Goal: Task Accomplishment & Management: Manage account settings

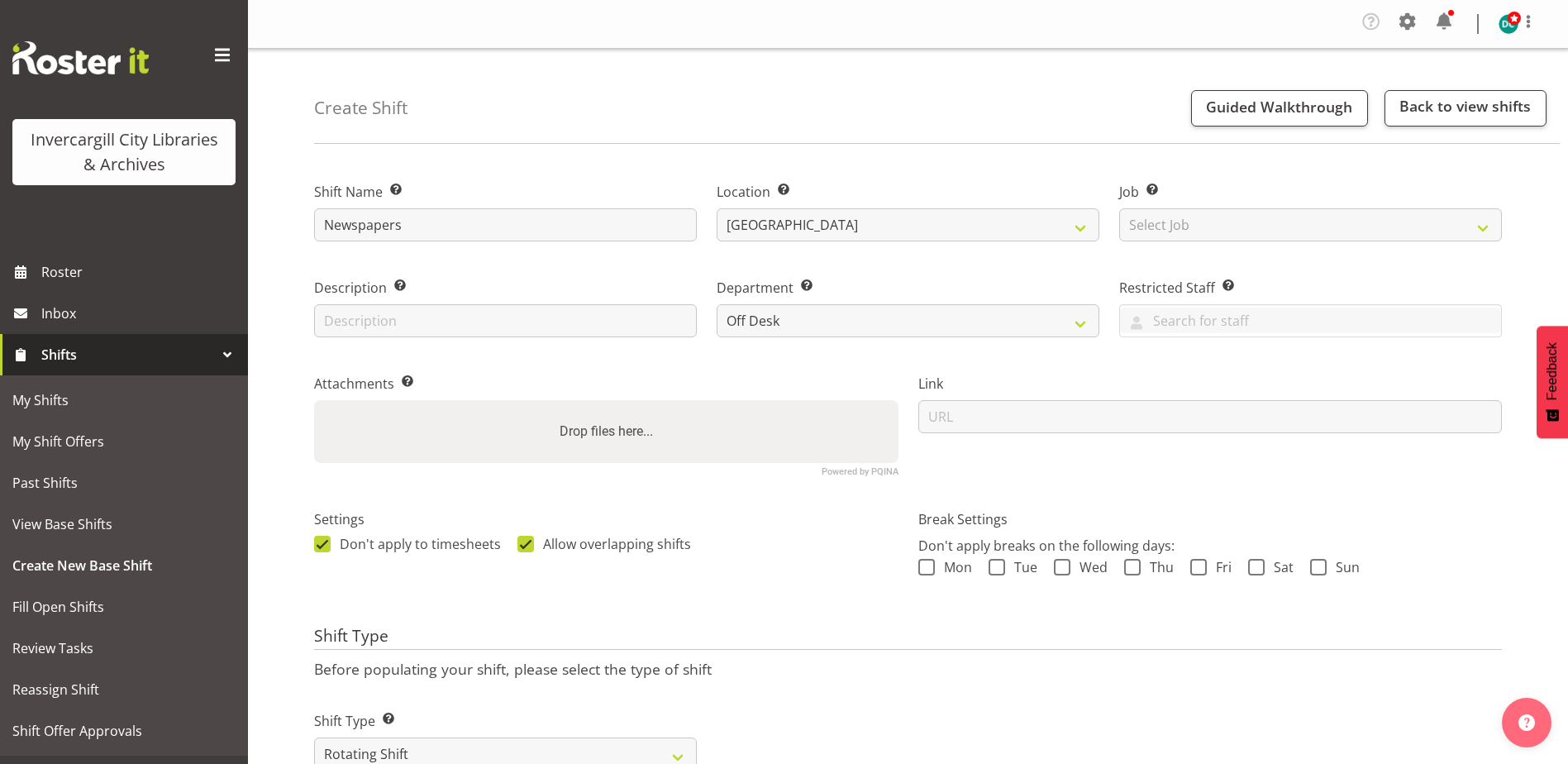
select select "1276"
select select "rotating"
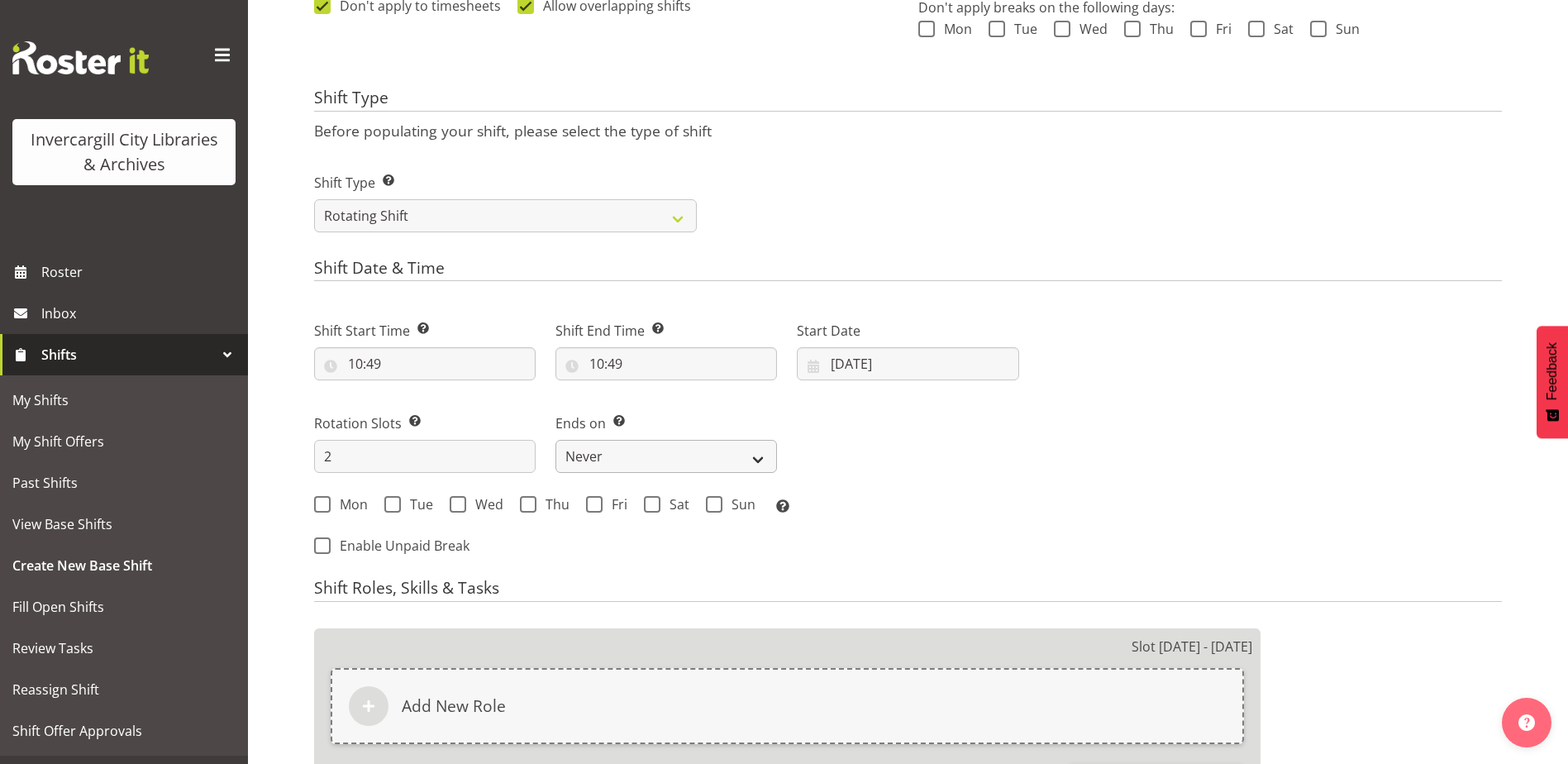
scroll to position [562, 0]
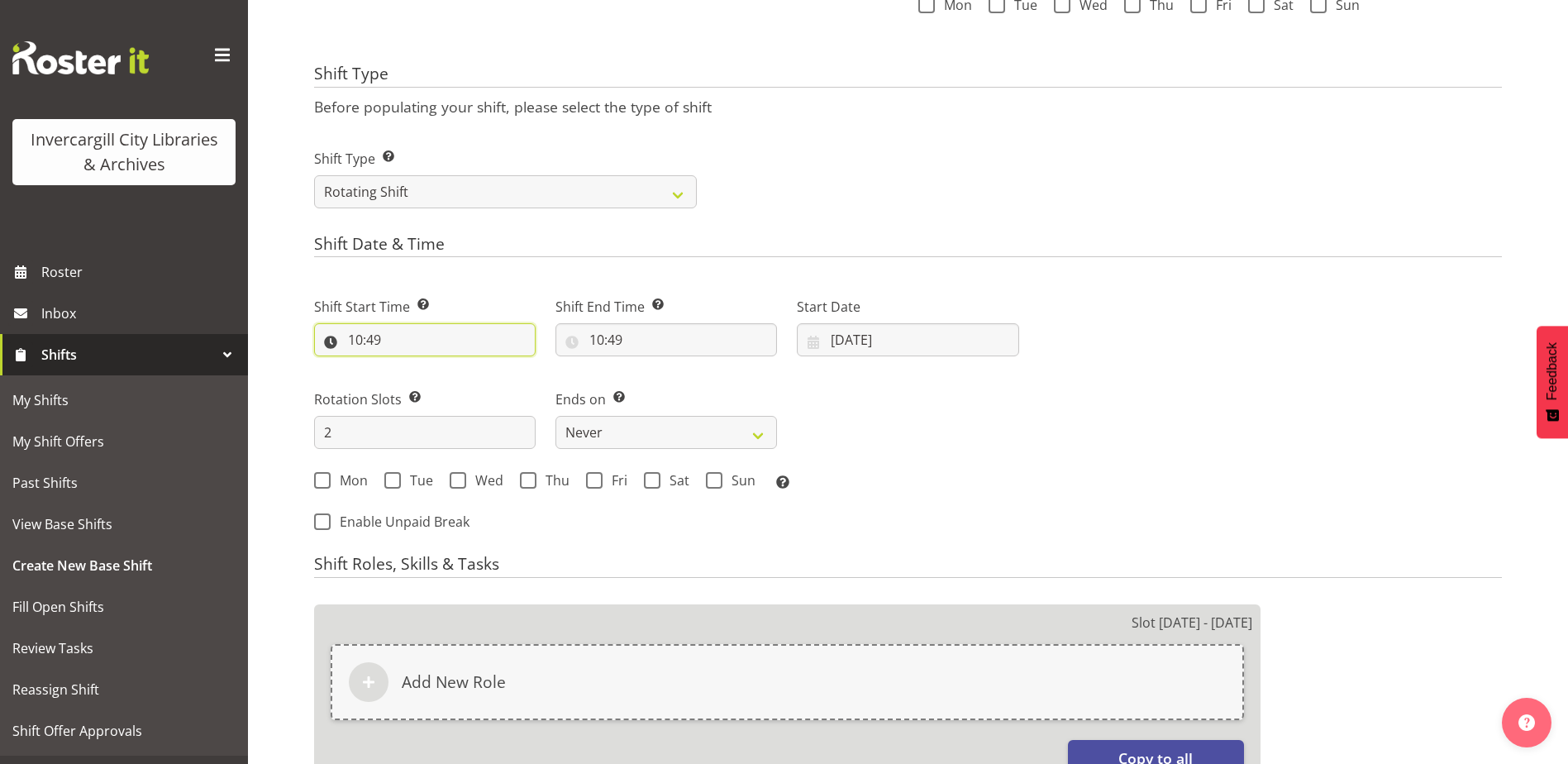
click at [371, 342] on input "10:49" at bounding box center [425, 339] width 221 height 33
click at [425, 380] on select "00 01 02 03 04 05 06 07 08 09 10 11 12 13 14 15 16 17 18 19 20 21 22 23" at bounding box center [427, 382] width 38 height 33
select select "8"
click at [409, 366] on select "00 01 02 03 04 05 06 07 08 09 10 11 12 13 14 15 16 17 18 19 20 21 22 23" at bounding box center [427, 382] width 38 height 33
type input "08:49"
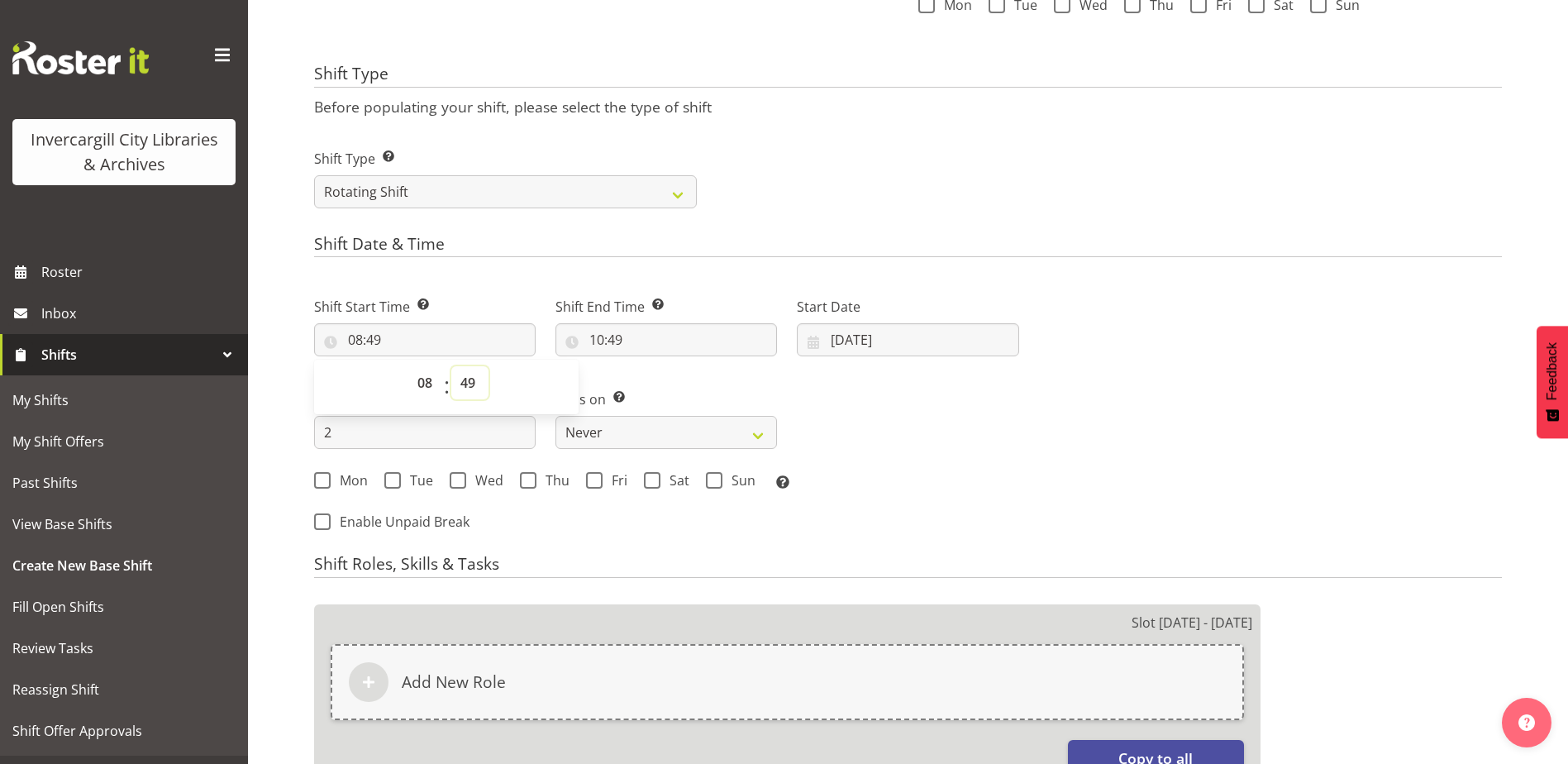
click at [470, 382] on select "00 01 02 03 04 05 06 07 08 09 10 11 12 13 14 15 16 17 18 19 20 21 22 23 24 25 2…" at bounding box center [470, 382] width 38 height 33
select select "40"
click at [452, 366] on select "00 01 02 03 04 05 06 07 08 09 10 11 12 13 14 15 16 17 18 19 20 21 22 23 24 25 2…" at bounding box center [470, 382] width 38 height 33
type input "08:40"
click at [625, 341] on input "10:49" at bounding box center [666, 339] width 221 height 33
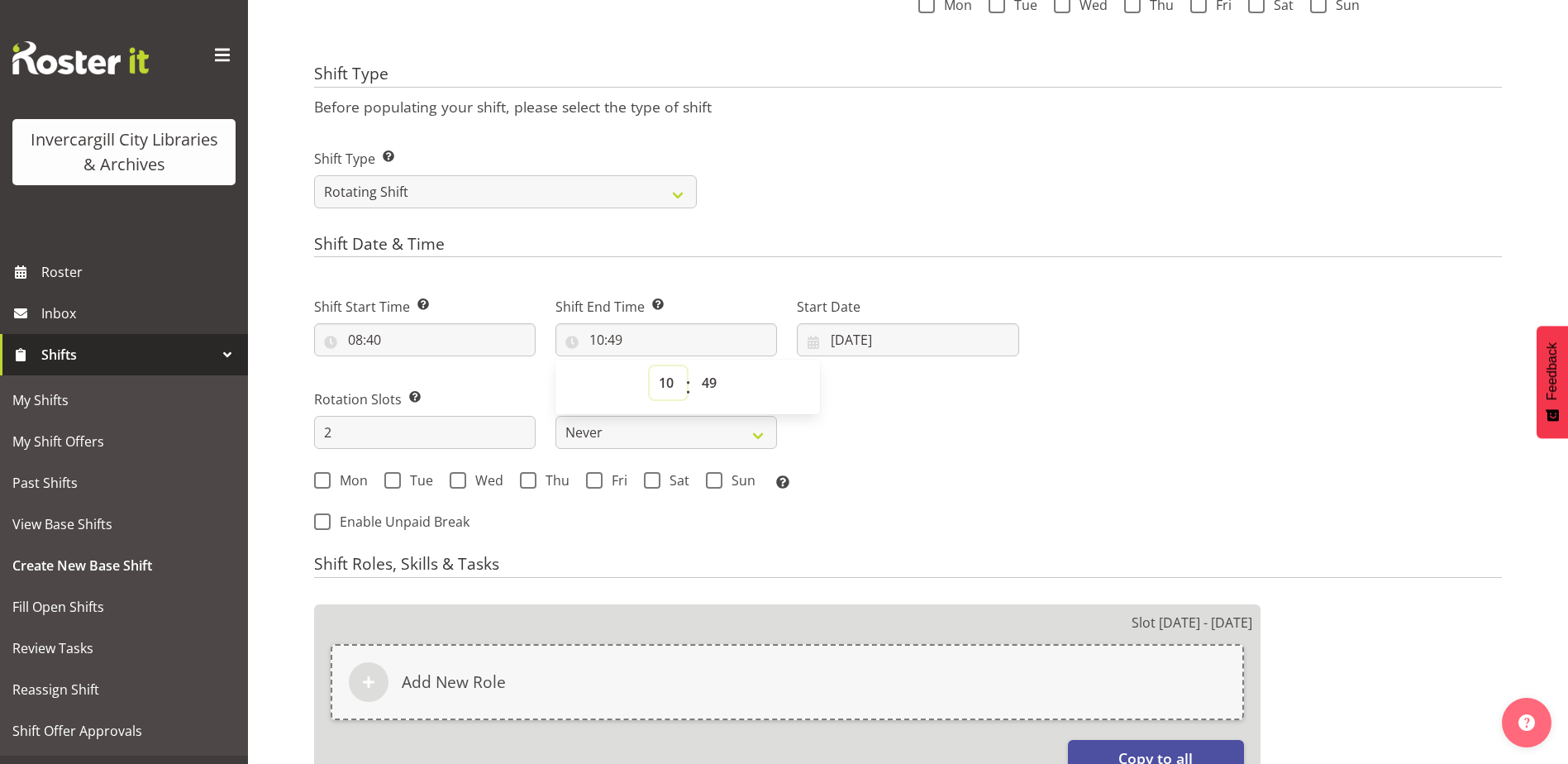
click at [669, 380] on select "00 01 02 03 04 05 06 07 08 09 10 11 12 13 14 15 16 17 18 19 20 21 22 23" at bounding box center [668, 382] width 38 height 33
select select "9"
click at [650, 366] on select "00 01 02 03 04 05 06 07 08 09 10 11 12 13 14 15 16 17 18 19 20 21 22 23" at bounding box center [668, 382] width 38 height 33
type input "09:49"
click at [701, 382] on select "00 01 02 03 04 05 06 07 08 09 10 11 12 13 14 15 16 17 18 19 20 21 22 23 24 25 2…" at bounding box center [711, 382] width 38 height 33
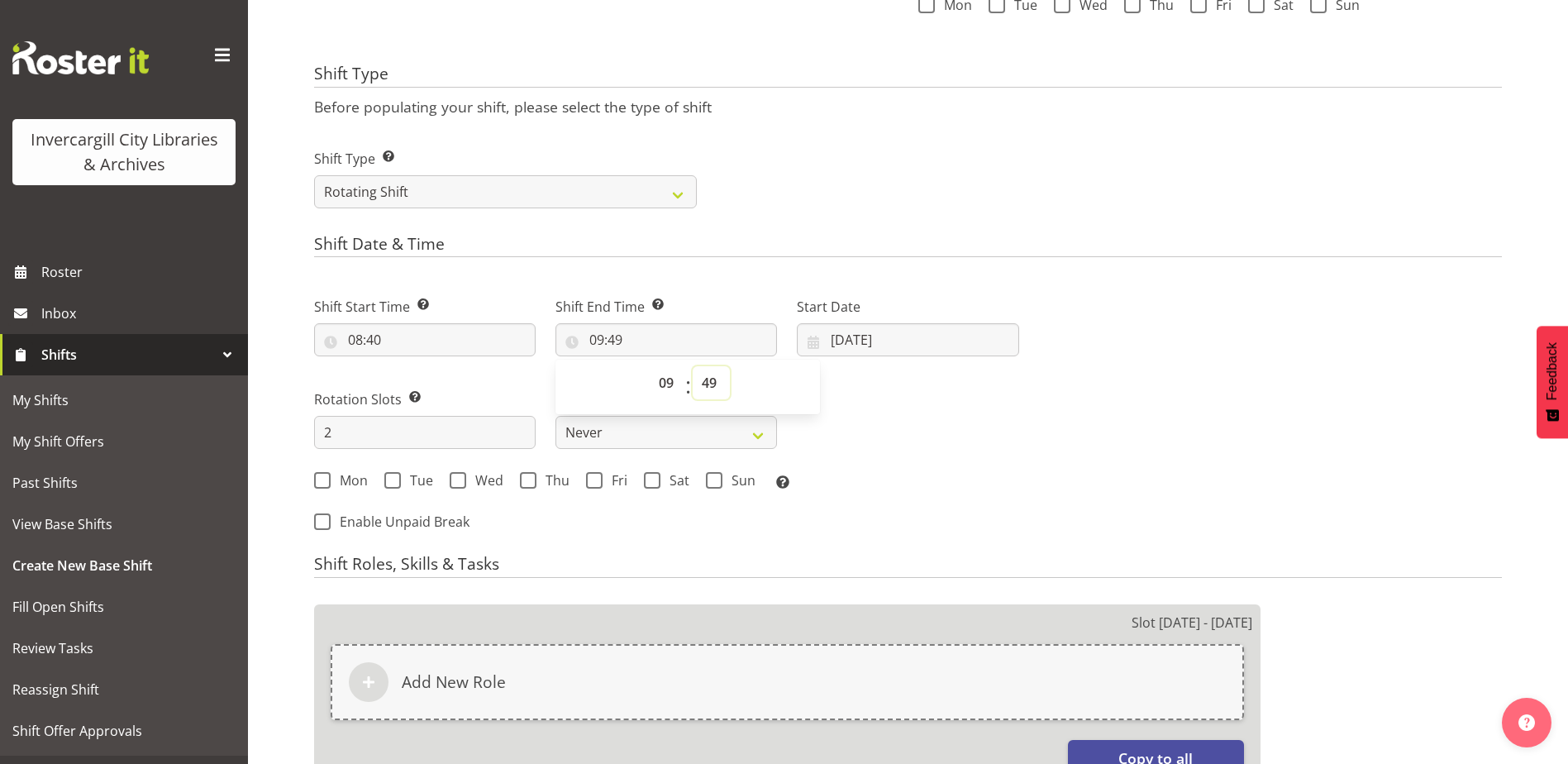
select select "0"
click at [693, 366] on select "00 01 02 03 04 05 06 07 08 09 10 11 12 13 14 15 16 17 18 19 20 21 22 23 24 25 2…" at bounding box center [711, 382] width 38 height 33
type input "09:00"
click at [1210, 305] on div "Next Shifts" at bounding box center [1271, 408] width 483 height 271
click at [881, 335] on input "[DATE]" at bounding box center [907, 339] width 221 height 33
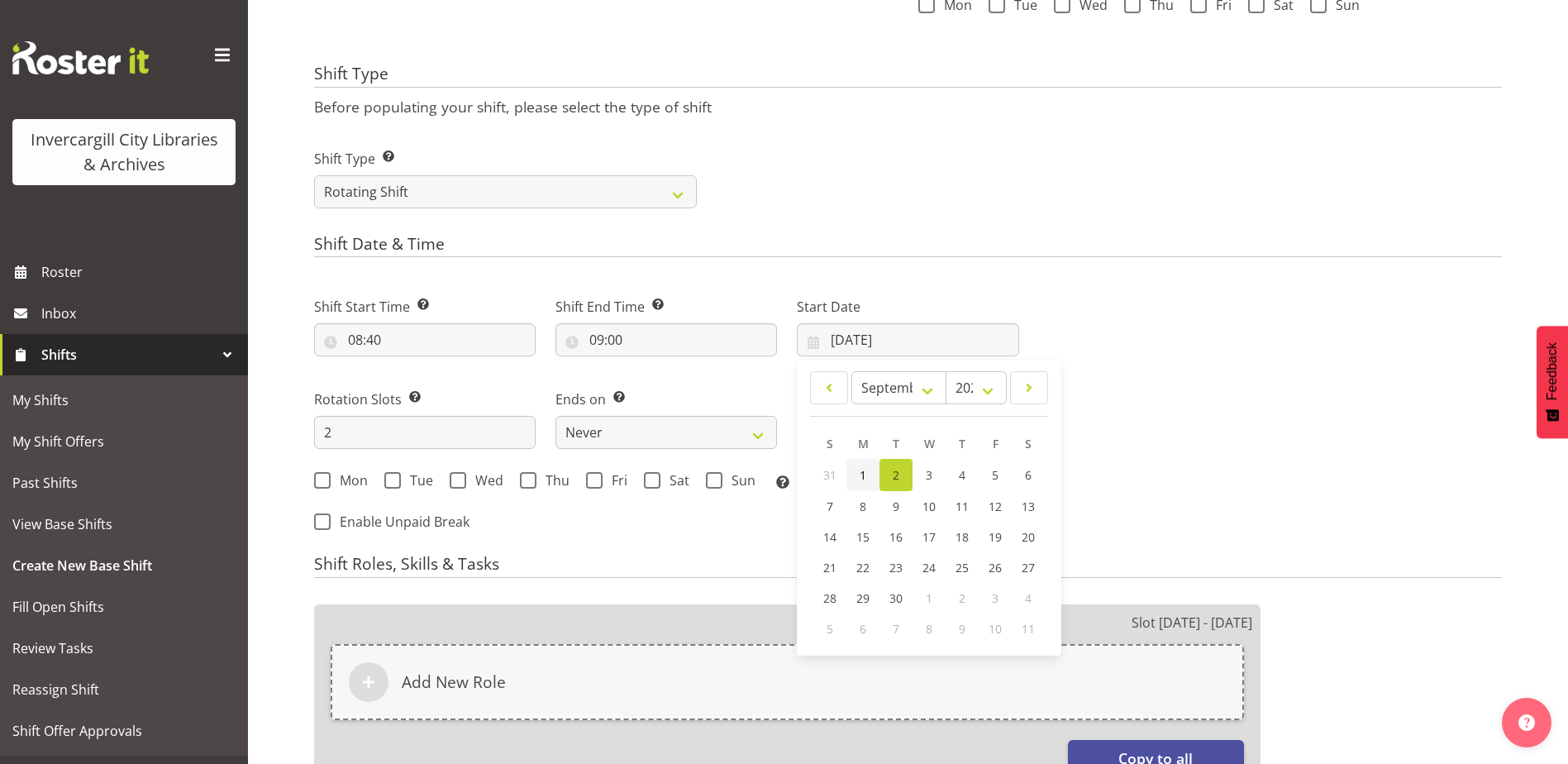
click at [861, 481] on span "1" at bounding box center [863, 475] width 6 height 16
type input "01/09/2025"
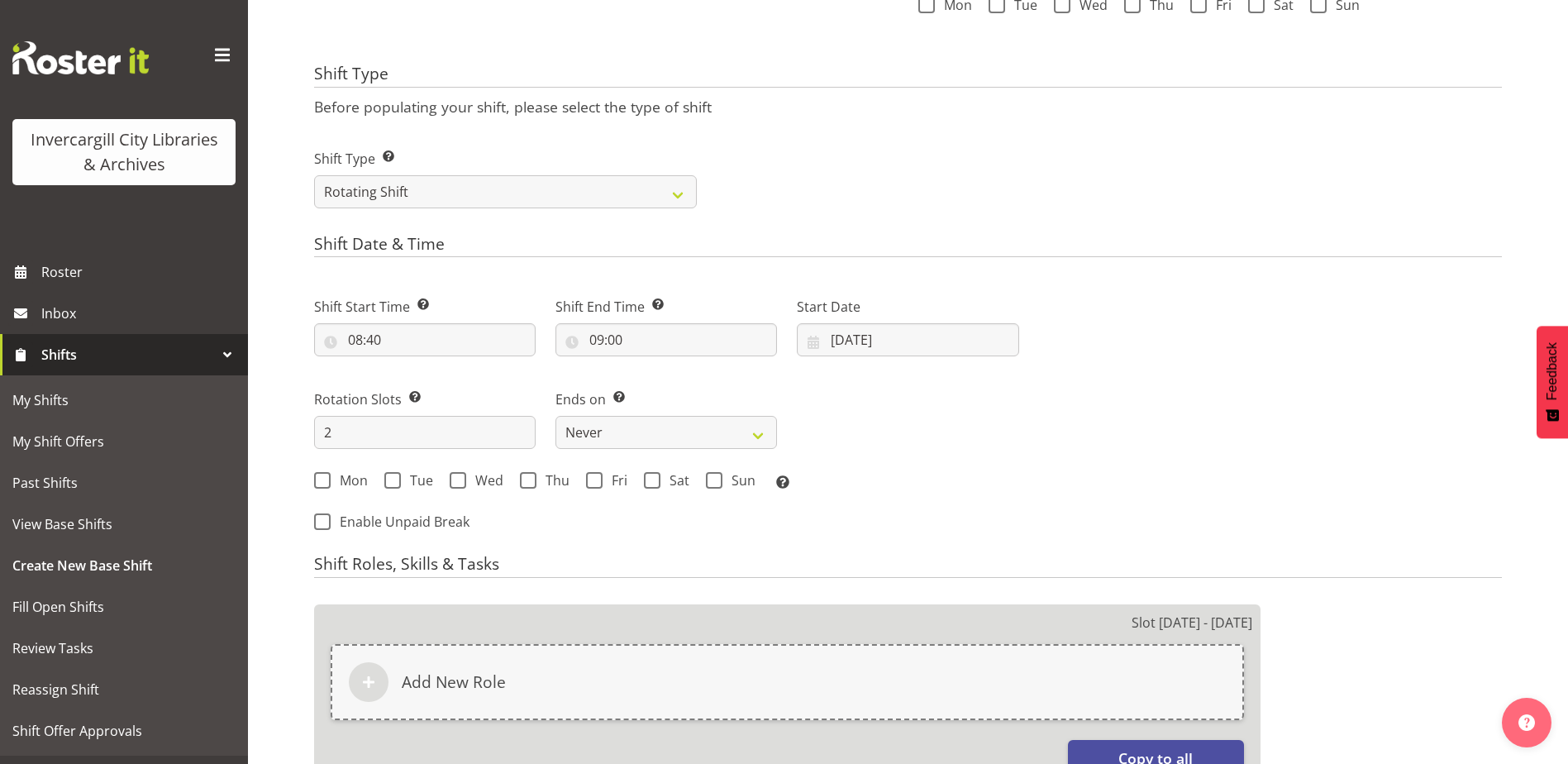
click at [1043, 420] on div "Next Shifts" at bounding box center [1271, 408] width 483 height 271
click at [347, 436] on input "2" at bounding box center [425, 432] width 221 height 33
type input "5"
click at [322, 482] on span at bounding box center [323, 480] width 16 height 16
click at [322, 482] on input "Mon" at bounding box center [320, 481] width 11 height 11
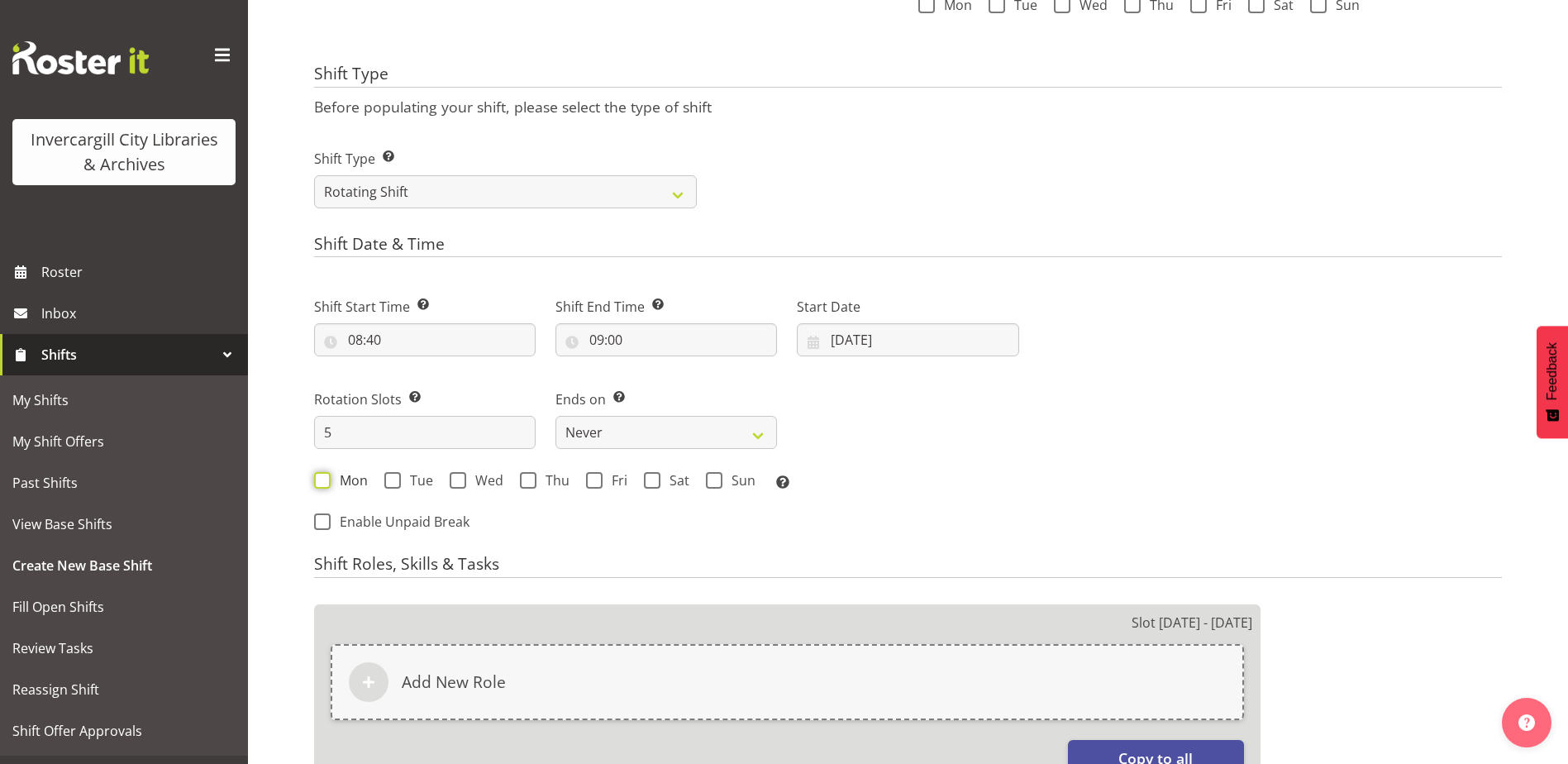
checkbox input "true"
click at [391, 477] on span at bounding box center [392, 480] width 16 height 16
click at [391, 477] on input "Tue" at bounding box center [390, 481] width 11 height 11
checkbox input "true"
click at [459, 482] on span at bounding box center [458, 480] width 16 height 16
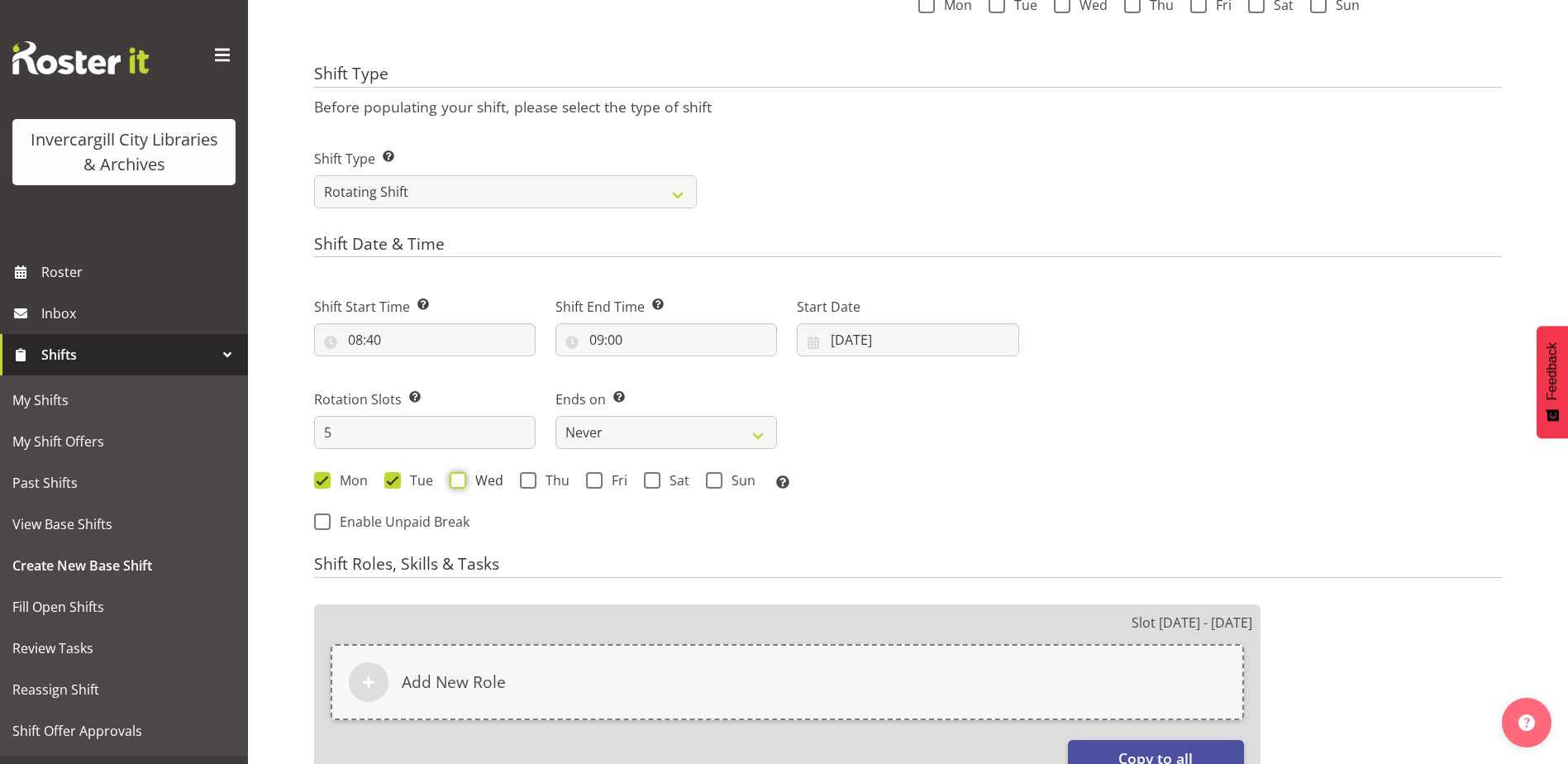
click at [459, 482] on input "Wed" at bounding box center [455, 481] width 11 height 11
checkbox input "true"
click at [523, 483] on span at bounding box center [528, 480] width 16 height 16
click at [523, 483] on input "Thu" at bounding box center [525, 481] width 11 height 11
checkbox input "true"
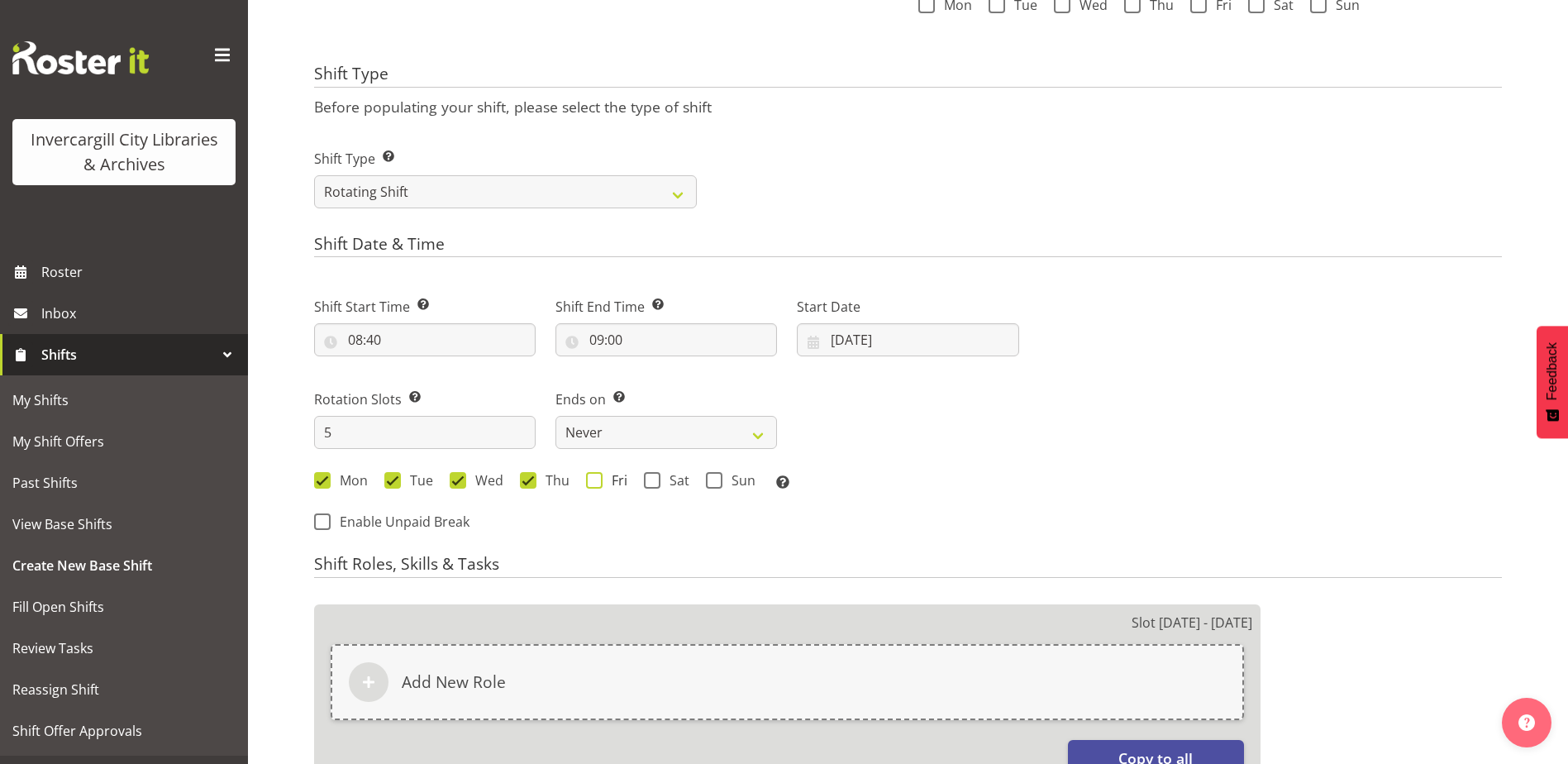
click at [600, 476] on span at bounding box center [594, 480] width 16 height 16
click at [597, 476] on input "Fri" at bounding box center [591, 481] width 11 height 11
checkbox input "true"
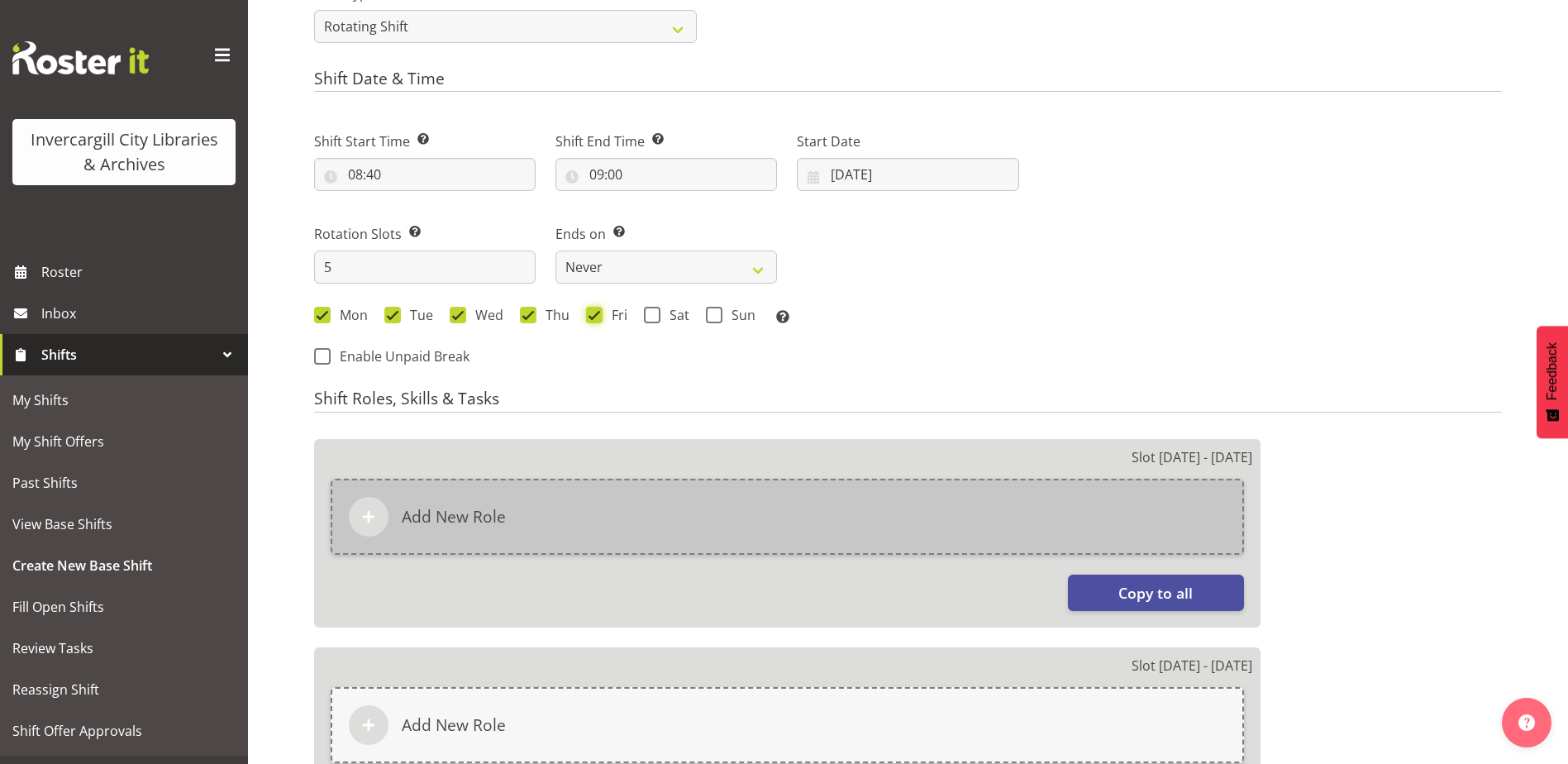
scroll to position [892, 0]
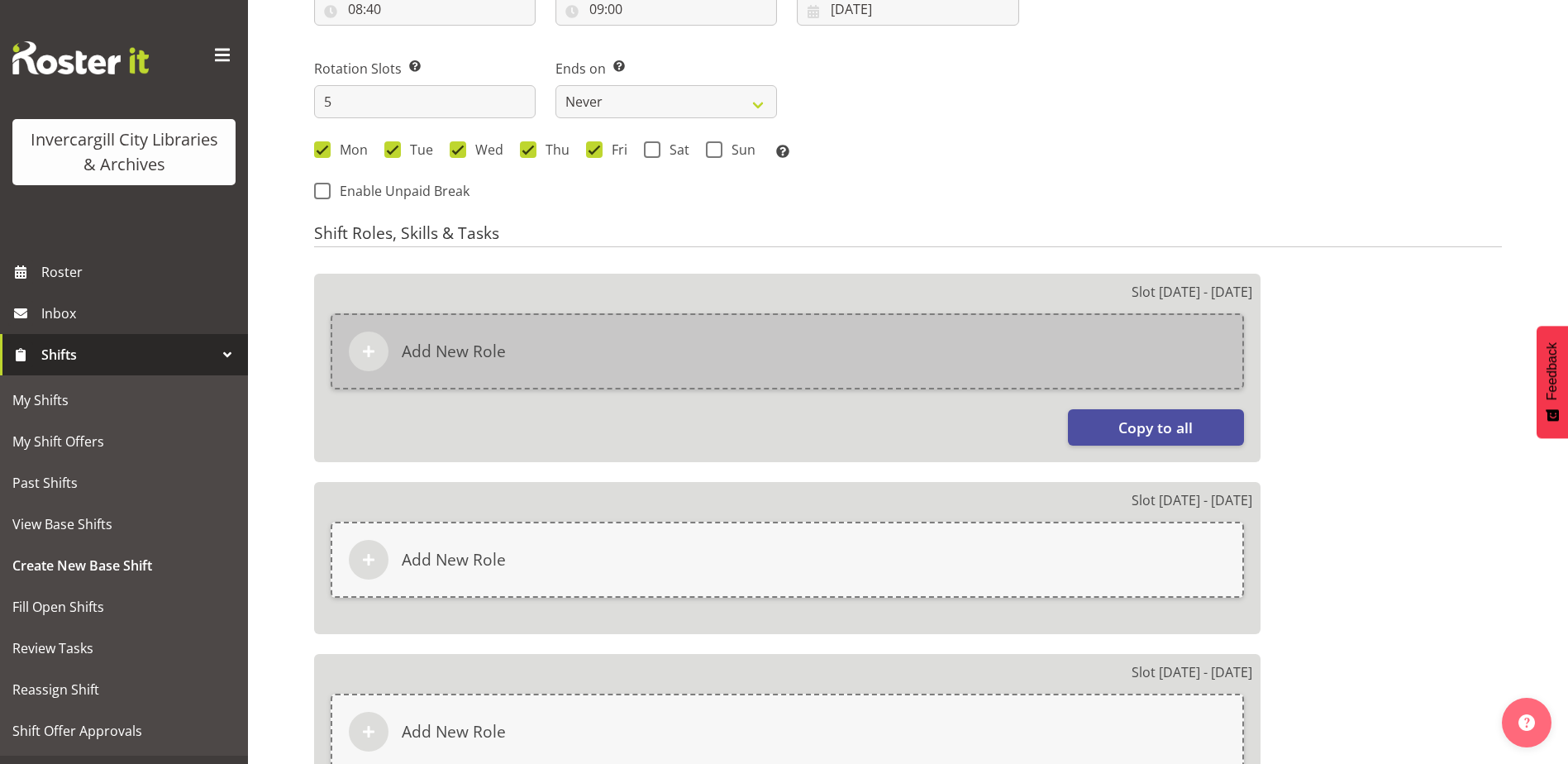
click at [668, 347] on div "Add New Role" at bounding box center [788, 351] width 914 height 76
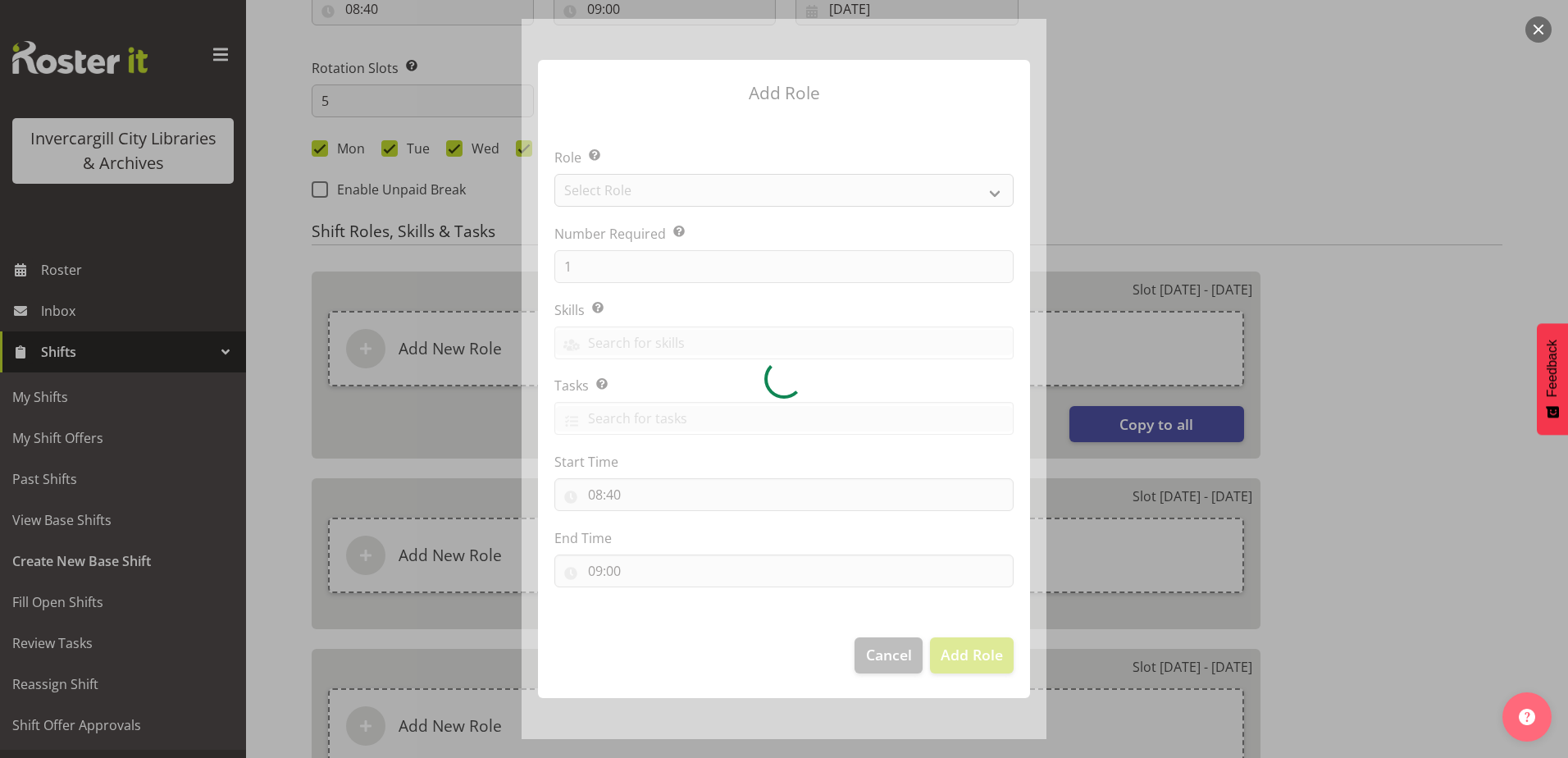
click at [678, 194] on section "Role Select the role you wish to add to the shift. Select Role Number Required …" at bounding box center [784, 369] width 492 height 502
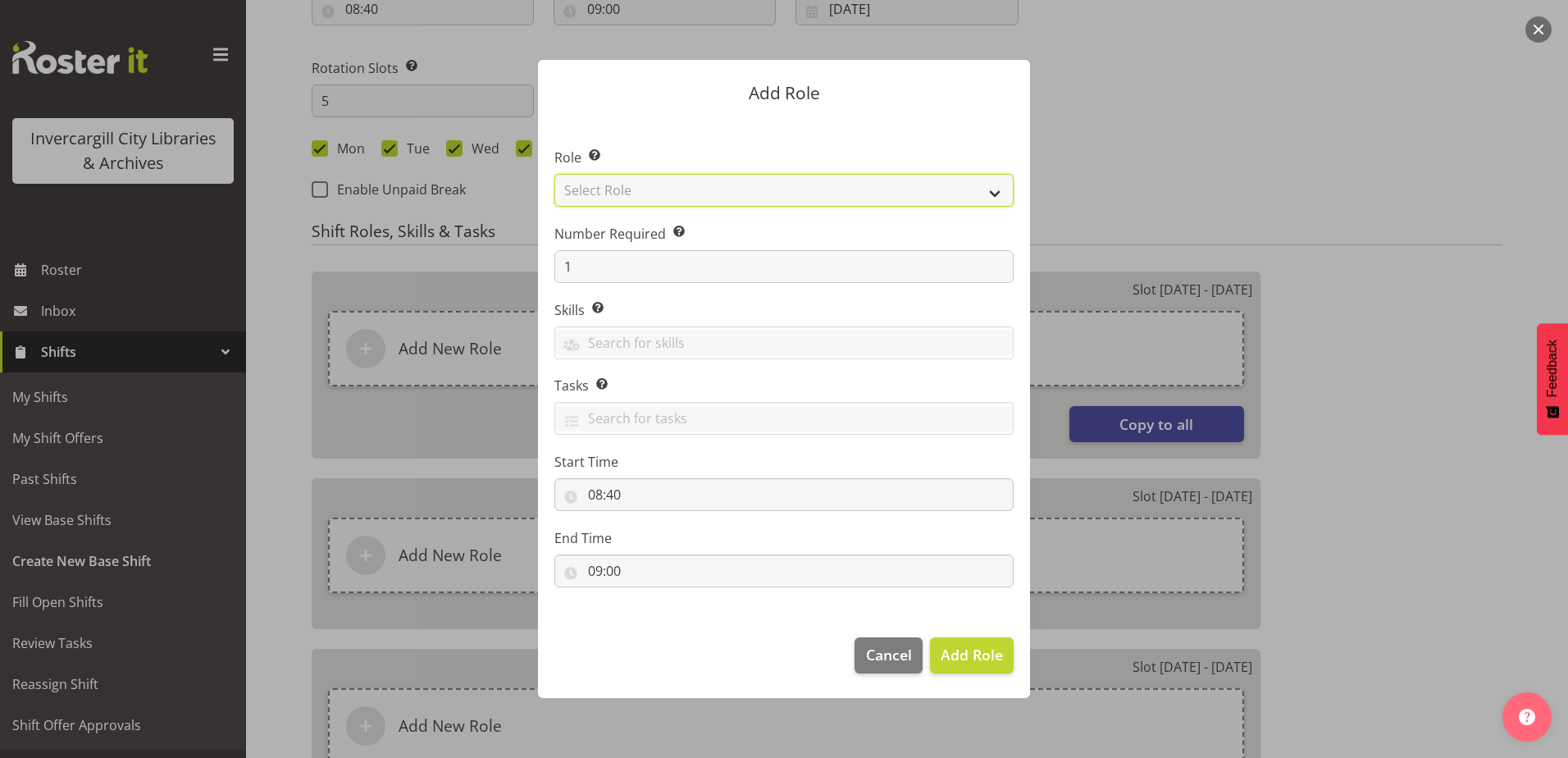
click at [678, 193] on select "Select Role 1st floor desk AQ operator Business Support Team member Casual Cust…" at bounding box center [784, 190] width 460 height 33
select select "1533"
click at [555, 174] on select "Select Role 1st floor desk AQ operator Business Support Team member Casual Cust…" at bounding box center [784, 190] width 460 height 33
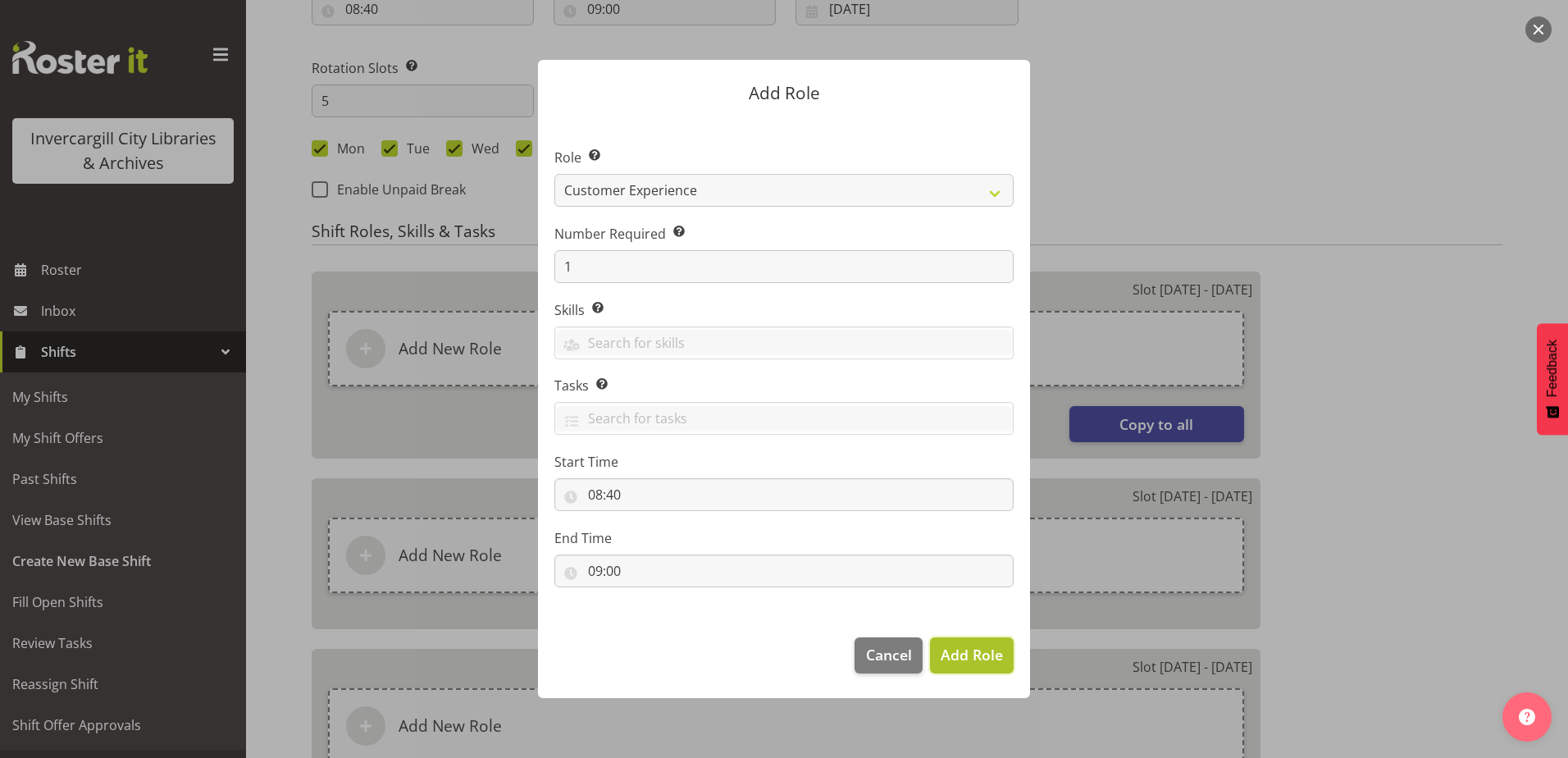
click at [991, 652] on span "Add Role" at bounding box center [972, 654] width 62 height 20
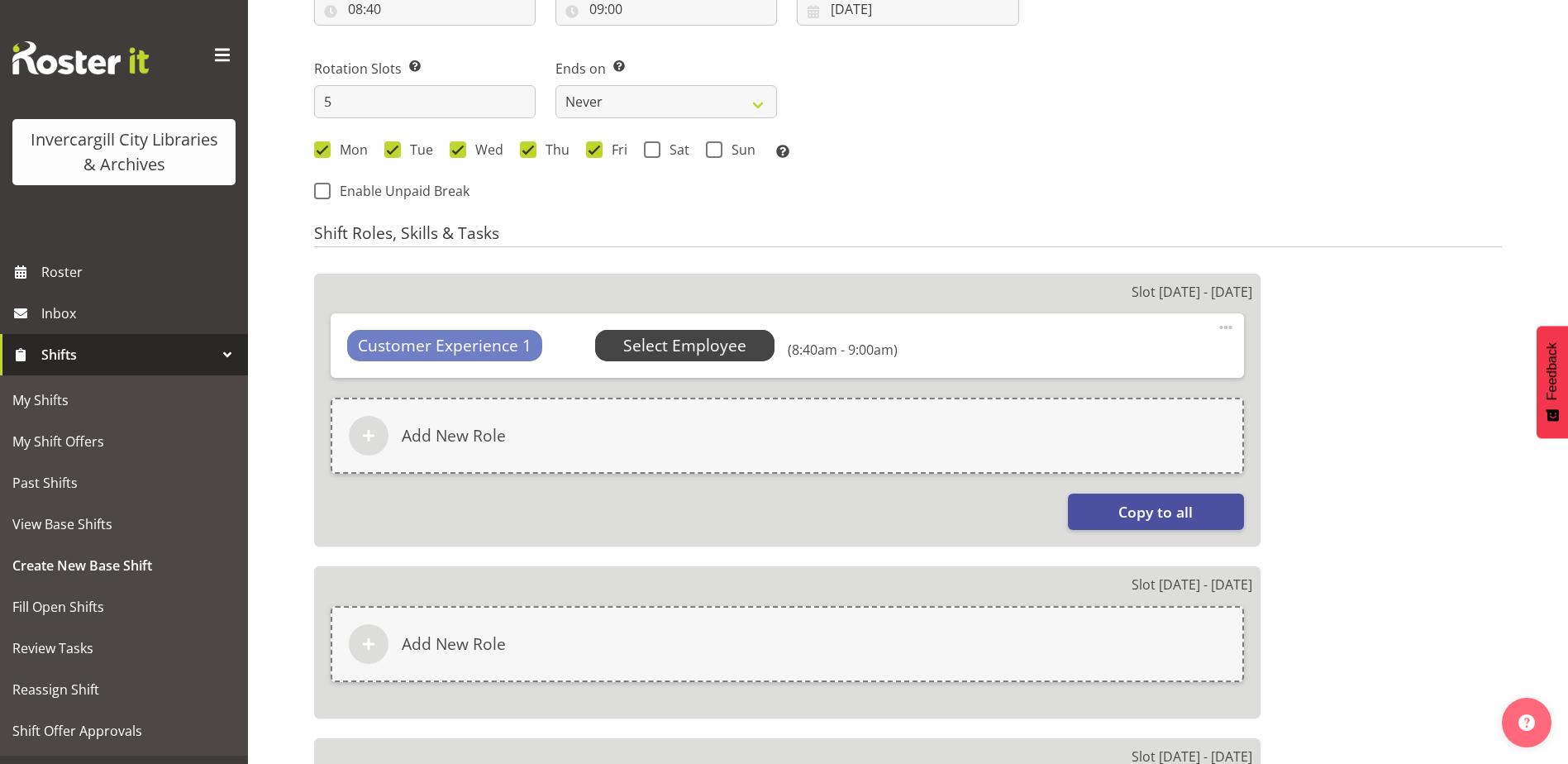
click at [712, 345] on span "Select Employee" at bounding box center [685, 346] width 123 height 24
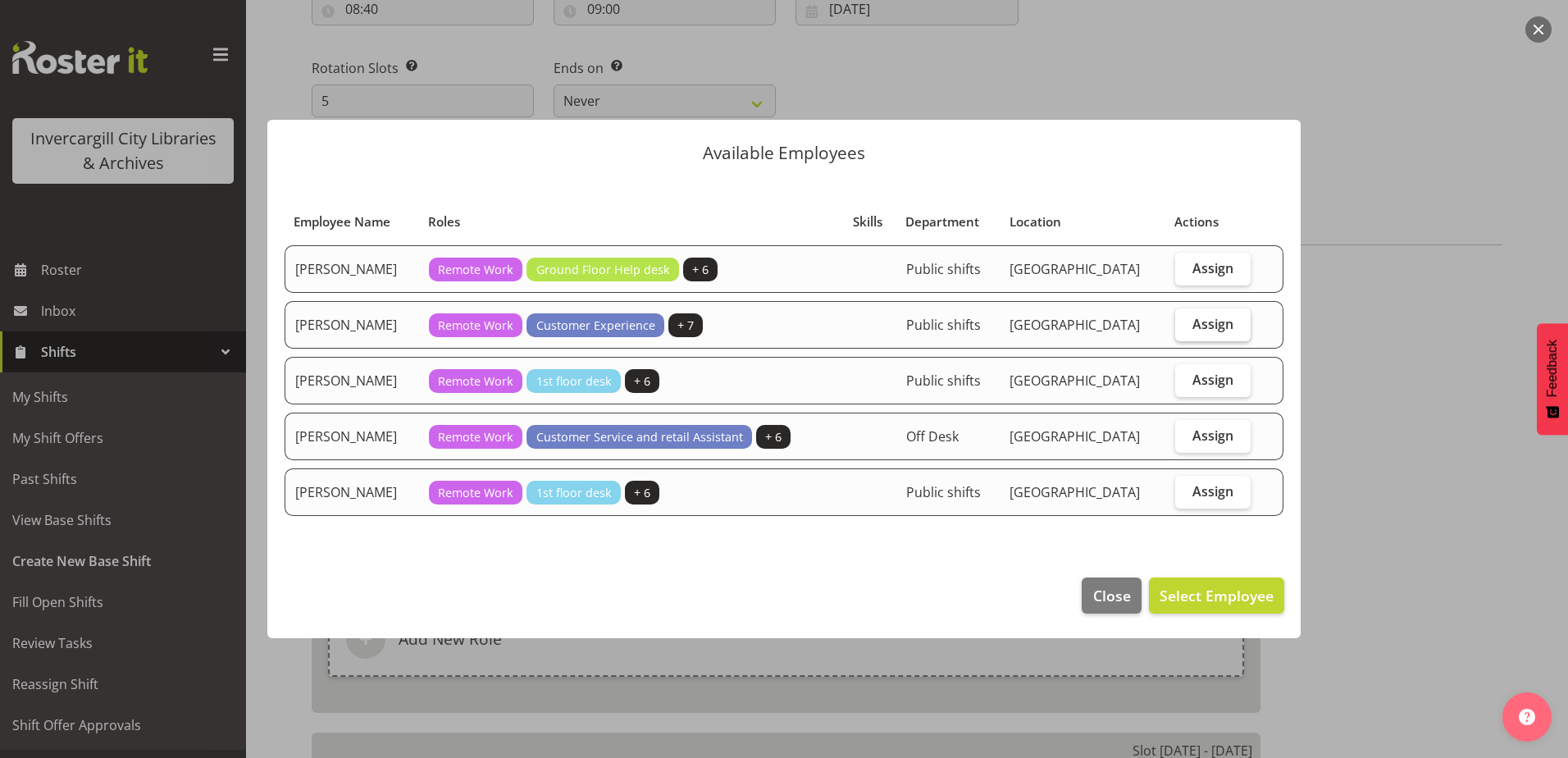
click at [1212, 327] on span "Assign" at bounding box center [1213, 323] width 41 height 16
click at [1186, 327] on input "Assign" at bounding box center [1180, 323] width 11 height 11
checkbox input "true"
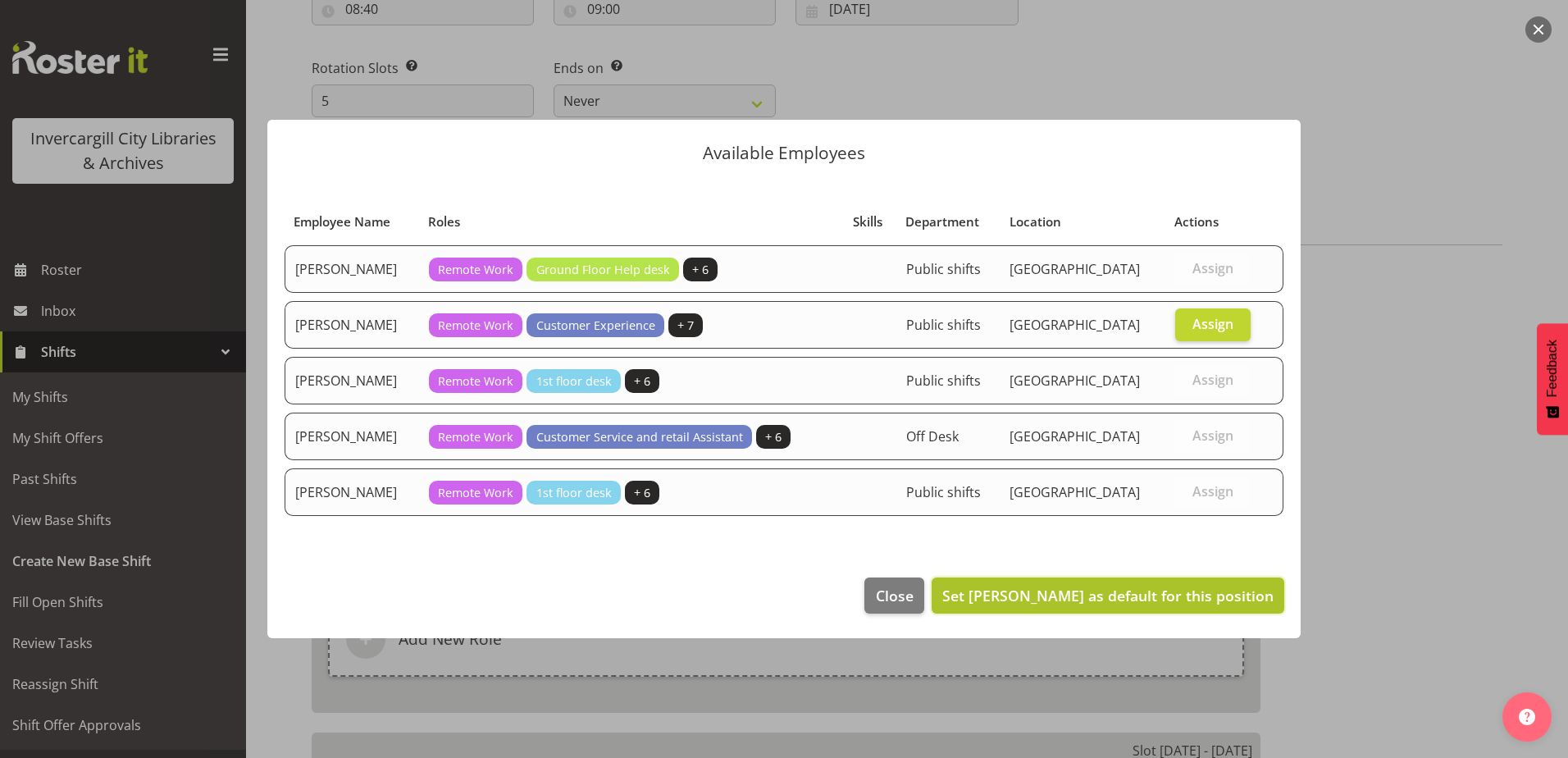
click at [1083, 588] on span "Set Donald Cunningham as default for this position" at bounding box center [1108, 595] width 332 height 20
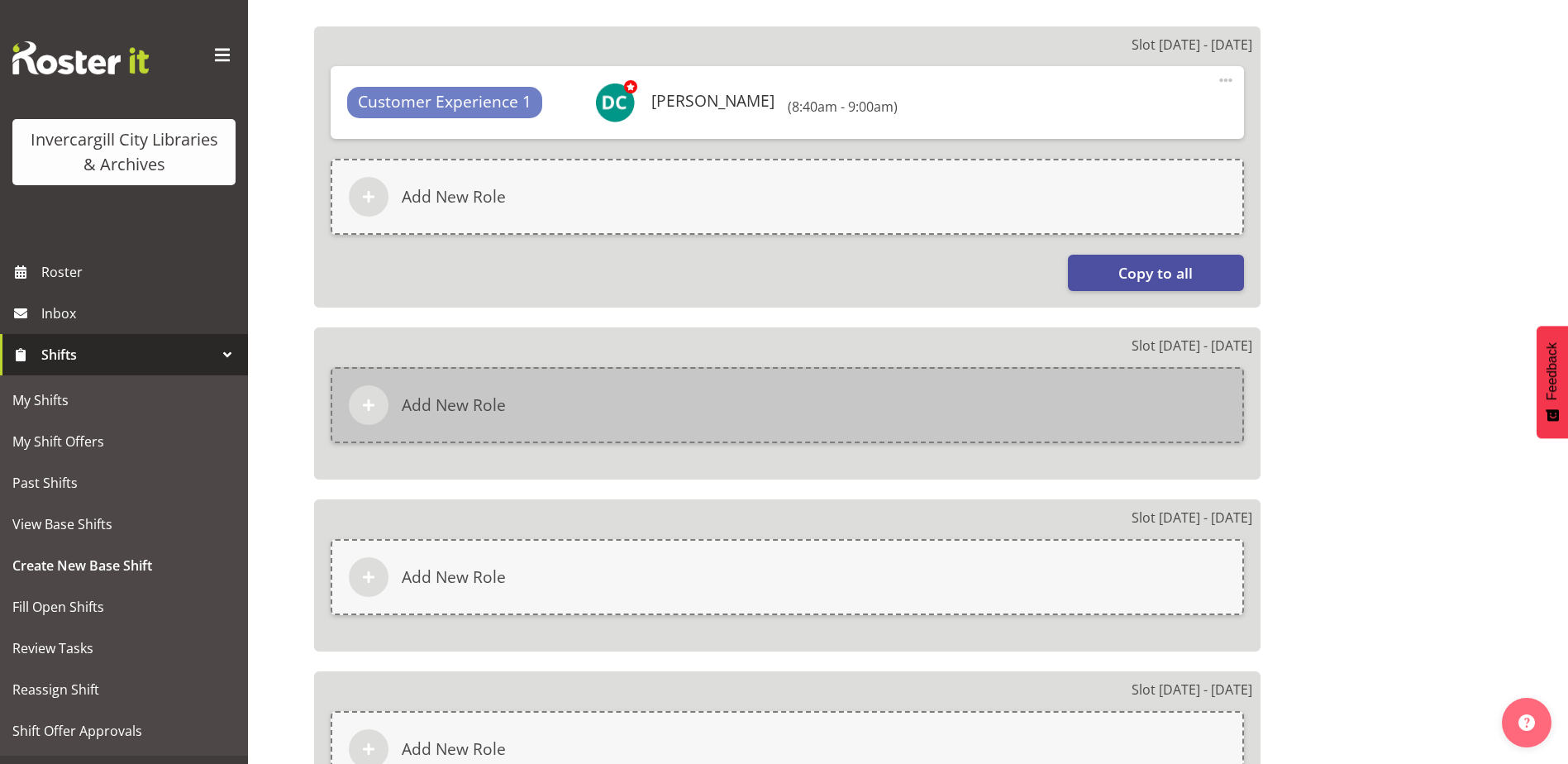
scroll to position [1140, 0]
click at [872, 409] on div "Add New Role" at bounding box center [788, 404] width 914 height 76
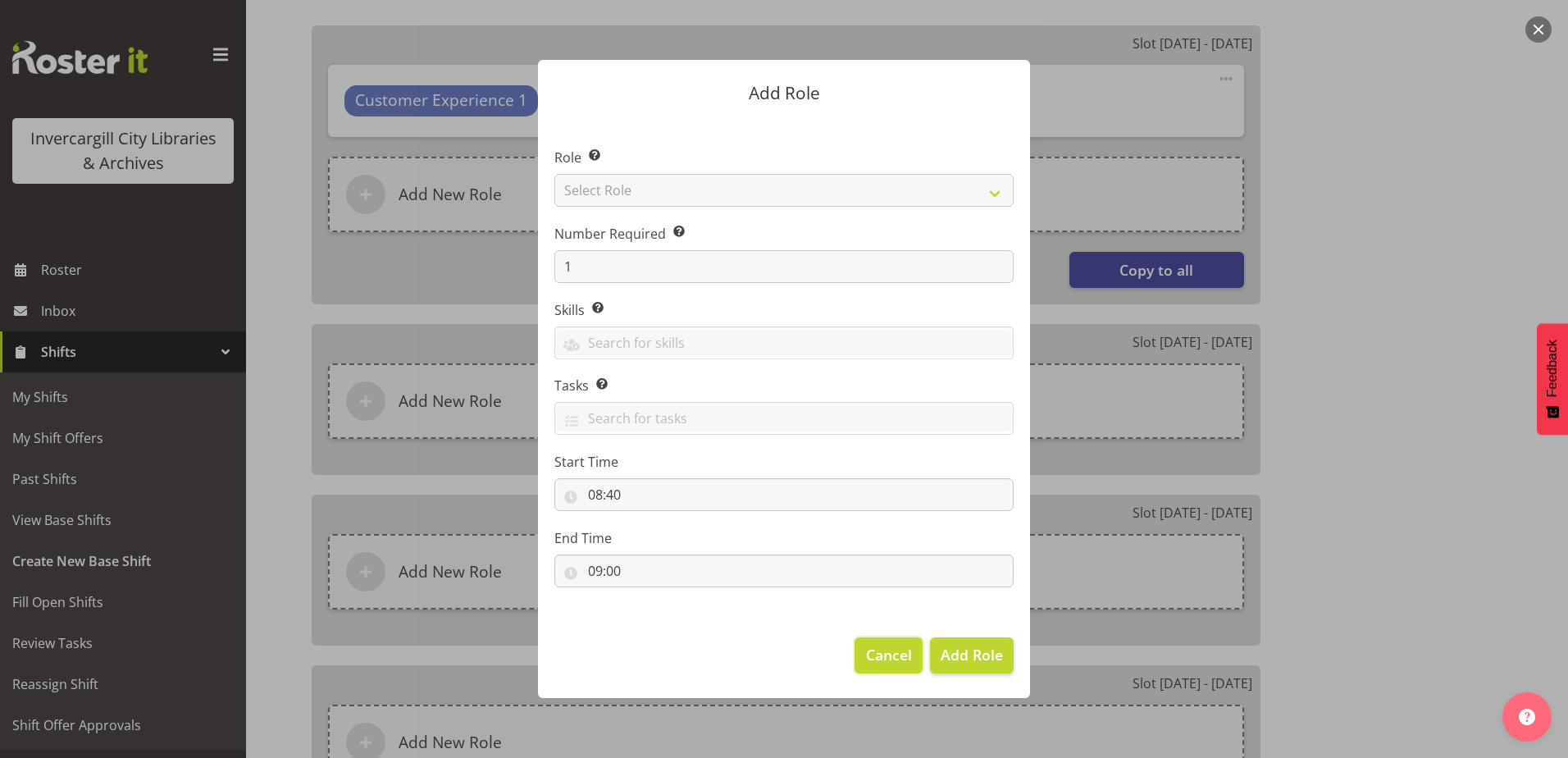
click at [890, 655] on span "Cancel" at bounding box center [889, 654] width 46 height 21
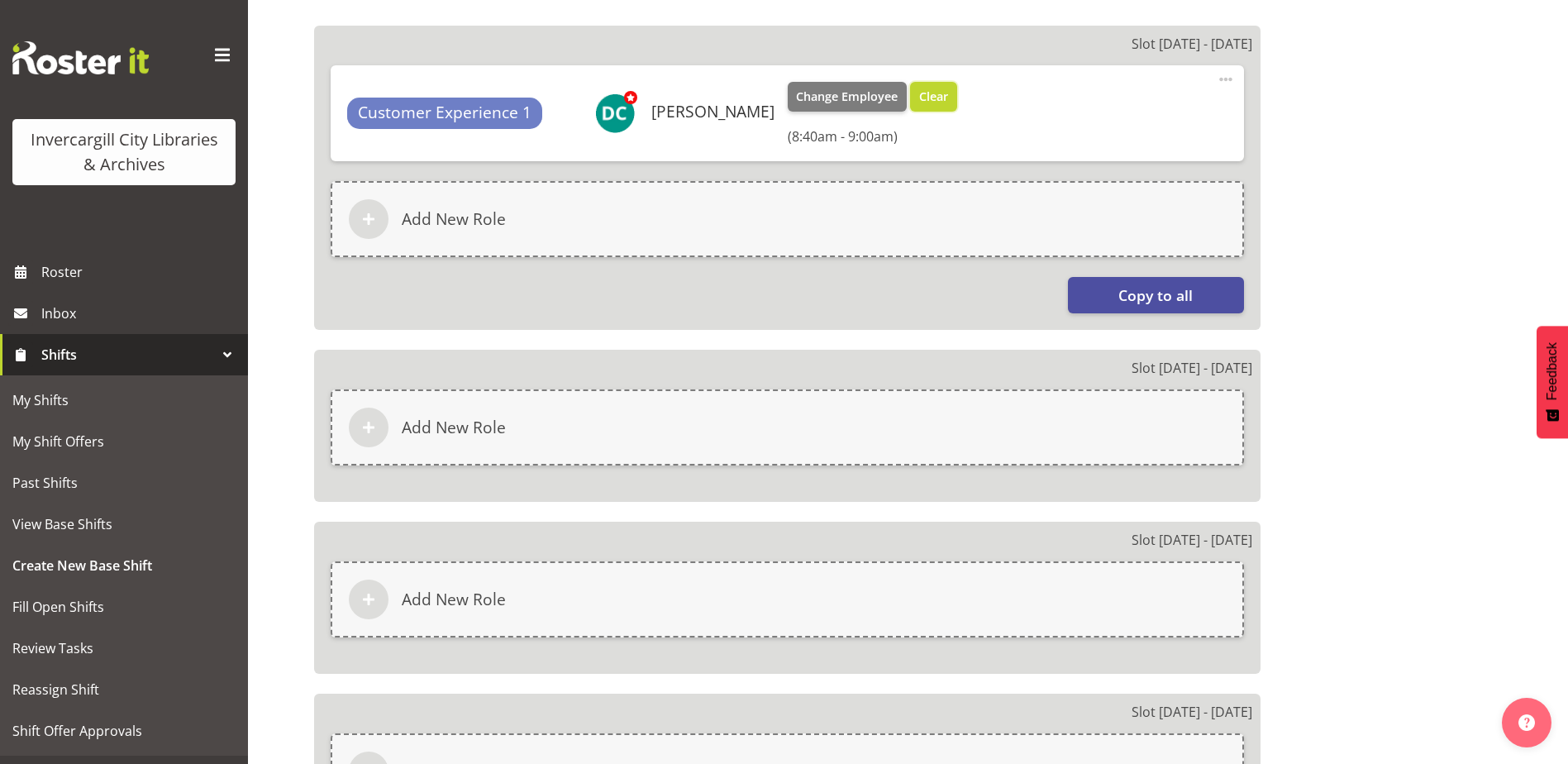
click at [948, 92] on span "Clear" at bounding box center [934, 97] width 29 height 18
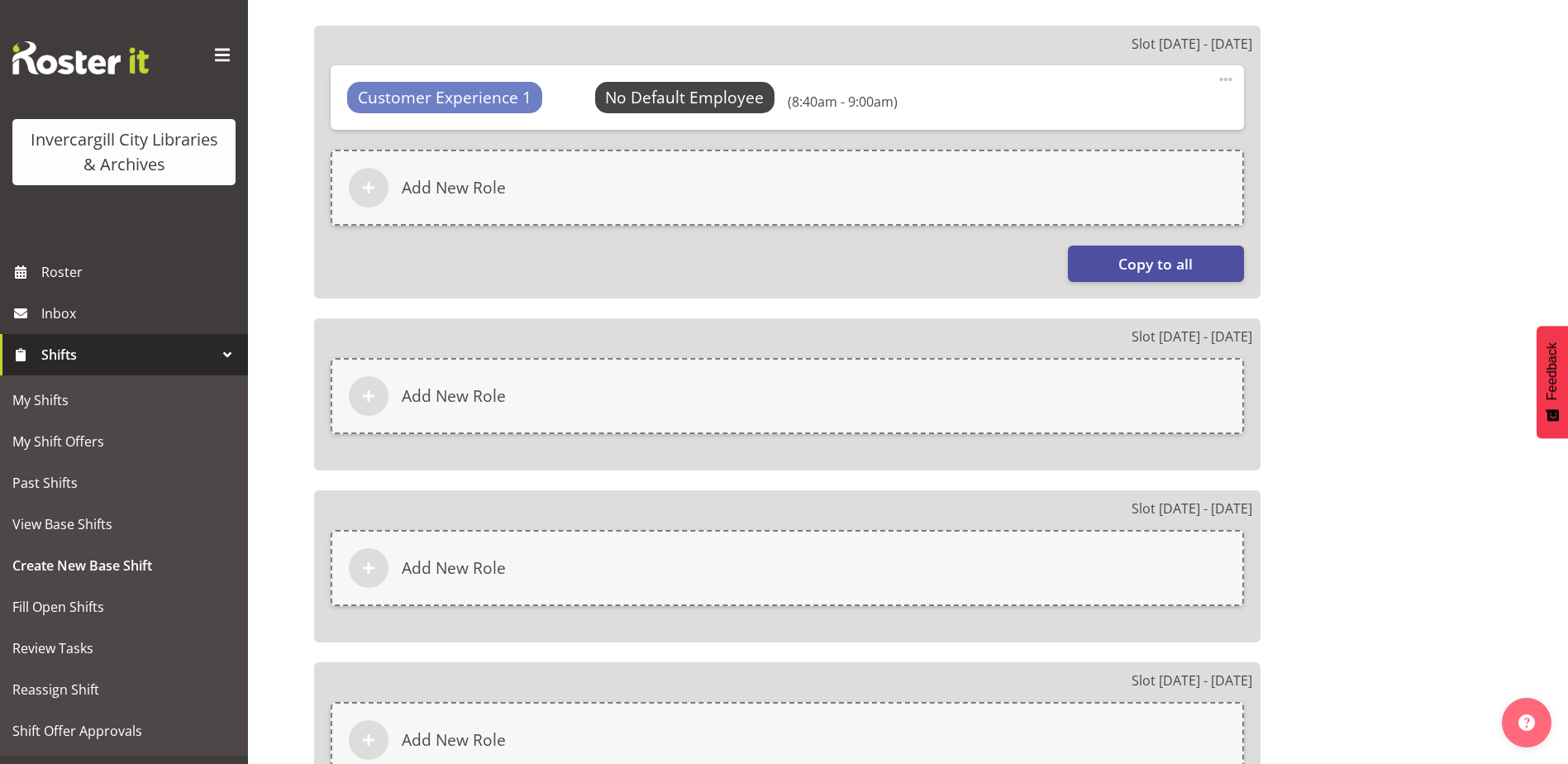
click at [1222, 77] on span at bounding box center [1226, 80] width 20 height 20
click at [1104, 144] on link "Delete" at bounding box center [1156, 148] width 159 height 30
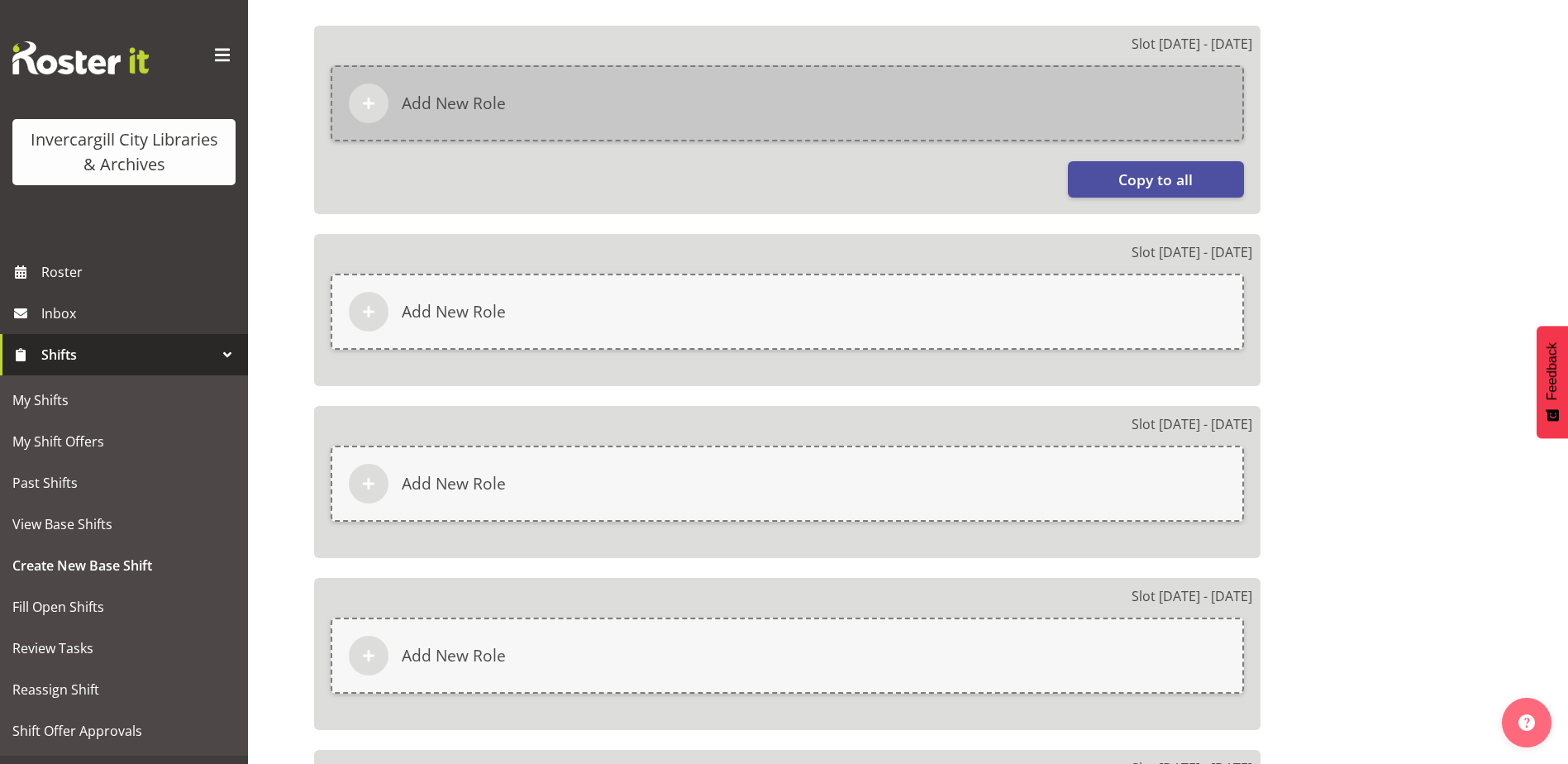
click at [745, 77] on div "Add New Role" at bounding box center [788, 103] width 914 height 76
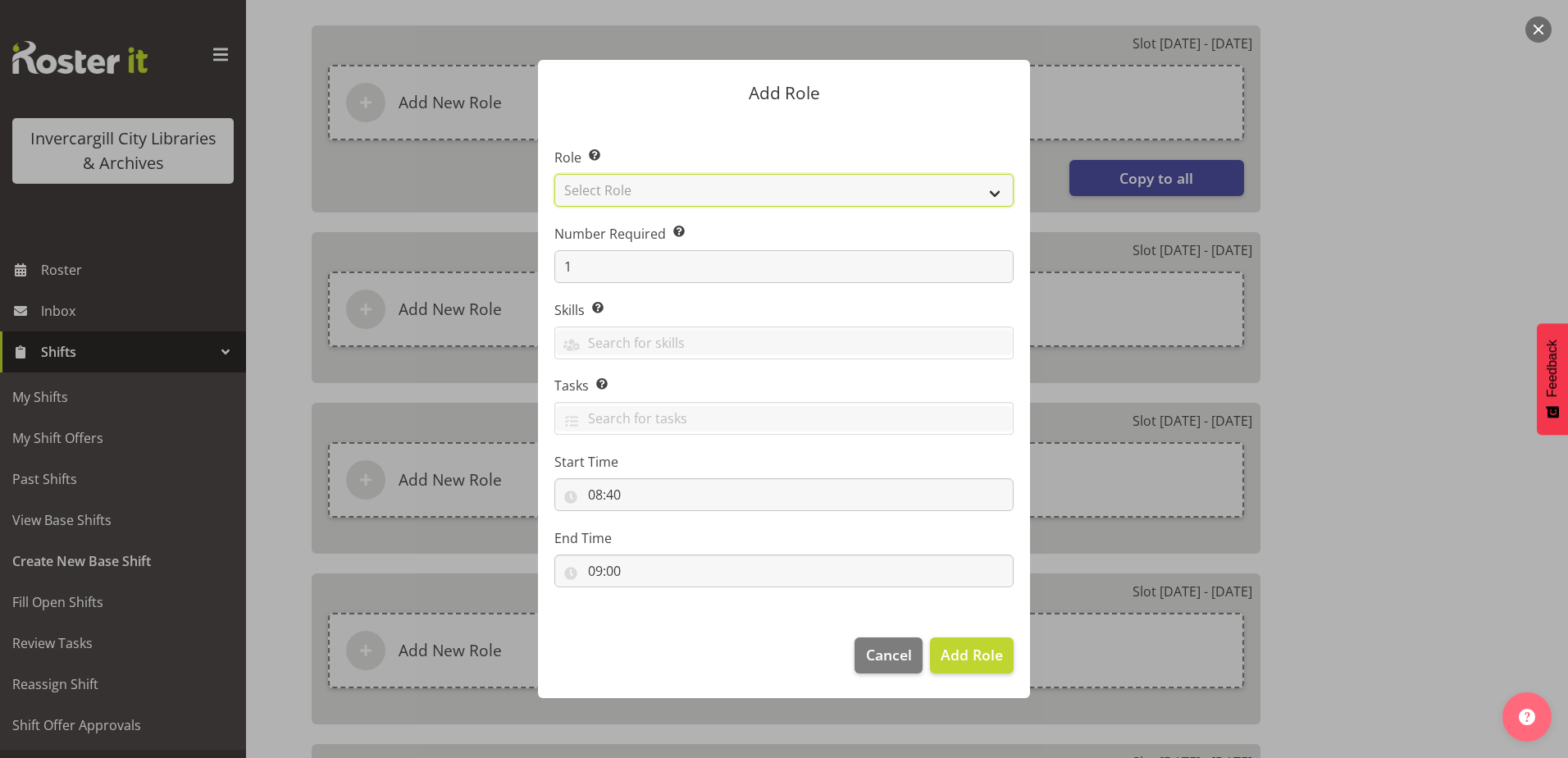
click at [726, 181] on select "Select Role 1st floor desk AQ operator Business Support Team member Casual Cust…" at bounding box center [784, 190] width 460 height 33
select select "1535"
click at [555, 174] on select "Select Role 1st floor desk AQ operator Business Support Team member Casual Cust…" at bounding box center [784, 190] width 460 height 33
click at [958, 658] on span "Add Role" at bounding box center [972, 654] width 62 height 20
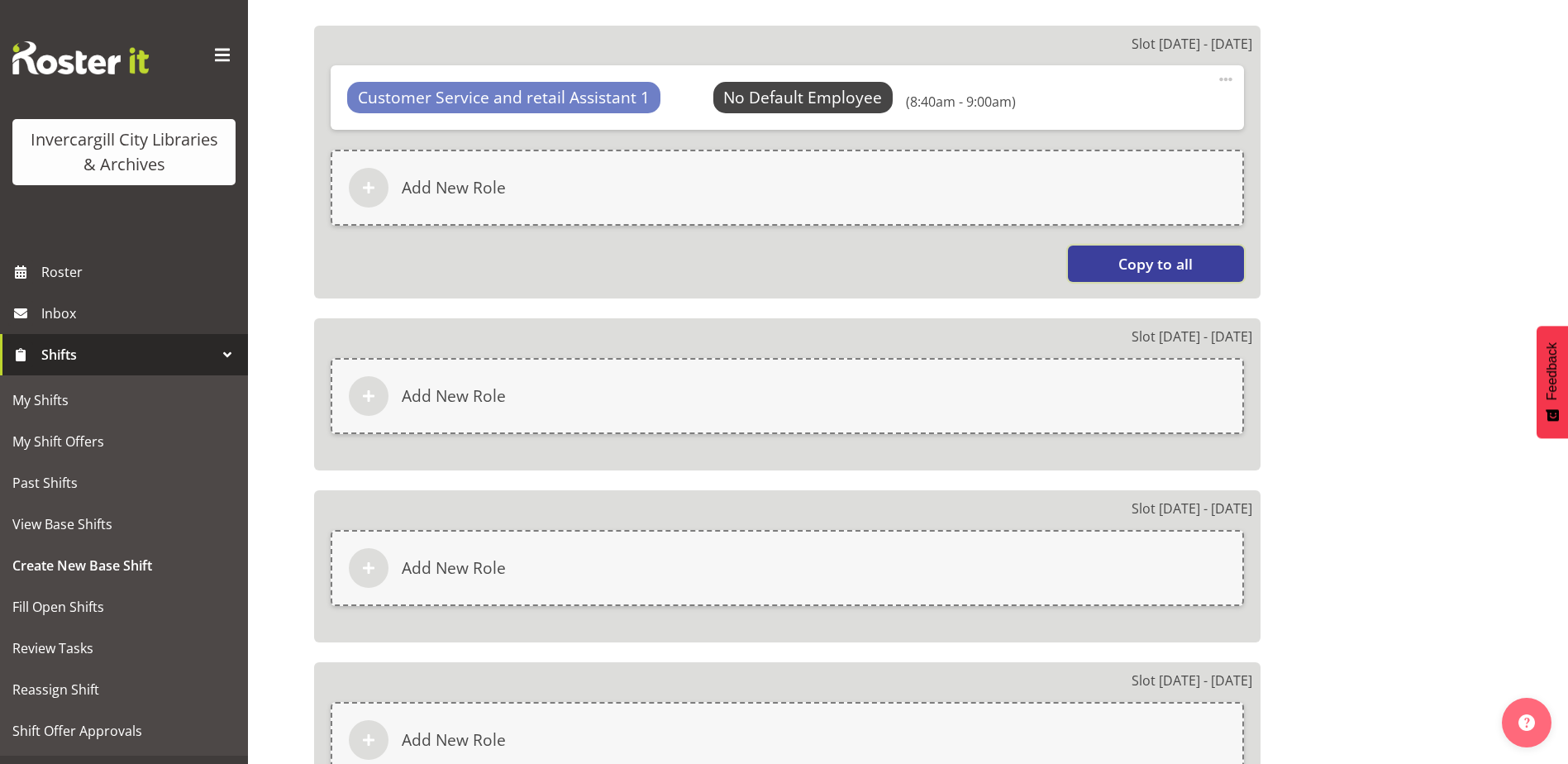
click at [1108, 248] on button "Copy to all" at bounding box center [1156, 263] width 177 height 37
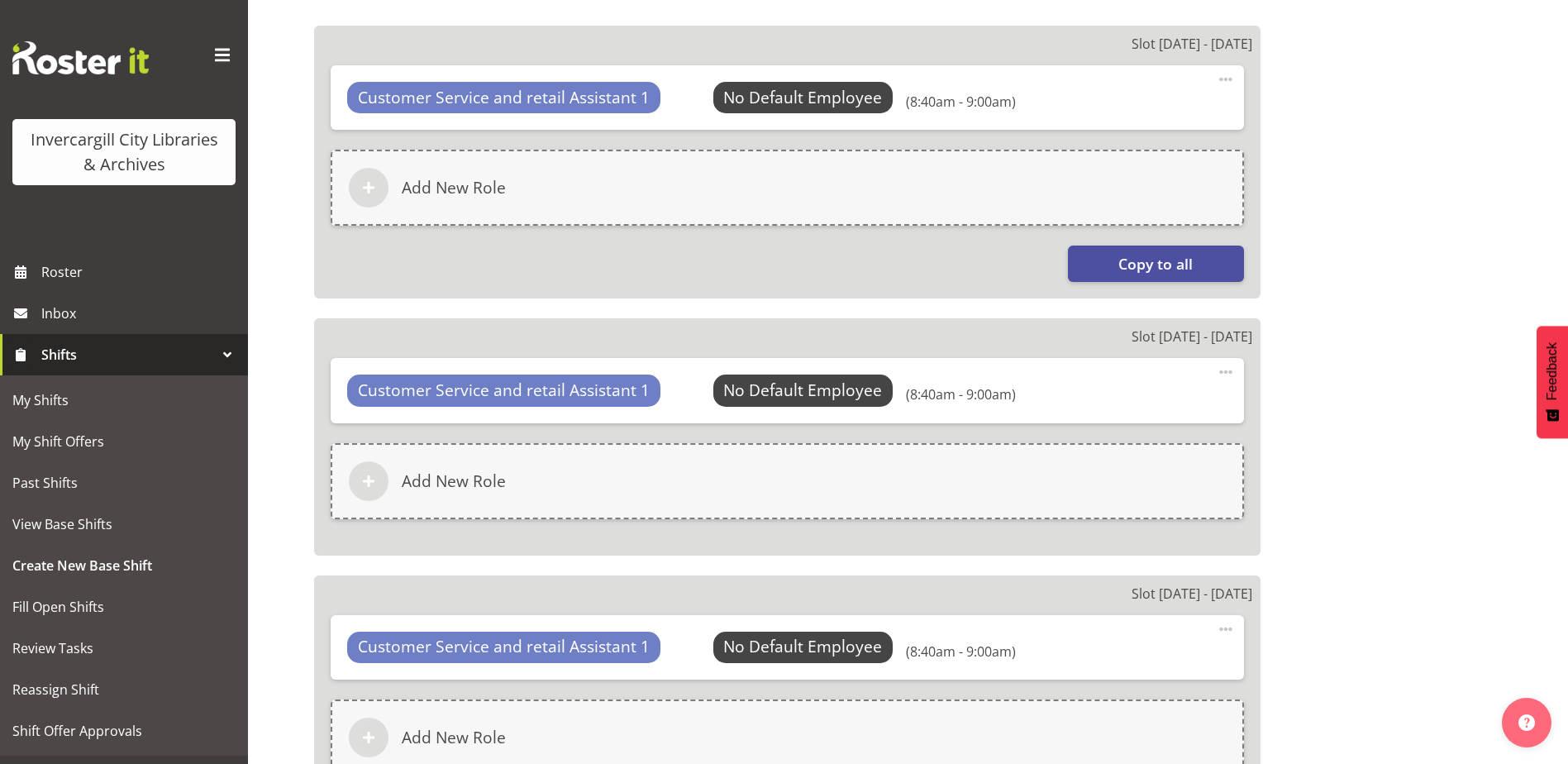
click at [1227, 79] on span at bounding box center [1226, 80] width 20 height 20
click at [1102, 121] on link "Edit" at bounding box center [1156, 118] width 159 height 30
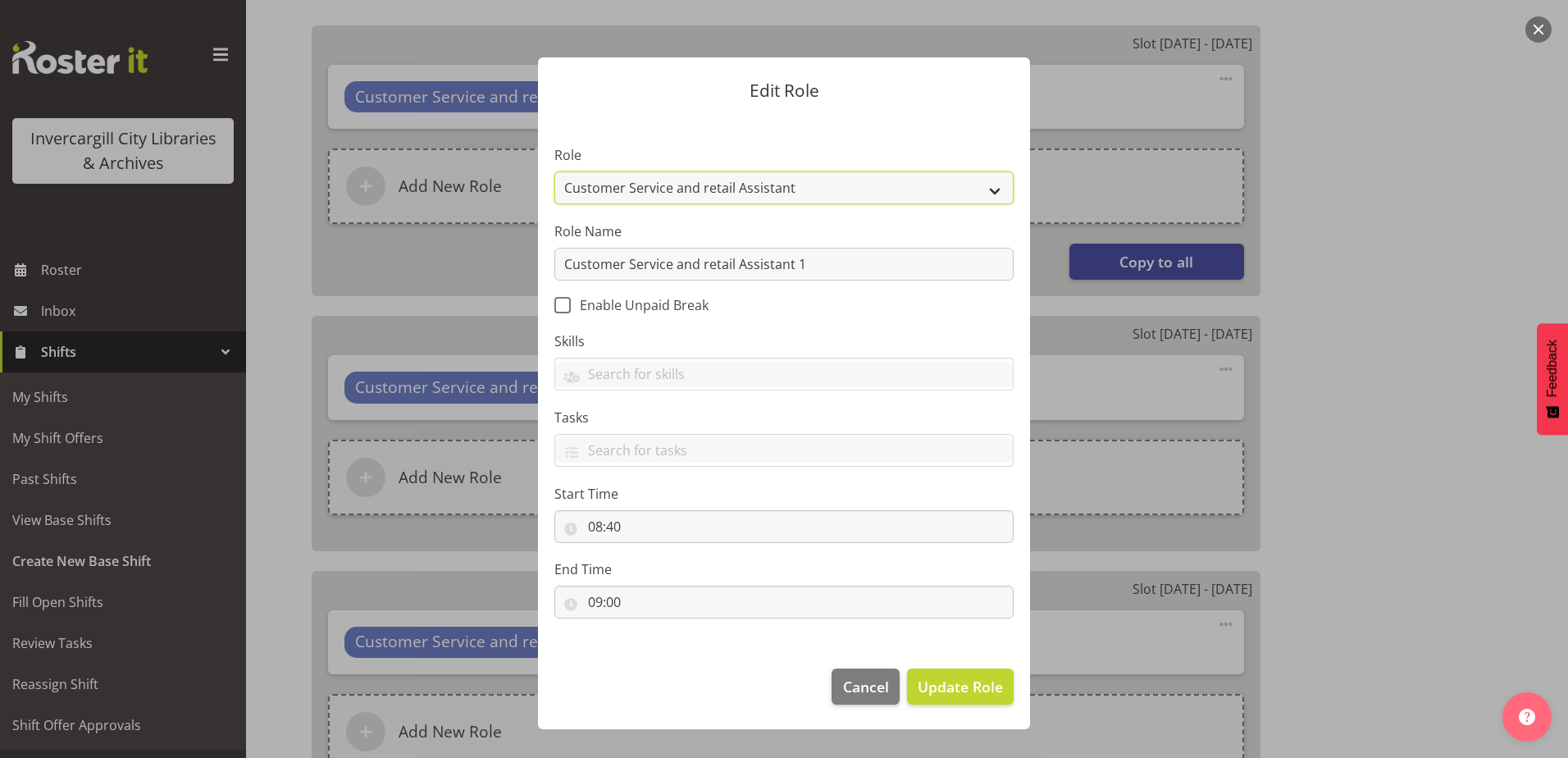
click at [1001, 185] on select "1st floor desk AQ operator Business Support Team member Casual Customer Experie…" at bounding box center [784, 188] width 460 height 33
select select "1533"
click at [555, 172] on select "1st floor desk AQ operator Business Support Team member Casual Customer Experie…" at bounding box center [784, 188] width 460 height 33
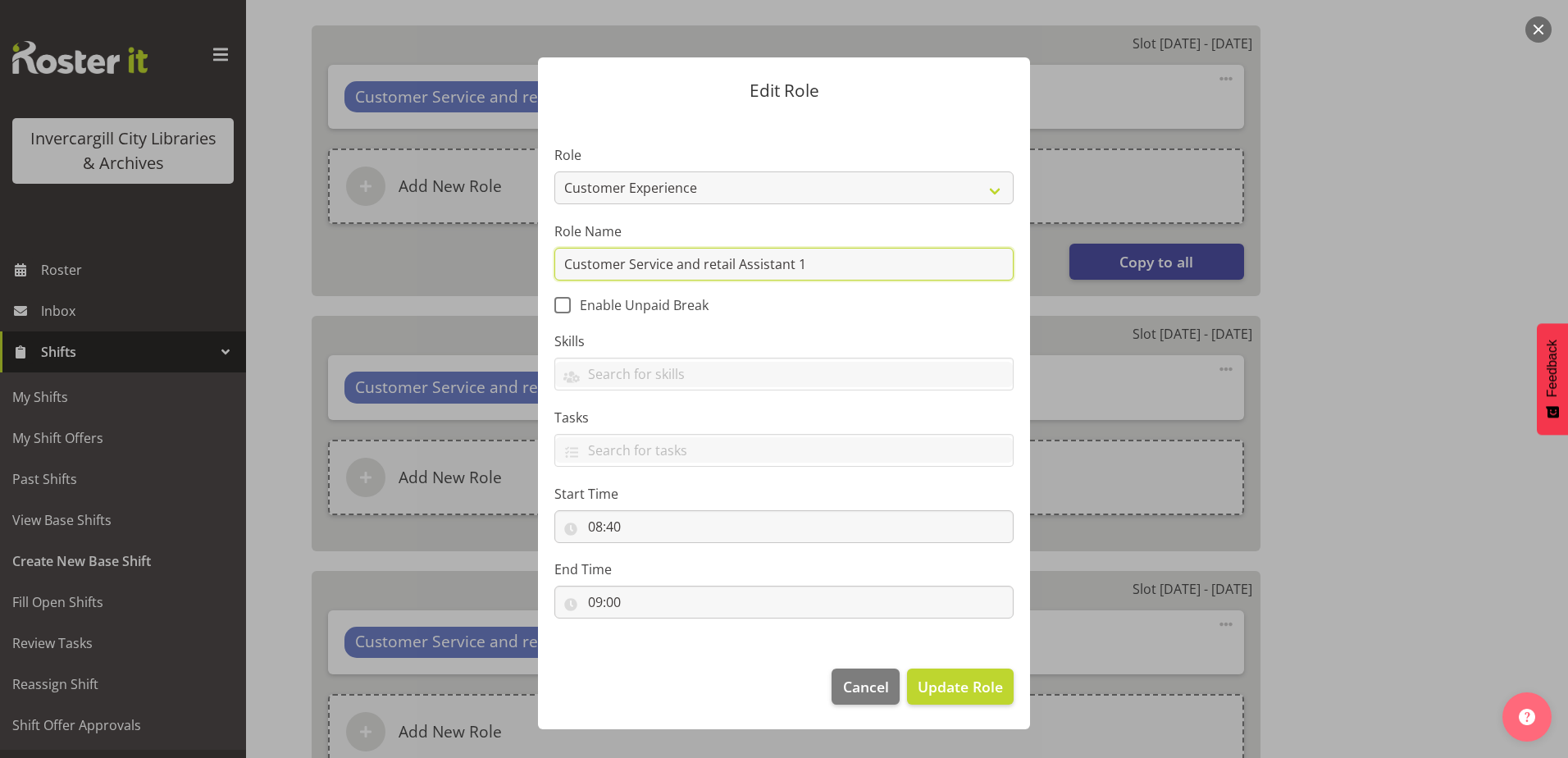
drag, startPoint x: 875, startPoint y: 263, endPoint x: 468, endPoint y: 285, distance: 407.6
click at [468, 284] on form "Edit Role Role 1st floor desk AQ operator Business Support Team member Casual C…" at bounding box center [784, 379] width 788 height 725
click at [966, 686] on span "Update Role" at bounding box center [960, 686] width 85 height 21
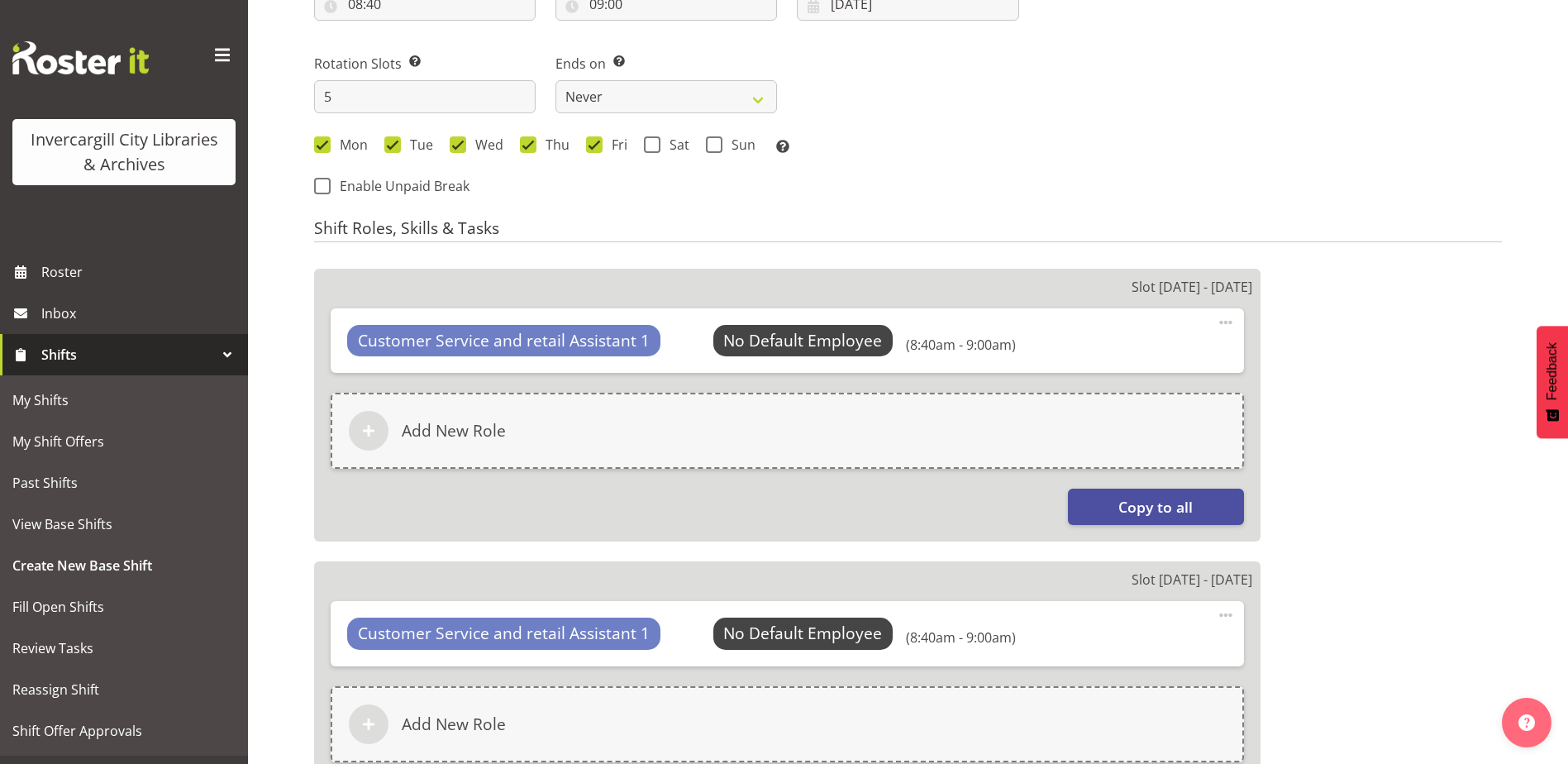
scroll to position [991, 0]
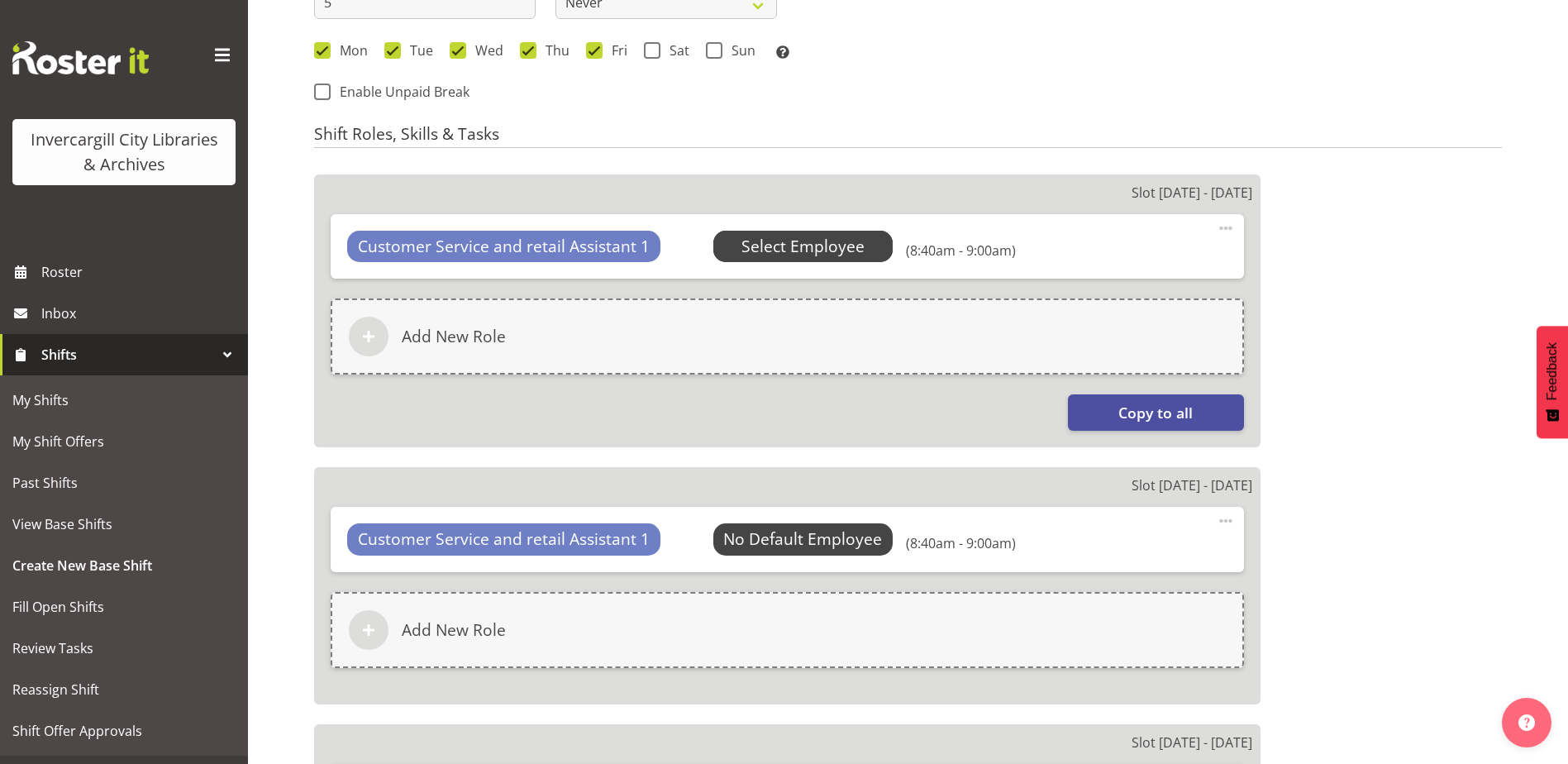
click at [818, 247] on span "Select Employee" at bounding box center [803, 246] width 123 height 24
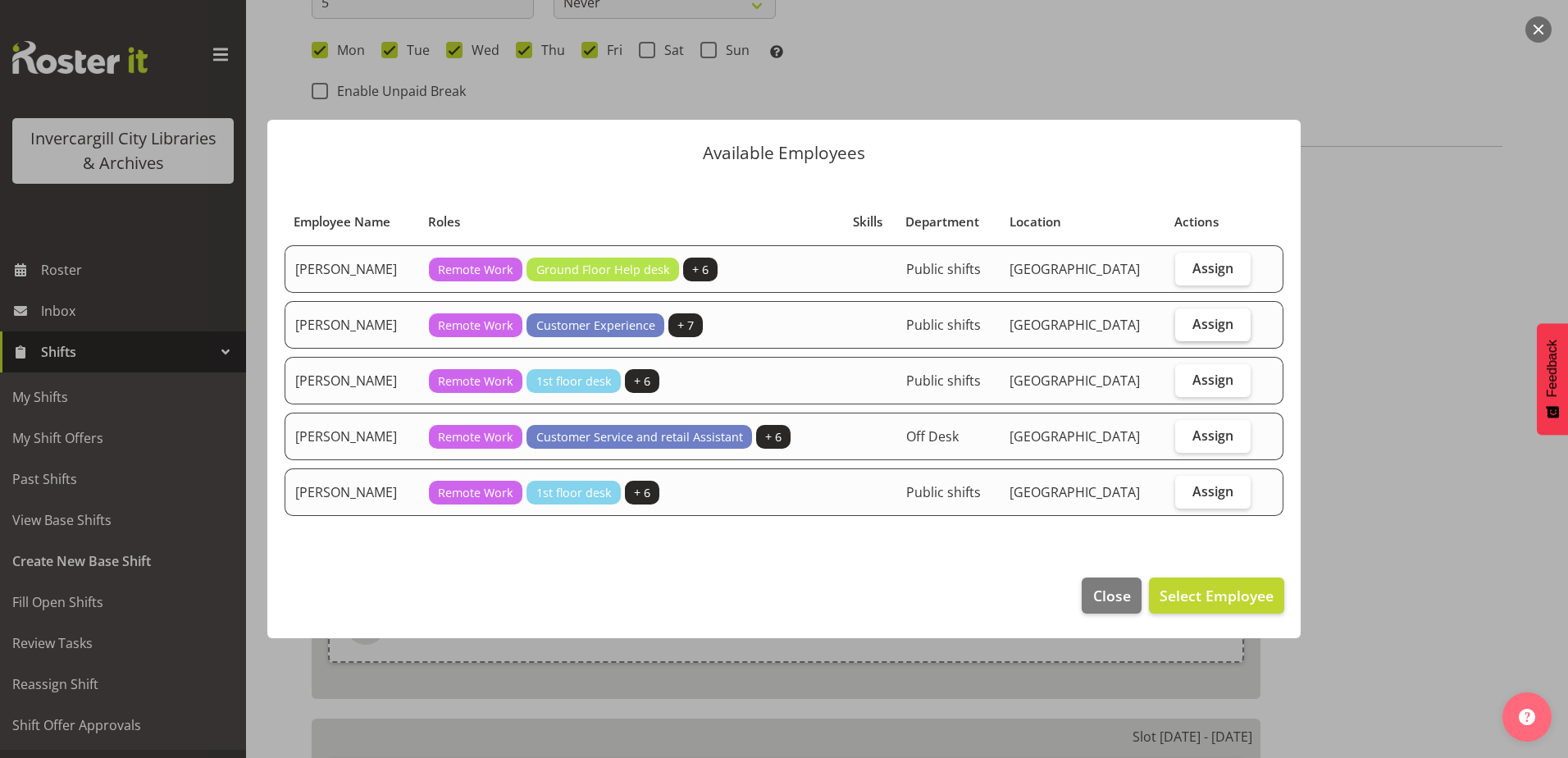
click at [1205, 330] on span "Assign" at bounding box center [1213, 323] width 41 height 16
click at [1186, 329] on input "Assign" at bounding box center [1180, 323] width 11 height 11
checkbox input "true"
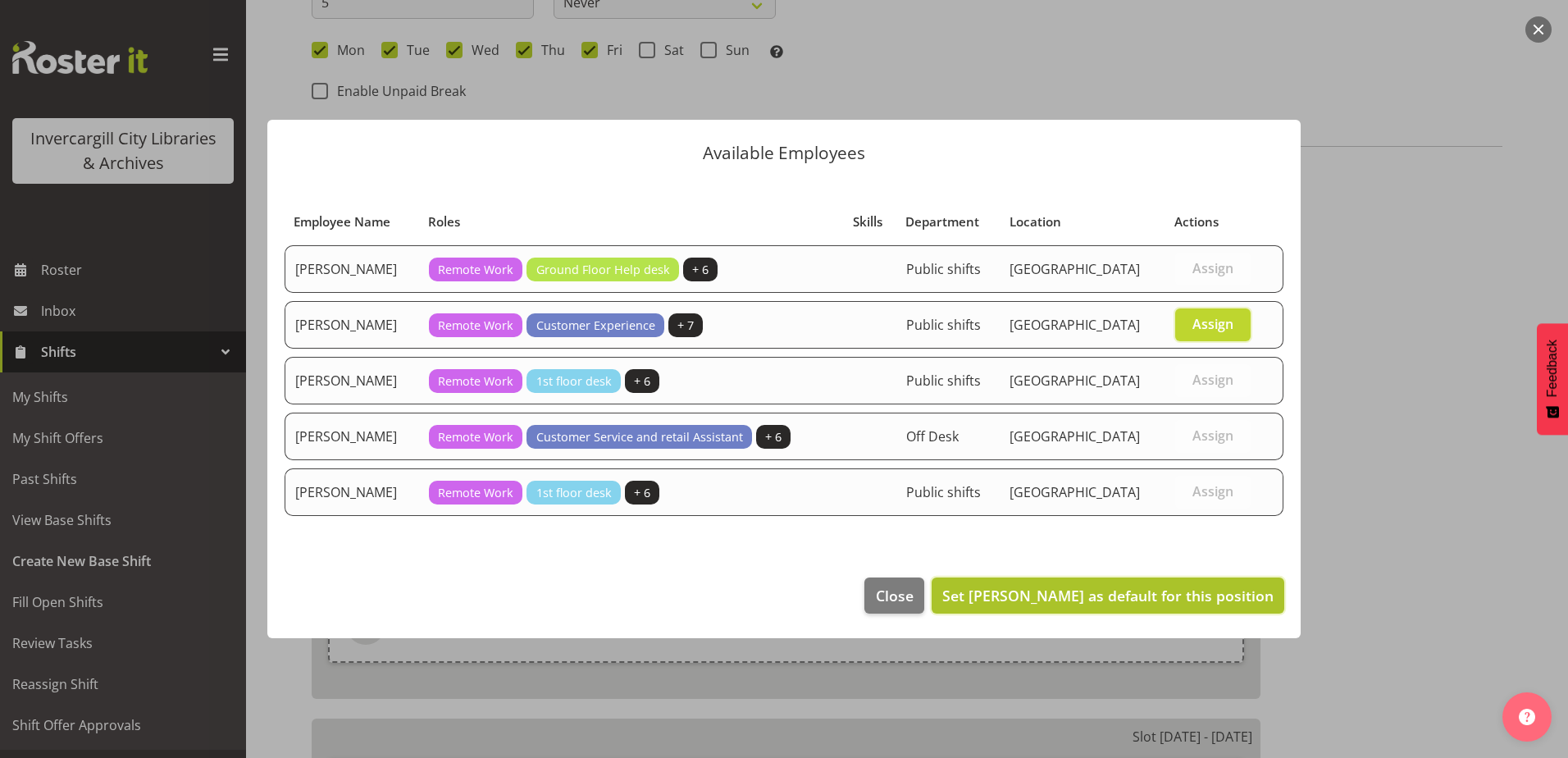
click at [1172, 595] on span "Set Donald Cunningham as default for this position" at bounding box center [1108, 595] width 332 height 20
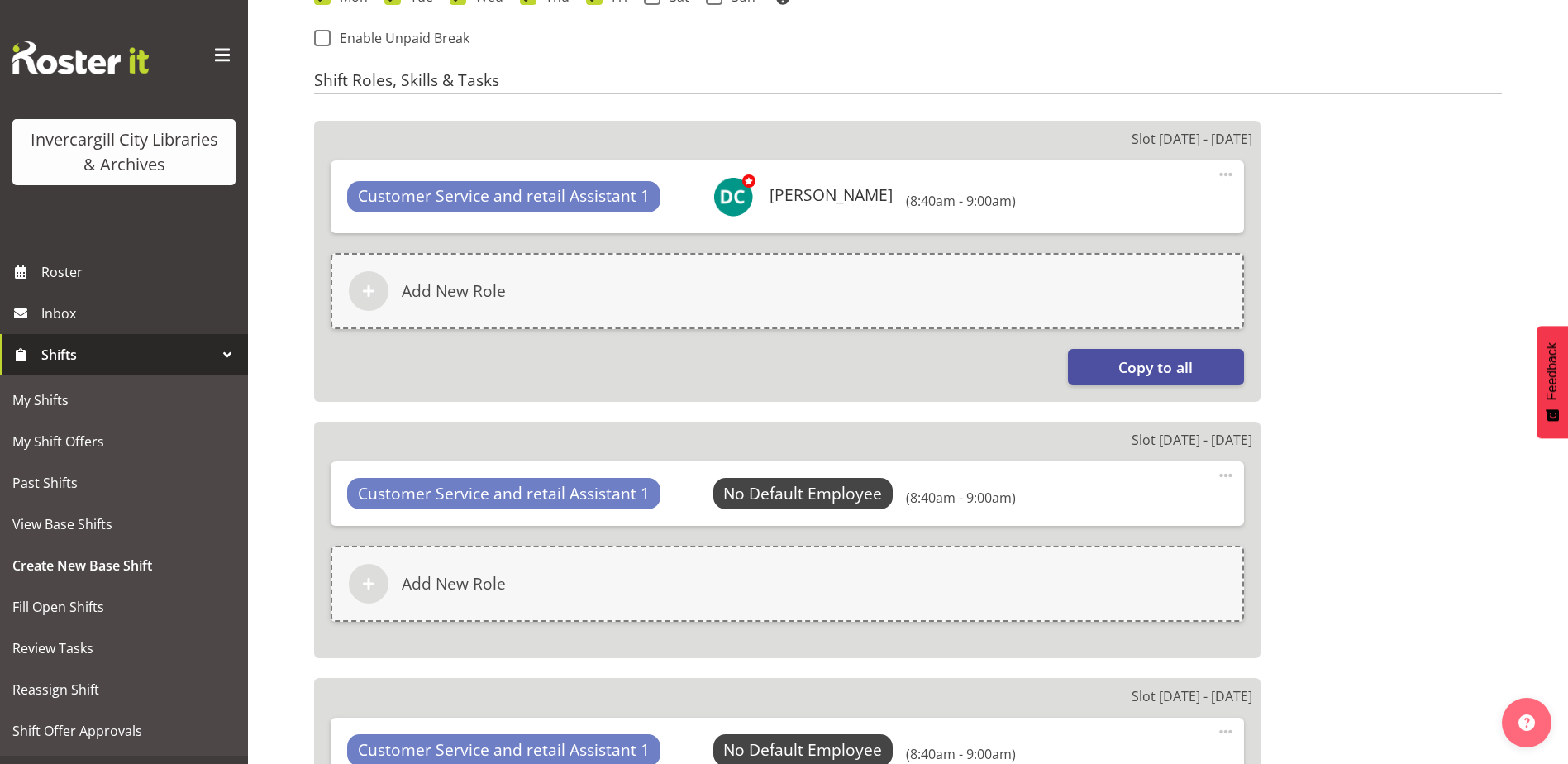
scroll to position [1074, 0]
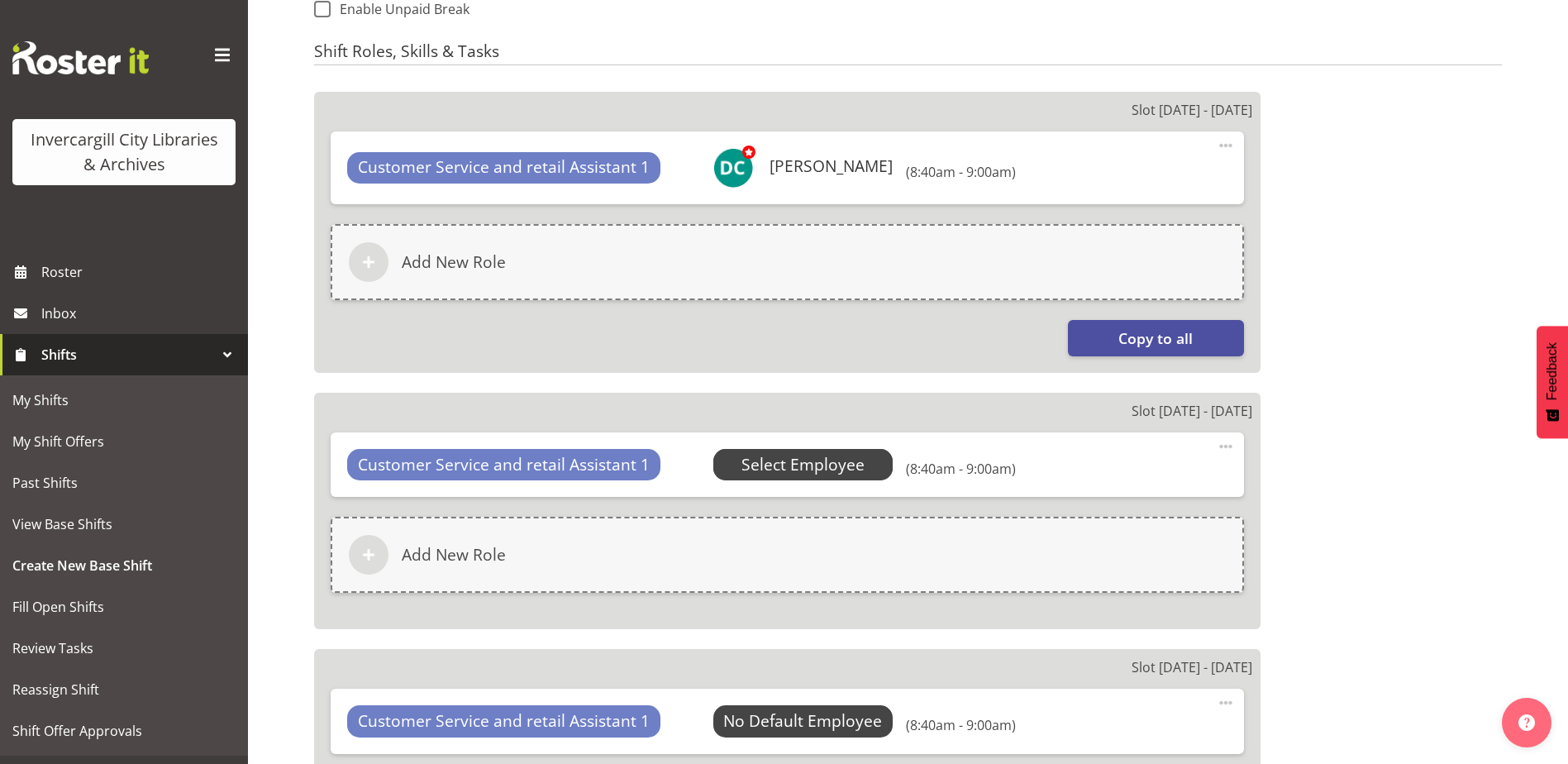
click at [821, 461] on span "Select Employee" at bounding box center [803, 465] width 123 height 24
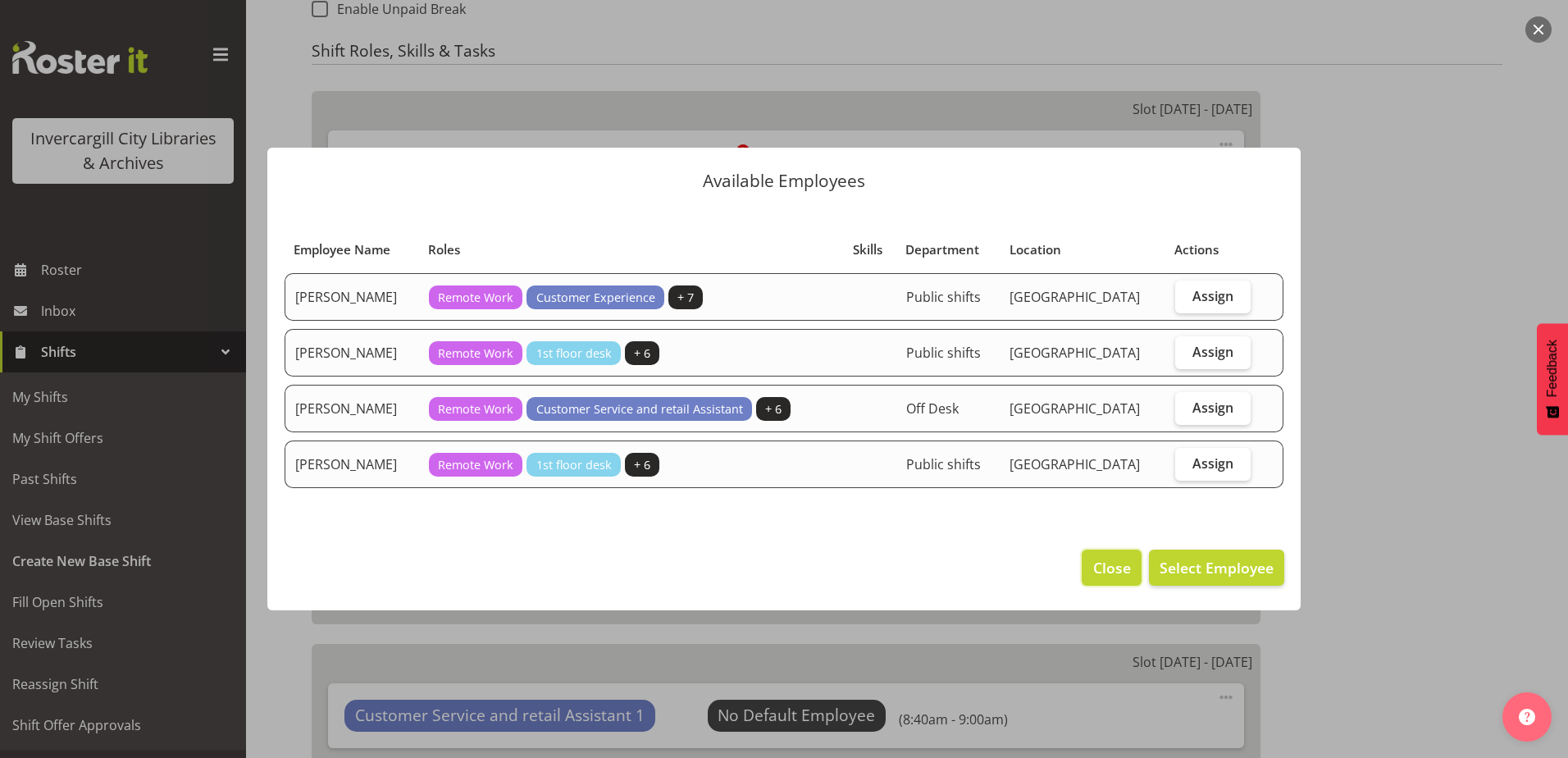
click at [1108, 562] on span "Close" at bounding box center [1112, 568] width 37 height 21
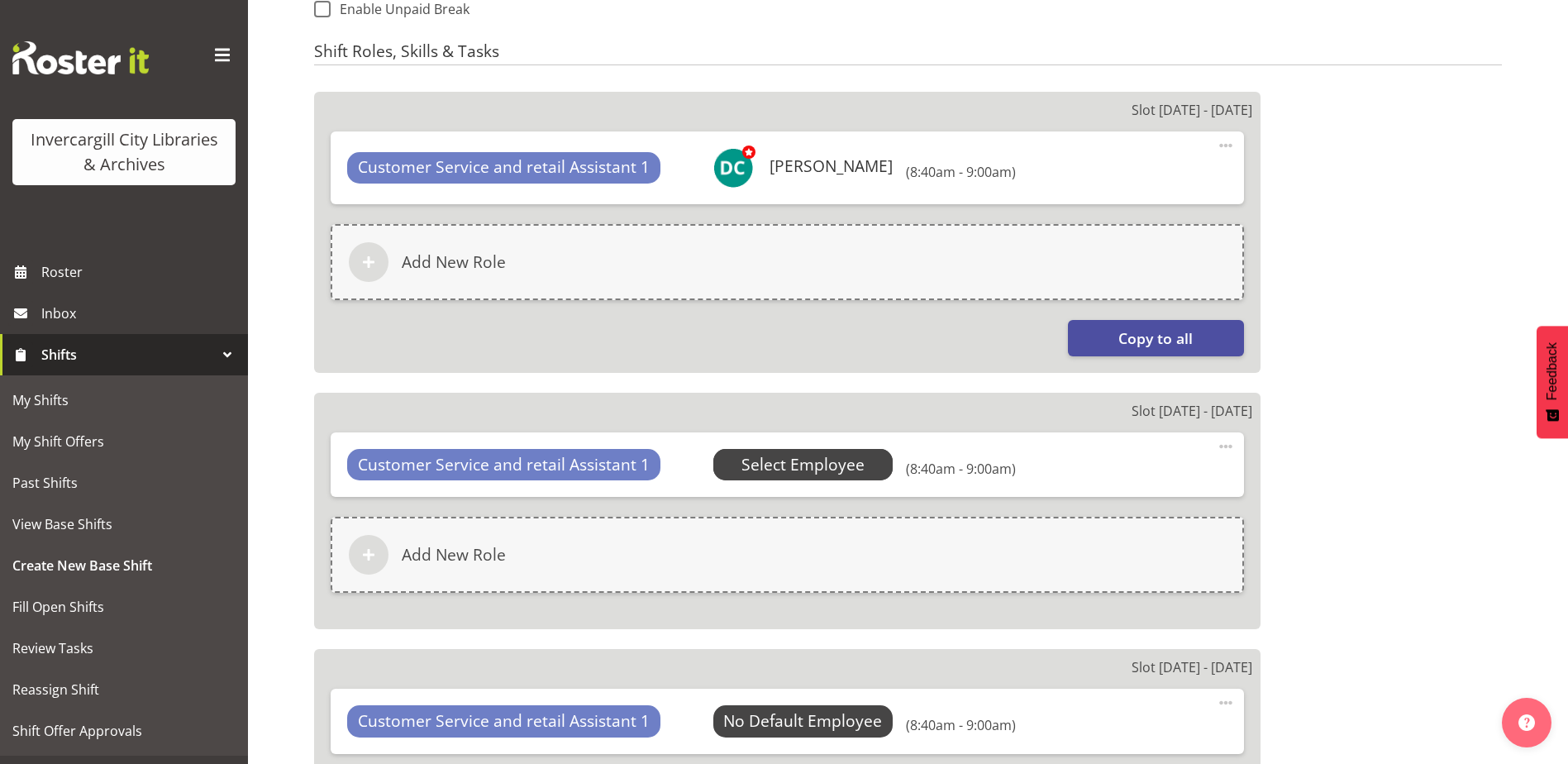
click at [829, 468] on span "Select Employee" at bounding box center [803, 465] width 123 height 24
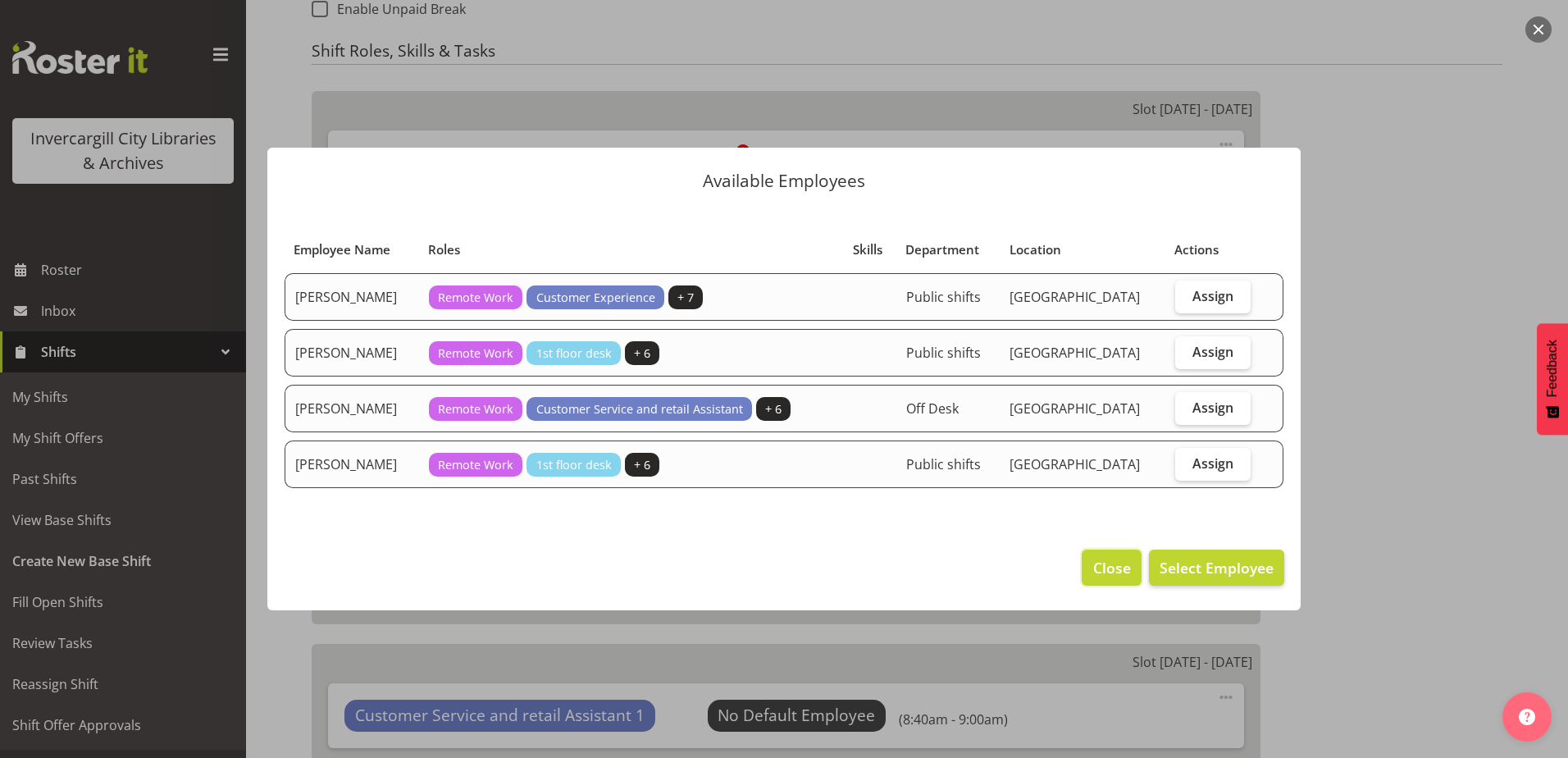
click at [1107, 567] on span "Close" at bounding box center [1112, 568] width 37 height 21
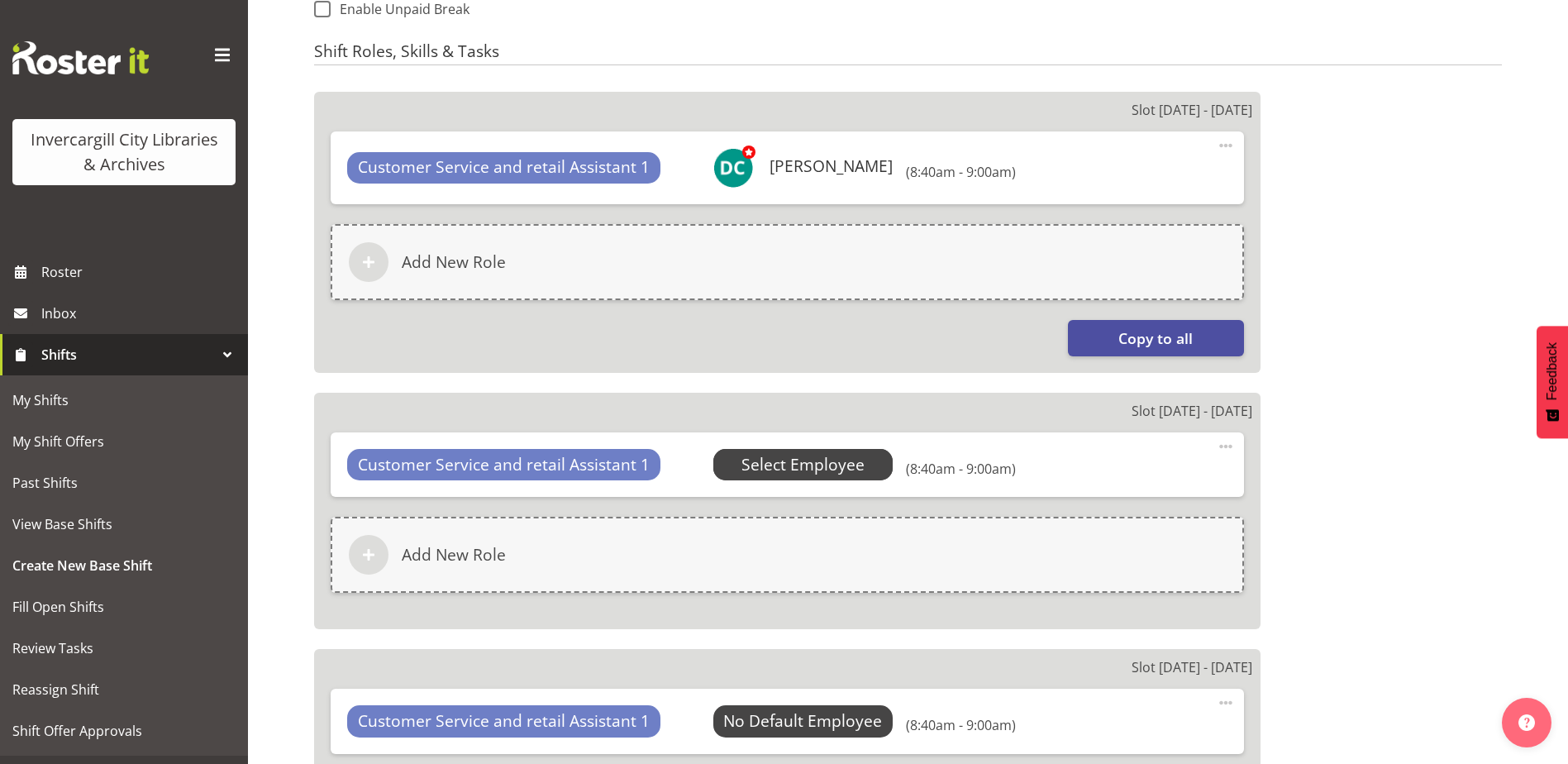
click at [838, 470] on span "Select Employee" at bounding box center [803, 465] width 123 height 24
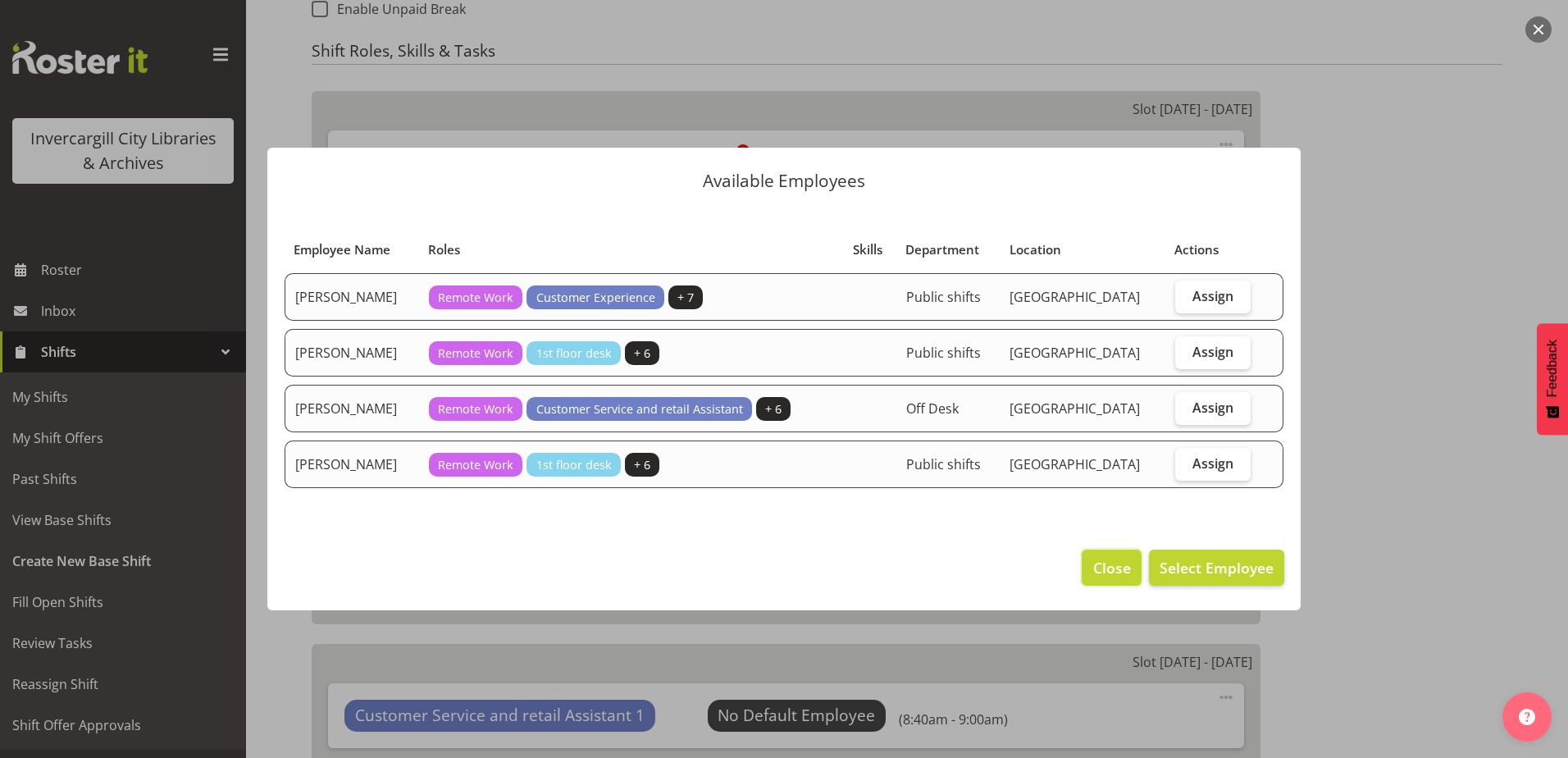
drag, startPoint x: 1111, startPoint y: 582, endPoint x: 1103, endPoint y: 572, distance: 12.8
click at [1109, 578] on button "Close" at bounding box center [1111, 567] width 59 height 36
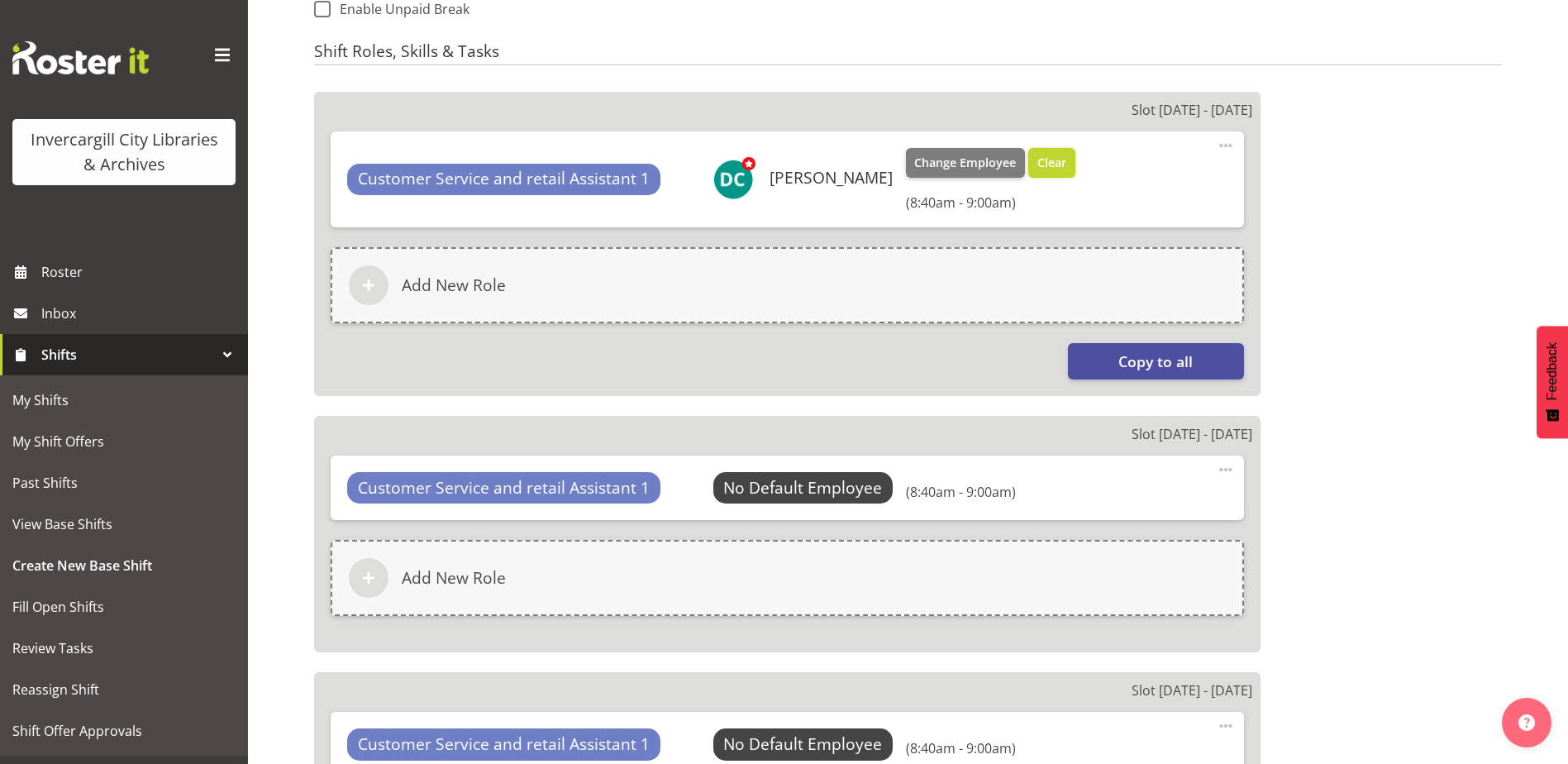
click at [1065, 170] on span "Clear" at bounding box center [1052, 163] width 29 height 18
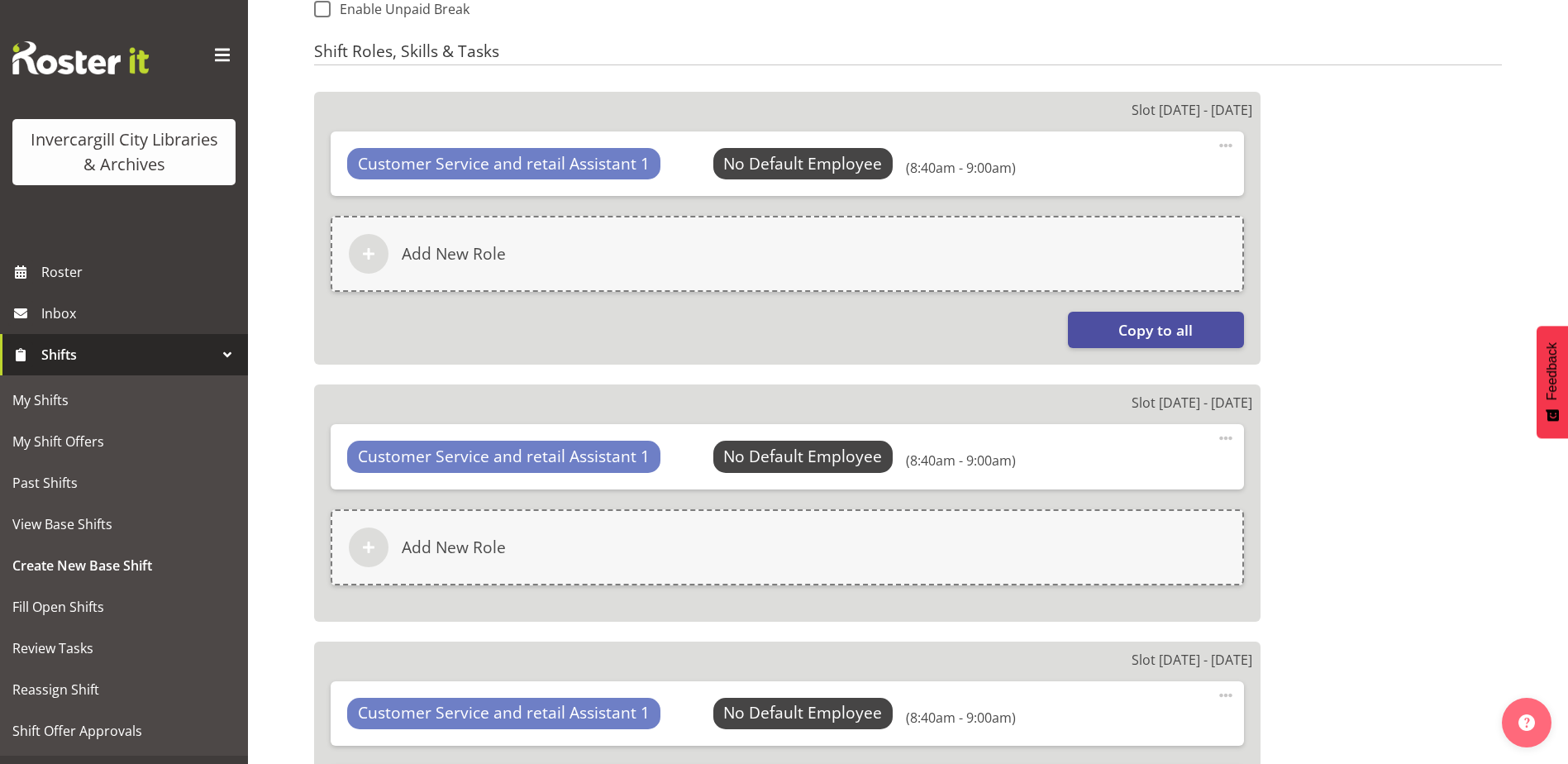
click at [1220, 146] on span at bounding box center [1226, 145] width 20 height 20
click at [1095, 185] on link "Edit" at bounding box center [1156, 185] width 159 height 30
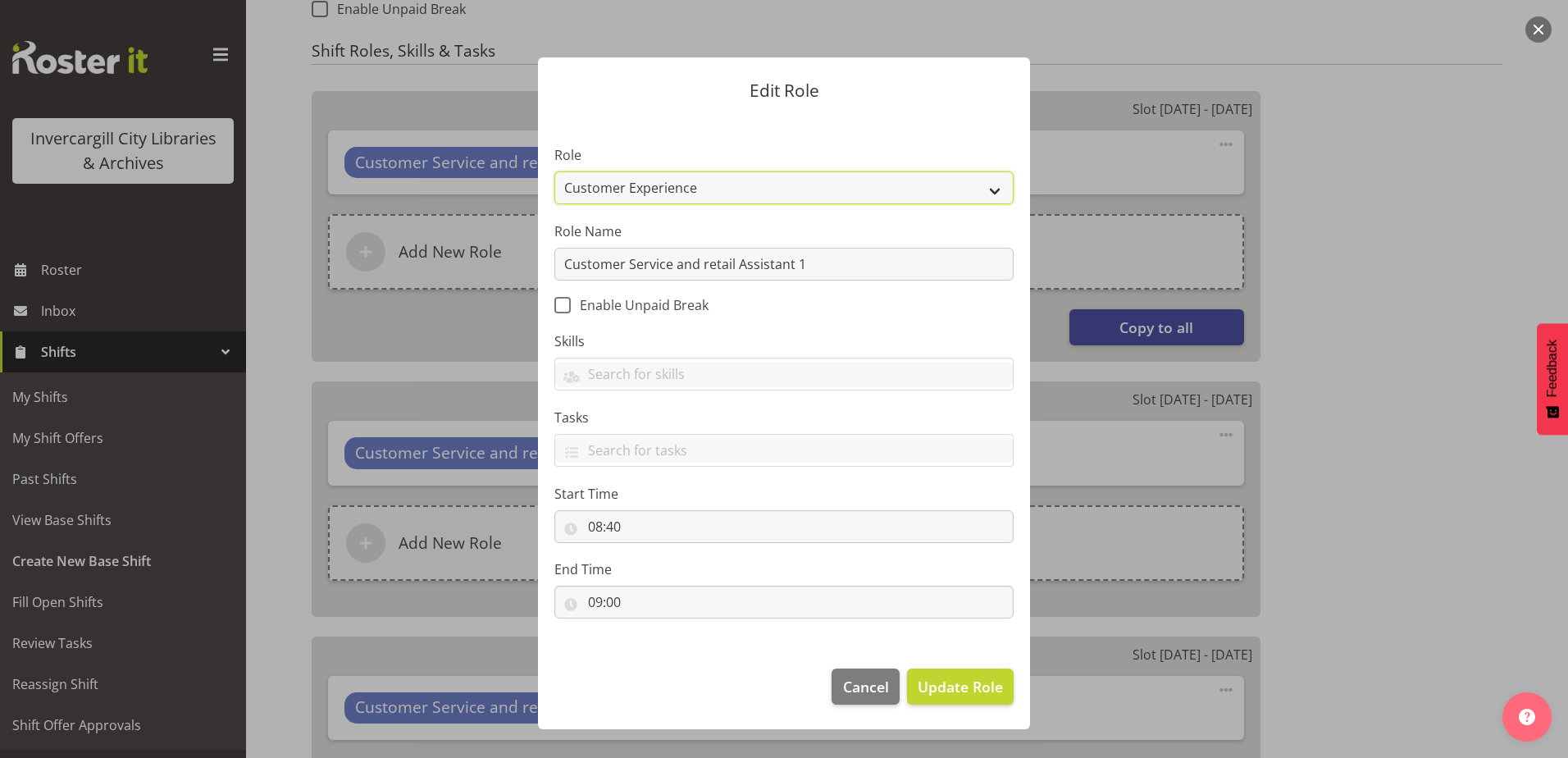
click at [662, 184] on select "1st floor desk AQ operator Business Support Team member Casual Customer Experie…" at bounding box center [784, 188] width 460 height 33
select select "1535"
click at [555, 172] on select "1st floor desk AQ operator Business Support Team member Casual Customer Experie…" at bounding box center [784, 188] width 460 height 33
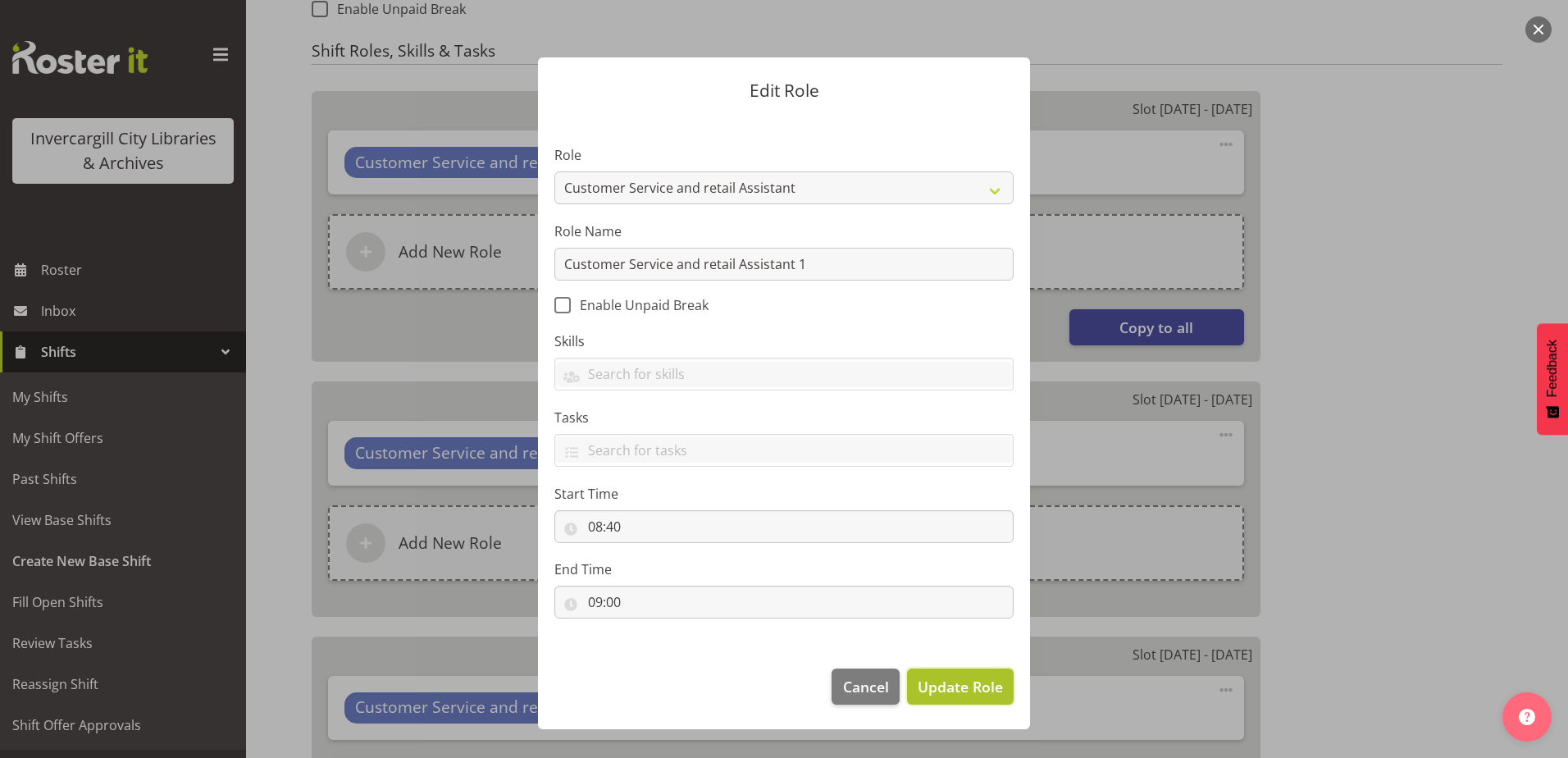
click at [963, 679] on span "Update Role" at bounding box center [960, 686] width 85 height 21
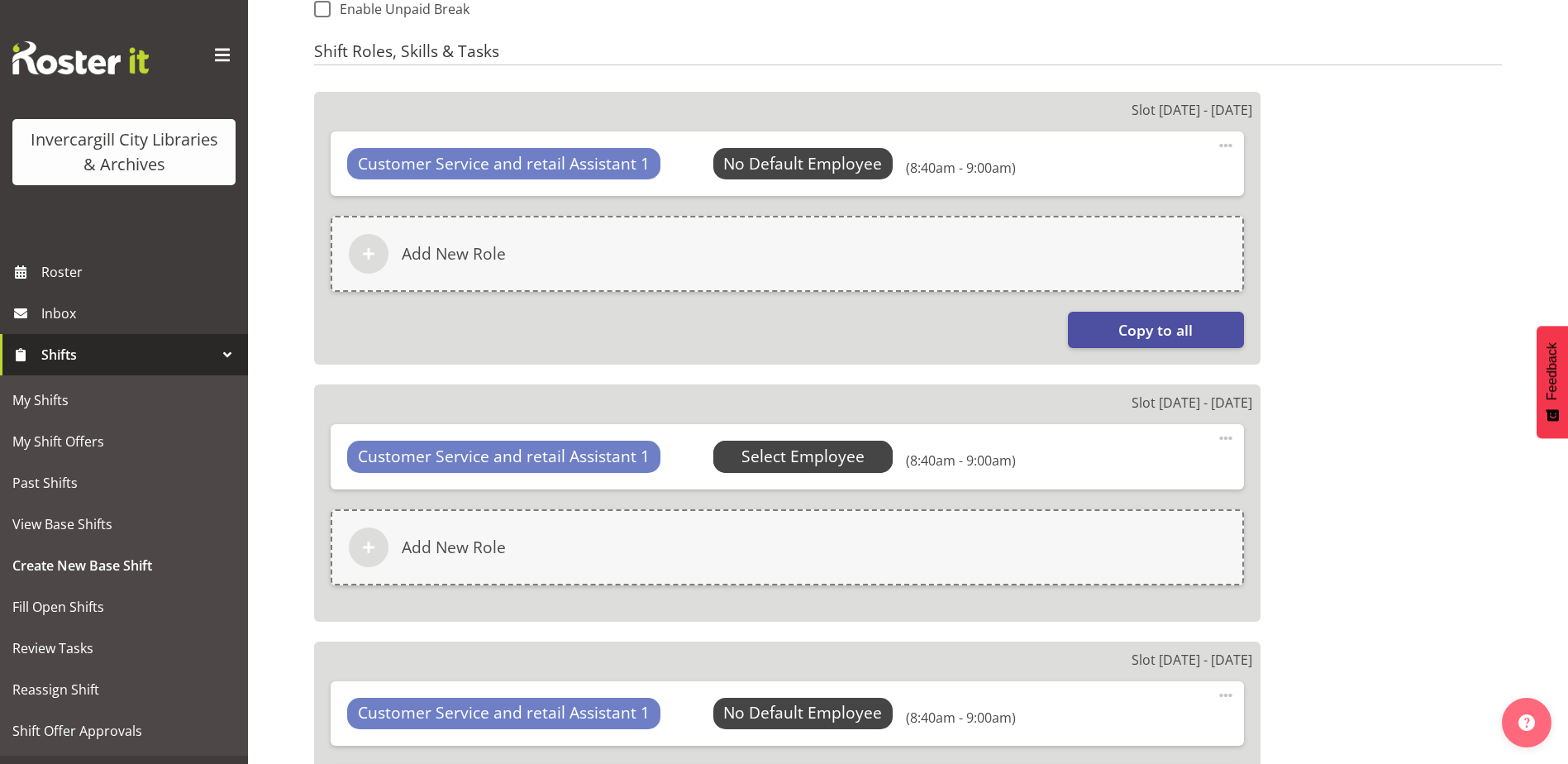
click at [0, 0] on span "Select Employee" at bounding box center [0, 0] width 0 height 0
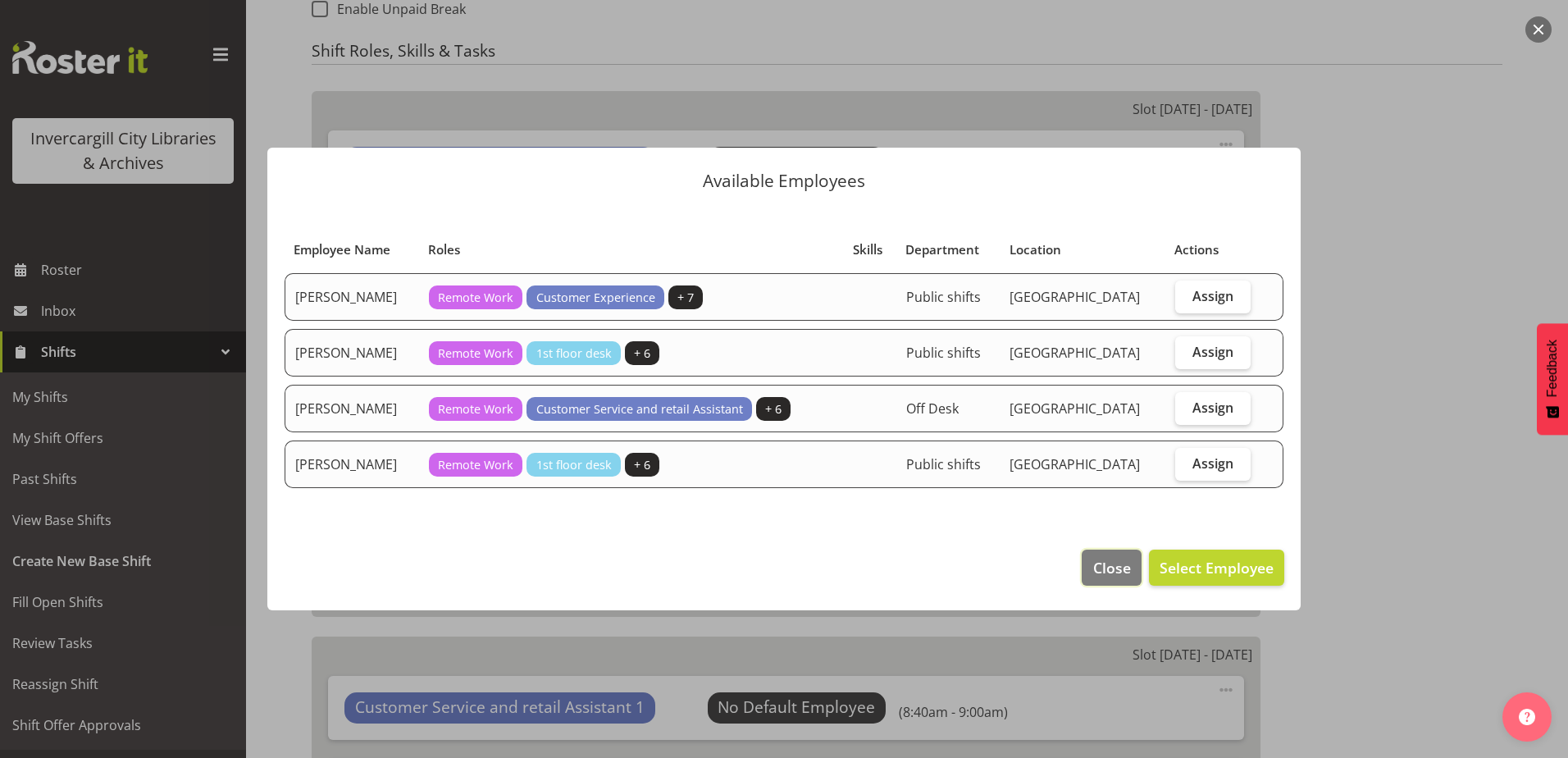
drag, startPoint x: 1119, startPoint y: 559, endPoint x: 1102, endPoint y: 531, distance: 32.8
click at [1118, 559] on span "Close" at bounding box center [1112, 568] width 37 height 21
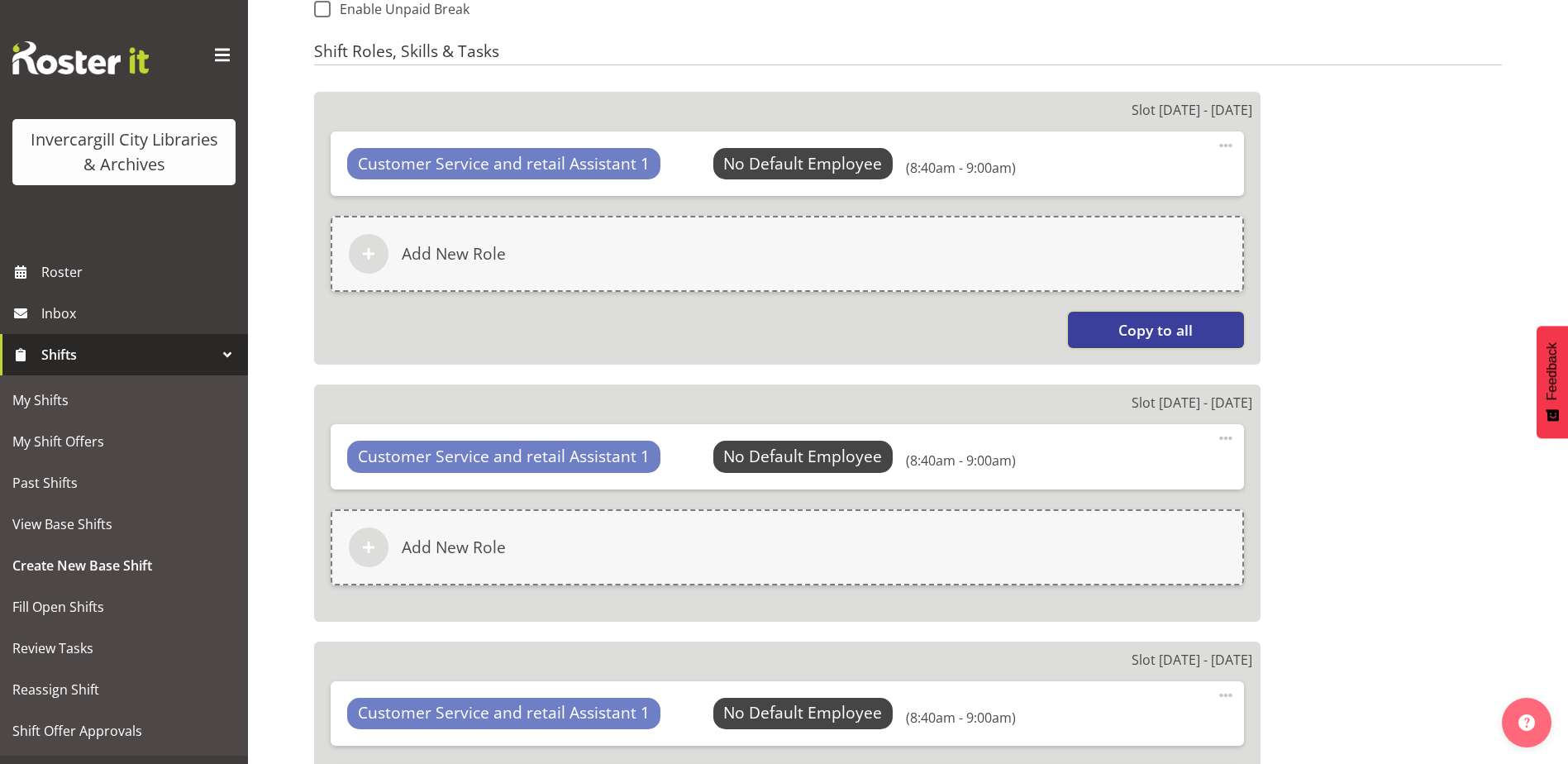
click at [1130, 325] on span "Copy to all" at bounding box center [1155, 330] width 74 height 21
click at [1131, 325] on span "Copy to all" at bounding box center [1155, 330] width 74 height 21
click at [823, 157] on span "Select Employee" at bounding box center [803, 164] width 123 height 24
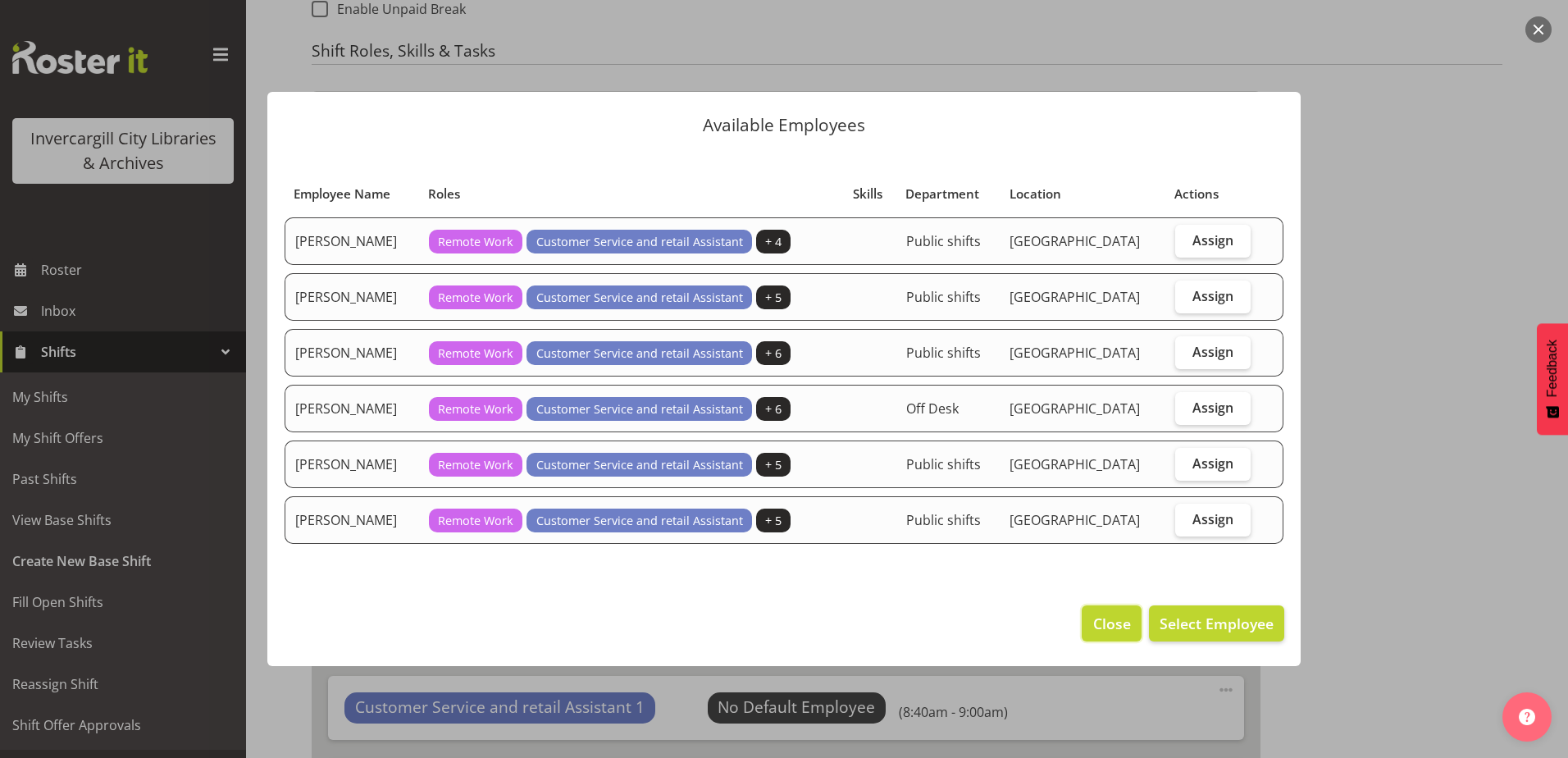
click at [1091, 636] on button "Close" at bounding box center [1111, 623] width 59 height 36
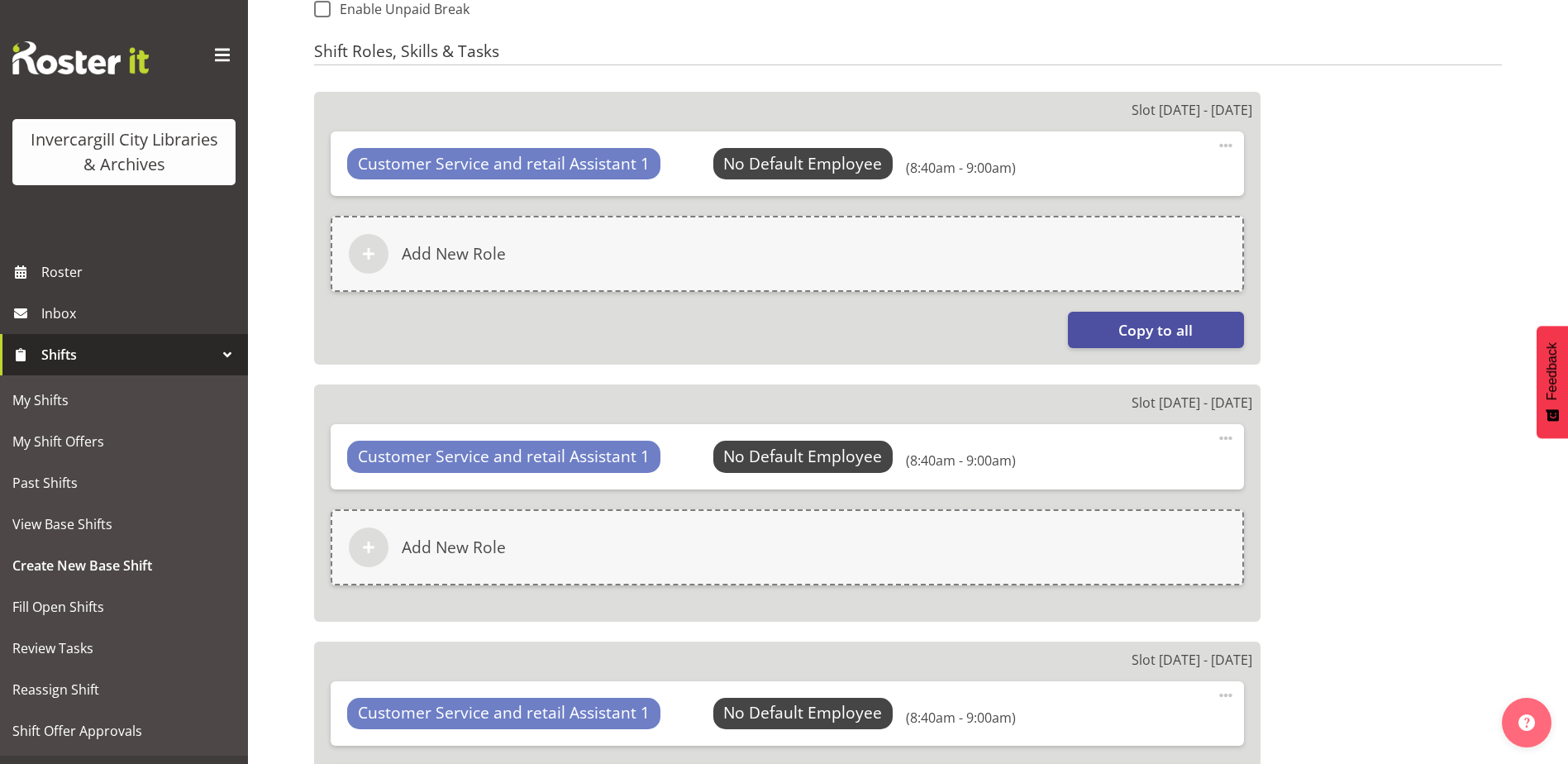
click at [1226, 142] on span at bounding box center [1226, 145] width 20 height 20
click at [1103, 187] on link "Edit" at bounding box center [1156, 185] width 159 height 30
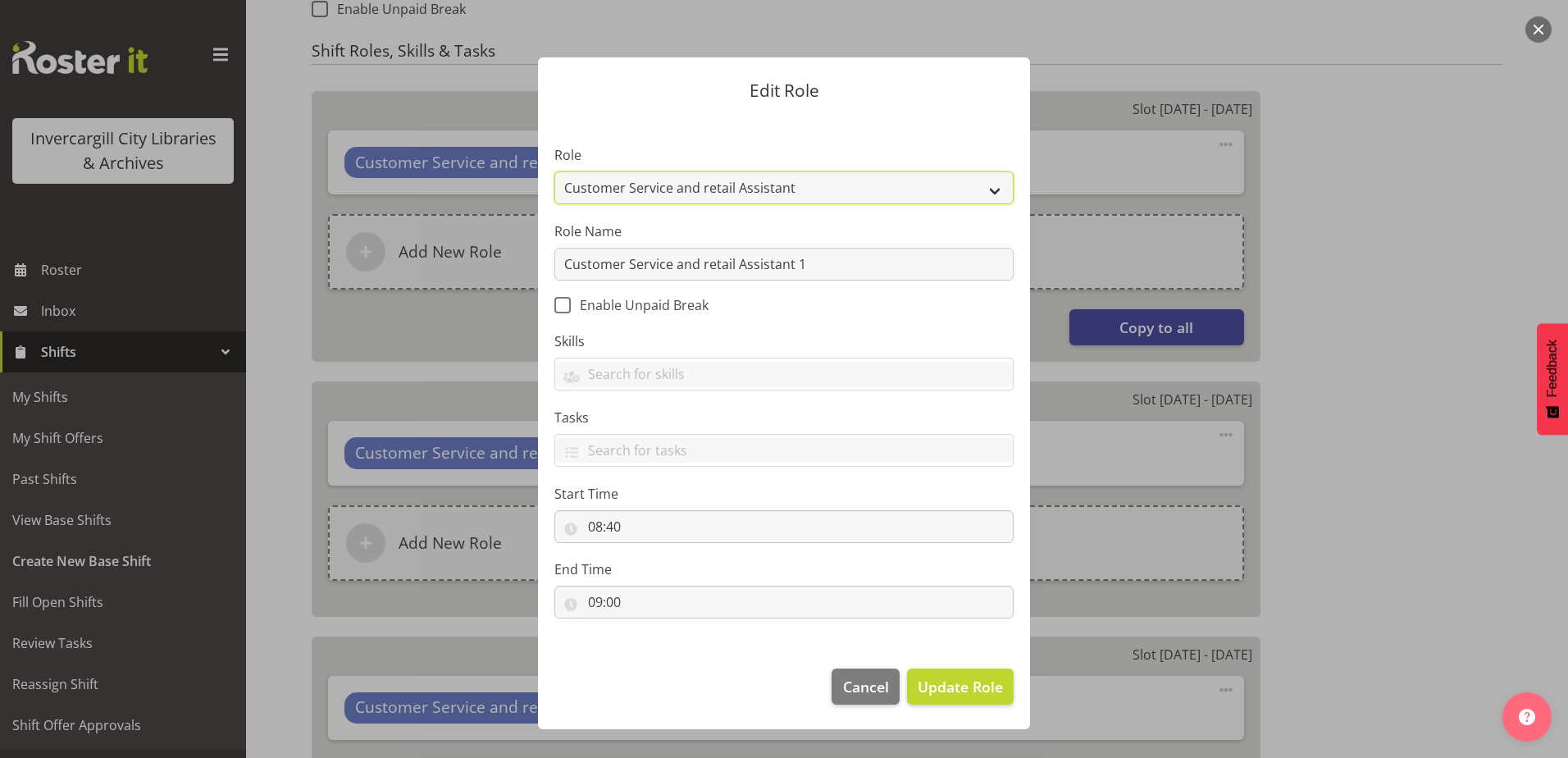
click at [722, 188] on select "1st floor desk AQ operator Business Support Team member Casual Customer Experie…" at bounding box center [784, 188] width 460 height 33
select select "1533"
click at [555, 172] on select "1st floor desk AQ operator Business Support Team member Casual Customer Experie…" at bounding box center [784, 188] width 460 height 33
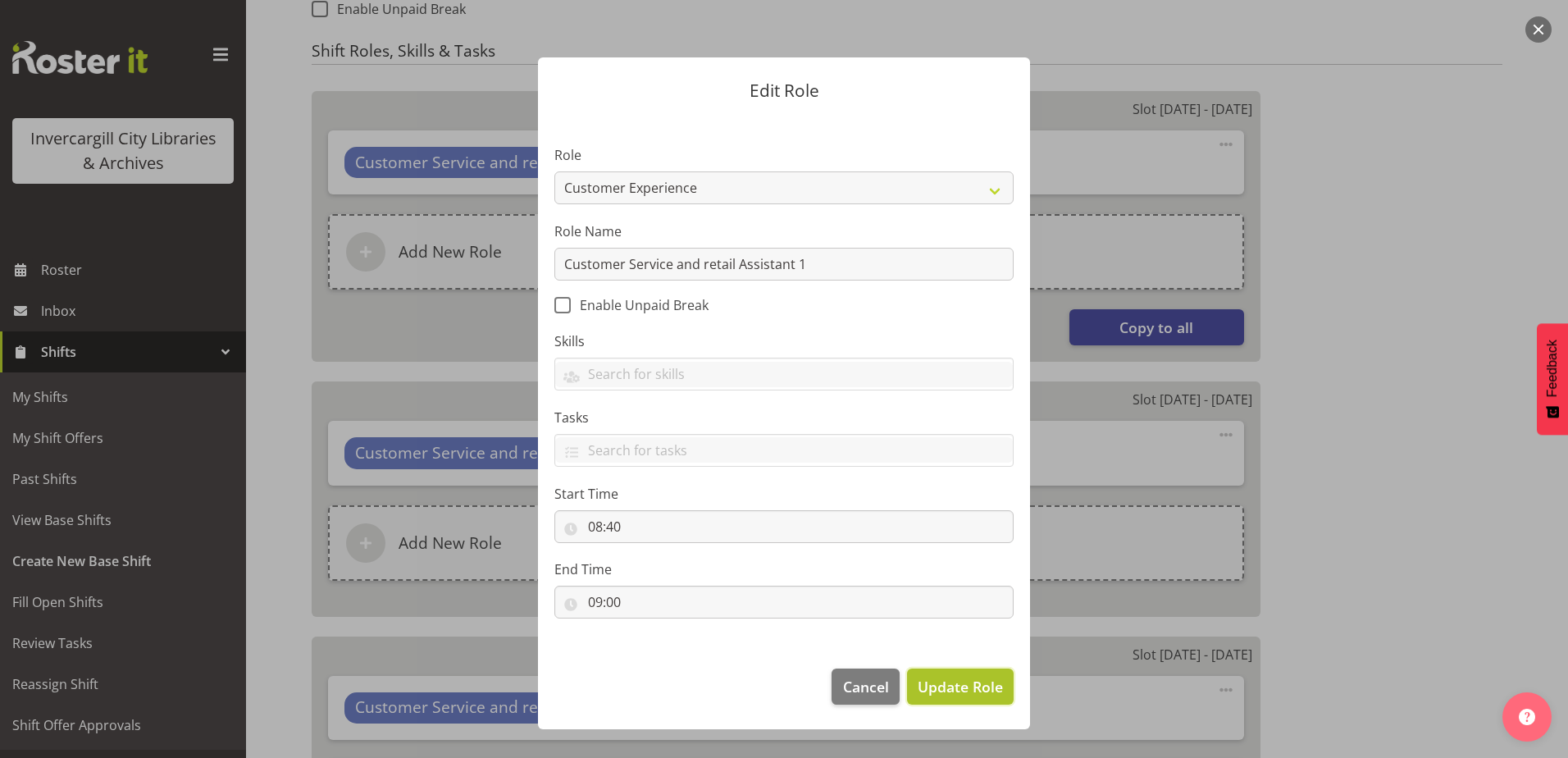
click at [949, 683] on span "Update Role" at bounding box center [960, 686] width 85 height 21
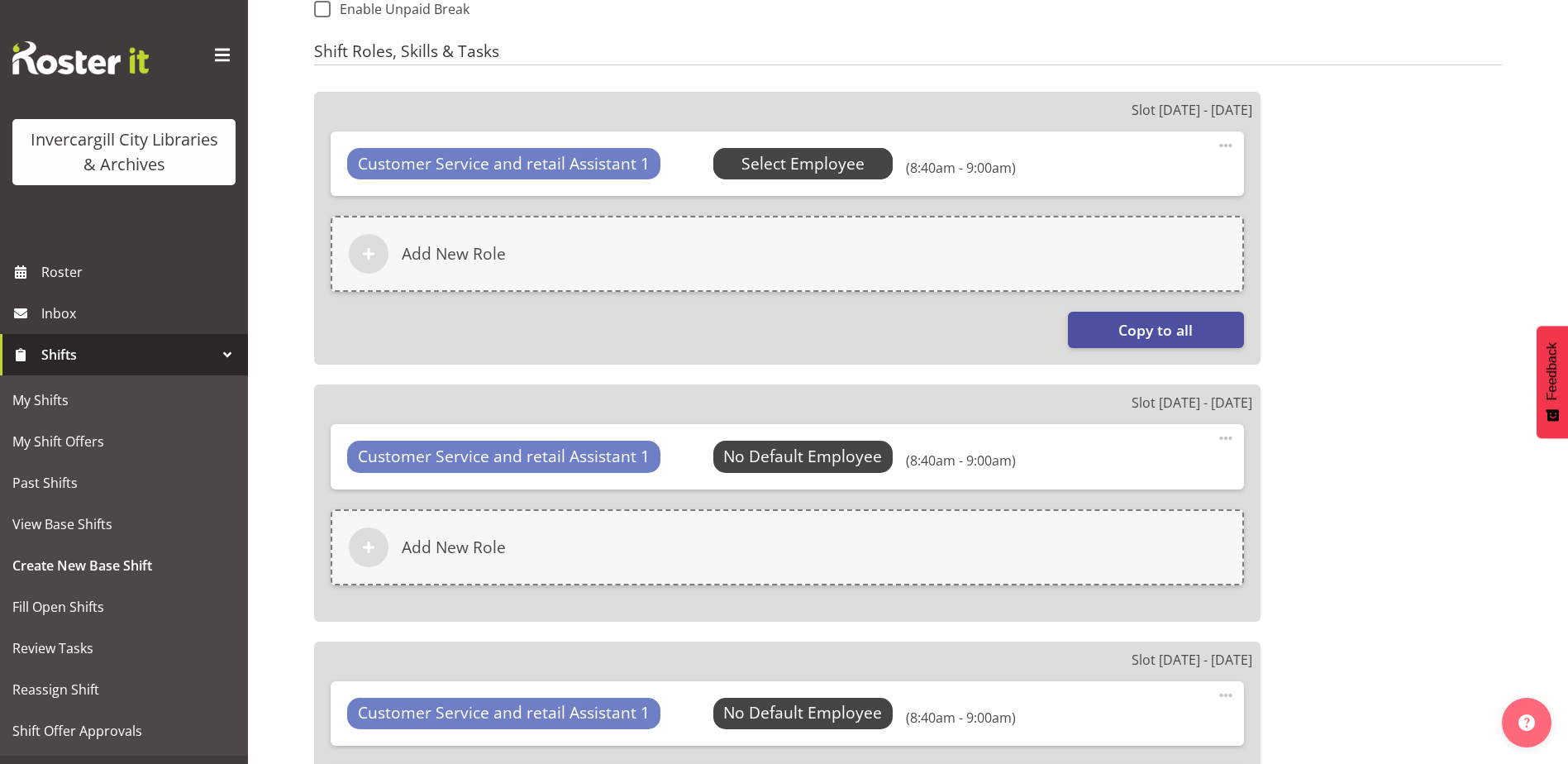
click at [783, 163] on span "Select Employee" at bounding box center [803, 164] width 123 height 24
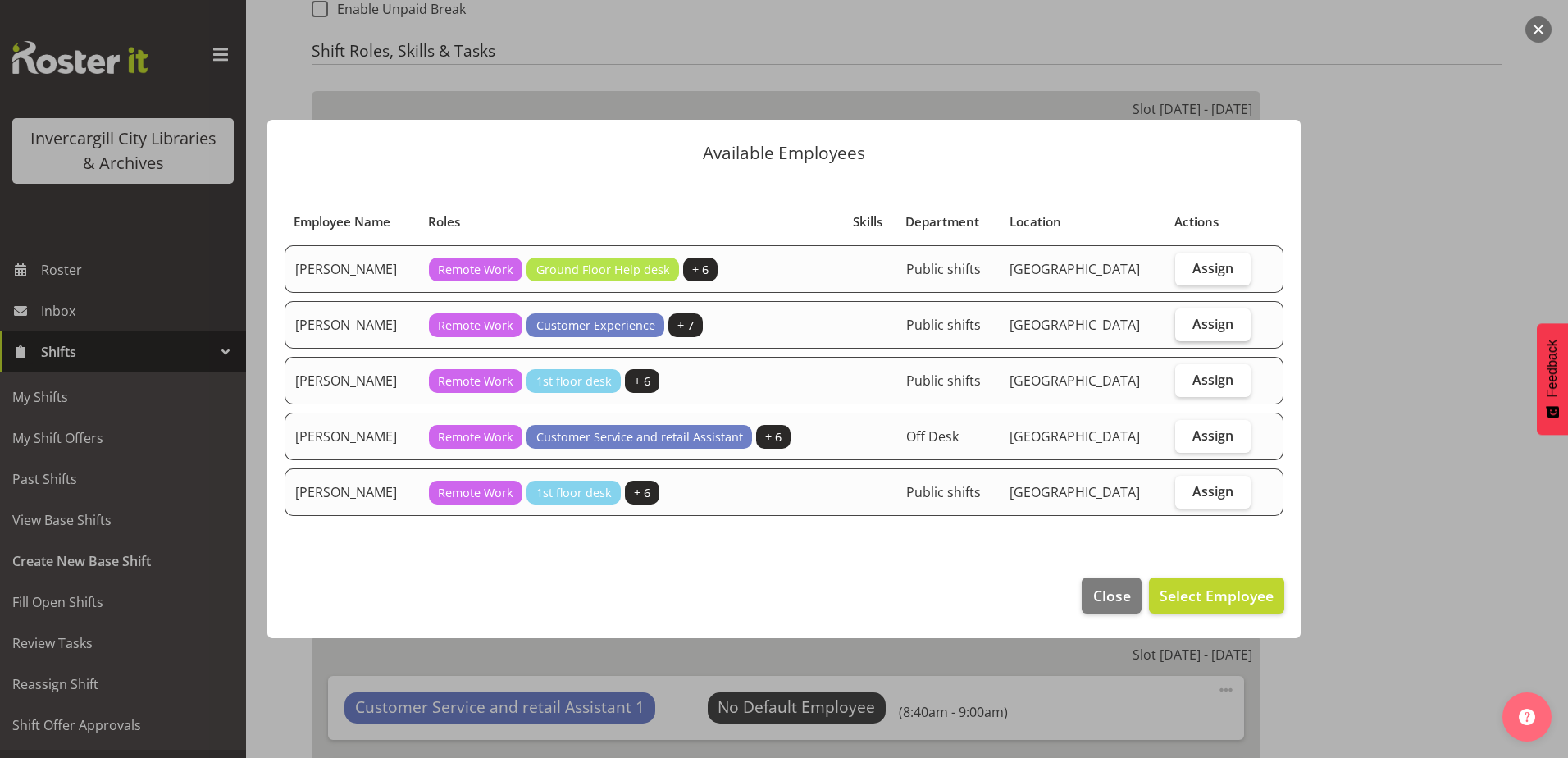
click at [1228, 323] on span "Assign" at bounding box center [1213, 323] width 41 height 16
click at [1186, 323] on input "Assign" at bounding box center [1180, 323] width 11 height 11
checkbox input "true"
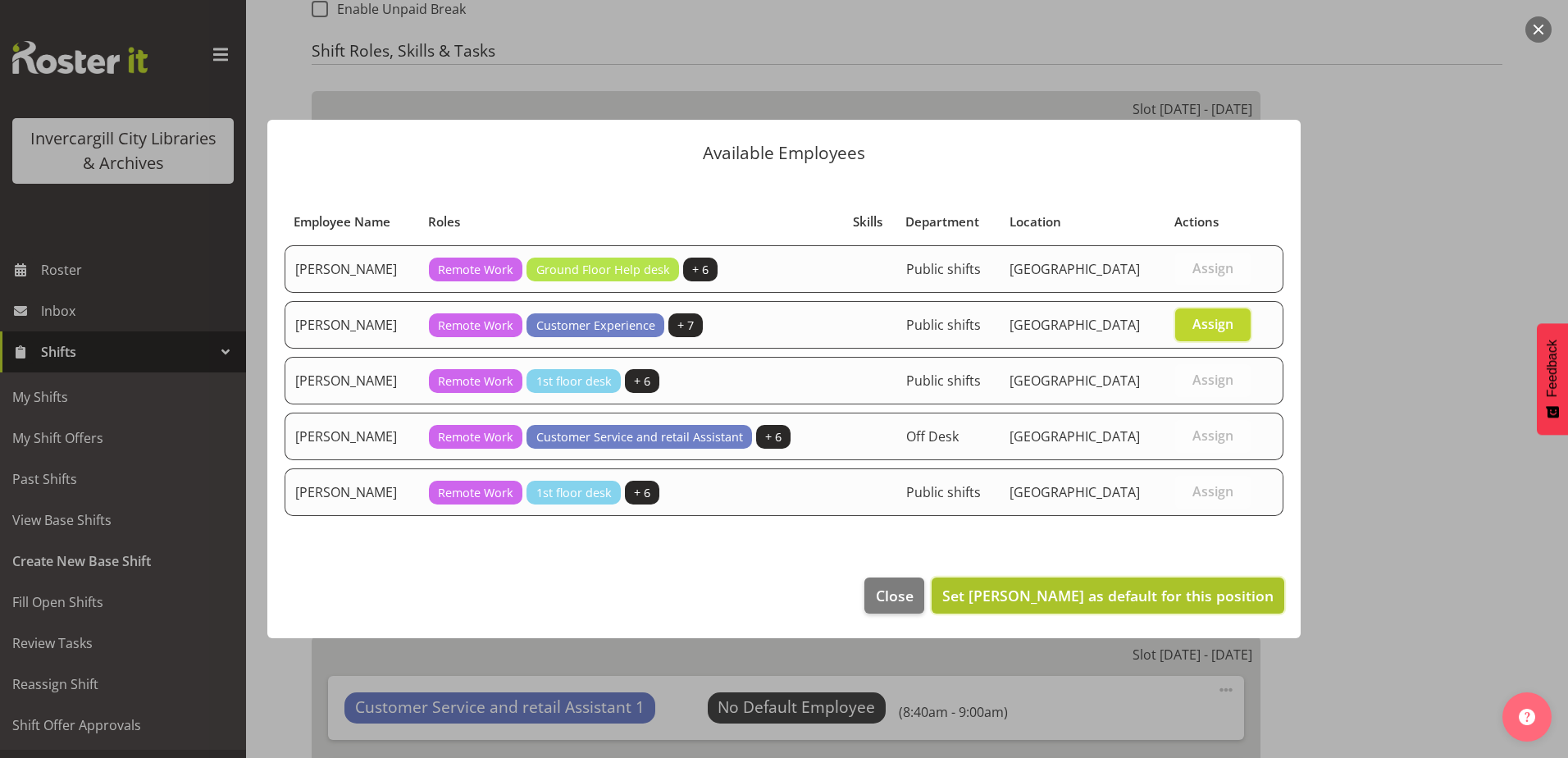
click at [1198, 594] on span "Set Donald Cunningham as default for this position" at bounding box center [1108, 595] width 332 height 20
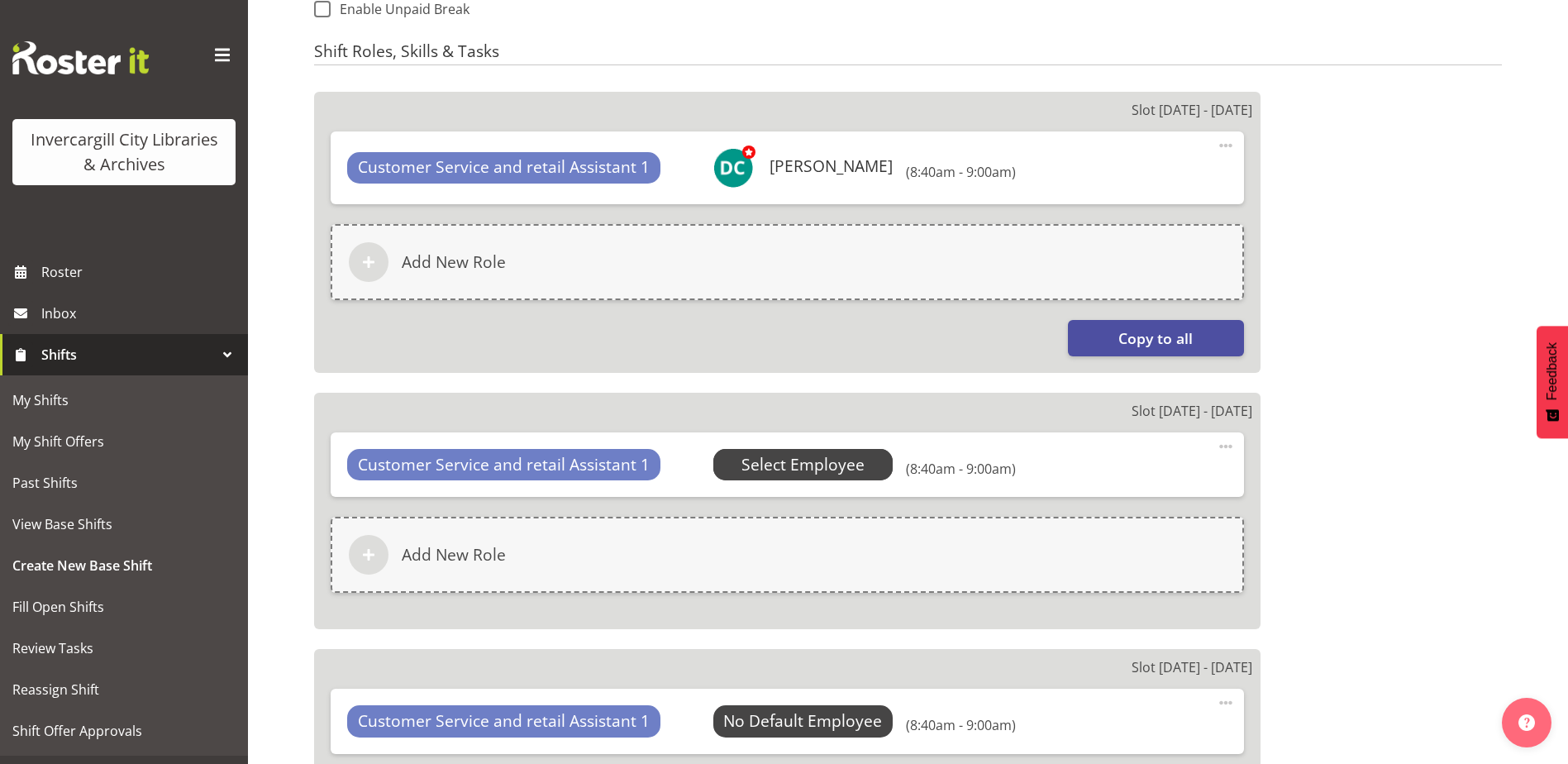
click at [840, 461] on span "Select Employee" at bounding box center [803, 465] width 123 height 24
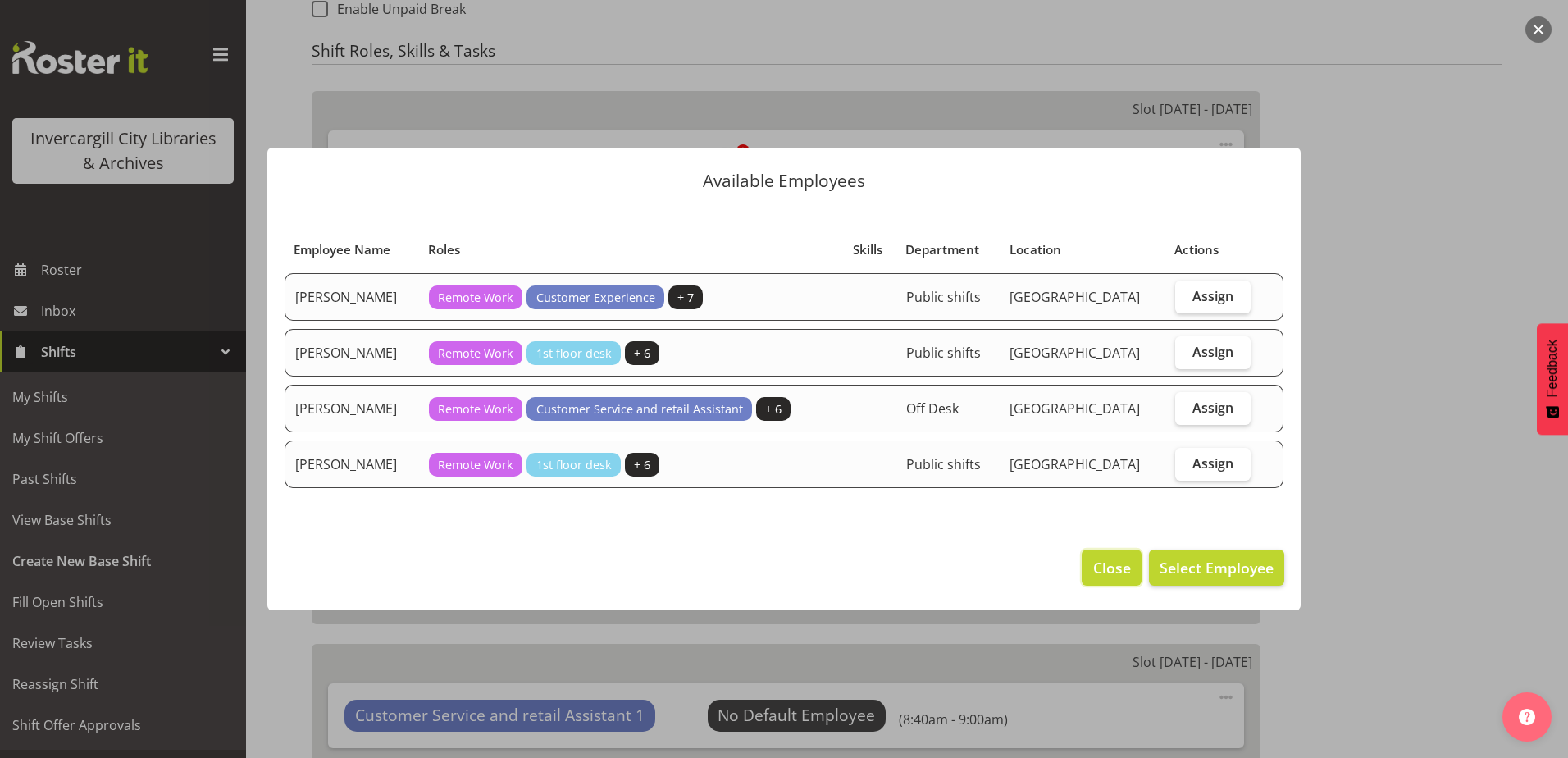
click at [1120, 553] on button "Close" at bounding box center [1111, 567] width 59 height 36
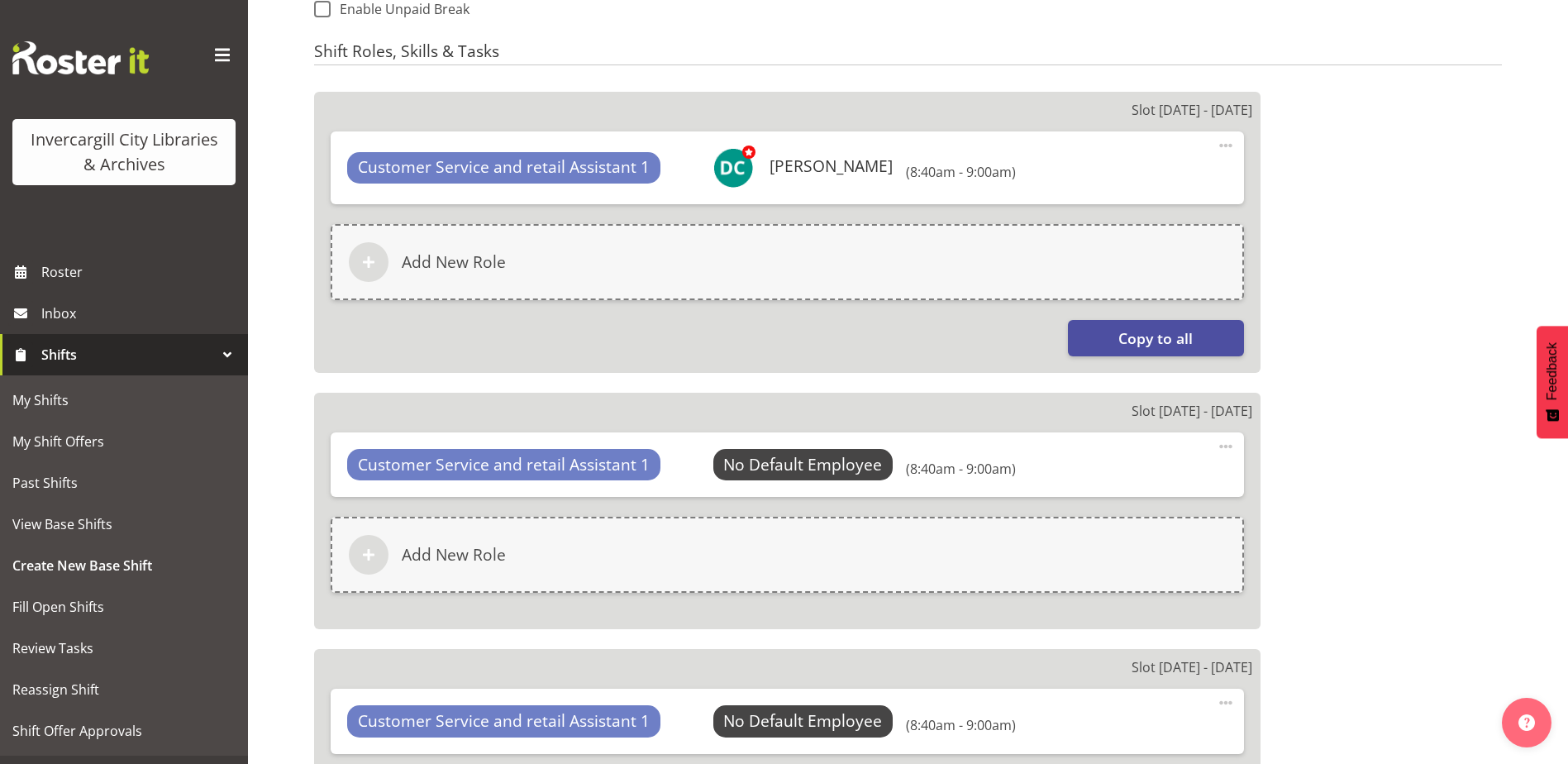
click at [0, 0] on span "Clear" at bounding box center [0, 0] width 0 height 0
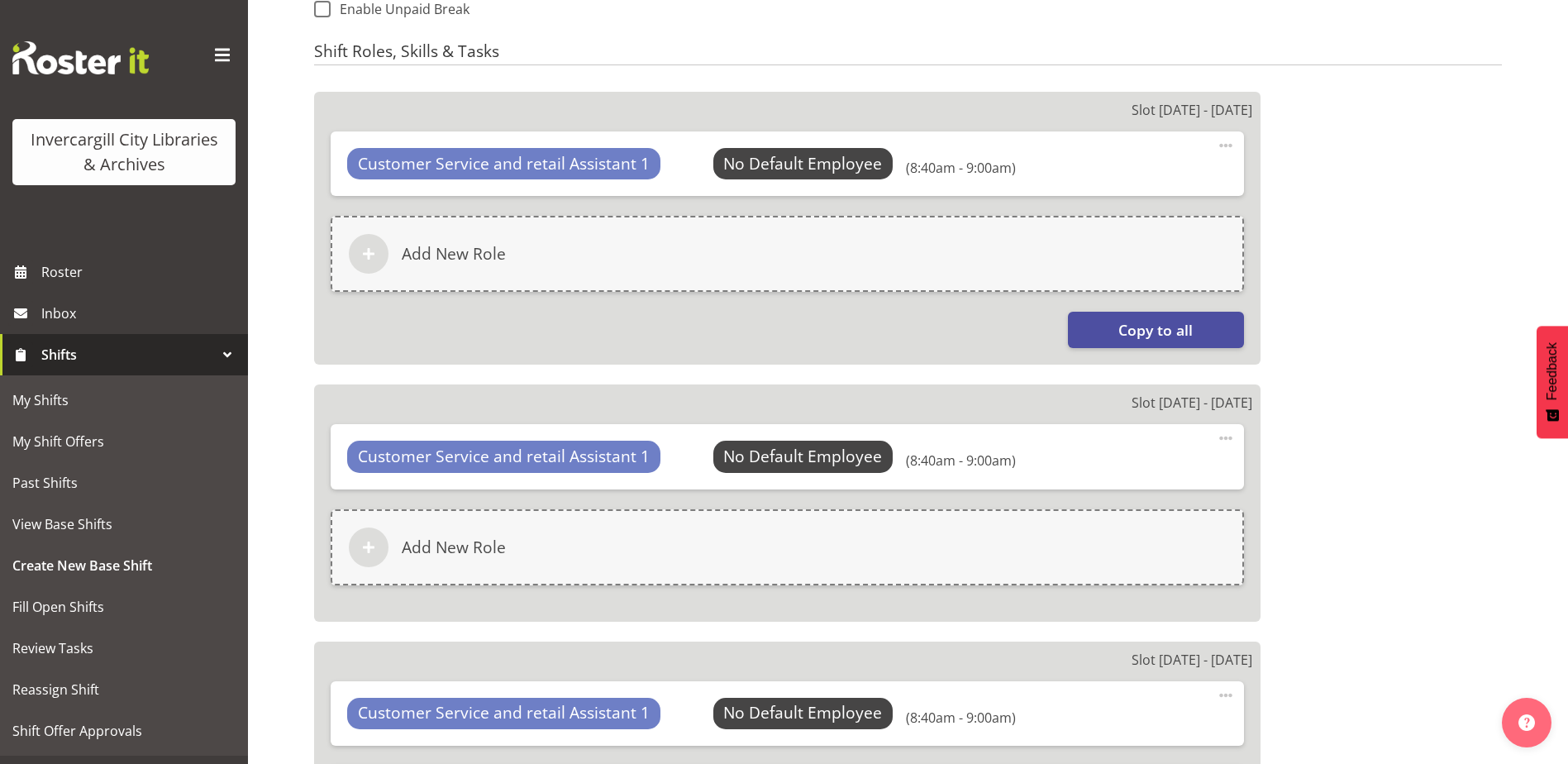
click at [1225, 143] on span at bounding box center [1226, 145] width 20 height 20
click at [1117, 183] on link "Edit" at bounding box center [1156, 185] width 159 height 30
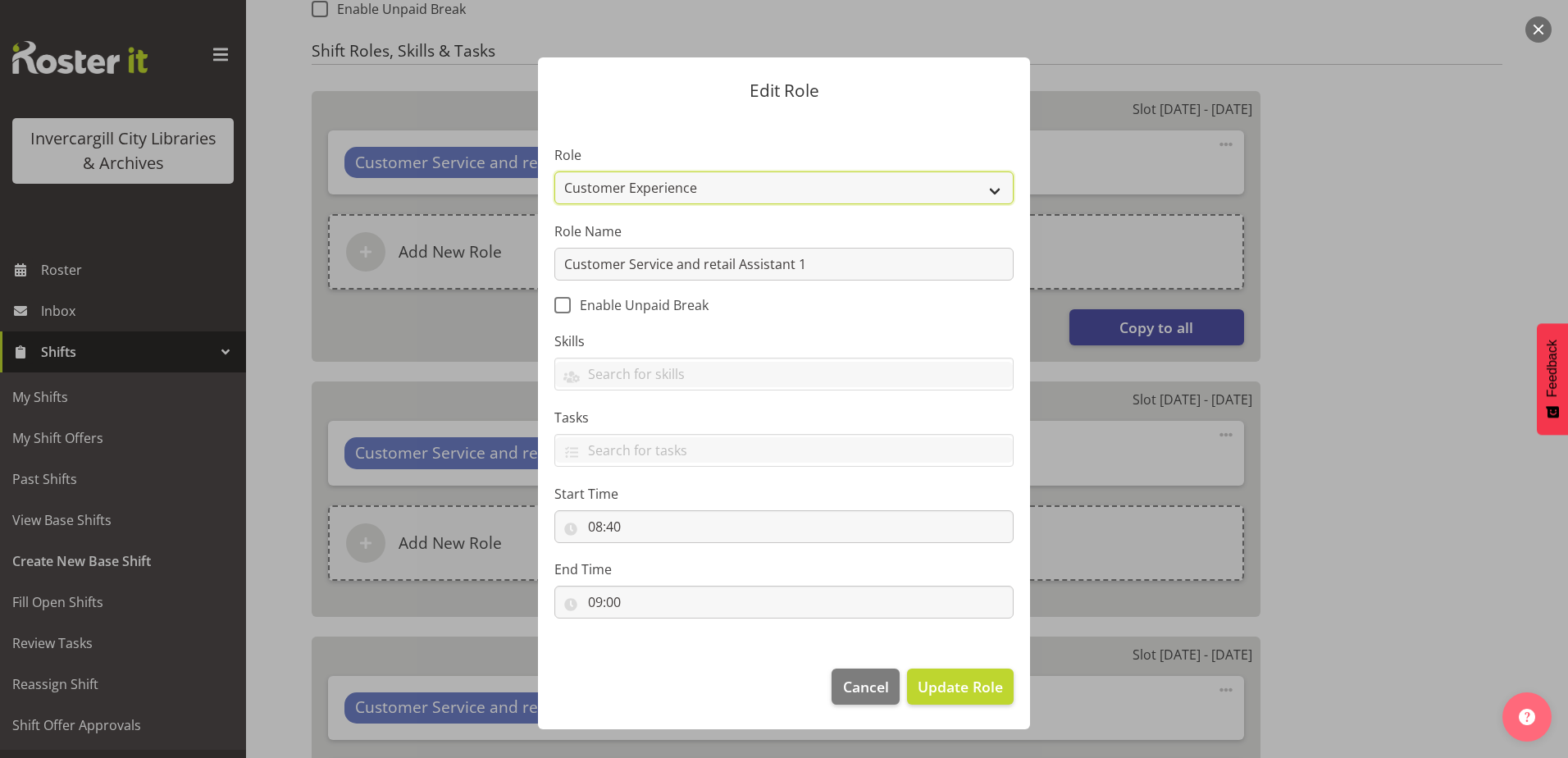
click at [686, 192] on select "1st floor desk AQ operator Business Support Team member Casual Customer Experie…" at bounding box center [784, 188] width 460 height 33
select select "1535"
click at [555, 172] on select "1st floor desk AQ operator Business Support Team member Casual Customer Experie…" at bounding box center [784, 188] width 460 height 33
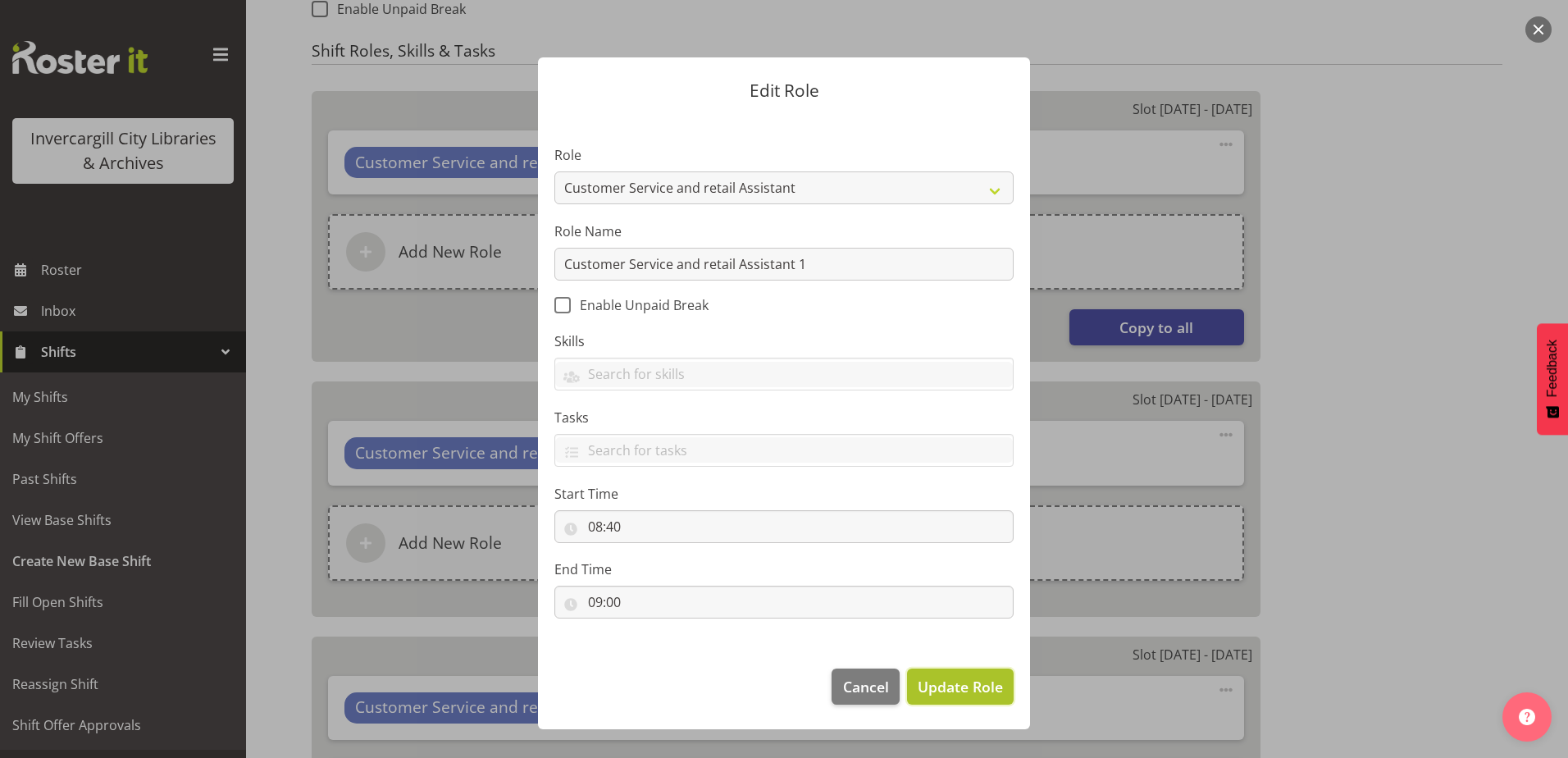
click at [937, 692] on span "Update Role" at bounding box center [960, 686] width 85 height 21
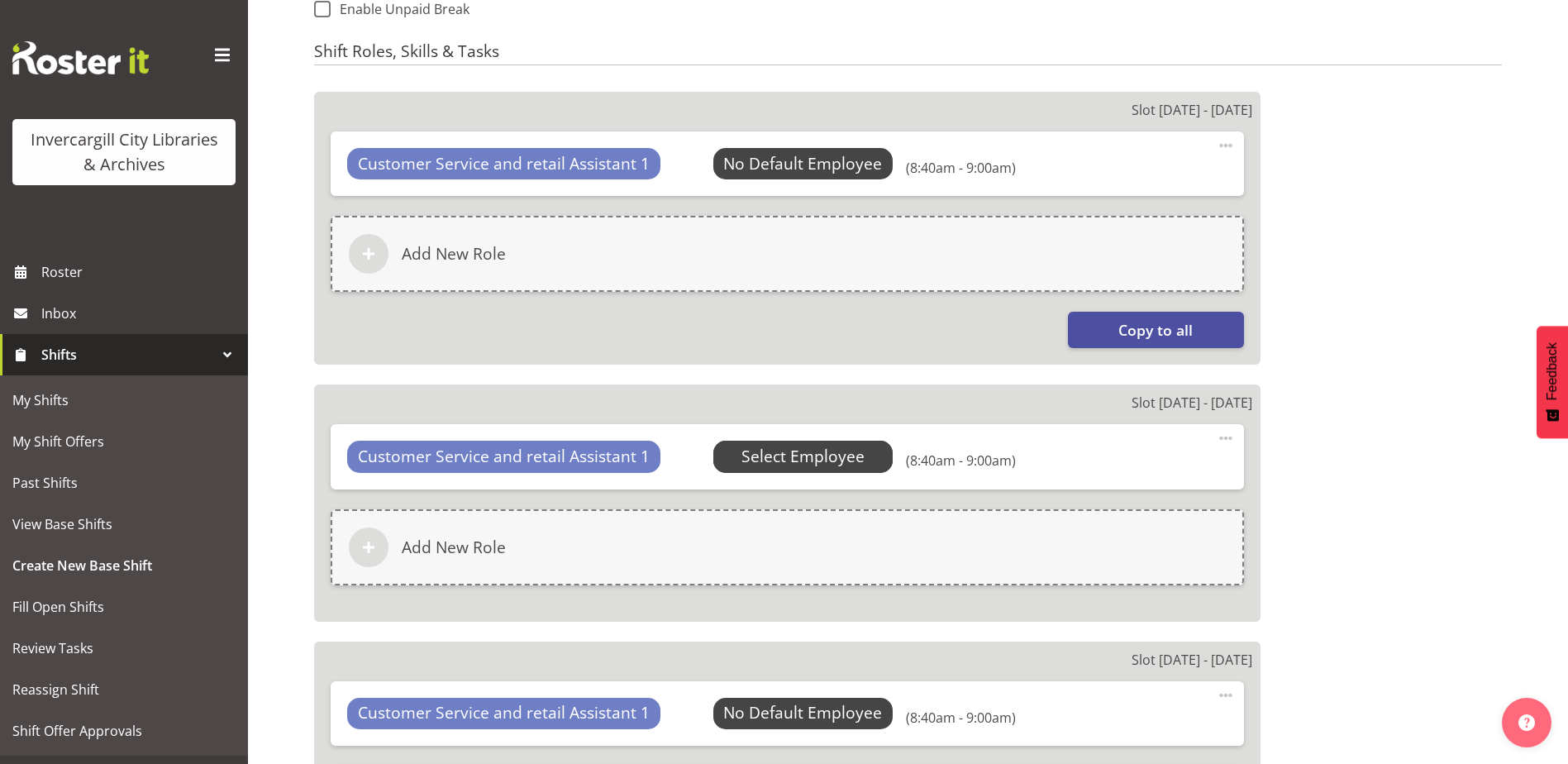
click at [0, 0] on span "Select Employee" at bounding box center [0, 0] width 0 height 0
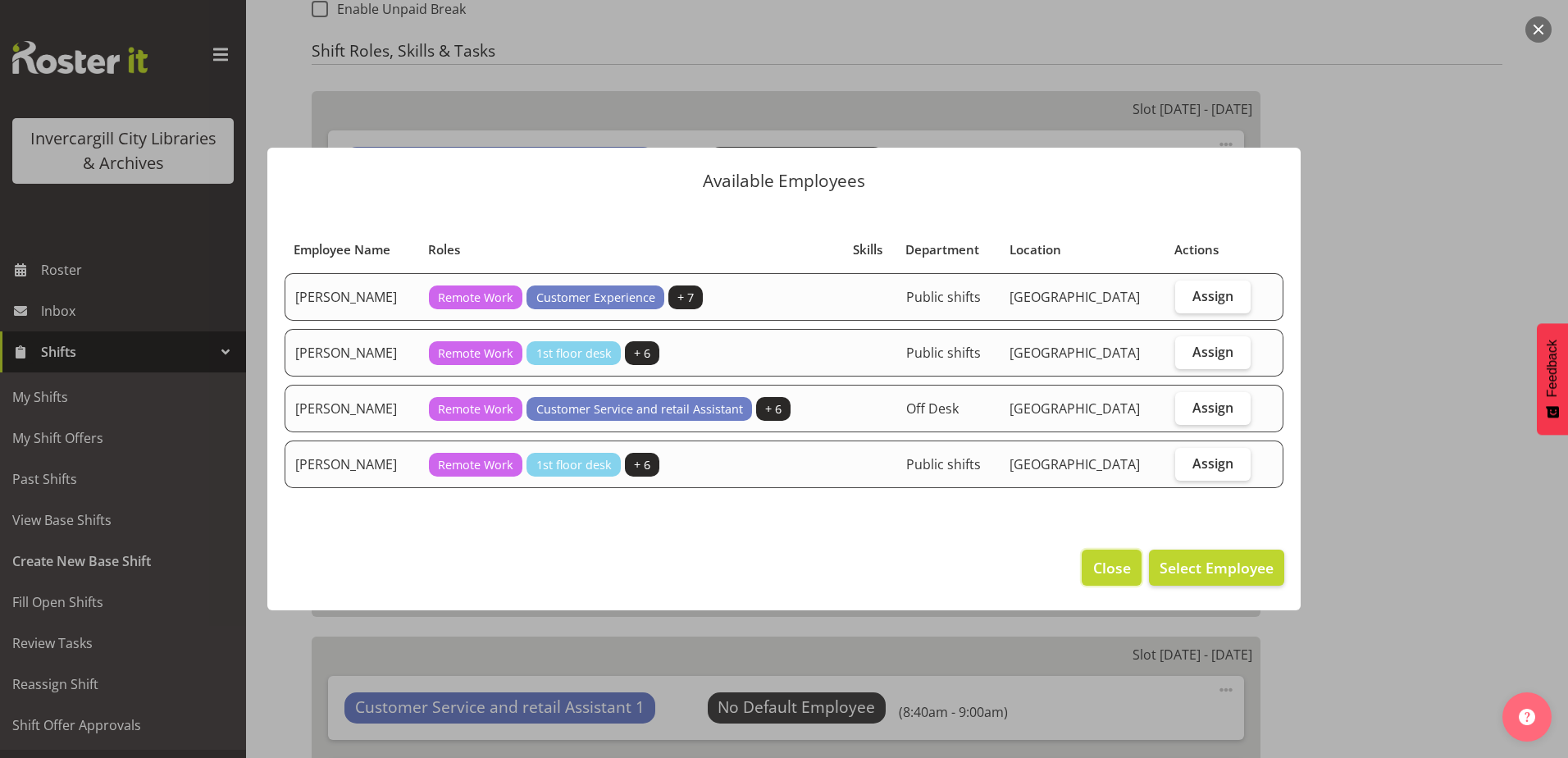
click at [1104, 576] on span "Close" at bounding box center [1112, 568] width 37 height 21
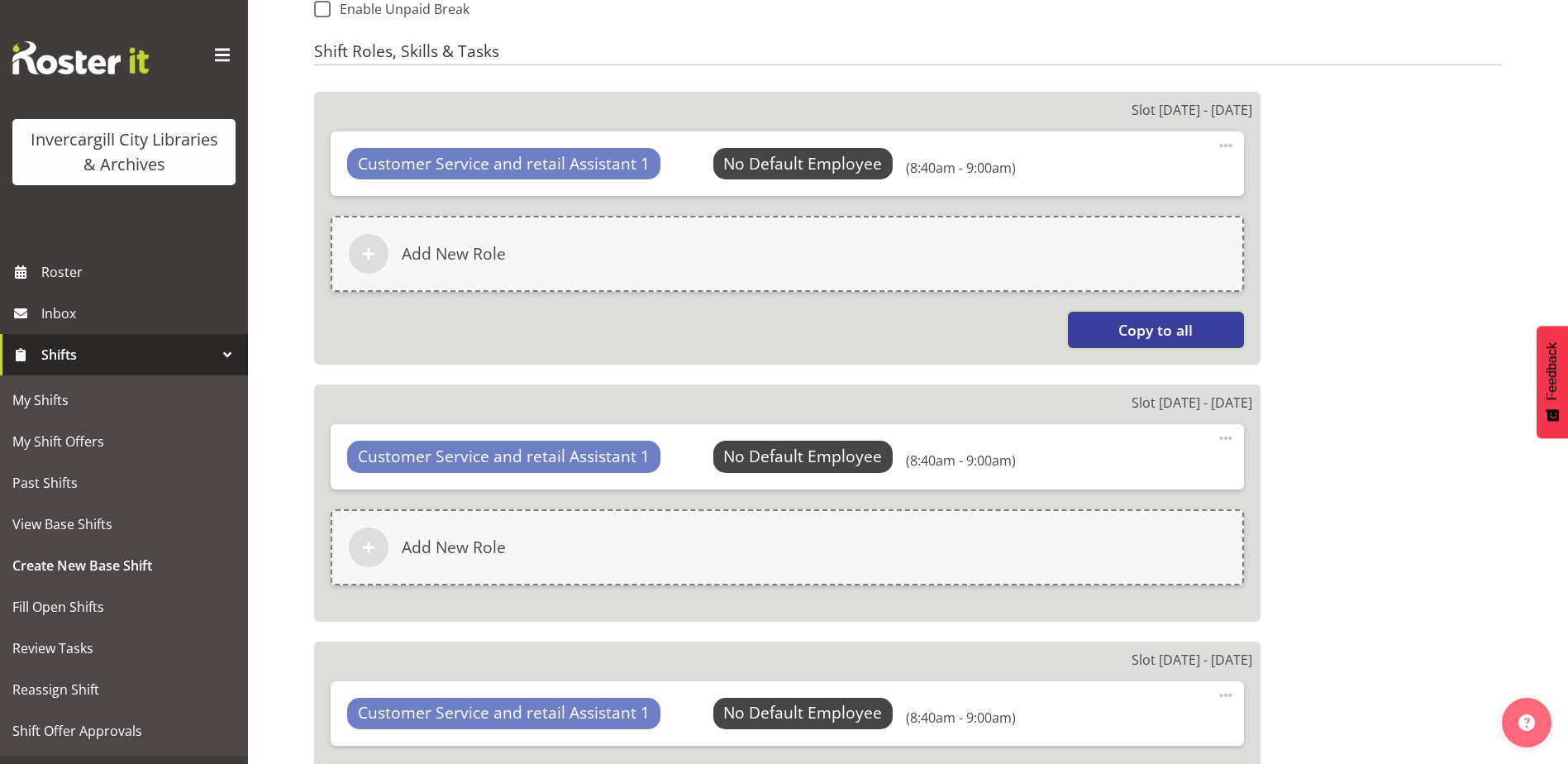
click at [1159, 328] on span "Copy to all" at bounding box center [1155, 330] width 74 height 21
click at [1155, 326] on span "Copy to all" at bounding box center [1155, 330] width 74 height 21
click at [0, 0] on span "Select Employee" at bounding box center [0, 0] width 0 height 0
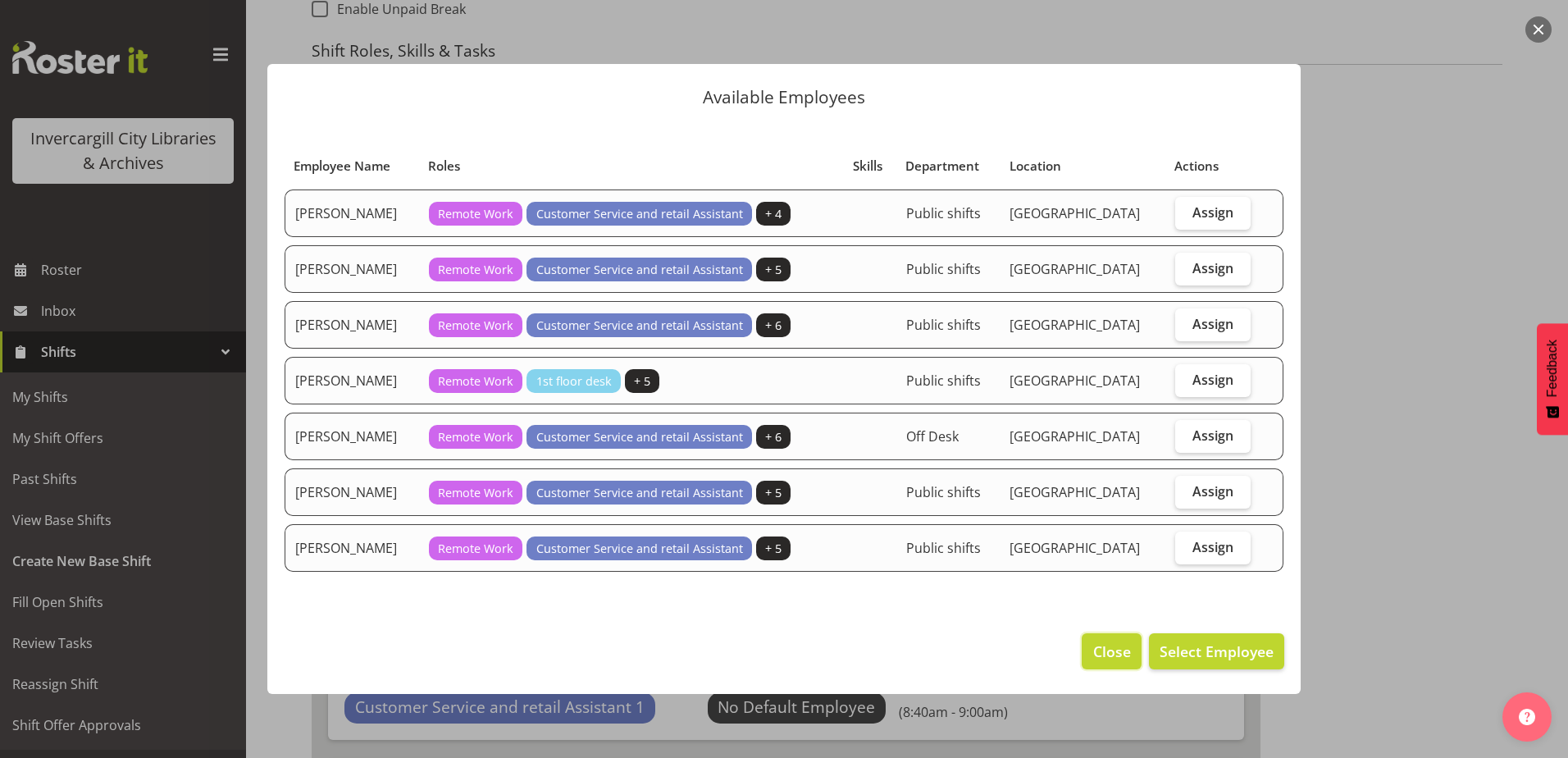
click at [1113, 638] on button "Close" at bounding box center [1111, 650] width 59 height 36
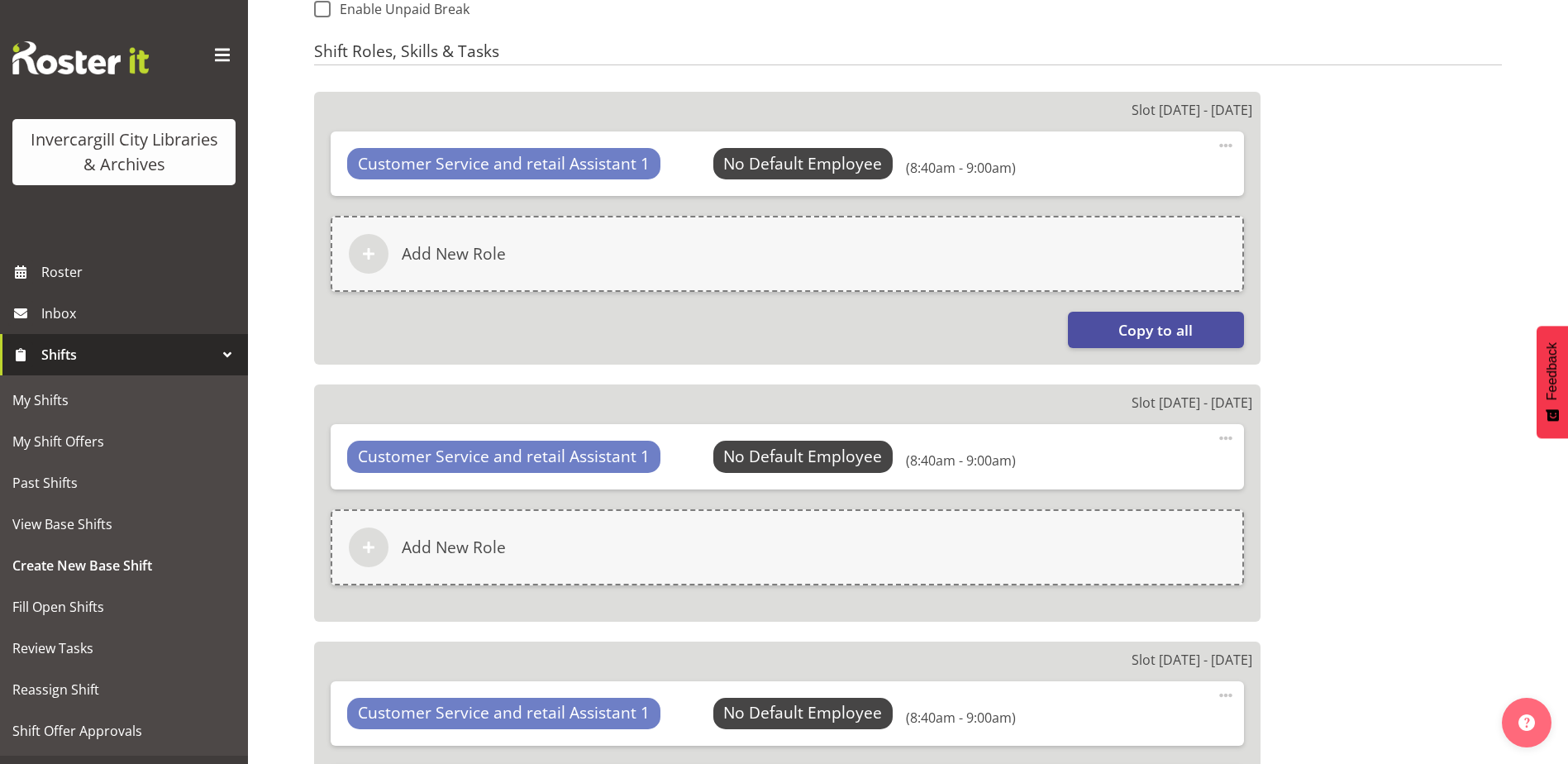
click at [1224, 135] on span at bounding box center [1226, 145] width 20 height 20
click at [1136, 204] on link "Delete" at bounding box center [1156, 214] width 159 height 30
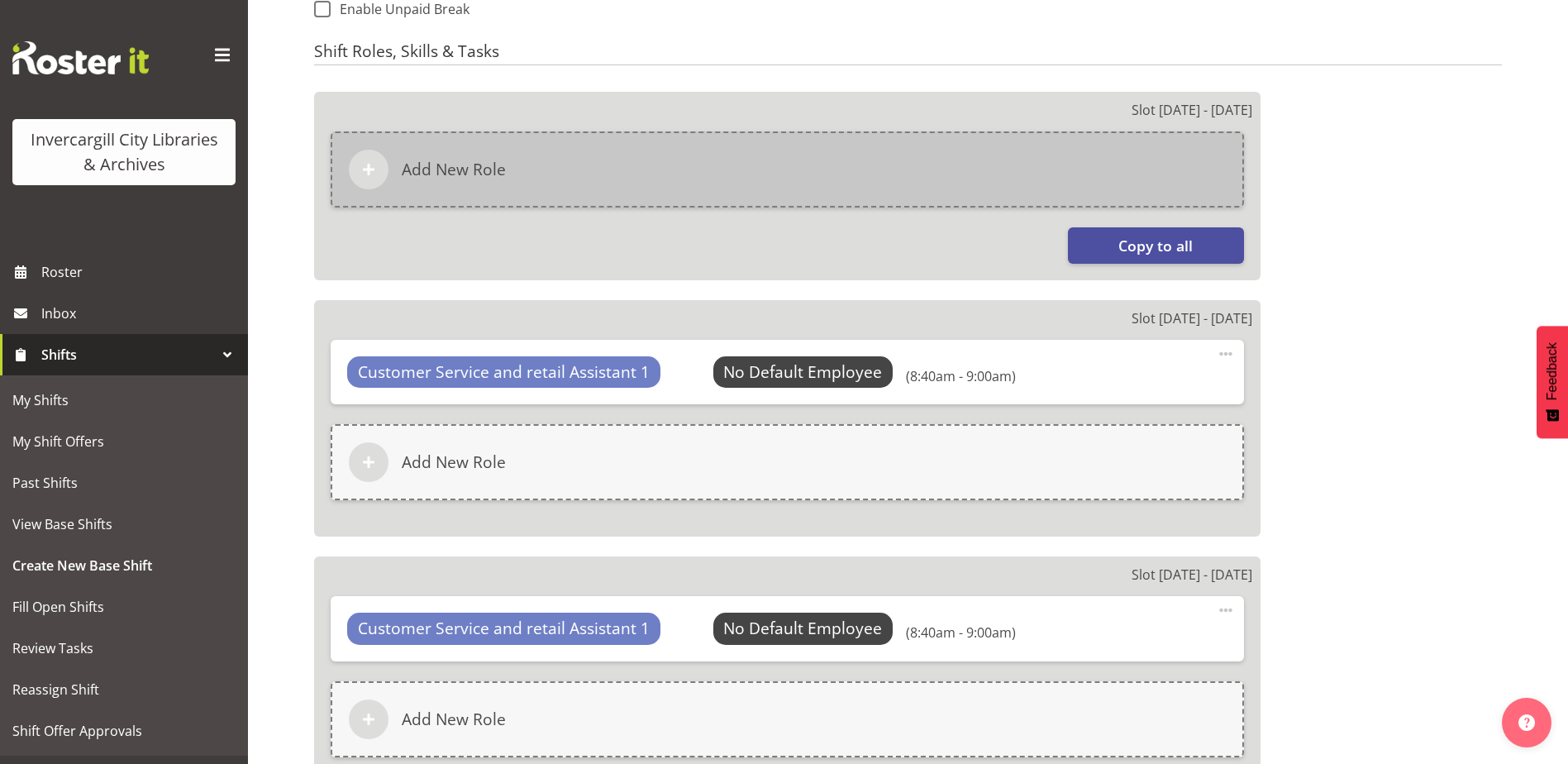
click at [807, 182] on div "Add New Role" at bounding box center [788, 169] width 914 height 76
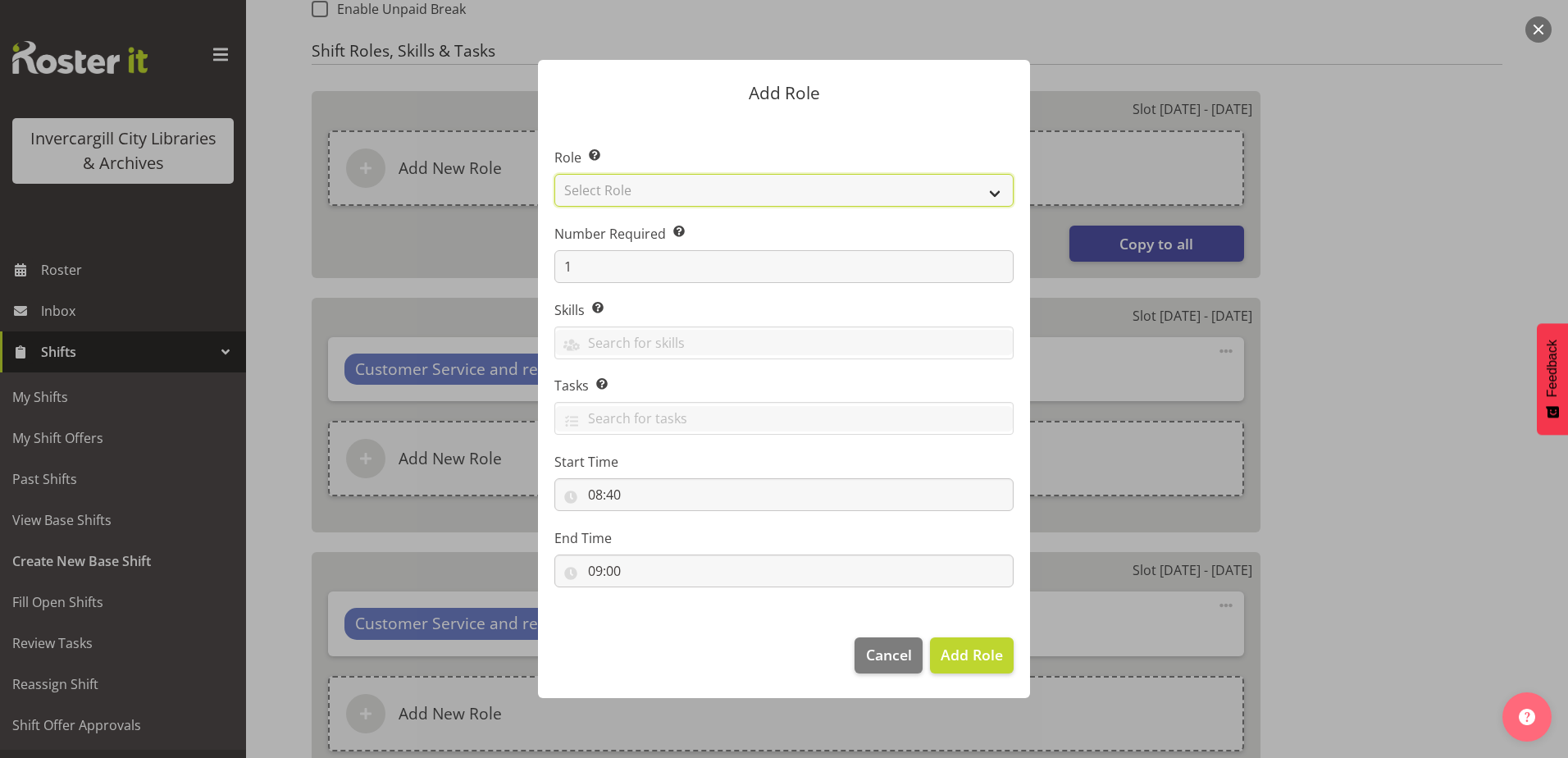
click at [684, 186] on select "Select Role 1st floor desk AQ operator Business Support Team member Casual Cust…" at bounding box center [784, 190] width 460 height 33
select select "1533"
click at [555, 174] on select "Select Role 1st floor desk AQ operator Business Support Team member Casual Cust…" at bounding box center [784, 190] width 460 height 33
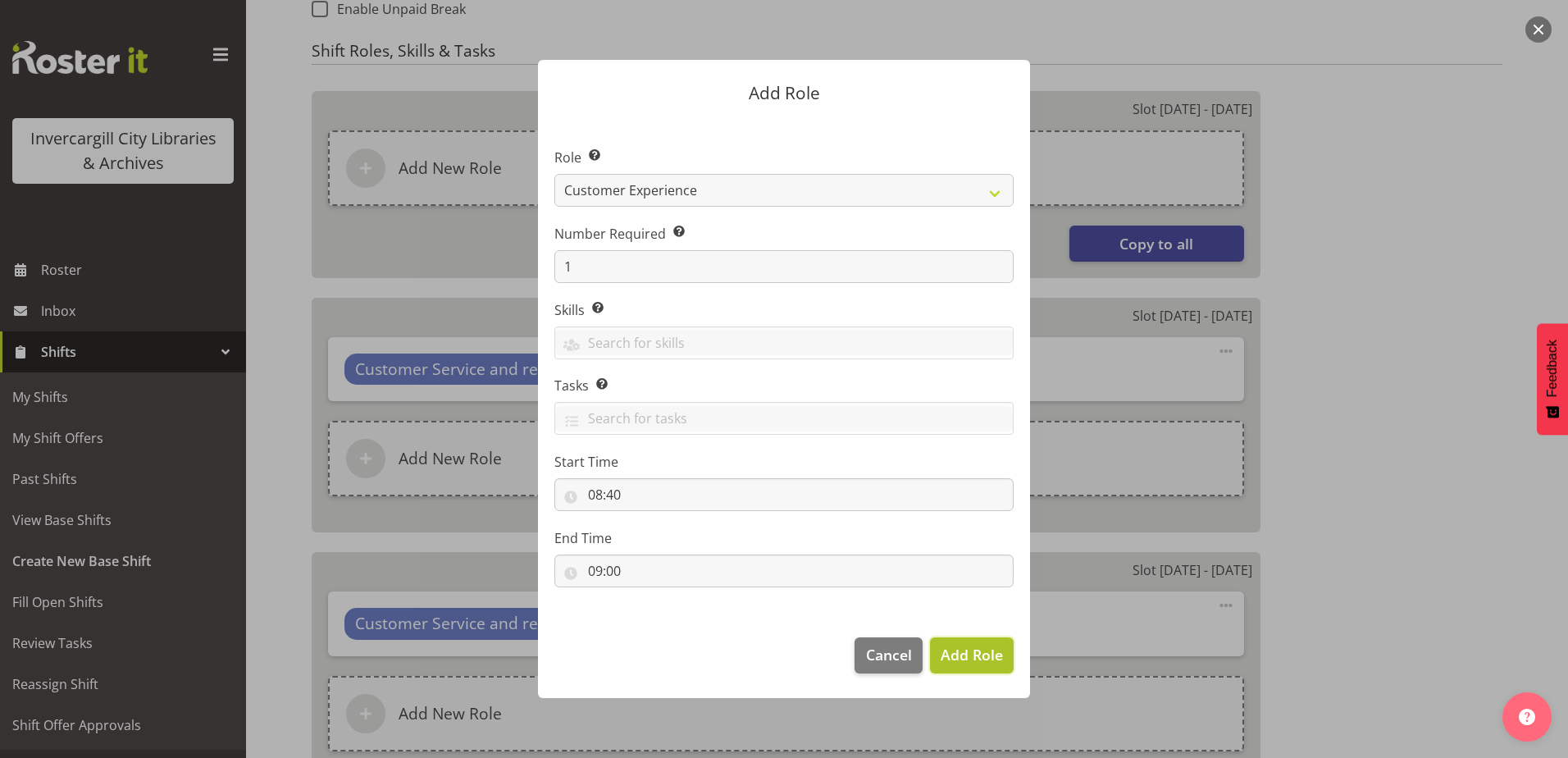
click at [994, 654] on span "Add Role" at bounding box center [972, 654] width 62 height 20
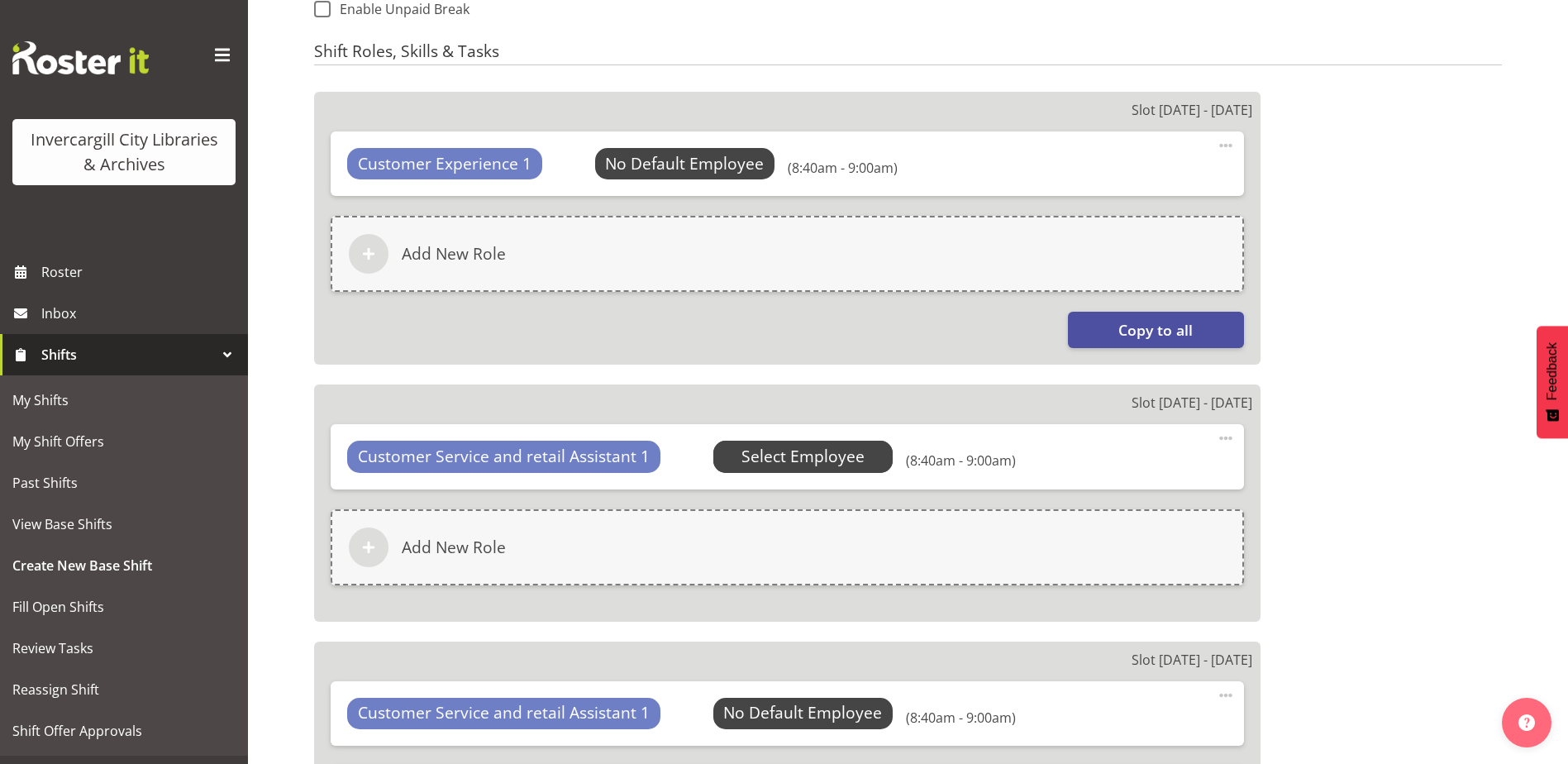
click at [0, 0] on span "Select Employee" at bounding box center [0, 0] width 0 height 0
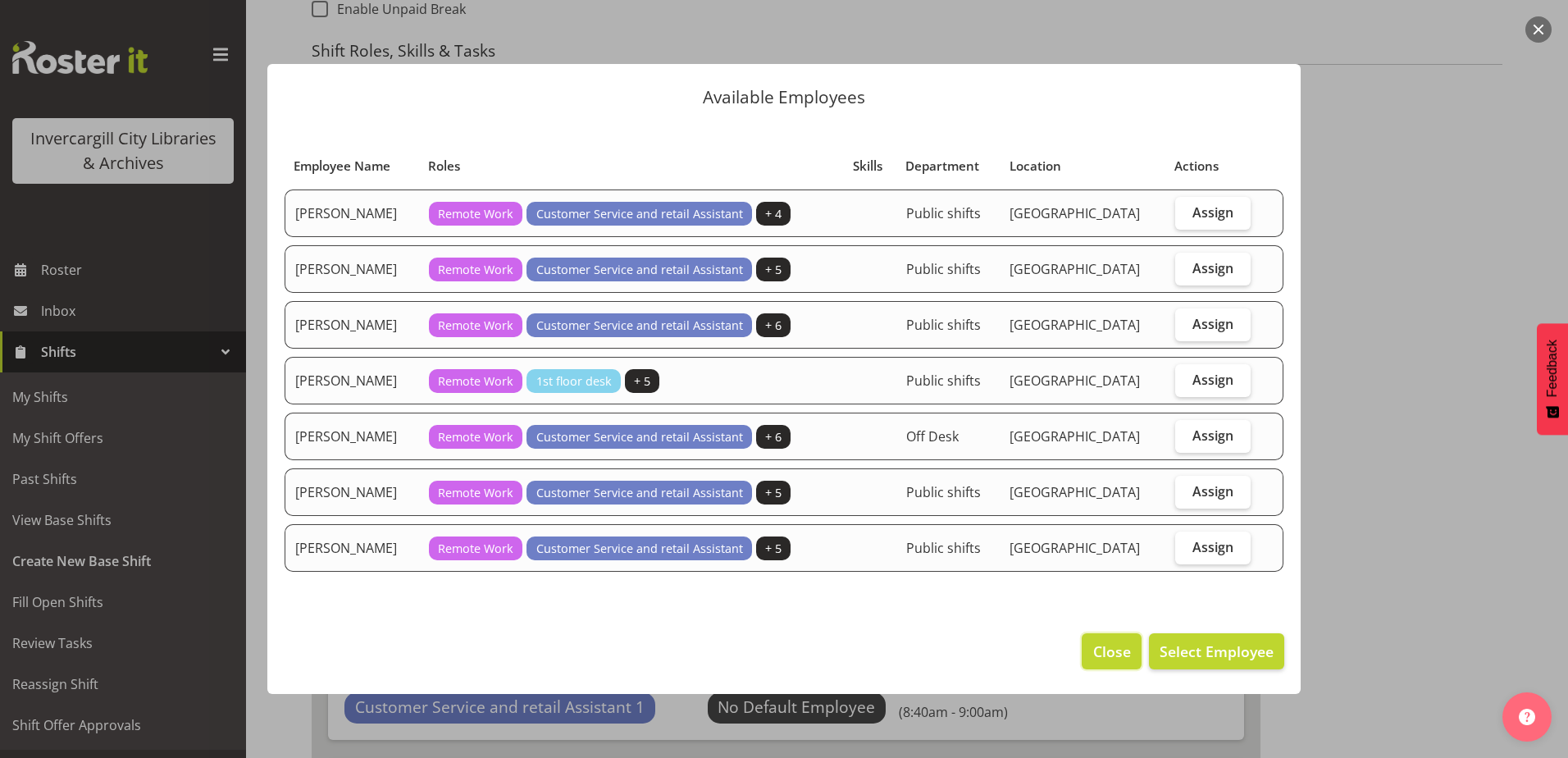
drag, startPoint x: 1114, startPoint y: 667, endPoint x: 1101, endPoint y: 658, distance: 15.8
click at [1110, 664] on button "Close" at bounding box center [1111, 650] width 59 height 36
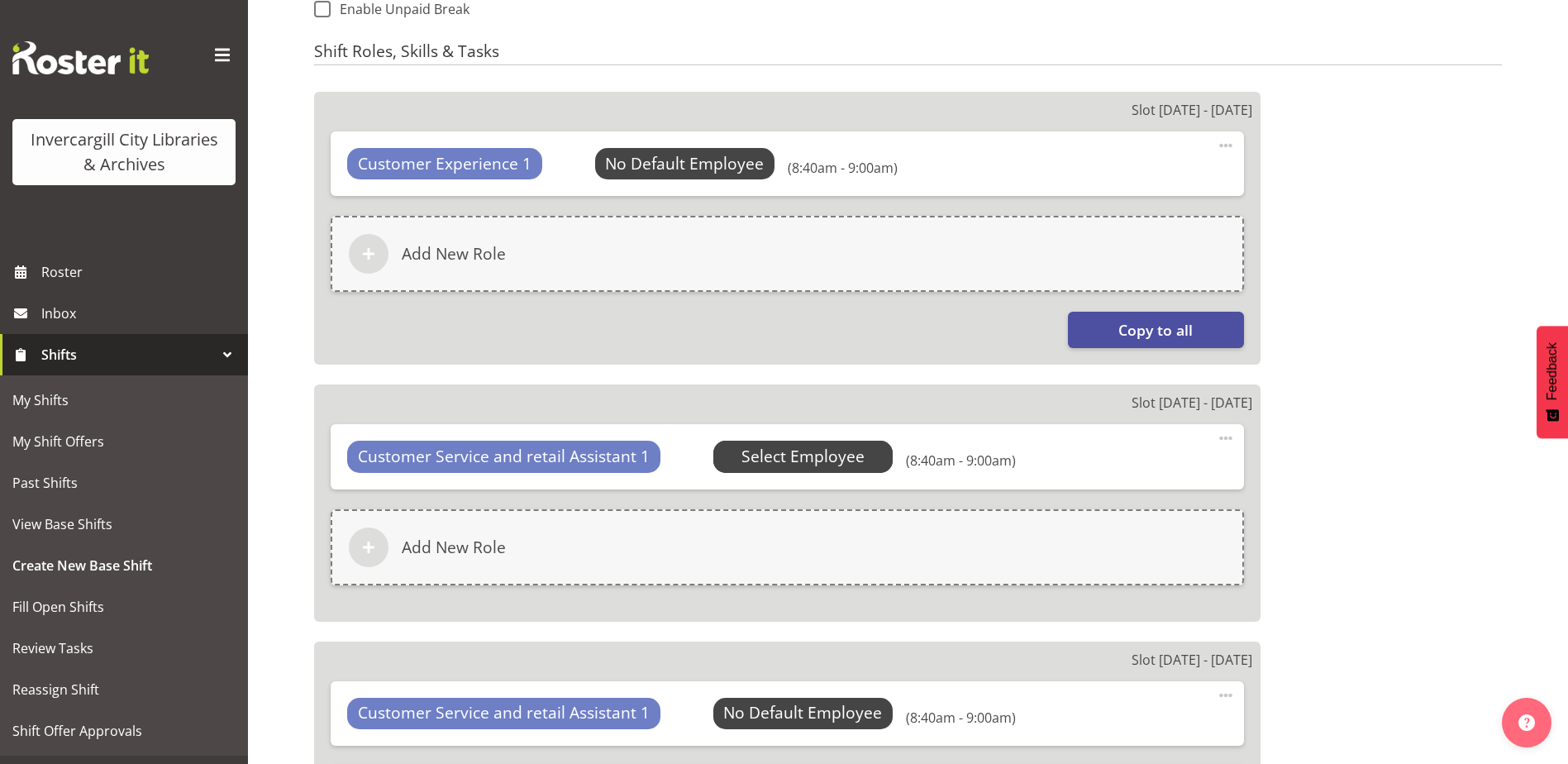
click at [0, 0] on span "Select Employee" at bounding box center [0, 0] width 0 height 0
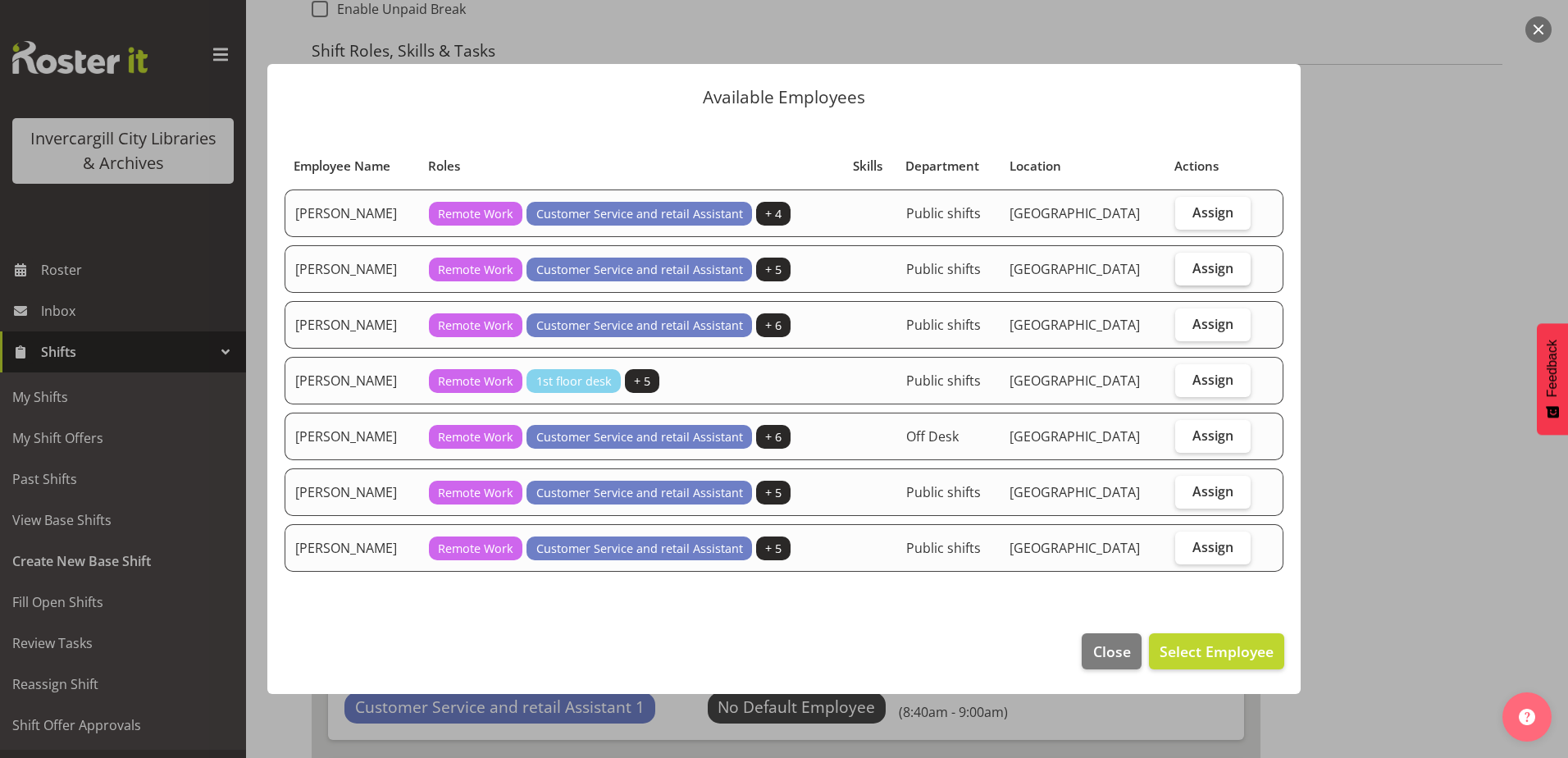
drag, startPoint x: 1190, startPoint y: 272, endPoint x: 1230, endPoint y: 595, distance: 325.5
click at [1190, 276] on label "Assign" at bounding box center [1213, 268] width 76 height 33
click at [1186, 273] on input "Assign" at bounding box center [1180, 267] width 11 height 11
checkbox input "true"
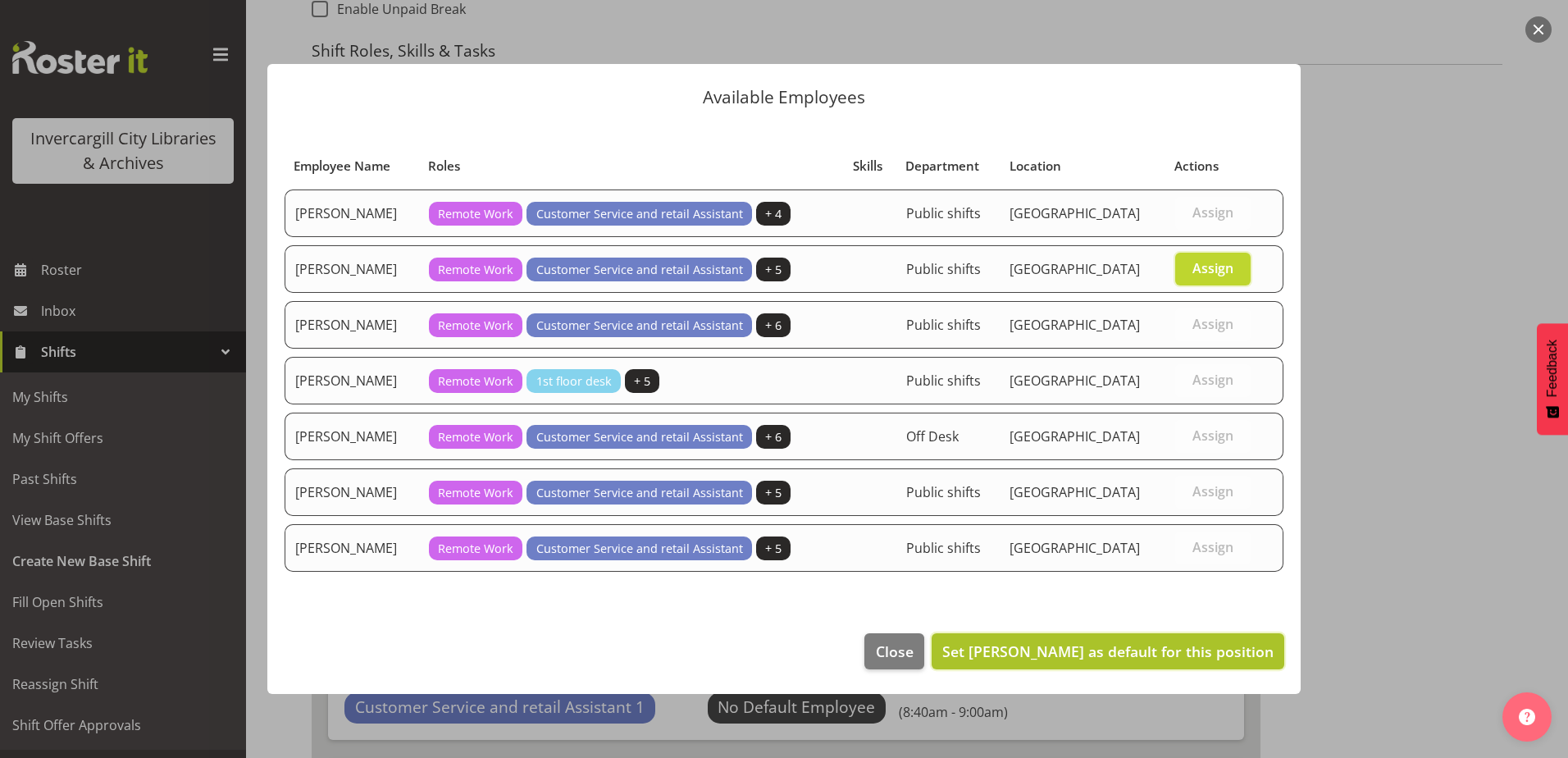
click at [1220, 660] on span "Set Kaela Harley as default for this position" at bounding box center [1108, 651] width 332 height 20
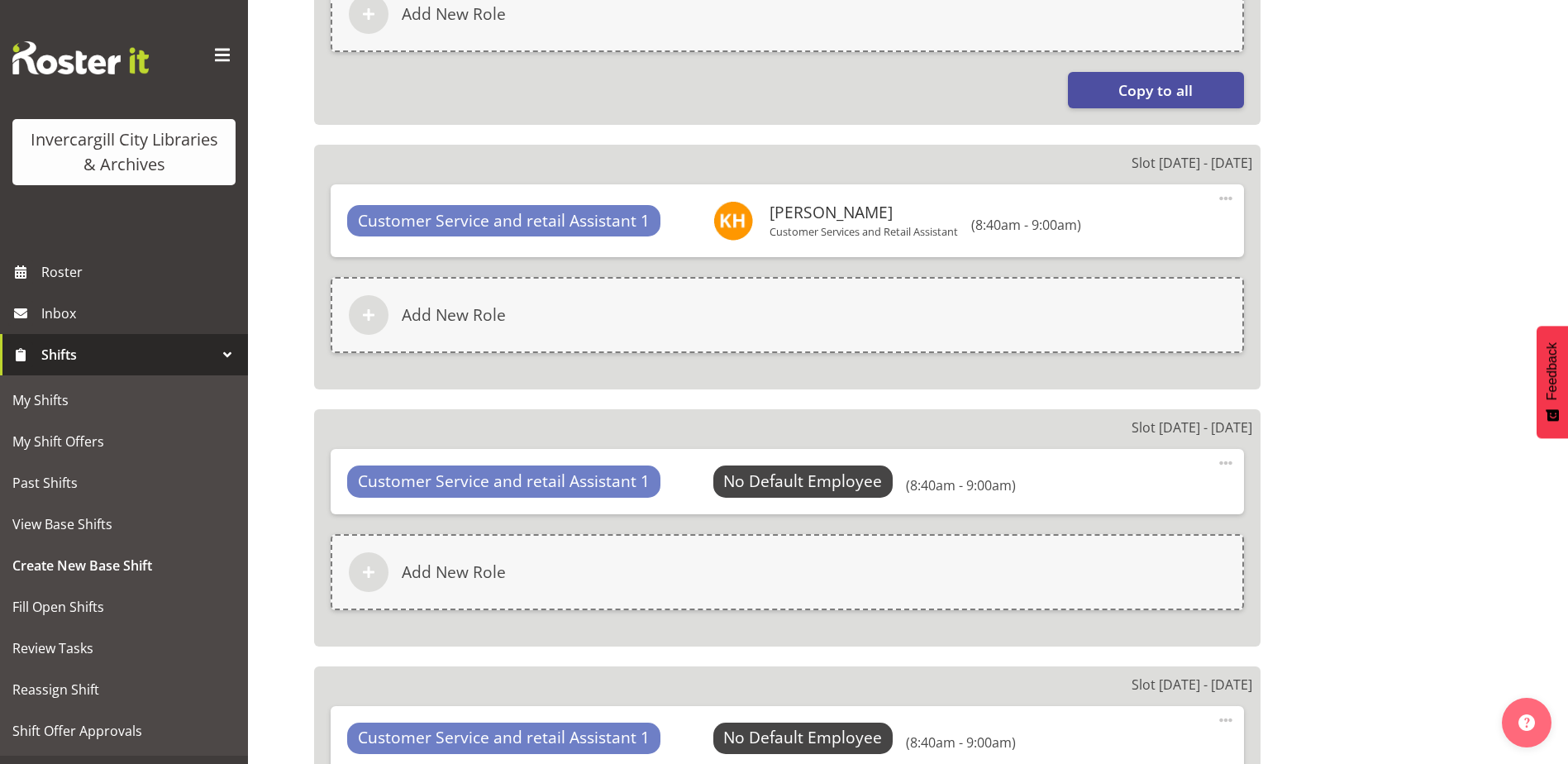
scroll to position [1322, 0]
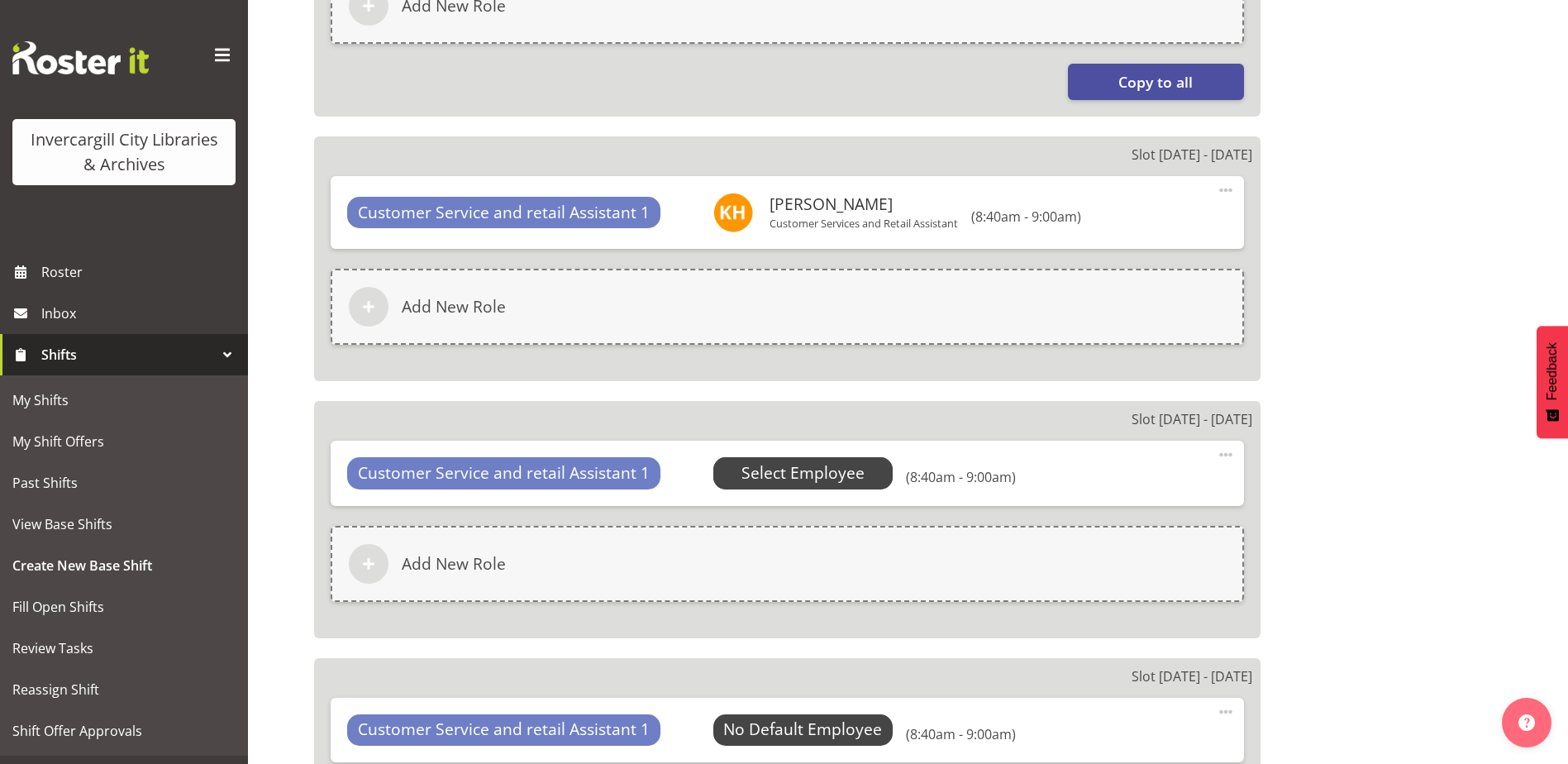
click at [0, 0] on span "Select Employee" at bounding box center [0, 0] width 0 height 0
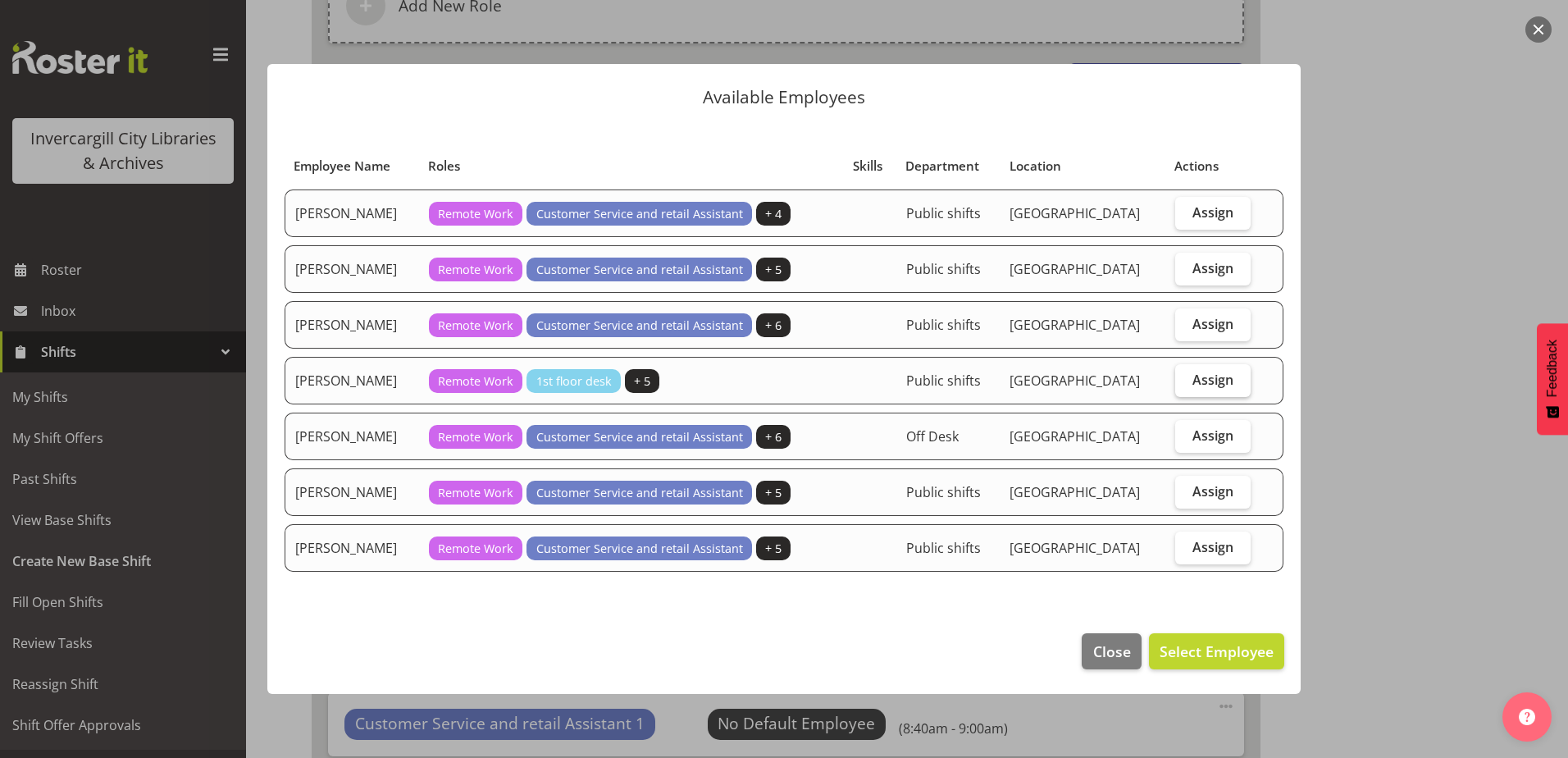
drag, startPoint x: 1220, startPoint y: 381, endPoint x: 1220, endPoint y: 393, distance: 12.0
click at [1220, 380] on span "Assign" at bounding box center [1213, 379] width 41 height 16
click at [1186, 380] on input "Assign" at bounding box center [1180, 379] width 11 height 11
checkbox input "true"
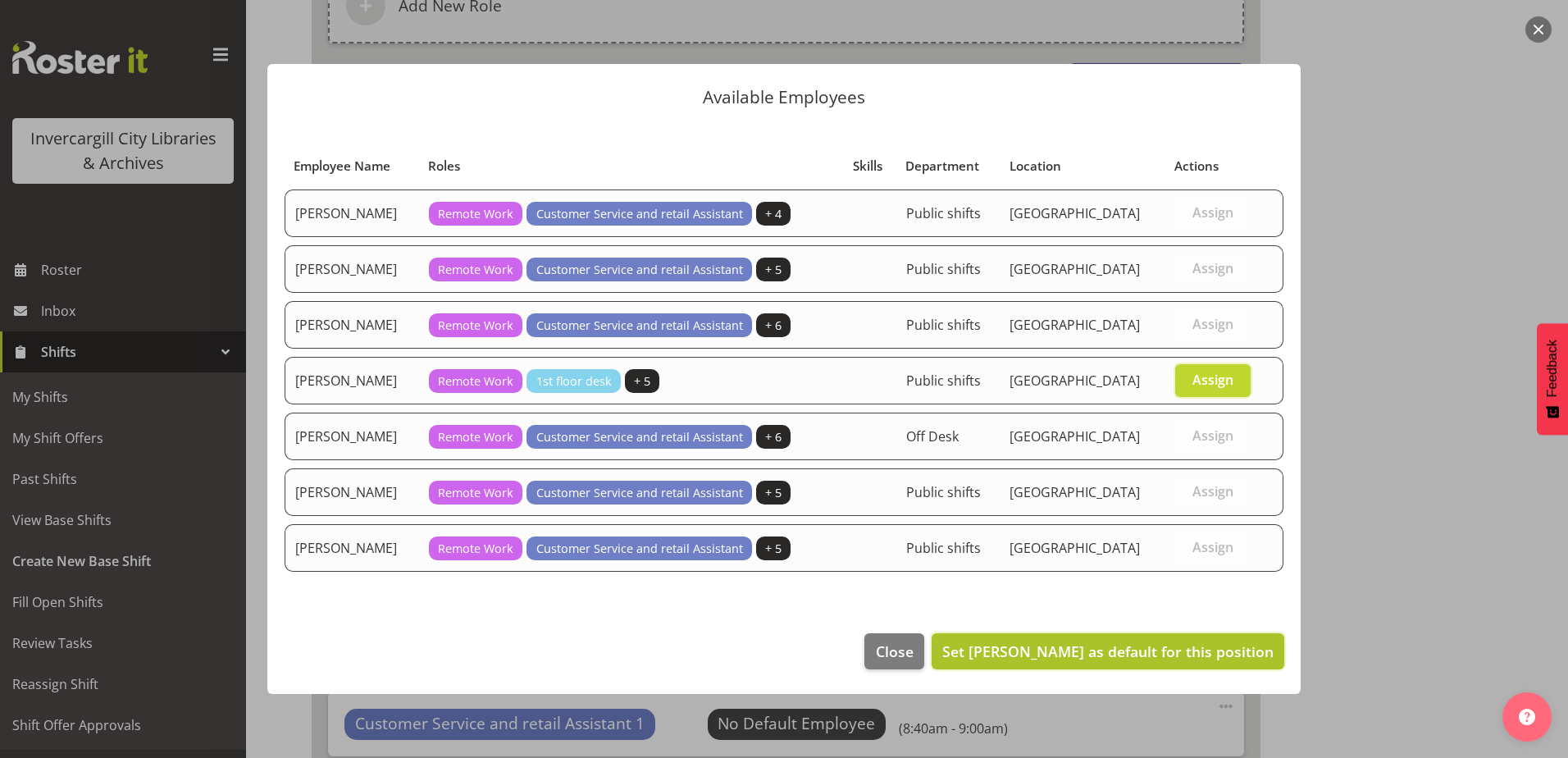
click at [1213, 638] on button "Set Mandy Stenton as default for this position" at bounding box center [1108, 650] width 353 height 36
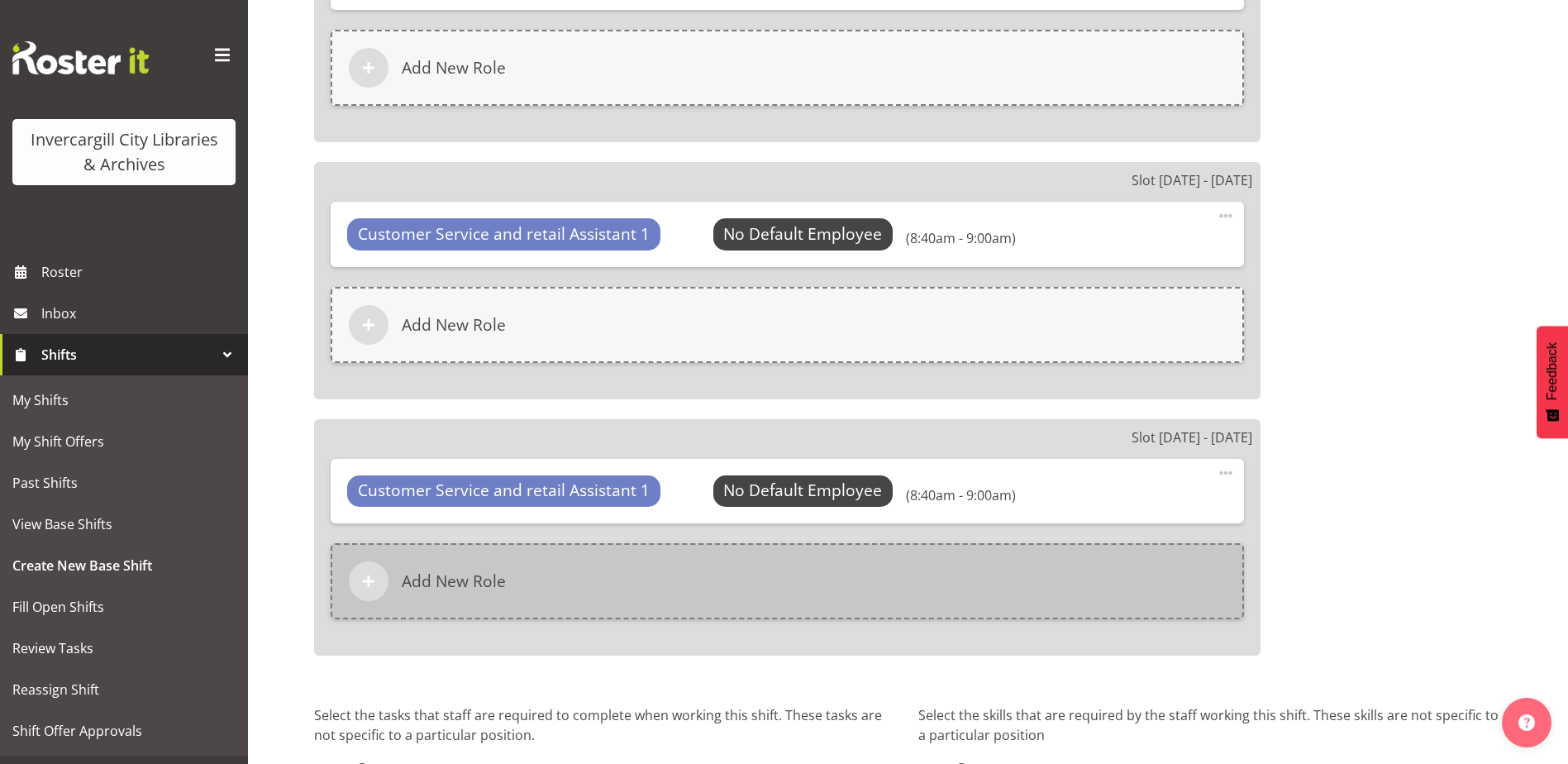
scroll to position [1964, 0]
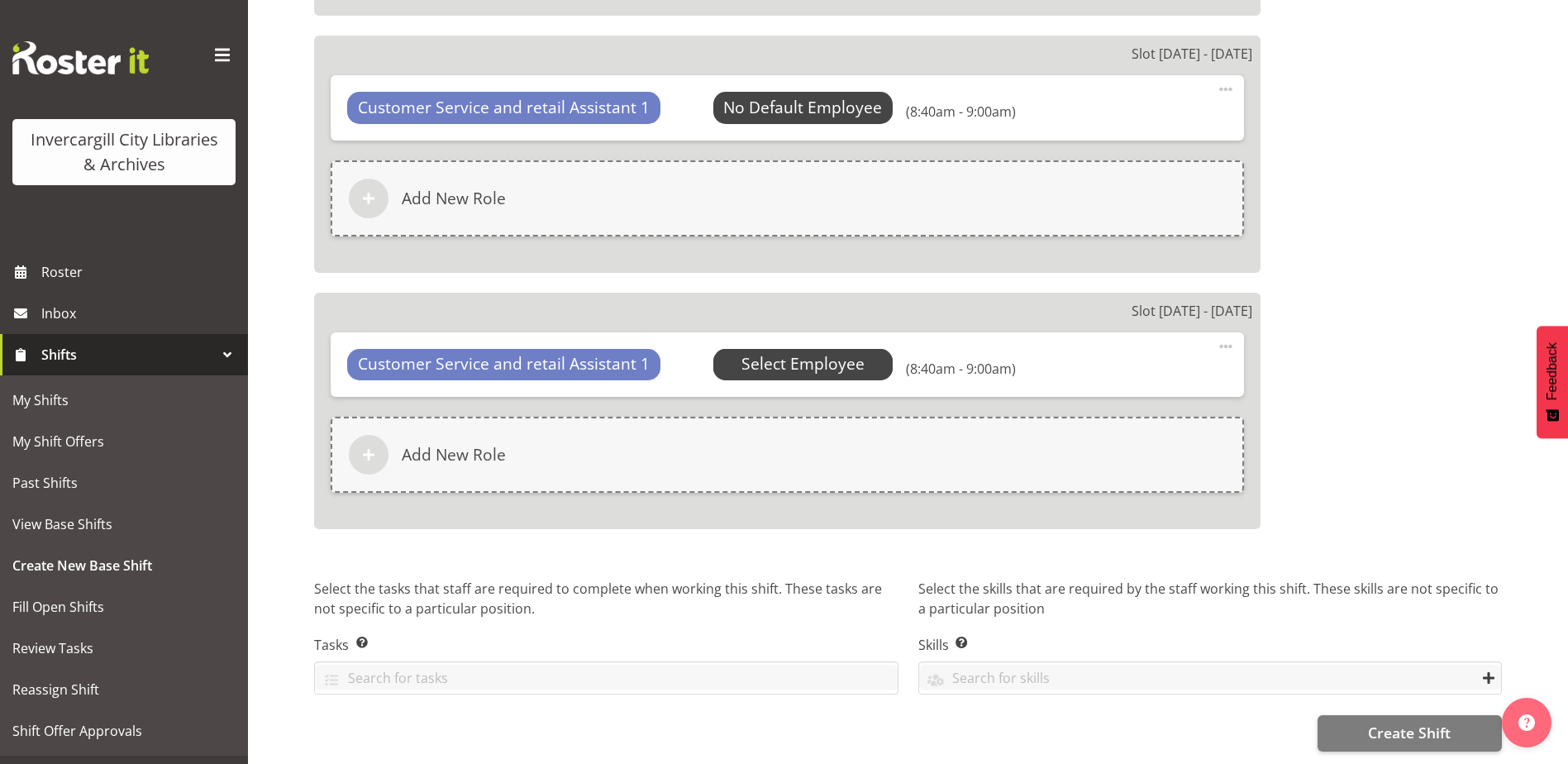
click at [0, 0] on span "Select Employee" at bounding box center [0, 0] width 0 height 0
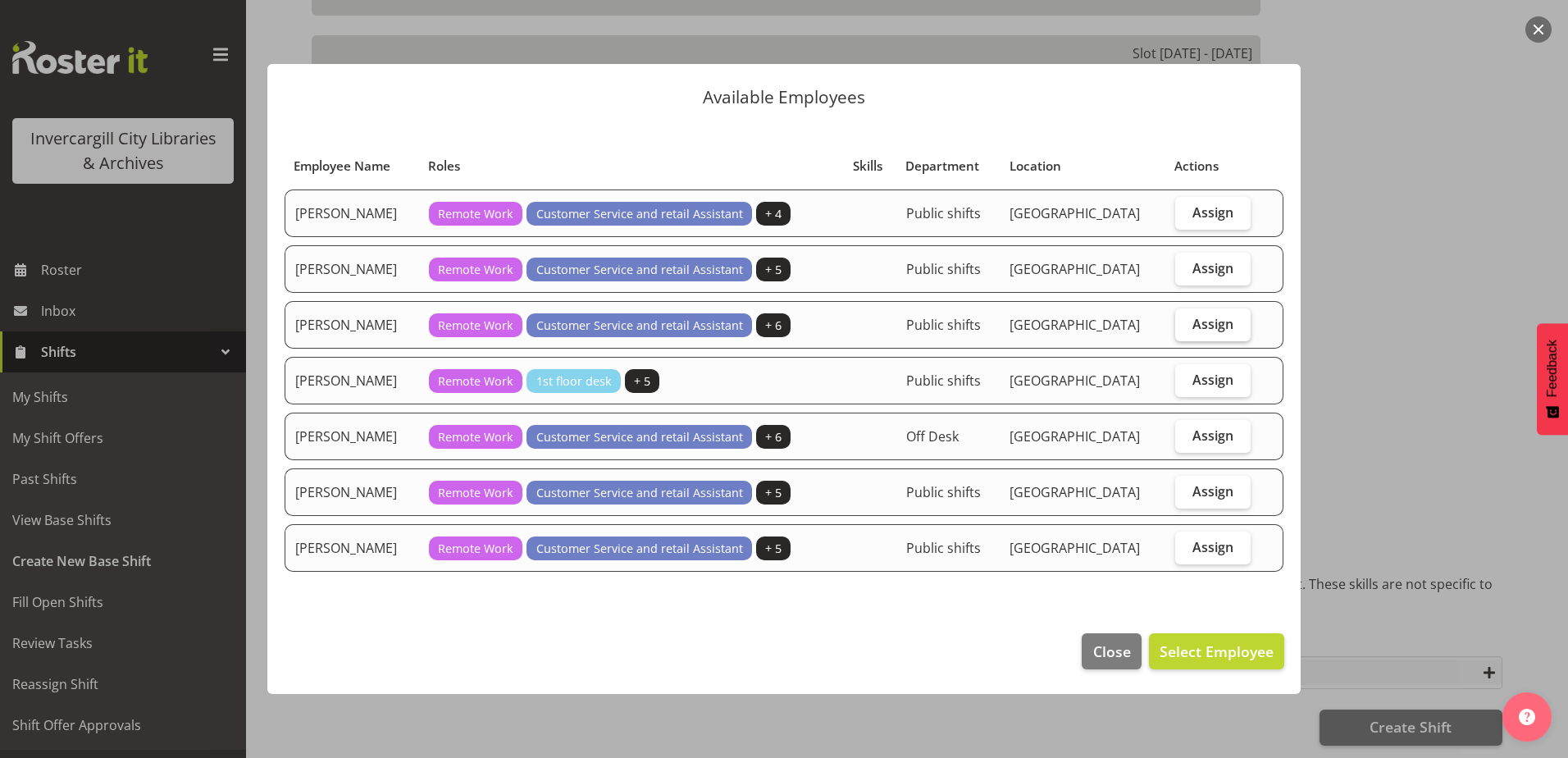
click at [1223, 318] on span "Assign" at bounding box center [1213, 323] width 41 height 16
click at [1186, 318] on input "Assign" at bounding box center [1180, 323] width 11 height 11
checkbox input "true"
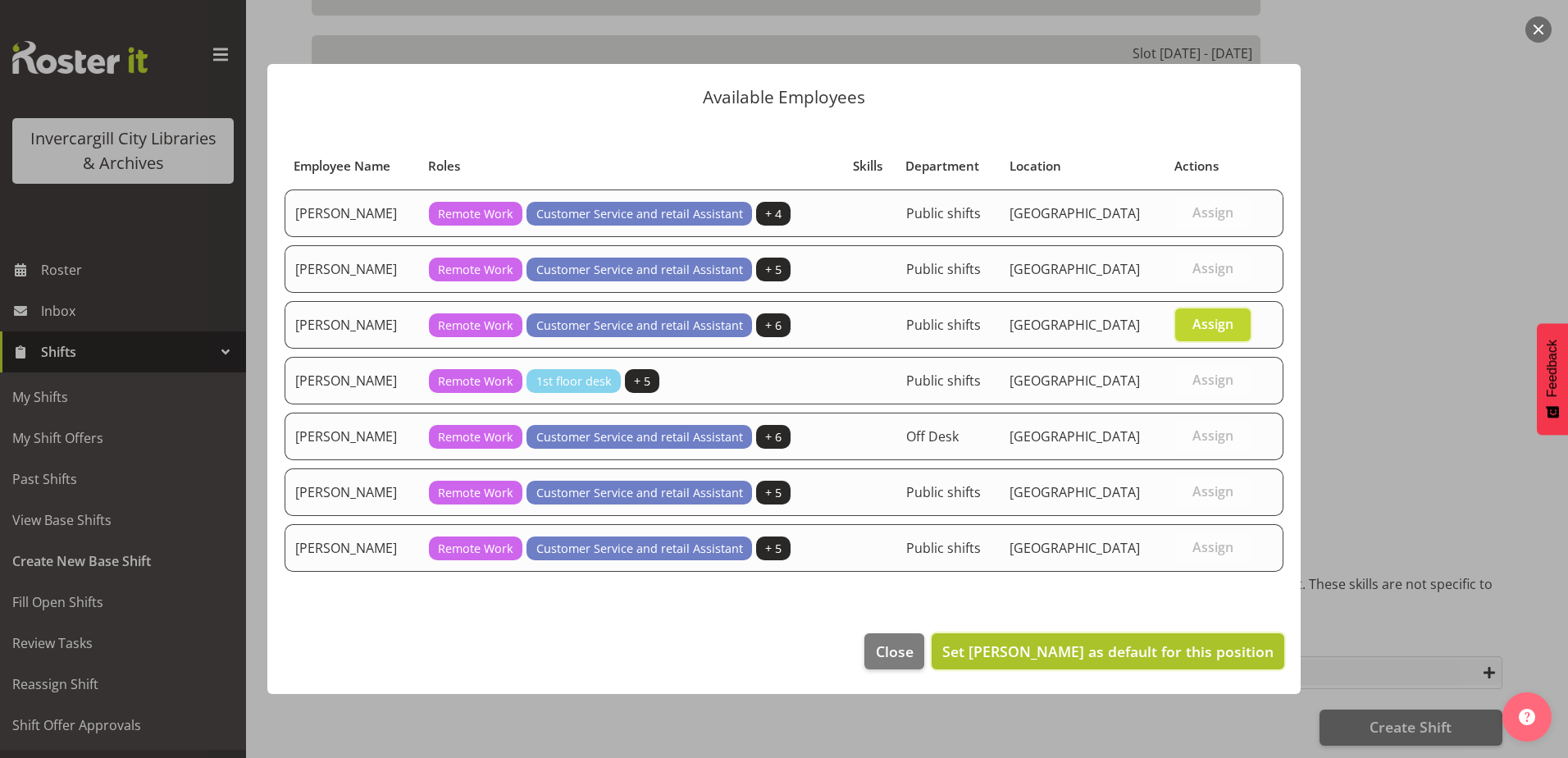
click at [1163, 646] on span "Set Lisa Griffiths as default for this position" at bounding box center [1108, 651] width 332 height 20
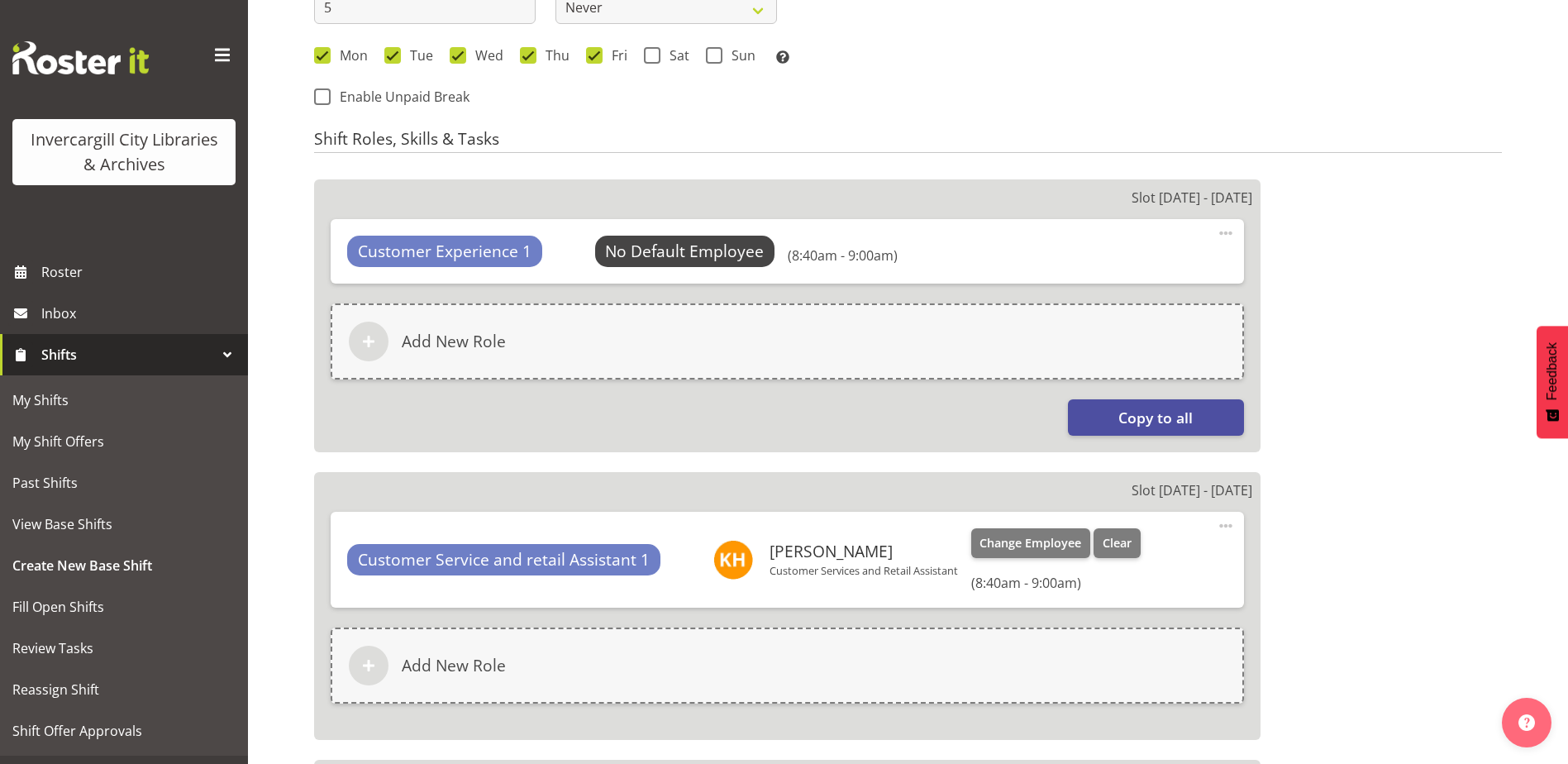
scroll to position [973, 0]
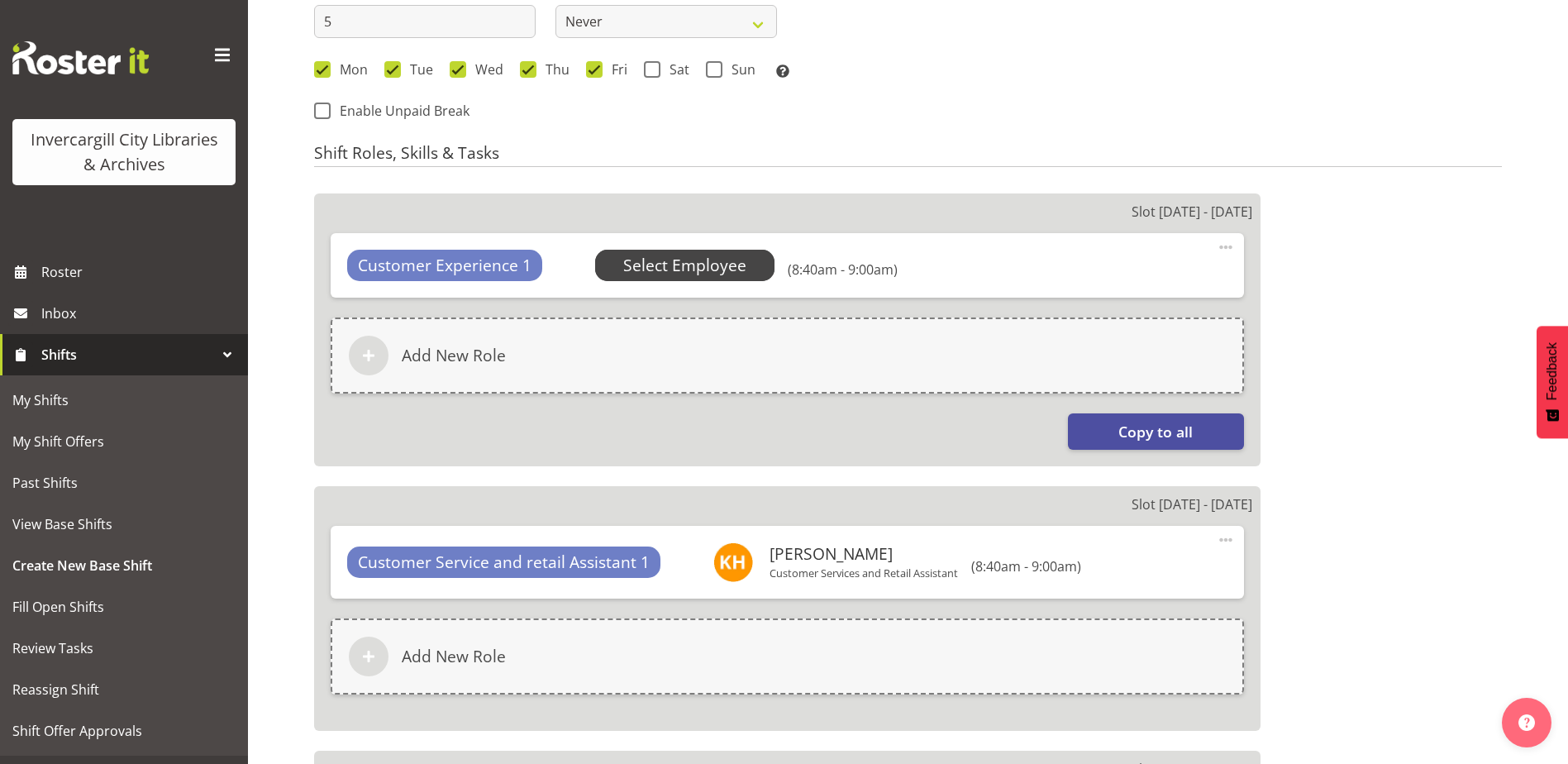
click at [698, 262] on span "Select Employee" at bounding box center [685, 265] width 123 height 24
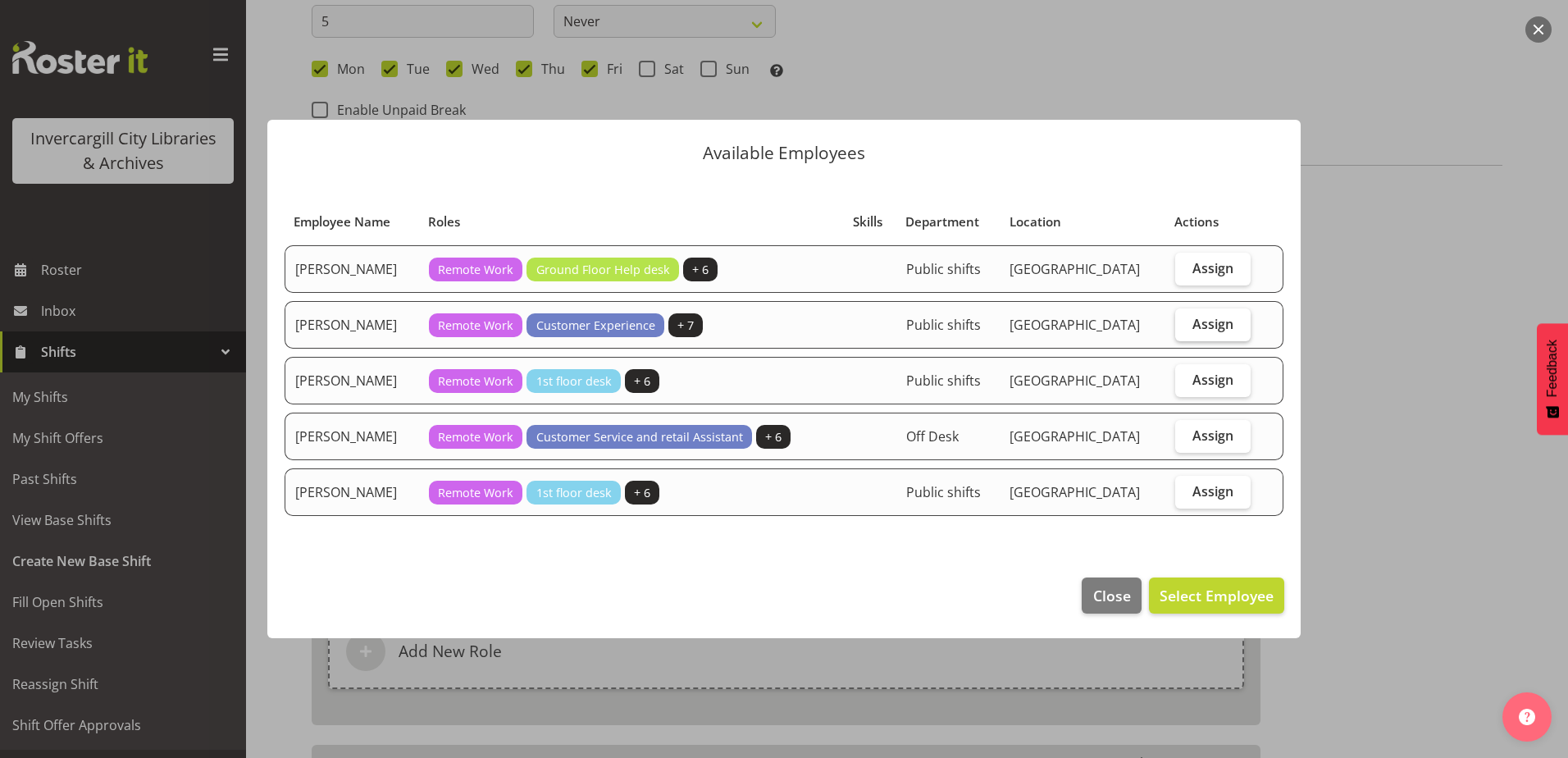
drag, startPoint x: 1229, startPoint y: 320, endPoint x: 1183, endPoint y: 446, distance: 134.1
click at [1228, 321] on span "Assign" at bounding box center [1213, 323] width 41 height 16
click at [1186, 321] on input "Assign" at bounding box center [1180, 323] width 11 height 11
checkbox input "true"
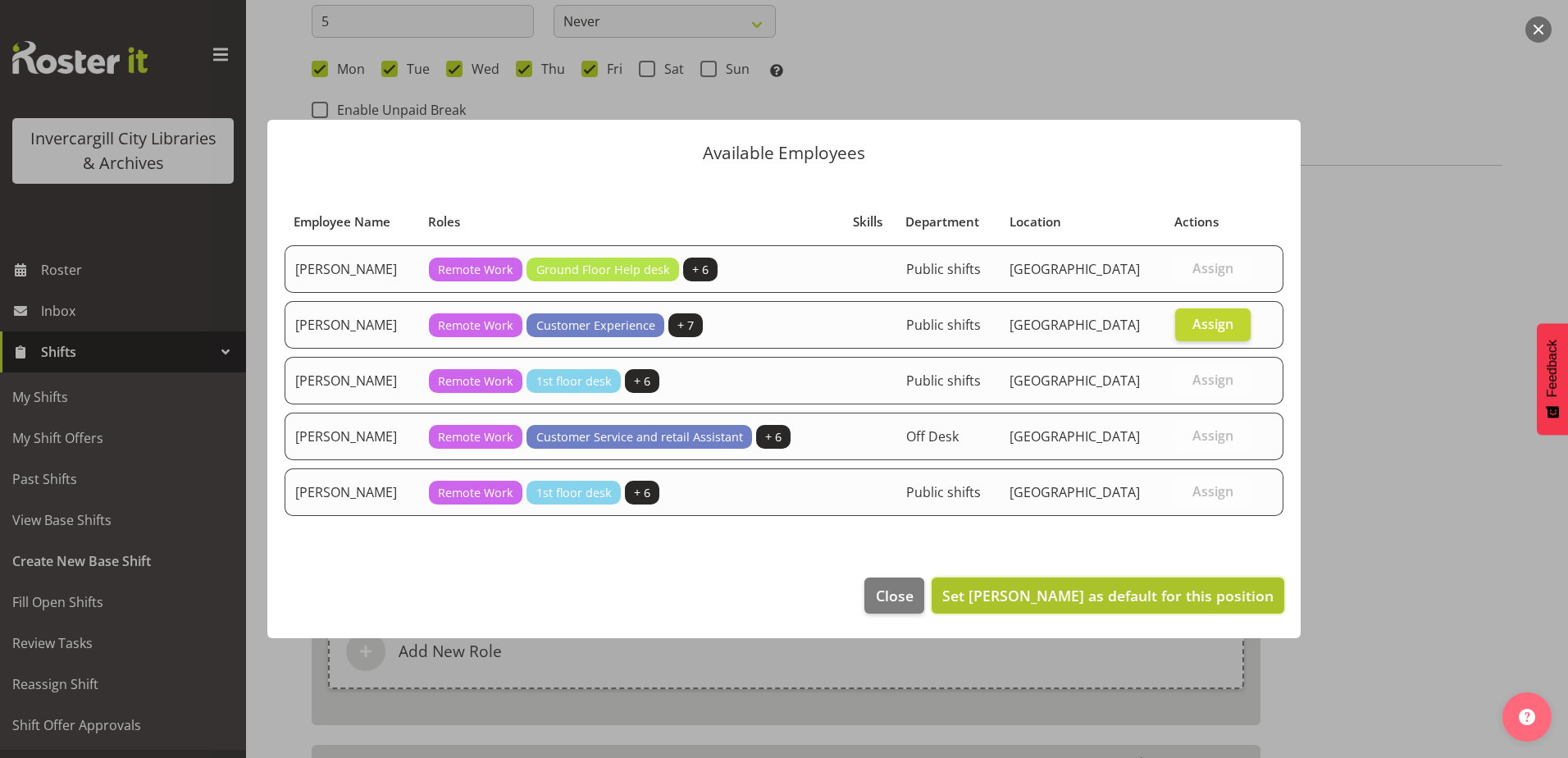
click at [1181, 596] on span "Set Donald Cunningham as default for this position" at bounding box center [1108, 595] width 332 height 20
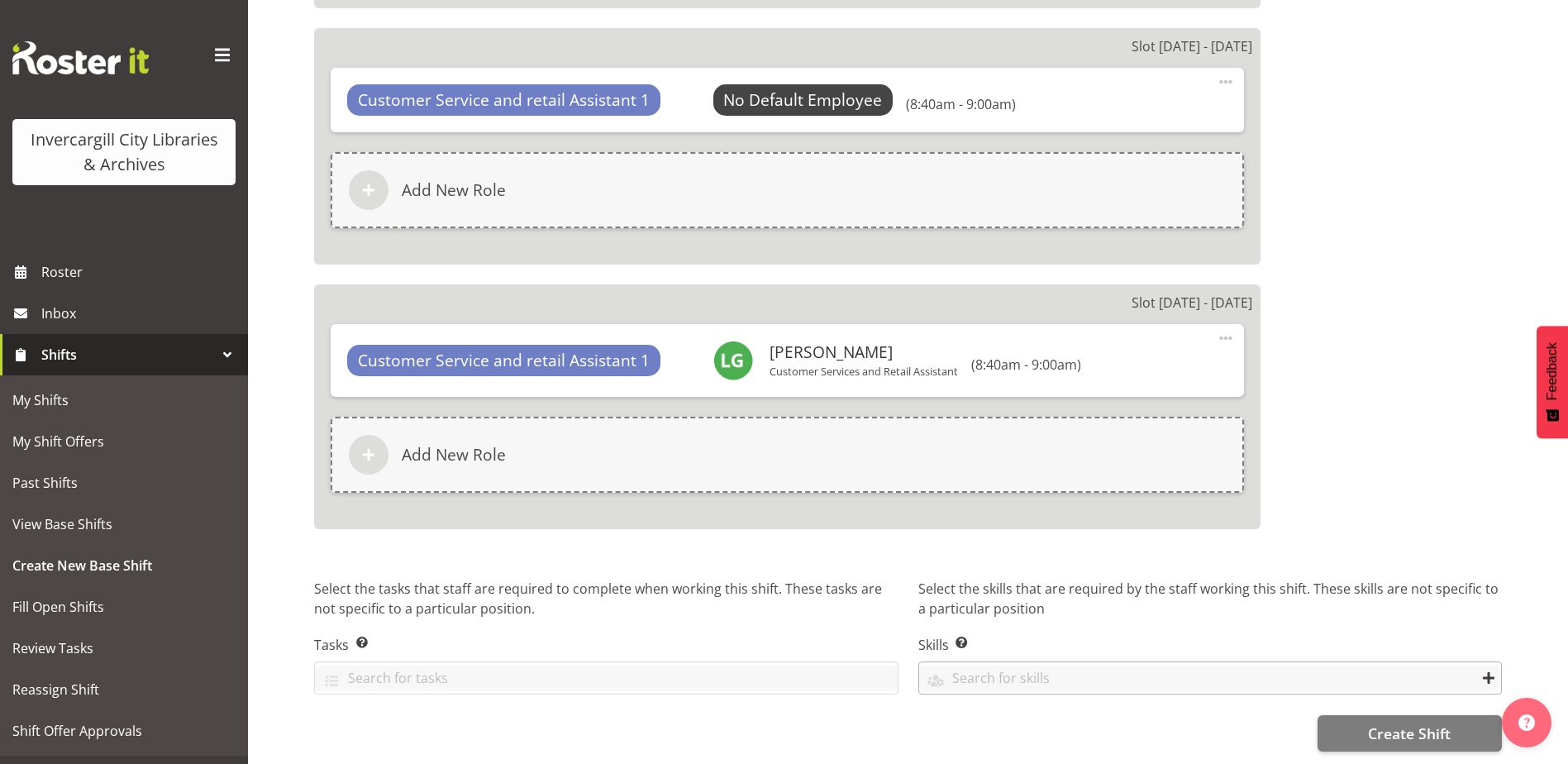
scroll to position [1980, 0]
click at [1368, 715] on button "Create Shift" at bounding box center [1410, 733] width 185 height 37
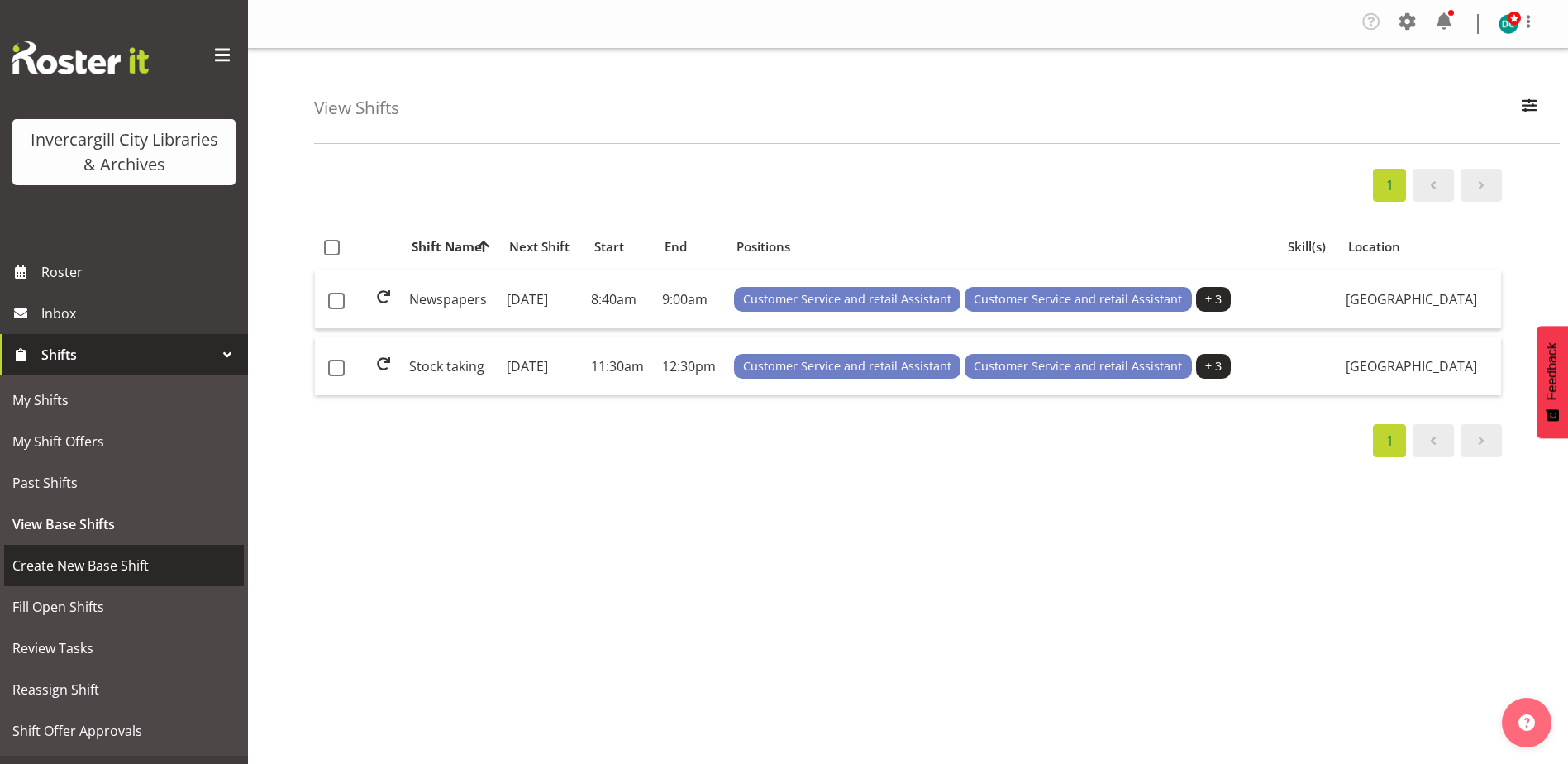
click at [59, 571] on span "Create New Base Shift" at bounding box center [124, 565] width 223 height 25
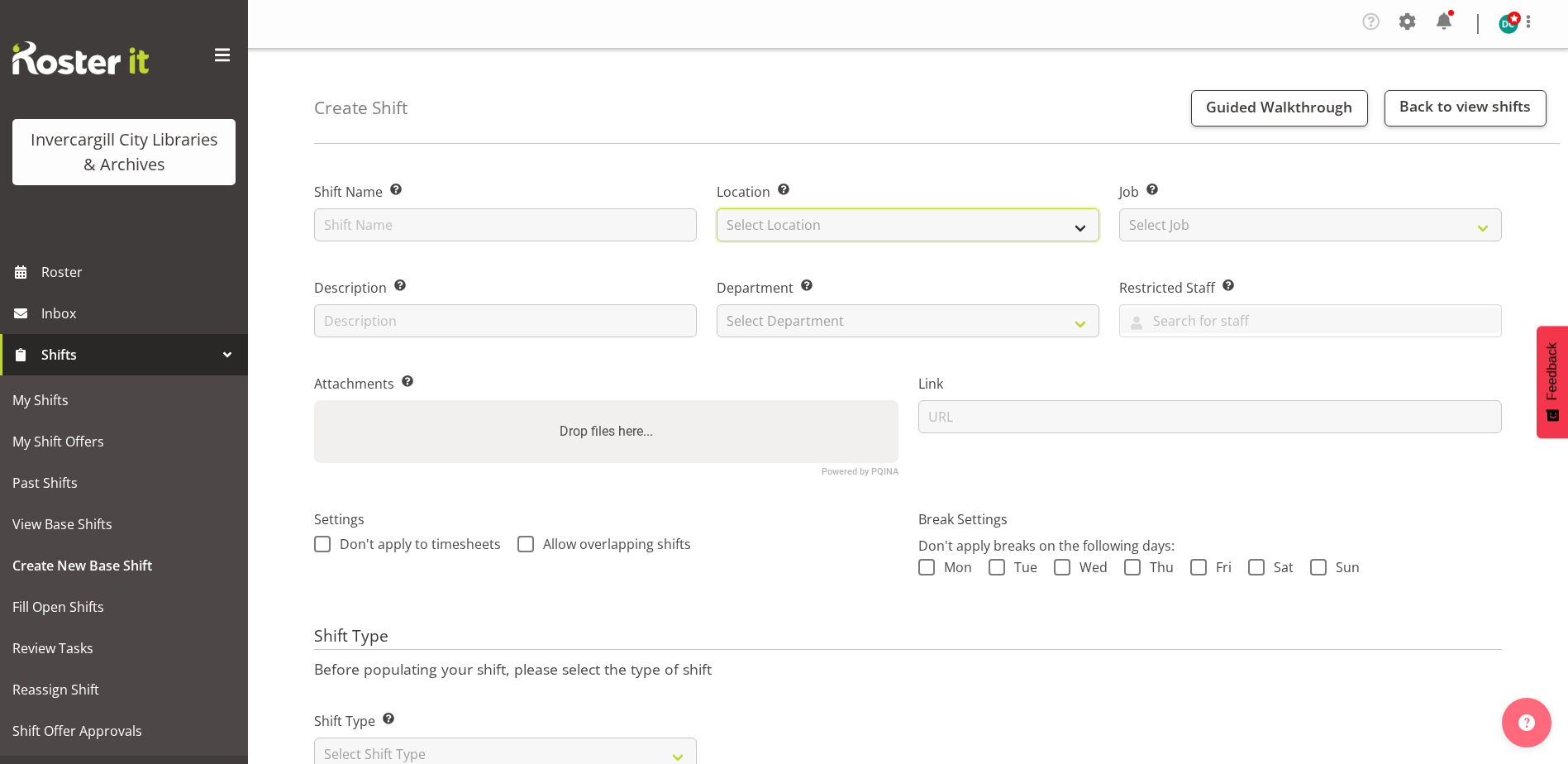
click at [775, 228] on select "Select Location" at bounding box center [908, 225] width 383 height 33
select select "1276"
click at [717, 209] on select "Select Location [GEOGRAPHIC_DATA] [GEOGRAPHIC_DATA]" at bounding box center [908, 225] width 383 height 33
click at [755, 324] on select "Select Department Off Desk Public shifts" at bounding box center [908, 321] width 383 height 33
select select "920"
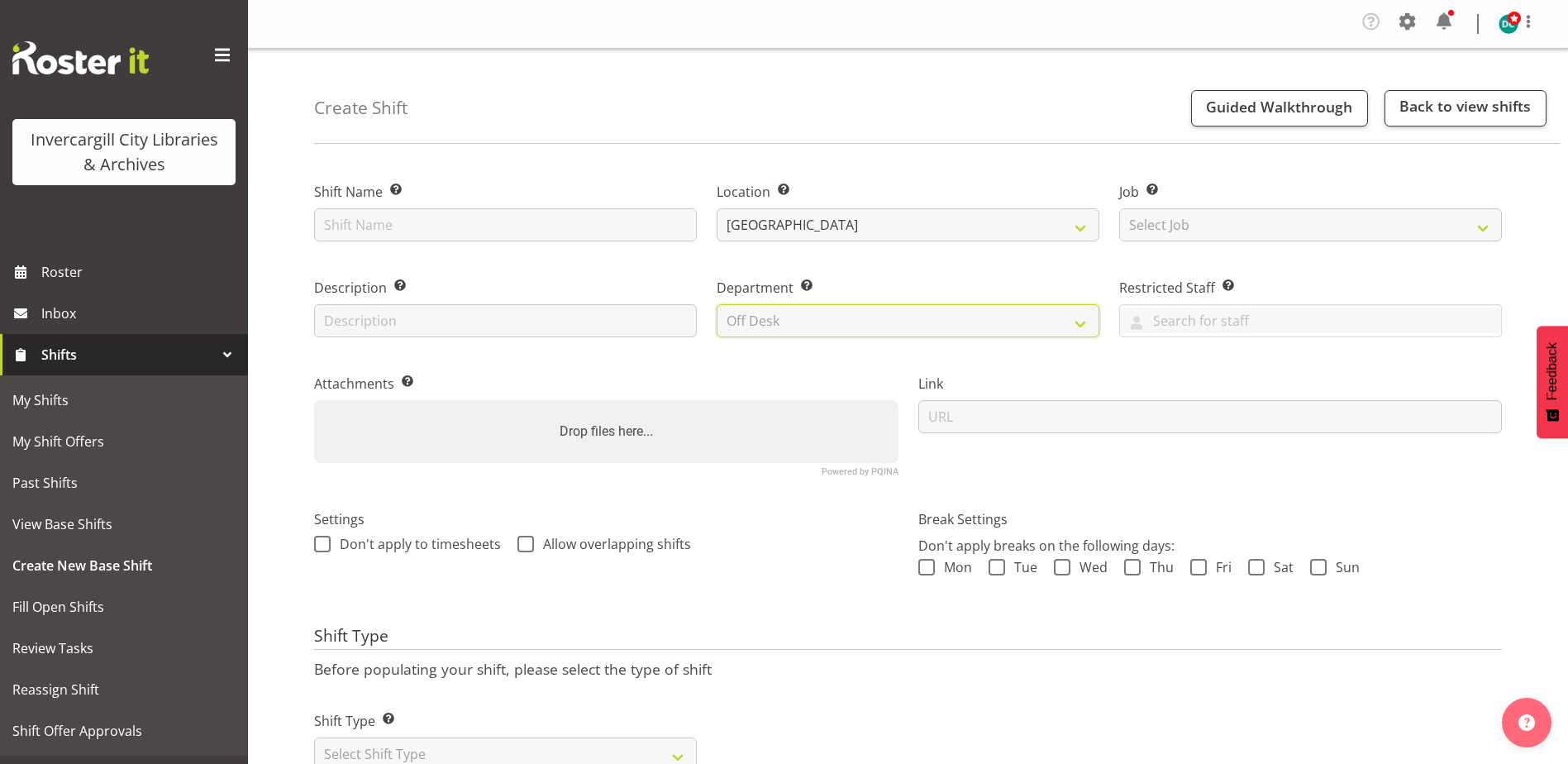
click at [717, 305] on select "Select Department Off Desk Public shifts" at bounding box center [908, 321] width 383 height 33
click at [458, 210] on input "text" at bounding box center [505, 225] width 383 height 33
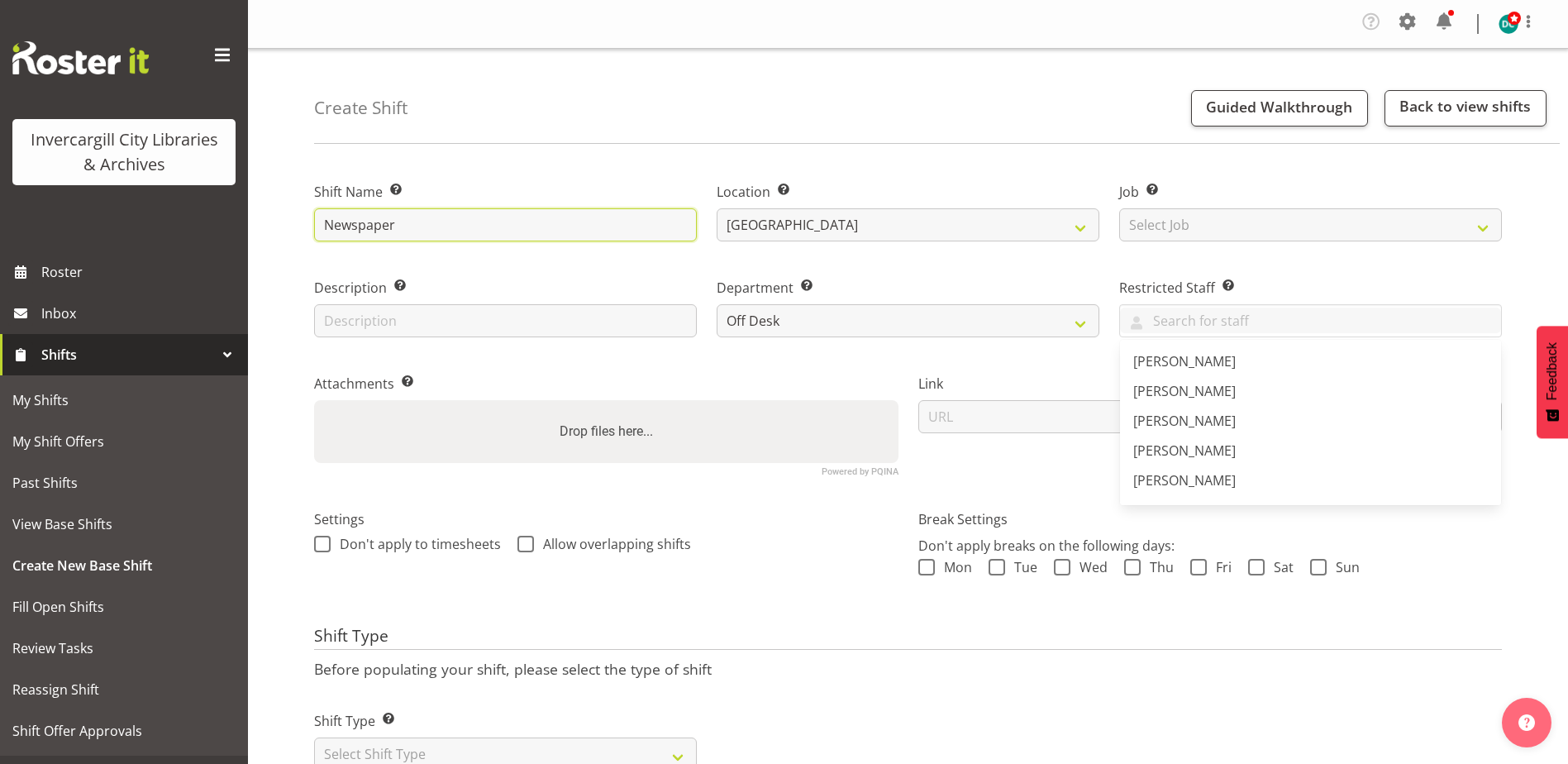
type input "Newspapers"
click at [593, 172] on div "Shift Name Enter a name for the shift (e.g. Day Shift). Newspapers" at bounding box center [505, 206] width 402 height 96
drag, startPoint x: 323, startPoint y: 544, endPoint x: 557, endPoint y: 540, distance: 234.0
click at [326, 543] on span at bounding box center [323, 544] width 16 height 16
click at [325, 543] on input "Don't apply to timesheets" at bounding box center [320, 545] width 11 height 11
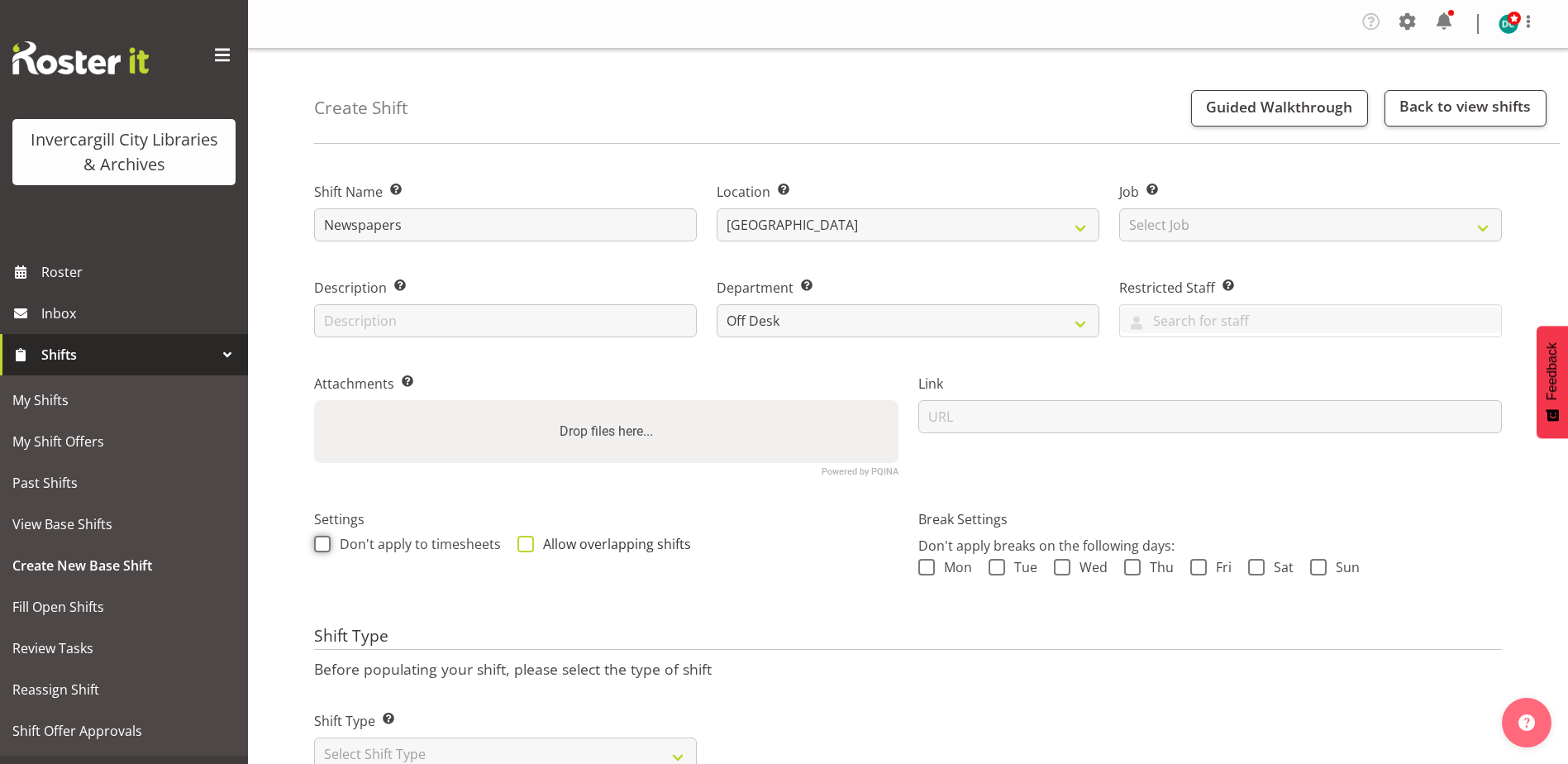
checkbox input "true"
click at [525, 539] on span at bounding box center [526, 544] width 16 height 16
click at [525, 539] on input "Allow overlapping shifts" at bounding box center [523, 545] width 11 height 11
checkbox input "true"
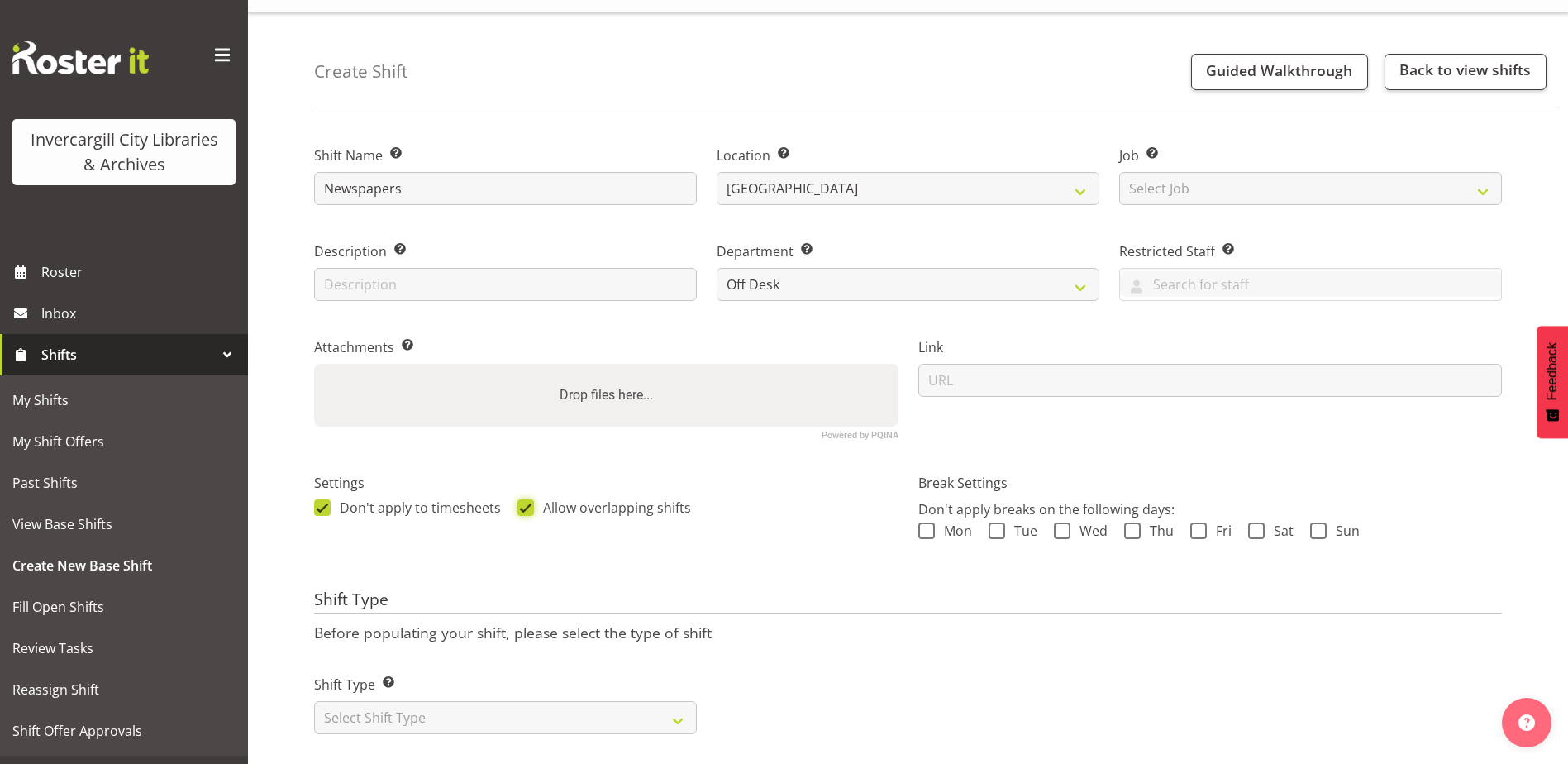
scroll to position [66, 0]
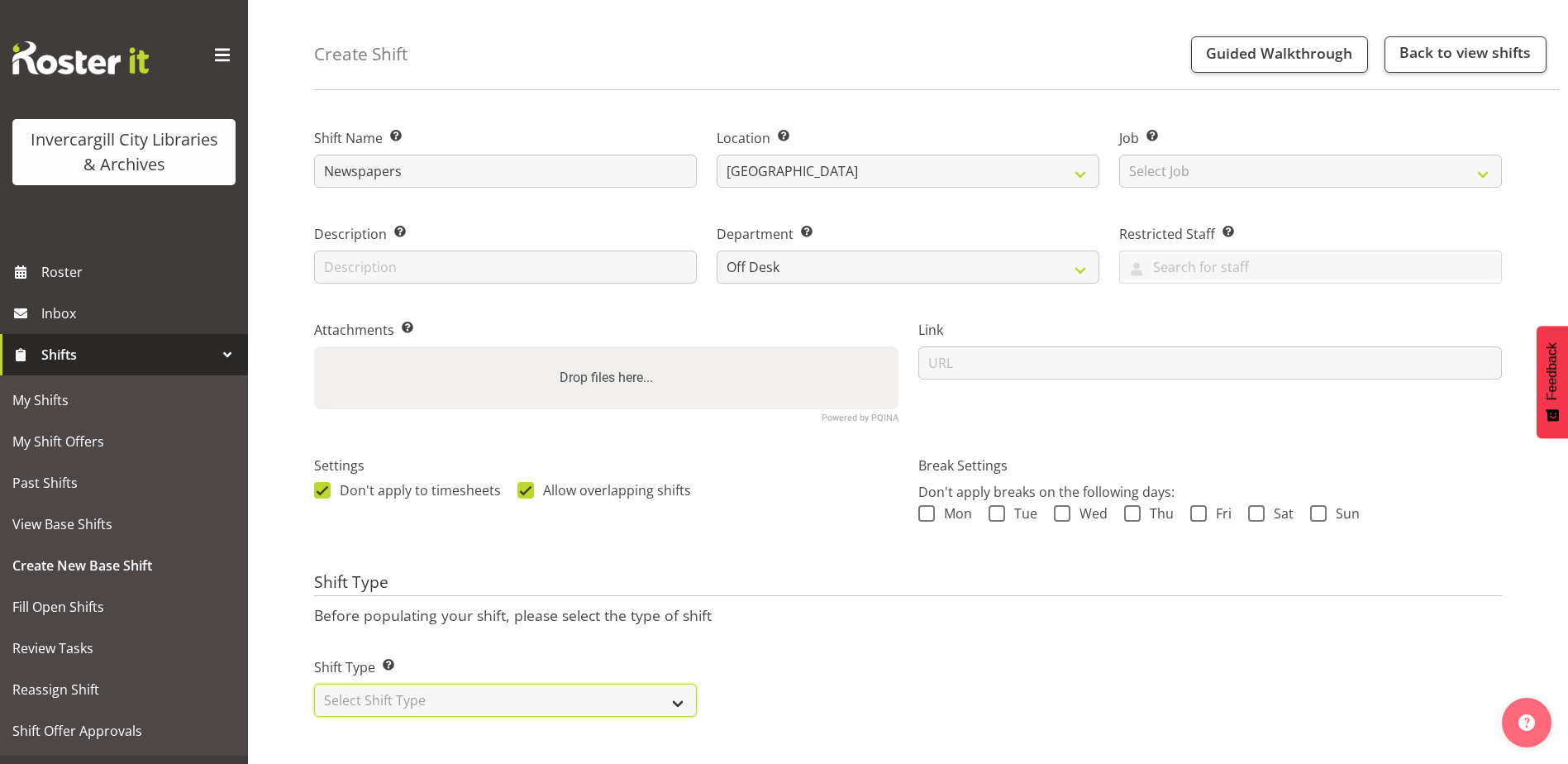
click at [433, 691] on select "Select Shift Type One Off Shift Recurring Shift Rotating Shift" at bounding box center [505, 700] width 383 height 33
select select "rotating"
click at [314, 683] on select "Select Shift Type One Off Shift Recurring Shift Rotating Shift" at bounding box center [505, 700] width 383 height 33
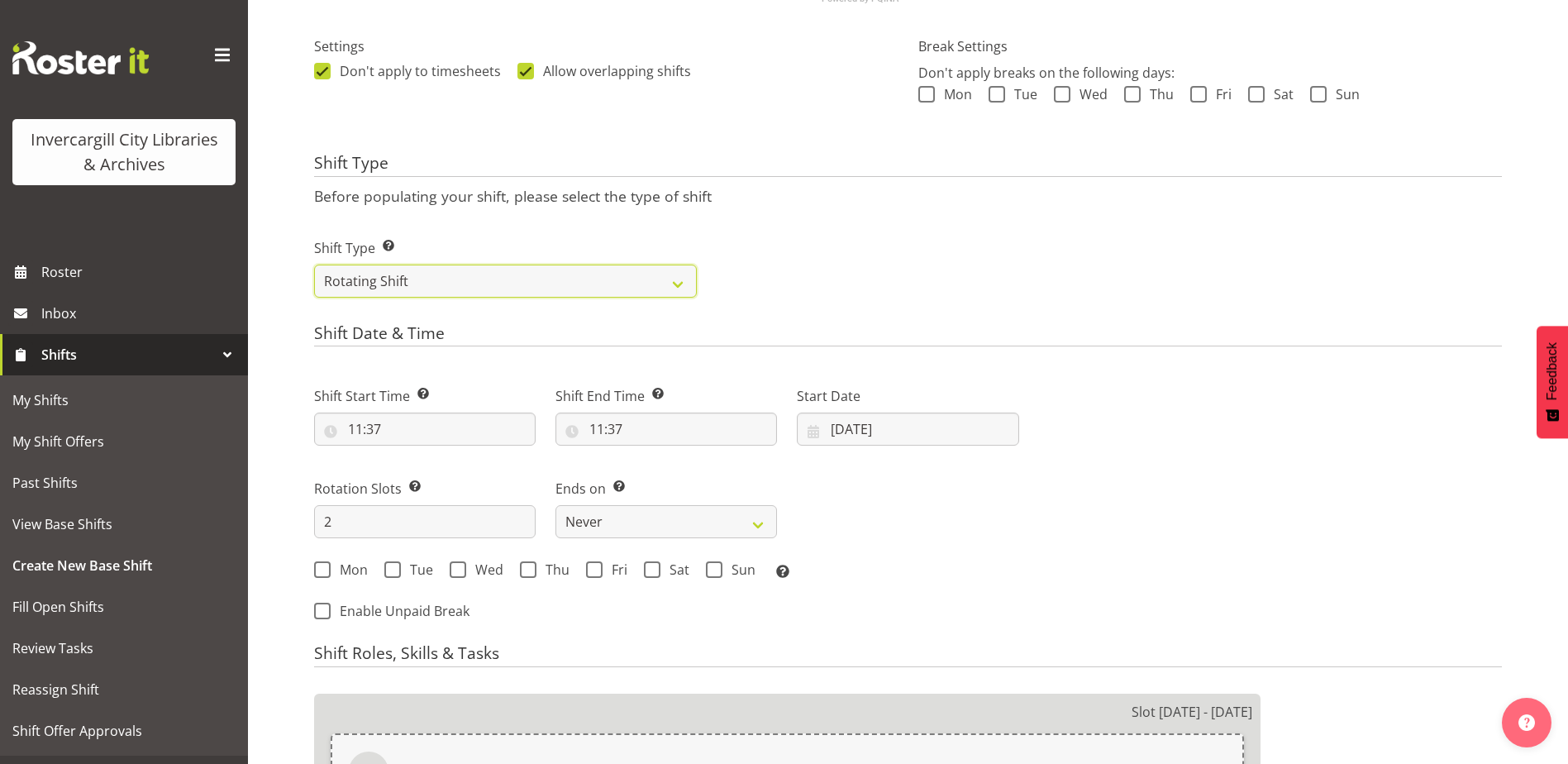
scroll to position [479, 0]
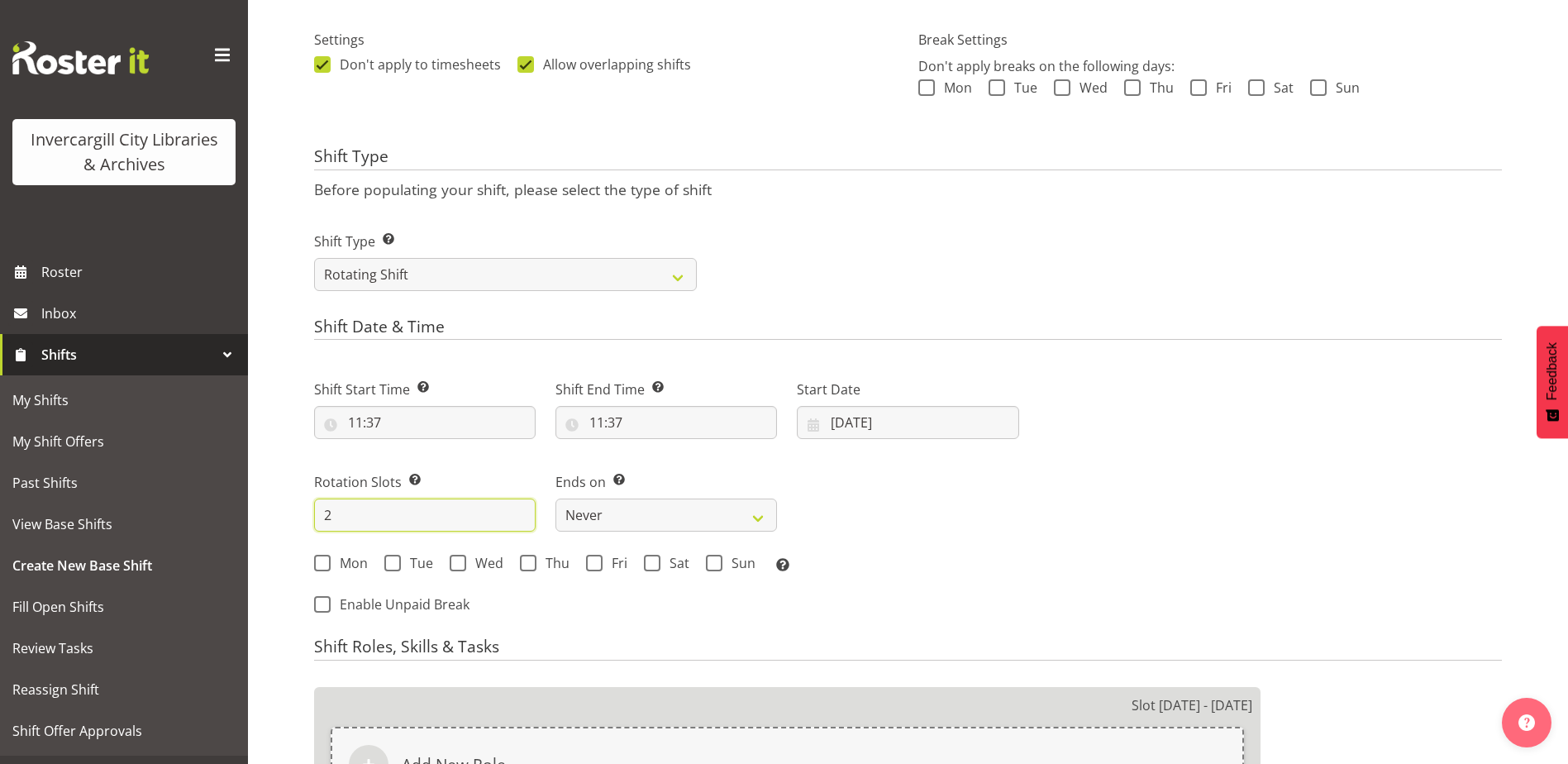
click at [346, 509] on input "2" at bounding box center [425, 514] width 221 height 33
type input "5"
click at [1014, 549] on div "Mon Tue Wed Thu Fri Sat Sun Select the days of the week you wish to create this…" at bounding box center [667, 563] width 725 height 45
click at [382, 426] on input "11:37" at bounding box center [425, 422] width 221 height 33
click at [430, 460] on select "00 01 02 03 04 05 06 07 08 09 10 11 12 13 14 15 16 17 18 19 20 21 22 23" at bounding box center [427, 465] width 38 height 33
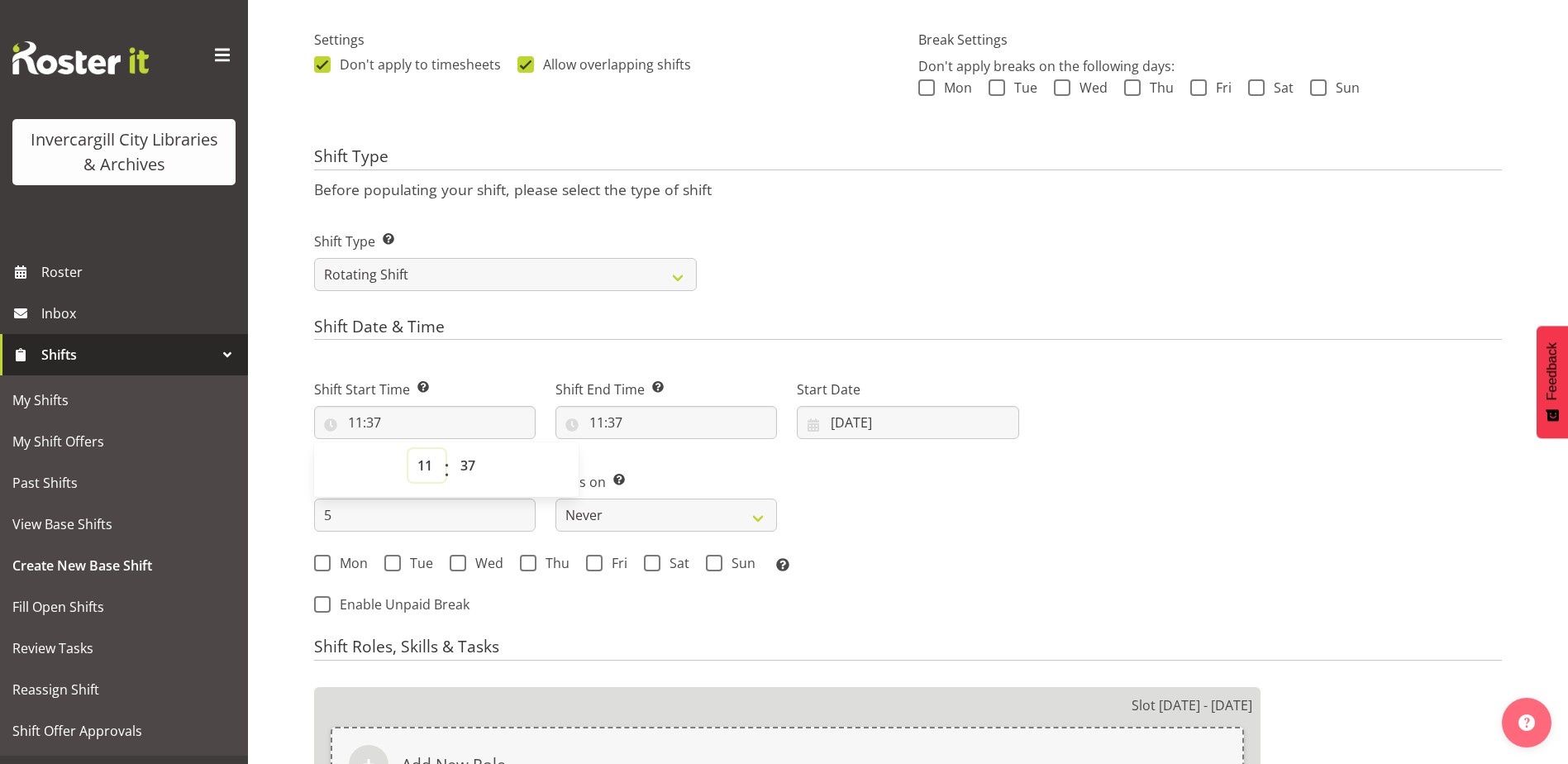
click at [418, 467] on select "00 01 02 03 04 05 06 07 08 09 10 11 12 13 14 15 16 17 18 19 20 21 22 23" at bounding box center [427, 465] width 38 height 33
select select "16"
click at [409, 449] on select "00 01 02 03 04 05 06 07 08 09 10 11 12 13 14 15 16 17 18 19 20 21 22 23" at bounding box center [427, 465] width 38 height 33
type input "16:37"
click at [465, 465] on select "00 01 02 03 04 05 06 07 08 09 10 11 12 13 14 15 16 17 18 19 20 21 22 23 24 25 2…" at bounding box center [470, 465] width 38 height 33
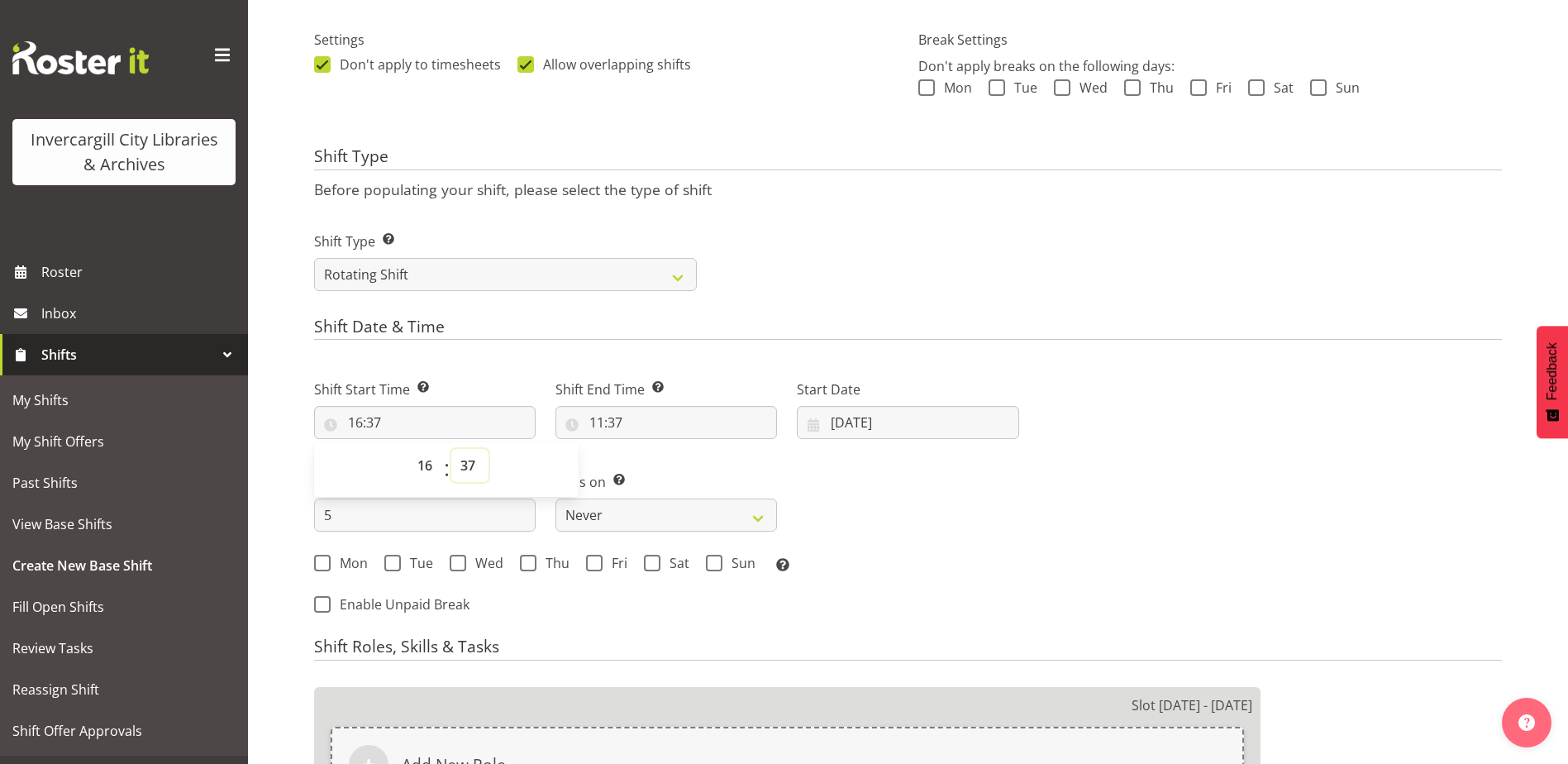
click at [478, 468] on select "00 01 02 03 04 05 06 07 08 09 10 11 12 13 14 15 16 17 18 19 20 21 22 23 24 25 2…" at bounding box center [470, 465] width 38 height 33
select select "0"
click at [452, 449] on select "00 01 02 03 04 05 06 07 08 09 10 11 12 13 14 15 16 17 18 19 20 21 22 23 24 25 2…" at bounding box center [470, 465] width 38 height 33
type input "16:00"
click at [618, 416] on input "11:37" at bounding box center [666, 422] width 221 height 33
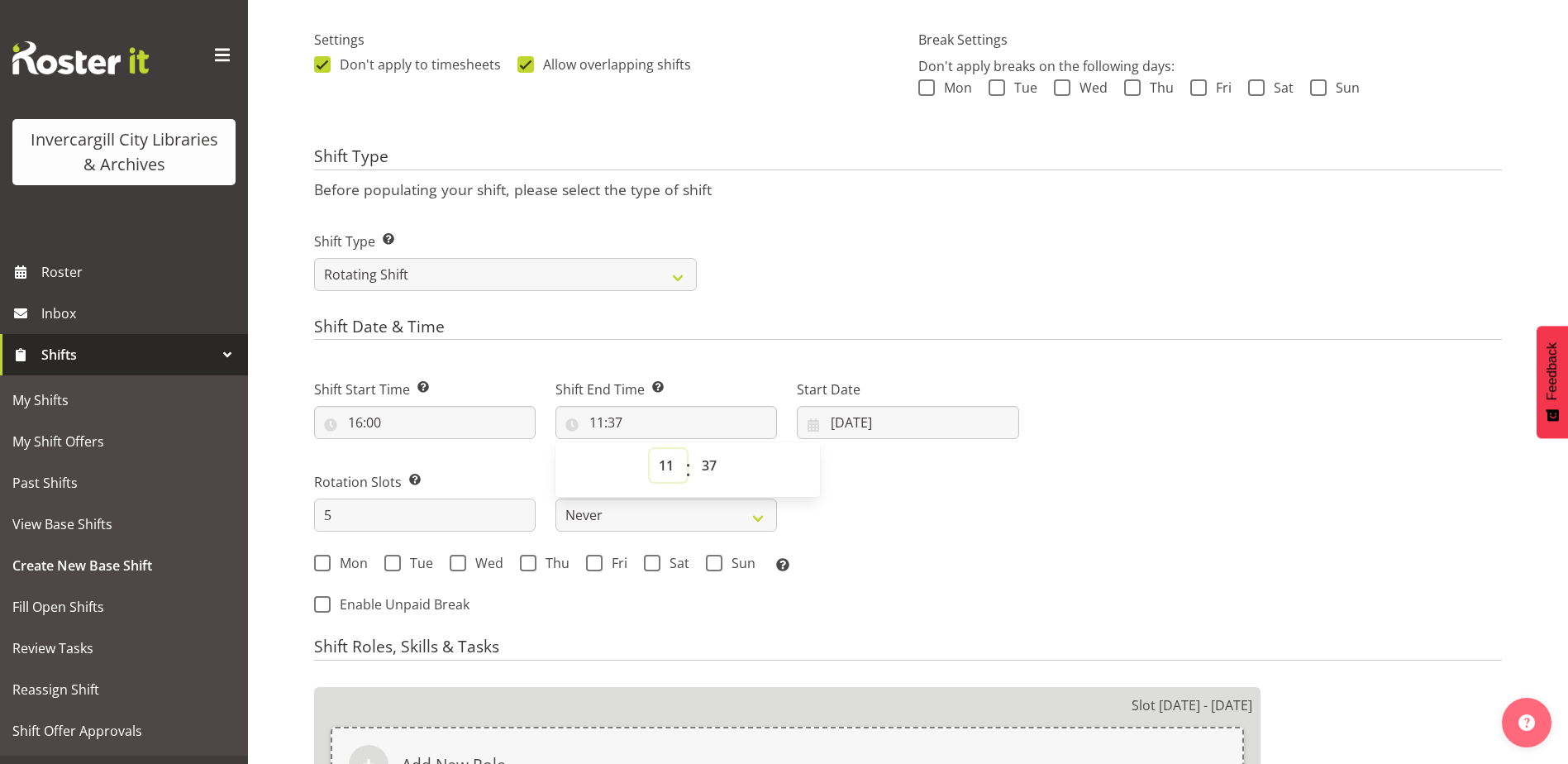
click at [665, 468] on select "00 01 02 03 04 05 06 07 08 09 10 11 12 13 14 15 16 17 18 19 20 21 22 23" at bounding box center [668, 465] width 38 height 33
select select "17"
click at [650, 449] on select "00 01 02 03 04 05 06 07 08 09 10 11 12 13 14 15 16 17 18 19 20 21 22 23" at bounding box center [668, 465] width 38 height 33
type input "17:37"
click at [717, 468] on select "00 01 02 03 04 05 06 07 08 09 10 11 12 13 14 15 16 17 18 19 20 21 22 23 24 25 2…" at bounding box center [711, 465] width 38 height 33
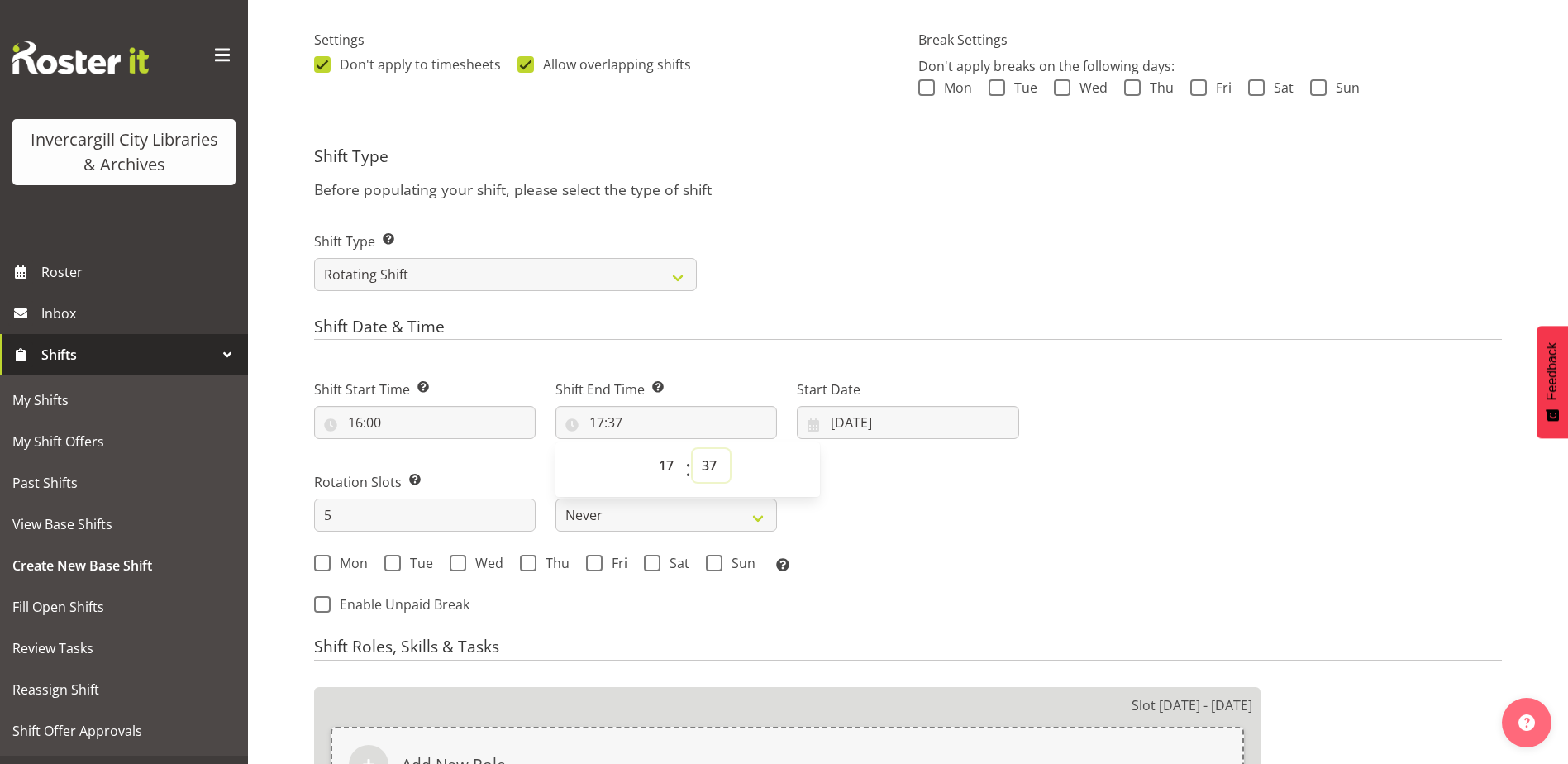
click at [708, 469] on select "00 01 02 03 04 05 06 07 08 09 10 11 12 13 14 15 16 17 18 19 20 21 22 23 24 25 2…" at bounding box center [711, 465] width 38 height 33
select select "0"
click at [693, 449] on select "00 01 02 03 04 05 06 07 08 09 10 11 12 13 14 15 16 17 18 19 20 21 22 23 24 25 2…" at bounding box center [711, 465] width 38 height 33
type input "17:00"
drag, startPoint x: 959, startPoint y: 494, endPoint x: 946, endPoint y: 491, distance: 13.3
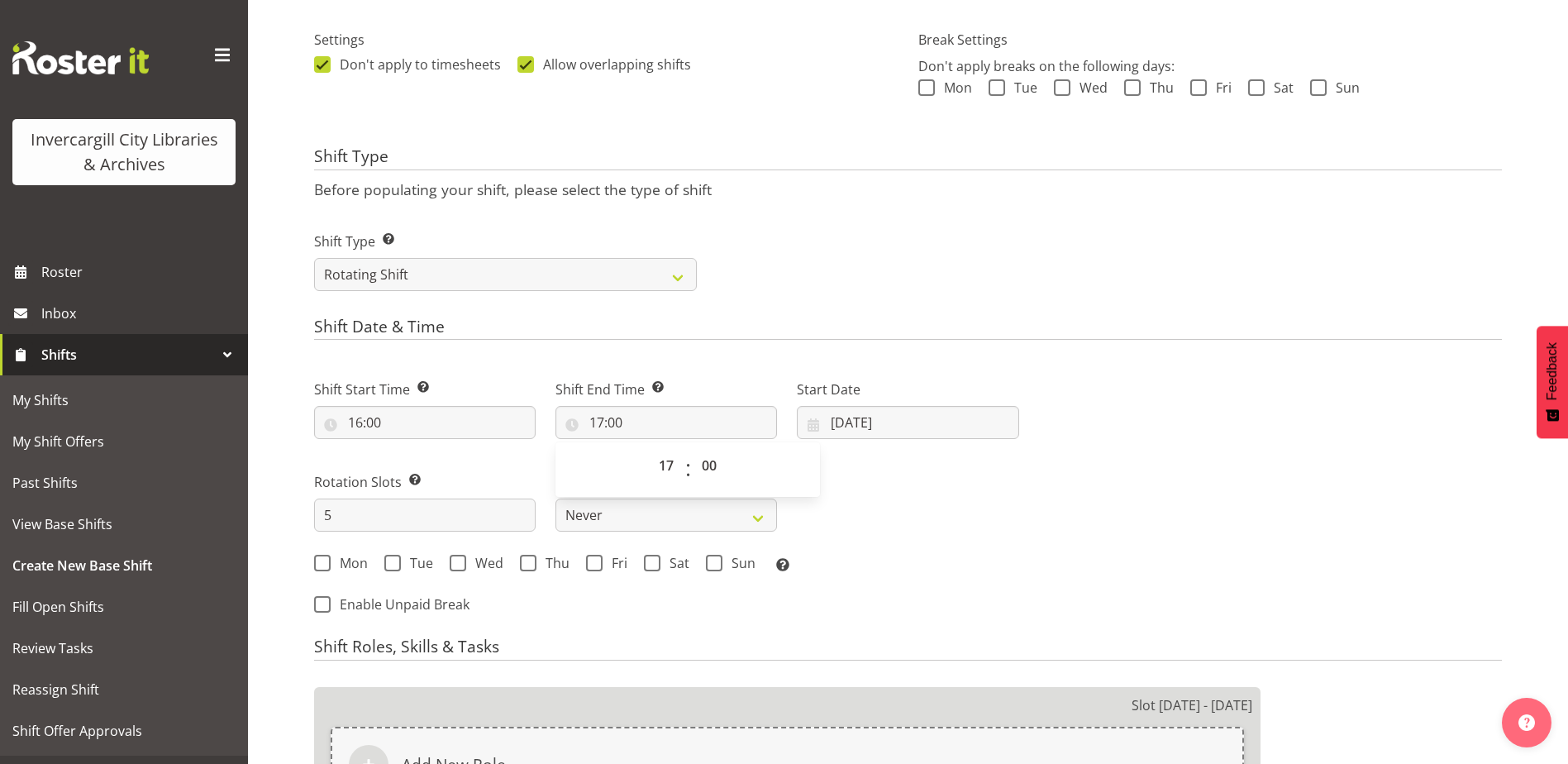
click at [955, 494] on div "Shift Start Time Set the time of the day you wish this shift to start 16:00 00 …" at bounding box center [667, 471] width 725 height 230
click at [859, 423] on input "[DATE]" at bounding box center [907, 422] width 221 height 33
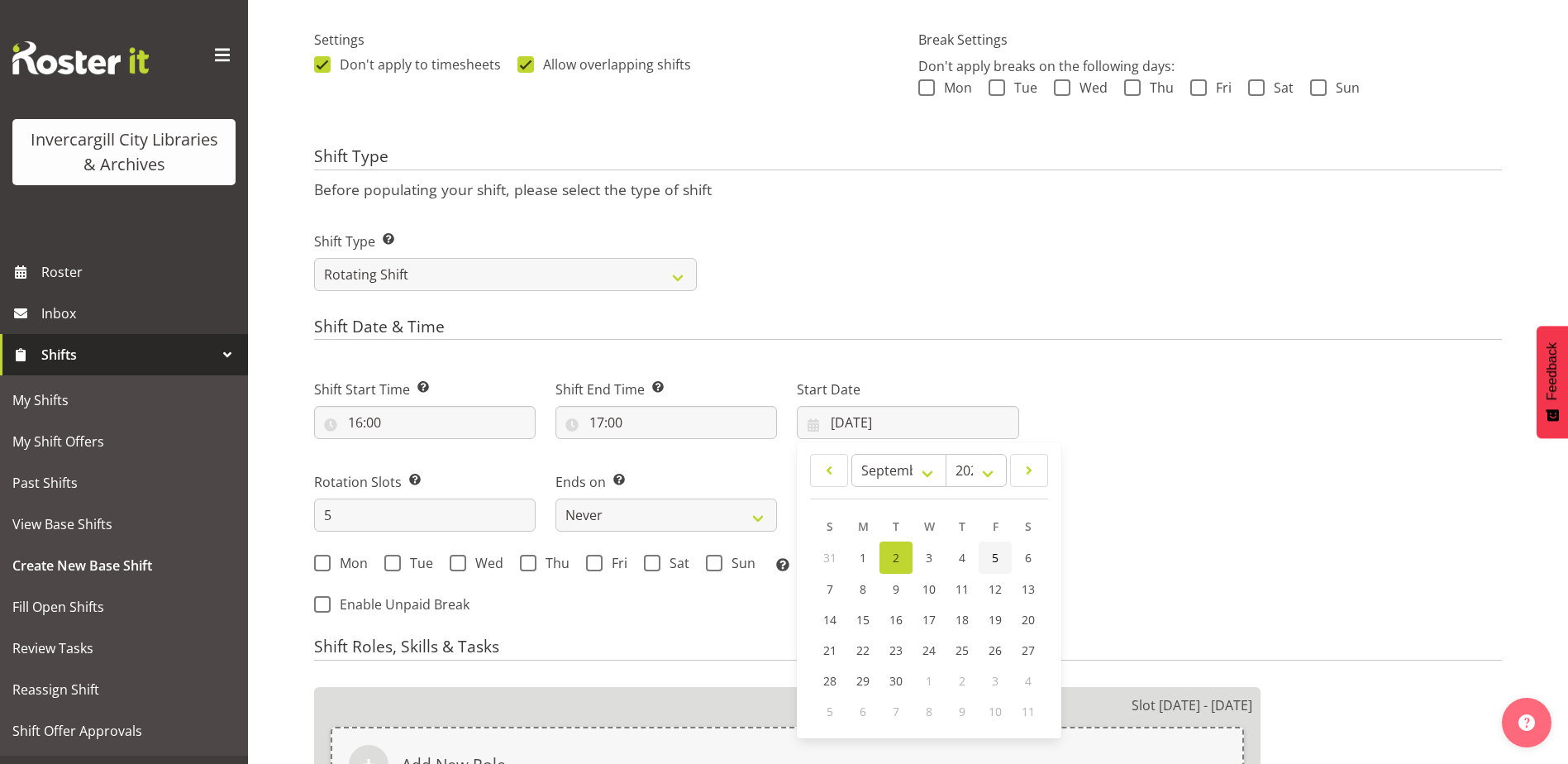
click at [997, 562] on span "5" at bounding box center [995, 558] width 6 height 16
type input "05/09/2025"
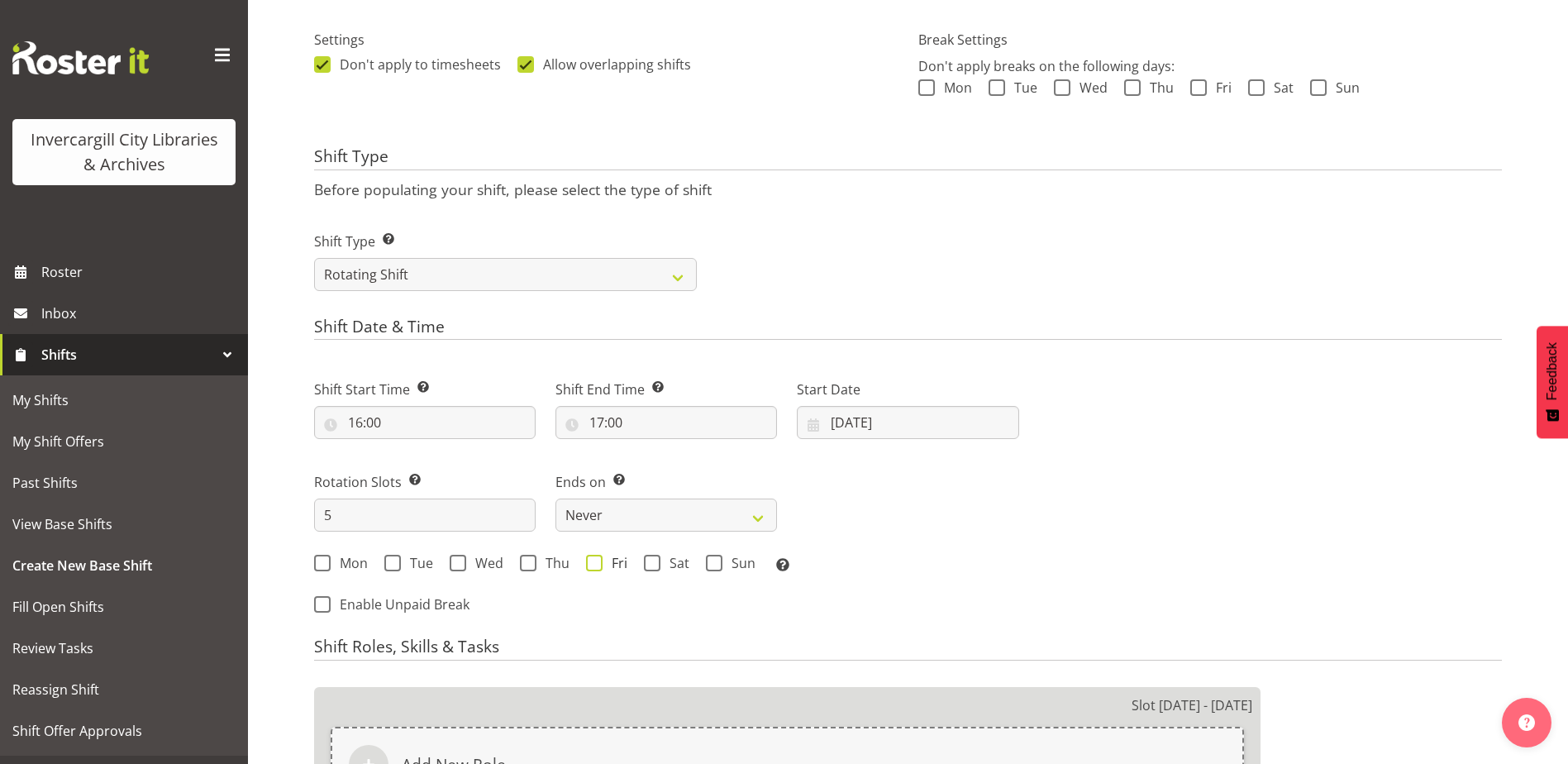
click at [594, 565] on span at bounding box center [594, 562] width 16 height 16
click at [594, 565] on input "Fri" at bounding box center [591, 563] width 11 height 11
checkbox input "true"
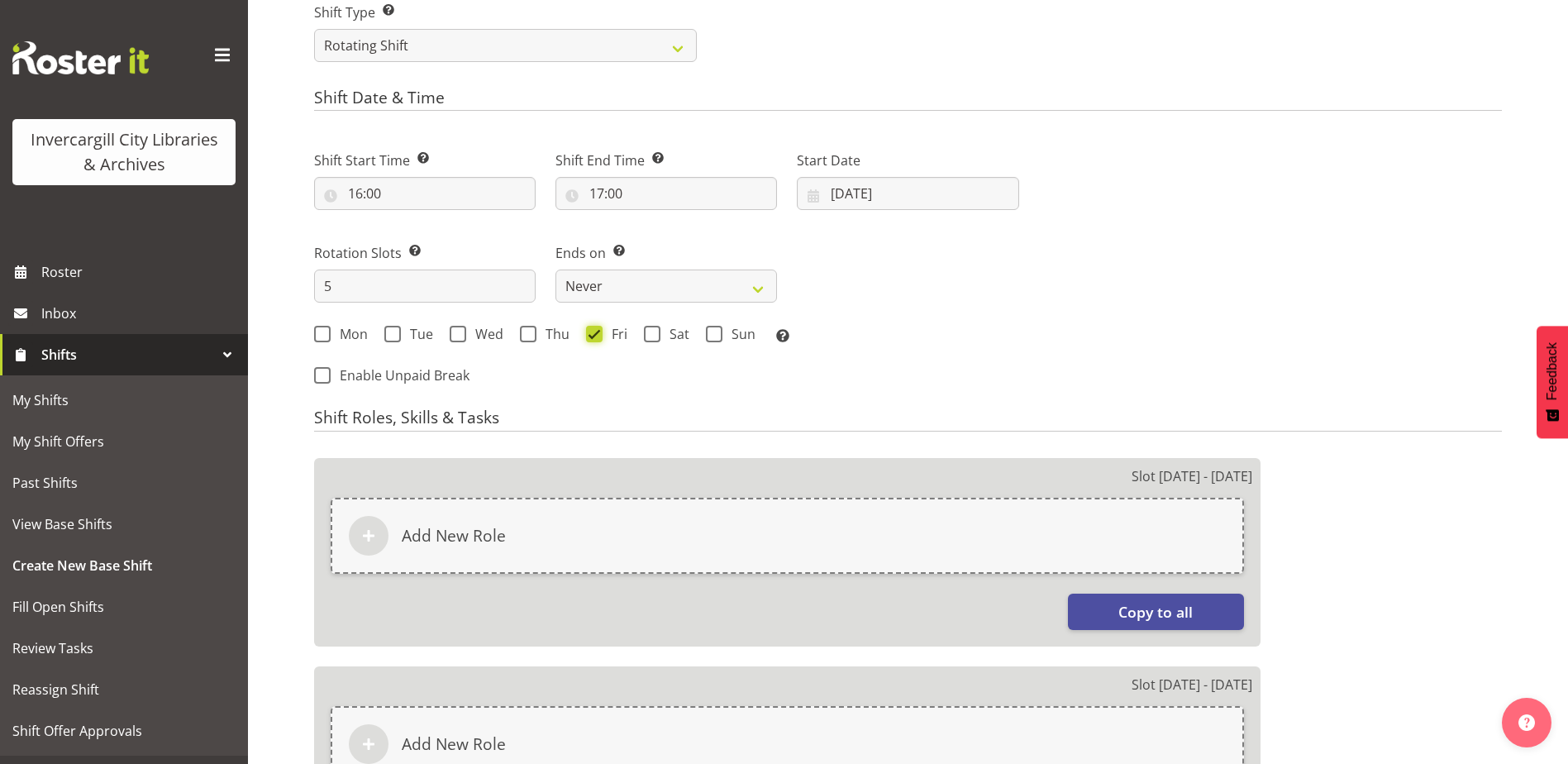
scroll to position [810, 0]
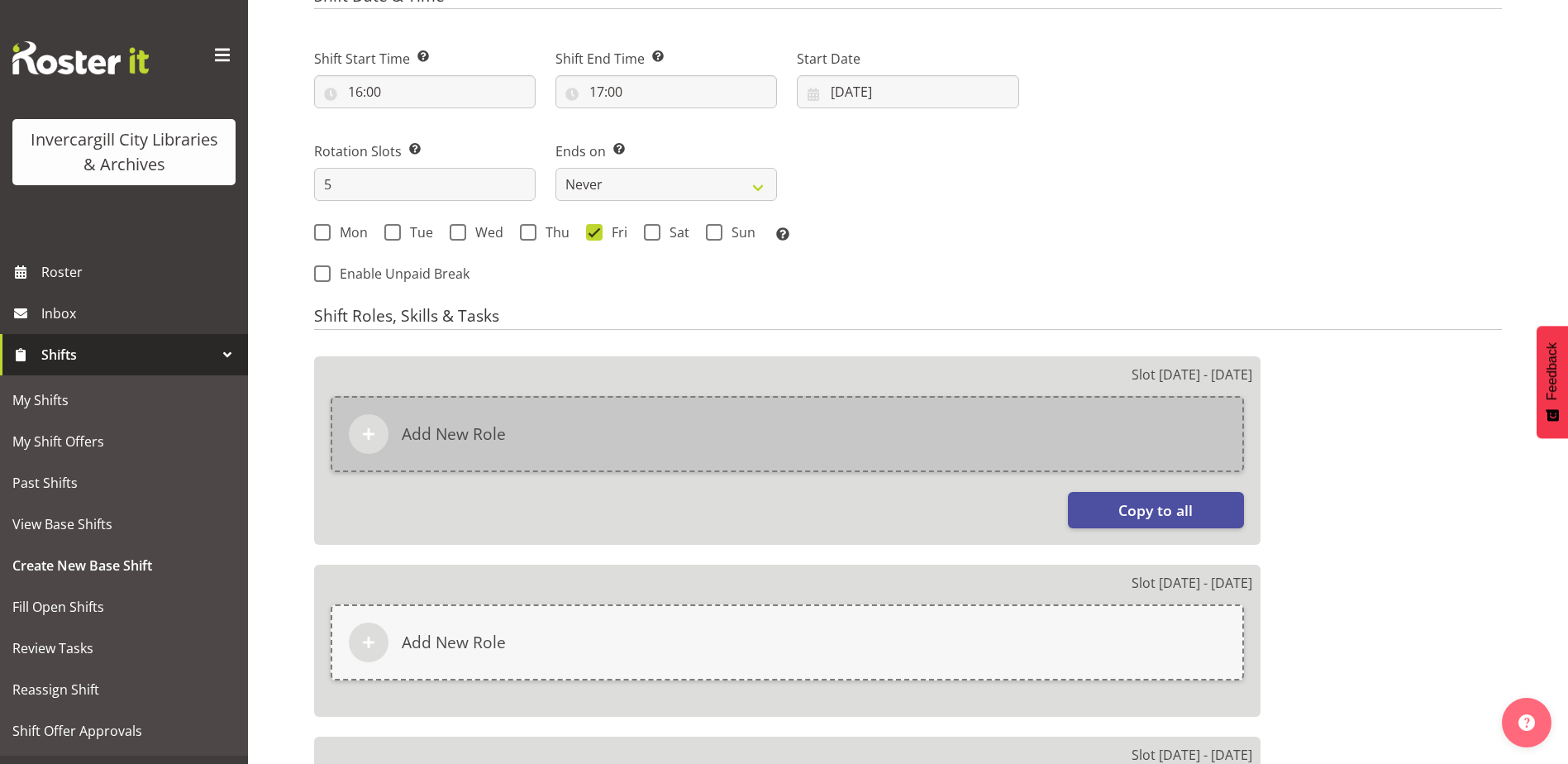
click at [749, 436] on div "Add New Role" at bounding box center [788, 434] width 914 height 76
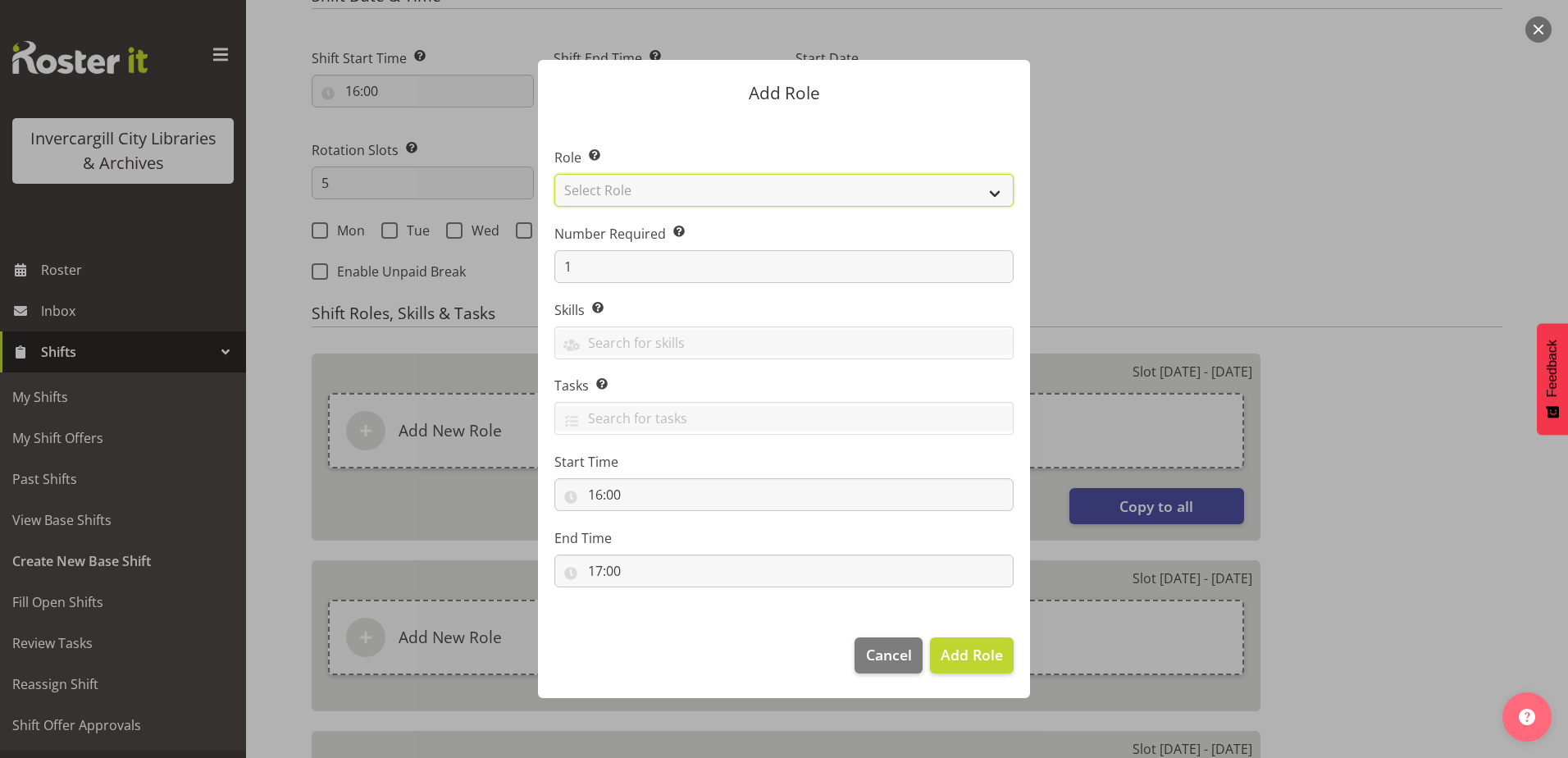
click at [679, 195] on select "Select Role 1st floor desk AQ operator Business Support Team member Casual Cust…" at bounding box center [784, 190] width 460 height 33
select select "1535"
click at [555, 174] on select "Select Role 1st floor desk AQ operator Business Support Team member Casual Cust…" at bounding box center [784, 190] width 460 height 33
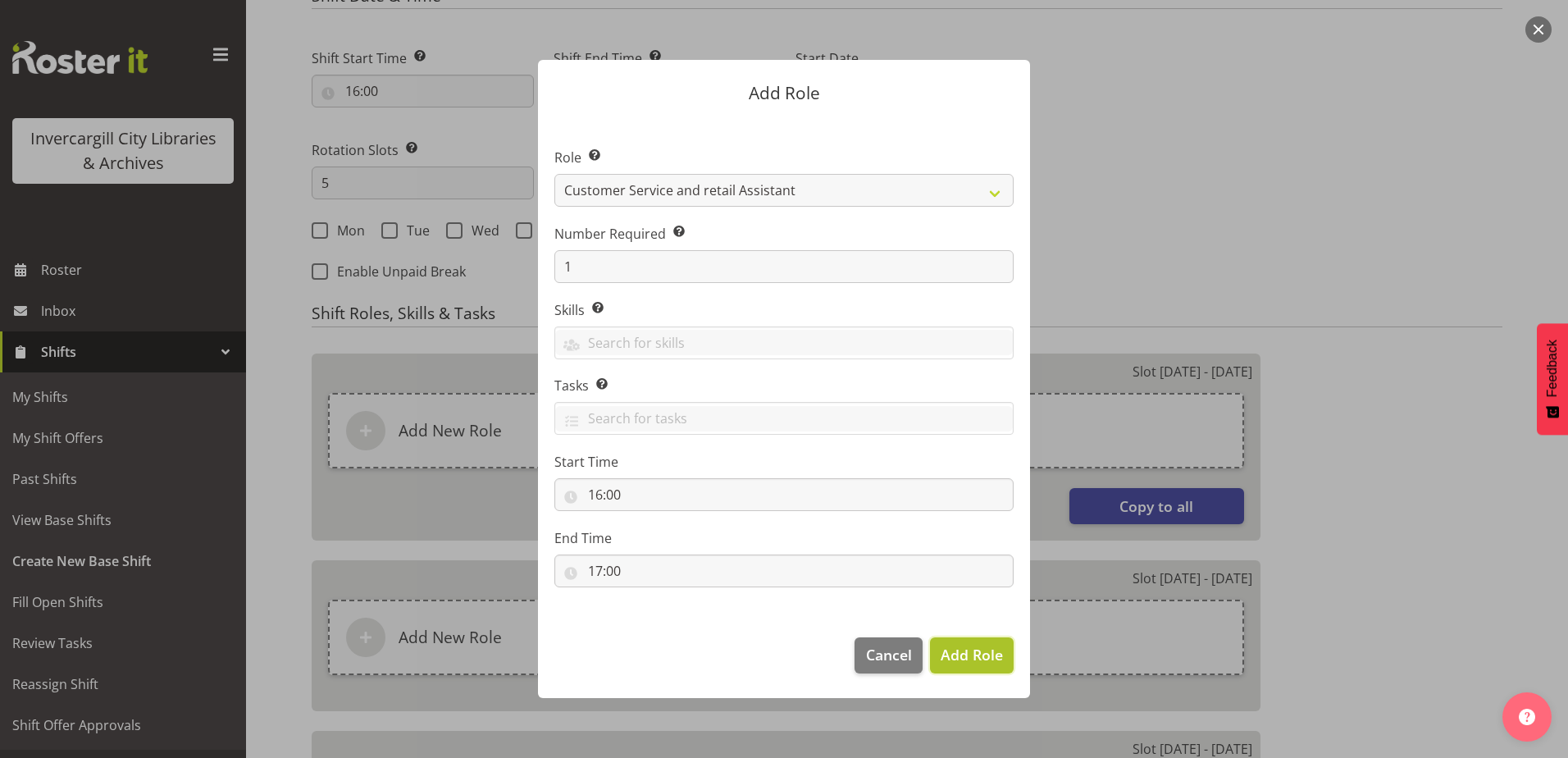
click at [985, 663] on span "Add Role" at bounding box center [972, 654] width 62 height 20
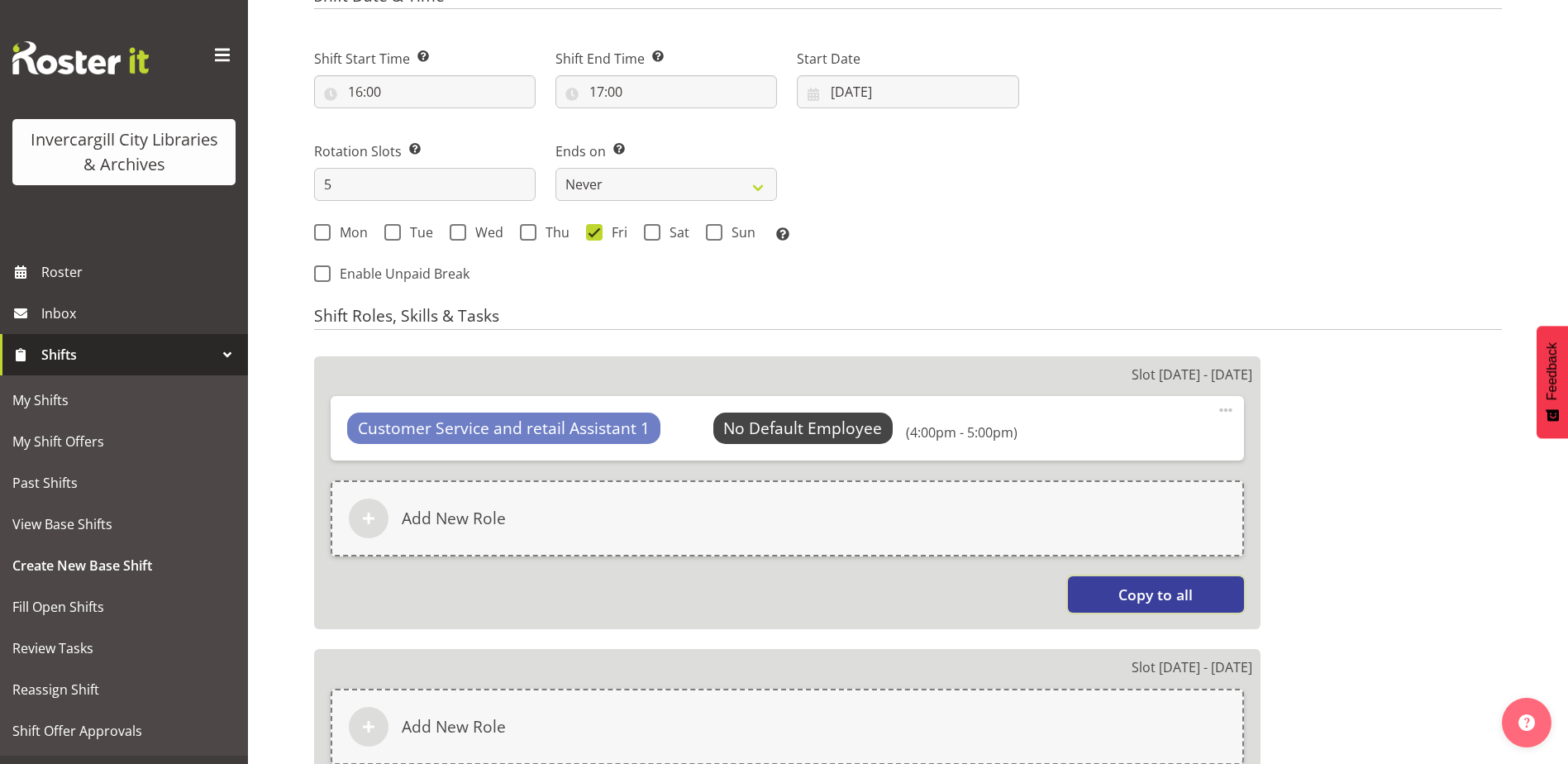
click at [1145, 597] on span "Copy to all" at bounding box center [1155, 594] width 74 height 21
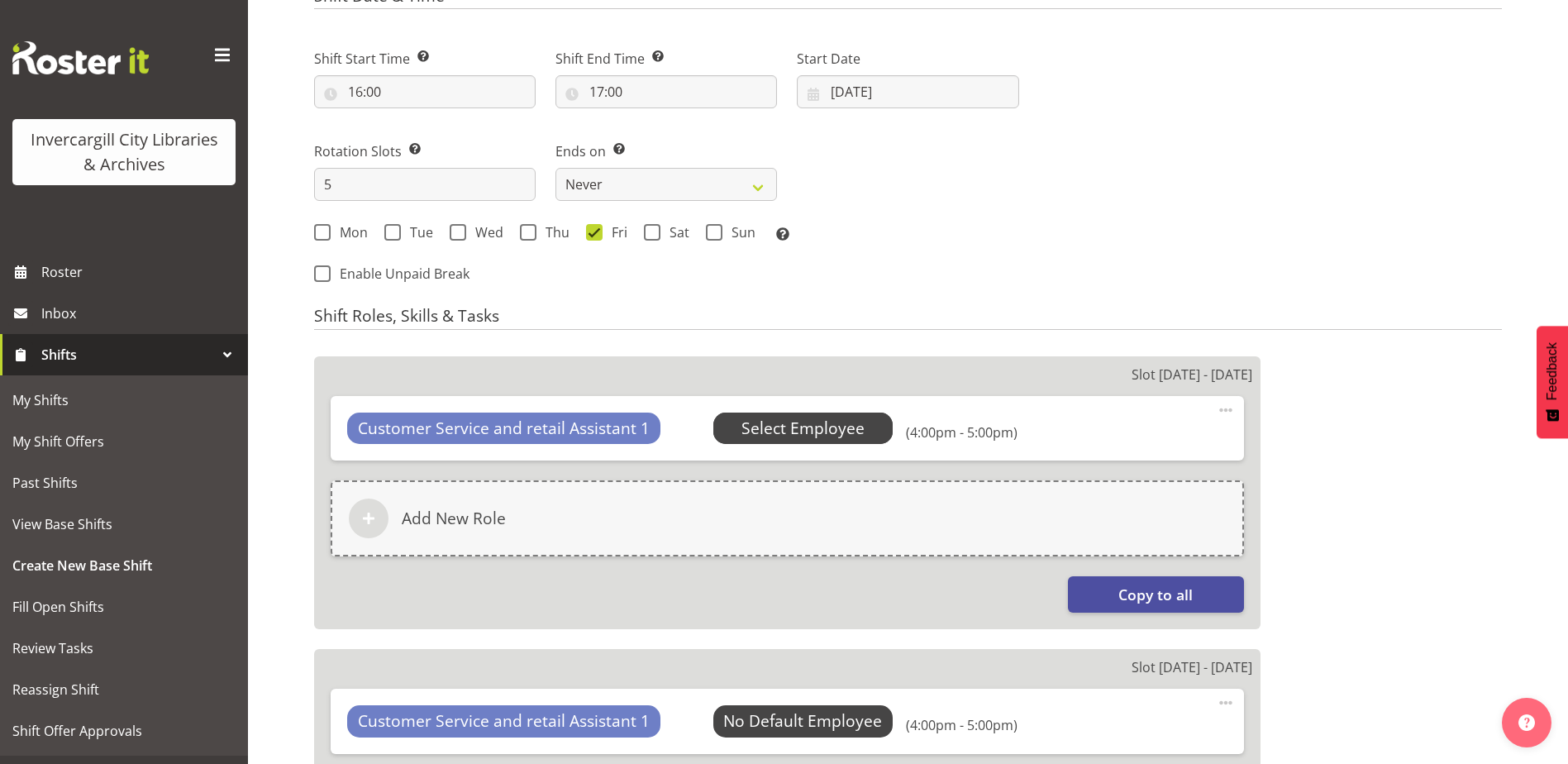
click at [830, 421] on span "Select Employee" at bounding box center [803, 428] width 123 height 24
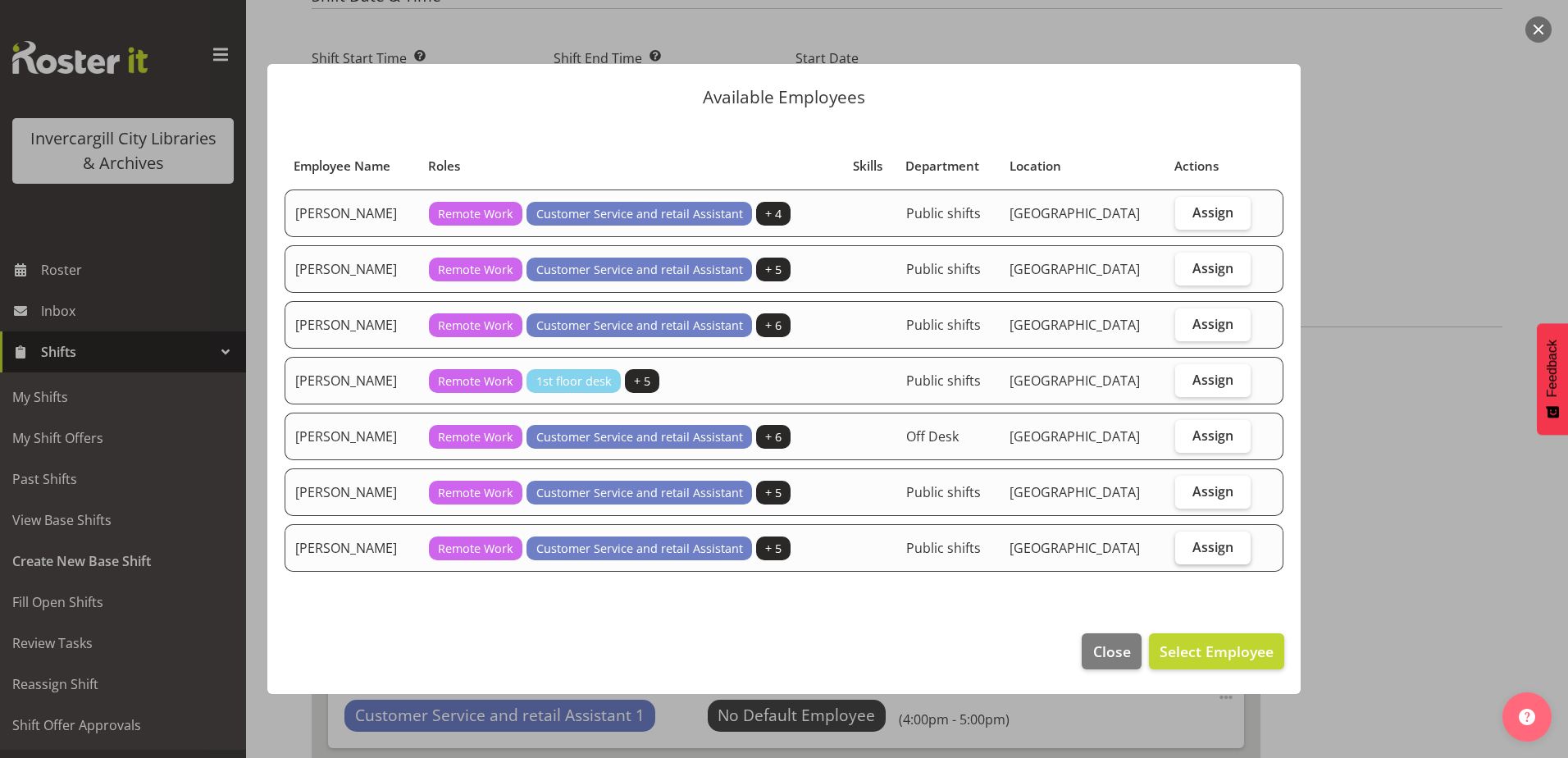
click at [1226, 546] on span "Assign" at bounding box center [1213, 547] width 41 height 16
click at [1186, 546] on input "Assign" at bounding box center [1180, 547] width 11 height 11
checkbox input "true"
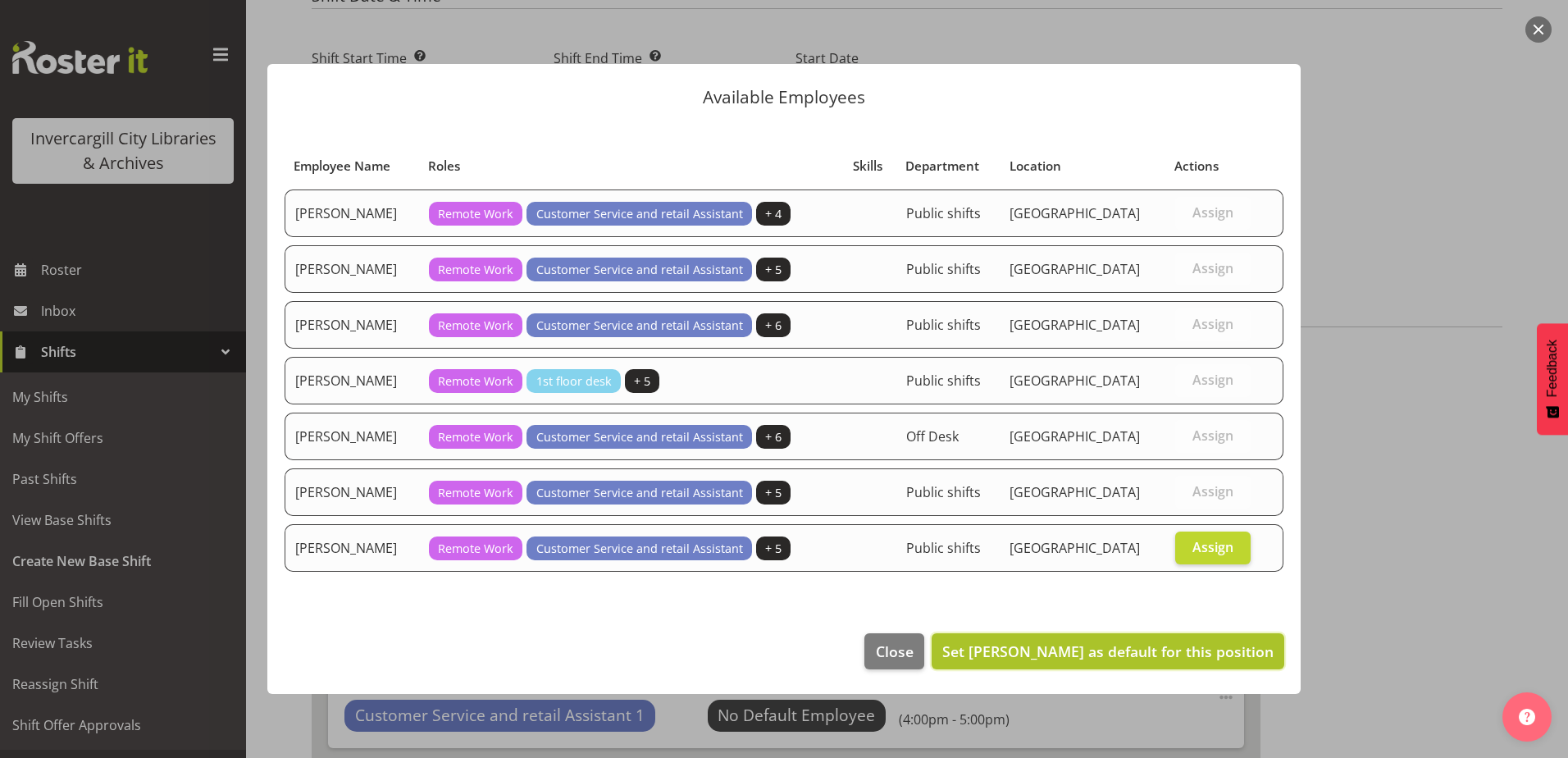
click at [1165, 650] on span "Set Serena Casey as default for this position" at bounding box center [1108, 651] width 332 height 20
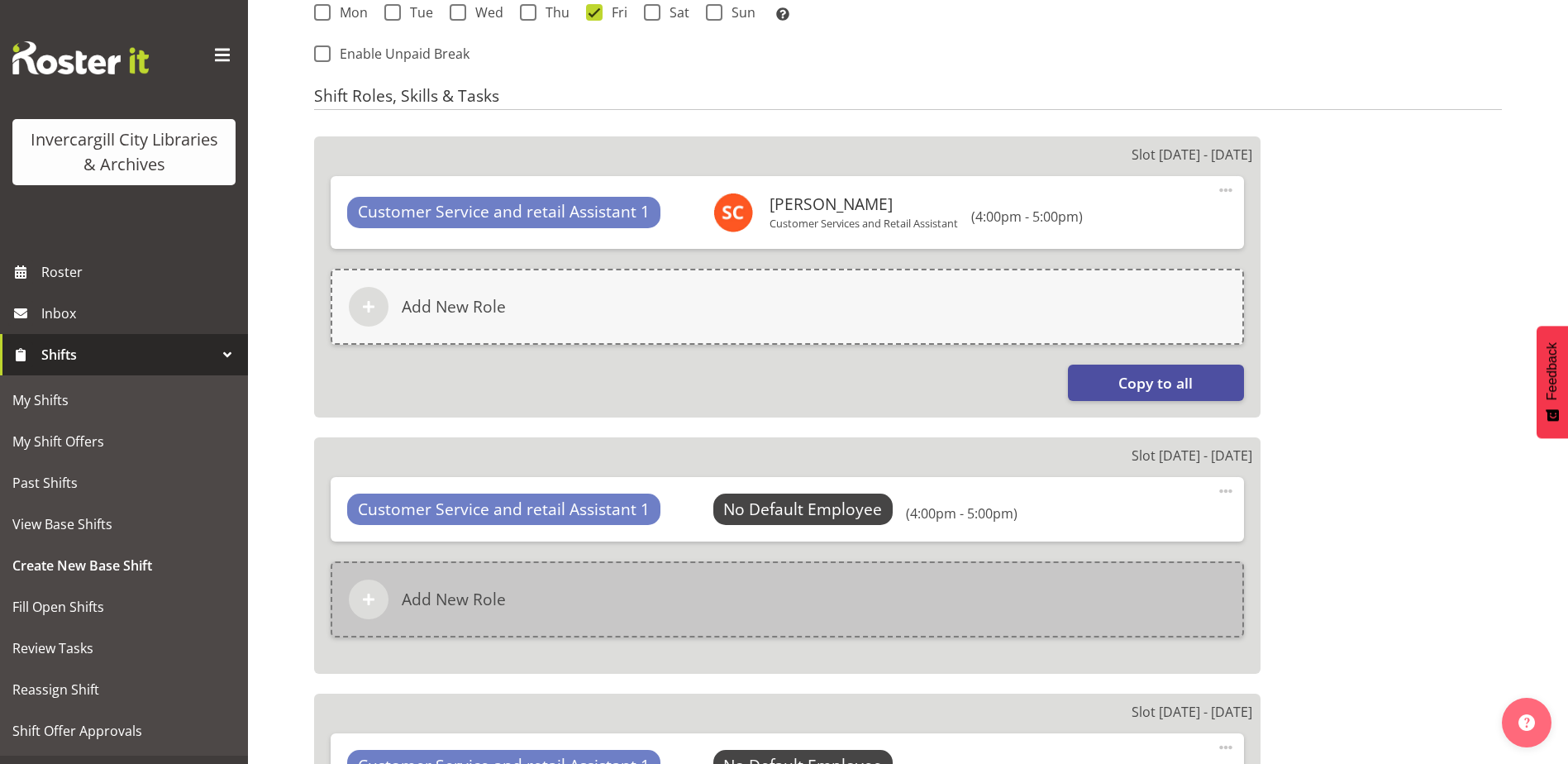
scroll to position [1058, 0]
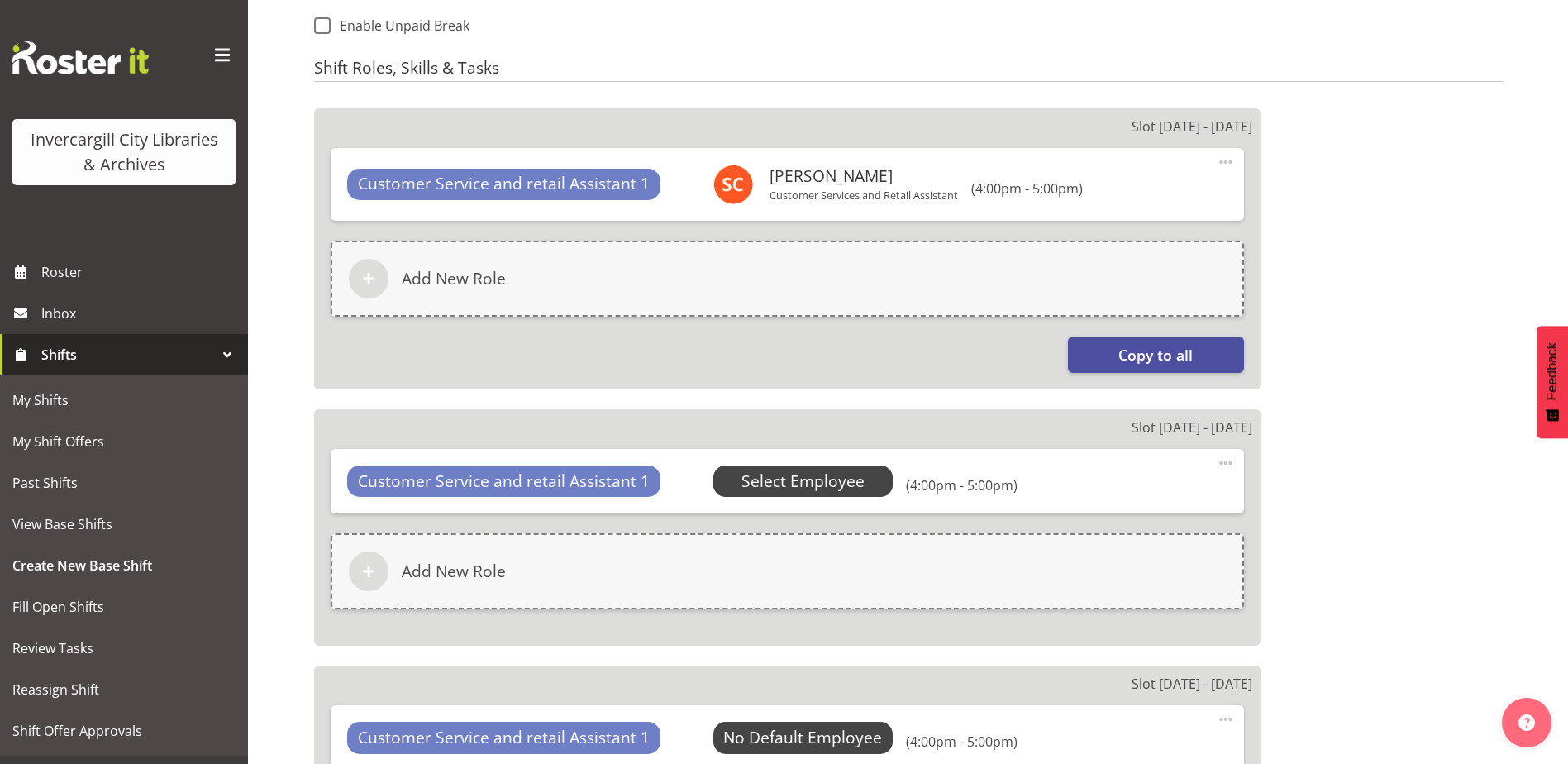
click at [747, 472] on span "Select Employee" at bounding box center [803, 481] width 123 height 24
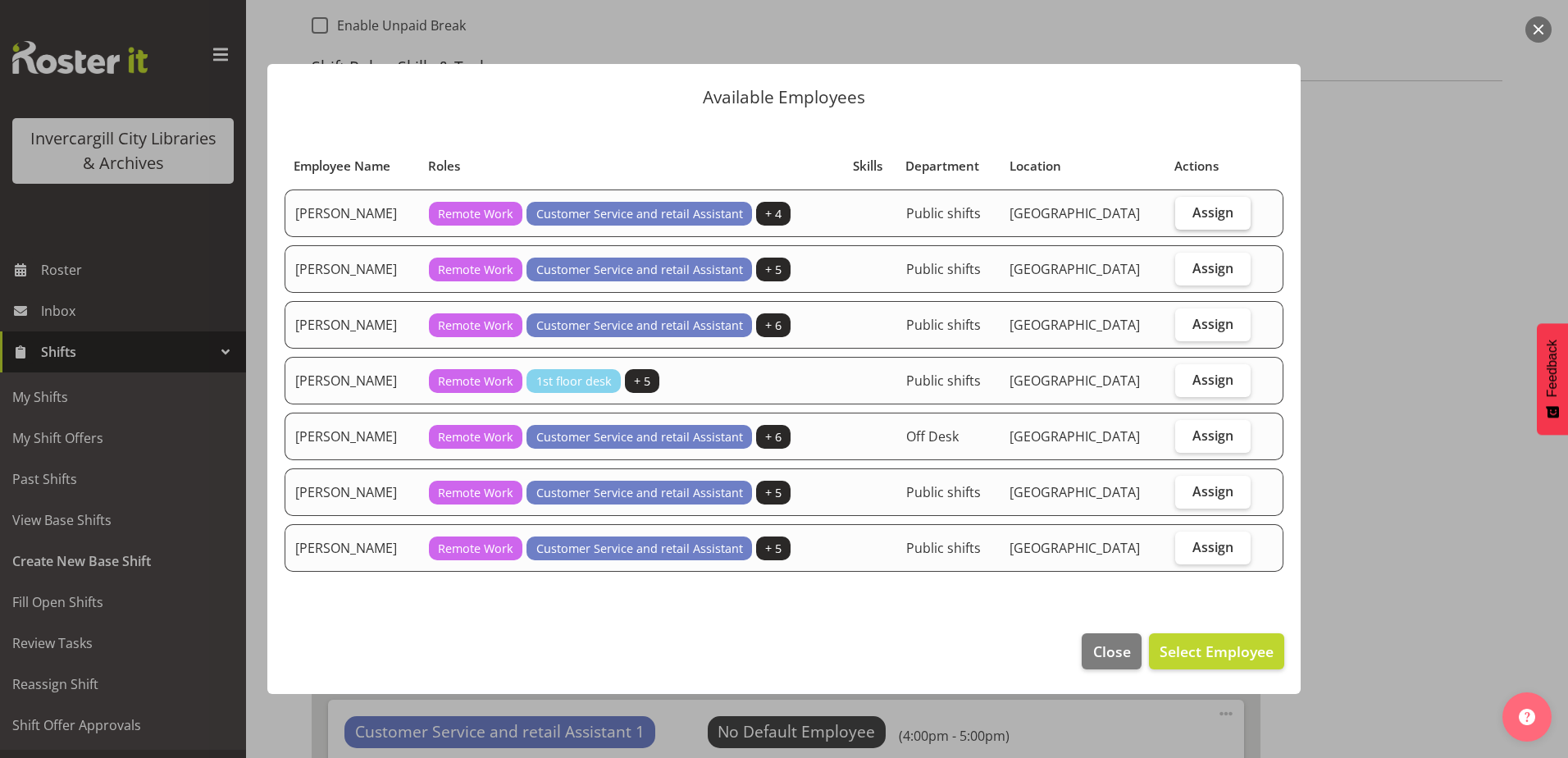
click at [1229, 202] on label "Assign" at bounding box center [1213, 212] width 76 height 33
click at [1186, 207] on input "Assign" at bounding box center [1180, 212] width 11 height 11
checkbox input "true"
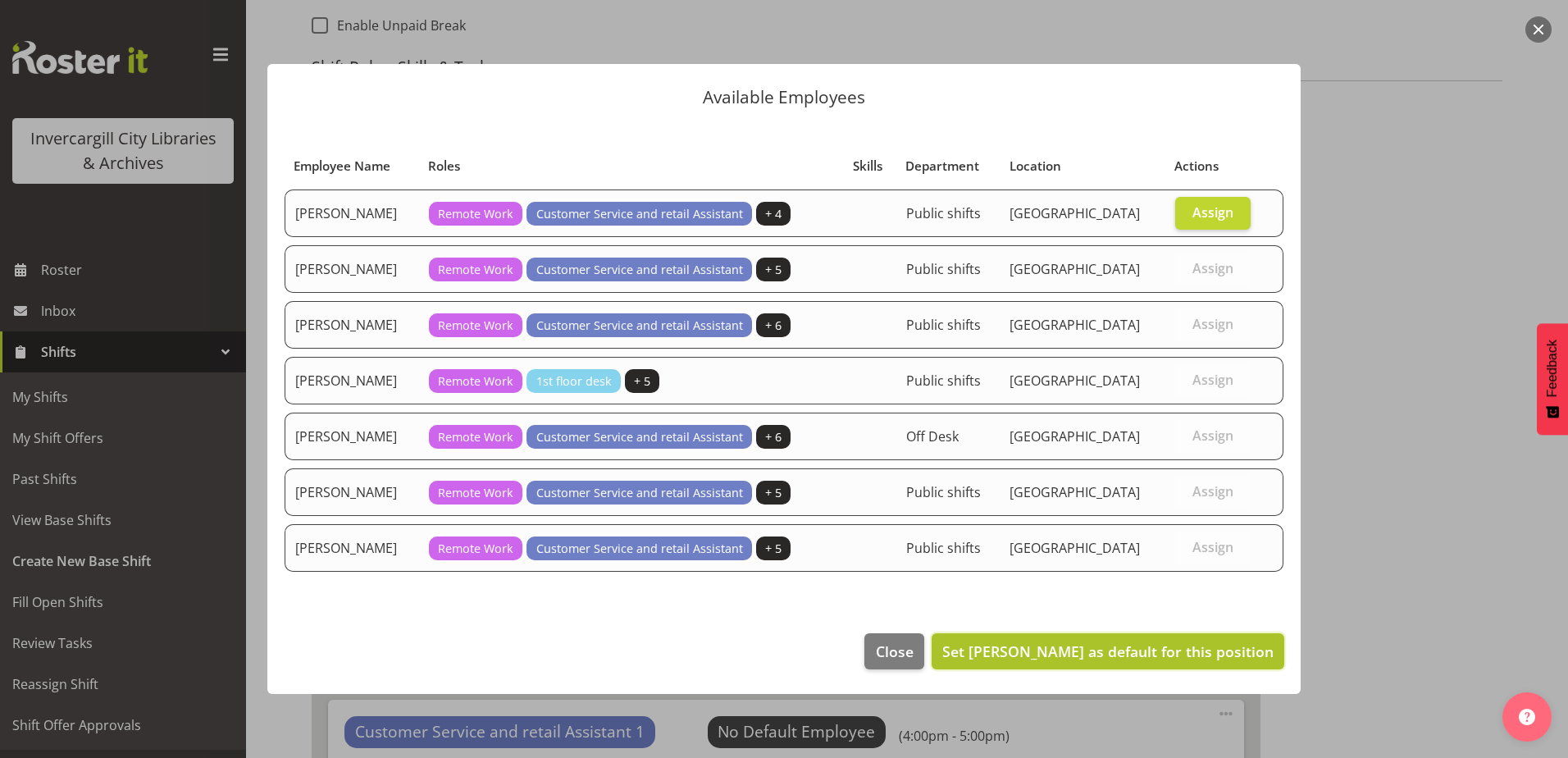
click at [1161, 646] on span "Set Gabriel McKay Smith as default for this position" at bounding box center [1108, 651] width 332 height 20
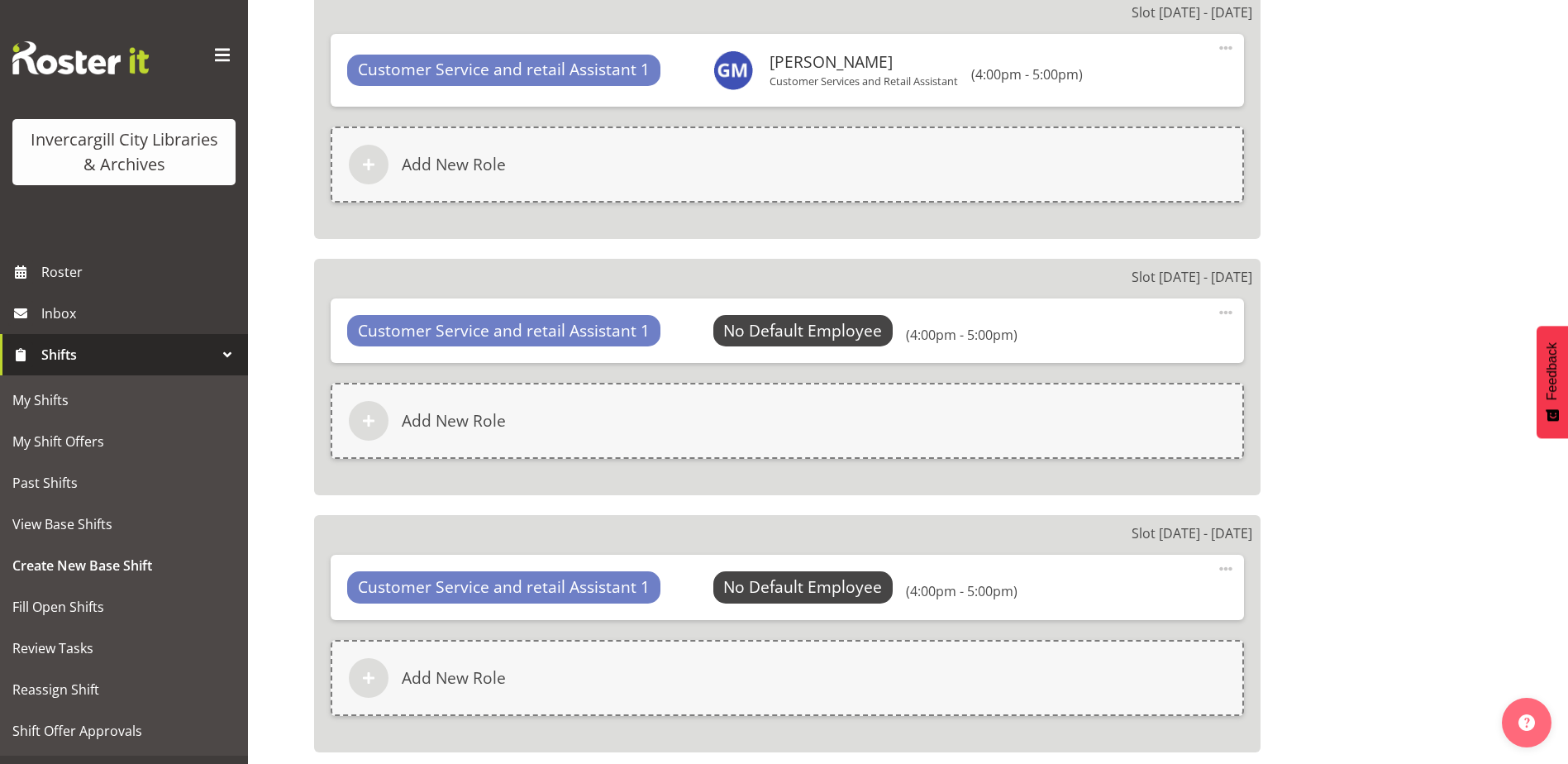
scroll to position [1471, 0]
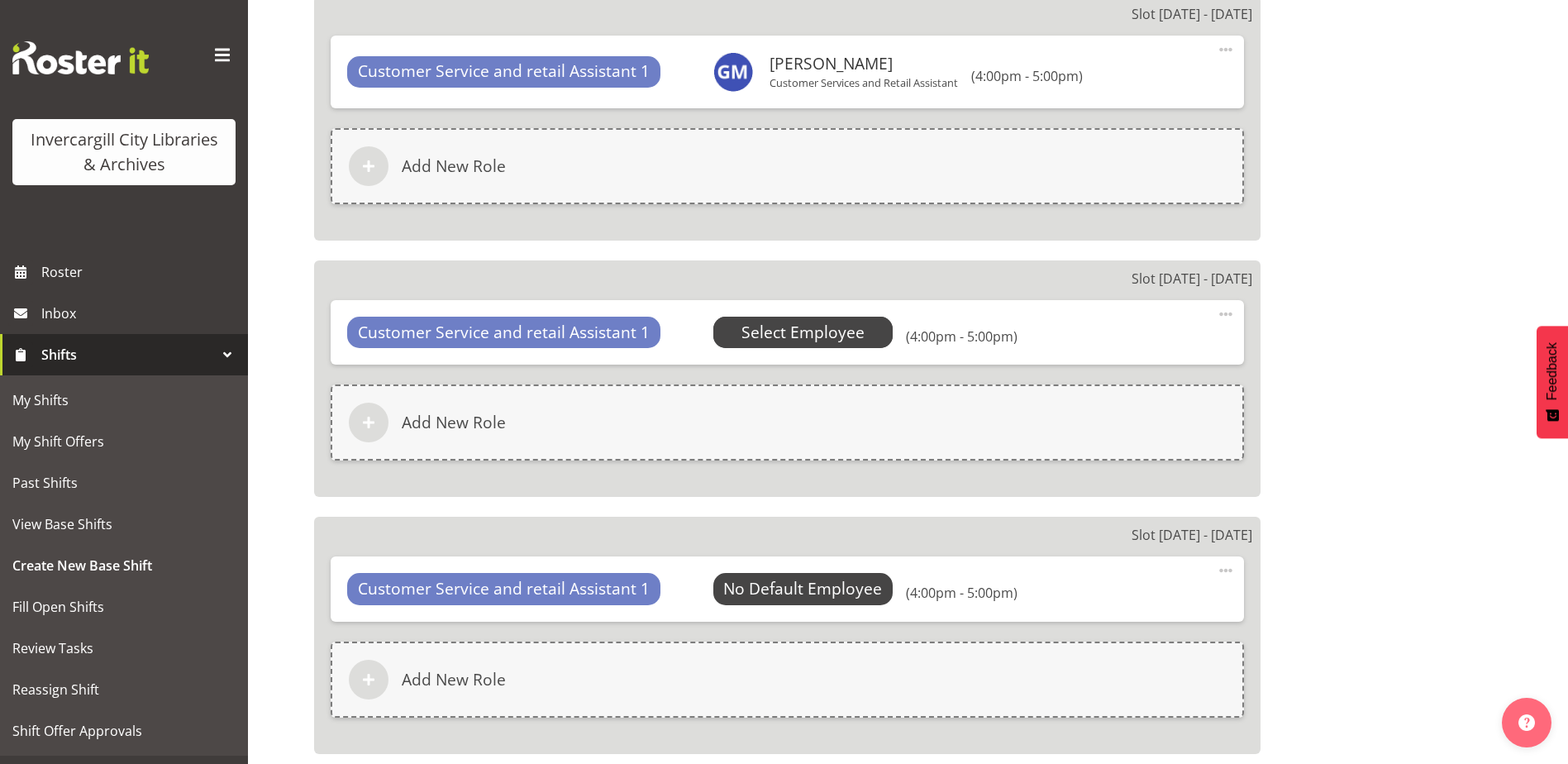
click at [778, 330] on span "Select Employee" at bounding box center [803, 332] width 123 height 24
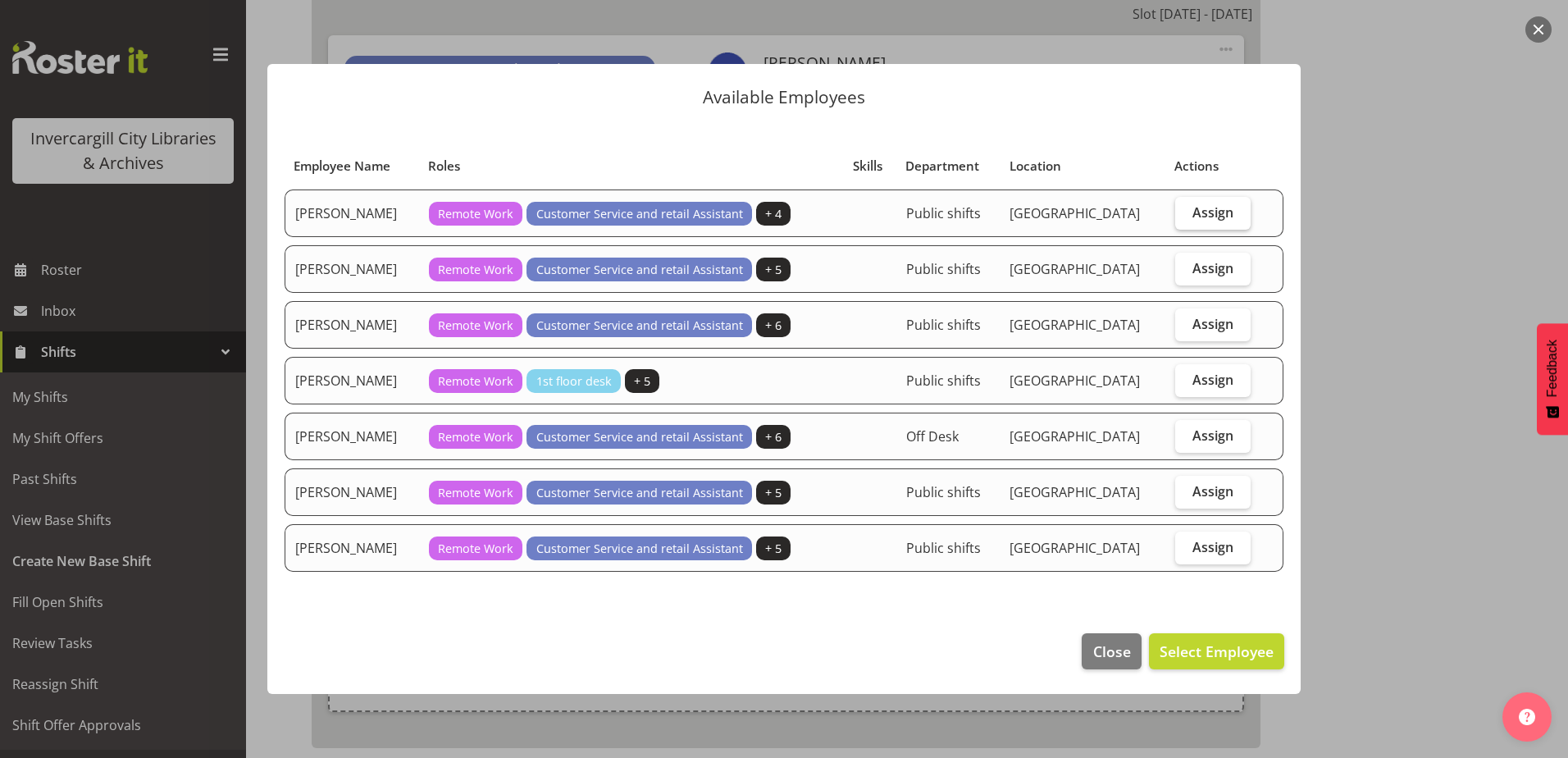
click at [1204, 218] on span "Assign" at bounding box center [1213, 212] width 41 height 16
click at [1186, 218] on input "Assign" at bounding box center [1180, 212] width 11 height 11
checkbox input "true"
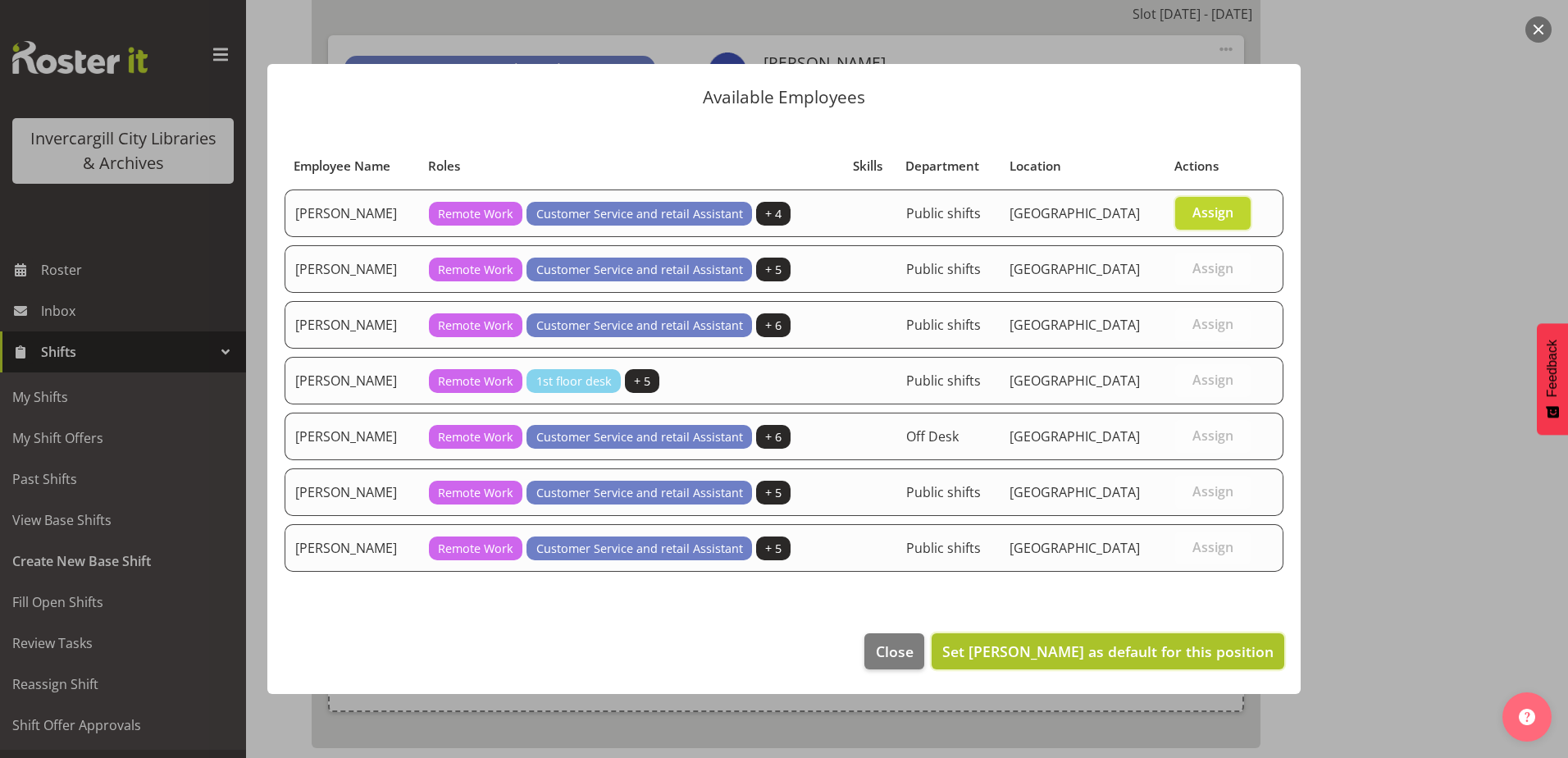
click at [1134, 647] on span "Set Gabriel McKay Smith as default for this position" at bounding box center [1108, 651] width 332 height 20
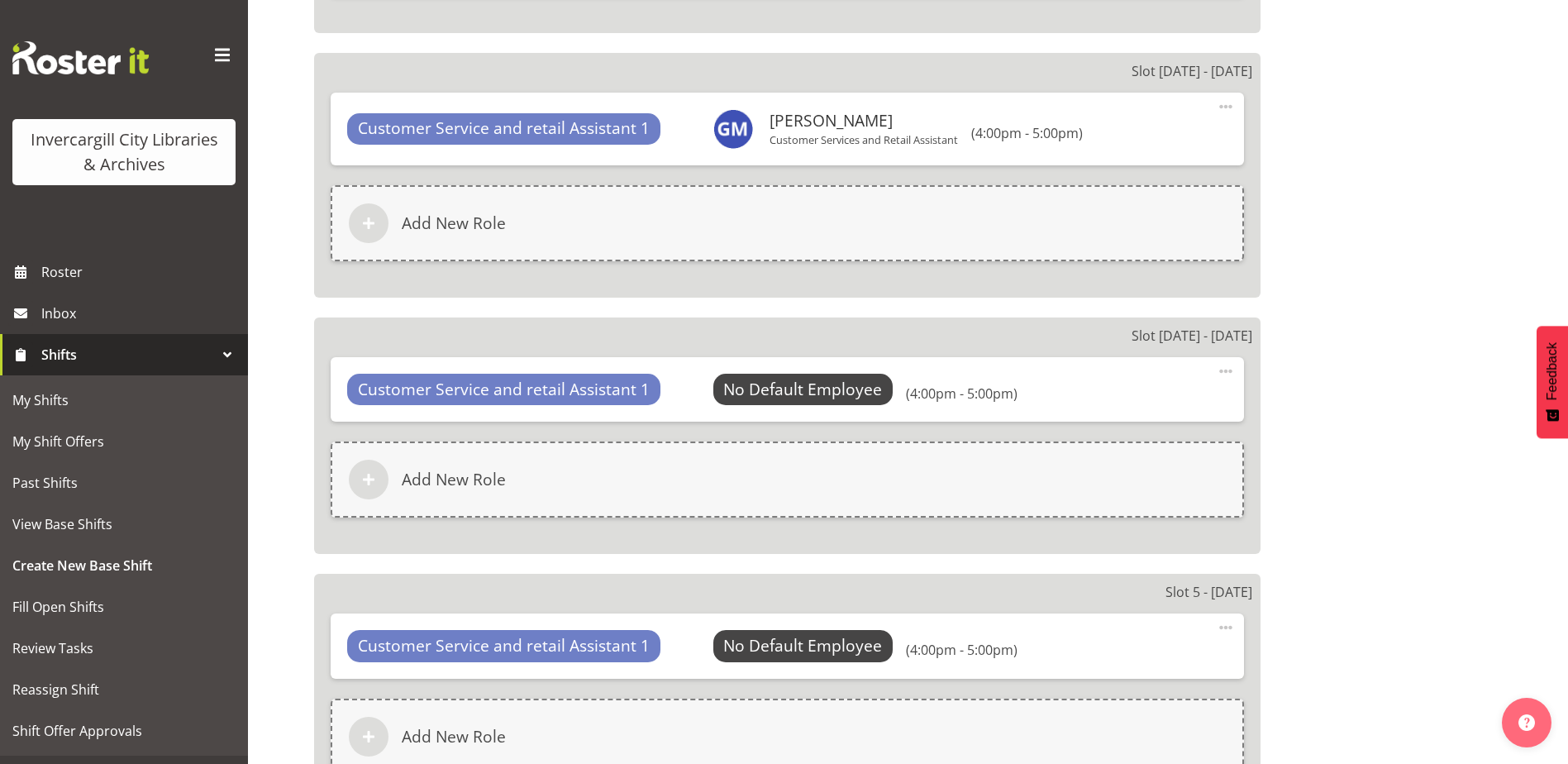
scroll to position [1719, 0]
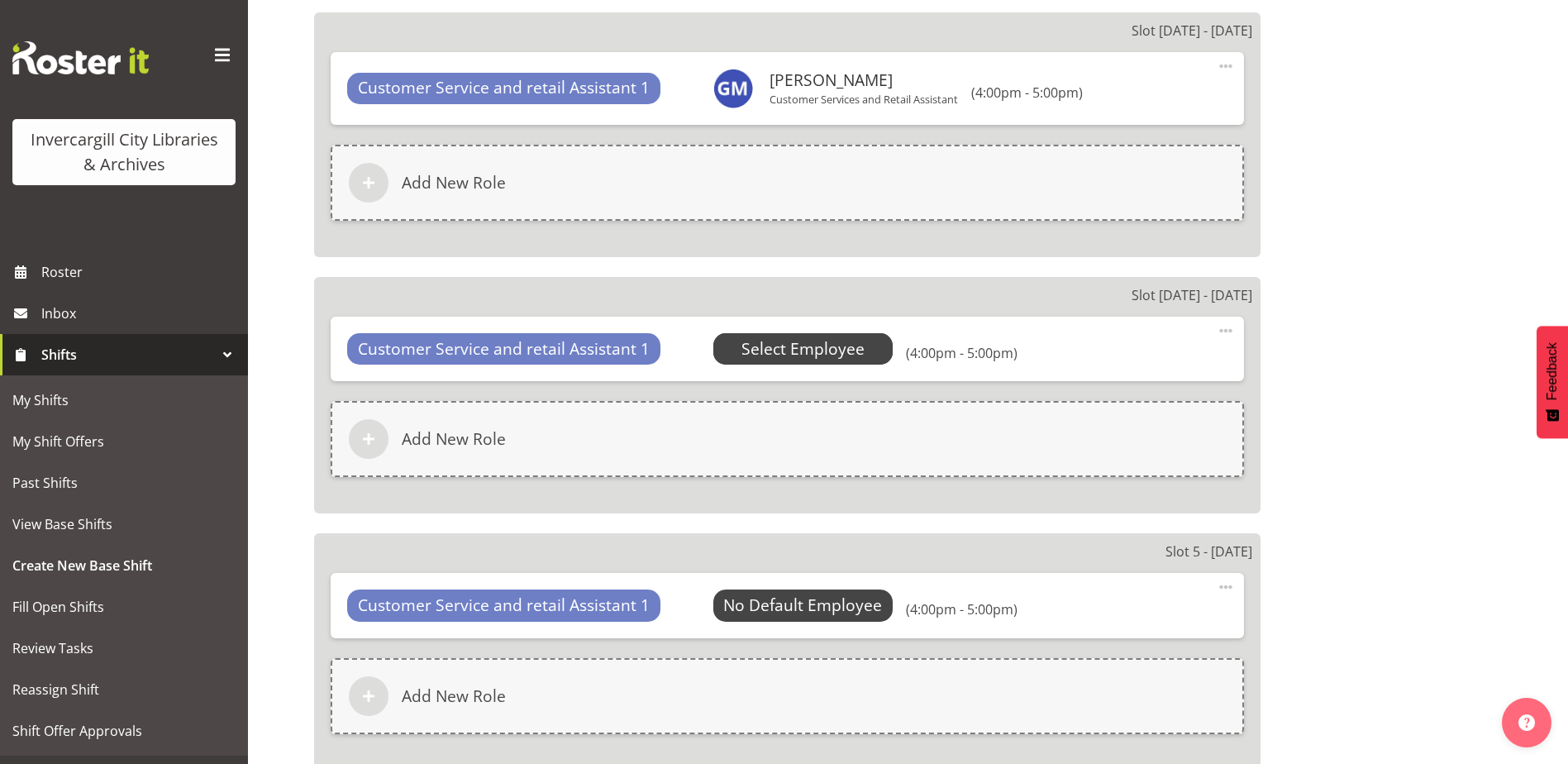
click at [806, 348] on span "Select Employee" at bounding box center [803, 348] width 123 height 24
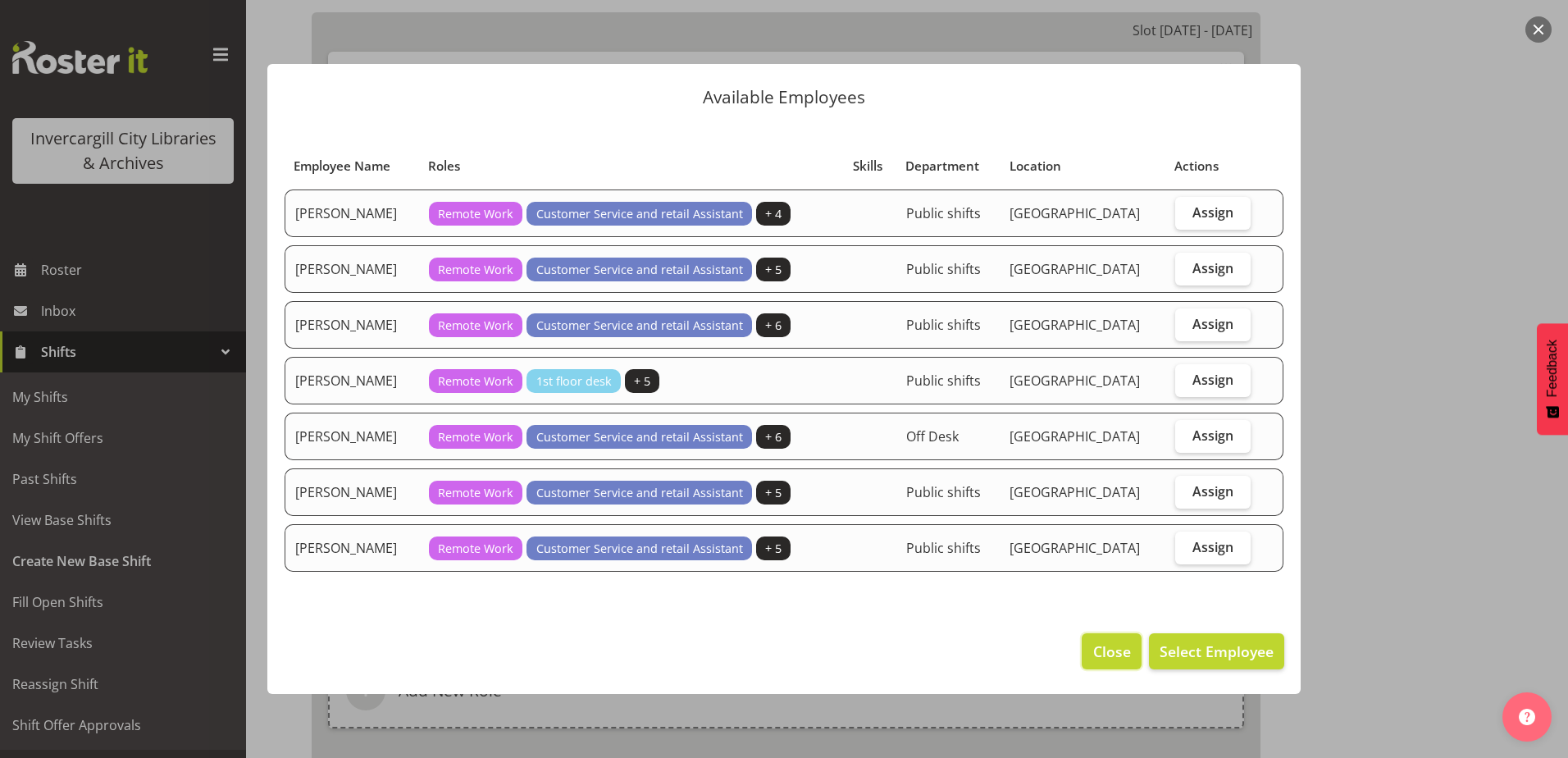
click at [1126, 646] on span "Close" at bounding box center [1112, 651] width 37 height 21
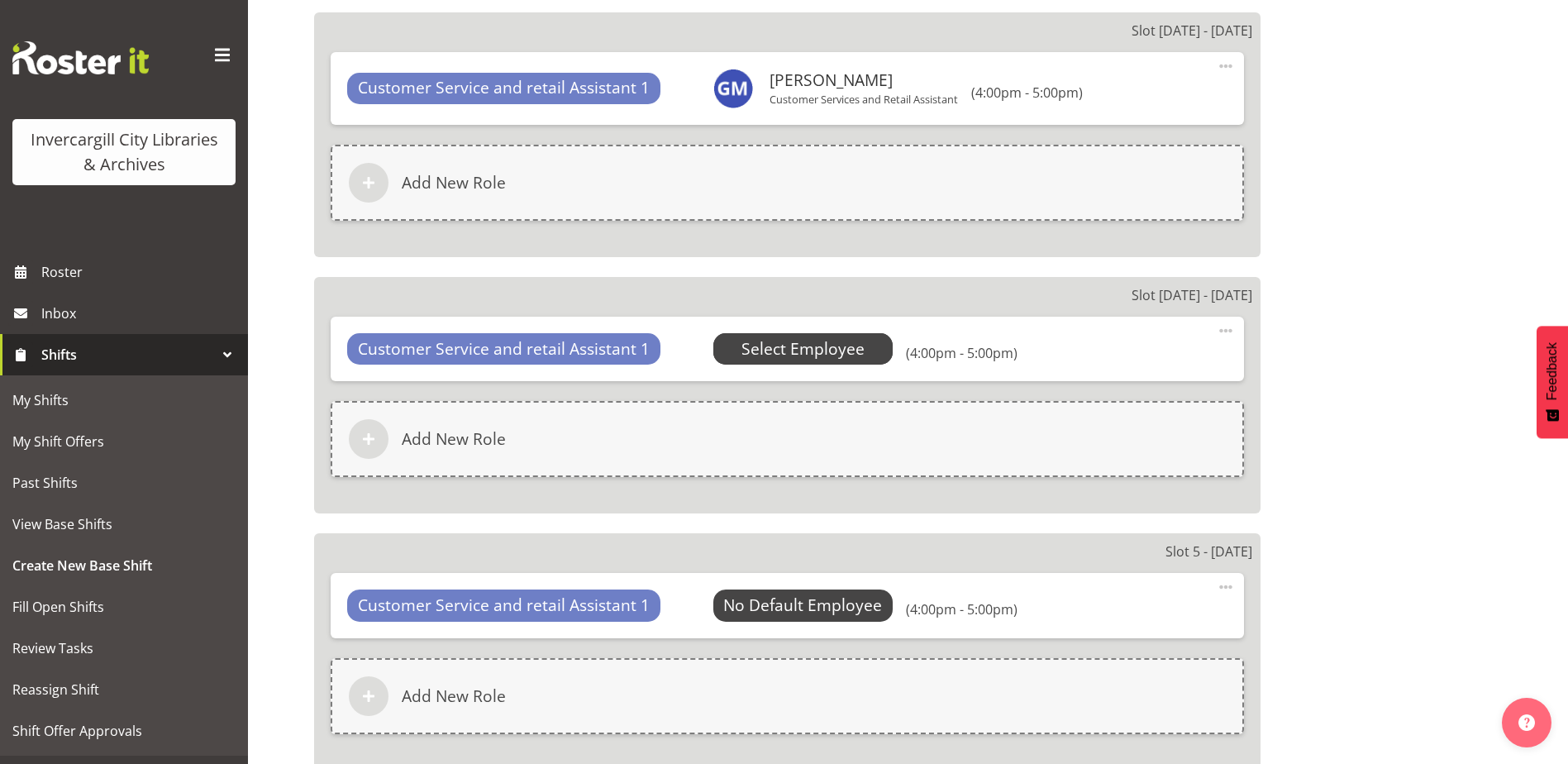
click at [754, 348] on span "Select Employee" at bounding box center [803, 348] width 123 height 24
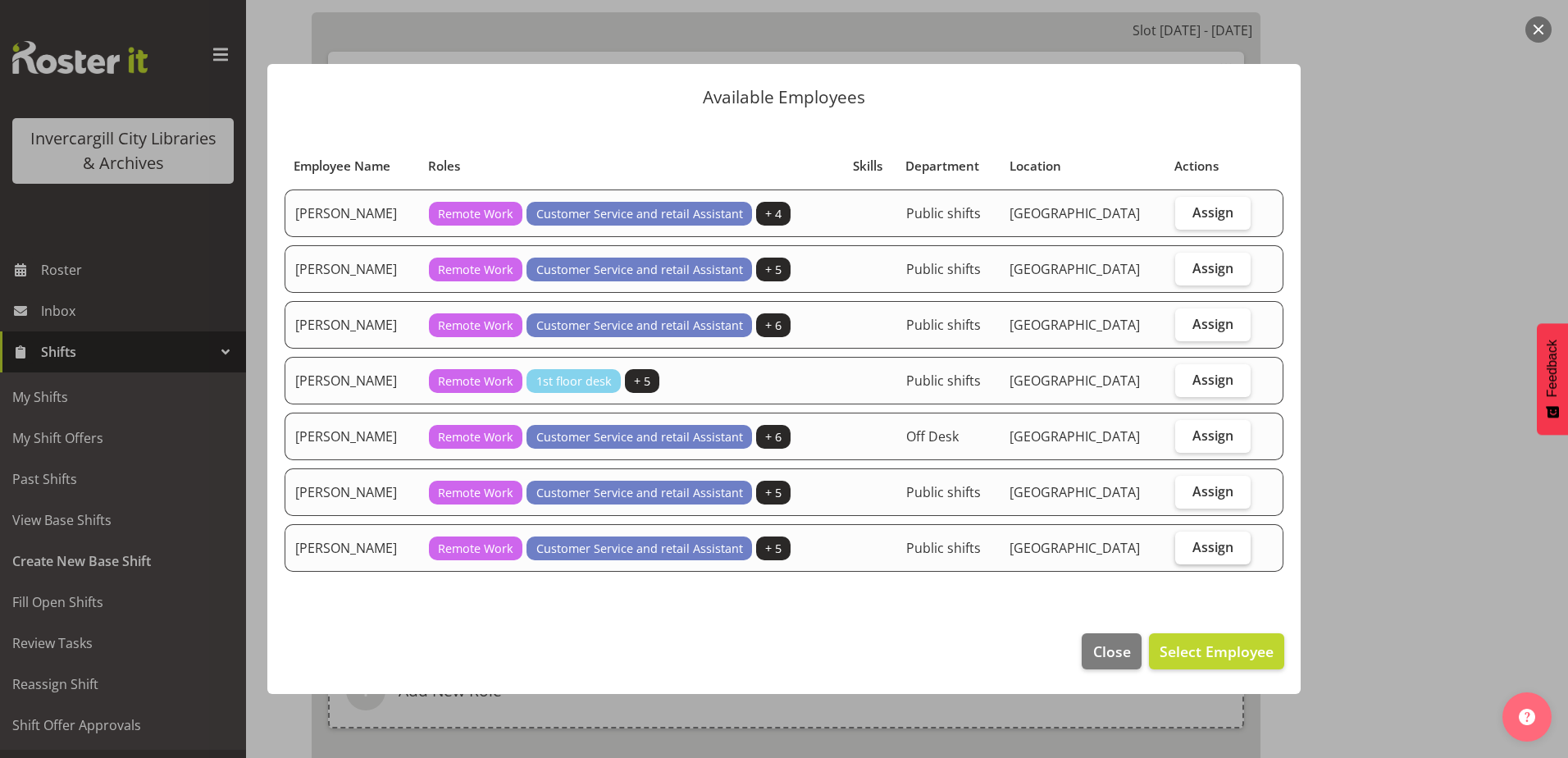
click at [1204, 541] on span "Assign" at bounding box center [1213, 547] width 41 height 16
click at [1186, 541] on input "Assign" at bounding box center [1180, 547] width 11 height 11
checkbox input "true"
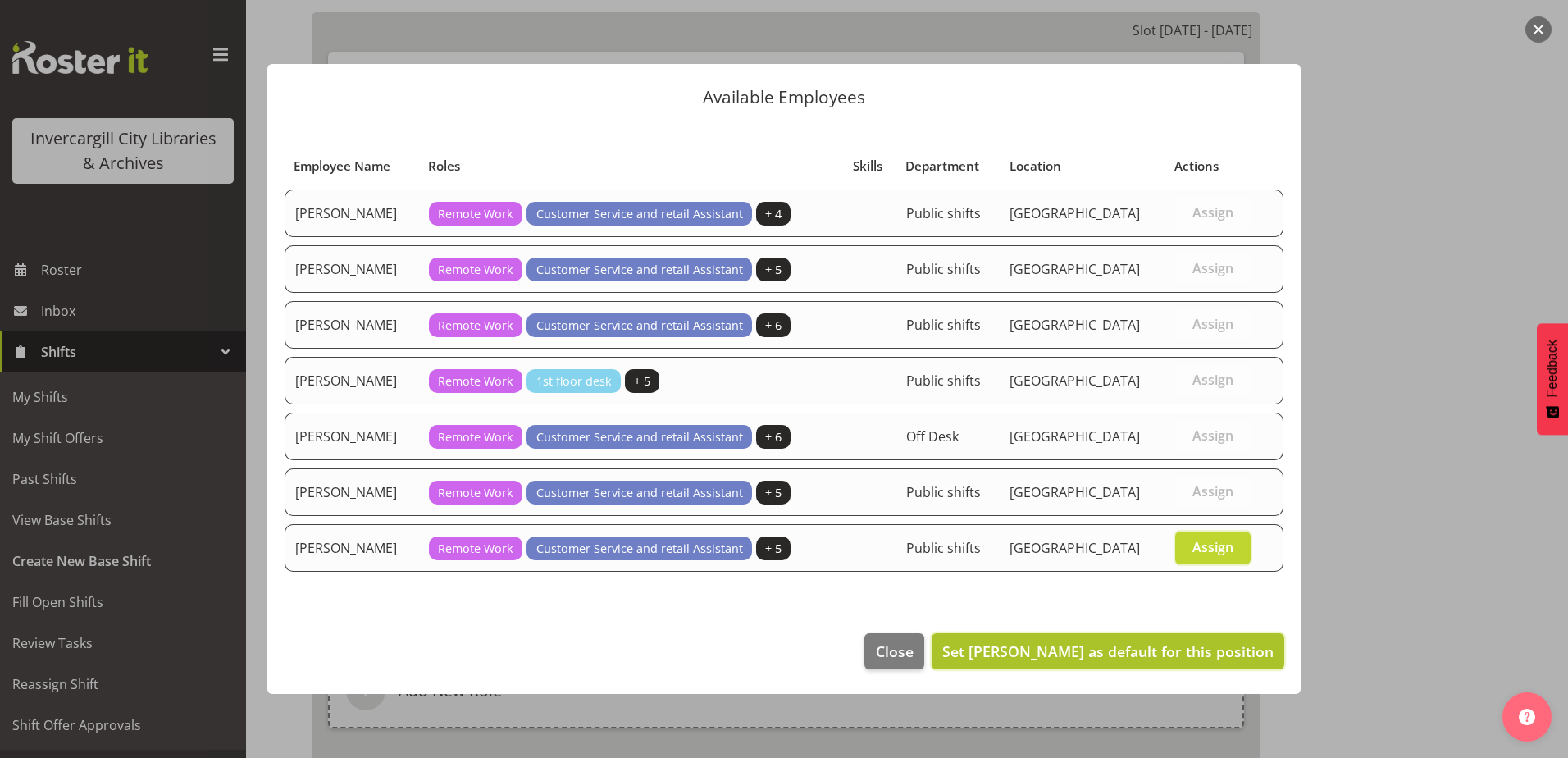
click at [1203, 661] on span "Set Serena Casey as default for this position" at bounding box center [1108, 651] width 332 height 21
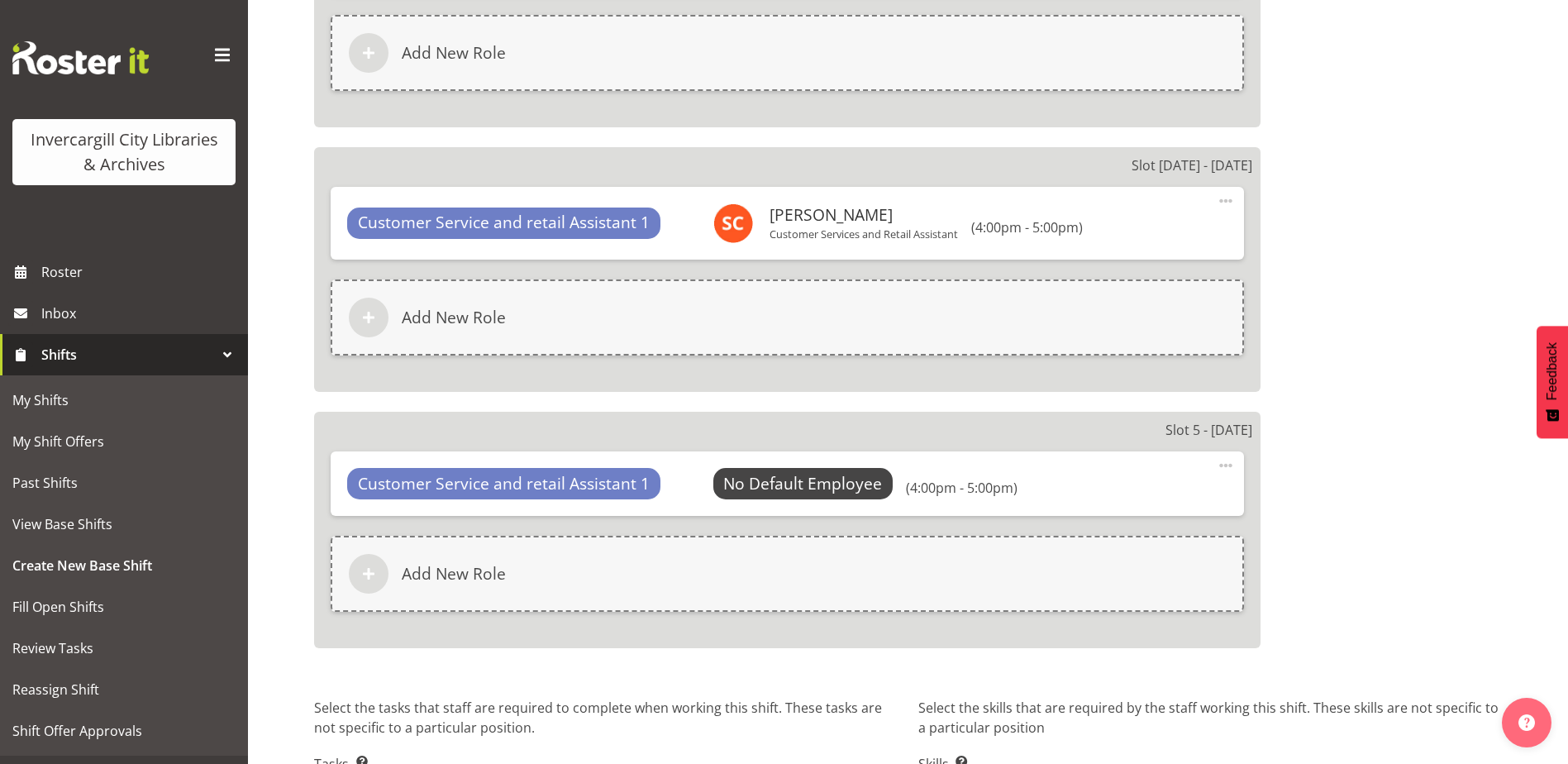
scroll to position [1967, 0]
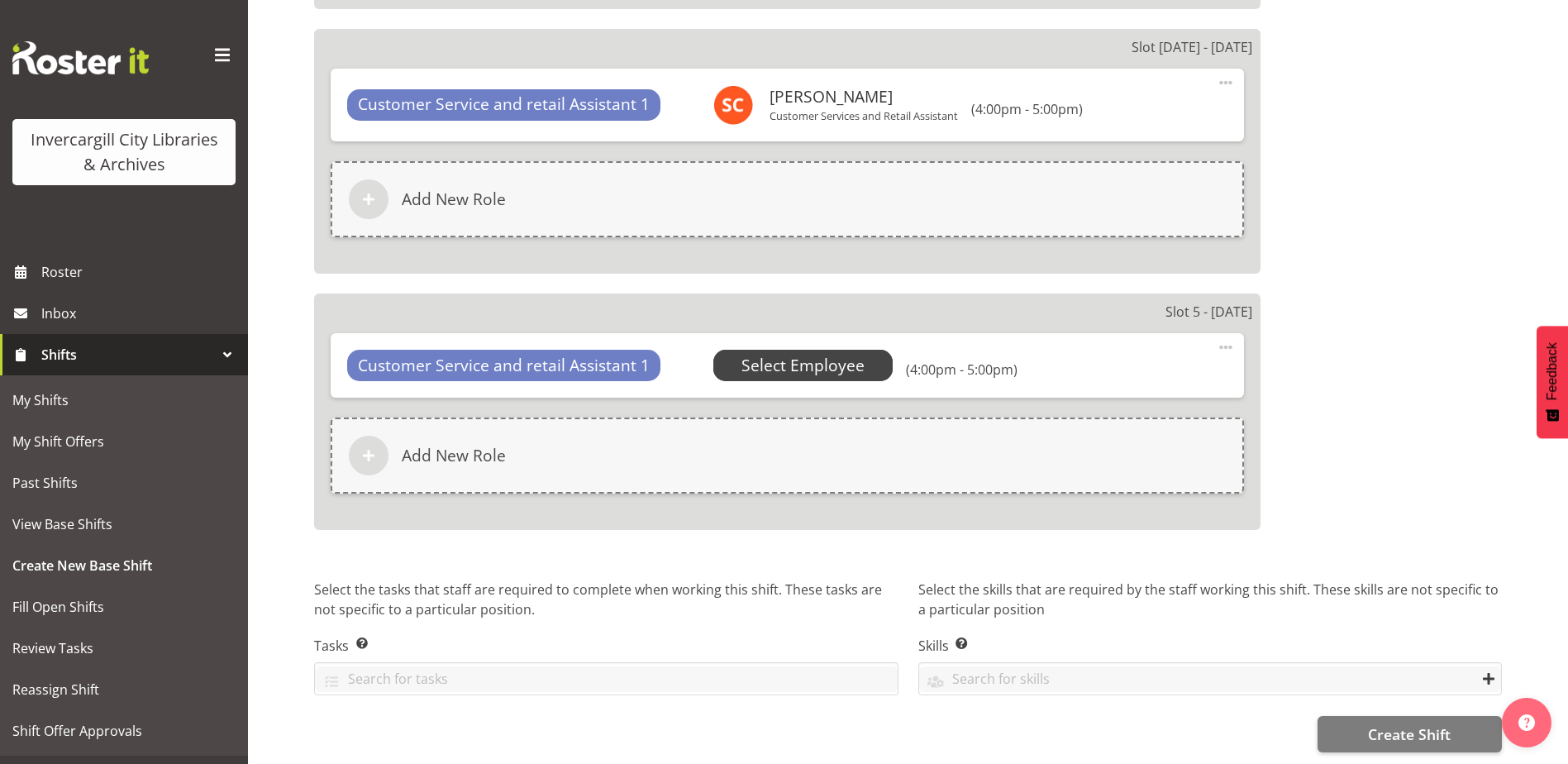
click at [744, 365] on span "Select Employee" at bounding box center [803, 365] width 123 height 24
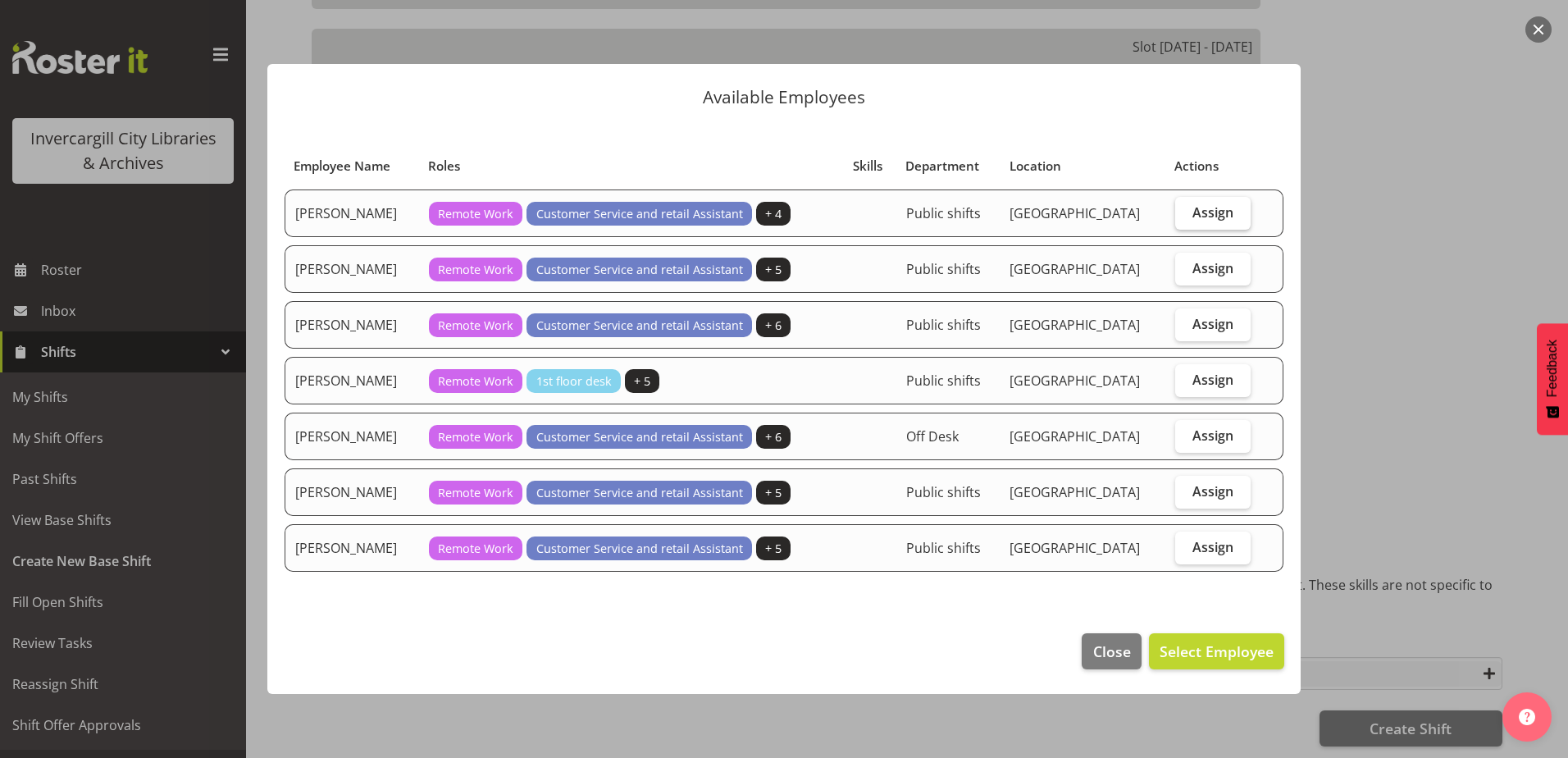
click at [1209, 204] on span "Assign" at bounding box center [1213, 212] width 41 height 16
click at [1186, 207] on input "Assign" at bounding box center [1180, 212] width 11 height 11
checkbox input "true"
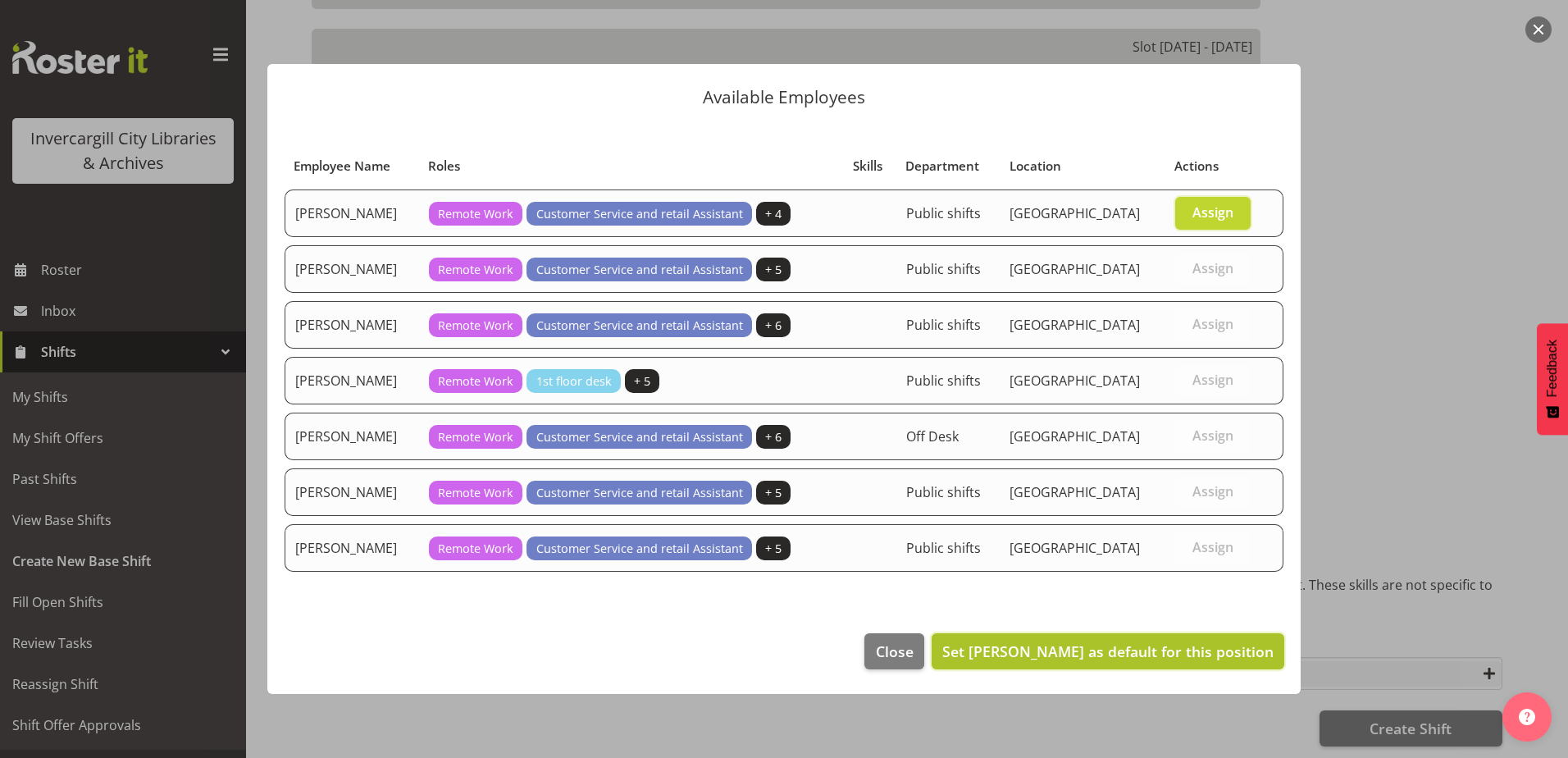
click at [1135, 651] on span "Set Gabriel McKay Smith as default for this position" at bounding box center [1108, 651] width 332 height 20
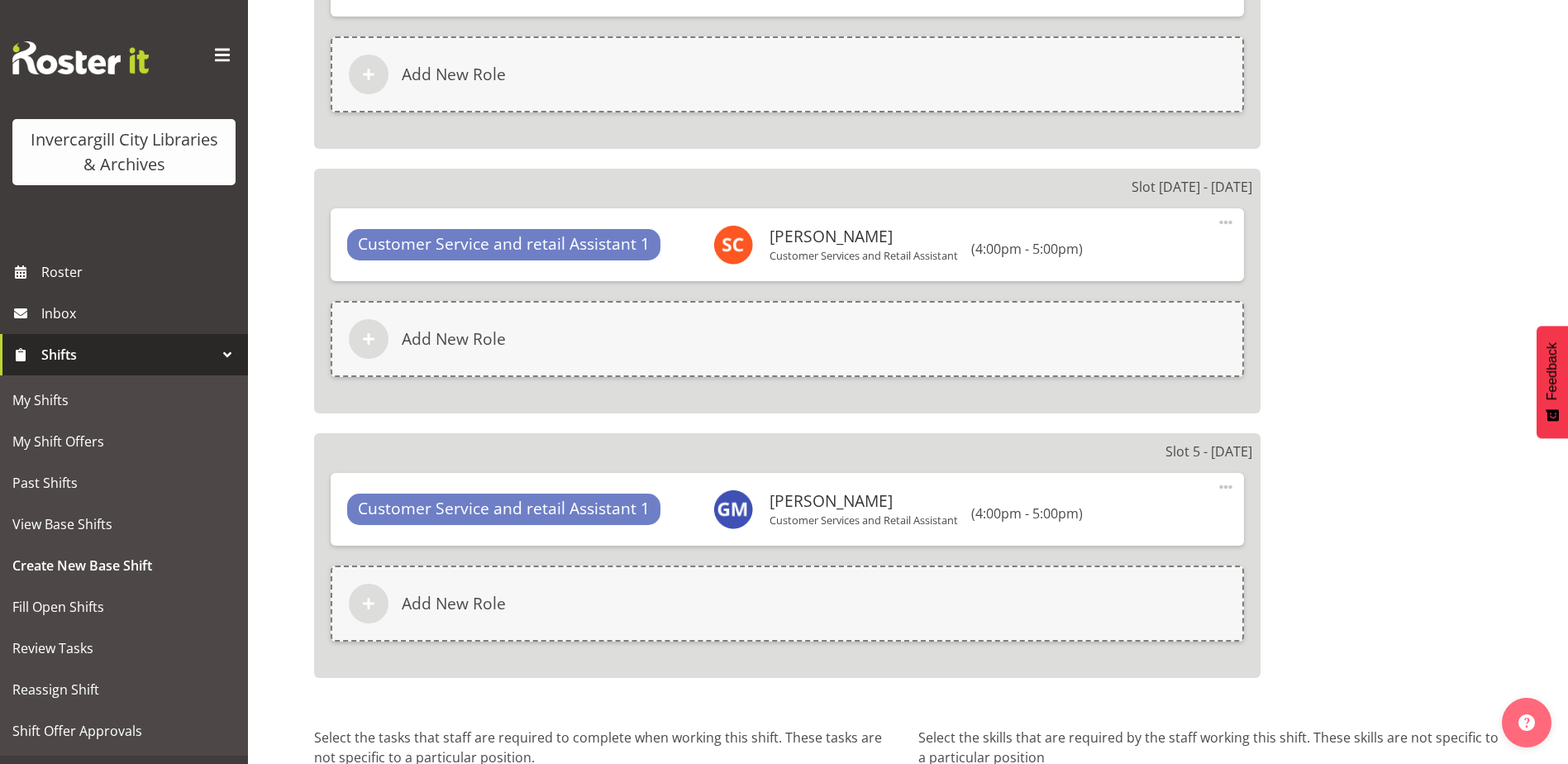
scroll to position [1987, 0]
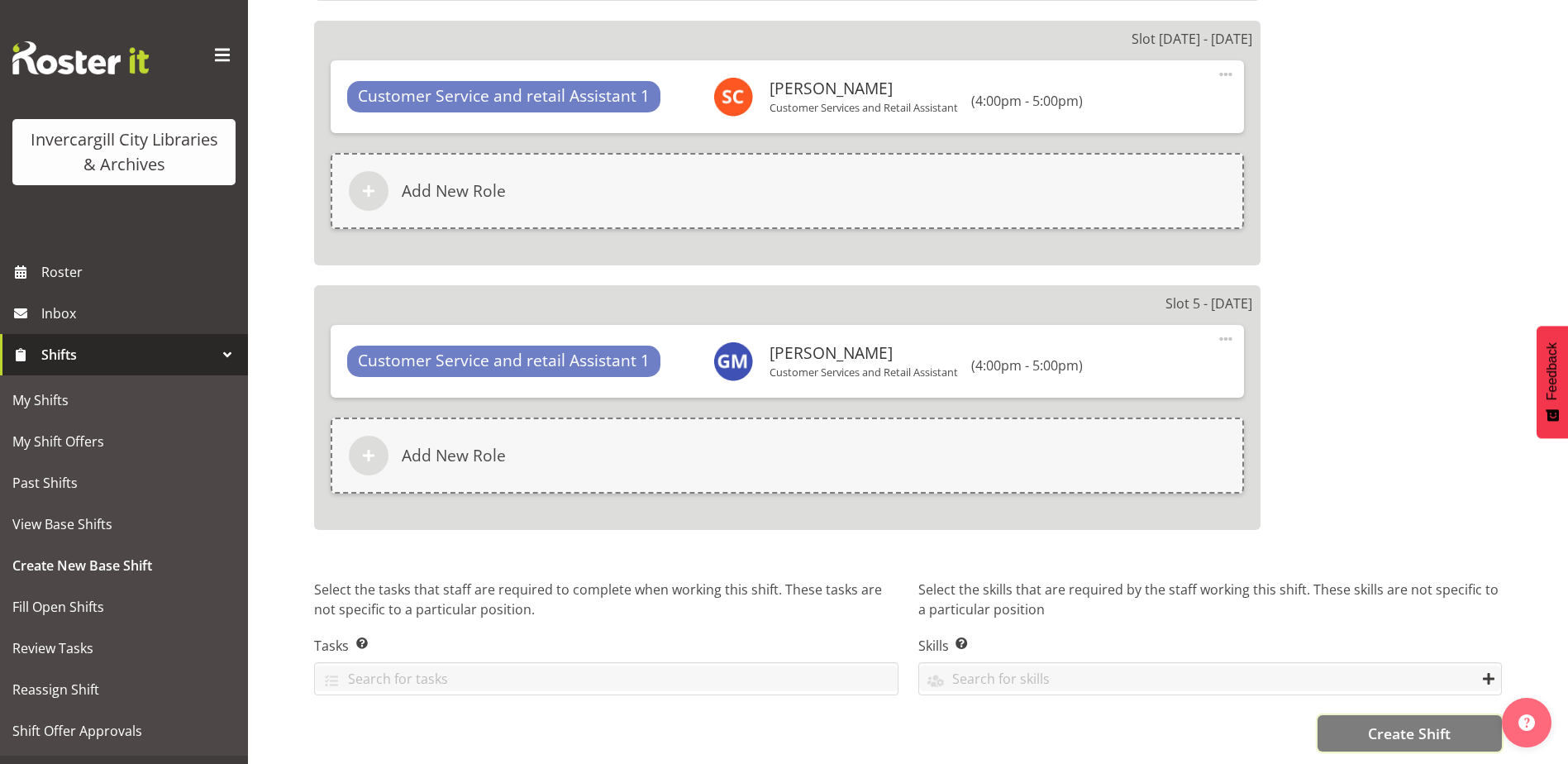
click at [1373, 732] on button "Create Shift" at bounding box center [1410, 733] width 185 height 37
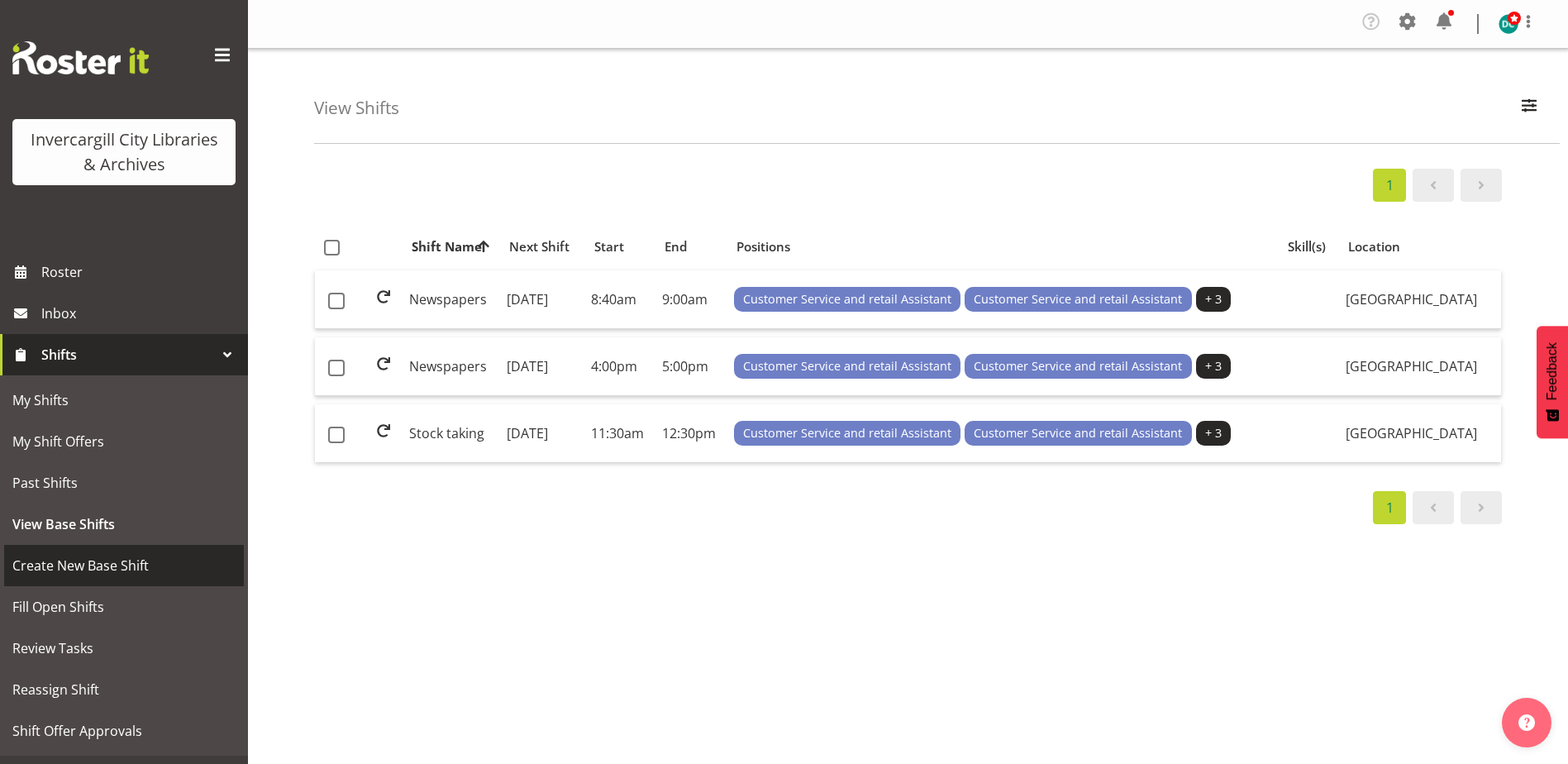
click at [84, 569] on span "Create New Base Shift" at bounding box center [124, 565] width 223 height 25
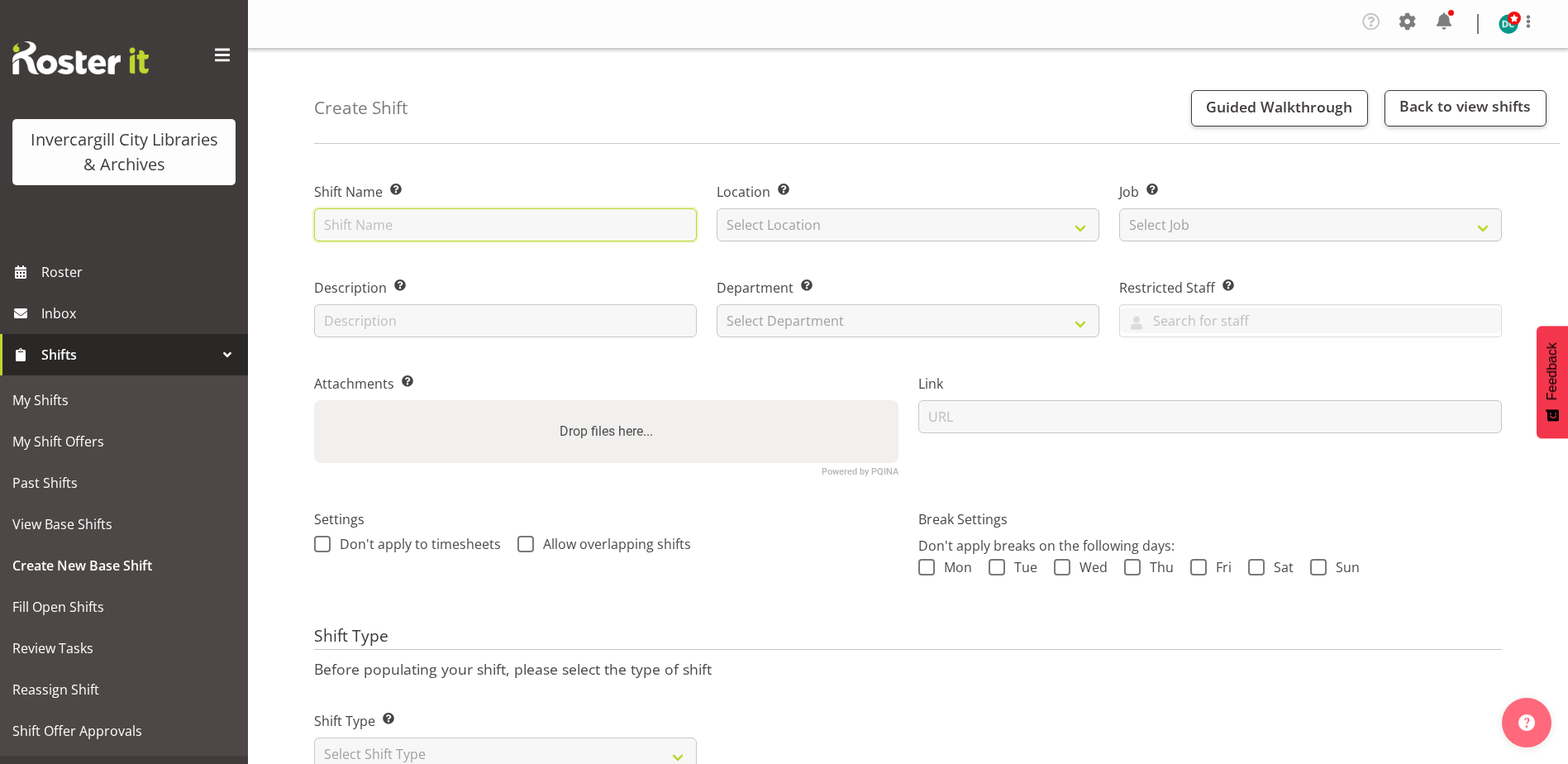
click at [411, 228] on input "text" at bounding box center [505, 225] width 383 height 33
type input "New book tagging"
click at [777, 227] on select "Select Location Bluff Library Invercargill Library" at bounding box center [908, 225] width 383 height 33
select select "1276"
click at [717, 209] on select "Select Location [GEOGRAPHIC_DATA] [GEOGRAPHIC_DATA]" at bounding box center [908, 225] width 383 height 33
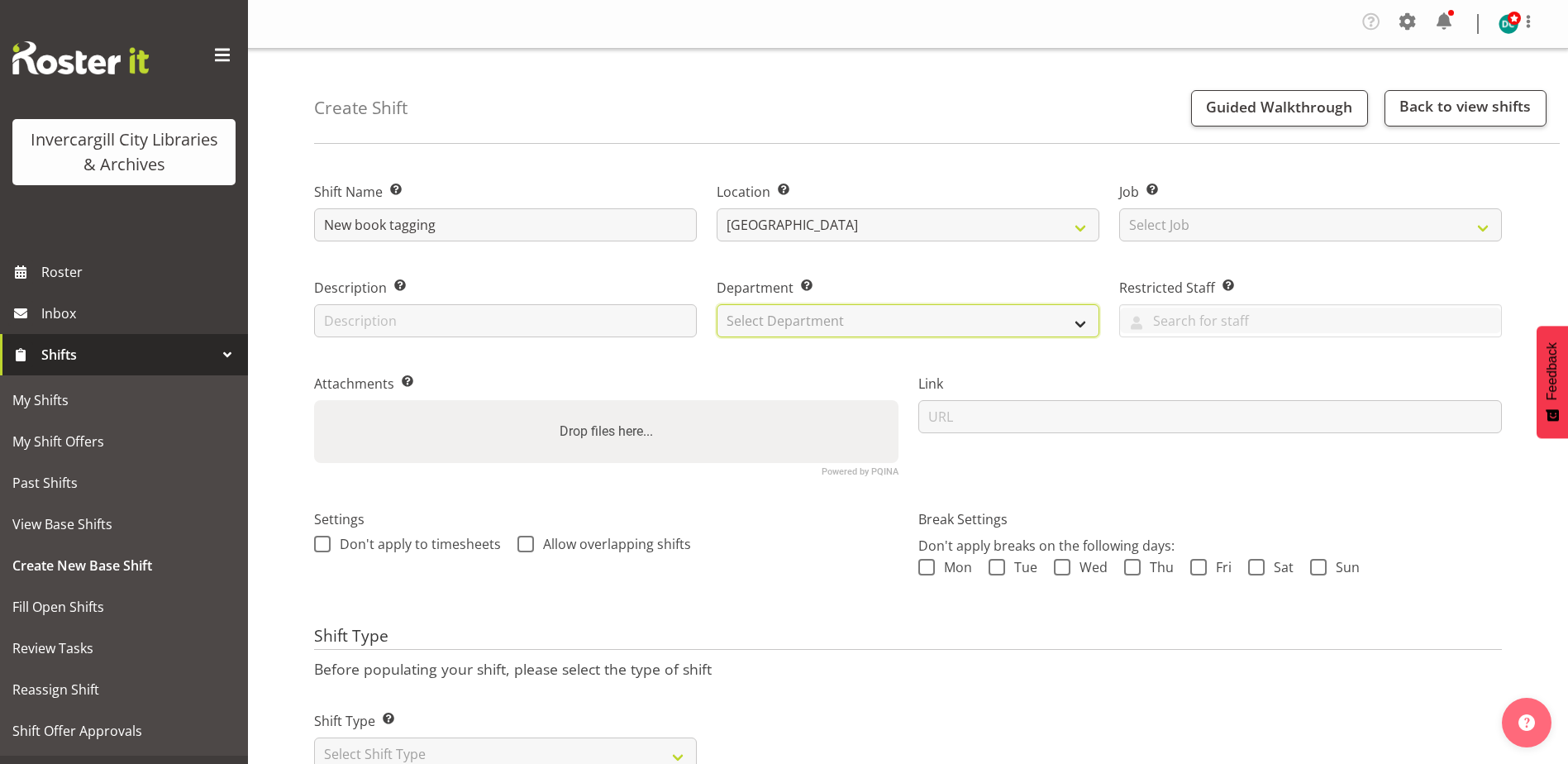
click at [765, 322] on select "Select Department Off Desk Public shifts" at bounding box center [908, 321] width 383 height 33
select select "920"
click at [717, 305] on select "Select Department Off Desk Public shifts" at bounding box center [908, 321] width 383 height 33
click at [319, 550] on span at bounding box center [323, 544] width 16 height 16
click at [319, 550] on input "Don't apply to timesheets" at bounding box center [320, 545] width 11 height 11
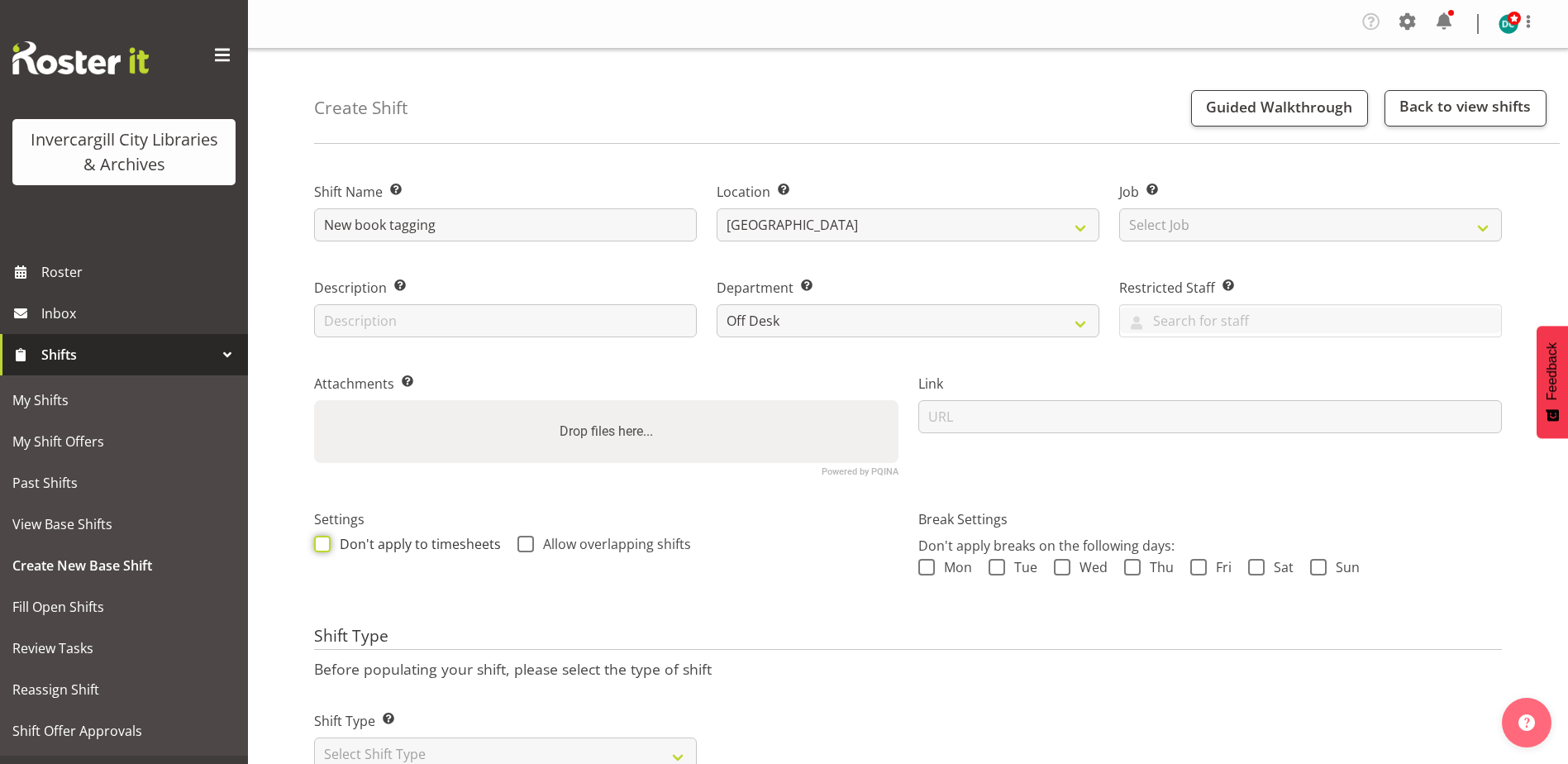
checkbox input "true"
click at [525, 542] on span at bounding box center [526, 544] width 16 height 16
click at [525, 542] on input "Allow overlapping shifts" at bounding box center [523, 545] width 11 height 11
checkbox input "true"
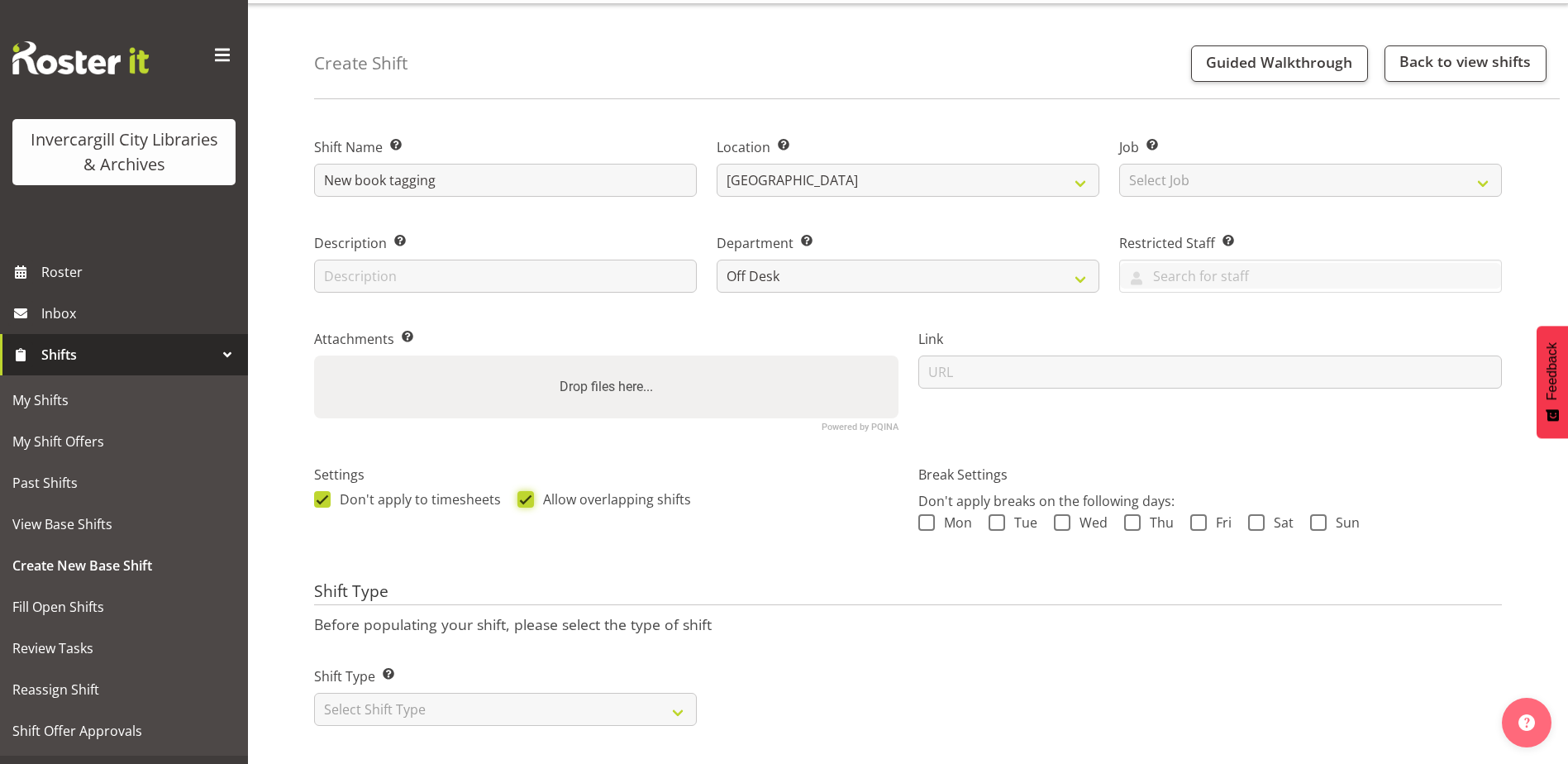
scroll to position [66, 0]
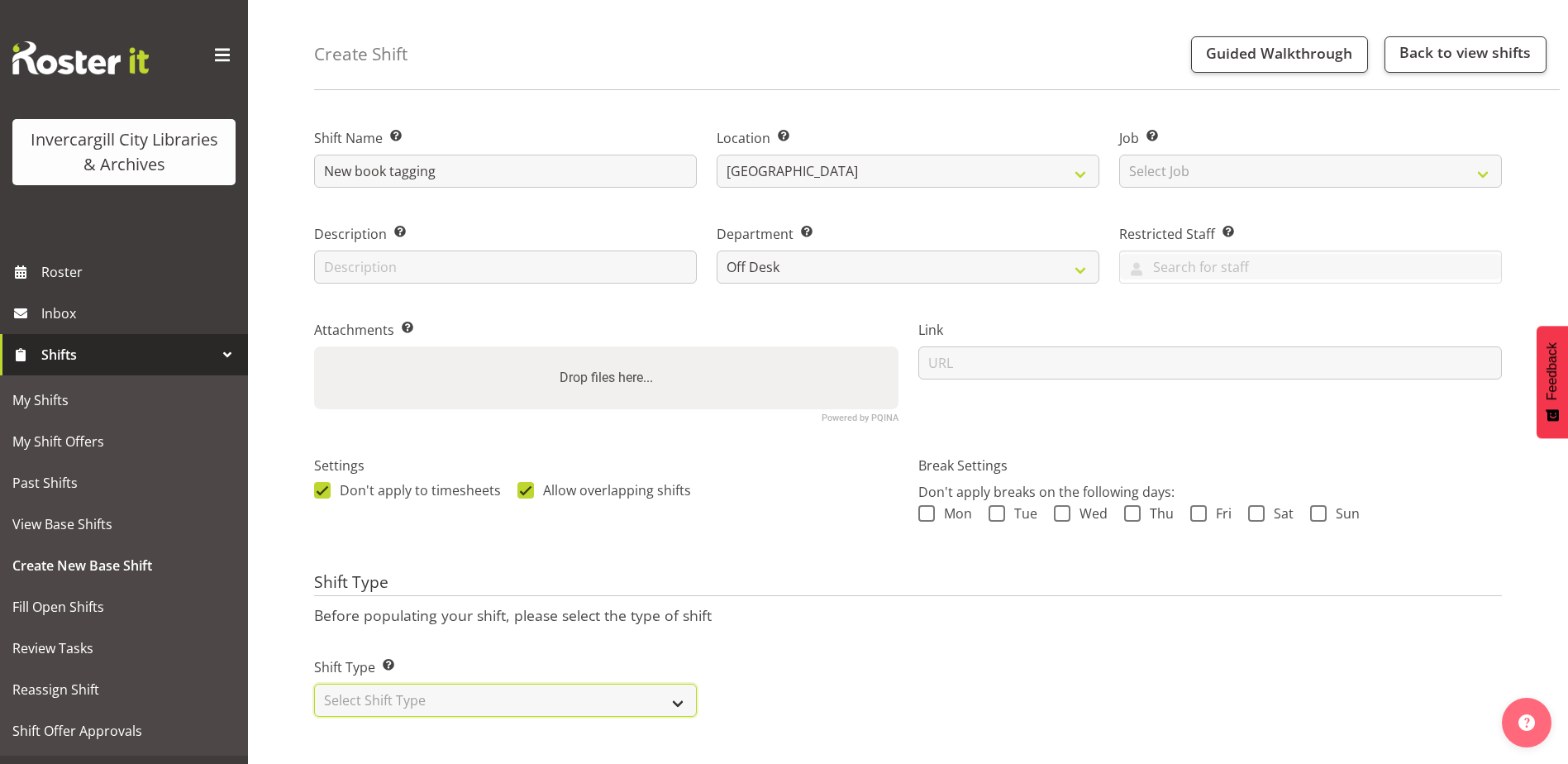
click at [471, 683] on select "Select Shift Type One Off Shift Recurring Shift Rotating Shift" at bounding box center [505, 700] width 383 height 33
select select "rotating"
click at [314, 683] on select "Select Shift Type One Off Shift Recurring Shift Rotating Shift" at bounding box center [505, 700] width 383 height 33
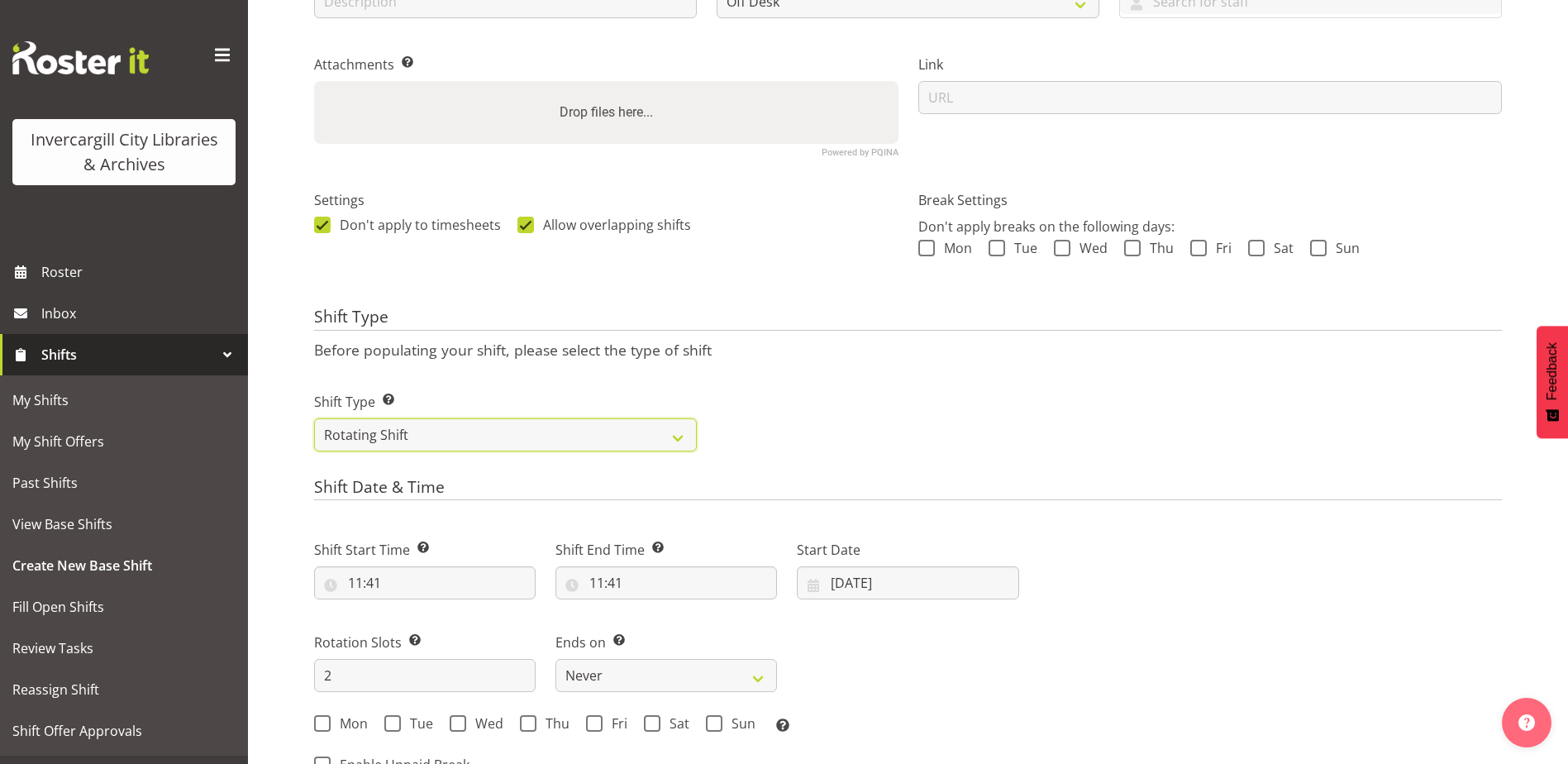
scroll to position [397, 0]
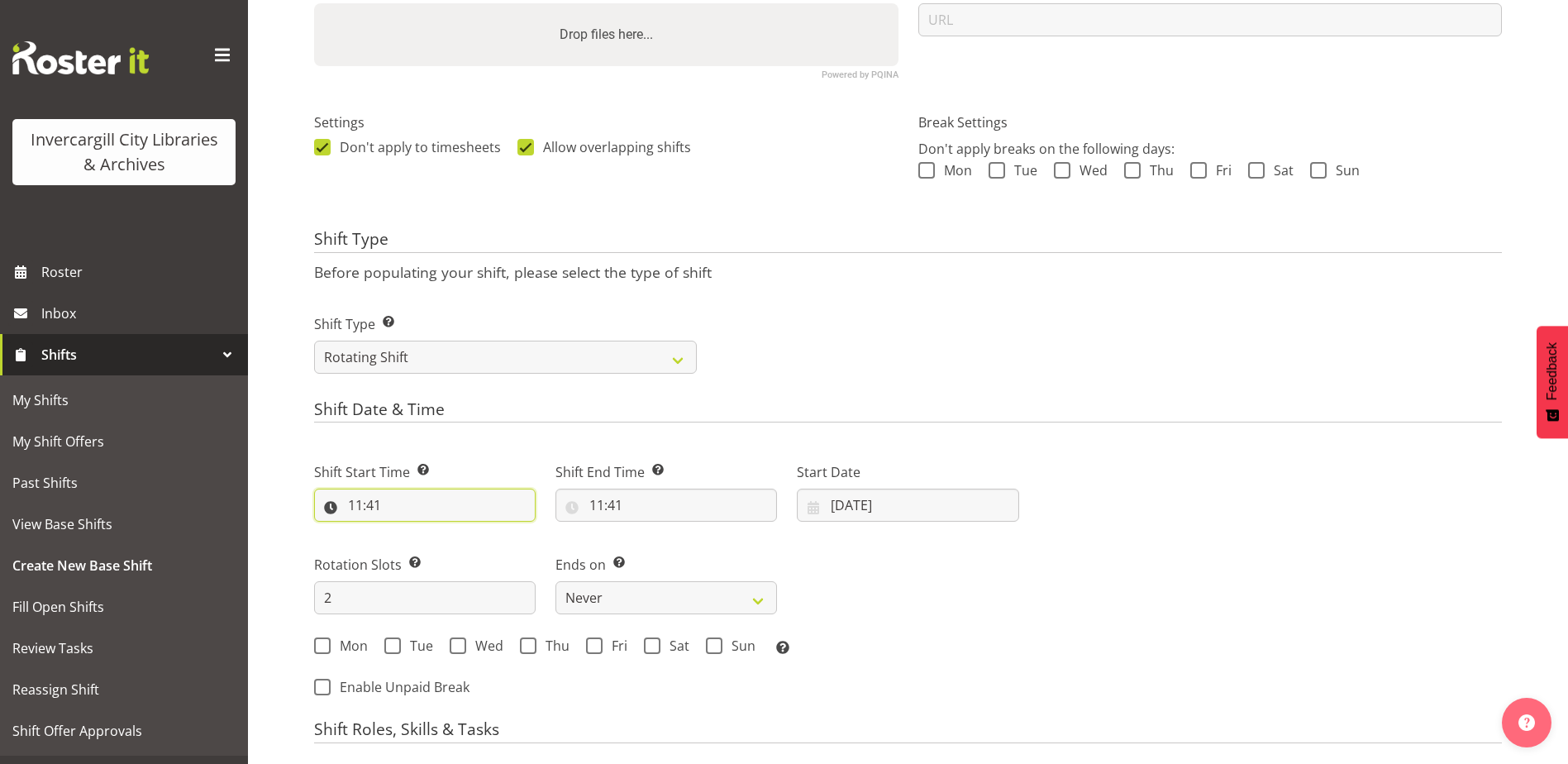
click at [358, 511] on input "11:41" at bounding box center [425, 504] width 221 height 33
click at [421, 554] on select "00 01 02 03 04 05 06 07 08 09 10 11 12 13 14 15 16 17 18 19 20 21 22 23" at bounding box center [427, 547] width 38 height 33
select select "15"
click at [409, 531] on select "00 01 02 03 04 05 06 07 08 09 10 11 12 13 14 15 16 17 18 19 20 21 22 23" at bounding box center [427, 547] width 38 height 33
type input "15:41"
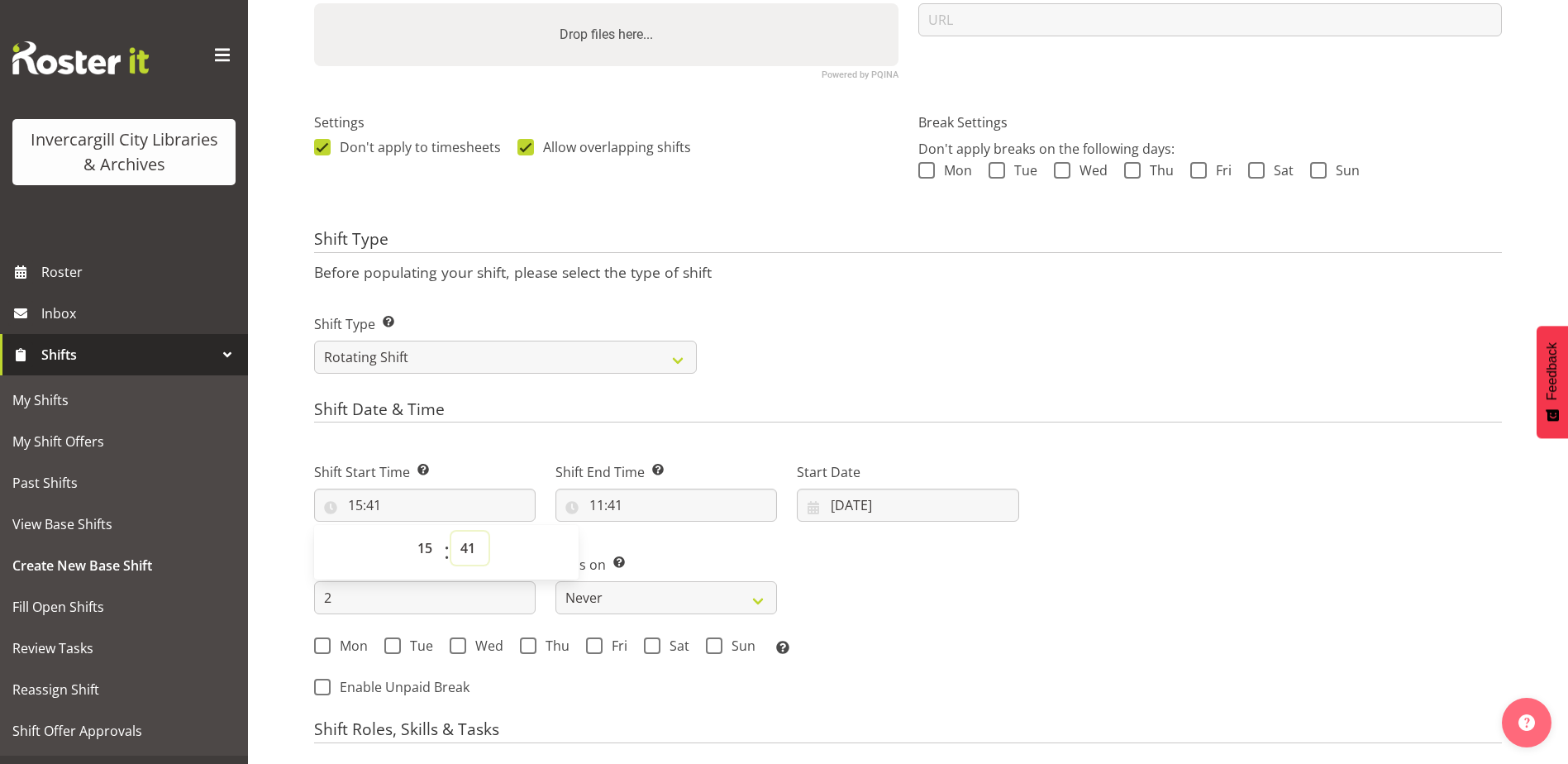
click at [470, 554] on select "00 01 02 03 04 05 06 07 08 09 10 11 12 13 14 15 16 17 18 19 20 21 22 23 24 25 2…" at bounding box center [470, 547] width 38 height 33
select select "30"
click at [452, 531] on select "00 01 02 03 04 05 06 07 08 09 10 11 12 13 14 15 16 17 18 19 20 21 22 23 24 25 2…" at bounding box center [470, 547] width 38 height 33
type input "15:30"
click at [474, 548] on select "00 01 02 03 04 05 06 07 08 09 10 11 12 13 14 15 16 17 18 19 20 21 22 23 24 25 2…" at bounding box center [470, 547] width 38 height 33
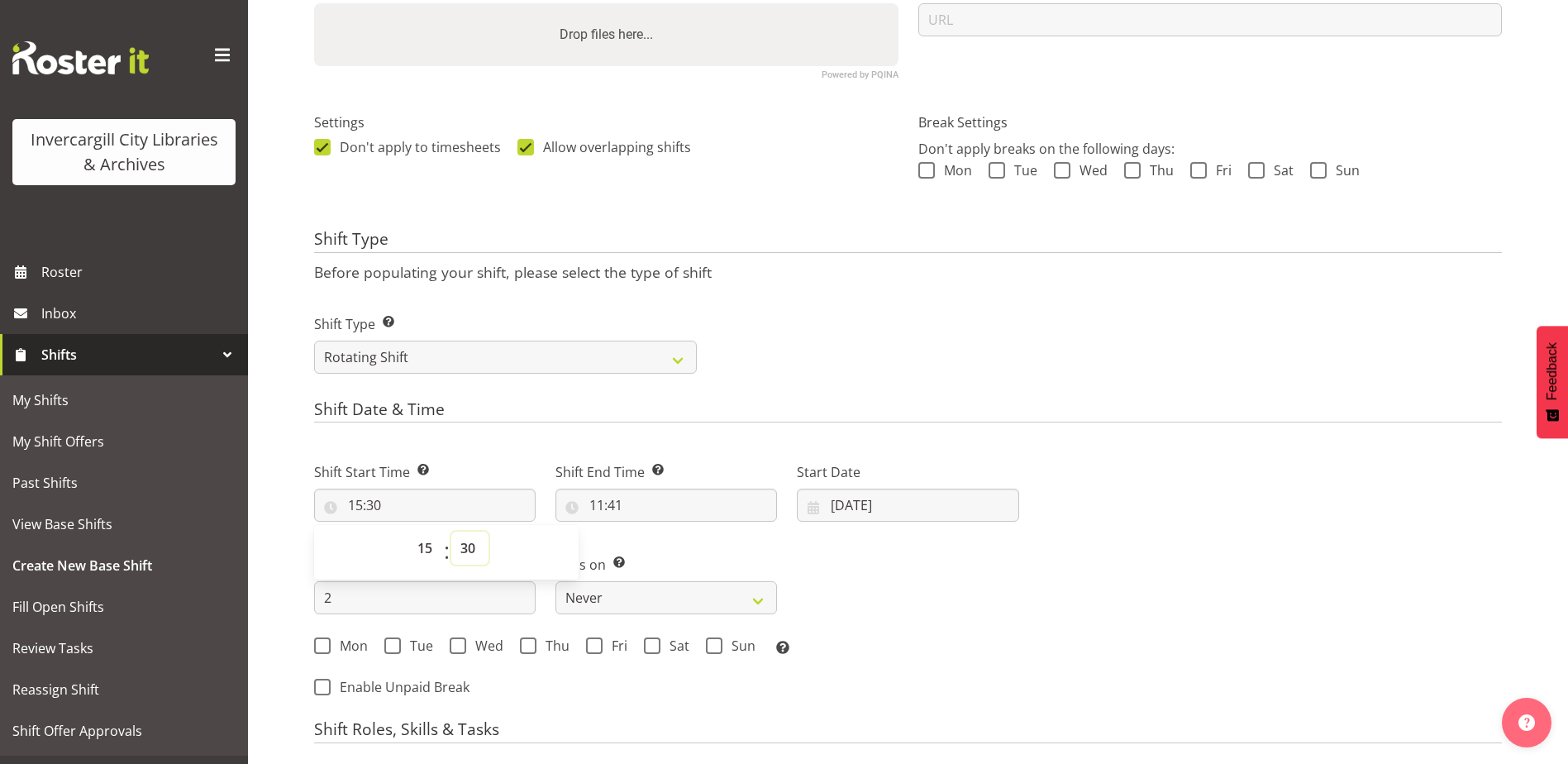
select select "45"
click at [452, 531] on select "00 01 02 03 04 05 06 07 08 09 10 11 12 13 14 15 16 17 18 19 20 21 22 23 24 25 2…" at bounding box center [470, 547] width 38 height 33
type input "15:45"
drag, startPoint x: 893, startPoint y: 566, endPoint x: 874, endPoint y: 566, distance: 19.0
click at [886, 566] on div "Shift Start Time Set the time of the day you wish this shift to start 15:45 00 …" at bounding box center [667, 554] width 725 height 230
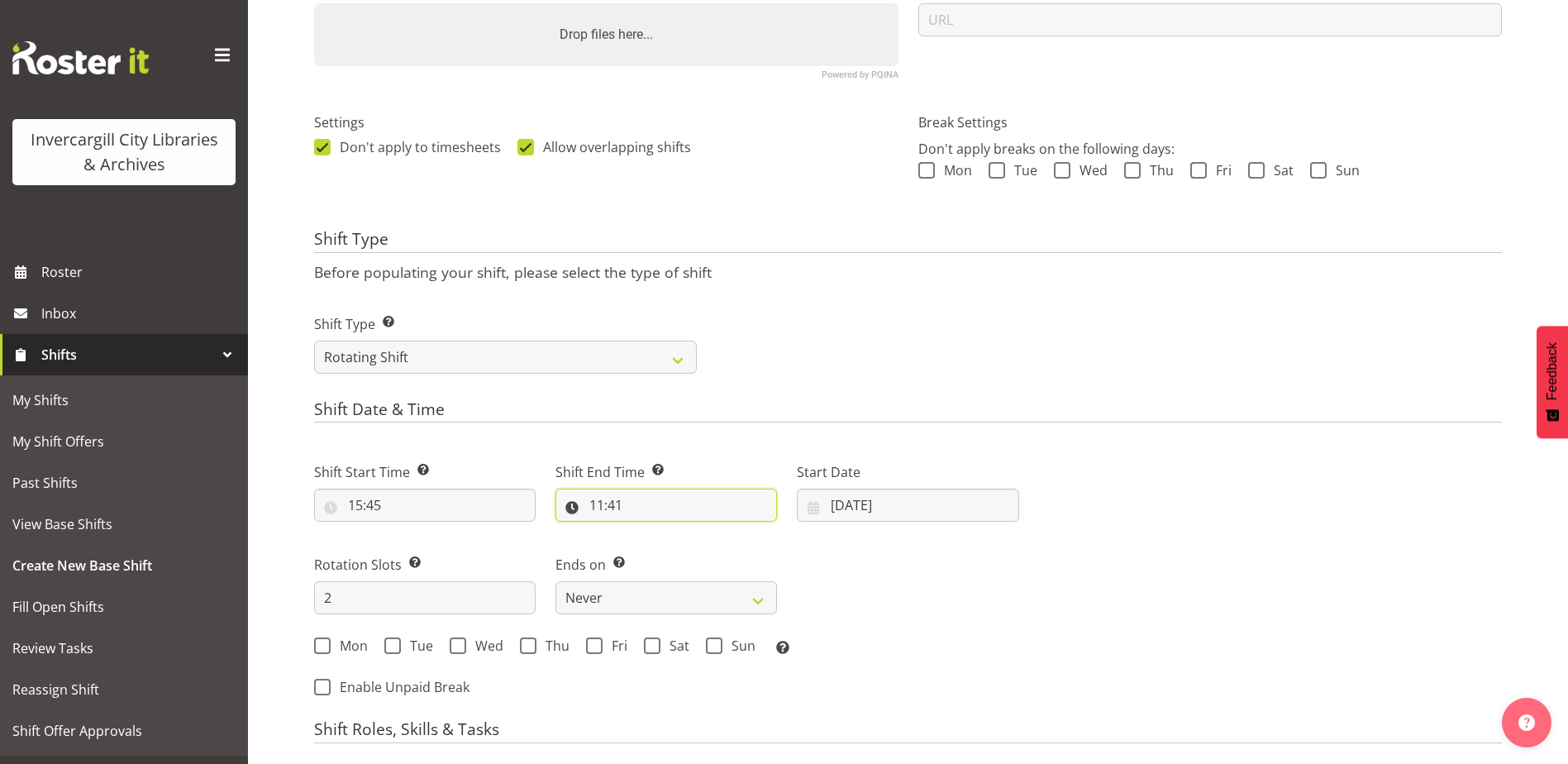
click at [610, 499] on input "11:41" at bounding box center [666, 504] width 221 height 33
click at [669, 549] on select "00 01 02 03 04 05 06 07 08 09 10 11 12 13 14 15 16 17 18 19 20 21 22 23" at bounding box center [668, 547] width 38 height 33
select select "16"
click at [650, 531] on select "00 01 02 03 04 05 06 07 08 09 10 11 12 13 14 15 16 17 18 19 20 21 22 23" at bounding box center [668, 547] width 38 height 33
type input "16:41"
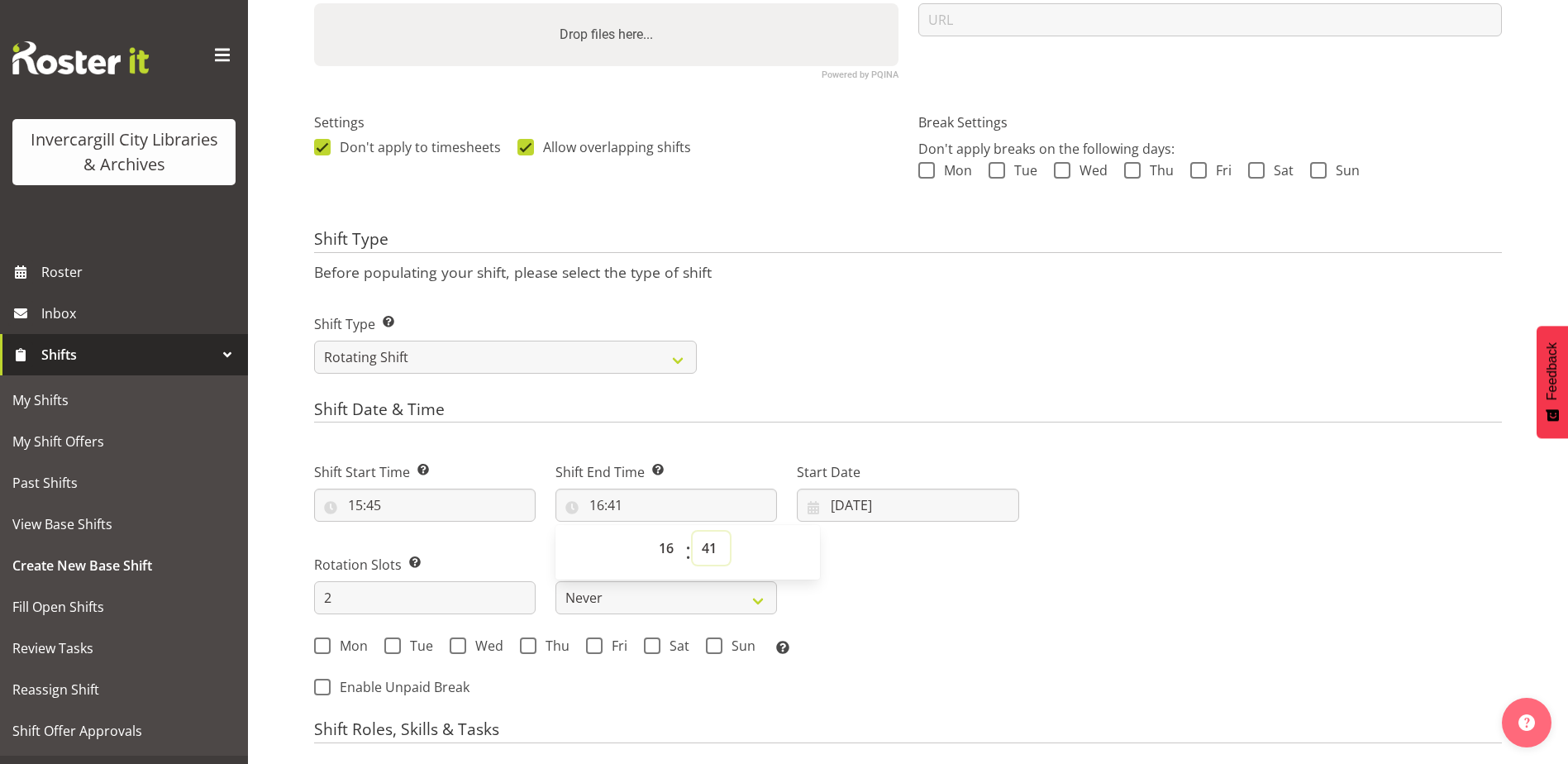
click at [711, 544] on select "00 01 02 03 04 05 06 07 08 09 10 11 12 13 14 15 16 17 18 19 20 21 22 23 24 25 2…" at bounding box center [711, 547] width 38 height 33
select select "0"
click at [693, 531] on select "00 01 02 03 04 05 06 07 08 09 10 11 12 13 14 15 16 17 18 19 20 21 22 23 24 25 2…" at bounding box center [711, 547] width 38 height 33
type input "16:00"
drag, startPoint x: 930, startPoint y: 551, endPoint x: 899, endPoint y: 528, distance: 38.6
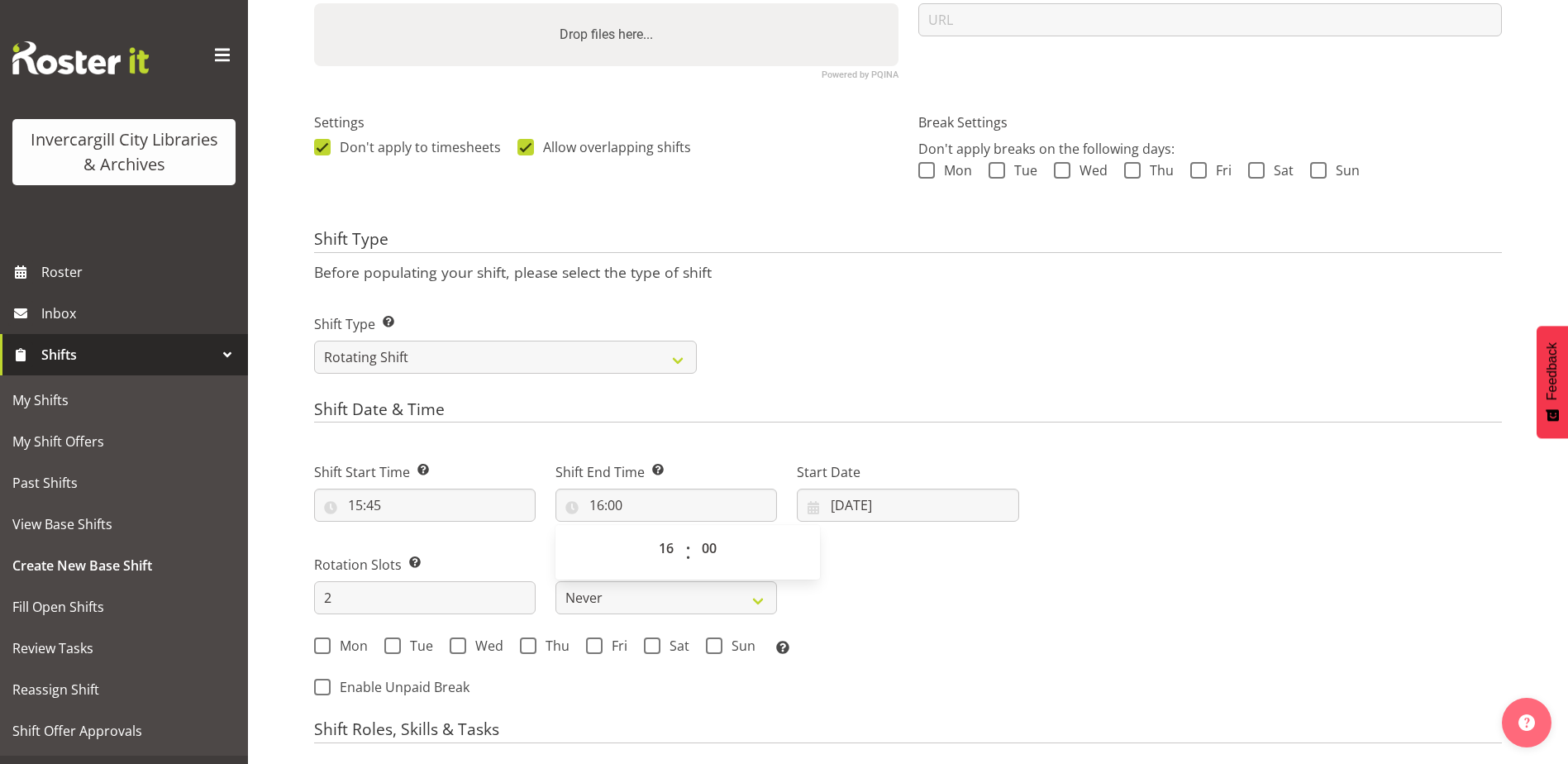
click at [929, 549] on div "Shift Start Time Set the time of the day you wish this shift to start 15:45 00 …" at bounding box center [667, 554] width 725 height 230
click at [860, 511] on input "[DATE]" at bounding box center [907, 504] width 221 height 33
click at [859, 643] on link "1" at bounding box center [863, 640] width 33 height 32
type input "01/09/2025"
click at [1028, 602] on div "Shift Start Time Set the time of the day you wish this shift to start 15:45 00 …" at bounding box center [909, 574] width 1208 height 271
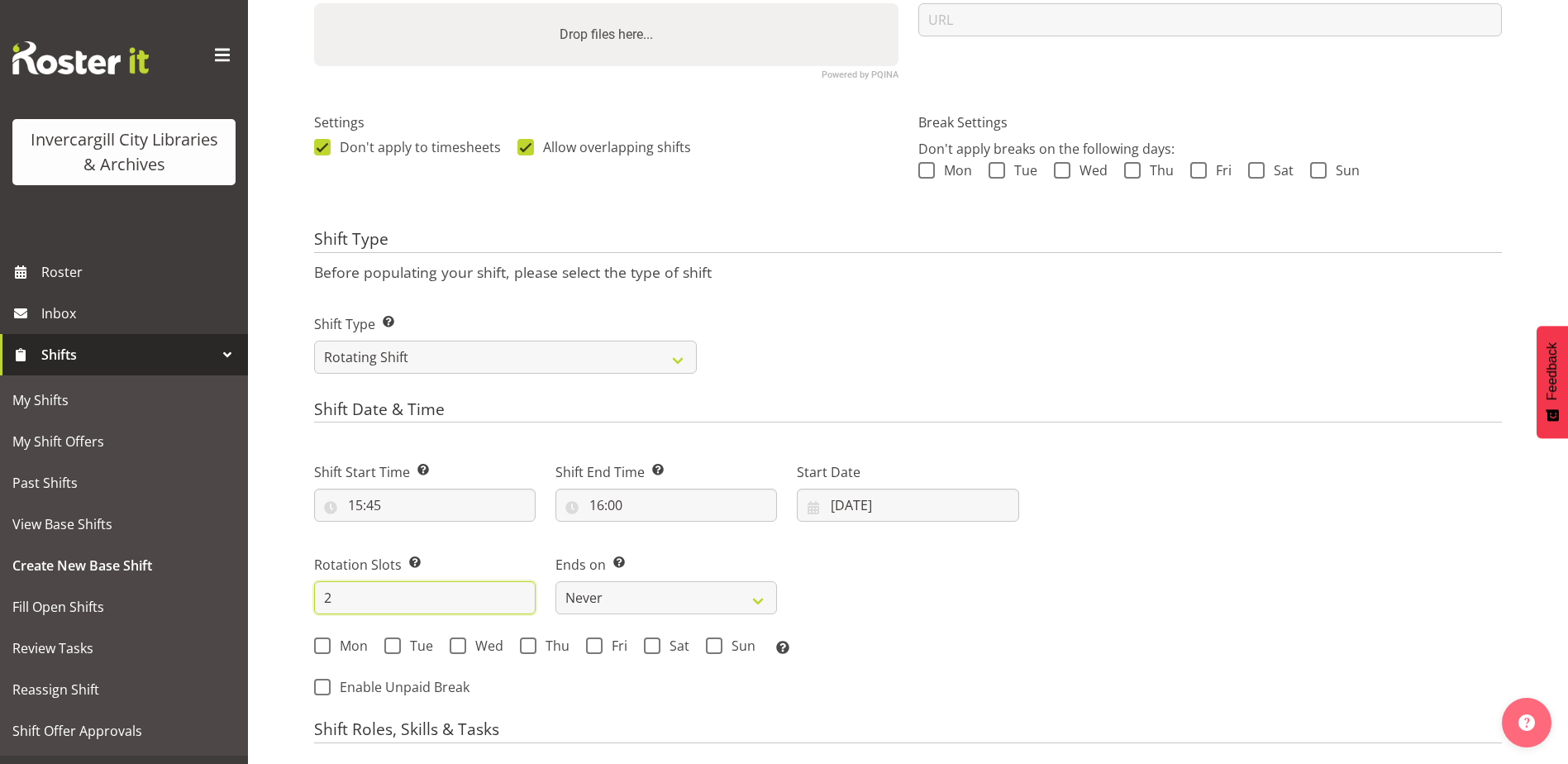
click at [363, 601] on input "2" at bounding box center [425, 597] width 221 height 33
type input "5"
click at [329, 644] on span at bounding box center [323, 645] width 16 height 16
click at [325, 644] on input "Mon" at bounding box center [320, 646] width 11 height 11
checkbox input "true"
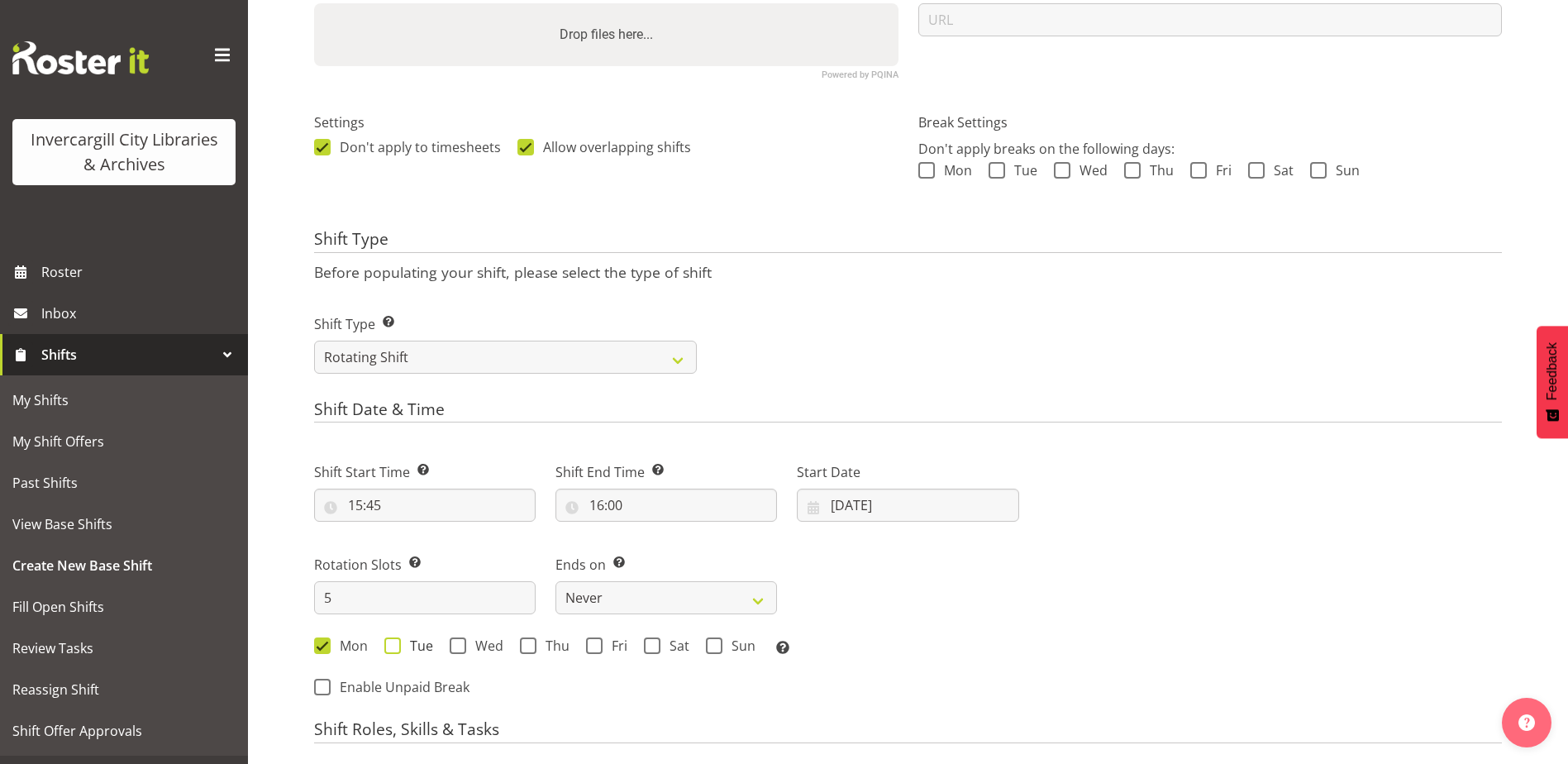
click at [392, 648] on span at bounding box center [392, 645] width 16 height 16
click at [392, 648] on input "Tue" at bounding box center [390, 646] width 11 height 11
checkbox input "true"
drag, startPoint x: 462, startPoint y: 645, endPoint x: 482, endPoint y: 645, distance: 20.0
click at [462, 646] on span at bounding box center [458, 645] width 16 height 16
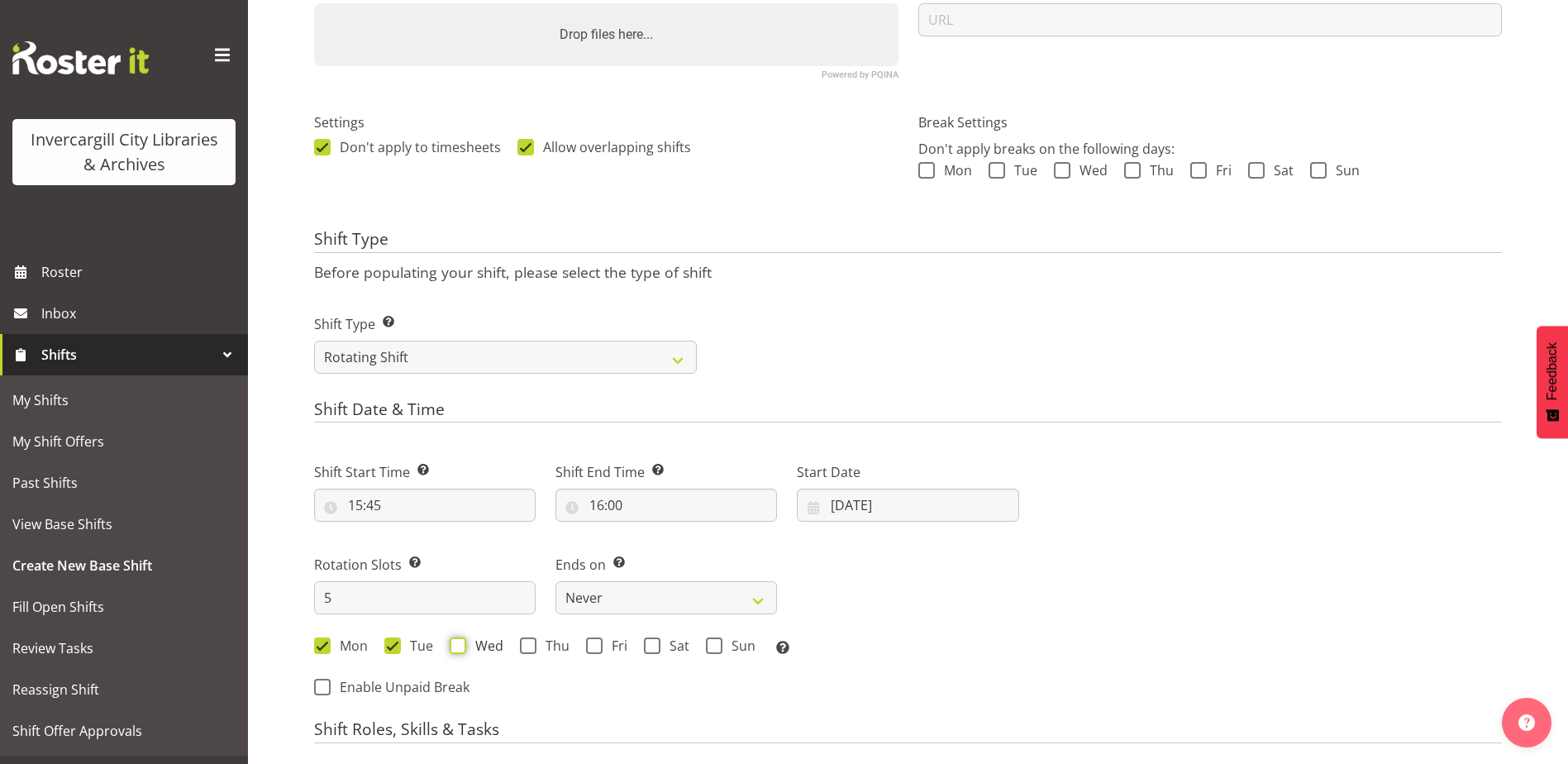
click at [461, 646] on input "Wed" at bounding box center [455, 646] width 11 height 11
checkbox input "true"
drag, startPoint x: 519, startPoint y: 647, endPoint x: 566, endPoint y: 633, distance: 49.0
click at [521, 647] on span at bounding box center [528, 645] width 16 height 16
click at [521, 647] on input "Thu" at bounding box center [525, 646] width 11 height 11
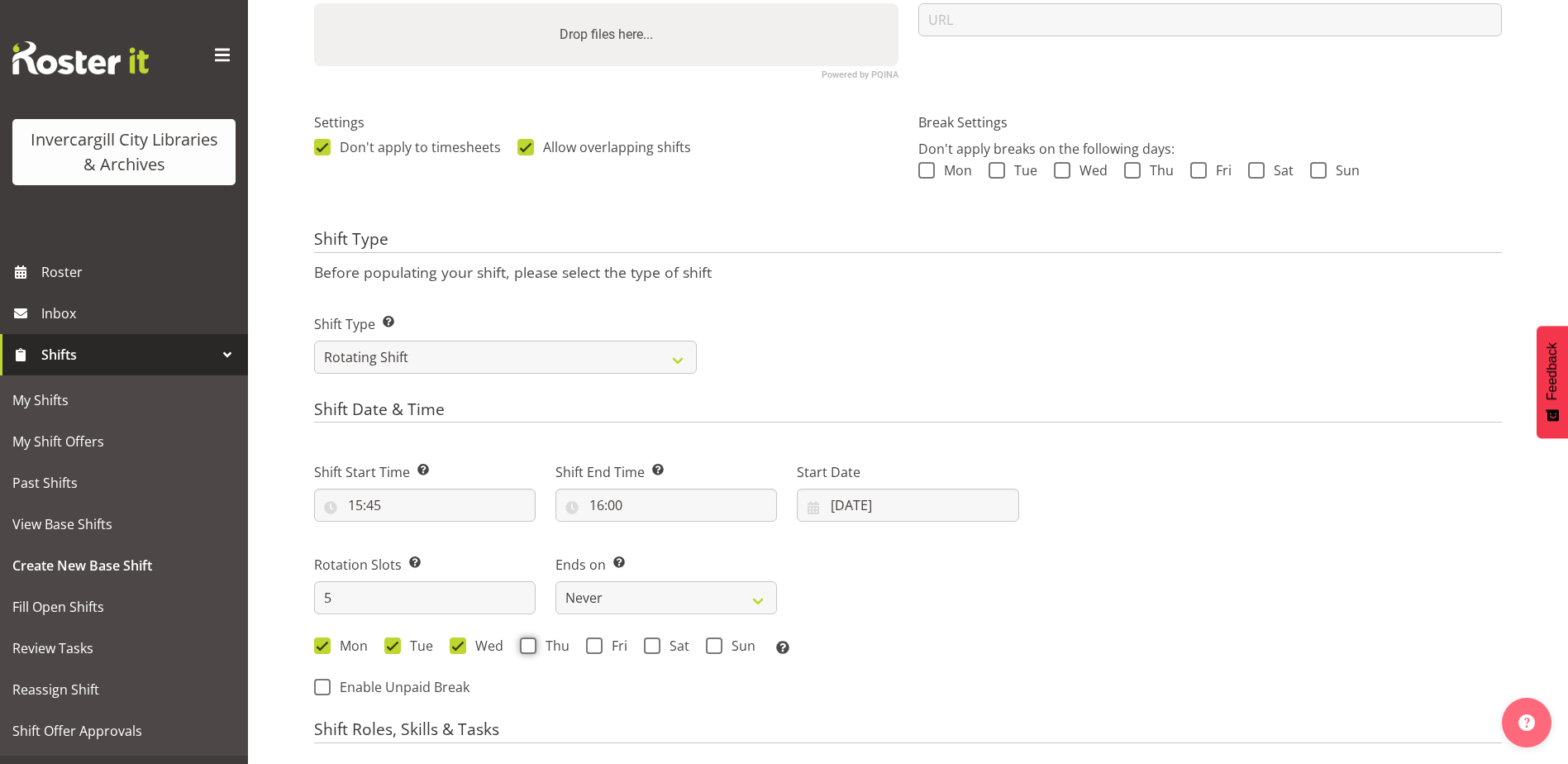
checkbox input "true"
click at [600, 648] on span at bounding box center [594, 645] width 16 height 16
click at [597, 648] on input "Fri" at bounding box center [591, 646] width 11 height 11
checkbox input "true"
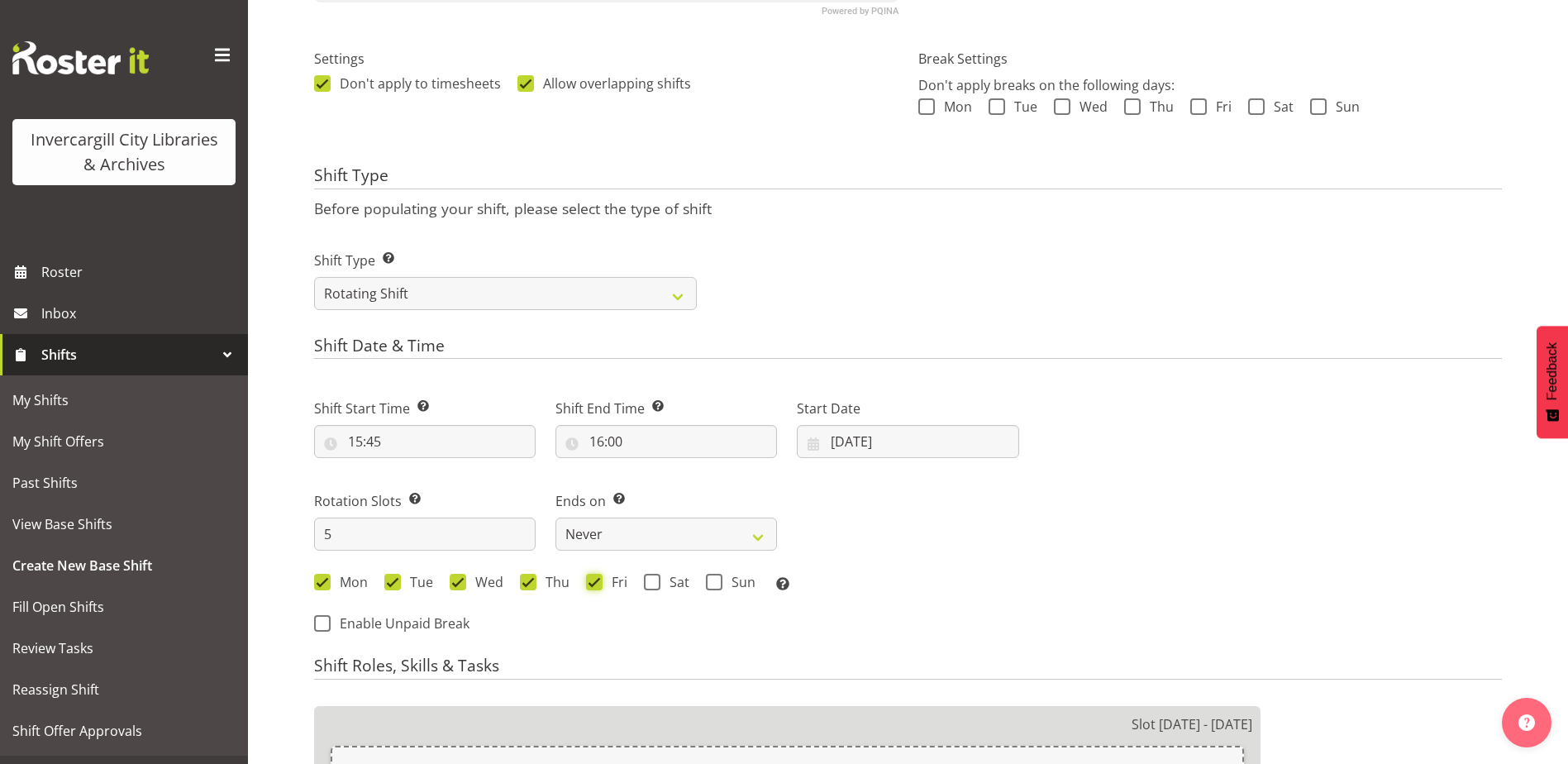
scroll to position [645, 0]
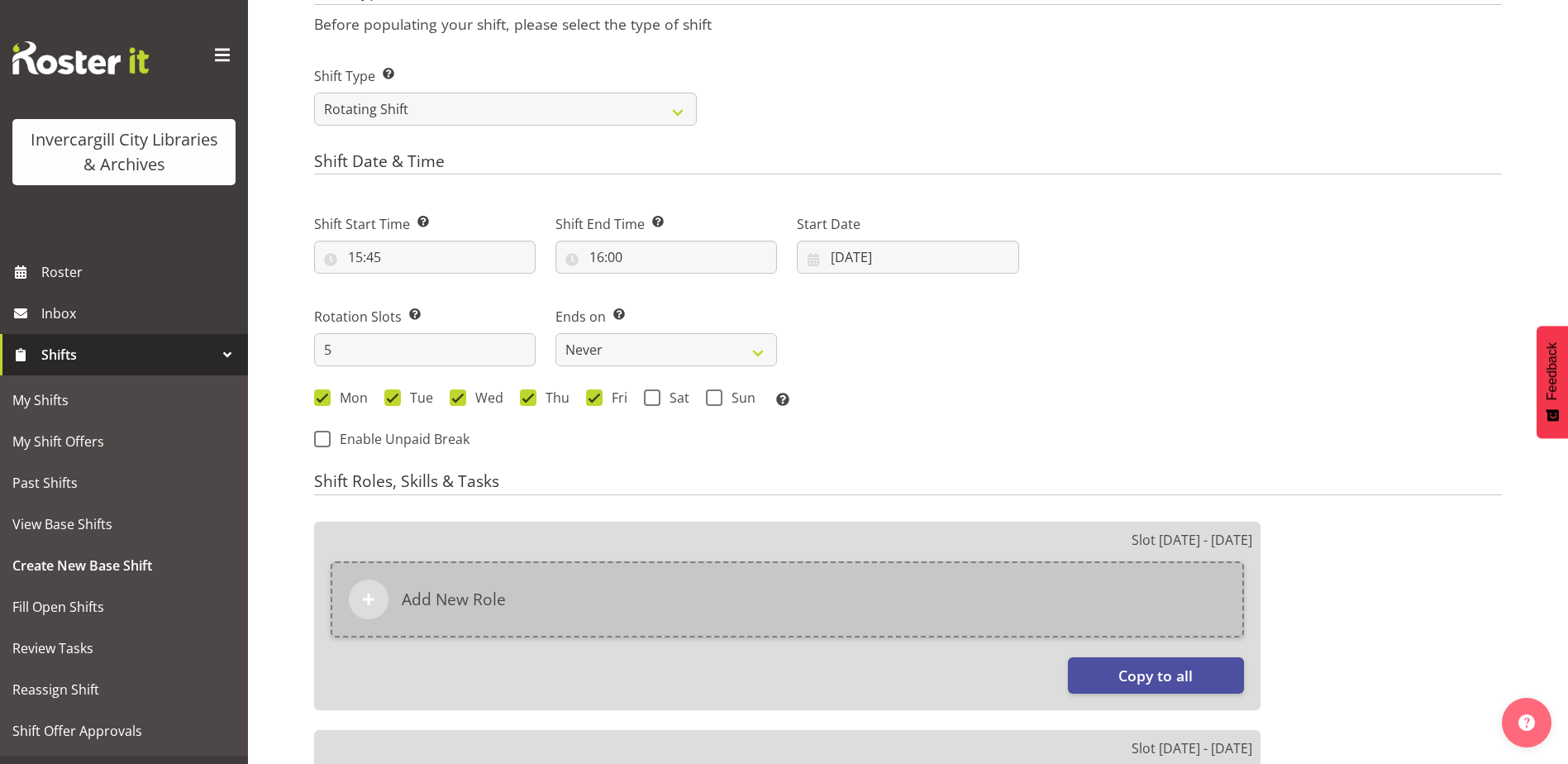
click at [631, 601] on div "Add New Role" at bounding box center [788, 599] width 914 height 76
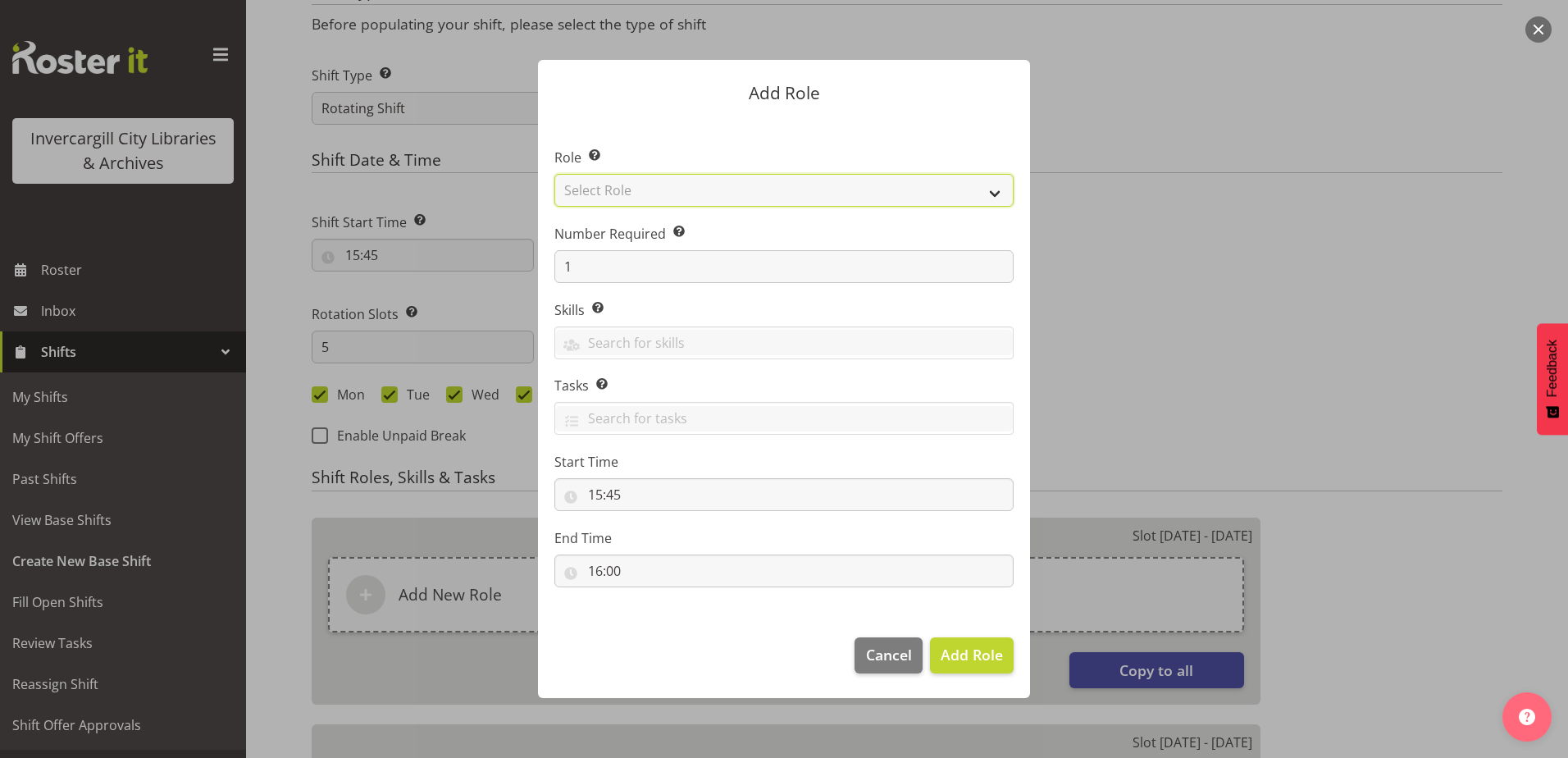
click at [666, 199] on select "Select Role 1st floor desk AQ operator Business Support Team member Casual Cust…" at bounding box center [784, 190] width 460 height 33
select select "1535"
click at [555, 174] on select "Select Role 1st floor desk AQ operator Business Support Team member Casual Cust…" at bounding box center [784, 190] width 460 height 33
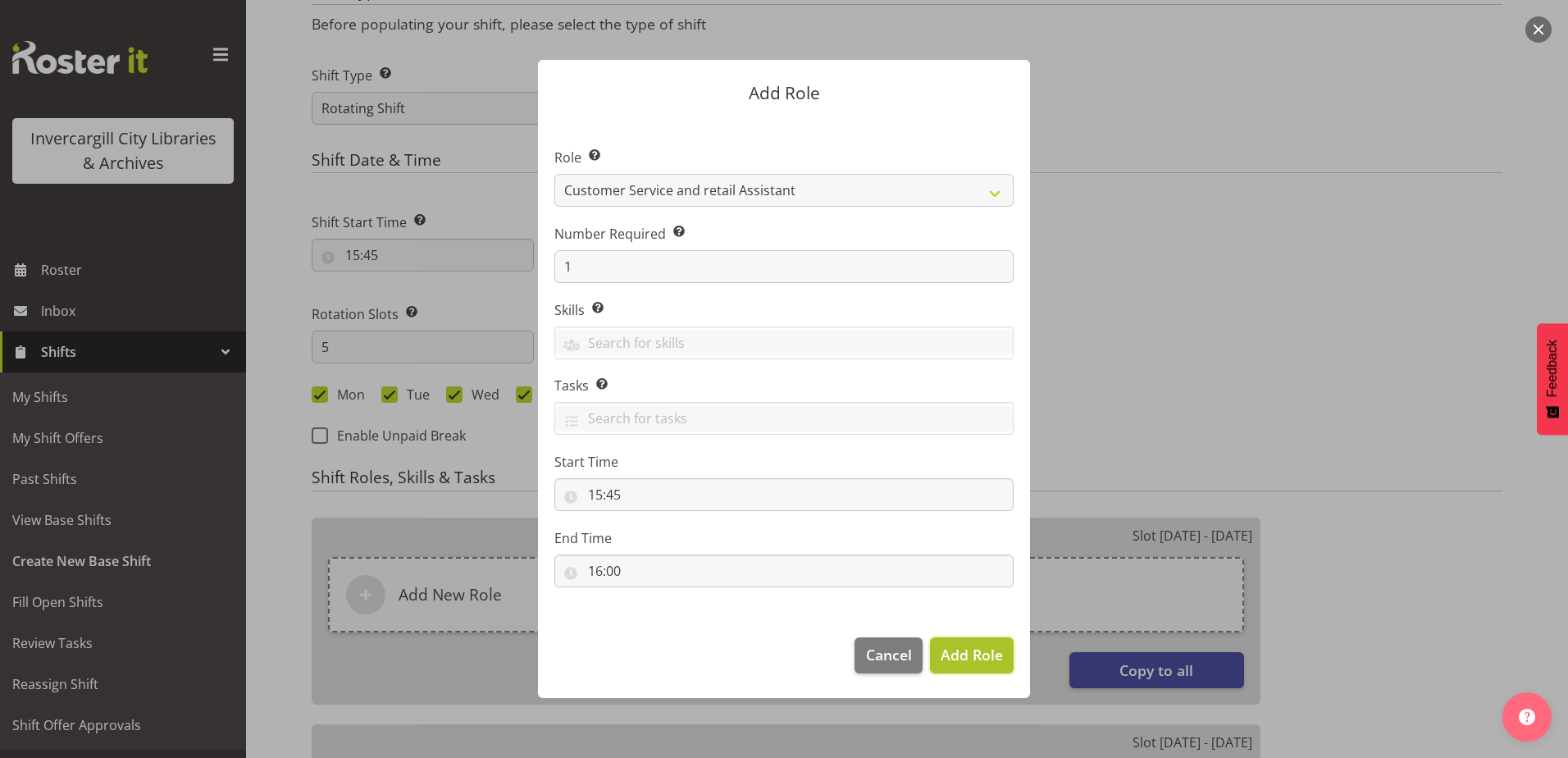
click at [971, 642] on button "Add Role" at bounding box center [972, 655] width 84 height 36
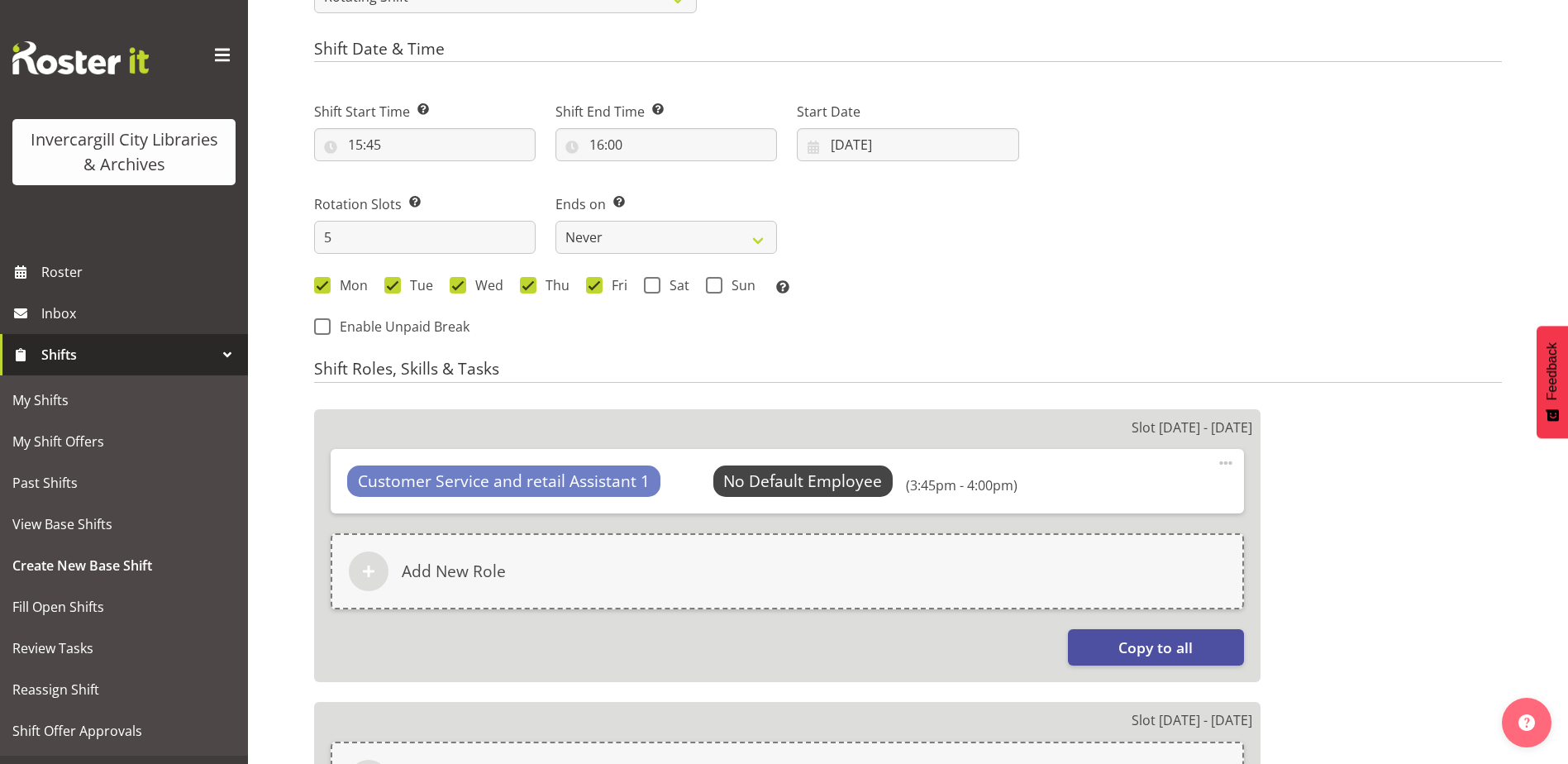
scroll to position [975, 0]
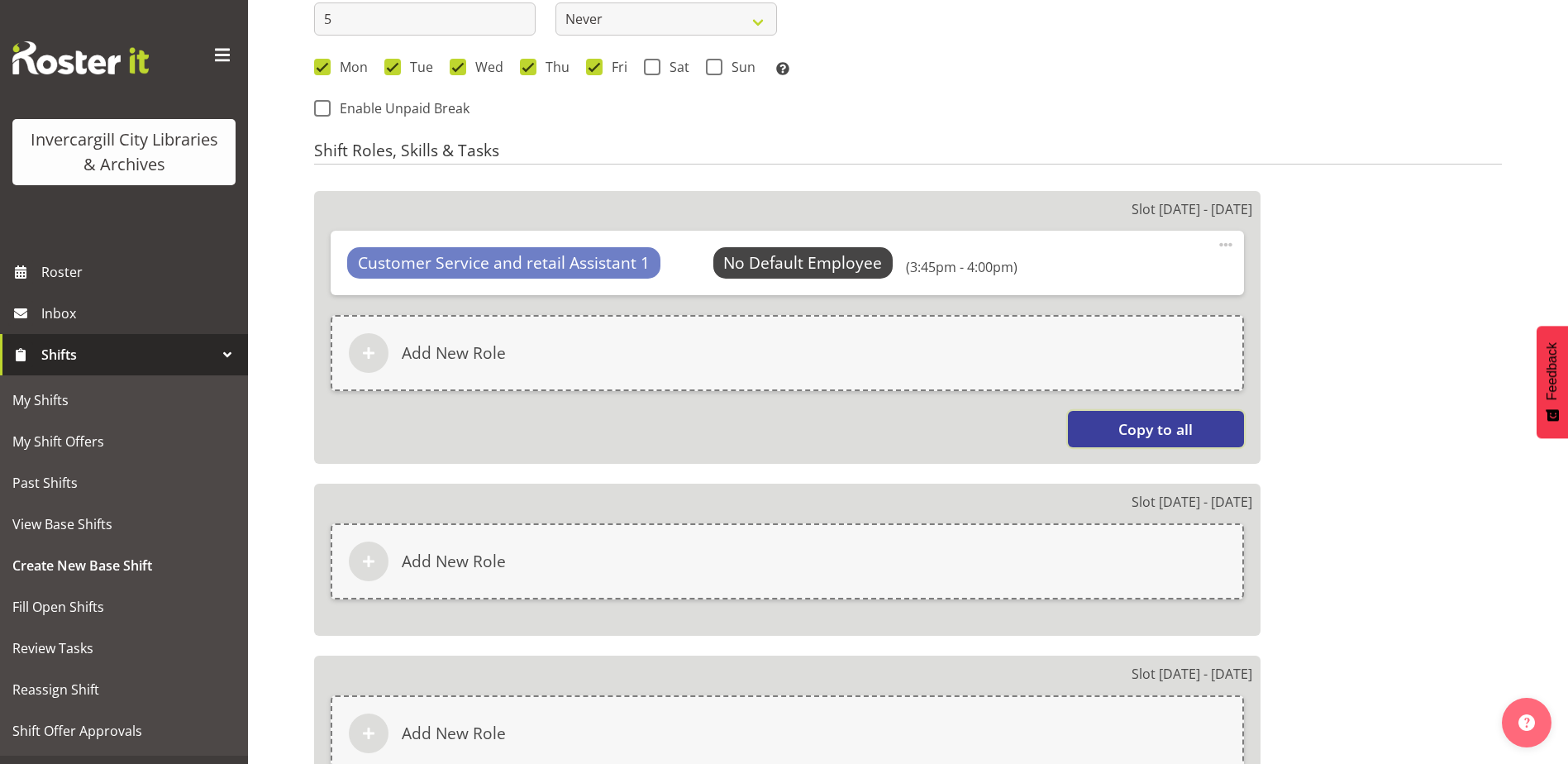
click at [1144, 424] on span "Copy to all" at bounding box center [1155, 429] width 74 height 21
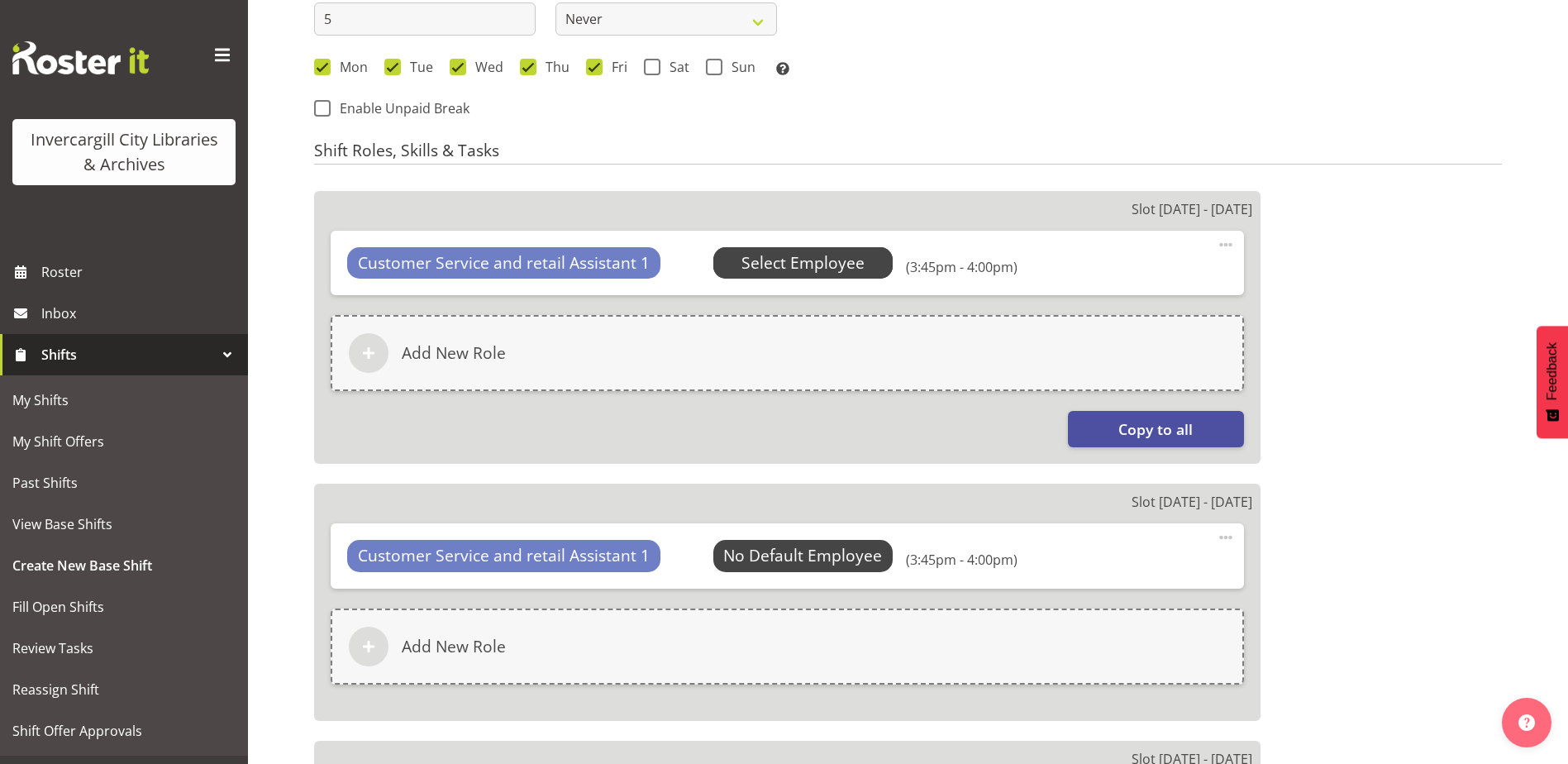
click at [757, 254] on span "Select Employee" at bounding box center [803, 262] width 123 height 24
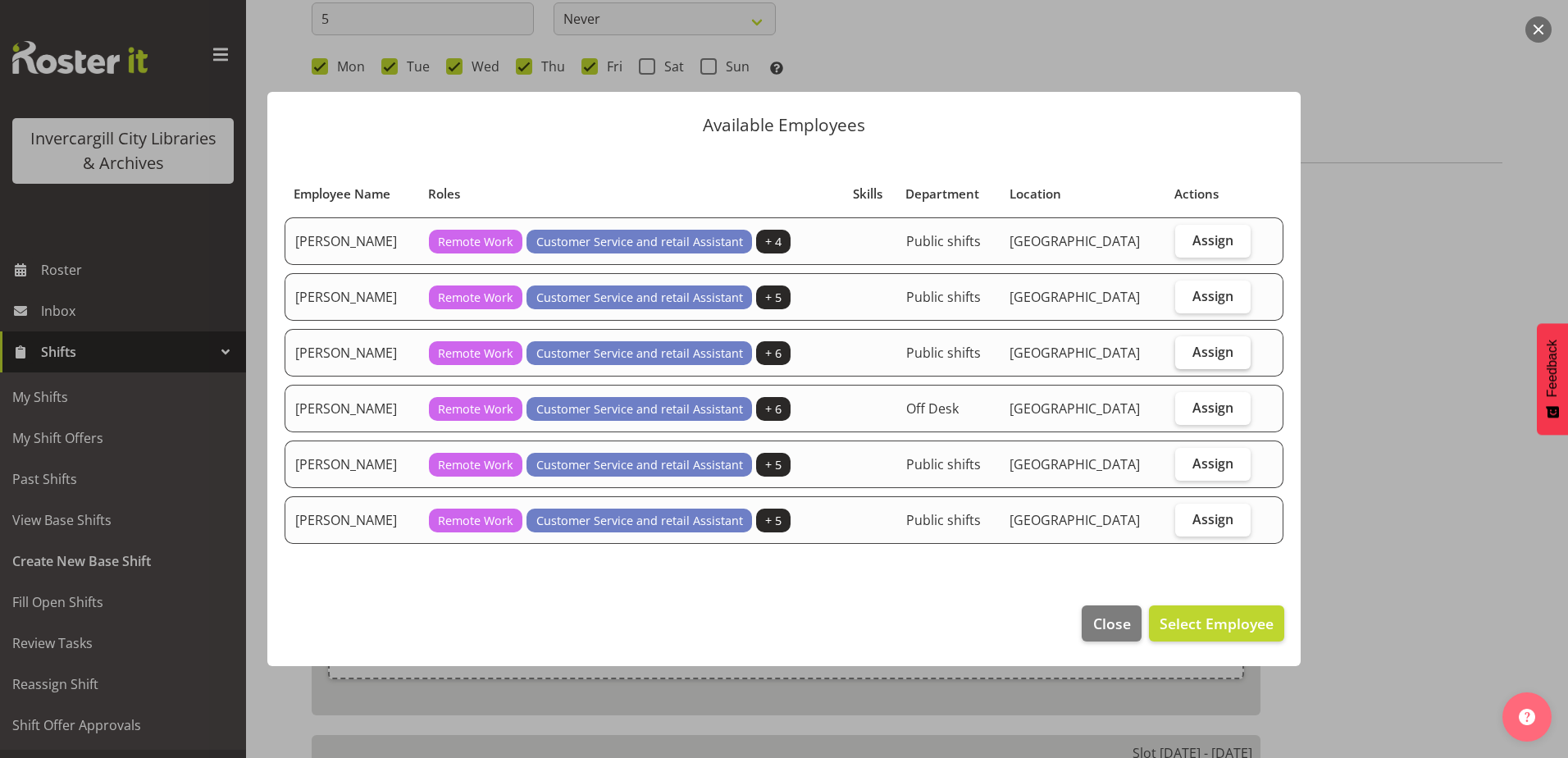
click at [1211, 346] on span "Assign" at bounding box center [1213, 352] width 41 height 16
click at [1186, 346] on input "Assign" at bounding box center [1180, 351] width 11 height 11
checkbox input "true"
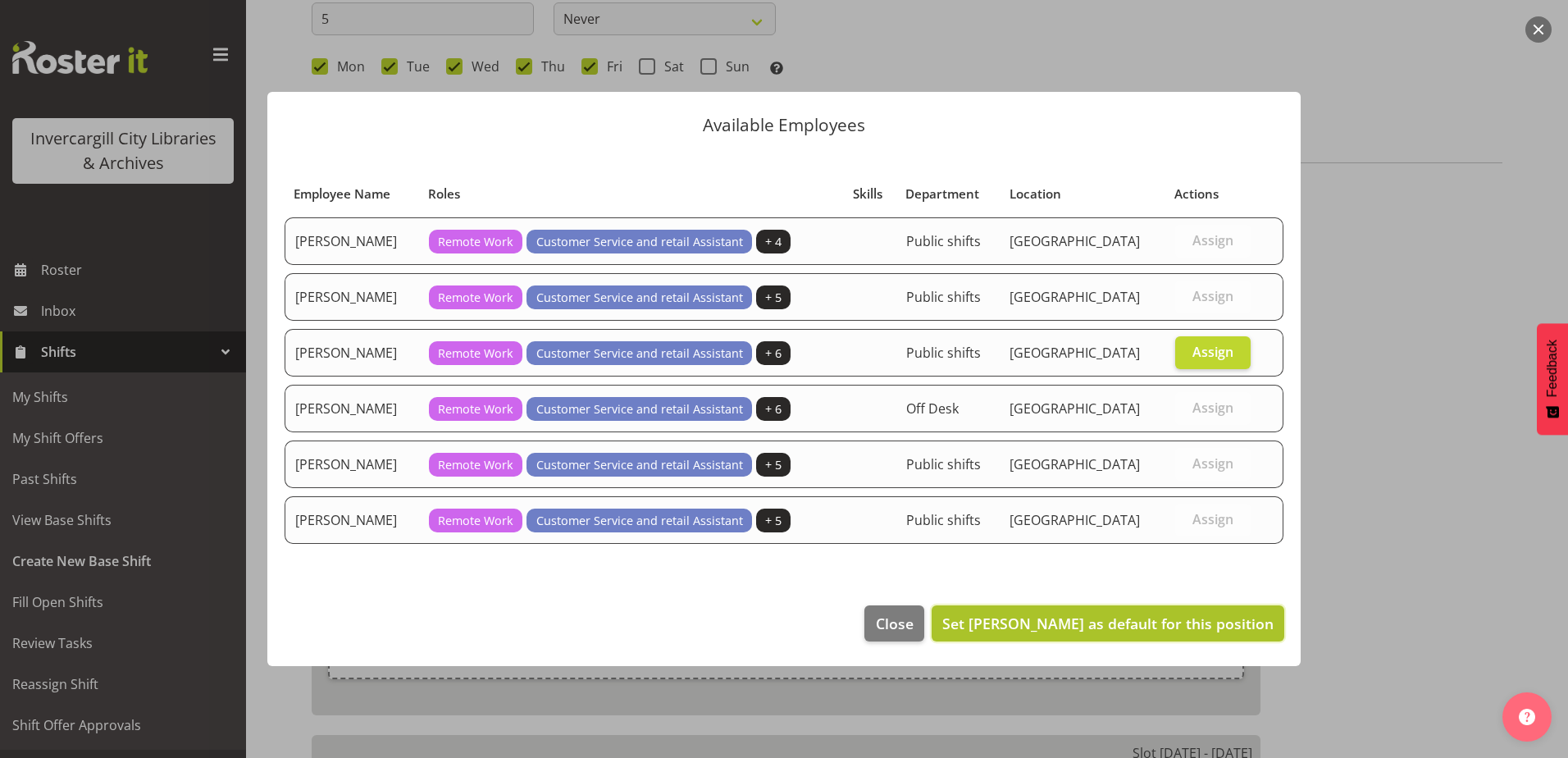
click at [1106, 626] on span "Set Lisa Griffiths as default for this position" at bounding box center [1108, 623] width 332 height 20
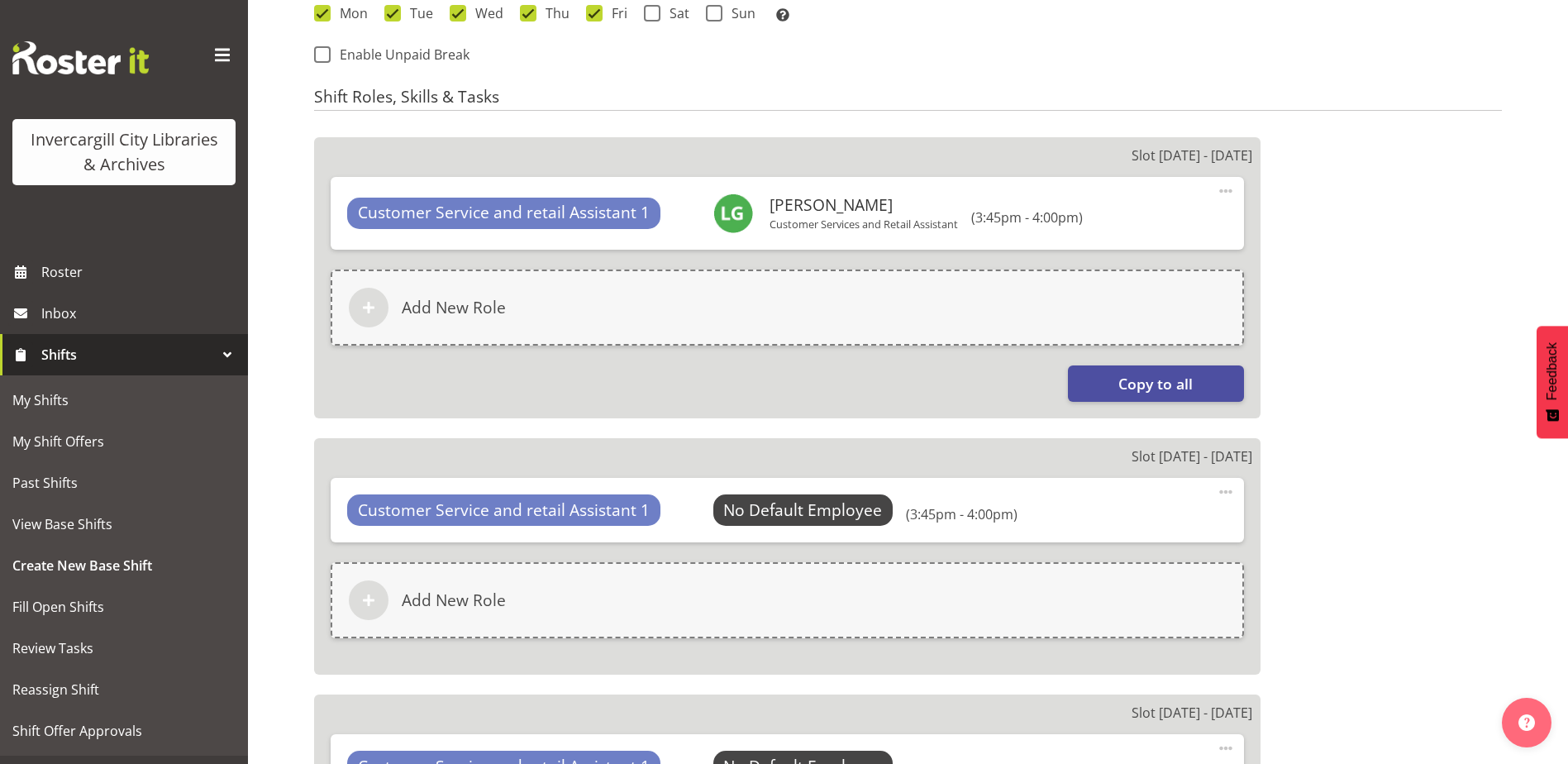
scroll to position [1058, 0]
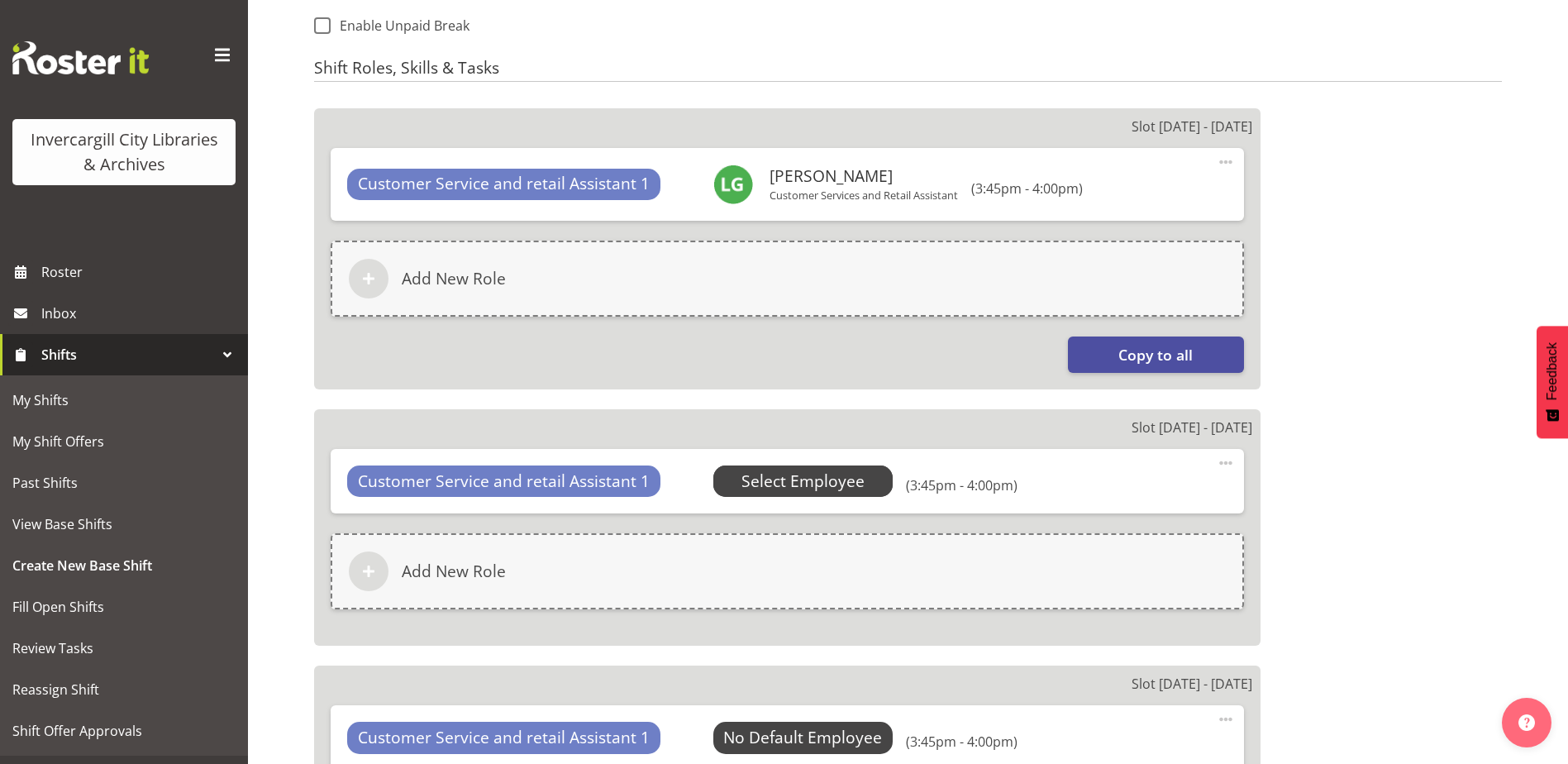
click at [780, 482] on span "Select Employee" at bounding box center [803, 481] width 123 height 24
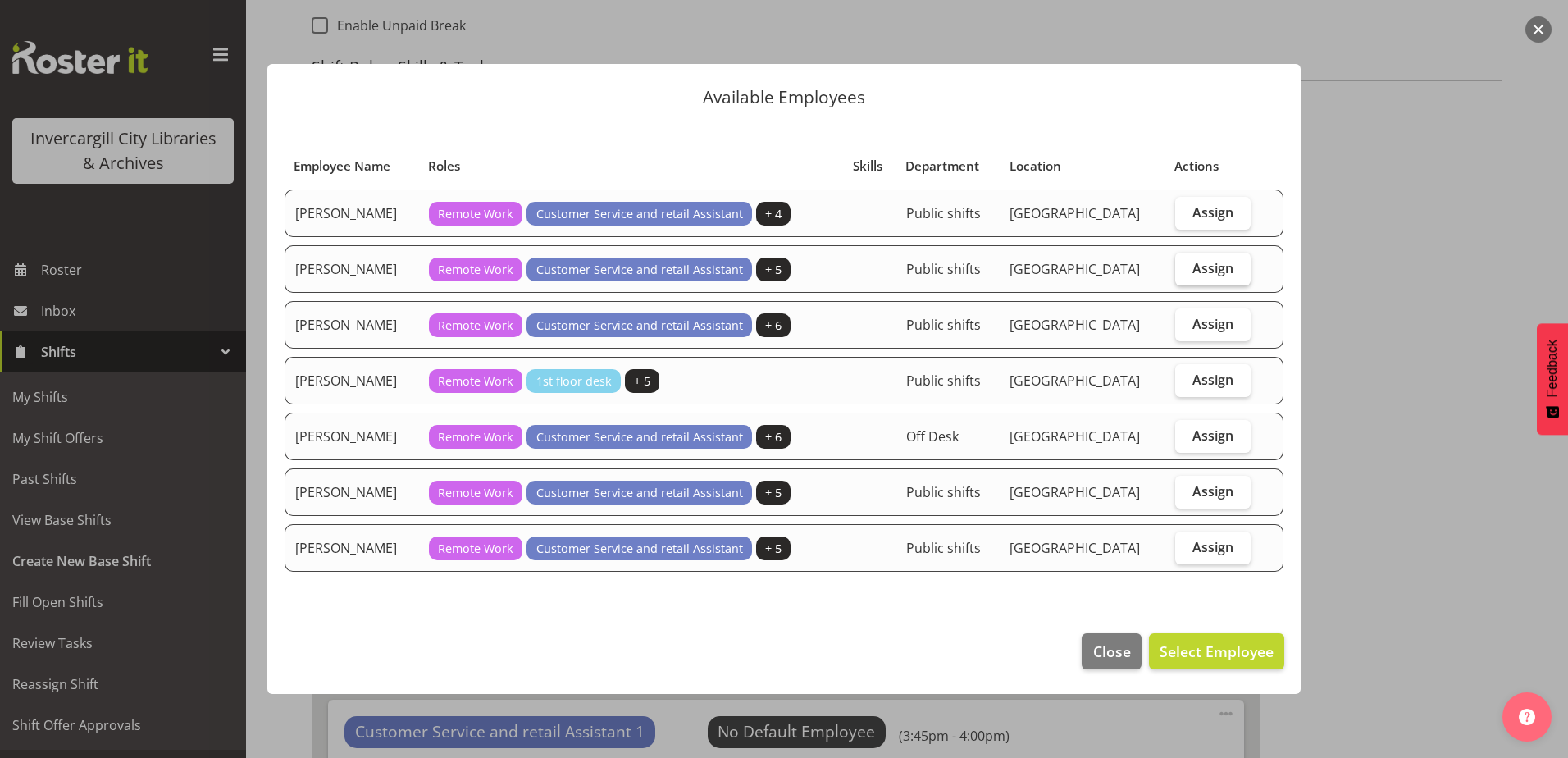
click at [1193, 274] on label "Assign" at bounding box center [1213, 268] width 76 height 33
click at [1186, 273] on input "Assign" at bounding box center [1180, 267] width 11 height 11
checkbox input "true"
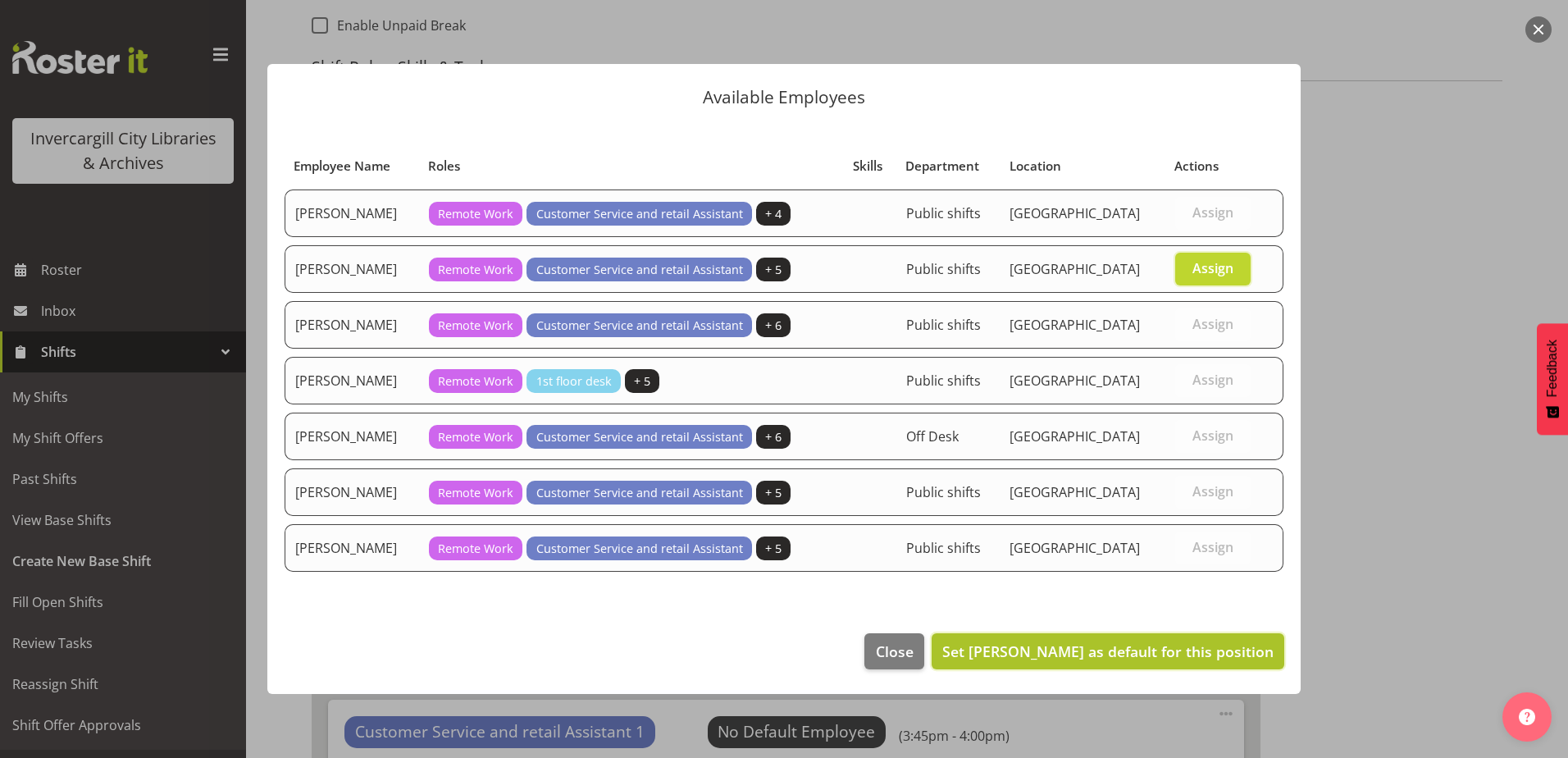
click at [1117, 662] on span "Set [PERSON_NAME] as default for this position" at bounding box center [1108, 651] width 332 height 21
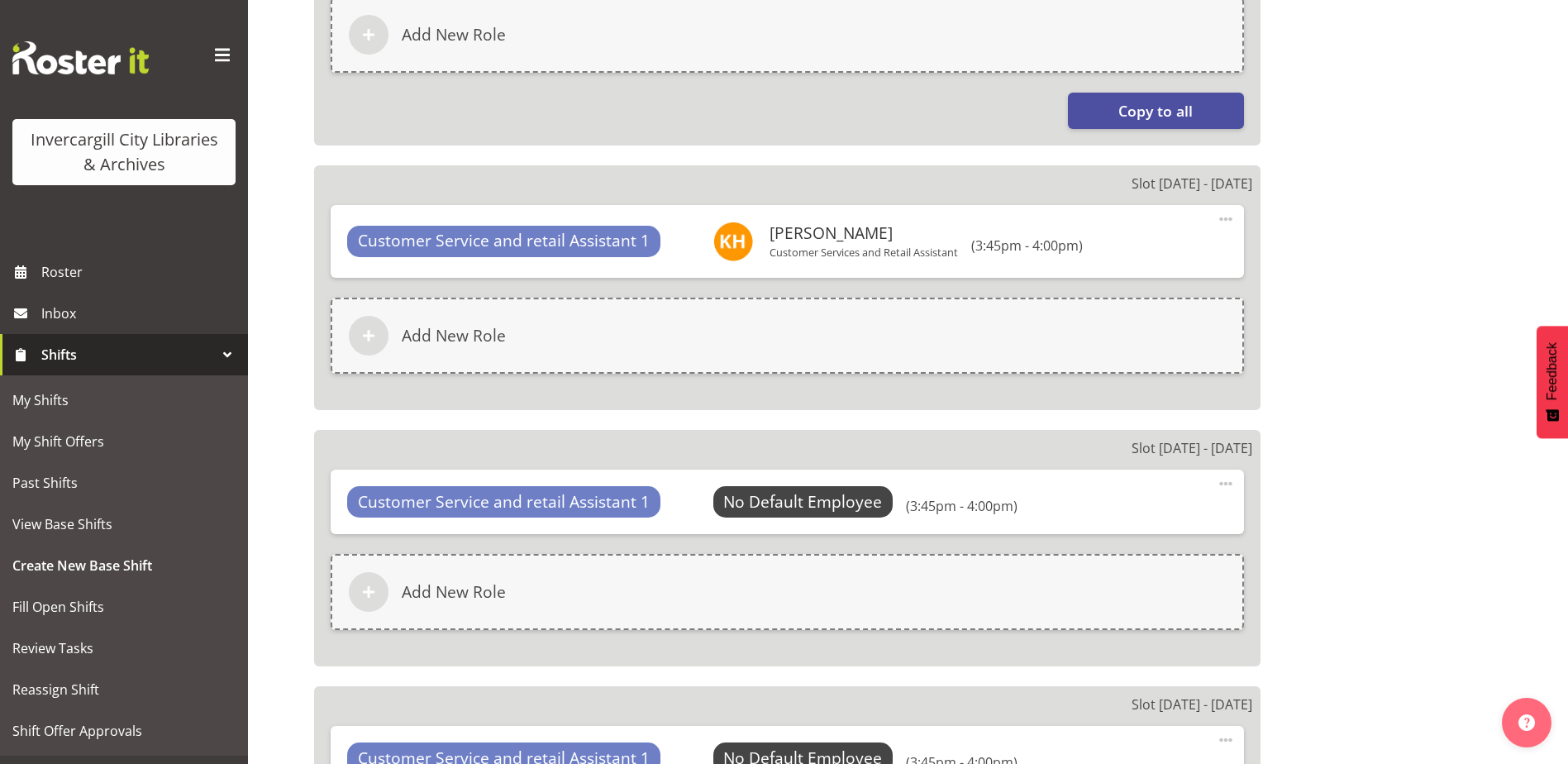
scroll to position [1306, 0]
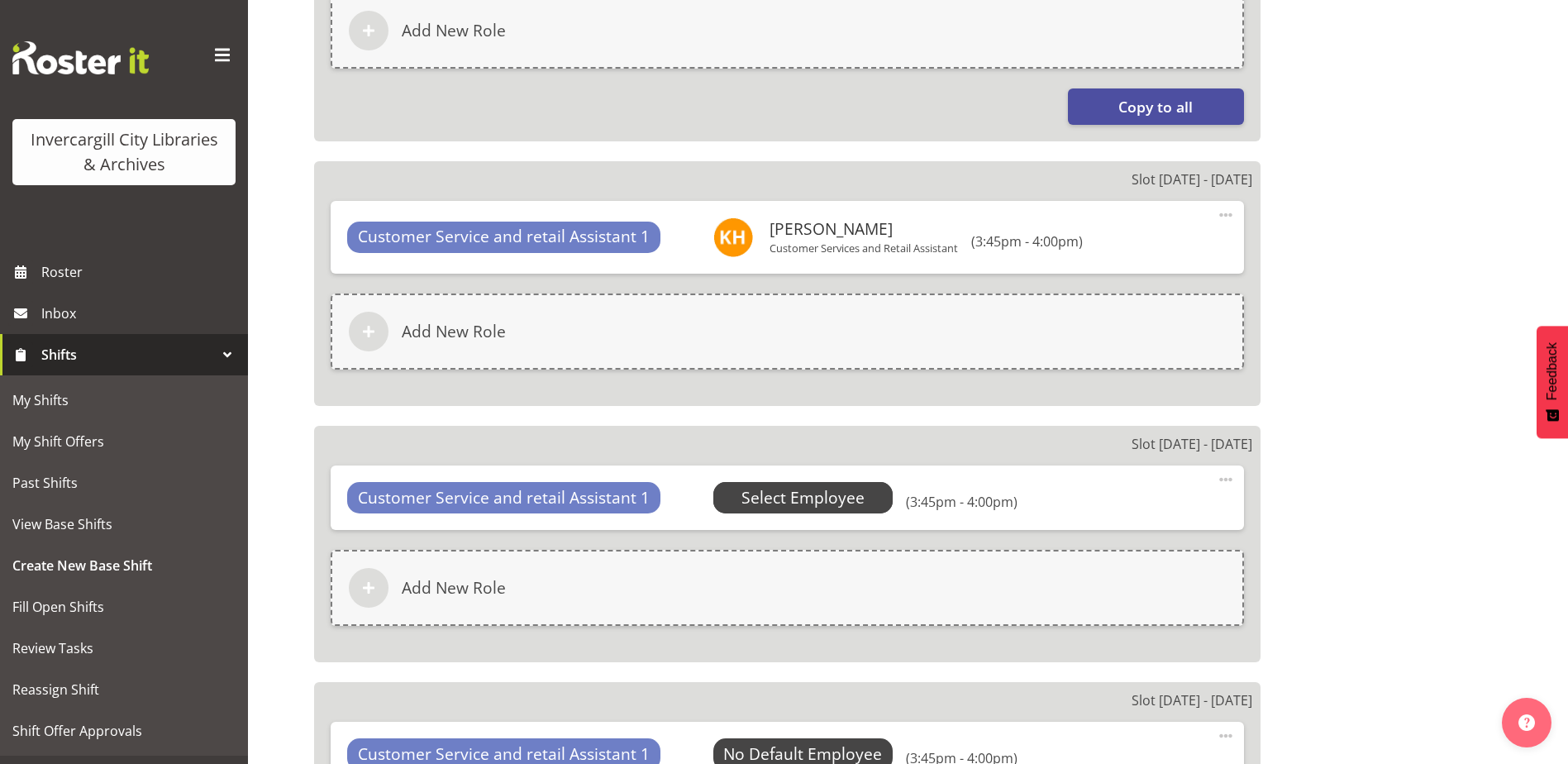
click at [755, 482] on span "Select Employee" at bounding box center [803, 497] width 180 height 31
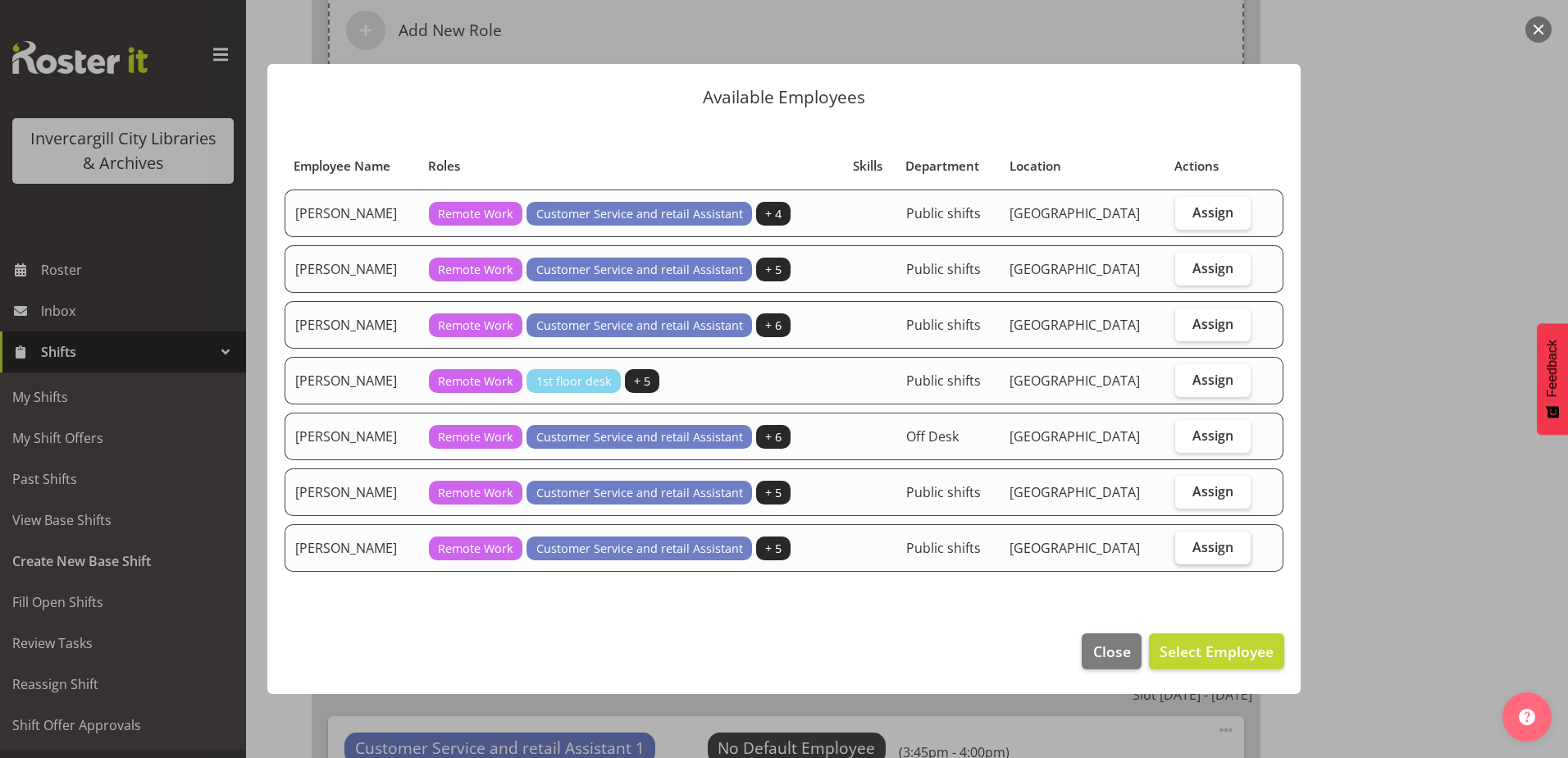
click at [1187, 547] on label "Assign" at bounding box center [1213, 547] width 76 height 33
click at [1186, 547] on input "Assign" at bounding box center [1180, 547] width 11 height 11
checkbox input "true"
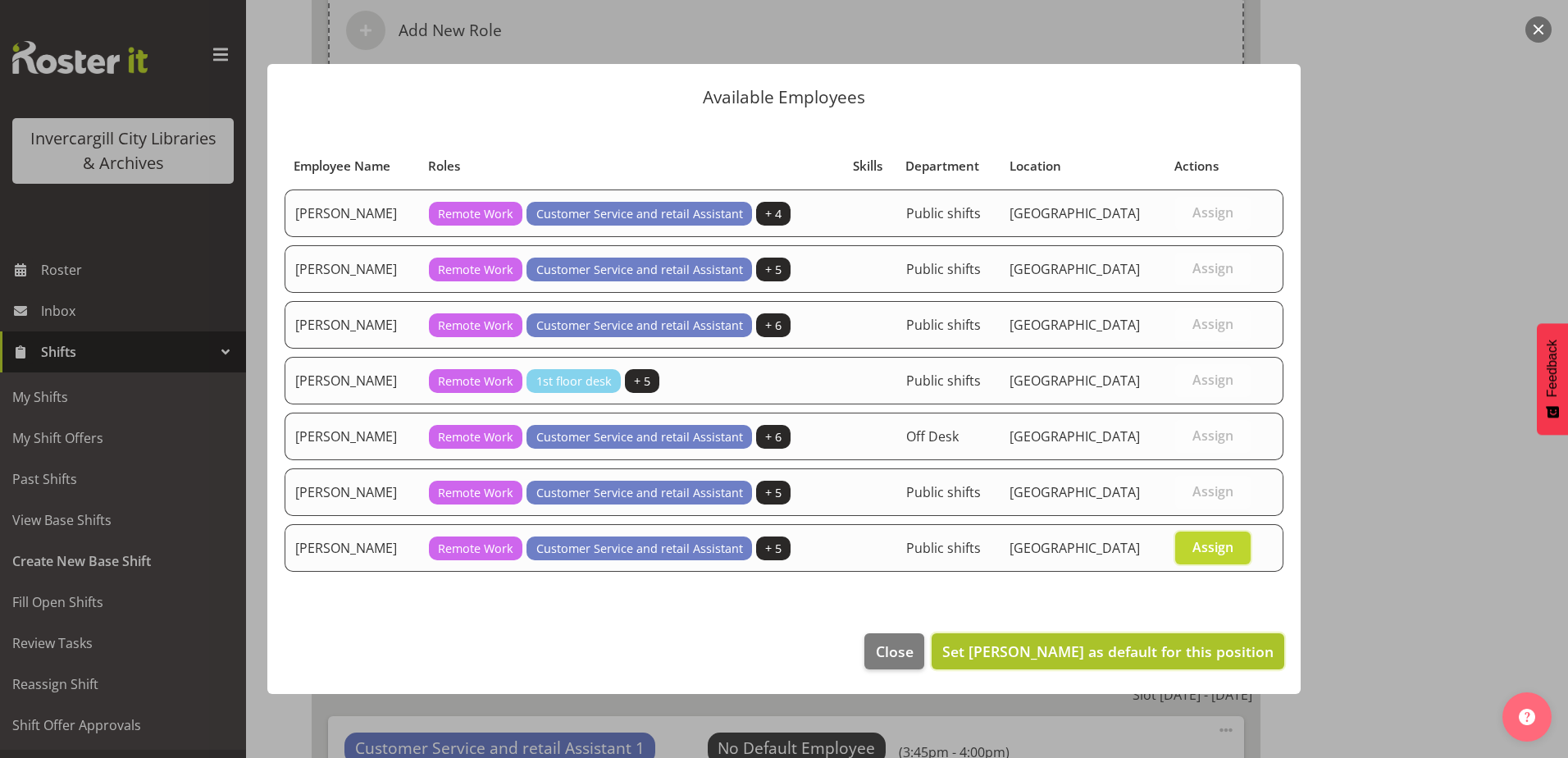
click at [1184, 634] on button "Set Serena Casey as default for this position" at bounding box center [1108, 650] width 353 height 36
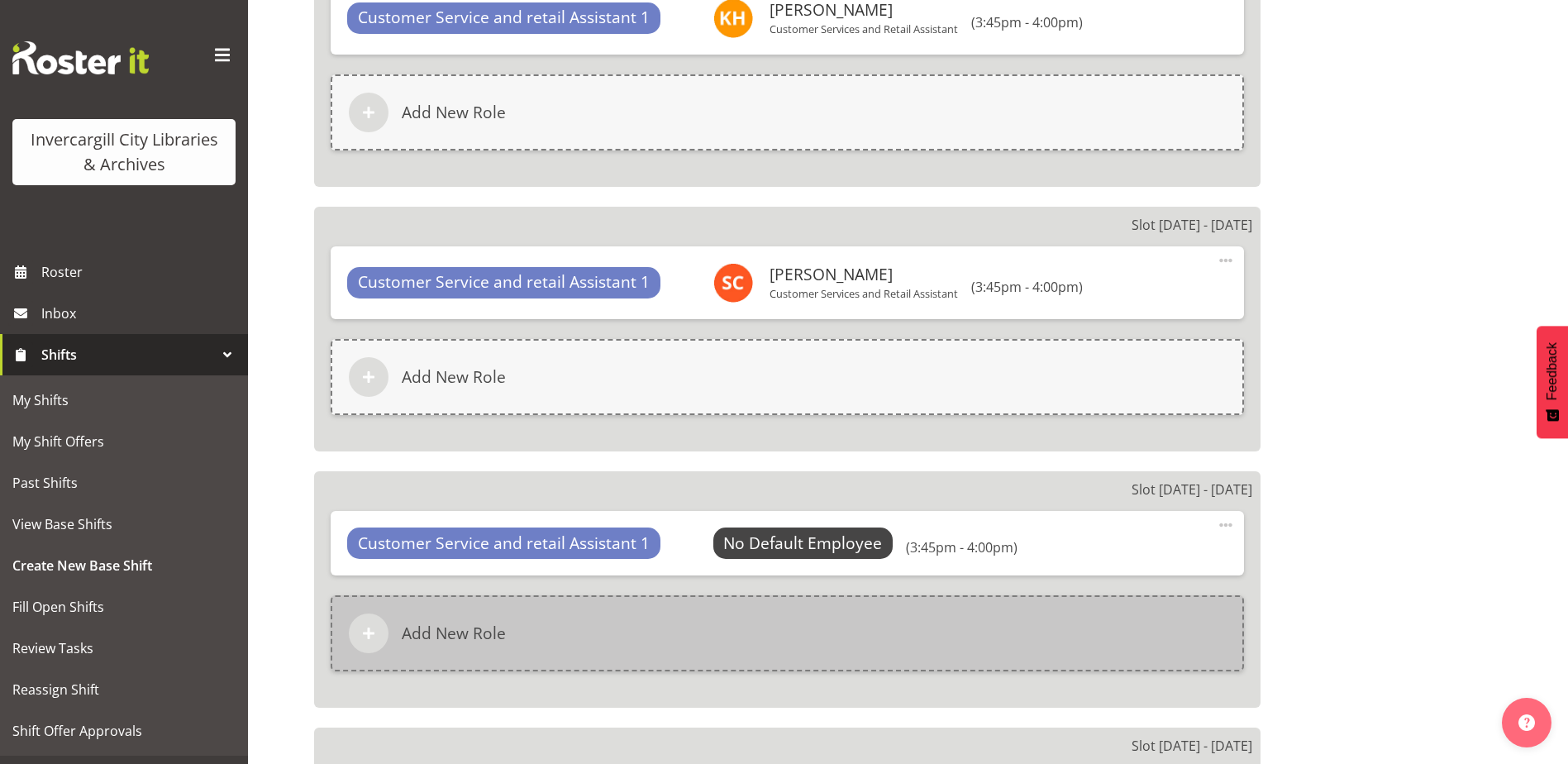
scroll to position [1554, 0]
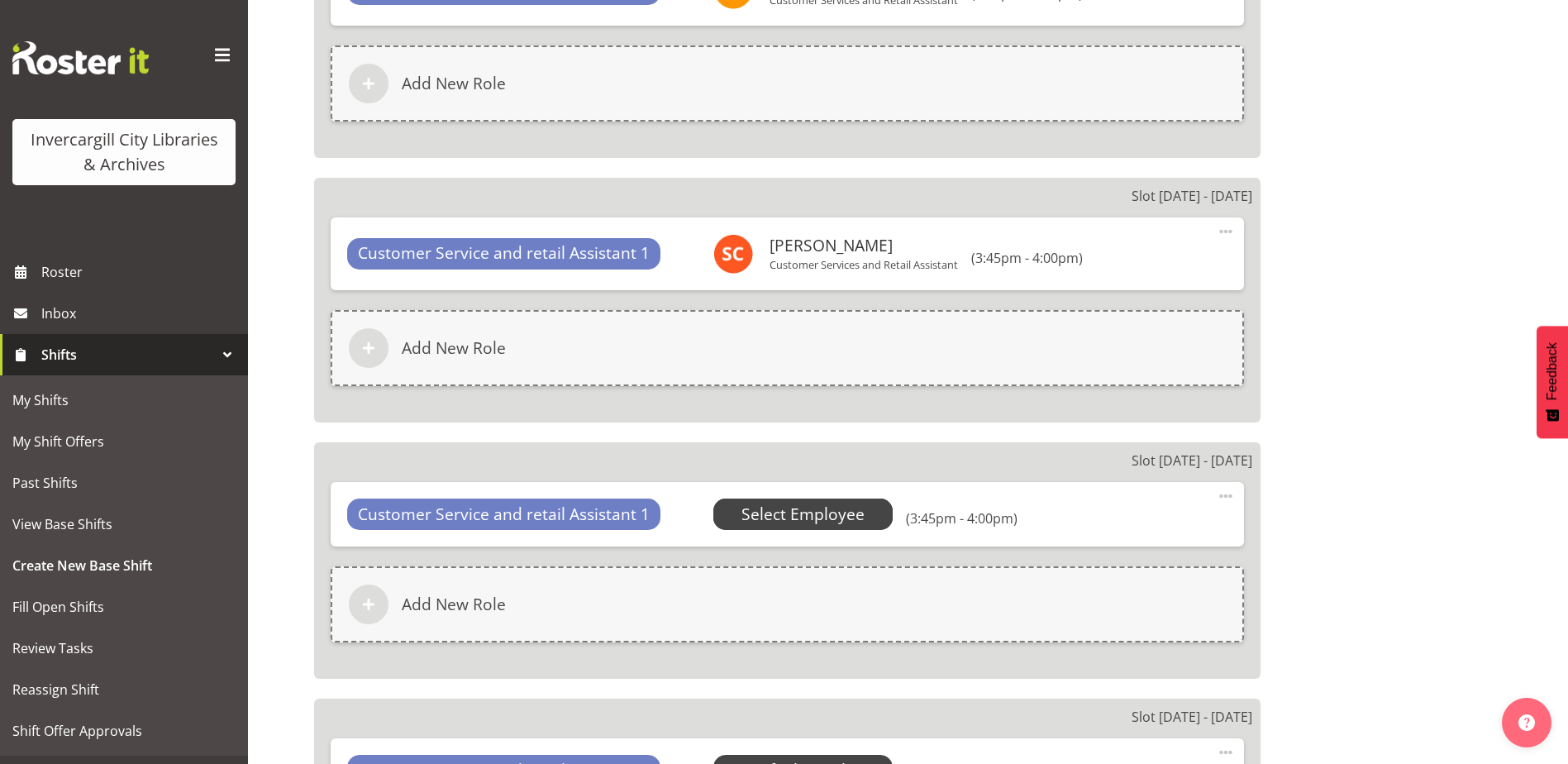
click at [778, 519] on span "Select Employee" at bounding box center [803, 514] width 123 height 24
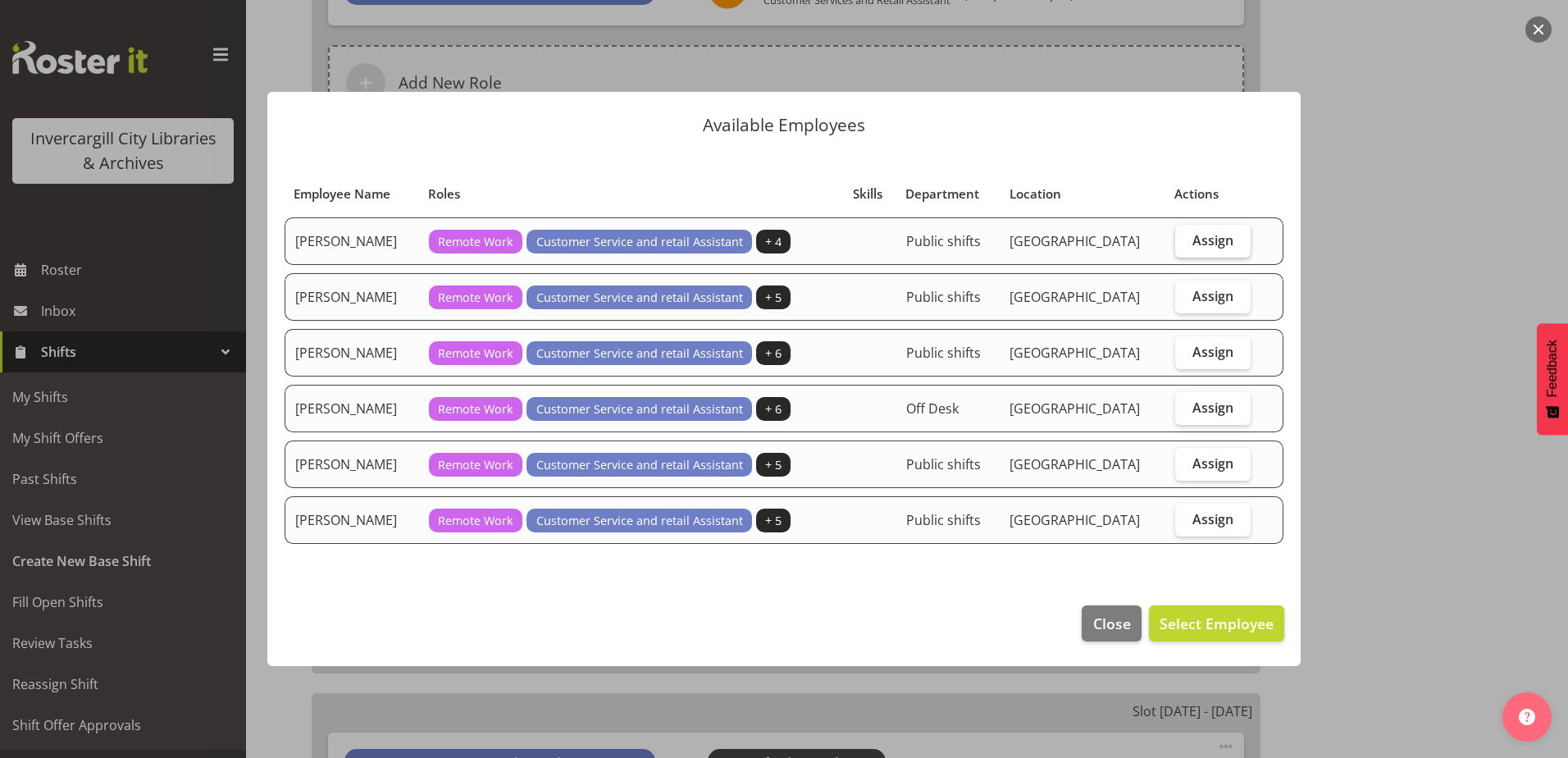
drag, startPoint x: 1204, startPoint y: 242, endPoint x: 1196, endPoint y: 249, distance: 10.6
click at [1203, 241] on span "Assign" at bounding box center [1213, 240] width 41 height 16
click at [1186, 241] on input "Assign" at bounding box center [1180, 240] width 11 height 11
checkbox input "true"
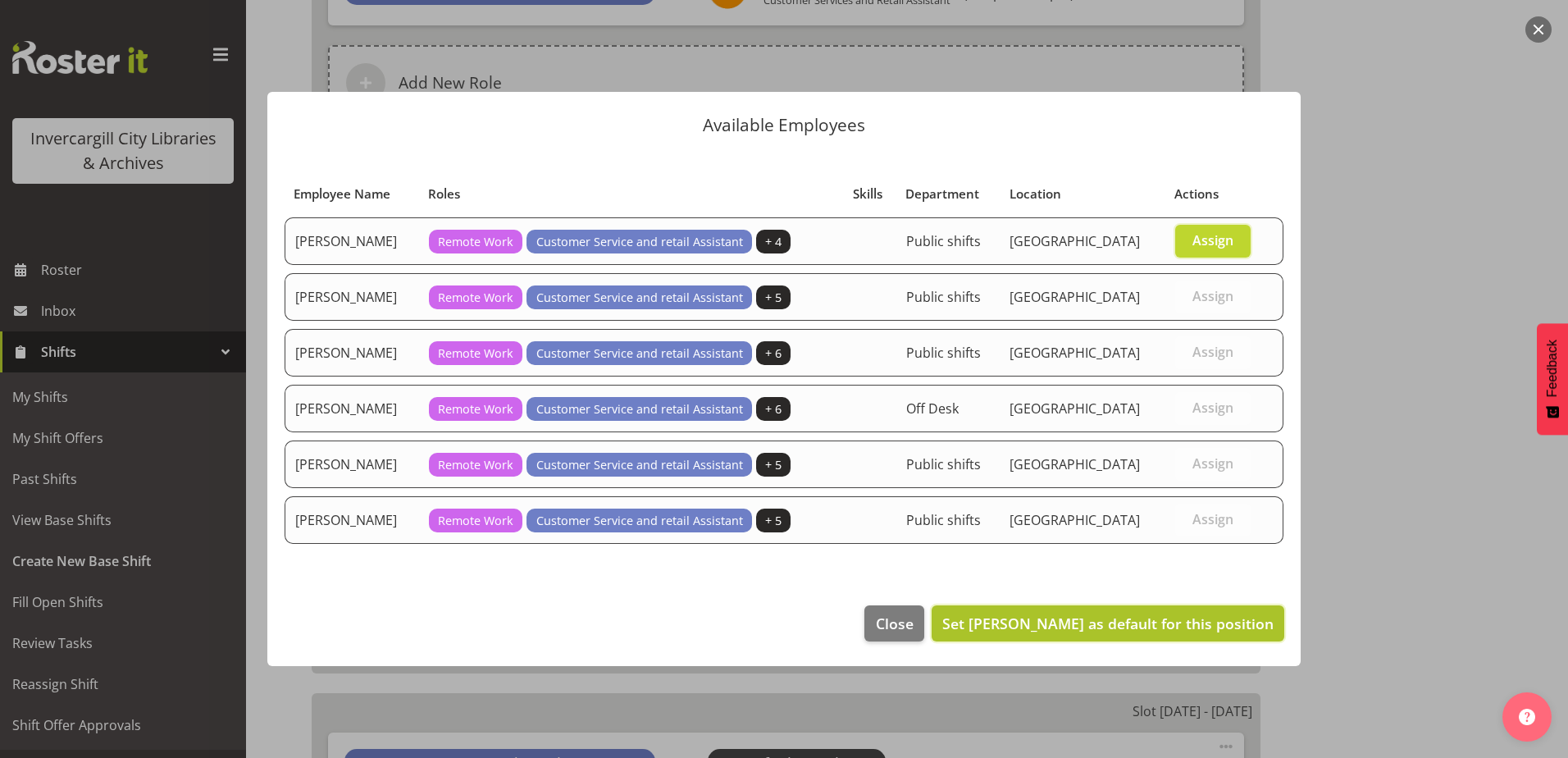
click at [1084, 635] on button "Set Gabriel McKay Smith as default for this position" at bounding box center [1108, 623] width 353 height 36
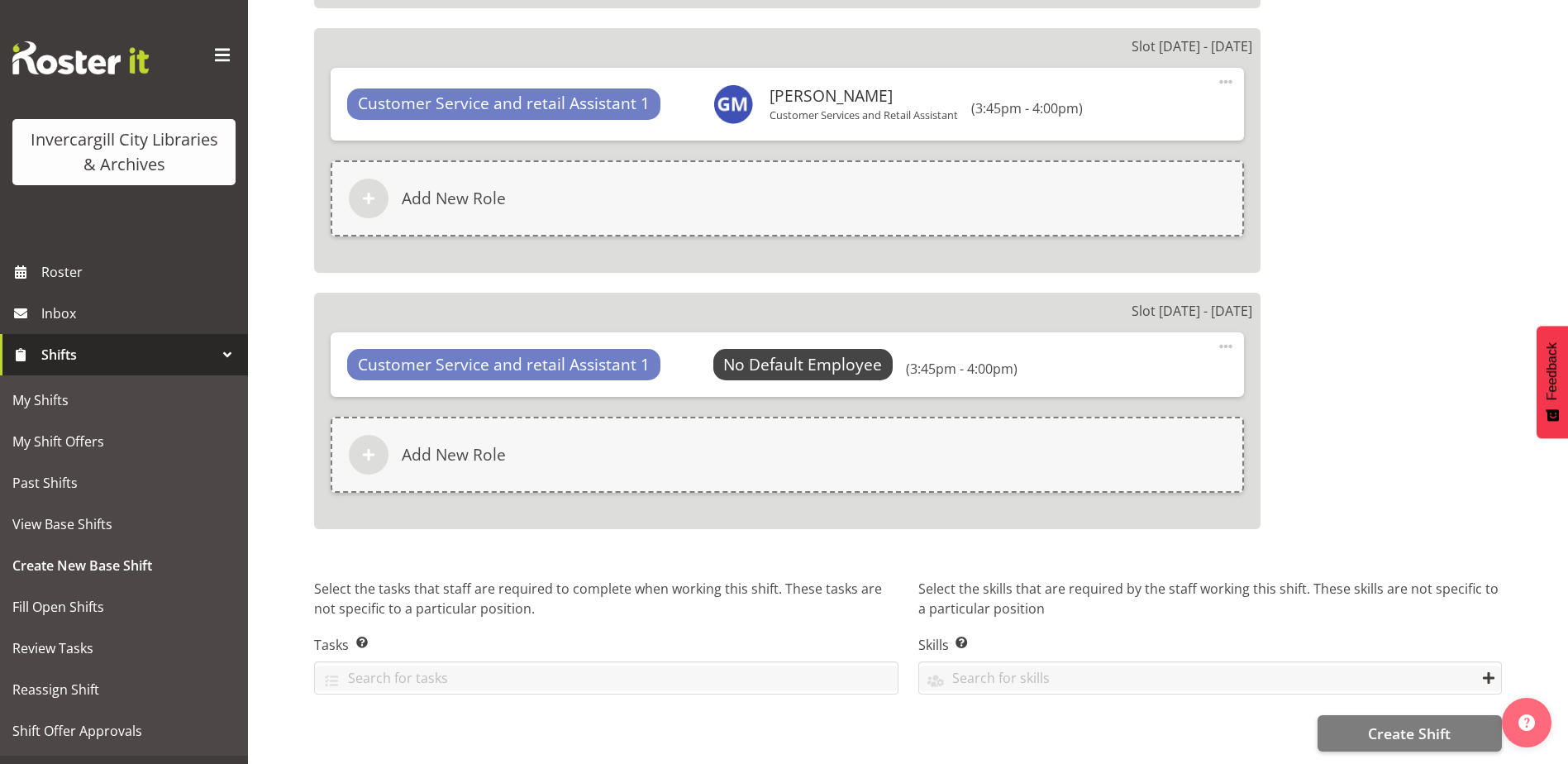
scroll to position [1980, 0]
click at [1413, 726] on span "Create Shift" at bounding box center [1409, 733] width 82 height 21
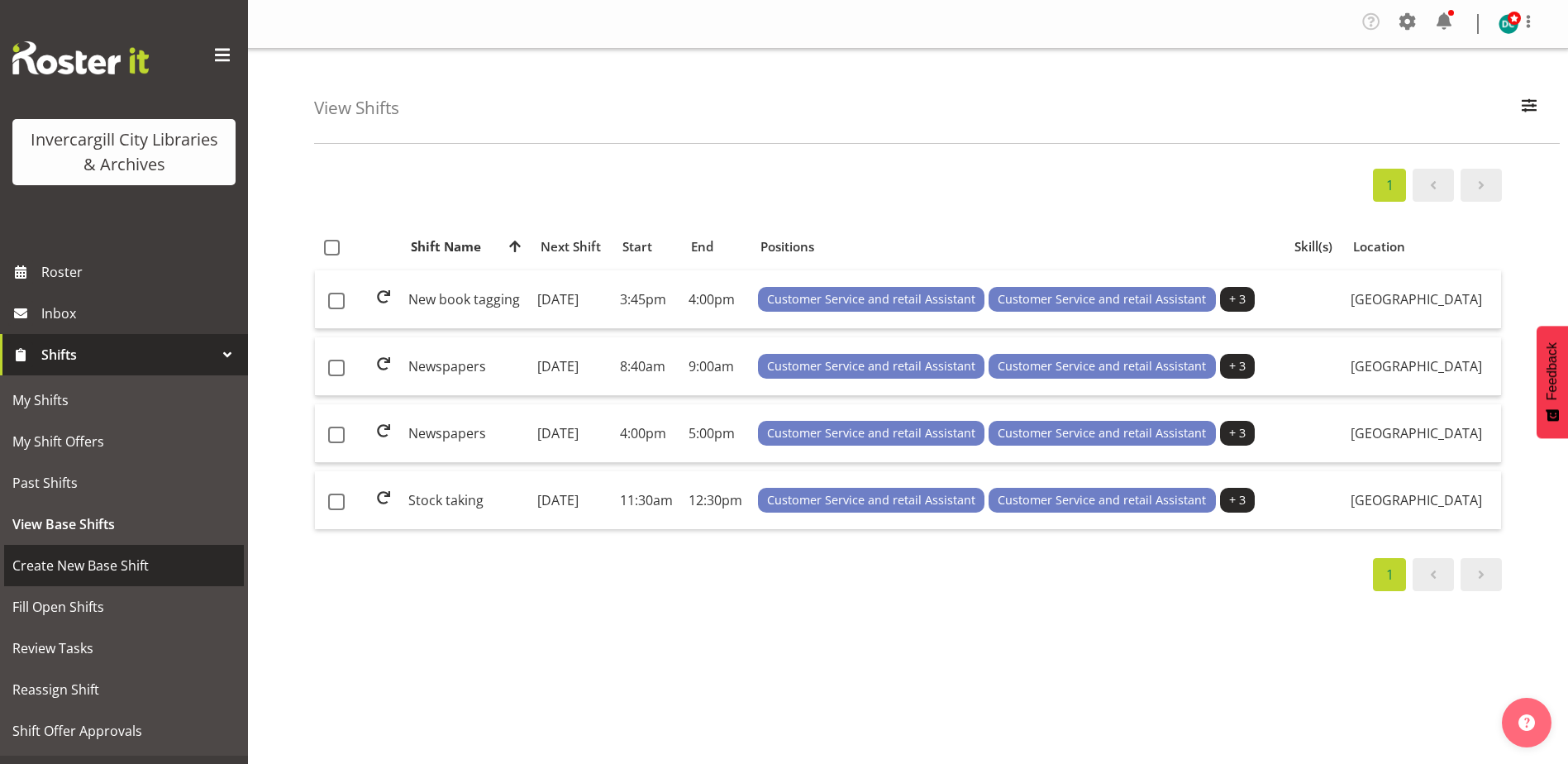
click at [62, 569] on span "Create New Base Shift" at bounding box center [124, 565] width 223 height 25
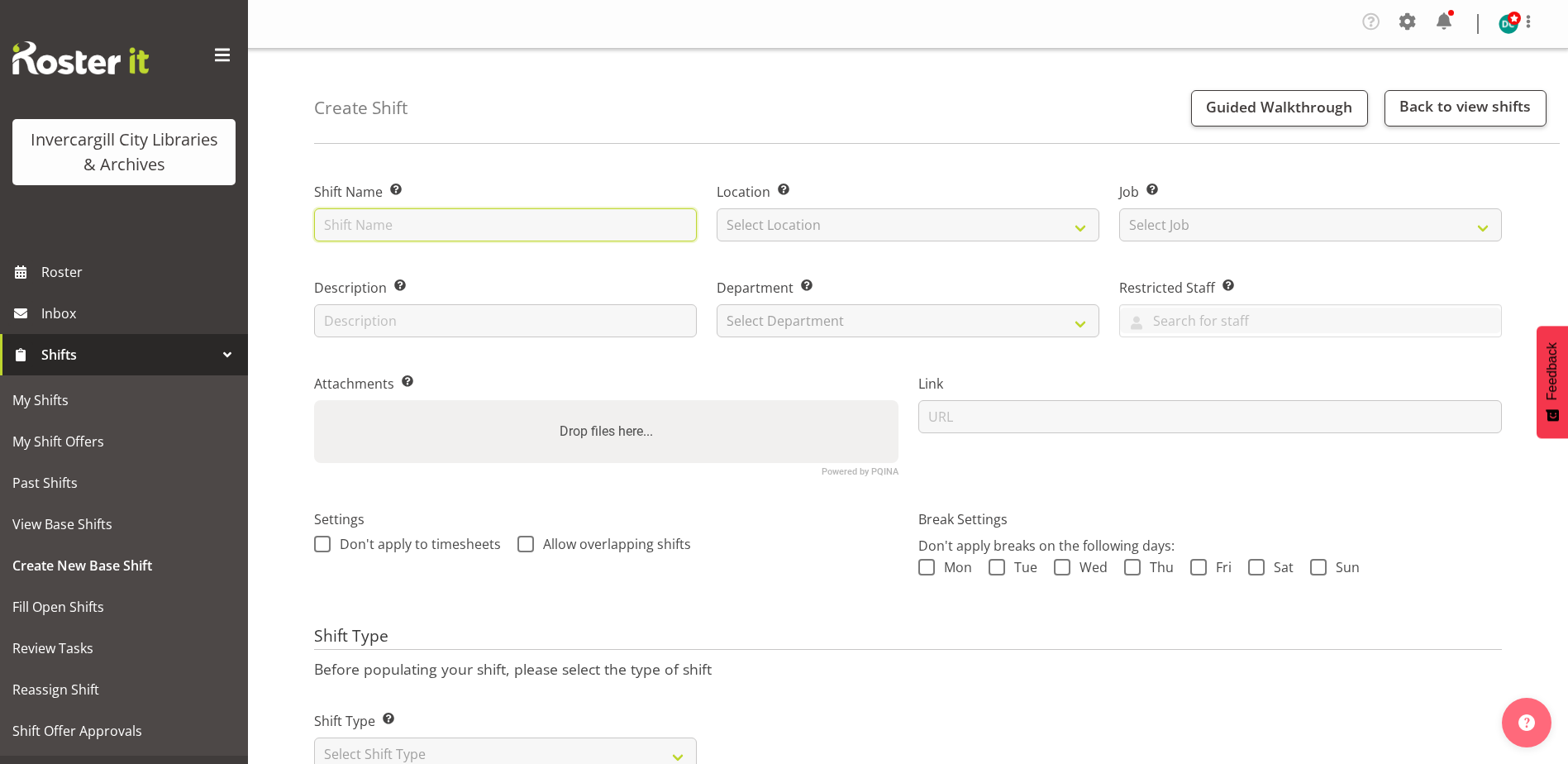
click at [354, 227] on input "text" at bounding box center [505, 225] width 383 height 33
type input "Home services"
click at [782, 229] on select "Select Location [GEOGRAPHIC_DATA] [GEOGRAPHIC_DATA]" at bounding box center [908, 225] width 383 height 33
select select "1276"
click at [717, 209] on select "Select Location [GEOGRAPHIC_DATA] [GEOGRAPHIC_DATA]" at bounding box center [908, 225] width 383 height 33
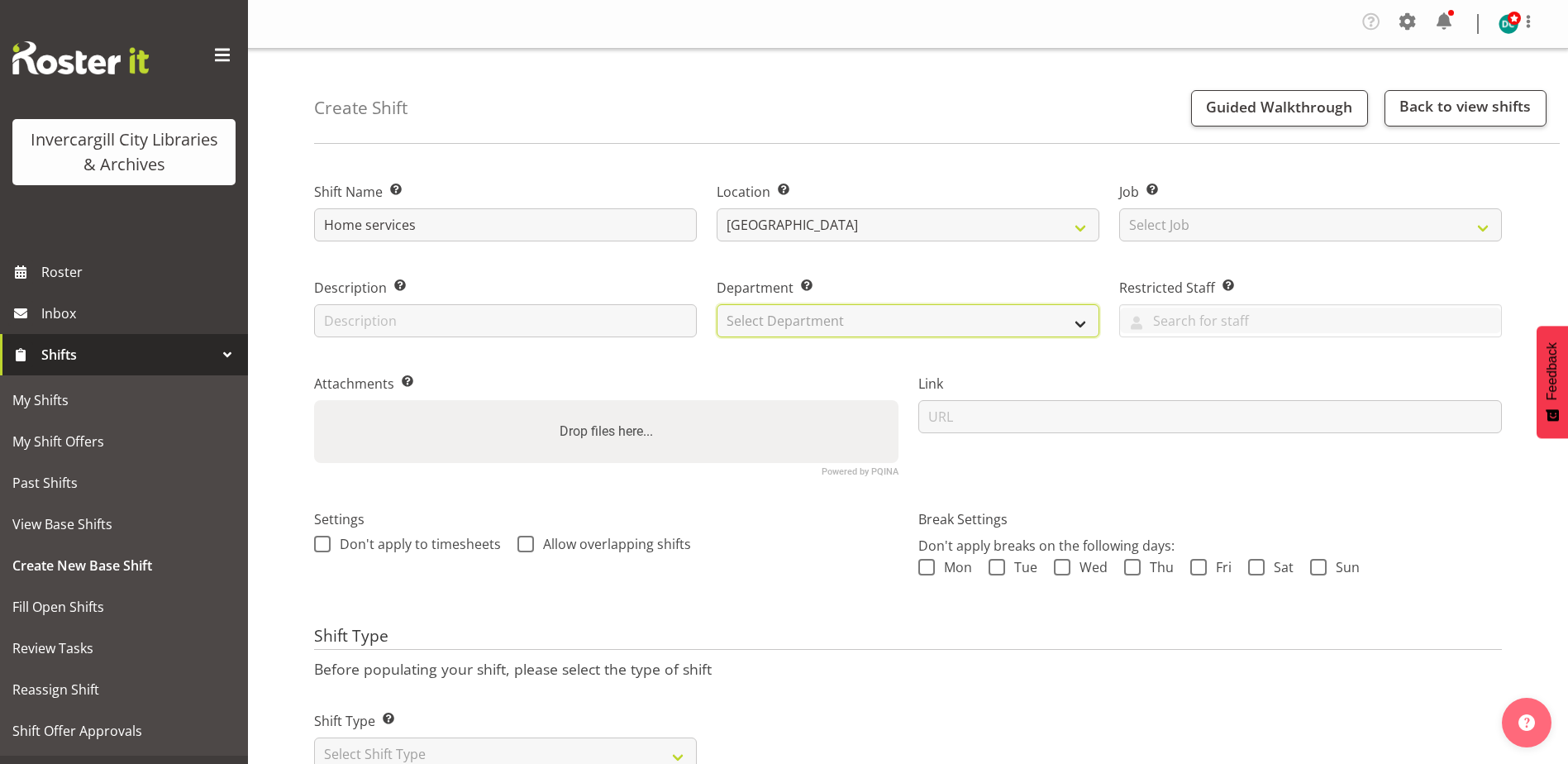
click at [779, 317] on select "Select Department Off Desk Public shifts" at bounding box center [908, 321] width 383 height 33
select select "920"
click at [717, 305] on select "Select Department Off Desk Public shifts" at bounding box center [908, 321] width 383 height 33
drag, startPoint x: 326, startPoint y: 545, endPoint x: 479, endPoint y: 556, distance: 153.4
click at [326, 545] on span at bounding box center [323, 544] width 16 height 16
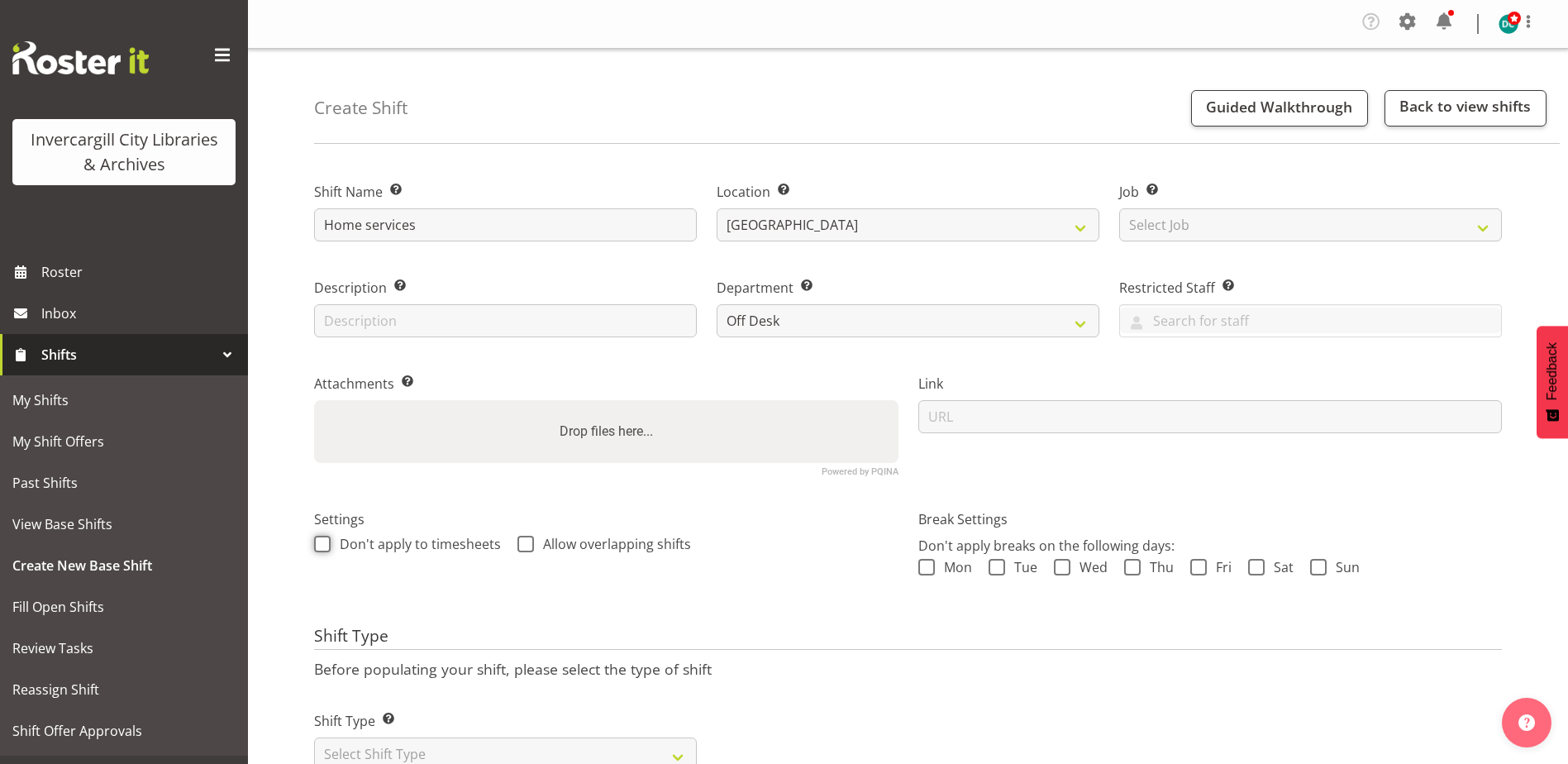
click at [325, 545] on input "Don't apply to timesheets" at bounding box center [320, 545] width 11 height 11
checkbox input "true"
click at [519, 543] on span at bounding box center [526, 544] width 16 height 16
click at [519, 543] on input "Allow overlapping shifts" at bounding box center [523, 545] width 11 height 11
checkbox input "true"
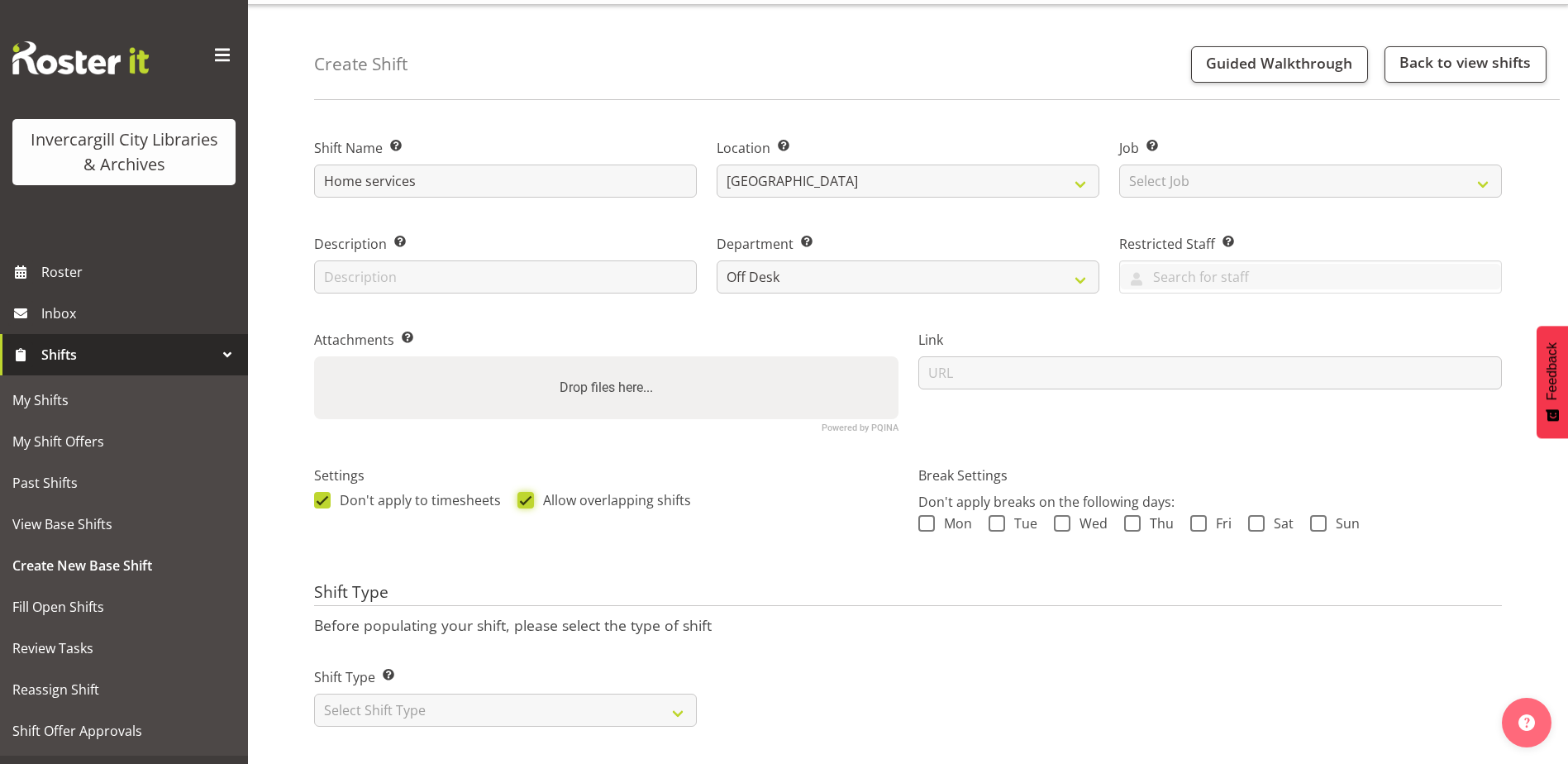
scroll to position [66, 0]
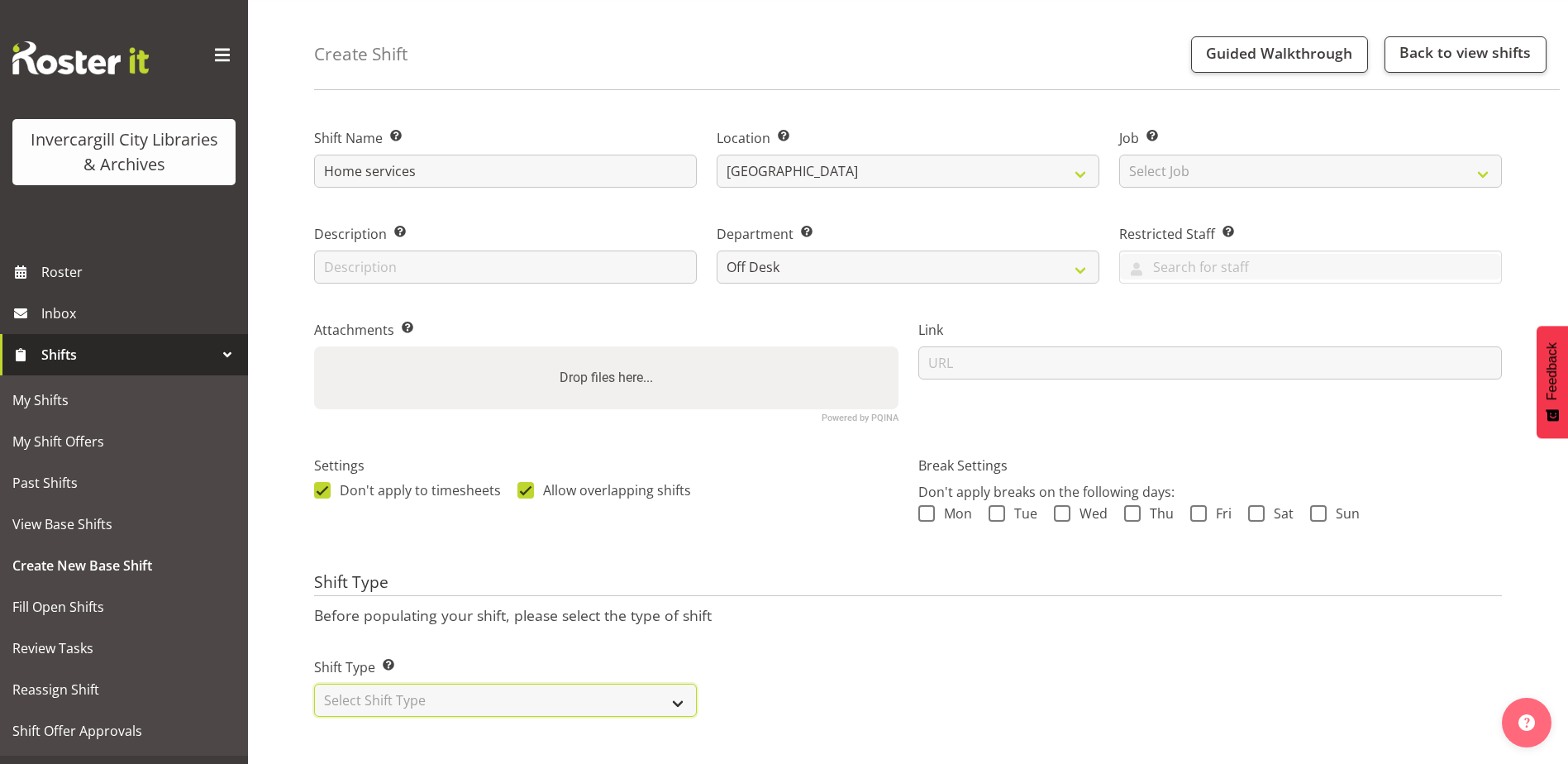
click at [433, 691] on select "Select Shift Type One Off Shift Recurring Shift Rotating Shift" at bounding box center [505, 700] width 383 height 33
select select "rotating"
click at [314, 683] on select "Select Shift Type One Off Shift Recurring Shift Rotating Shift" at bounding box center [505, 700] width 383 height 33
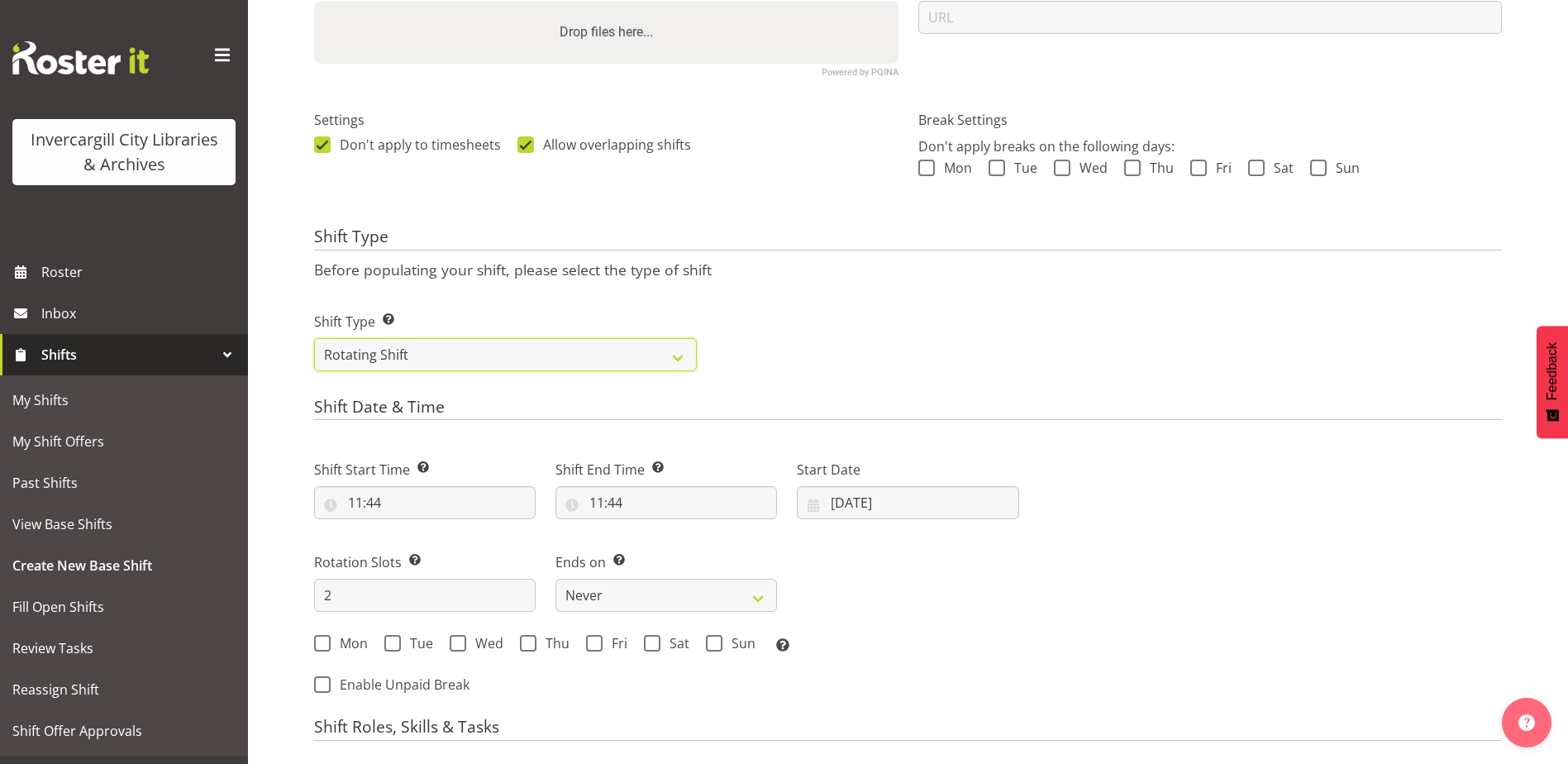
scroll to position [562, 0]
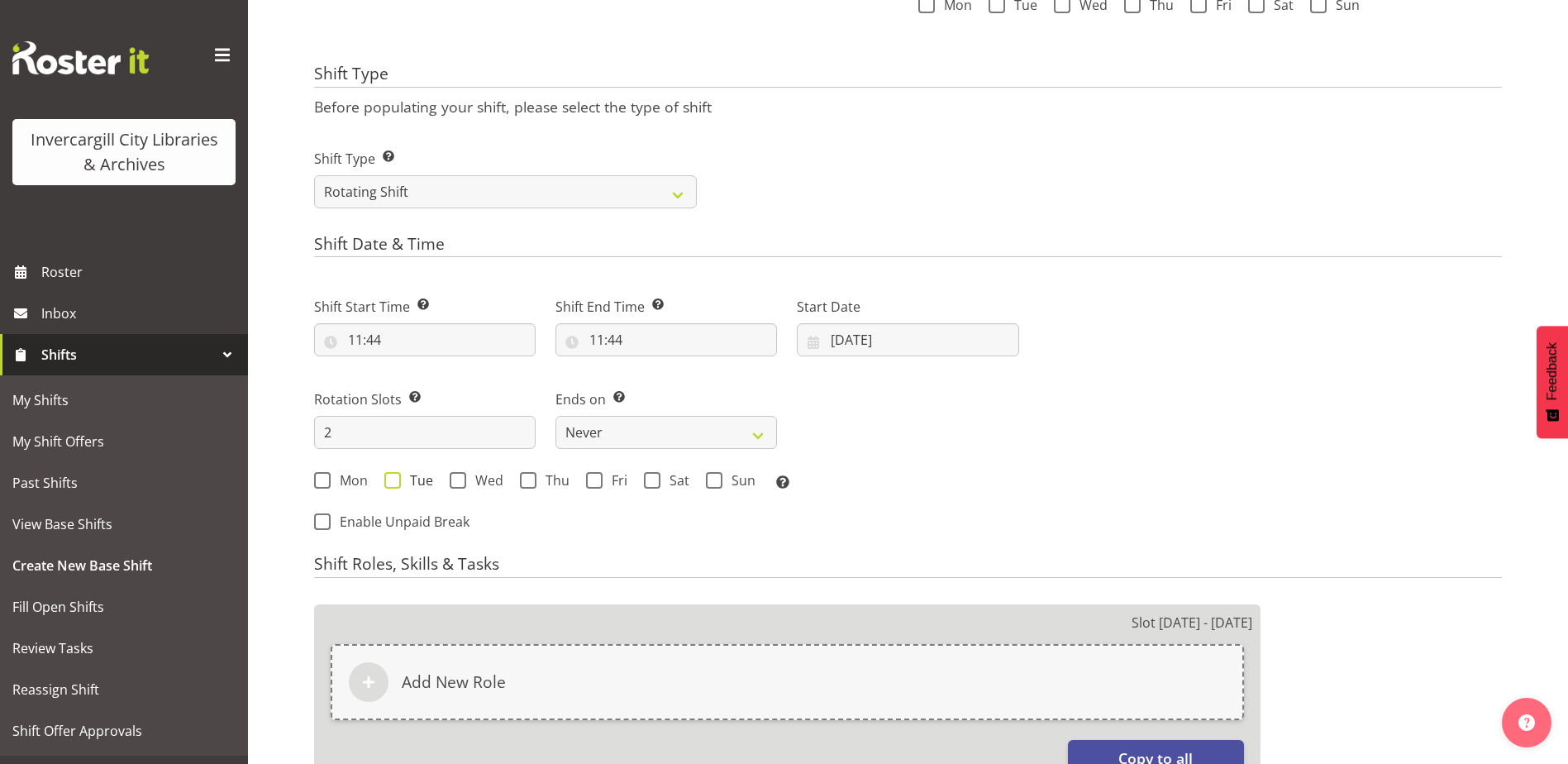
click at [392, 478] on span at bounding box center [392, 480] width 16 height 16
click at [392, 478] on input "Tue" at bounding box center [390, 481] width 11 height 11
checkbox input "true"
click at [458, 481] on span at bounding box center [458, 480] width 16 height 16
click at [458, 481] on input "Wed" at bounding box center [455, 481] width 11 height 11
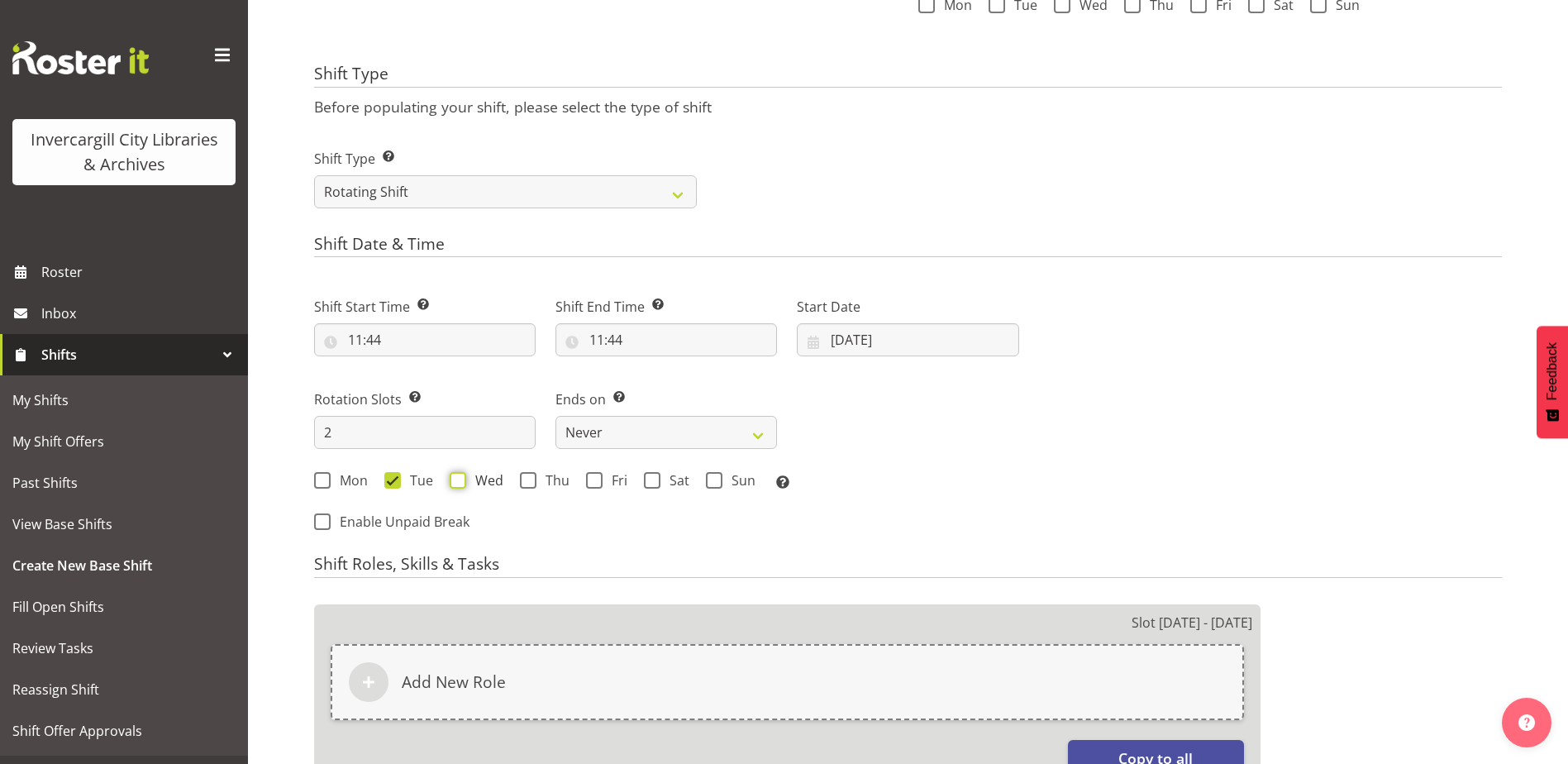
checkbox input "true"
drag, startPoint x: 534, startPoint y: 485, endPoint x: 560, endPoint y: 485, distance: 26.0
click at [533, 485] on span at bounding box center [528, 480] width 16 height 16
click at [530, 485] on input "Thu" at bounding box center [525, 481] width 11 height 11
checkbox input "true"
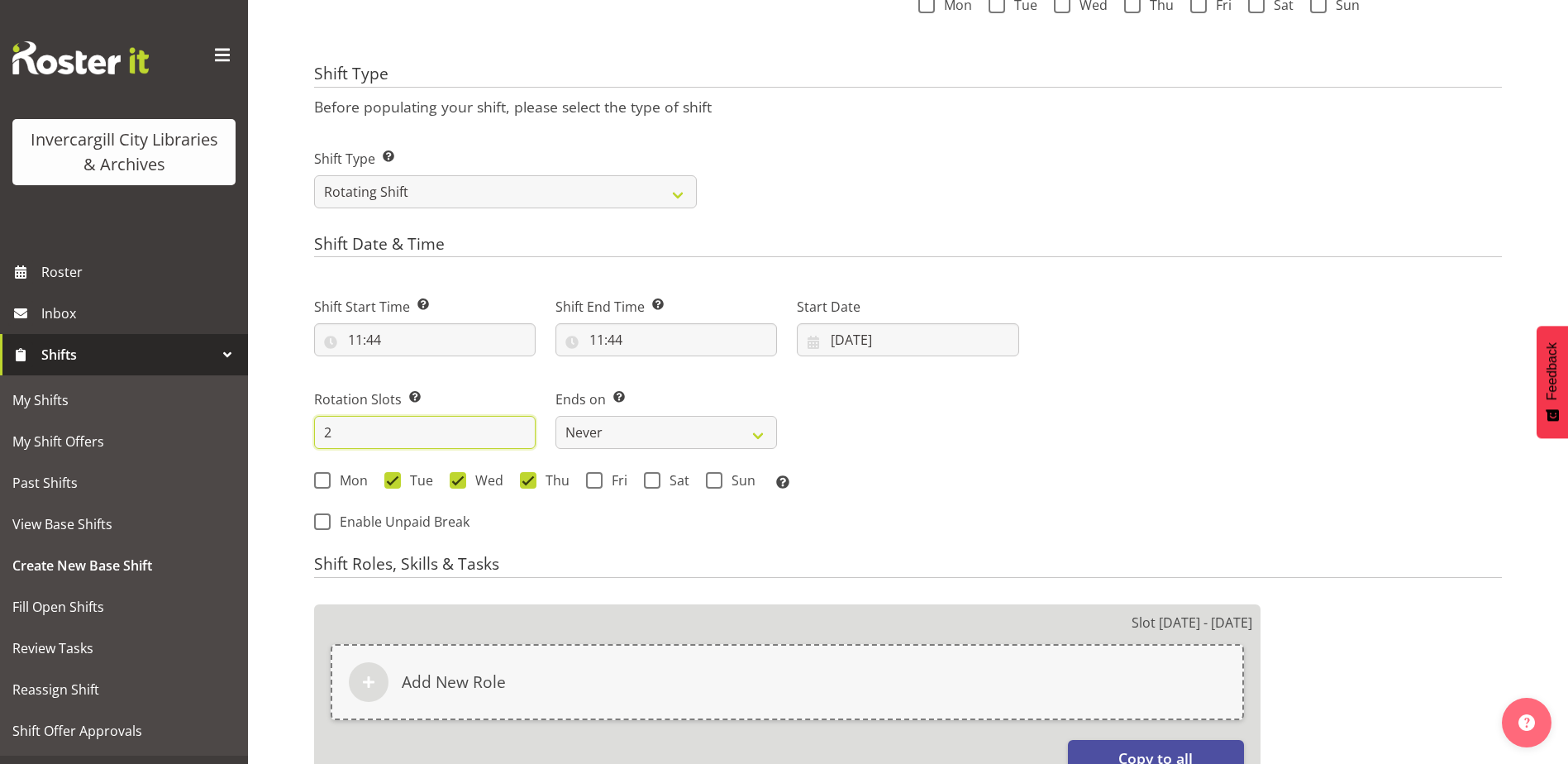
click at [397, 426] on input "2" at bounding box center [425, 432] width 221 height 33
type input "3"
click at [981, 422] on div "Shift Start Time Set the time of the day you wish this shift to start 11:44 00 …" at bounding box center [667, 388] width 725 height 230
click at [394, 335] on input "11:44" at bounding box center [425, 339] width 221 height 33
drag, startPoint x: 495, startPoint y: 374, endPoint x: 481, endPoint y: 380, distance: 15.2
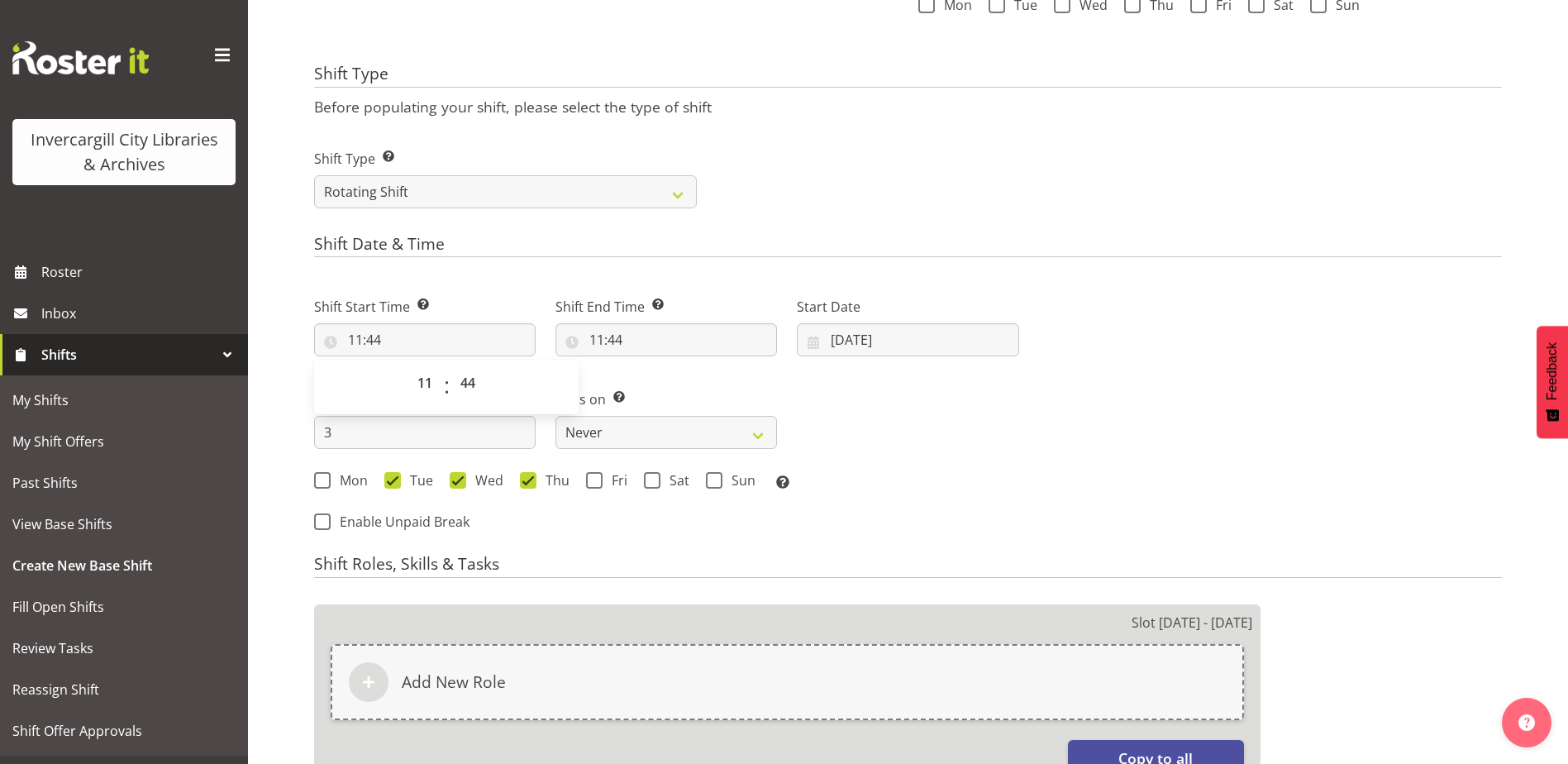
click at [487, 377] on div "00 01 02 03 04 05 06 07 08 09 10 11 12 13 14 15 16 17 18 19 20 21 22 23 : 00 01…" at bounding box center [446, 387] width 264 height 41
click at [476, 379] on select "00 01 02 03 04 05 06 07 08 09 10 11 12 13 14 15 16 17 18 19 20 21 22 23 24 25 2…" at bounding box center [470, 382] width 38 height 33
select select "0"
click at [452, 366] on select "00 01 02 03 04 05 06 07 08 09 10 11 12 13 14 15 16 17 18 19 20 21 22 23 24 25 2…" at bounding box center [470, 382] width 38 height 33
type input "11:00"
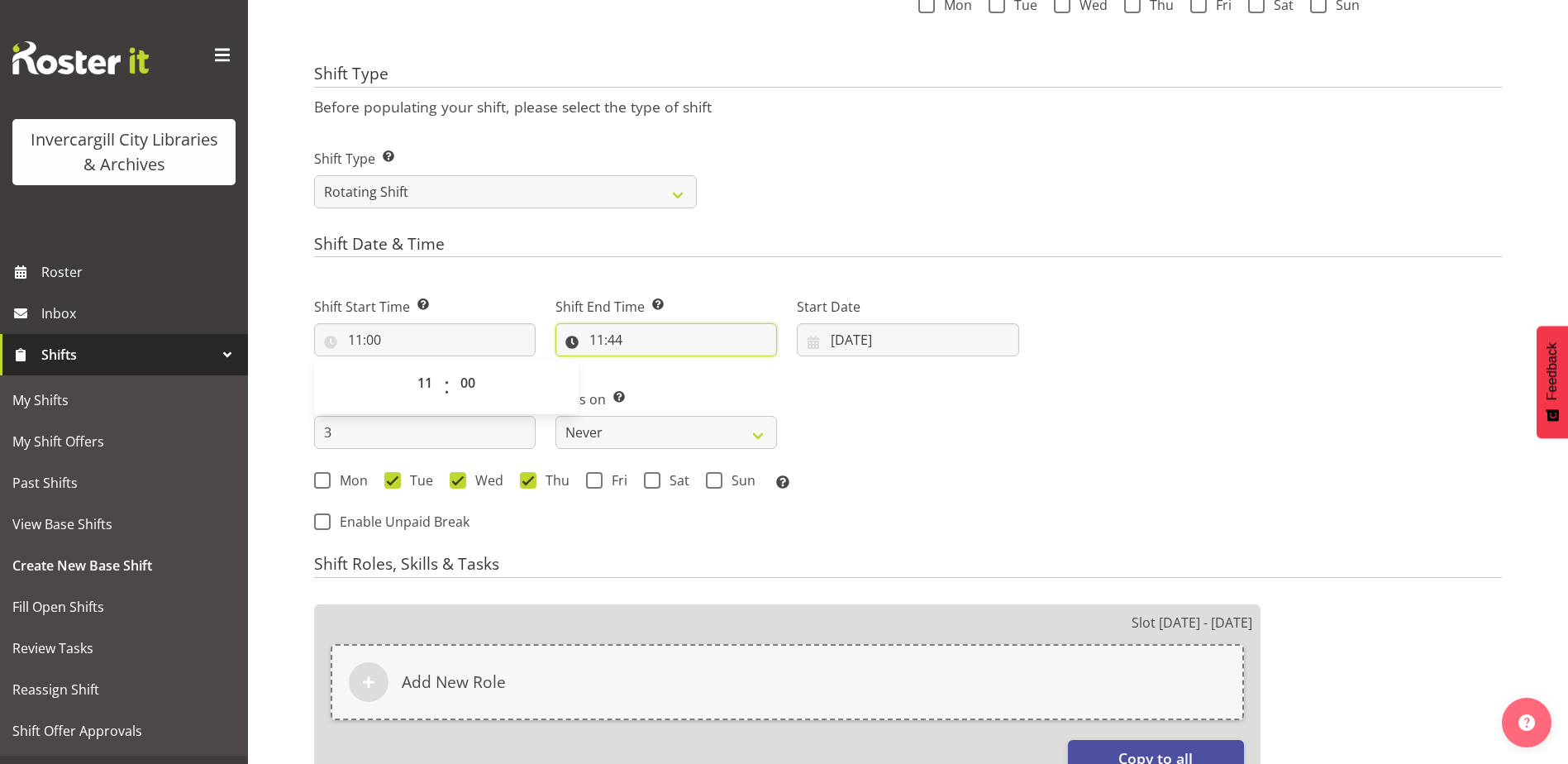
click at [604, 339] on input "11:44" at bounding box center [666, 339] width 221 height 33
click at [665, 382] on select "00 01 02 03 04 05 06 07 08 09 10 11 12 13 14 15 16 17 18 19 20 21 22 23" at bounding box center [668, 382] width 38 height 33
select select "12"
click at [650, 366] on select "00 01 02 03 04 05 06 07 08 09 10 11 12 13 14 15 16 17 18 19 20 21 22 23" at bounding box center [668, 382] width 38 height 33
type input "12:44"
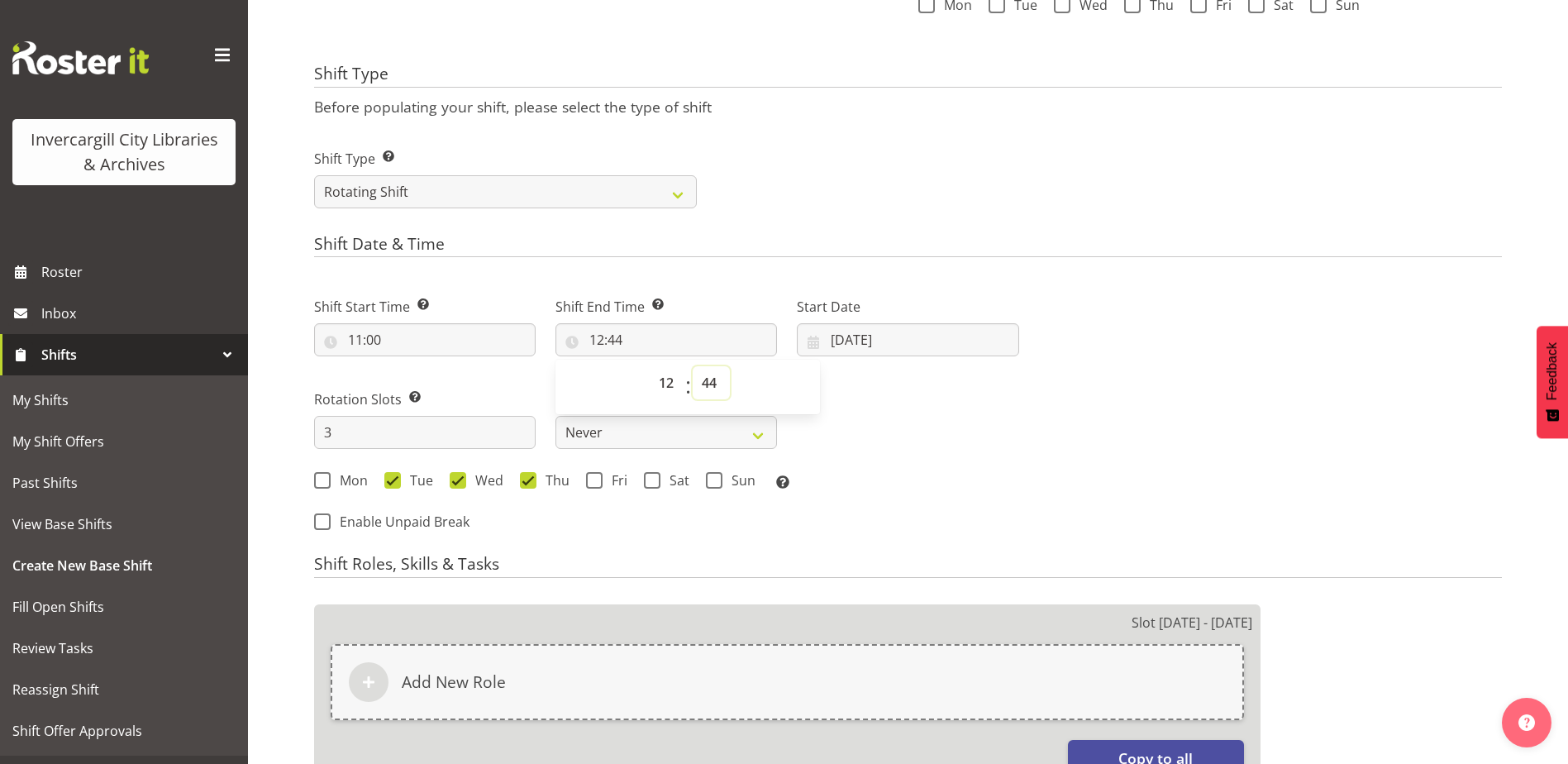
drag, startPoint x: 709, startPoint y: 382, endPoint x: 700, endPoint y: 375, distance: 11.4
click at [709, 382] on select "00 01 02 03 04 05 06 07 08 09 10 11 12 13 14 15 16 17 18 19 20 21 22 23 24 25 2…" at bounding box center [711, 382] width 38 height 33
select select "30"
click at [693, 366] on select "00 01 02 03 04 05 06 07 08 09 10 11 12 13 14 15 16 17 18 19 20 21 22 23 24 25 2…" at bounding box center [711, 382] width 38 height 33
type input "12:30"
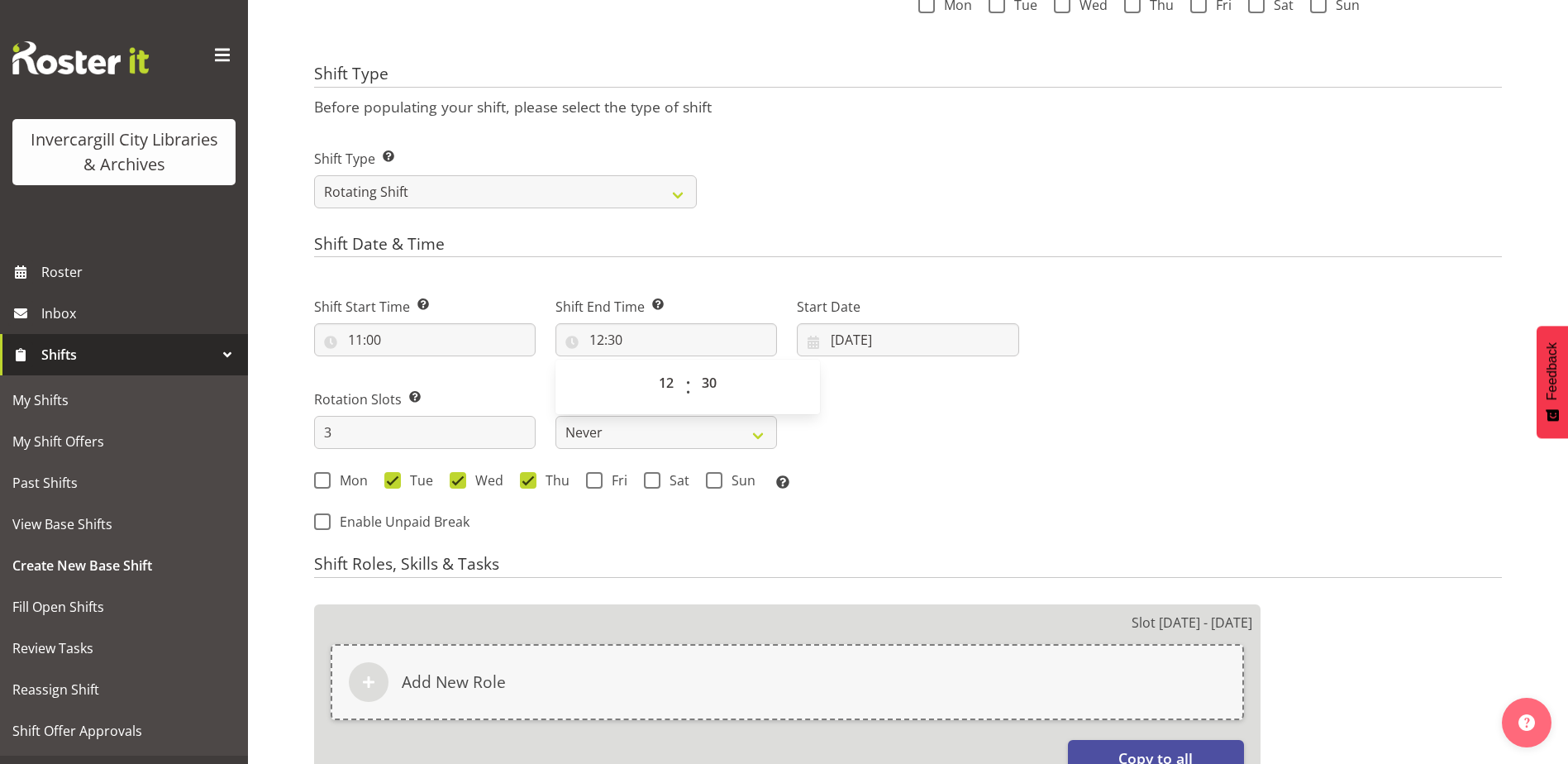
drag, startPoint x: 969, startPoint y: 408, endPoint x: 775, endPoint y: 494, distance: 212.2
click at [966, 407] on div "Shift Start Time Set the time of the day you wish this shift to start 11:00 00 …" at bounding box center [667, 388] width 725 height 230
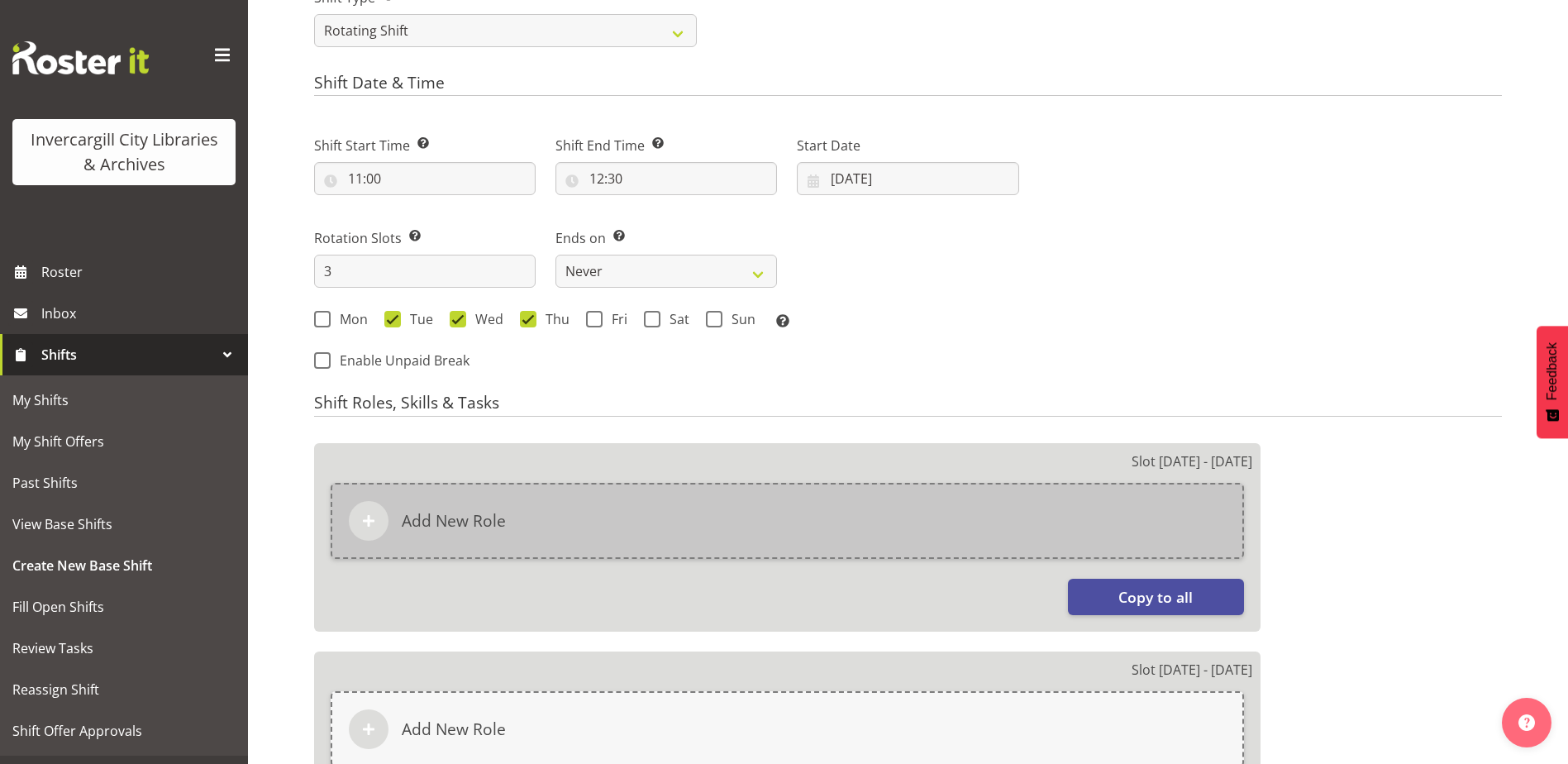
scroll to position [727, 0]
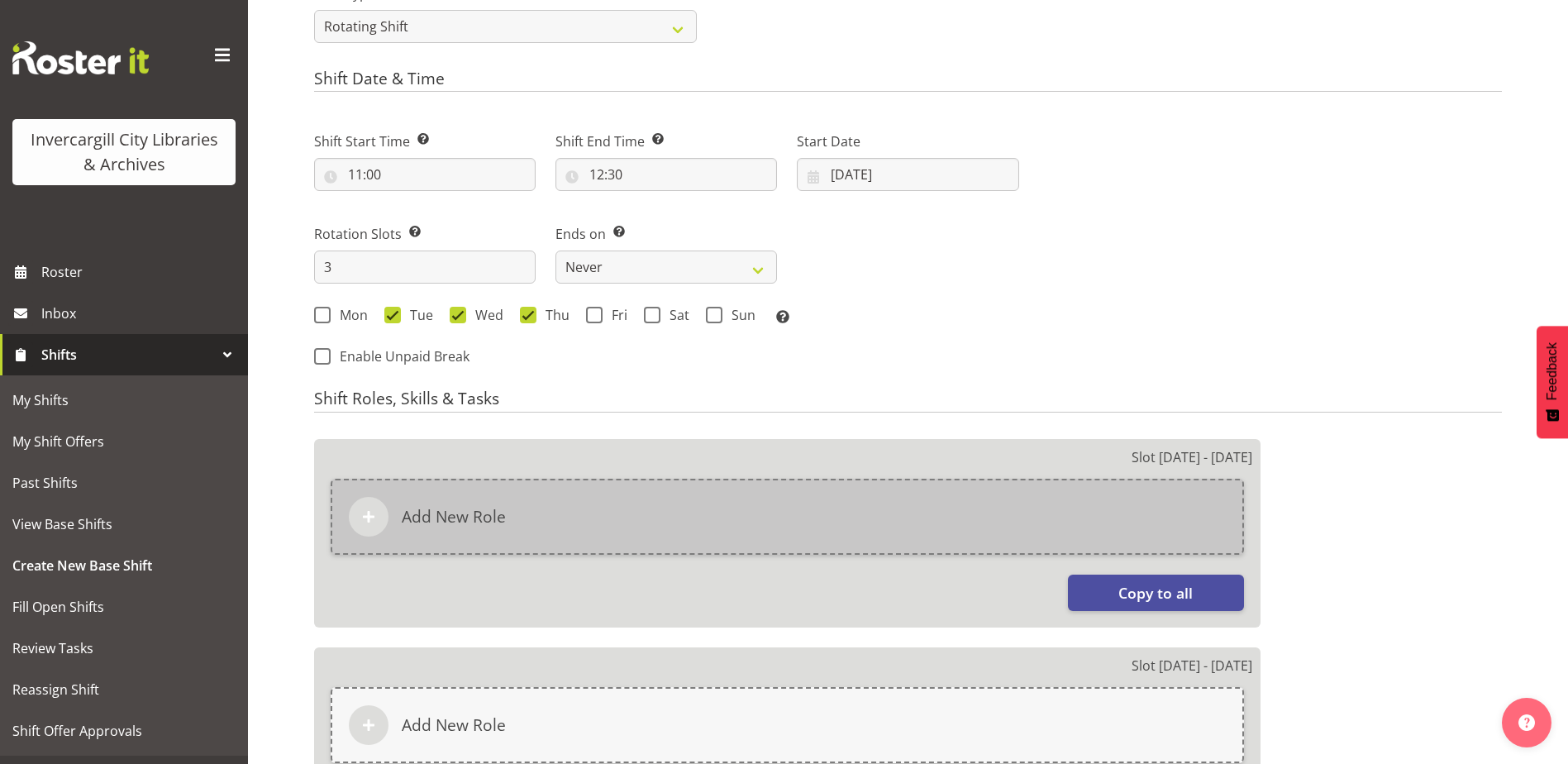
click at [886, 514] on div "Add New Role" at bounding box center [788, 516] width 914 height 76
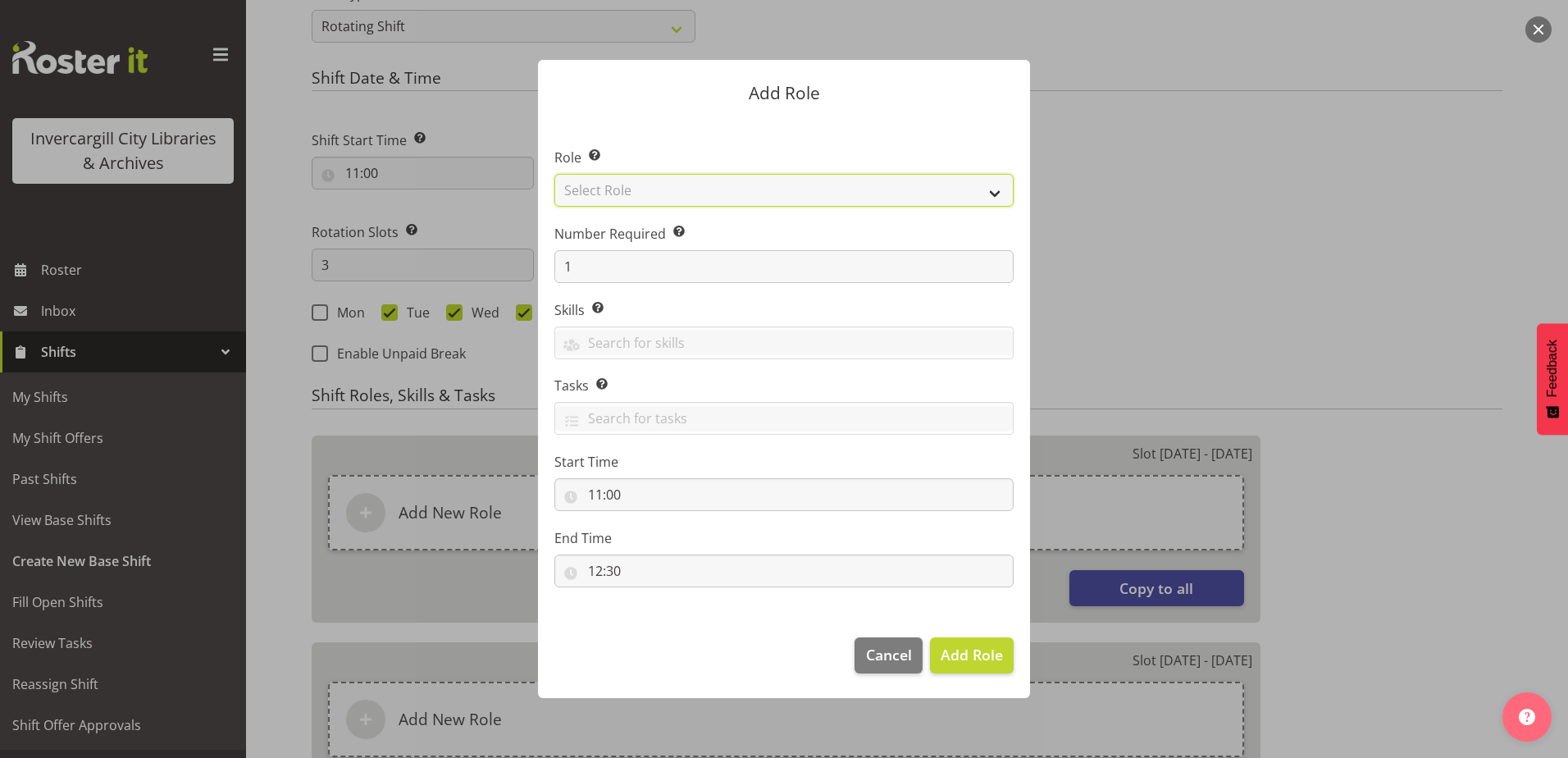
click at [671, 199] on select "Select Role 1st floor desk AQ operator Business Support Team member Casual Cust…" at bounding box center [784, 190] width 460 height 33
select select "1535"
click at [555, 174] on select "Select Role 1st floor desk AQ operator Business Support Team member Casual Cust…" at bounding box center [784, 190] width 460 height 33
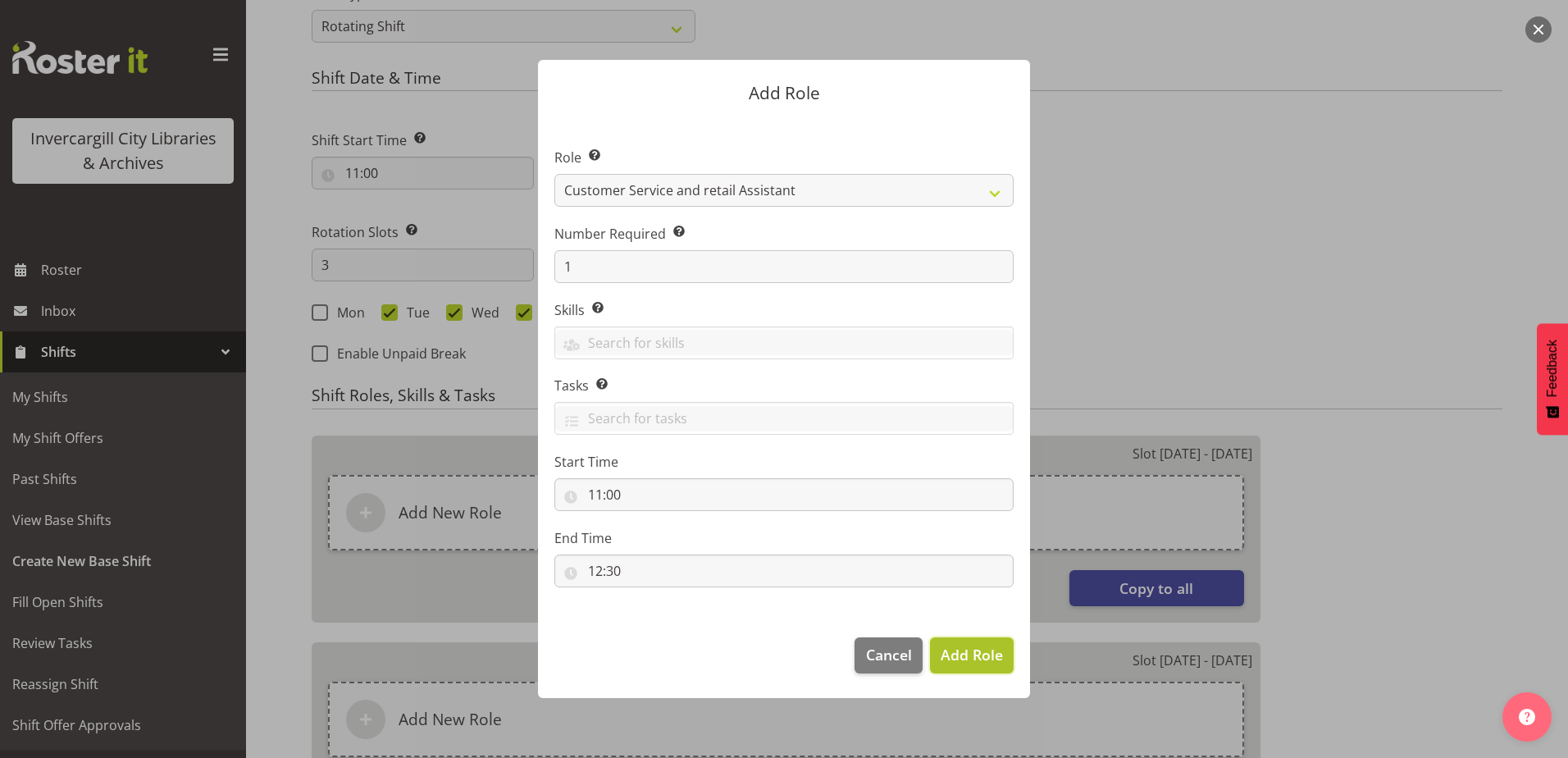
click at [977, 651] on span "Add Role" at bounding box center [972, 654] width 62 height 20
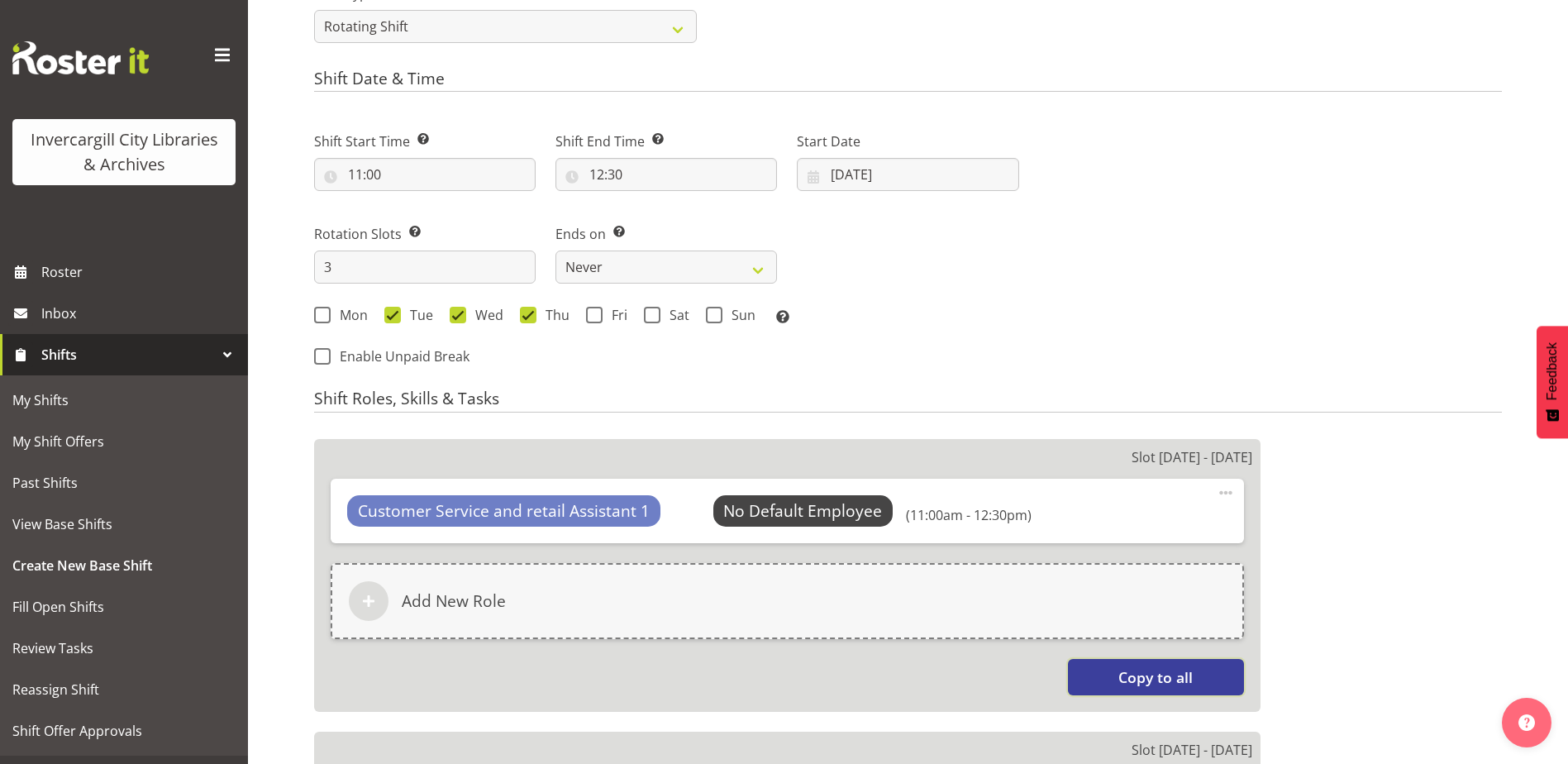
click at [1198, 662] on button "Copy to all" at bounding box center [1156, 676] width 177 height 37
click at [1196, 666] on button "Copy to all" at bounding box center [1156, 676] width 177 height 37
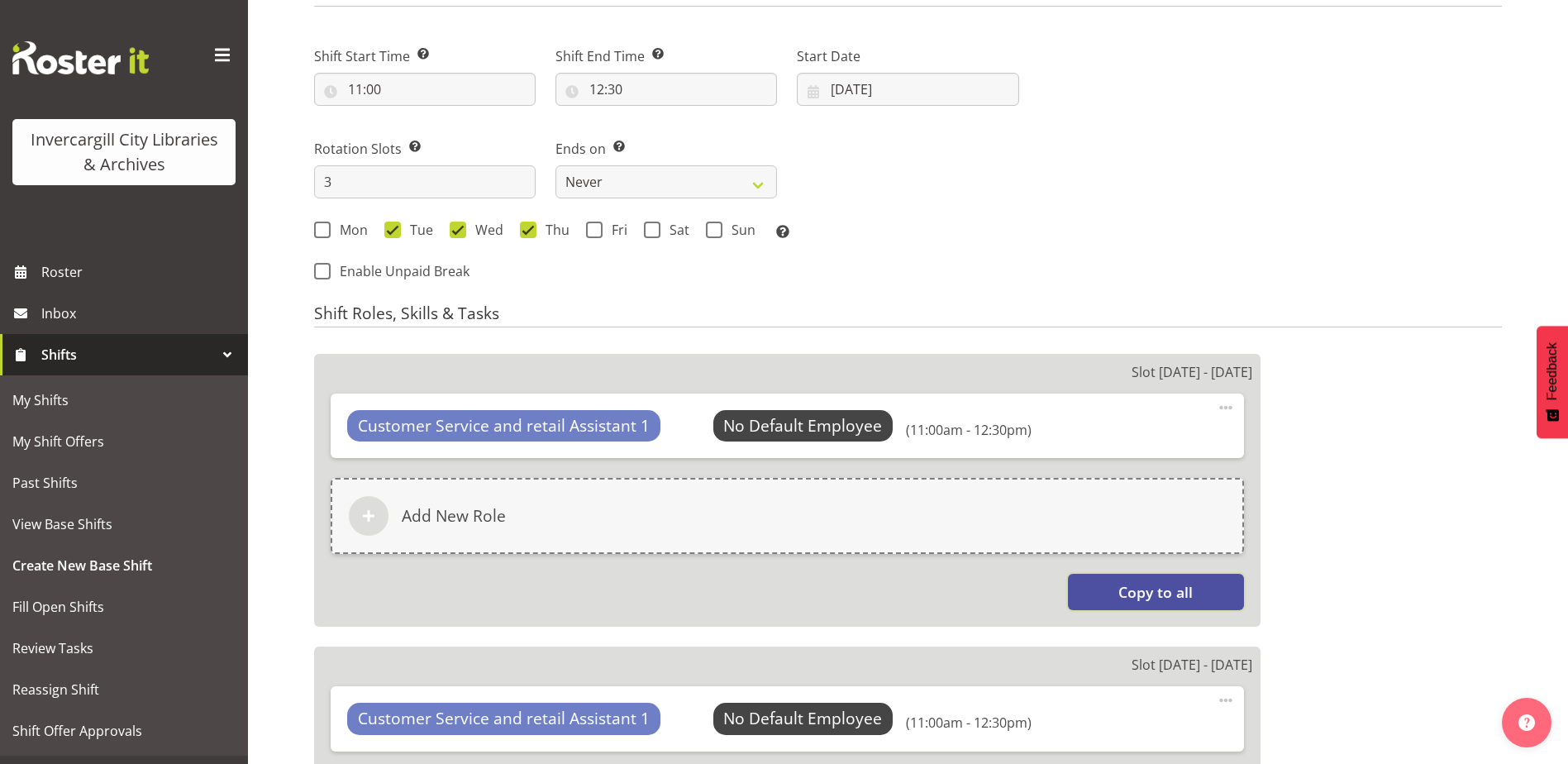
scroll to position [892, 0]
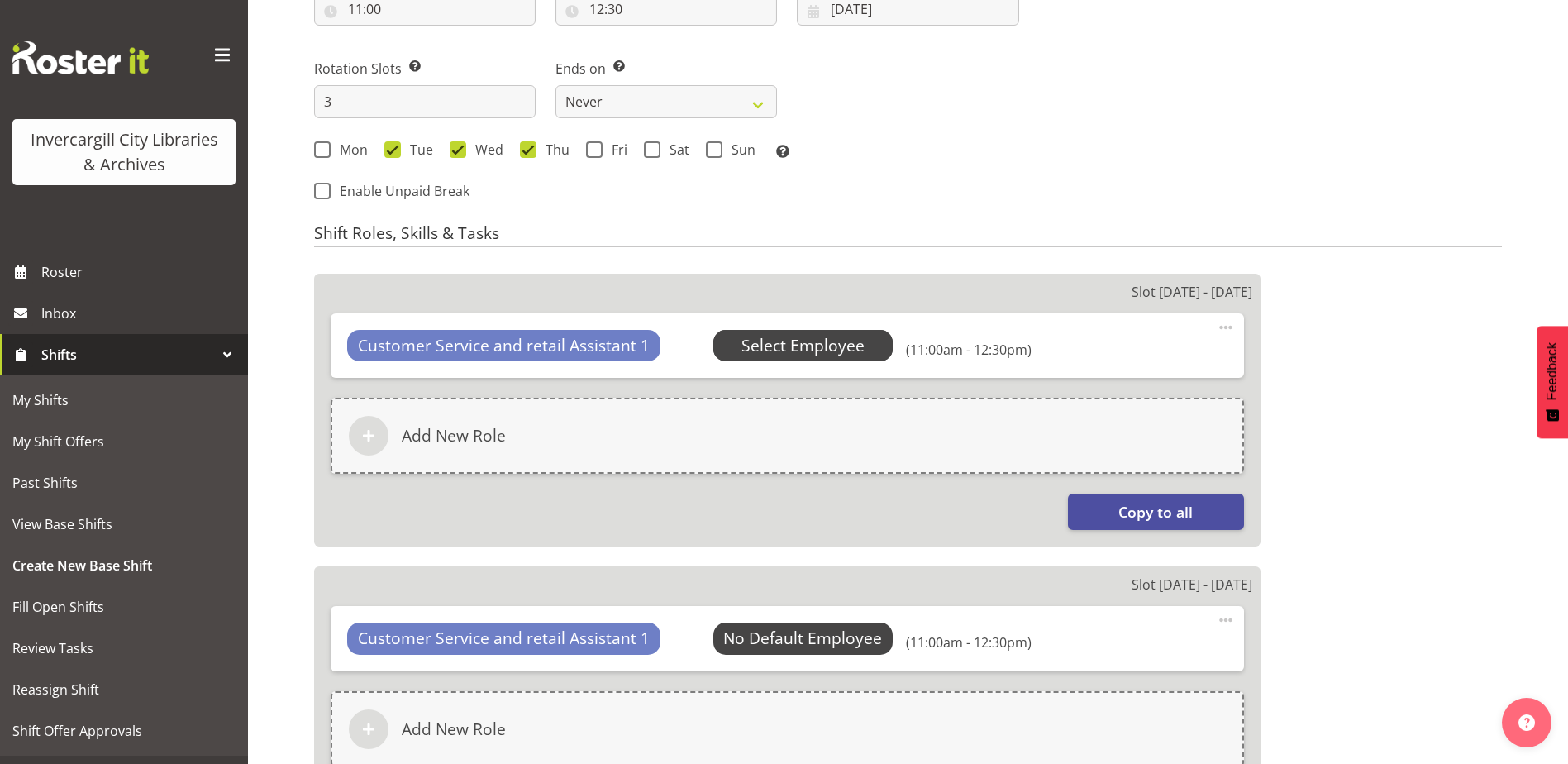
click at [797, 348] on span "Select Employee" at bounding box center [803, 346] width 123 height 24
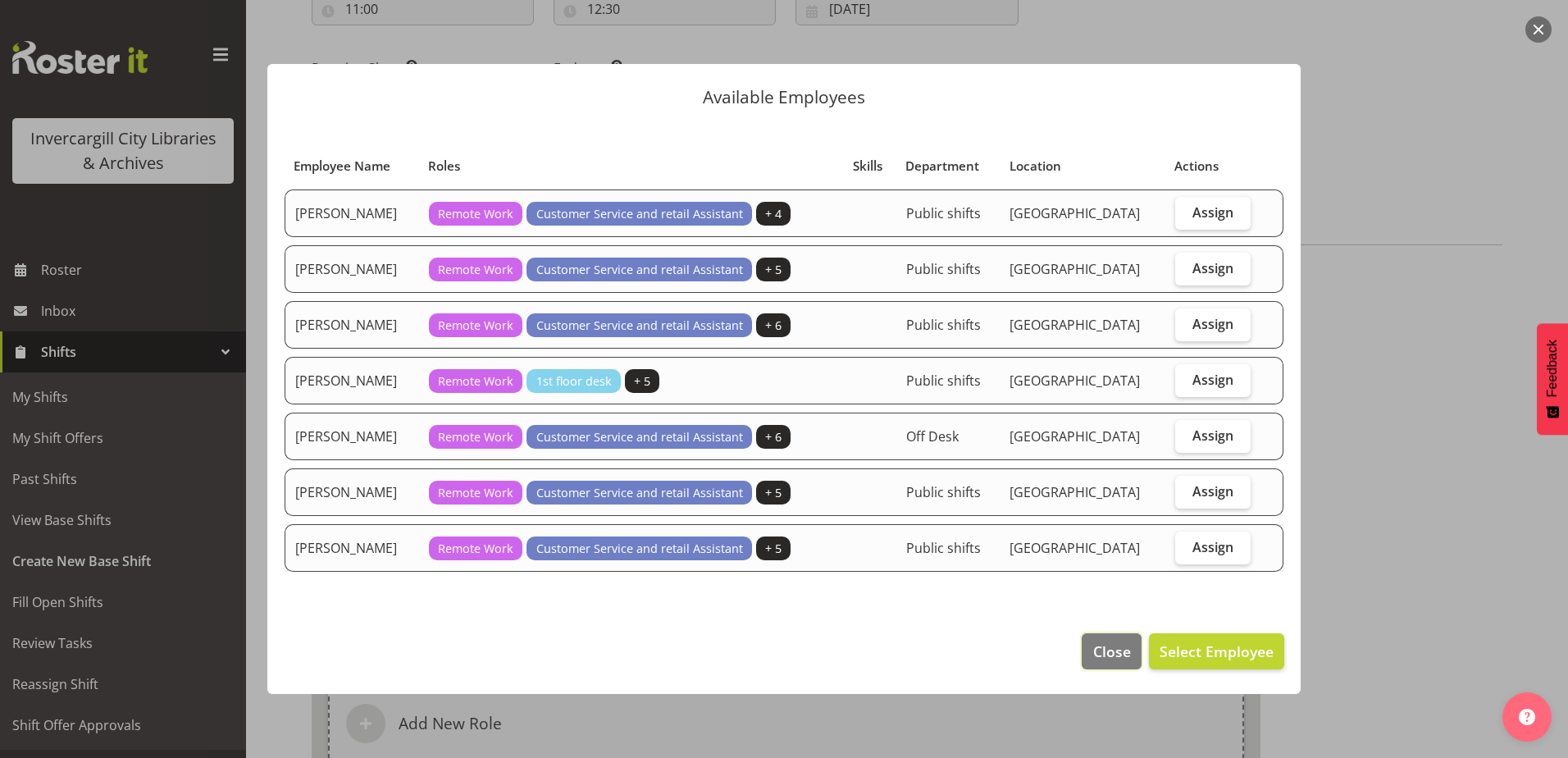
drag, startPoint x: 1108, startPoint y: 649, endPoint x: 1145, endPoint y: 472, distance: 180.8
click at [1107, 642] on span "Close" at bounding box center [1112, 651] width 37 height 21
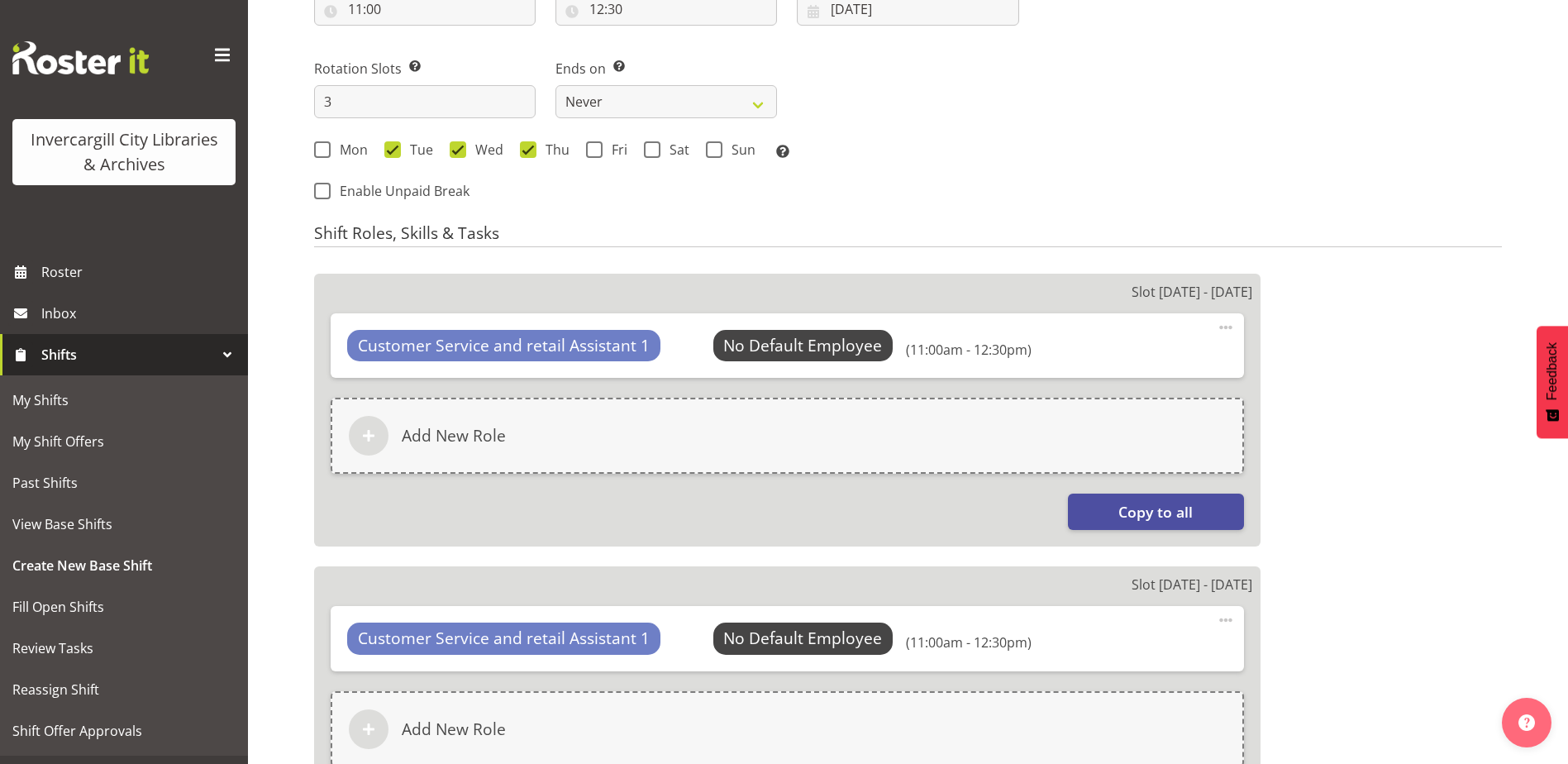
click at [1229, 321] on span at bounding box center [1226, 327] width 20 height 20
click at [1135, 367] on link "Edit" at bounding box center [1156, 366] width 159 height 30
select select "11"
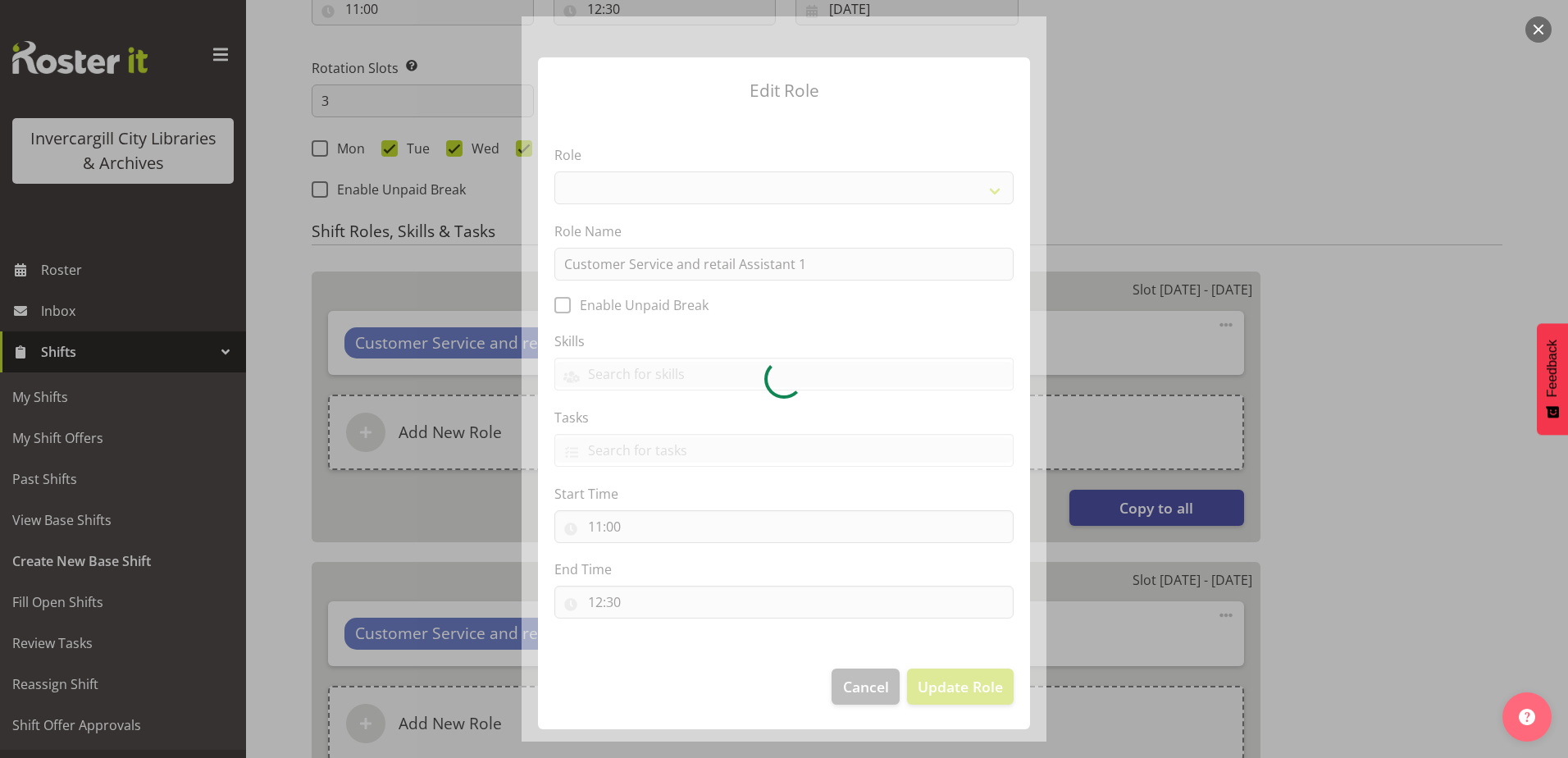
select select "1535"
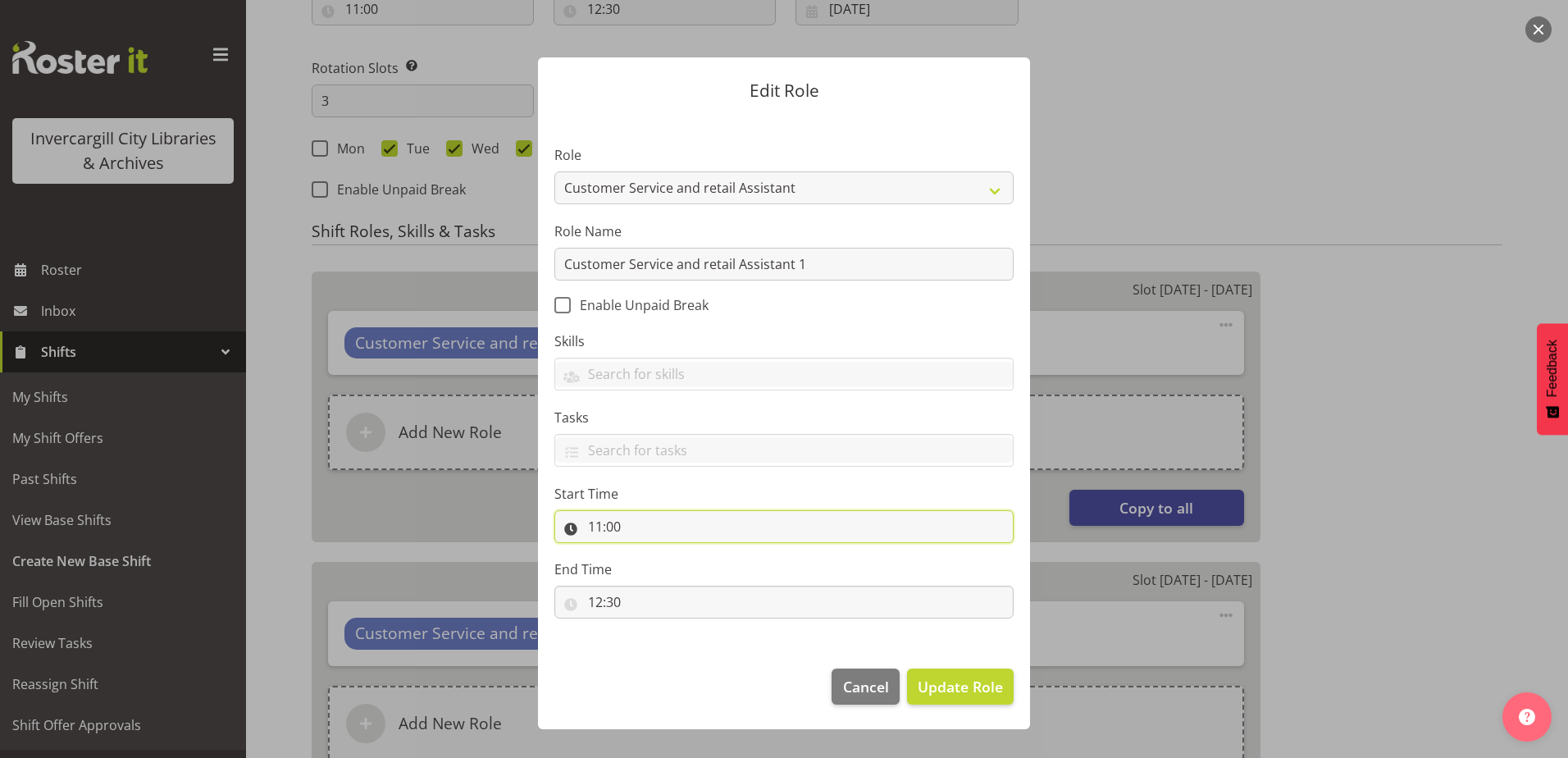
click at [642, 529] on input "11:00" at bounding box center [784, 526] width 460 height 33
click at [604, 516] on input "11:00" at bounding box center [784, 526] width 460 height 33
click at [610, 525] on input "11:00" at bounding box center [784, 526] width 460 height 33
click at [661, 576] on select "00 01 02 03 04 05 06 07 08 09 10 11 12 13 14 15 16 17 18 19 20 21 22 23" at bounding box center [667, 569] width 37 height 33
select select "15"
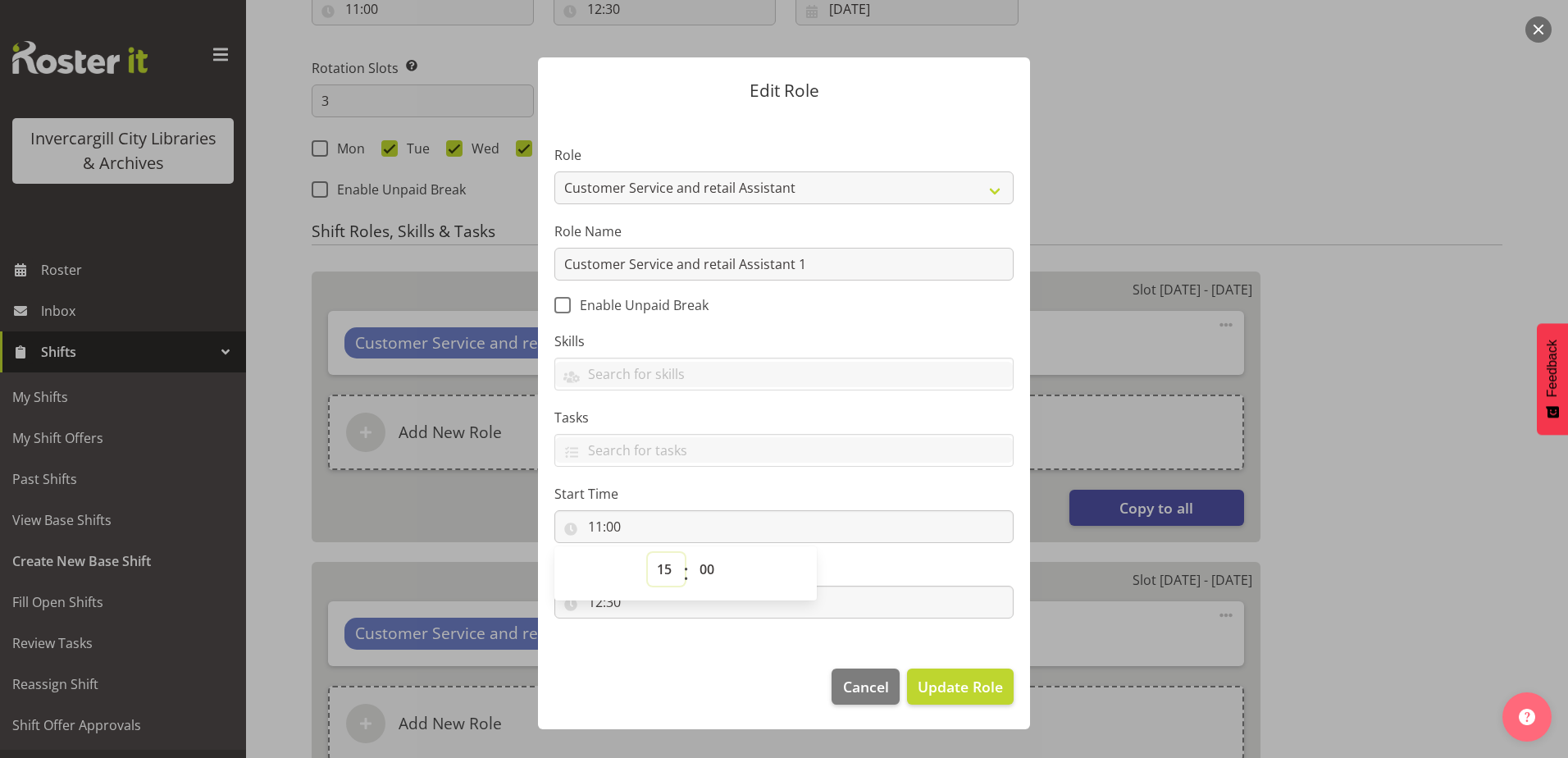
click at [648, 553] on select "00 01 02 03 04 05 06 07 08 09 10 11 12 13 14 15 16 17 18 19 20 21 22 23" at bounding box center [667, 569] width 37 height 33
type input "15:00"
drag, startPoint x: 716, startPoint y: 656, endPoint x: 659, endPoint y: 629, distance: 63.1
click at [716, 655] on footer "Cancel Update Role" at bounding box center [784, 690] width 492 height 77
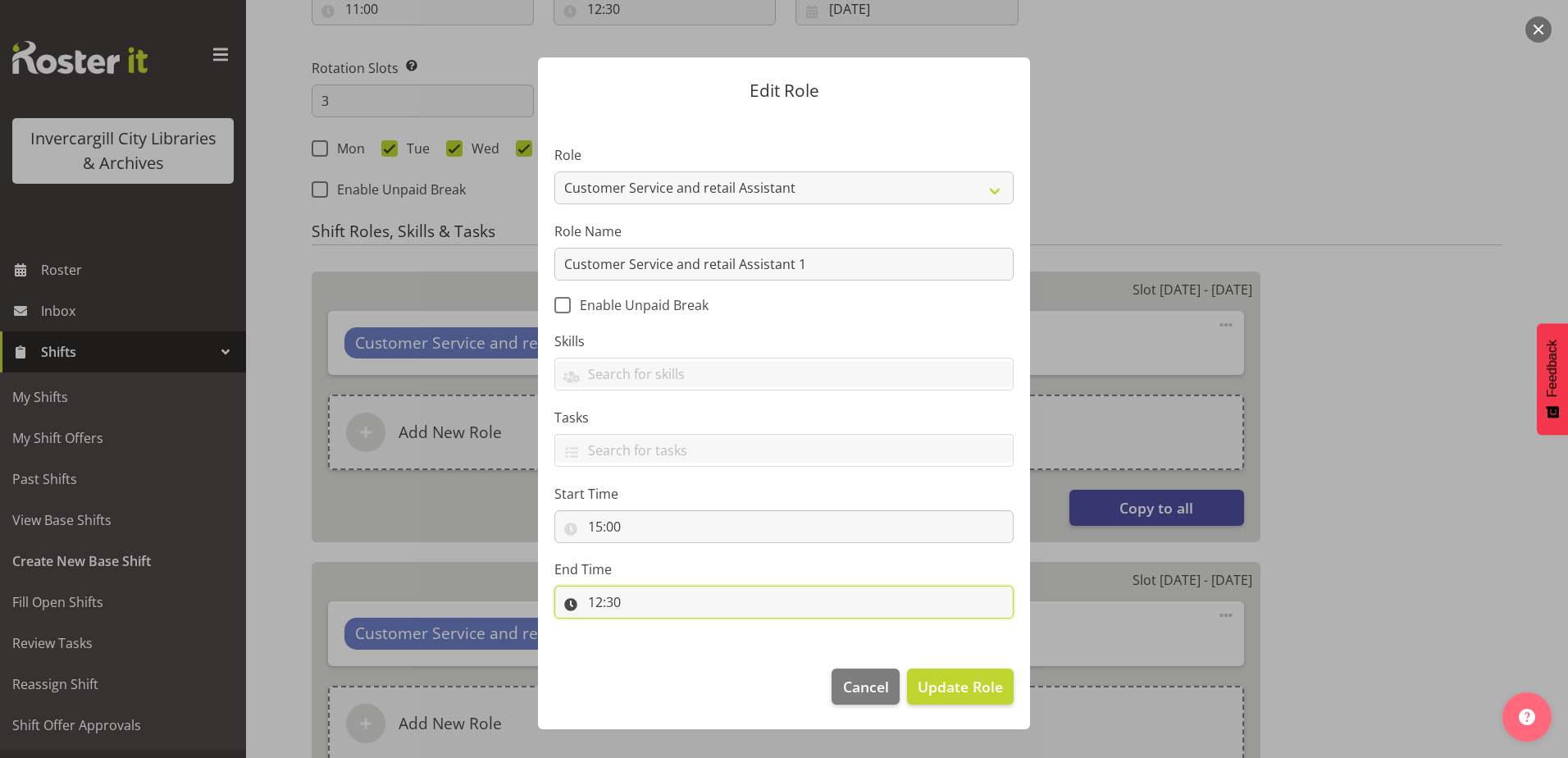
click at [614, 607] on input "12:30" at bounding box center [784, 602] width 460 height 33
click at [668, 645] on select "00 01 02 03 04 05 06 07 08 09 10 11 12 13 14 15 16 17 18 19 20 21 22 23" at bounding box center [667, 644] width 37 height 33
select select "17"
click at [648, 628] on select "00 01 02 03 04 05 06 07 08 09 10 11 12 13 14 15 16 17 18 19 20 21 22 23" at bounding box center [667, 644] width 37 height 33
type input "17:30"
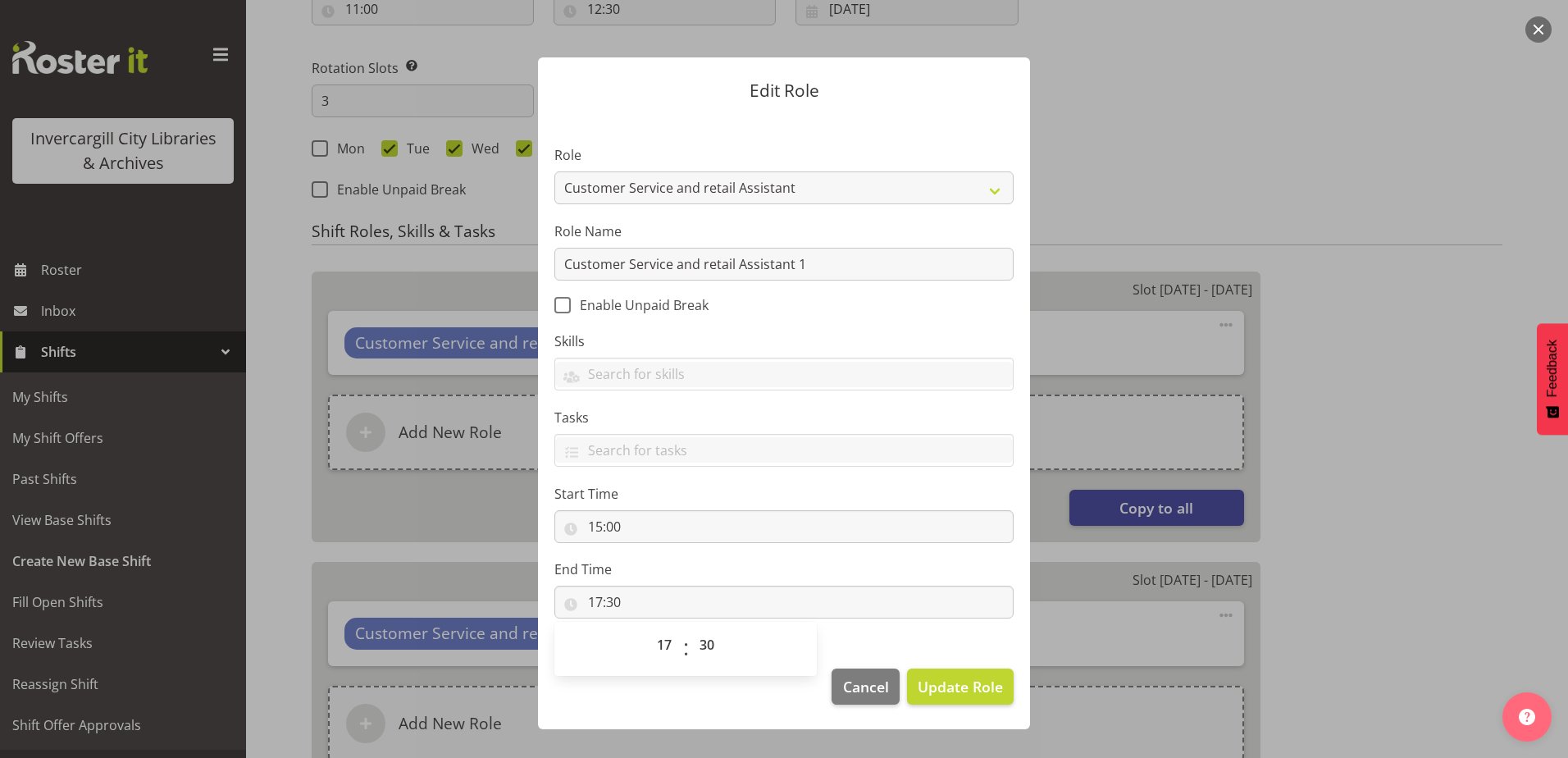
click at [723, 713] on footer "Cancel Update Role" at bounding box center [784, 690] width 492 height 77
click at [612, 604] on input "17:30" at bounding box center [784, 602] width 460 height 33
click at [708, 646] on select "00 01 02 03 04 05 06 07 08 09 10 11 12 13 14 15 16 17 18 19 20 21 22 23 24 25 2…" at bounding box center [709, 644] width 37 height 33
select select "0"
click at [691, 628] on select "00 01 02 03 04 05 06 07 08 09 10 11 12 13 14 15 16 17 18 19 20 21 22 23 24 25 2…" at bounding box center [709, 644] width 37 height 33
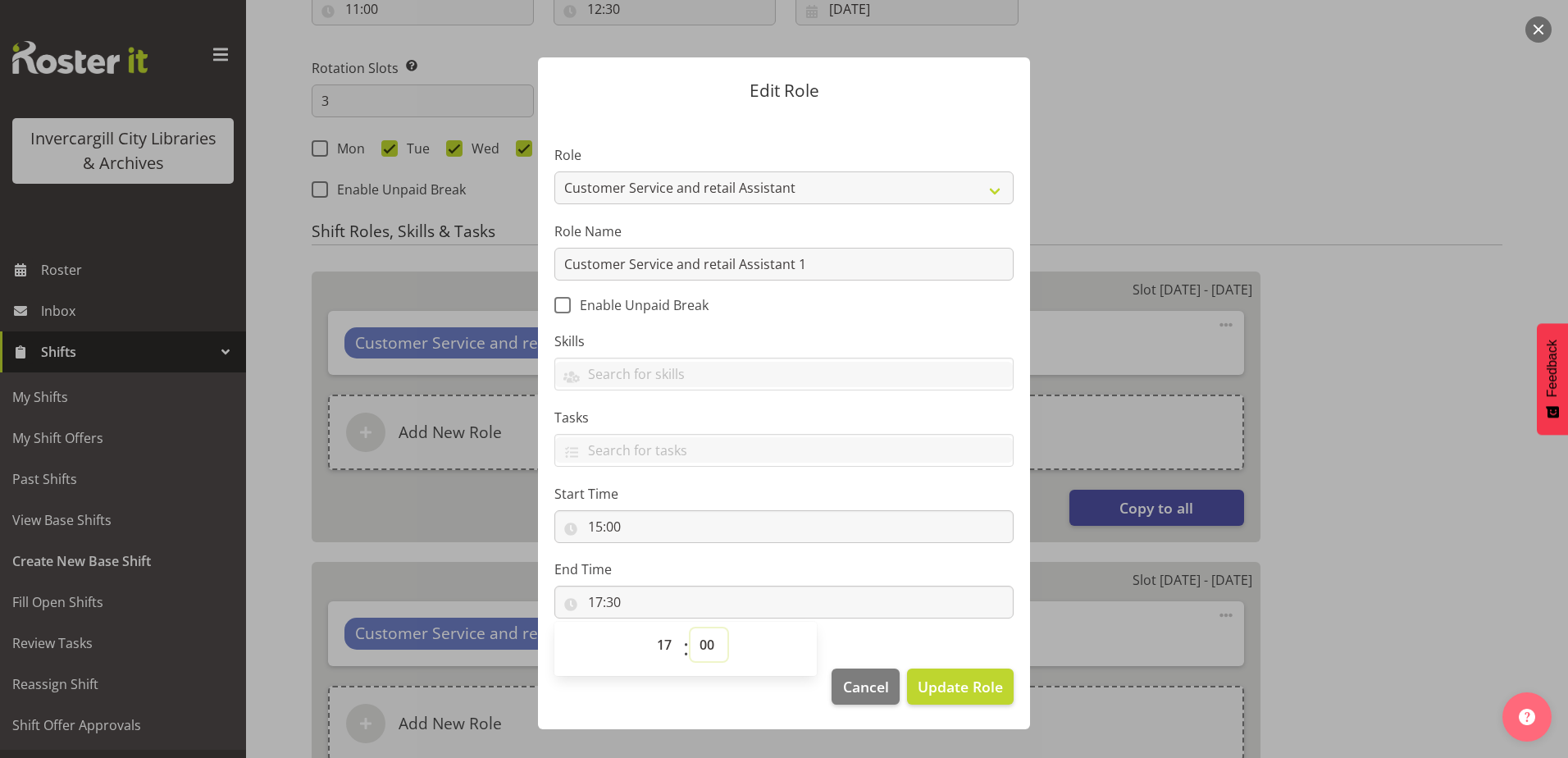
type input "17:00"
click at [748, 705] on footer "Cancel Update Role" at bounding box center [784, 690] width 492 height 77
click at [953, 684] on span "Update Role" at bounding box center [960, 686] width 85 height 21
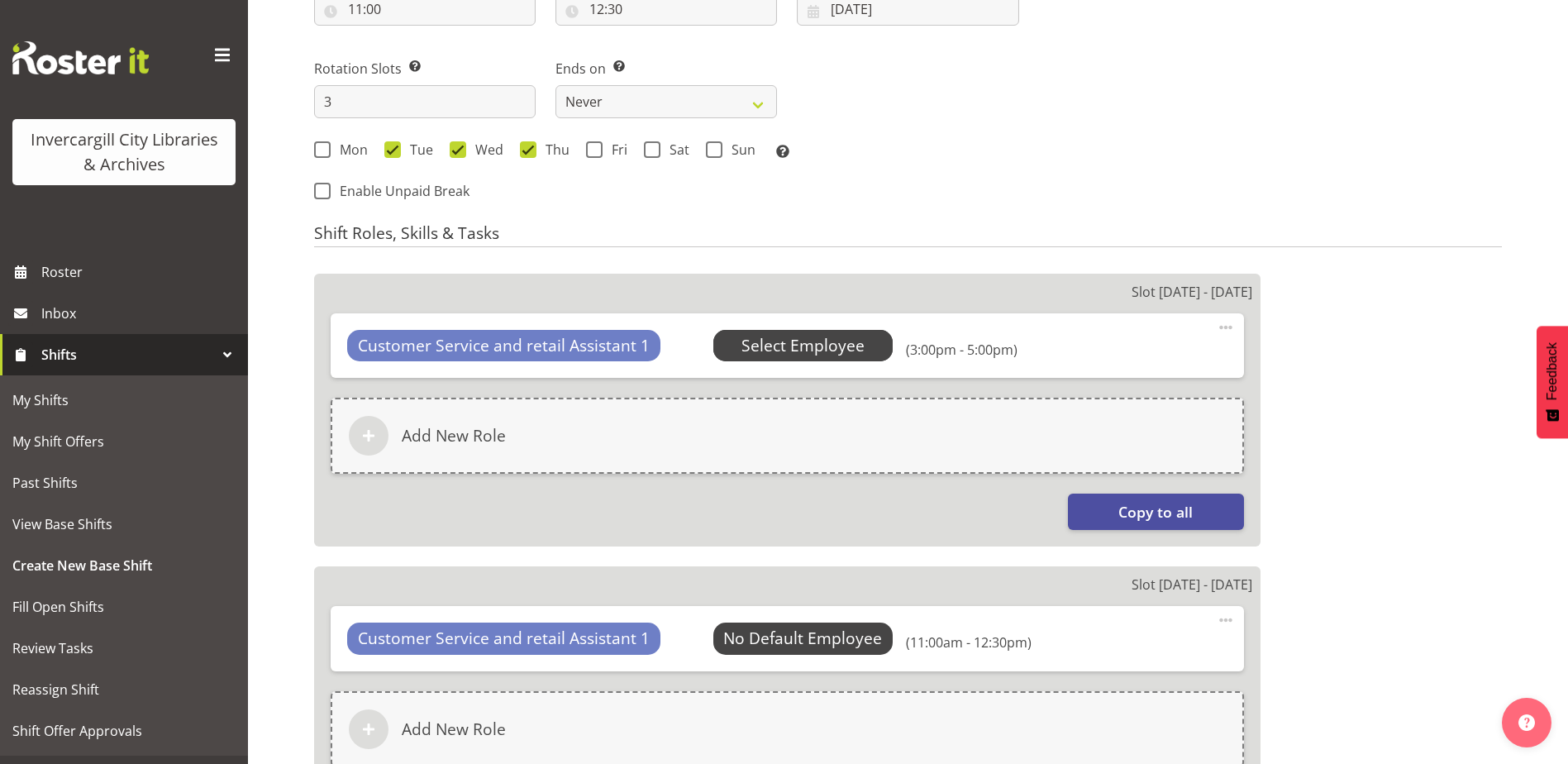
click at [783, 352] on span "Select Employee" at bounding box center [803, 346] width 123 height 24
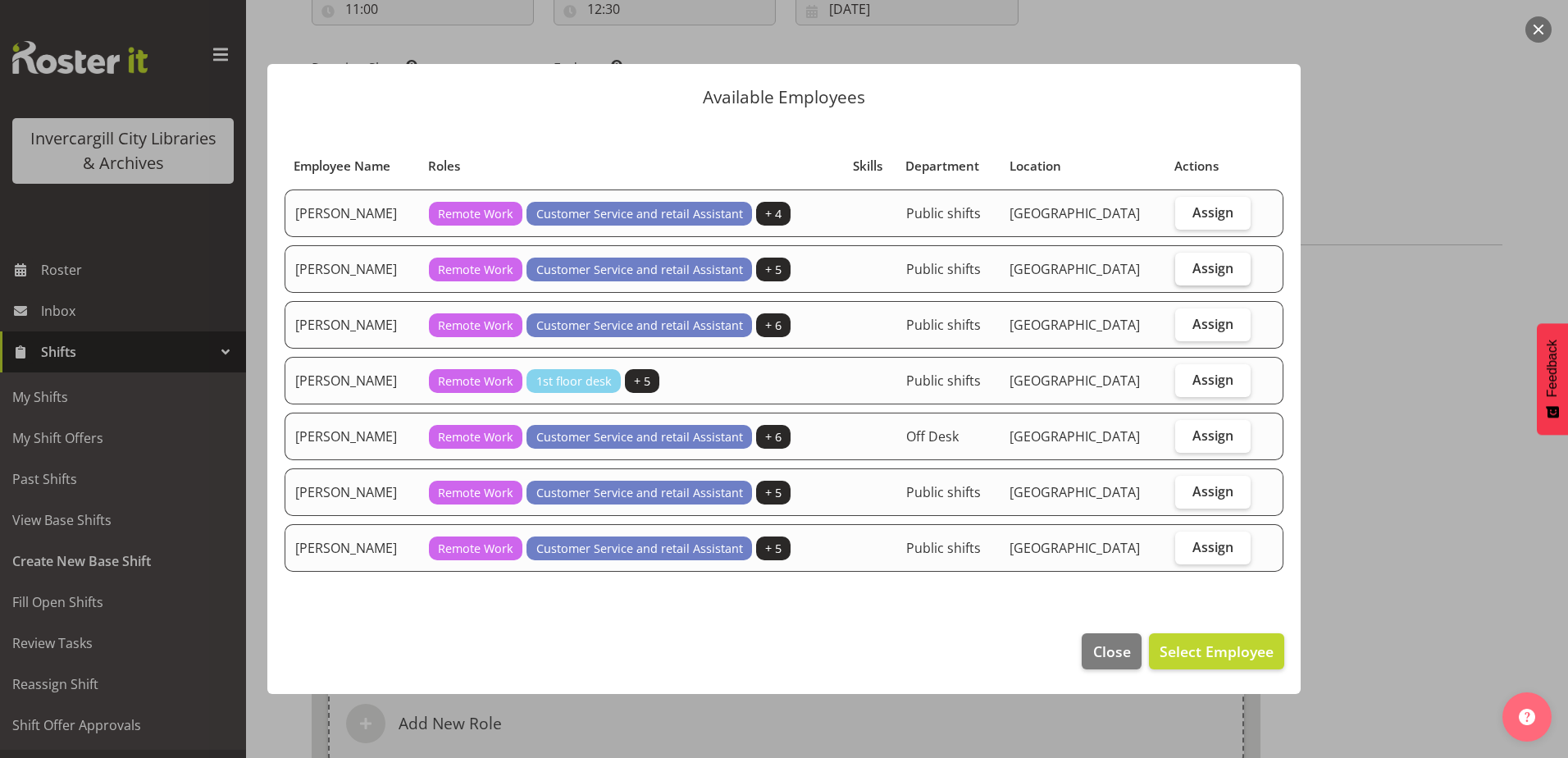
click at [1204, 266] on span "Assign" at bounding box center [1213, 267] width 41 height 16
click at [1186, 266] on input "Assign" at bounding box center [1180, 267] width 11 height 11
checkbox input "true"
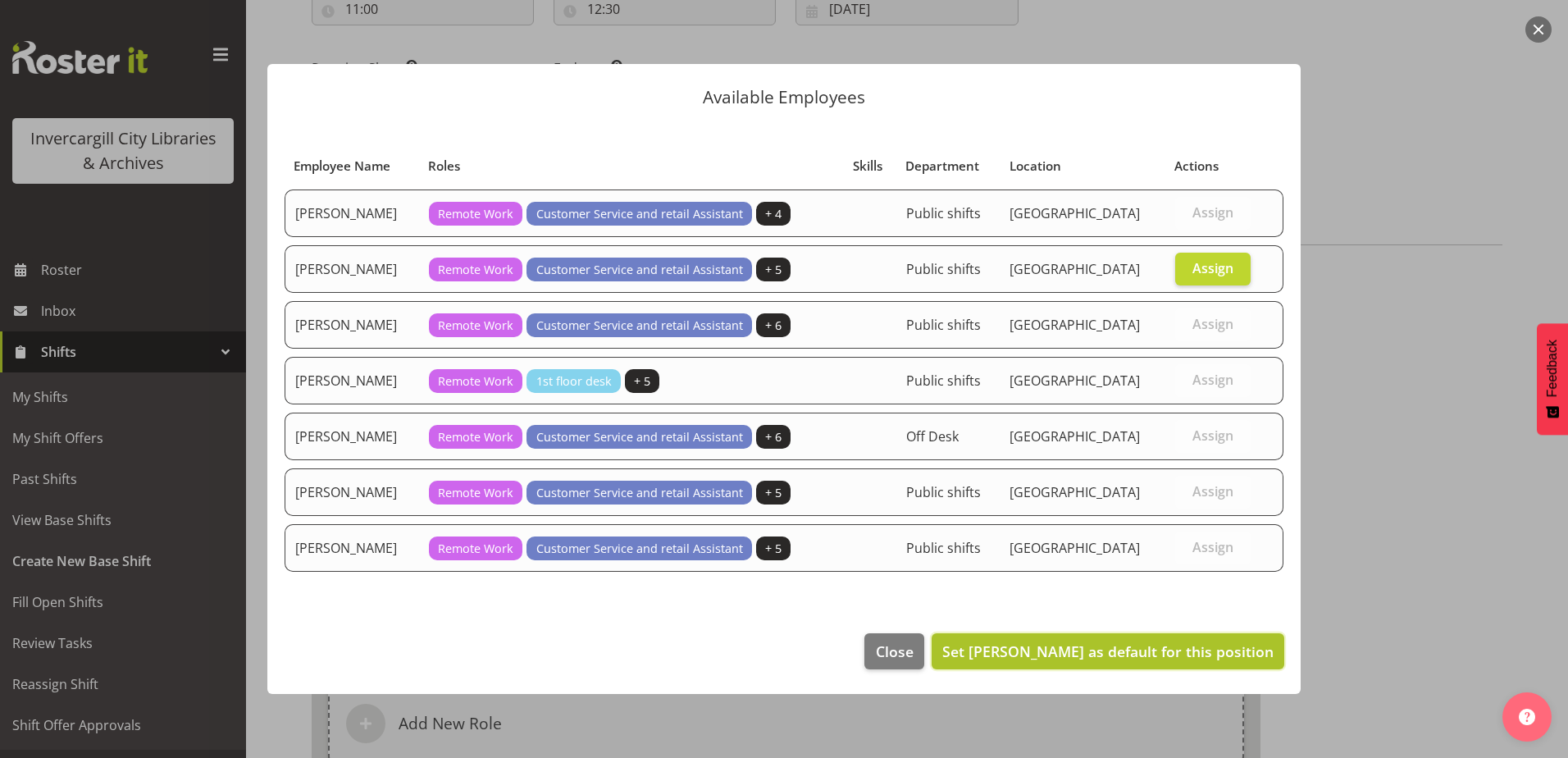
click at [1073, 658] on span "Set [PERSON_NAME] as default for this position" at bounding box center [1108, 651] width 332 height 20
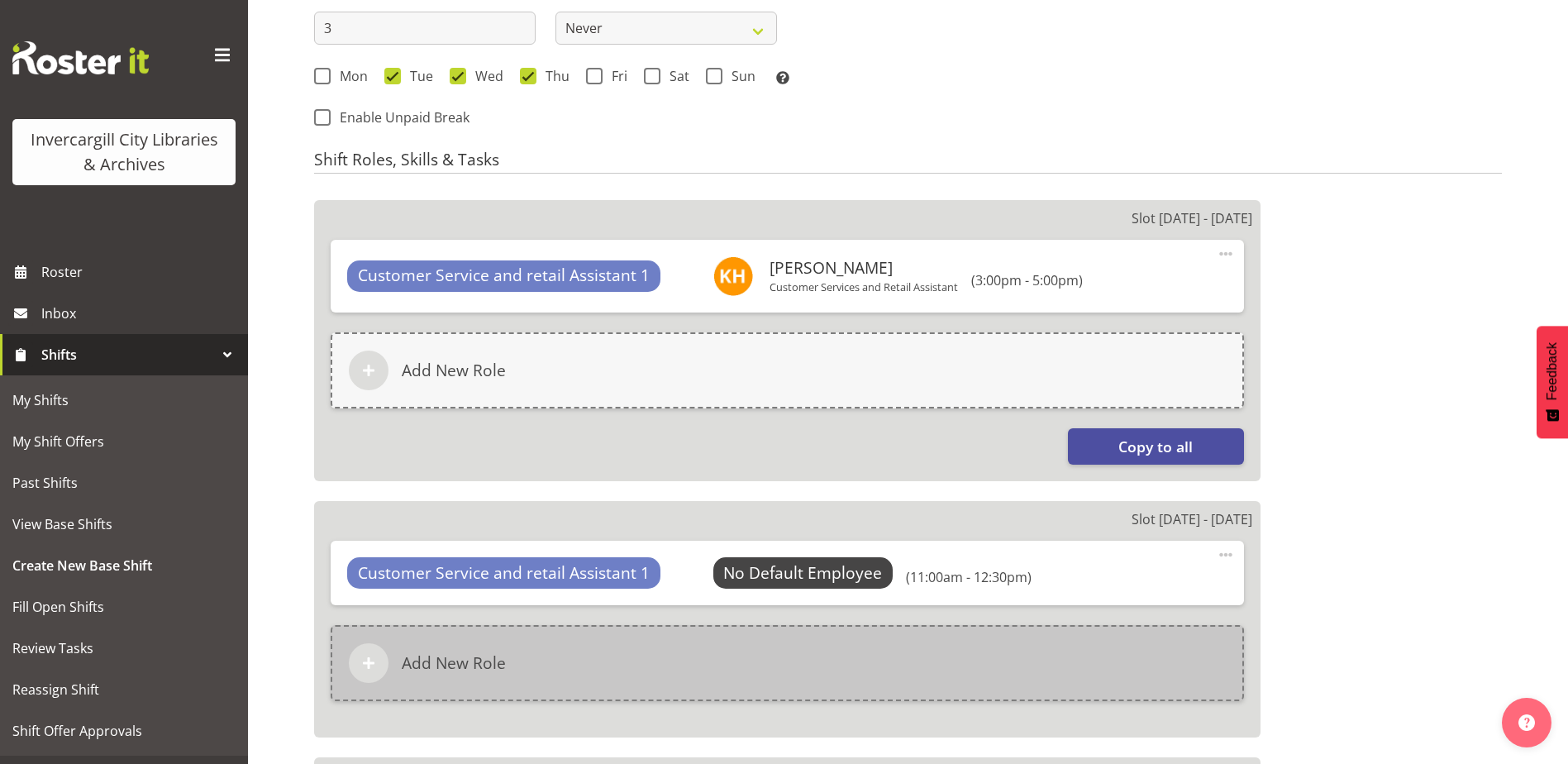
scroll to position [1058, 0]
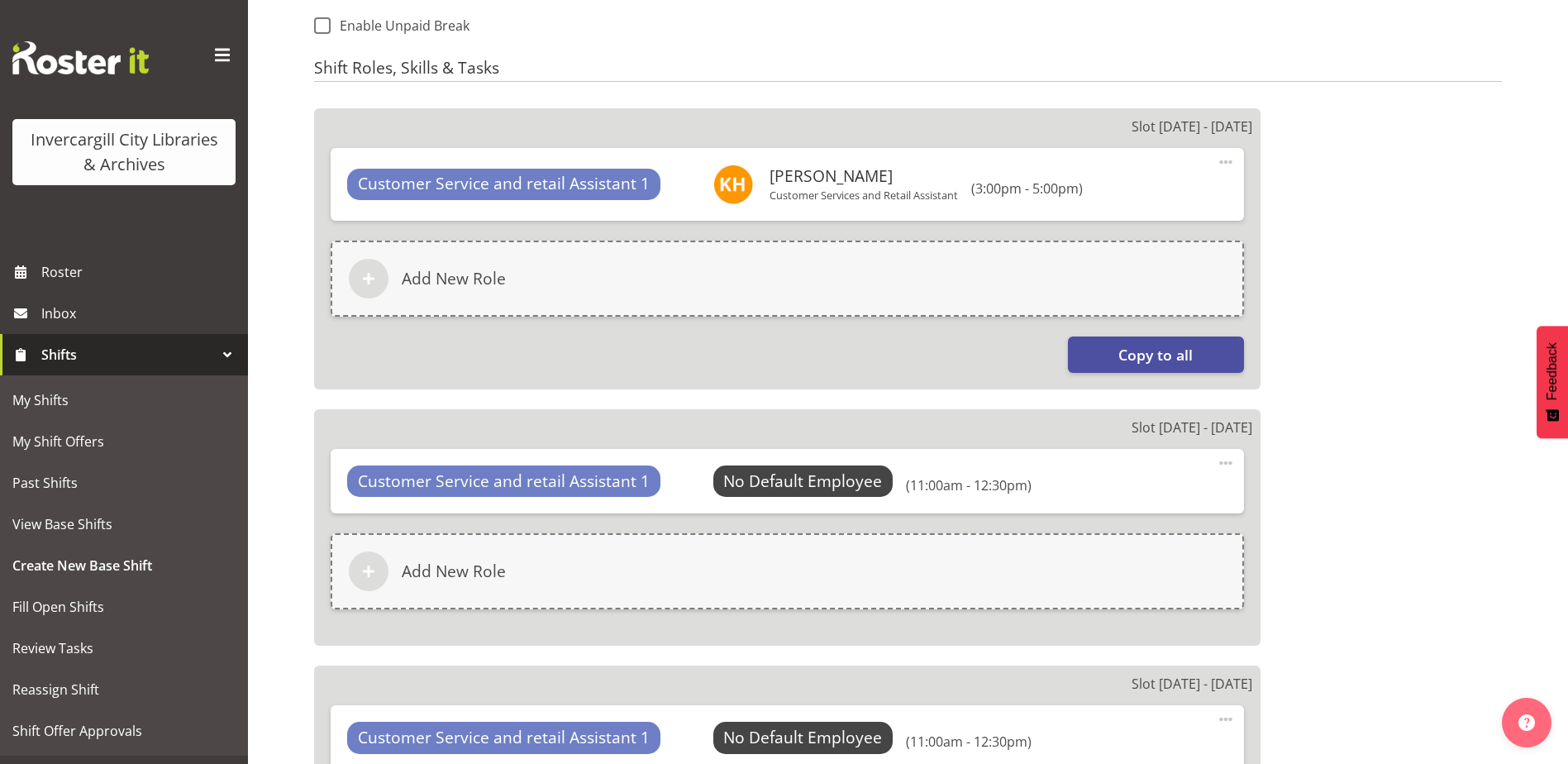
click at [1228, 459] on span at bounding box center [1226, 463] width 20 height 20
click at [1100, 503] on link "Edit" at bounding box center [1156, 502] width 159 height 30
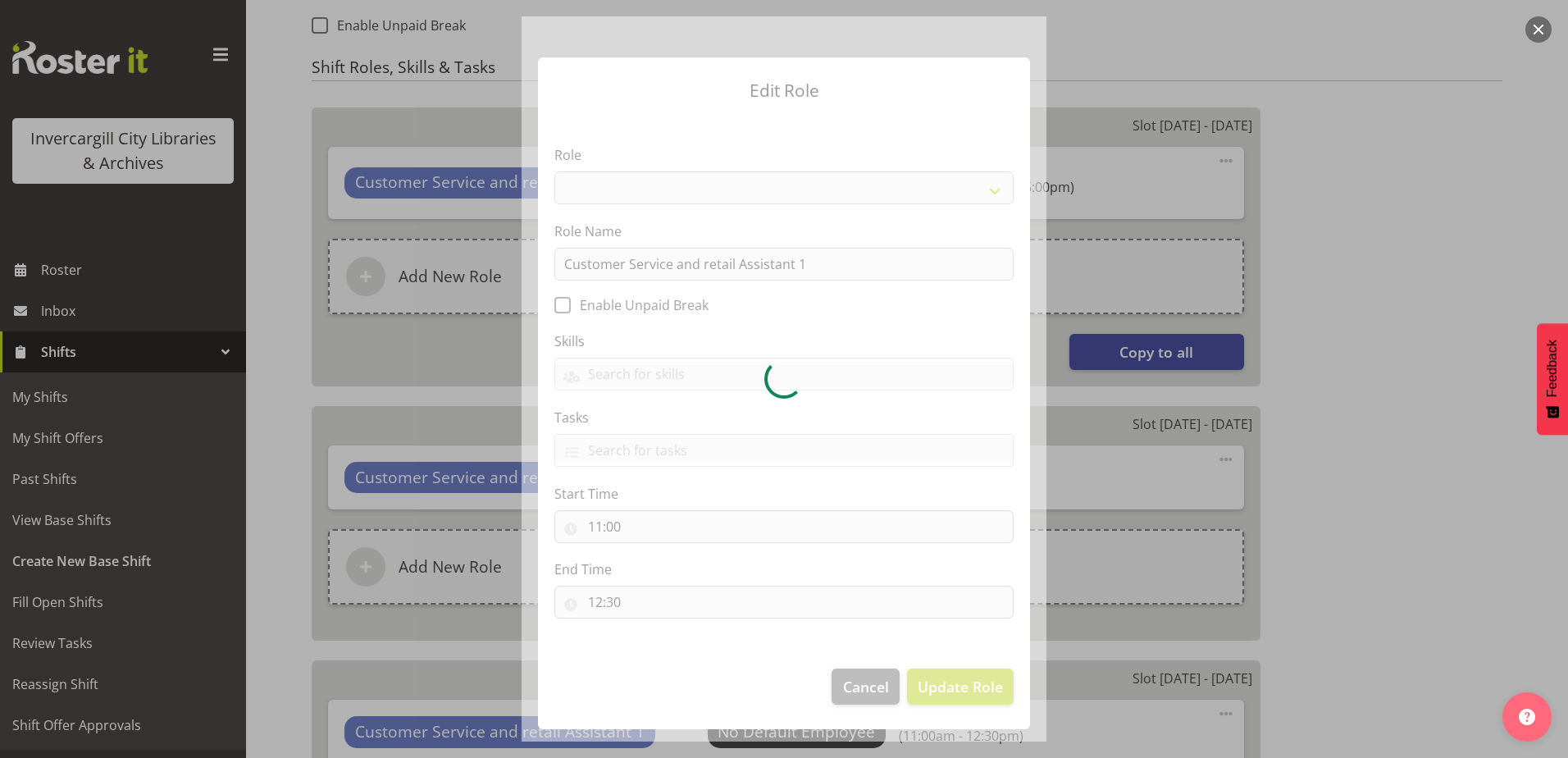
select select "1535"
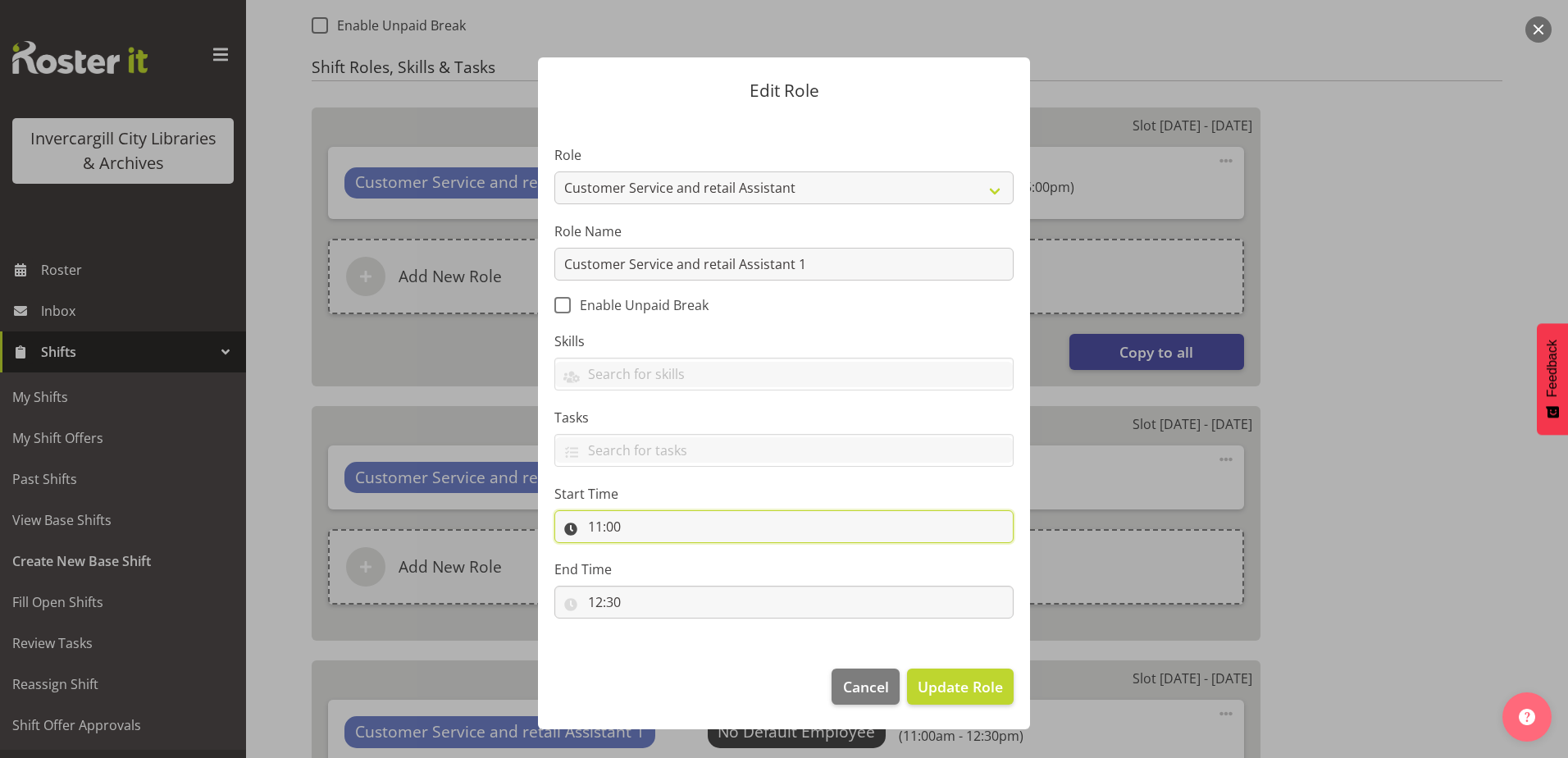
click at [624, 527] on input "11:00" at bounding box center [784, 526] width 460 height 33
click at [660, 563] on select "00 01 02 03 04 05 06 07 08 09 10 11 12 13 14 15 16 17 18 19 20 21 22 23" at bounding box center [667, 569] width 37 height 33
select select "9"
click at [648, 553] on select "00 01 02 03 04 05 06 07 08 09 10 11 12 13 14 15 16 17 18 19 20 21 22 23" at bounding box center [667, 569] width 37 height 33
type input "09:00"
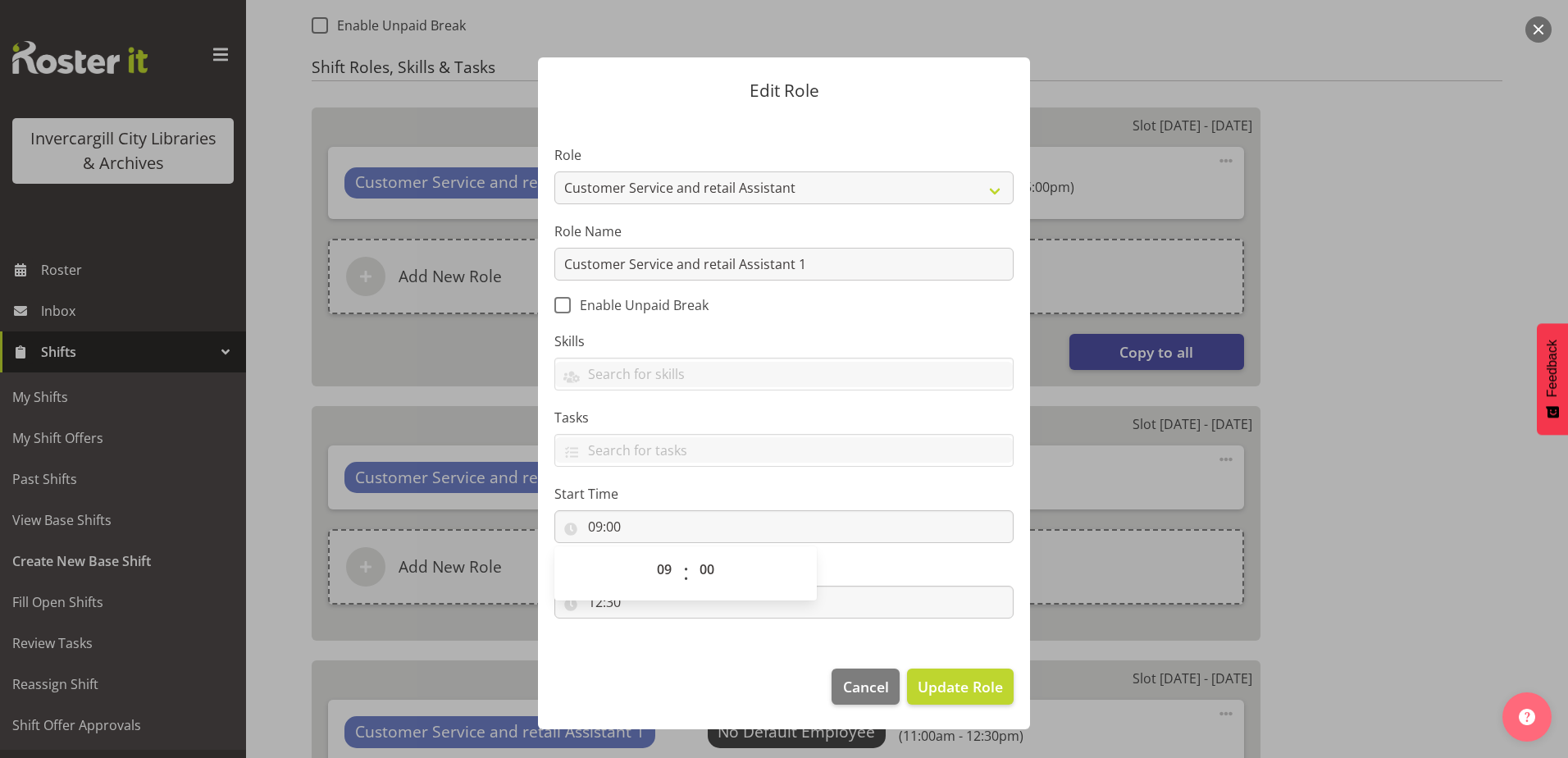
drag, startPoint x: 644, startPoint y: 657, endPoint x: 598, endPoint y: 605, distance: 69.4
click at [644, 656] on footer "Cancel Update Role" at bounding box center [784, 690] width 492 height 77
click at [599, 601] on input "12:30" at bounding box center [784, 602] width 460 height 33
click at [667, 643] on select "00 01 02 03 04 05 06 07 08 09 10 11 12 13 14 15 16 17 18 19 20 21 22 23" at bounding box center [667, 644] width 37 height 33
select select "11"
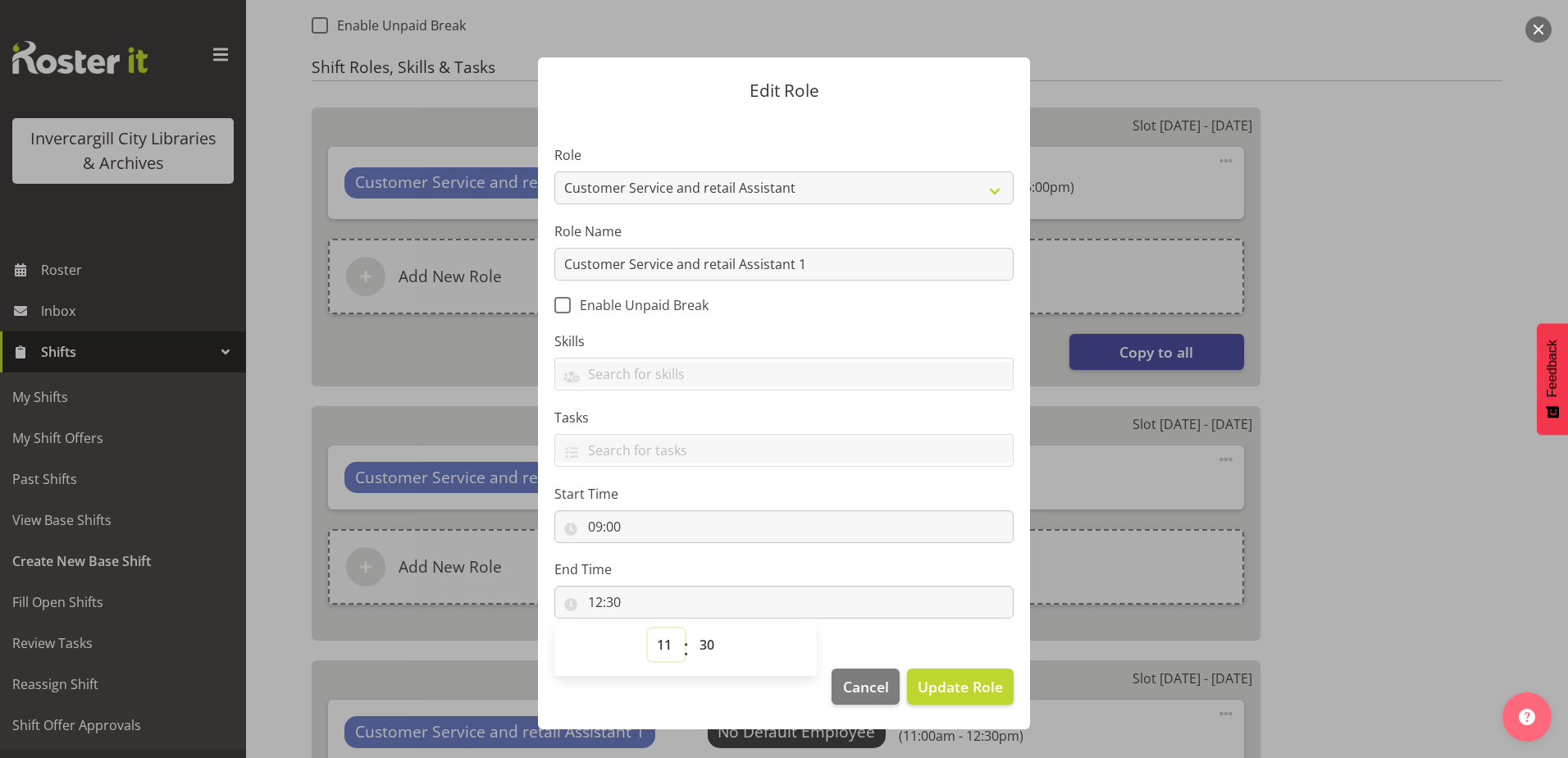
click at [648, 628] on select "00 01 02 03 04 05 06 07 08 09 10 11 12 13 14 15 16 17 18 19 20 21 22 23" at bounding box center [667, 644] width 37 height 33
type input "11:30"
click at [698, 645] on select "00 01 02 03 04 05 06 07 08 09 10 11 12 13 14 15 16 17 18 19 20 21 22 23 24 25 2…" at bounding box center [709, 644] width 37 height 33
select select "0"
click at [691, 628] on select "00 01 02 03 04 05 06 07 08 09 10 11 12 13 14 15 16 17 18 19 20 21 22 23 24 25 2…" at bounding box center [709, 644] width 37 height 33
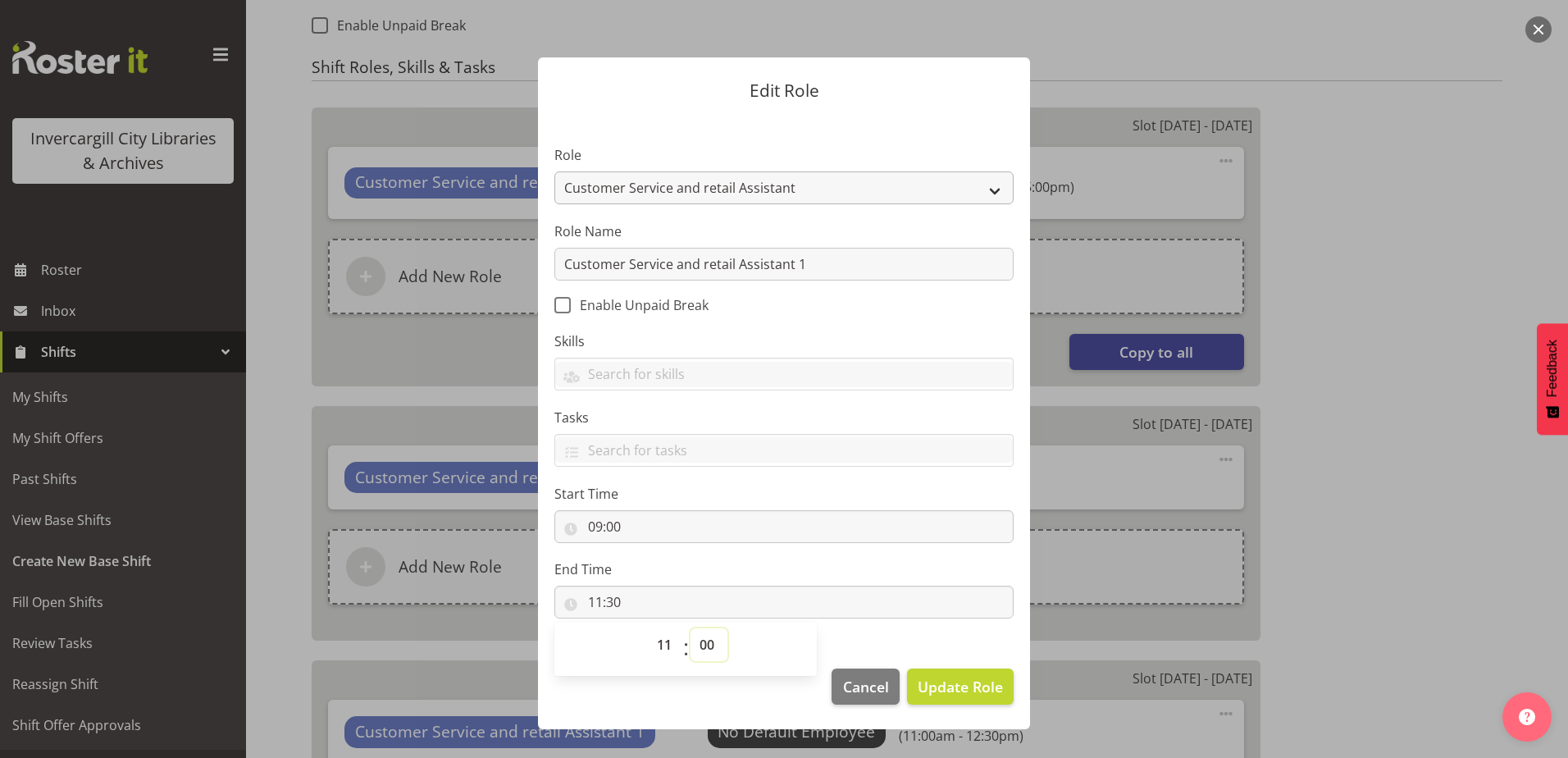
type input "11:00"
click at [684, 696] on footer "Cancel Update Role" at bounding box center [784, 690] width 492 height 77
click at [955, 682] on span "Update Role" at bounding box center [960, 686] width 85 height 21
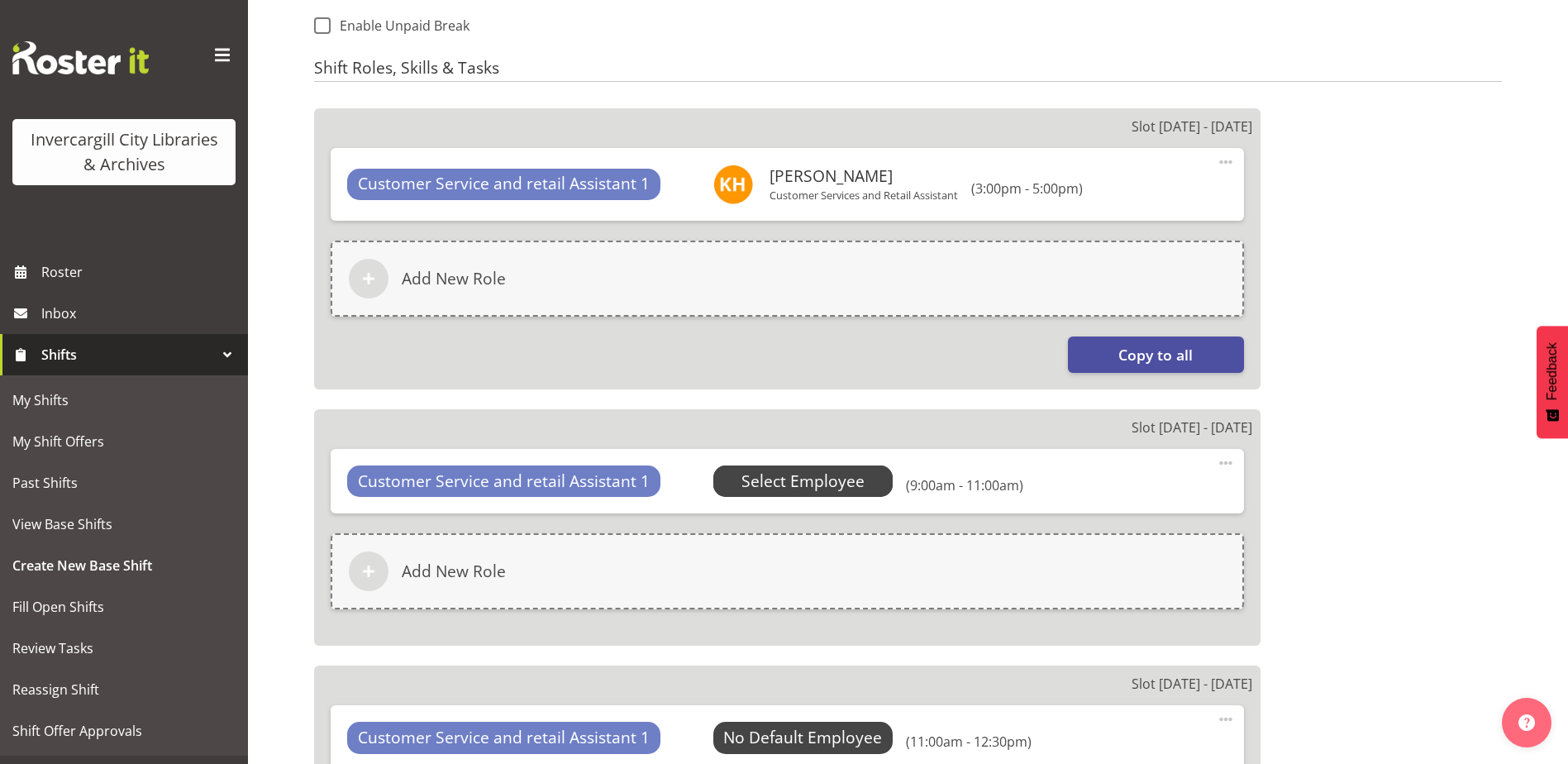
click at [790, 480] on span "Select Employee" at bounding box center [803, 481] width 123 height 24
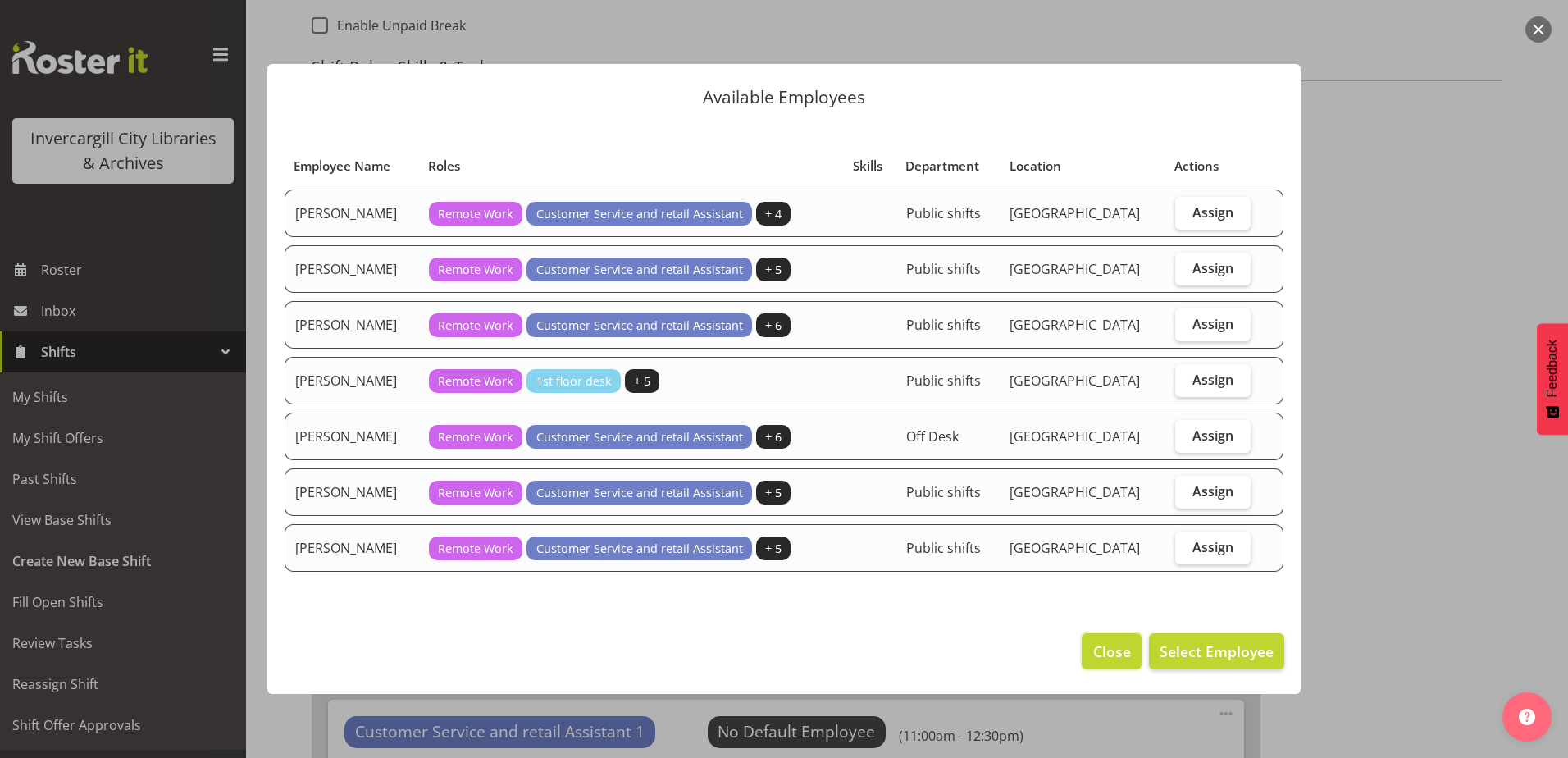
click at [1108, 647] on span "Close" at bounding box center [1112, 651] width 37 height 21
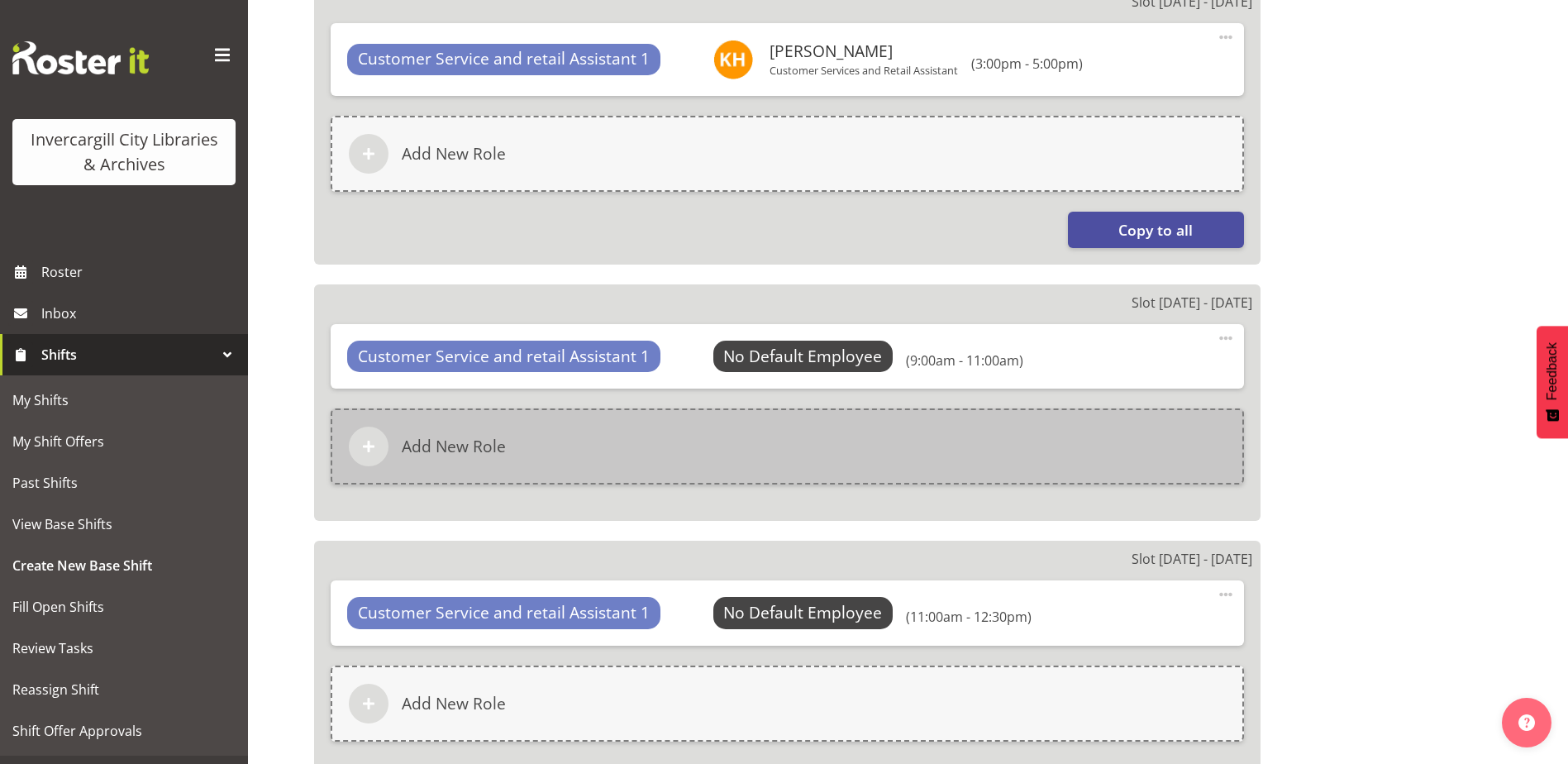
scroll to position [1306, 0]
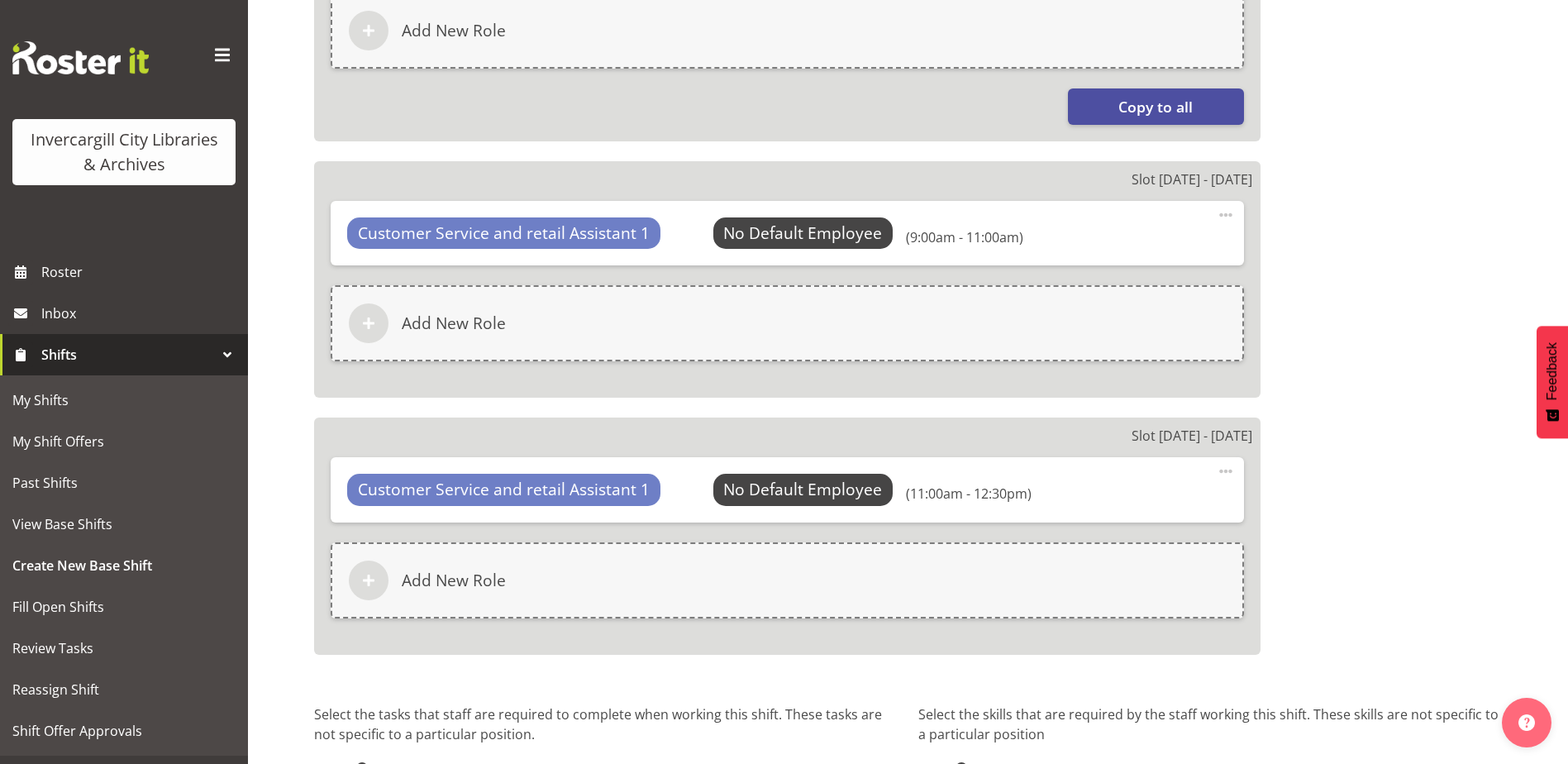
click at [1226, 471] on span at bounding box center [1226, 471] width 20 height 20
click at [1117, 515] on link "Edit" at bounding box center [1156, 511] width 159 height 30
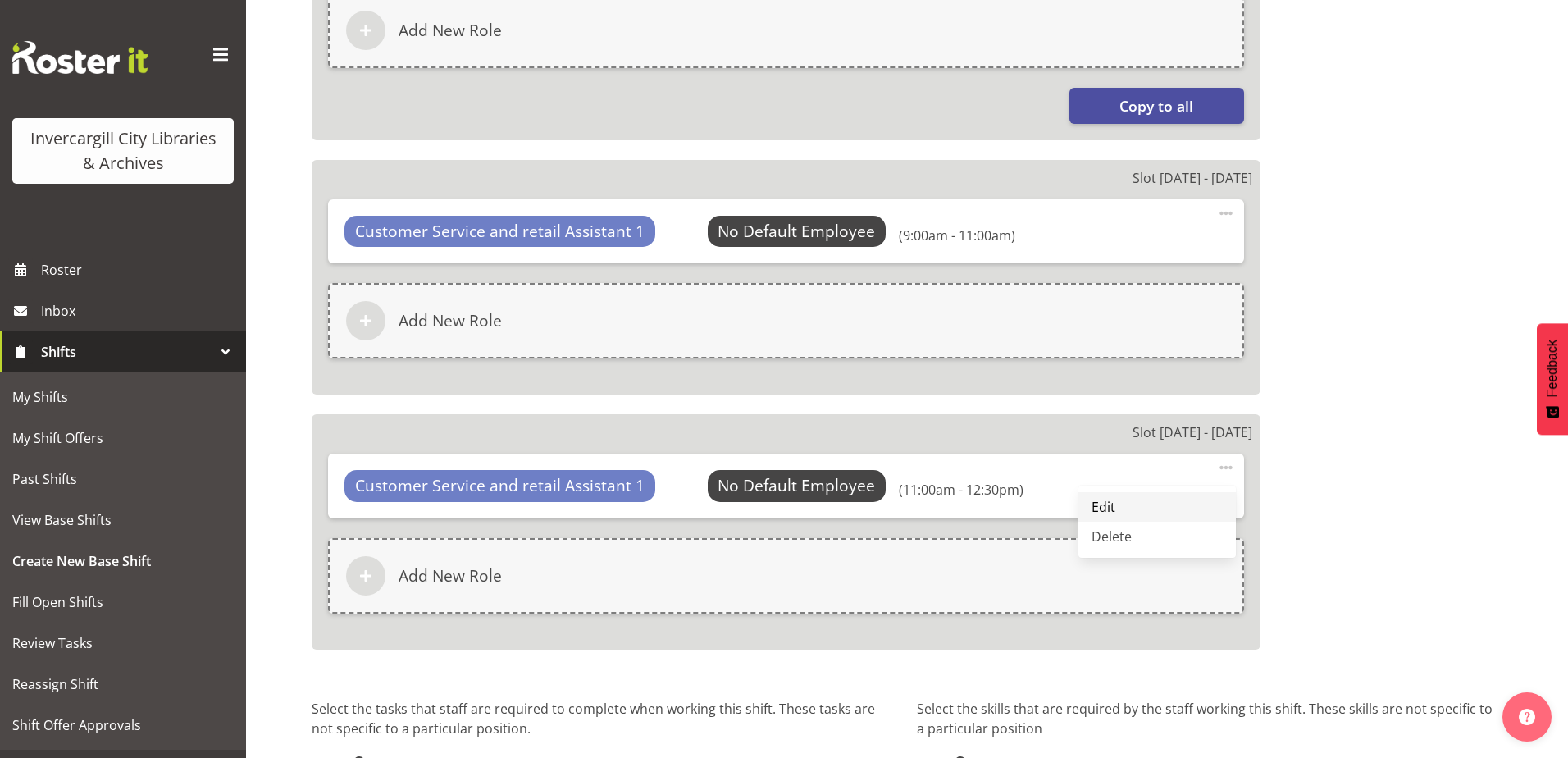
select select "11"
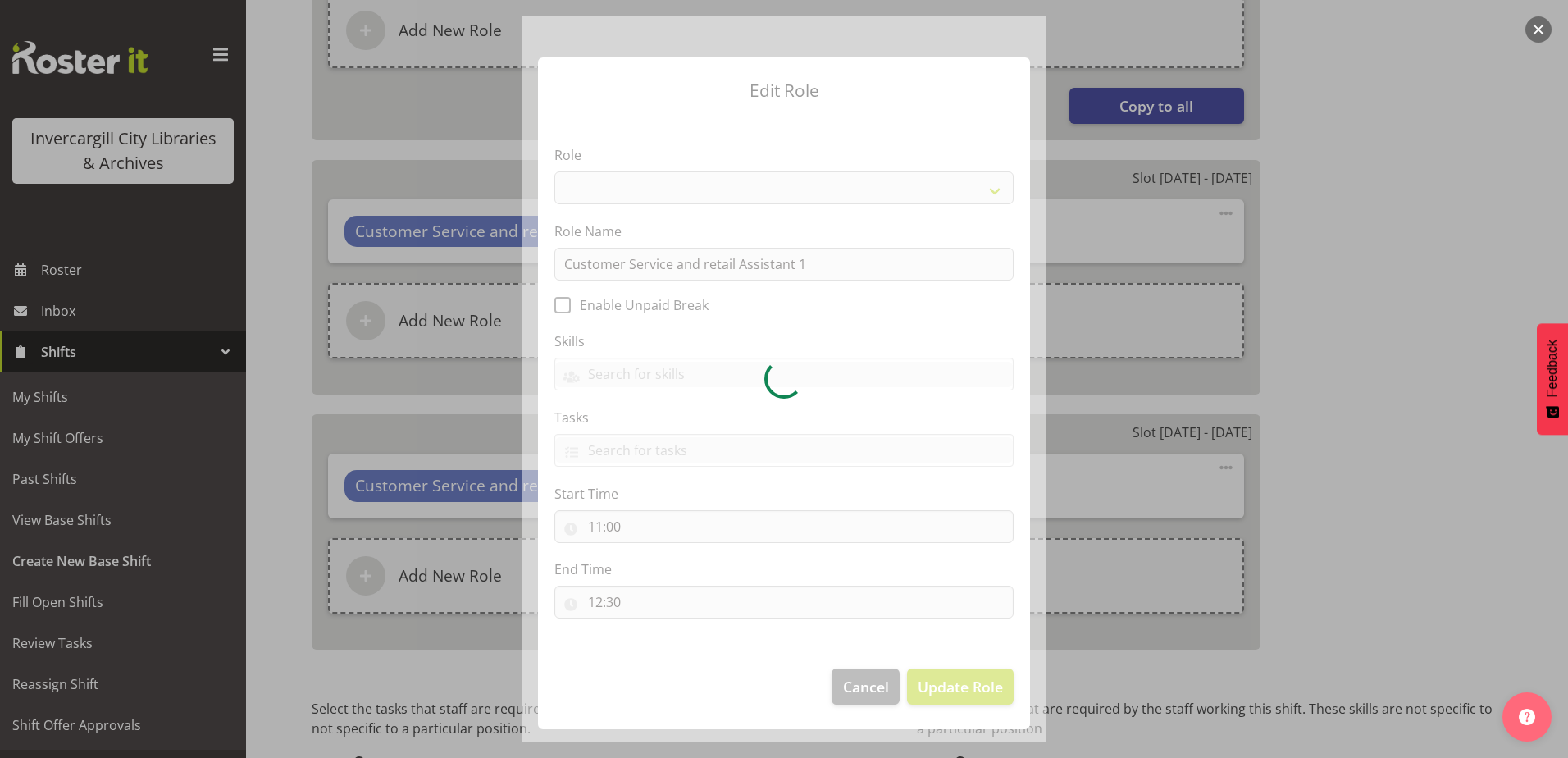
select select "1535"
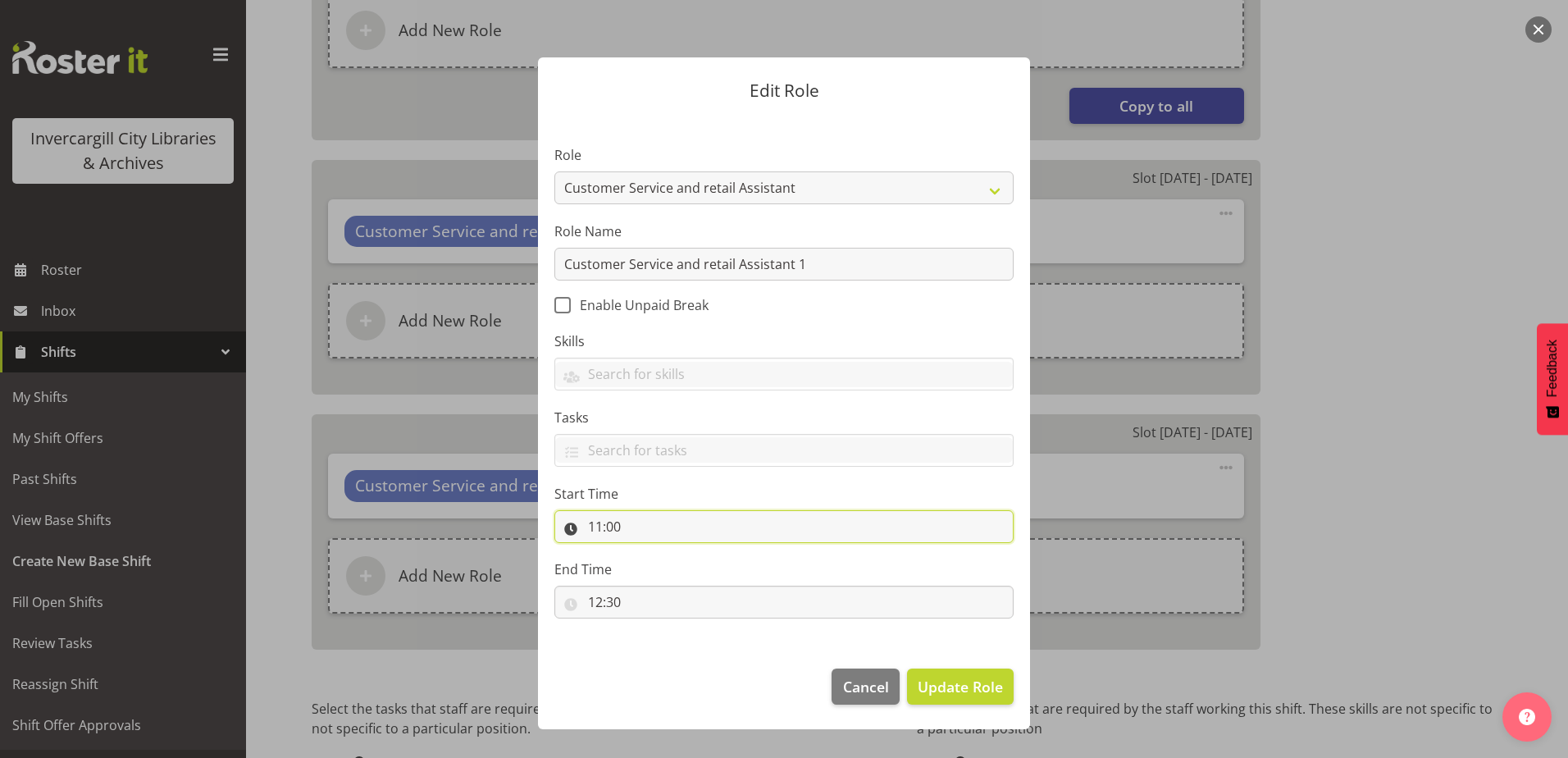
click at [620, 522] on input "11:00" at bounding box center [784, 526] width 460 height 33
click at [659, 574] on select "00 01 02 03 04 05 06 07 08 09 10 11 12 13 14 15 16 17 18 19 20 21 22 23" at bounding box center [667, 569] width 37 height 33
select select "13"
click at [648, 553] on select "00 01 02 03 04 05 06 07 08 09 10 11 12 13 14 15 16 17 18 19 20 21 22 23" at bounding box center [667, 569] width 37 height 33
type input "13:00"
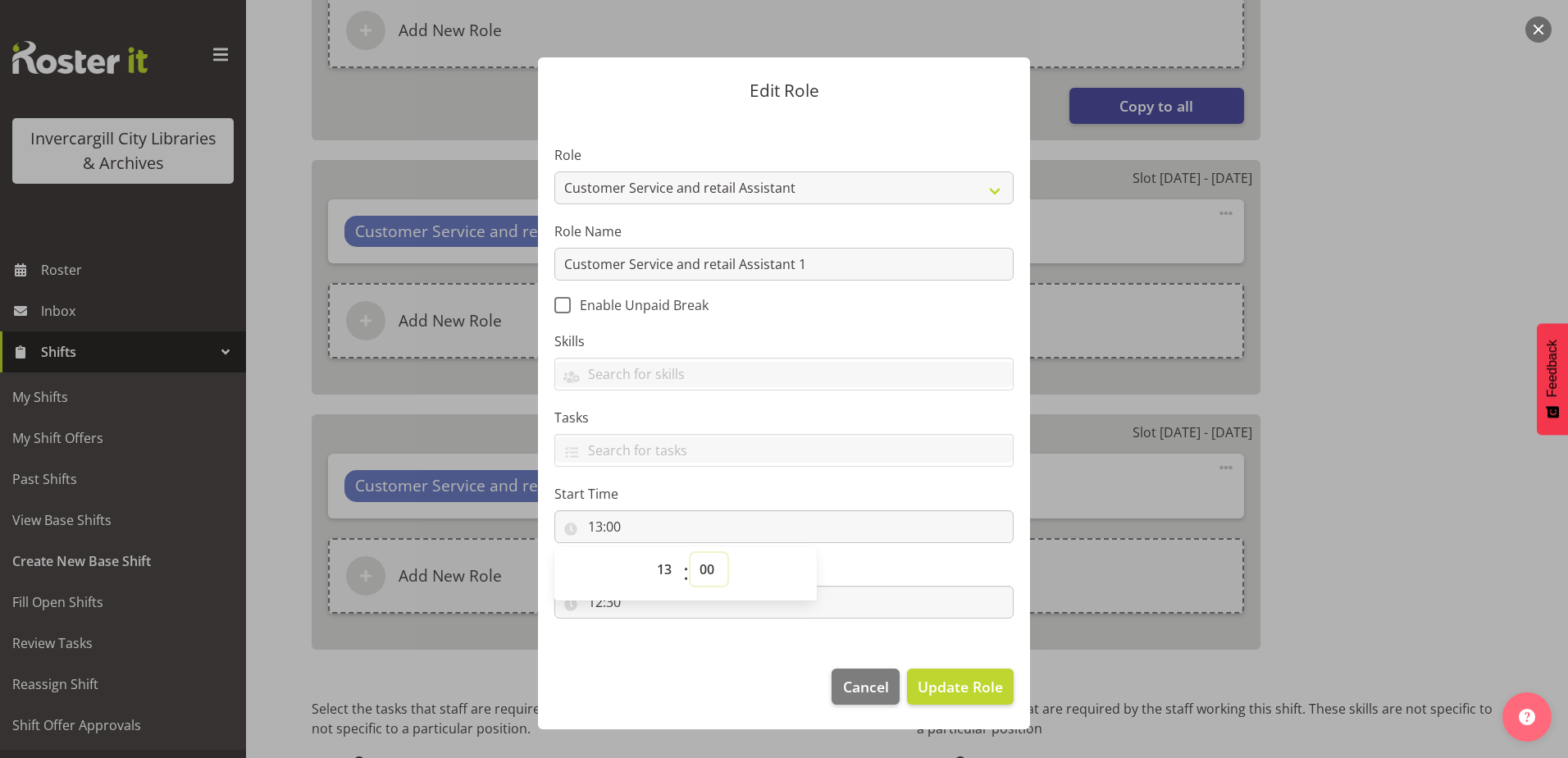
click at [706, 576] on select "00 01 02 03 04 05 06 07 08 09 10 11 12 13 14 15 16 17 18 19 20 21 22 23 24 25 2…" at bounding box center [709, 569] width 37 height 33
select select "30"
click at [691, 553] on select "00 01 02 03 04 05 06 07 08 09 10 11 12 13 14 15 16 17 18 19 20 21 22 23 24 25 2…" at bounding box center [709, 569] width 37 height 33
type input "13:30"
click at [655, 682] on footer "Cancel Update Role" at bounding box center [784, 690] width 492 height 77
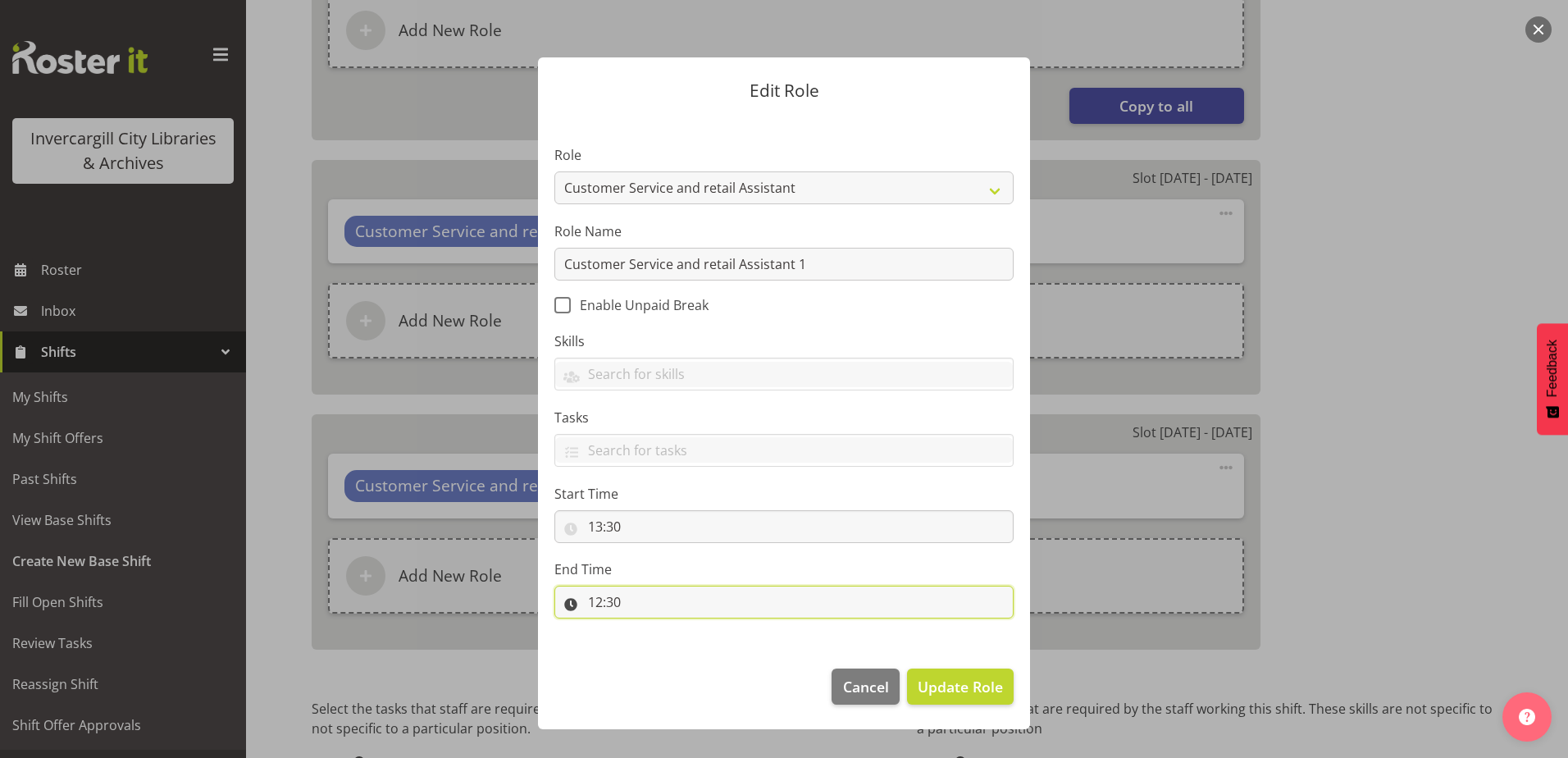
click at [621, 602] on input "12:30" at bounding box center [784, 602] width 460 height 33
click at [666, 642] on select "00 01 02 03 04 05 06 07 08 09 10 11 12 13 14 15 16 17 18 19 20 21 22 23" at bounding box center [667, 644] width 37 height 33
select select "15"
click at [648, 628] on select "00 01 02 03 04 05 06 07 08 09 10 11 12 13 14 15 16 17 18 19 20 21 22 23" at bounding box center [667, 644] width 37 height 33
type input "15:30"
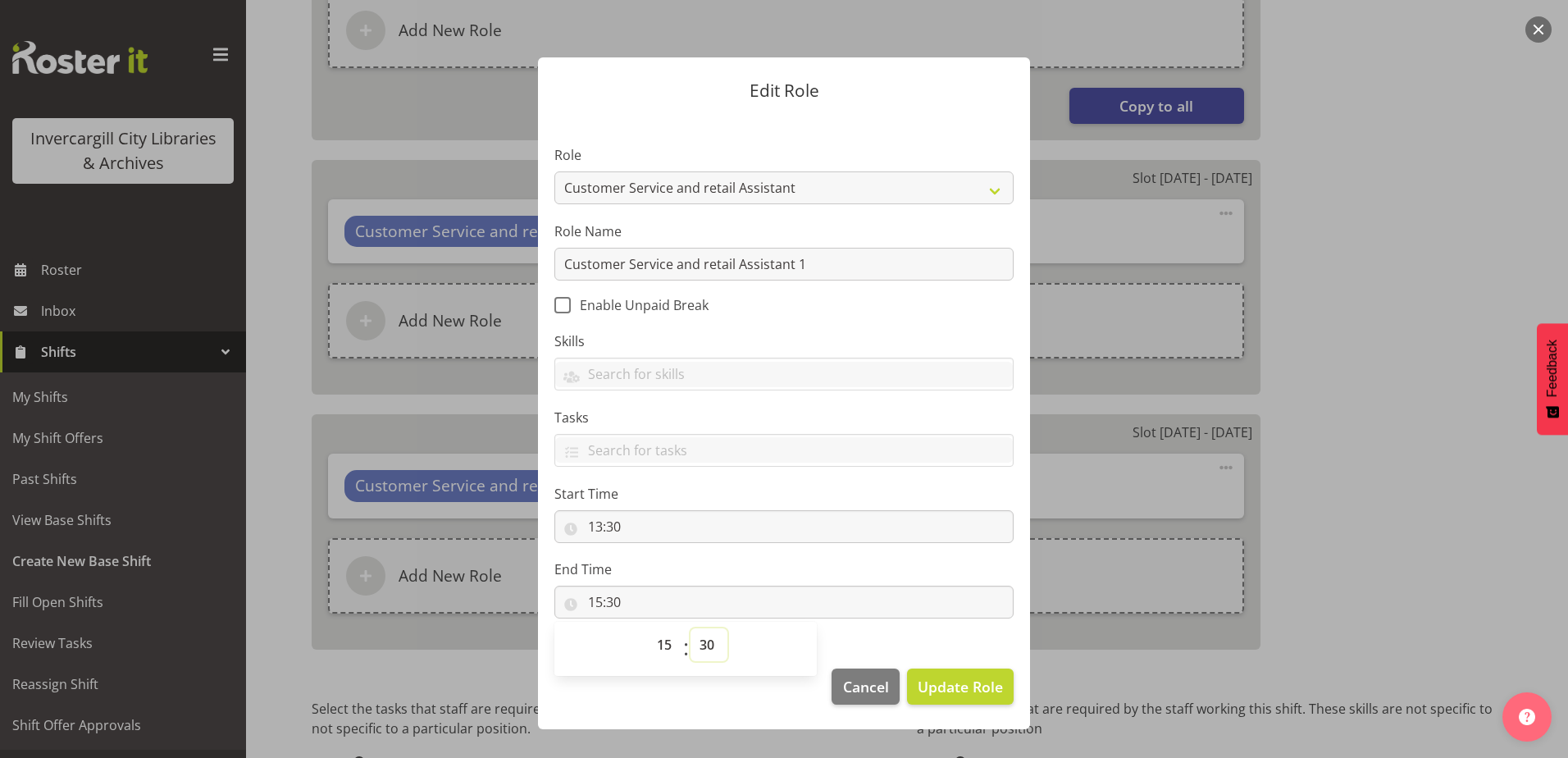
click at [720, 641] on select "00 01 02 03 04 05 06 07 08 09 10 11 12 13 14 15 16 17 18 19 20 21 22 23 24 25 2…" at bounding box center [709, 644] width 37 height 33
select select "0"
click at [691, 628] on select "00 01 02 03 04 05 06 07 08 09 10 11 12 13 14 15 16 17 18 19 20 21 22 23 24 25 2…" at bounding box center [709, 644] width 37 height 33
type input "15:00"
click at [941, 568] on label "End Time" at bounding box center [784, 569] width 460 height 20
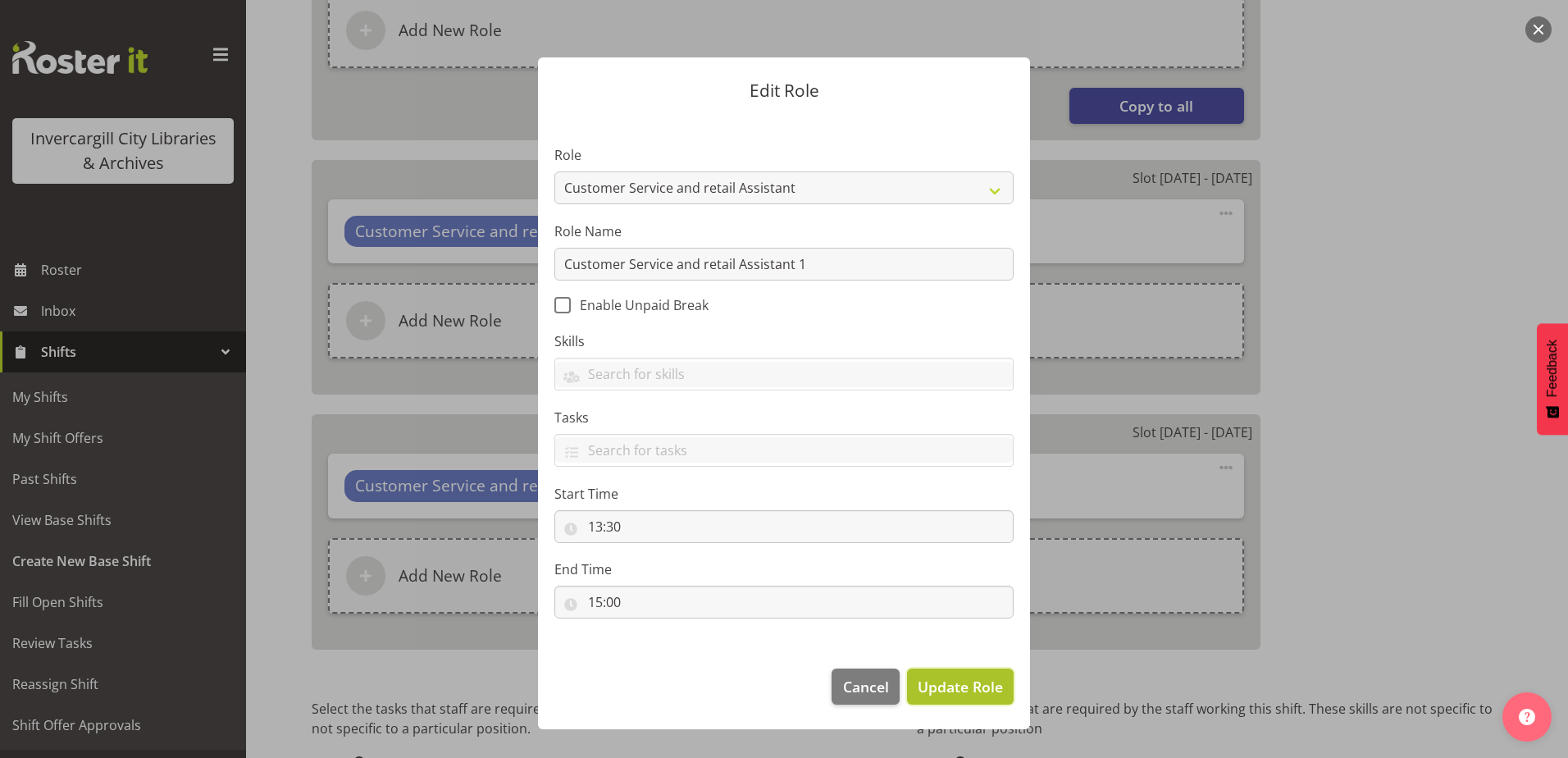
click at [940, 694] on span "Update Role" at bounding box center [960, 686] width 85 height 21
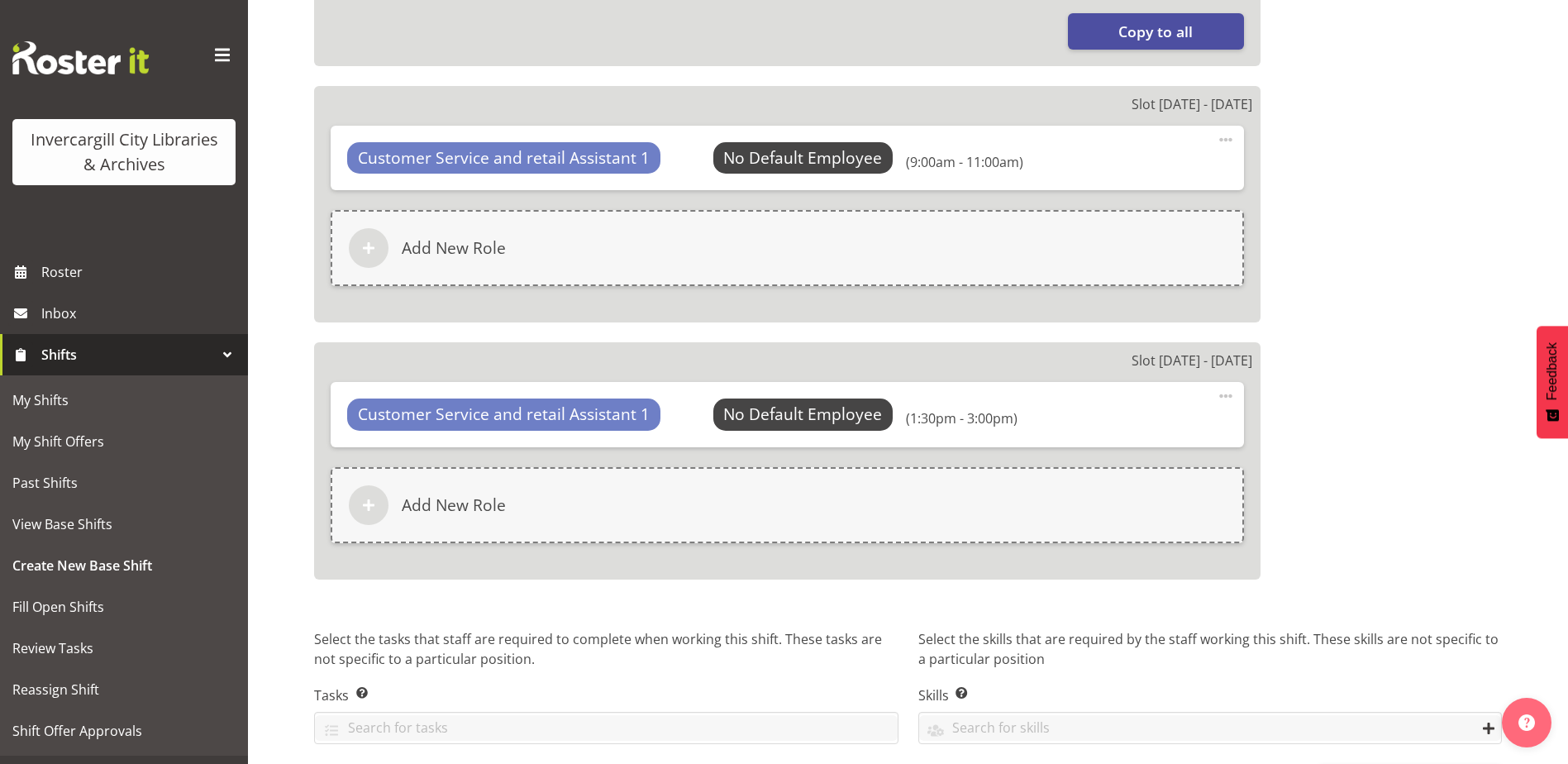
scroll to position [1443, 0]
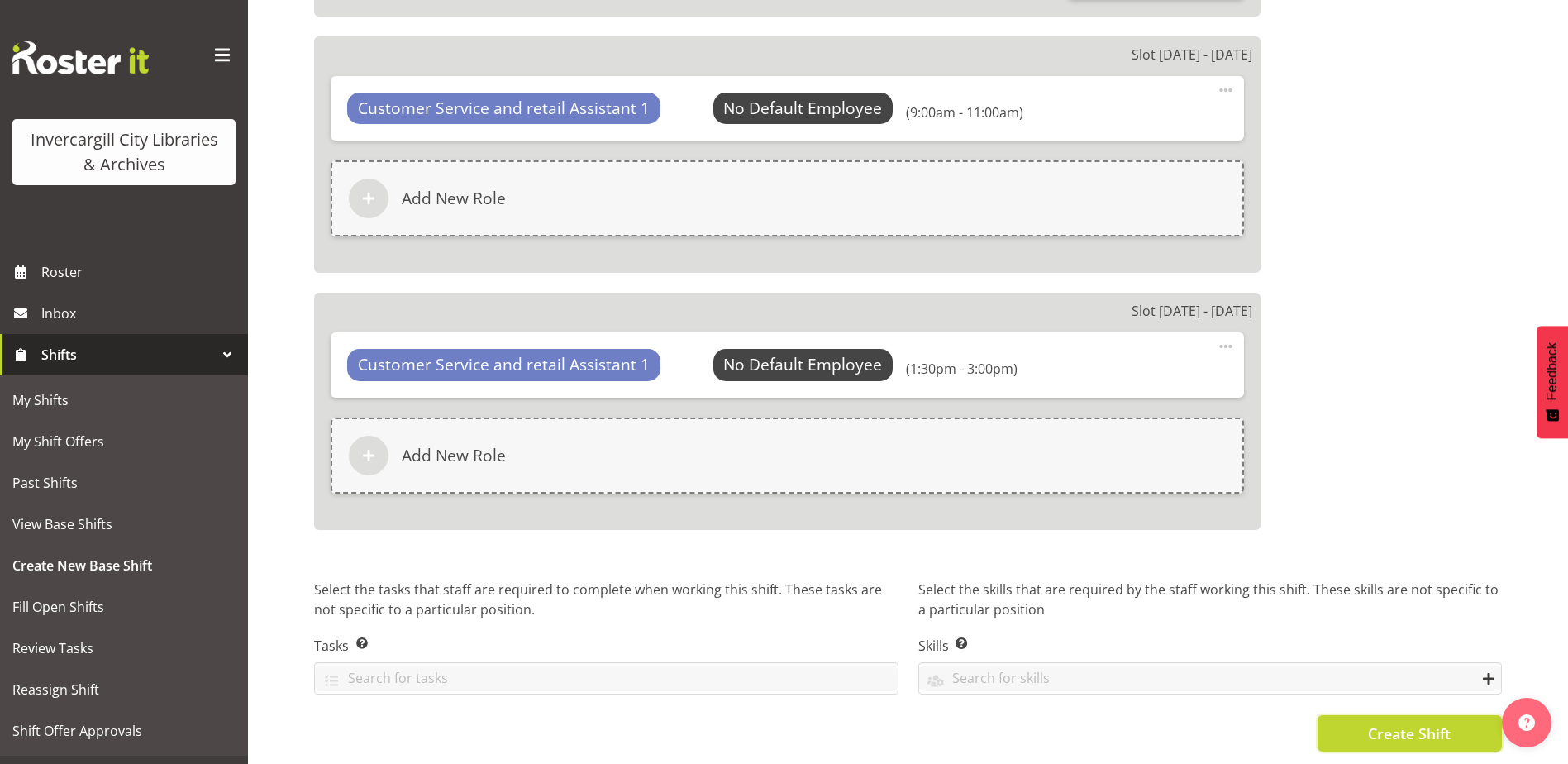
click at [1399, 722] on span "Create Shift" at bounding box center [1409, 733] width 82 height 21
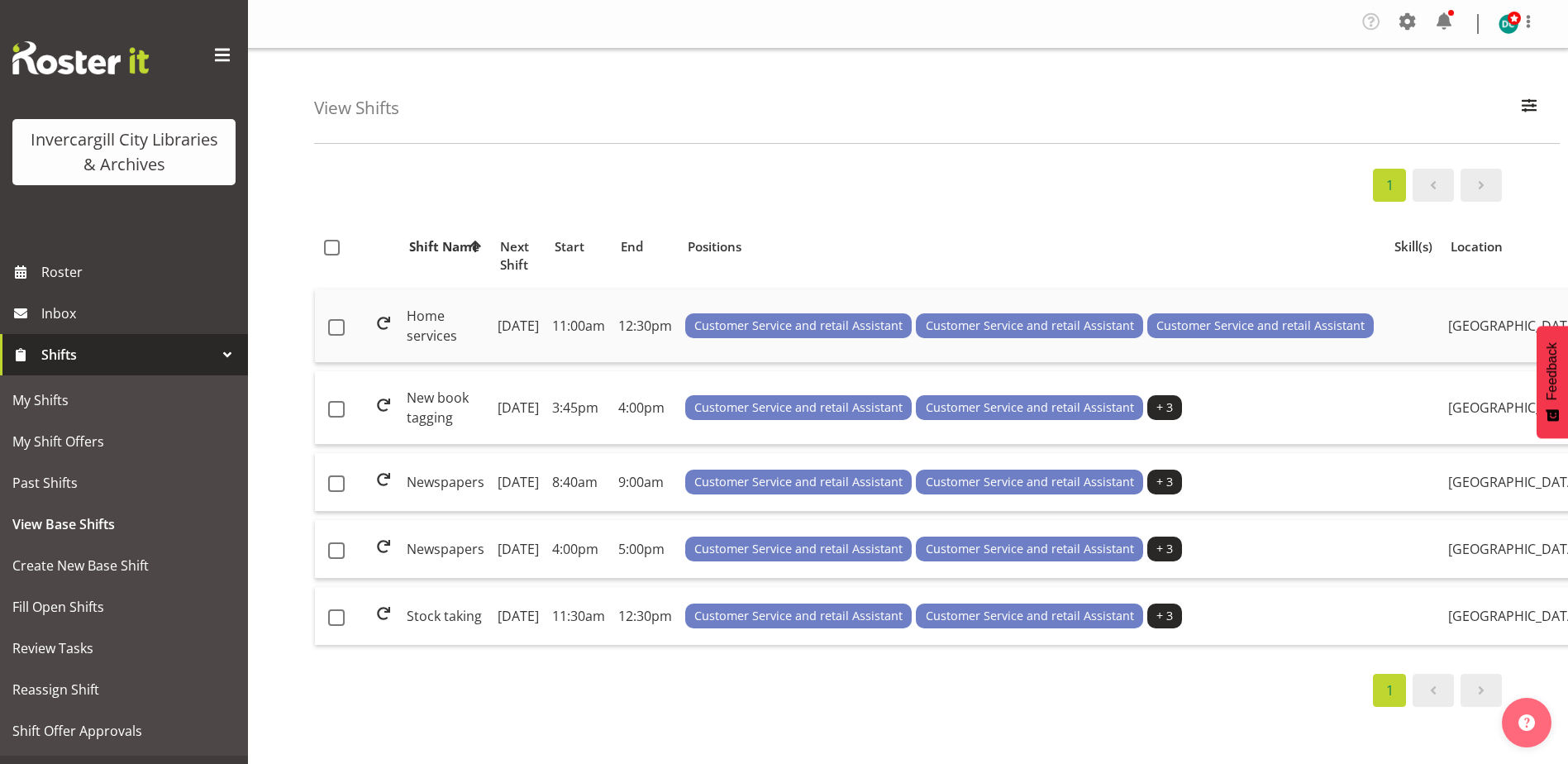
click at [440, 347] on td "Home services" at bounding box center [445, 326] width 90 height 73
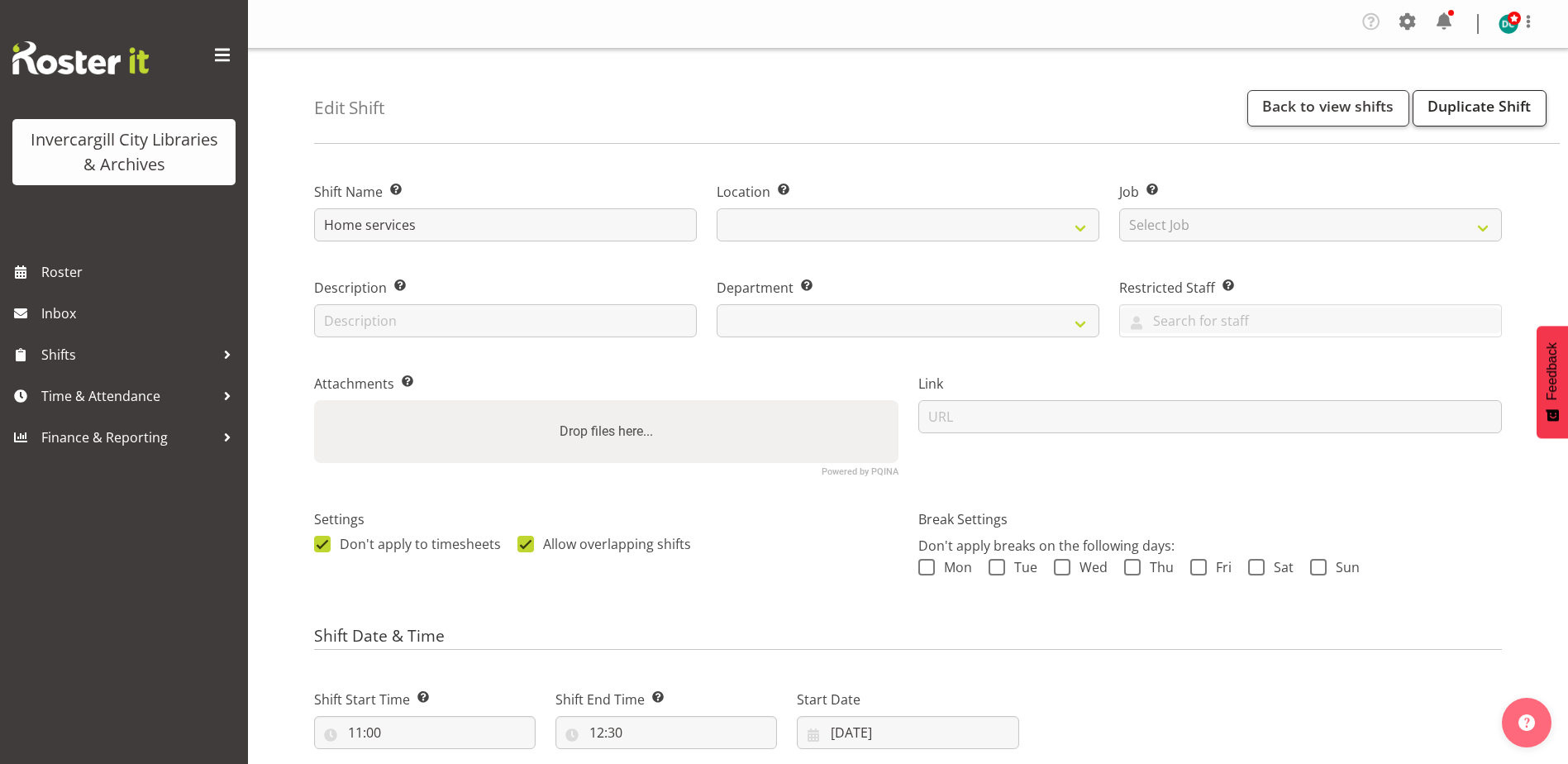
select select
select select "1276"
drag, startPoint x: 1452, startPoint y: 112, endPoint x: 1441, endPoint y: 112, distance: 11.0
click at [1452, 112] on link "Duplicate Shift" at bounding box center [1479, 108] width 134 height 37
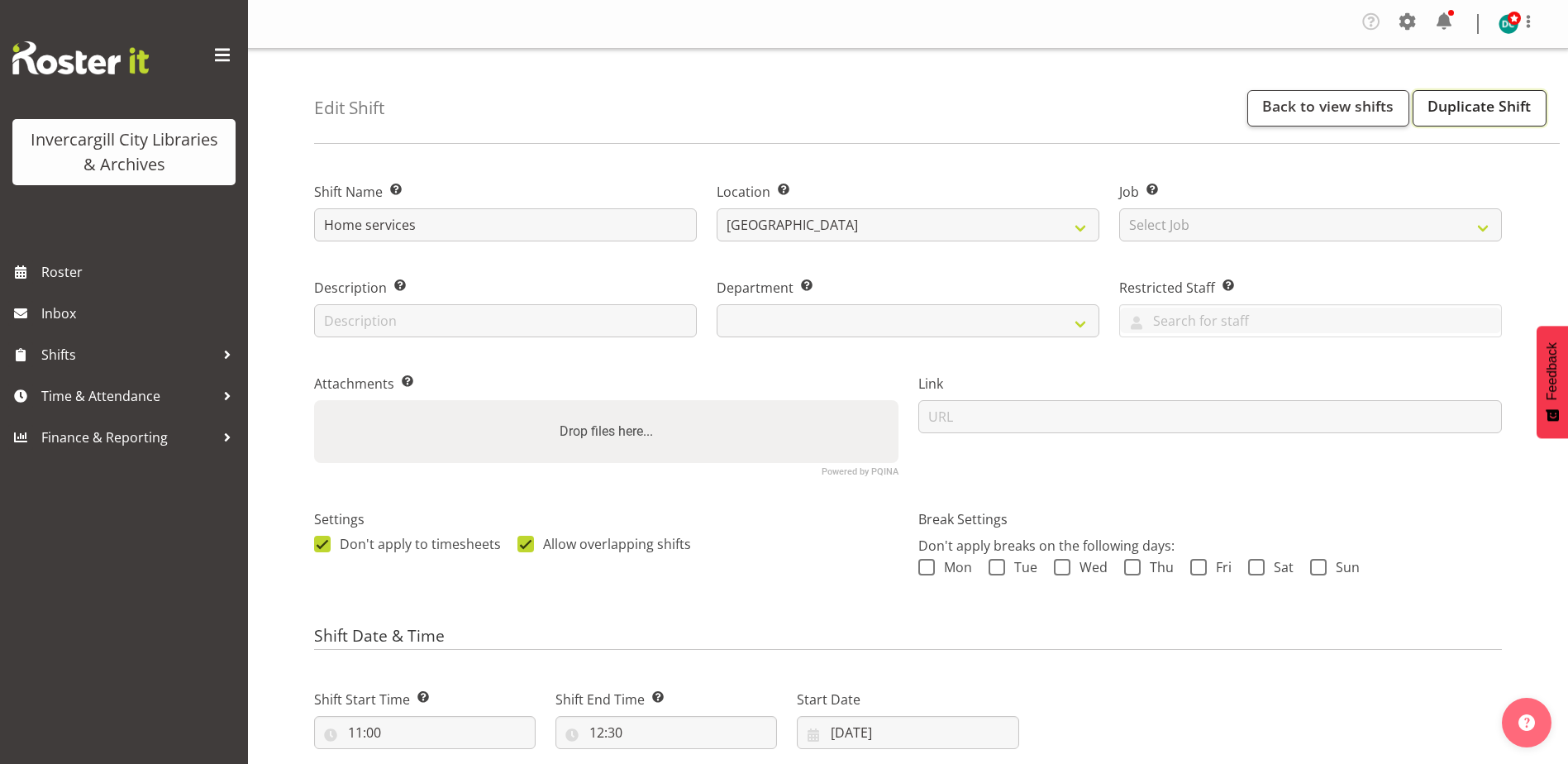
select select "920"
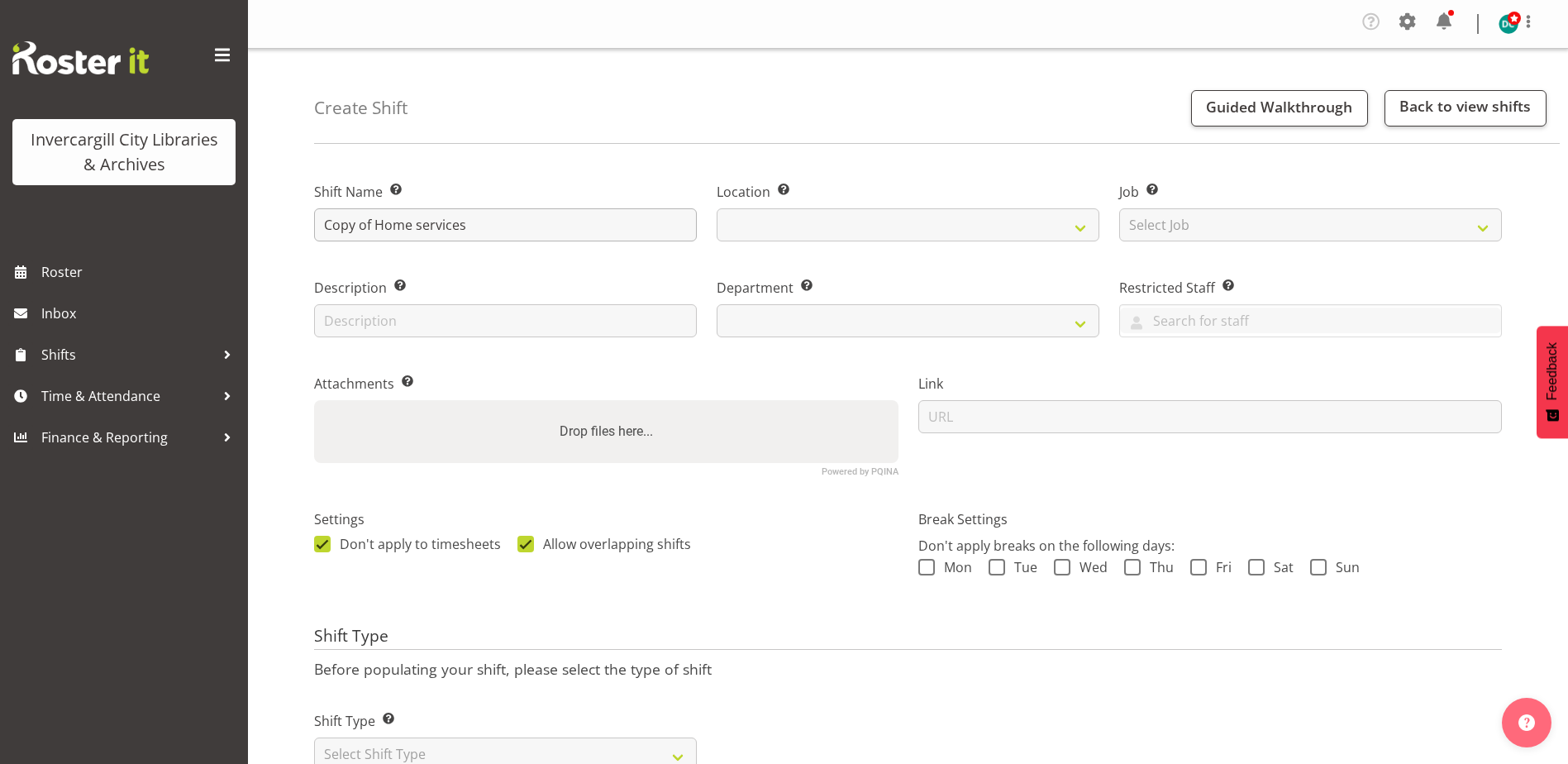
select select
select select "1276"
select select "920"
drag, startPoint x: 377, startPoint y: 221, endPoint x: 223, endPoint y: 246, distance: 156.0
click at [223, 246] on div "Invercargill City Libraries & Archives Roster Inbox Shifts Time & Attendance Fi…" at bounding box center [784, 408] width 1568 height 818
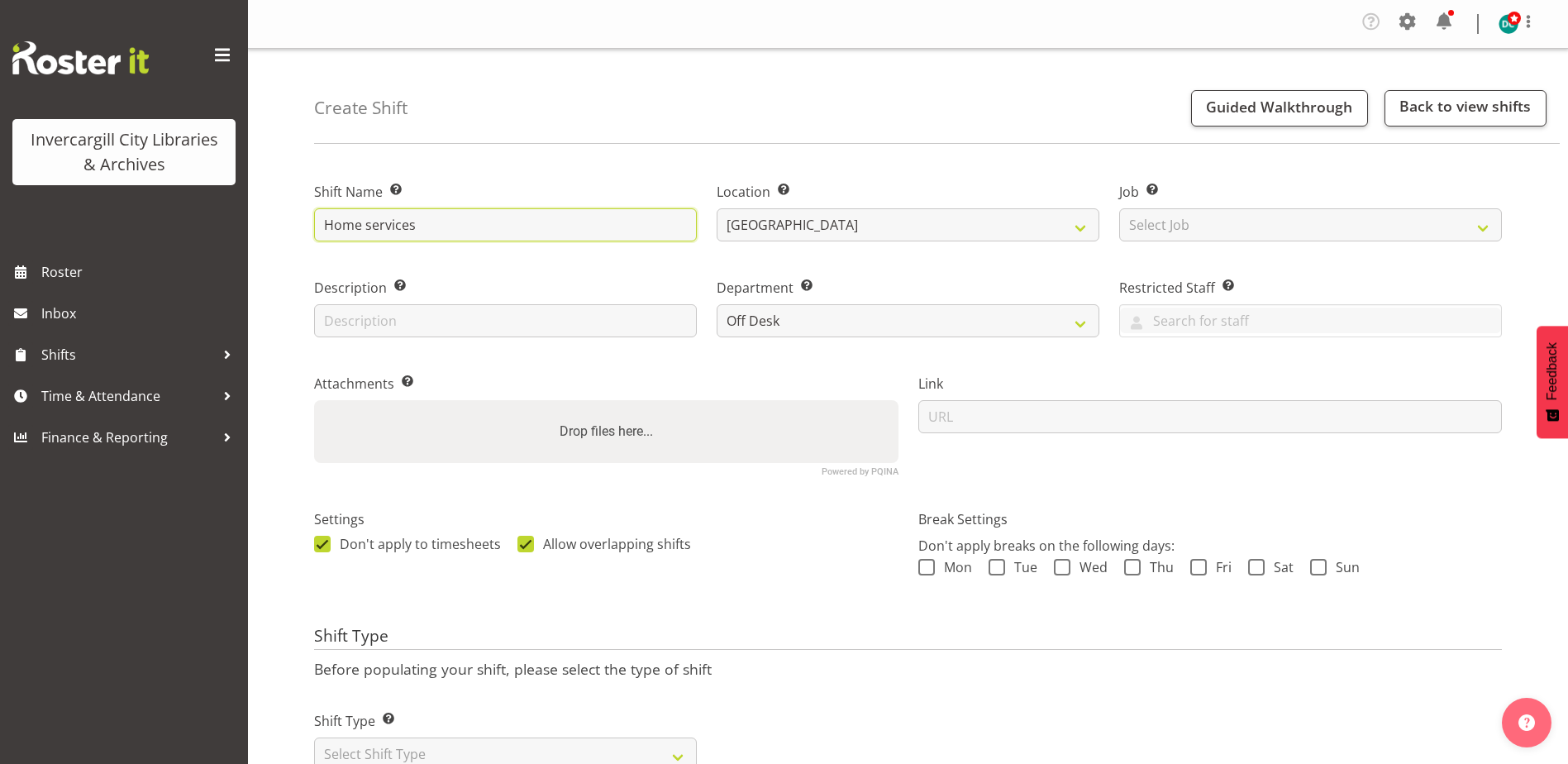
type input "Home services"
click at [750, 551] on div "Don't apply to timesheets Allow overlapping shifts" at bounding box center [607, 546] width 584 height 21
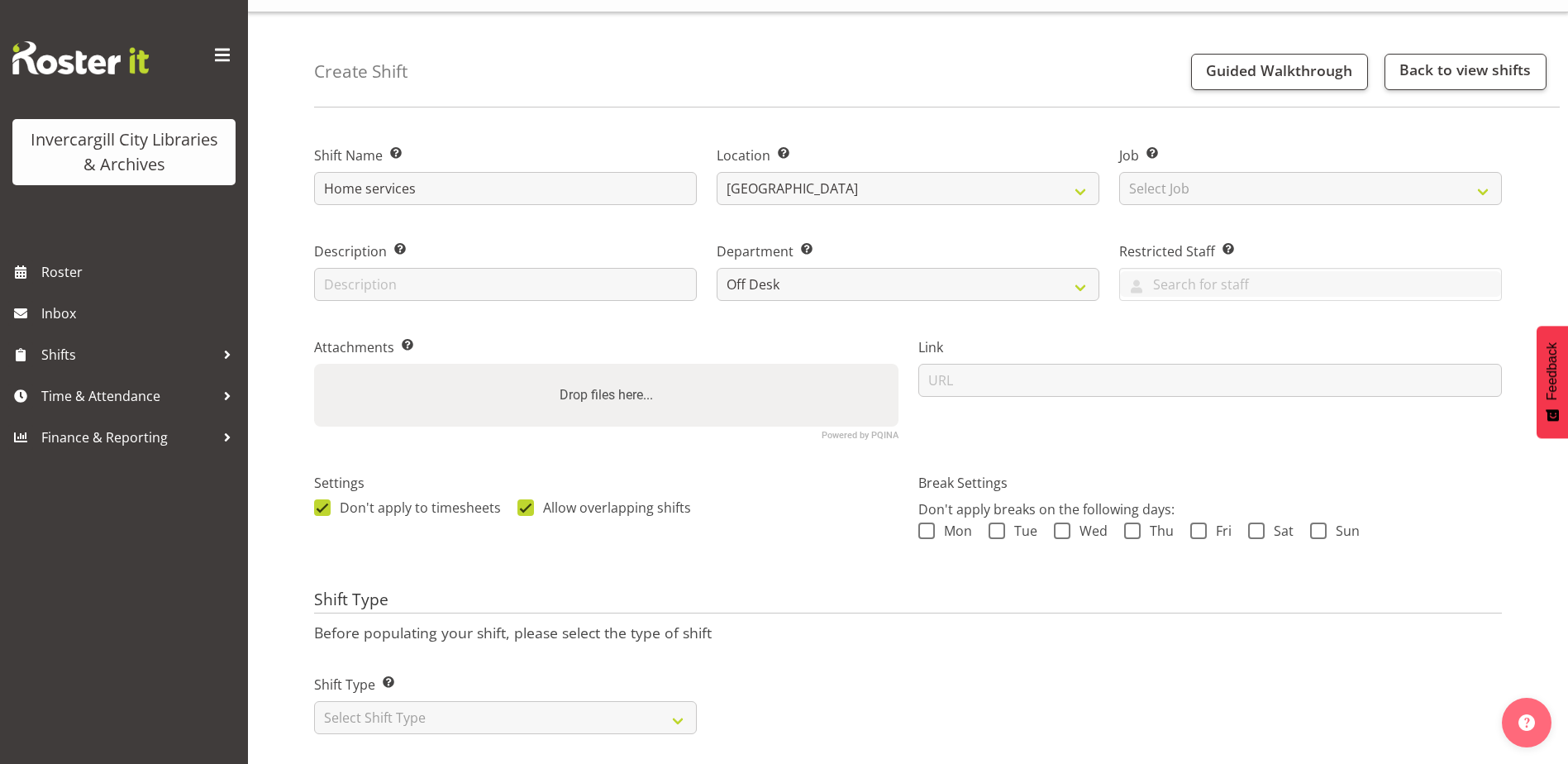
scroll to position [66, 0]
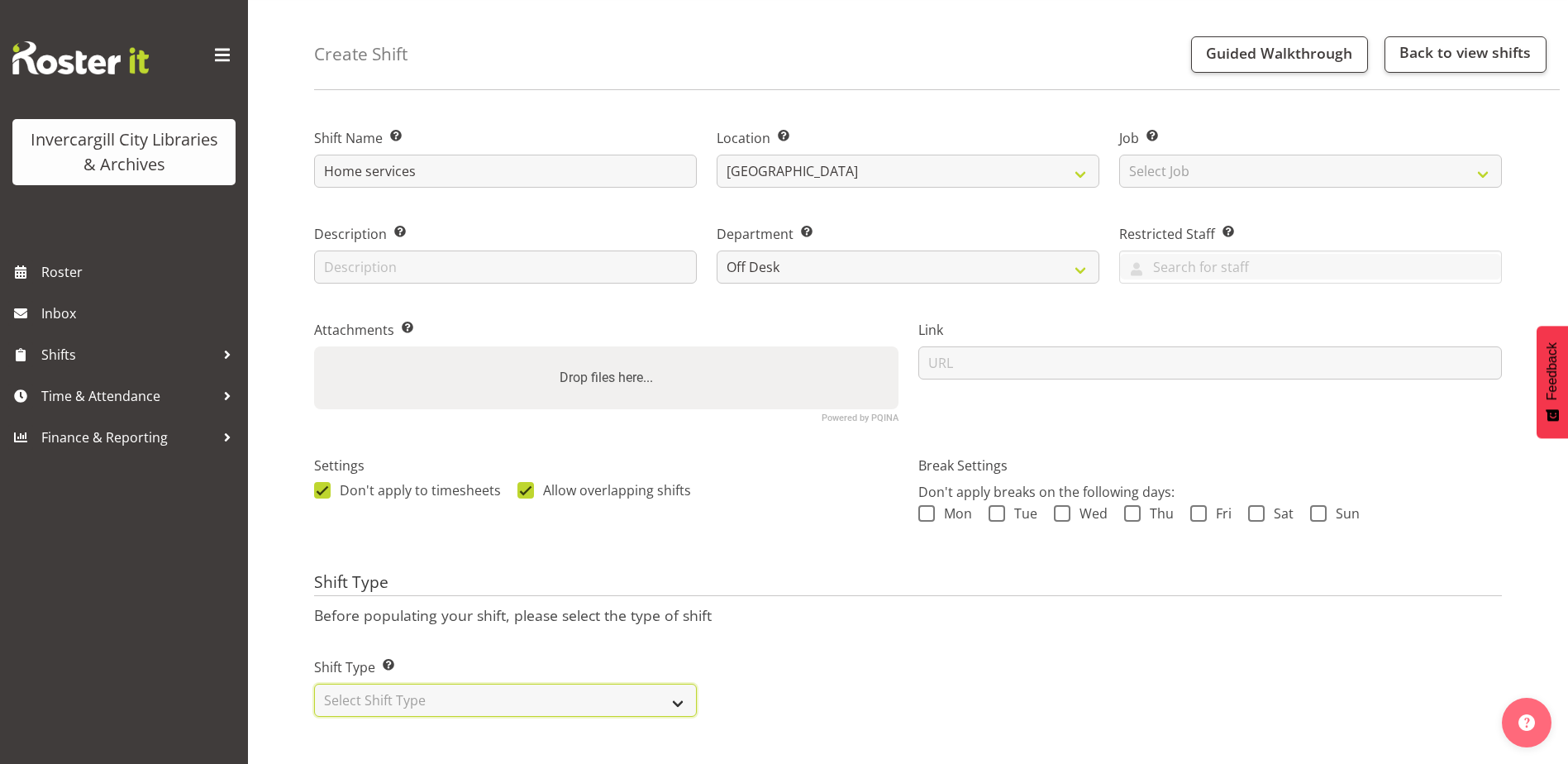
click at [431, 690] on select "Select Shift Type One Off Shift Recurring Shift Rotating Shift" at bounding box center [505, 700] width 383 height 33
select select "rotating"
click at [314, 683] on select "Select Shift Type One Off Shift Recurring Shift Rotating Shift" at bounding box center [505, 700] width 383 height 33
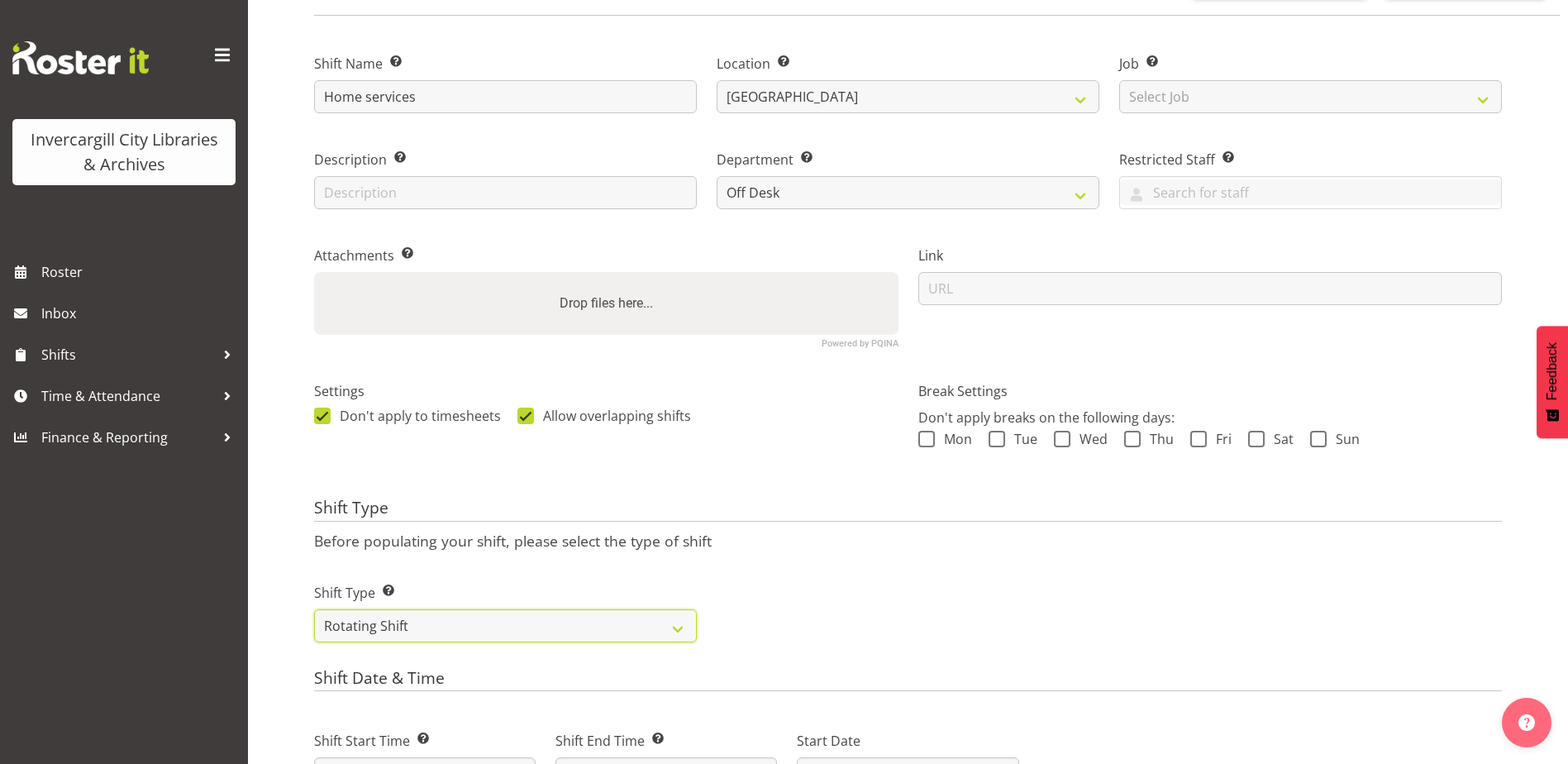
scroll to position [231, 0]
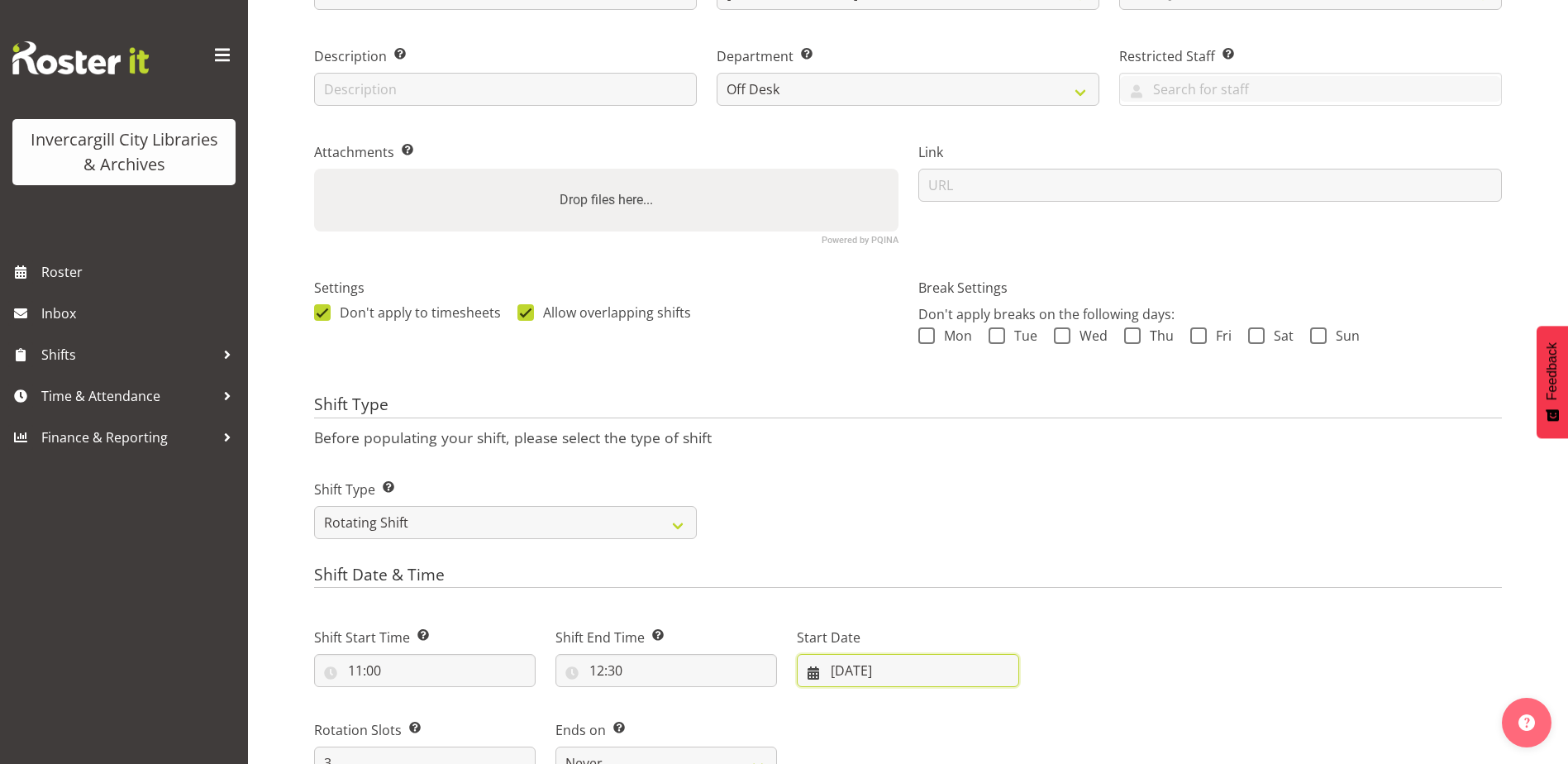
click at [874, 673] on input "[DATE]" at bounding box center [907, 670] width 221 height 33
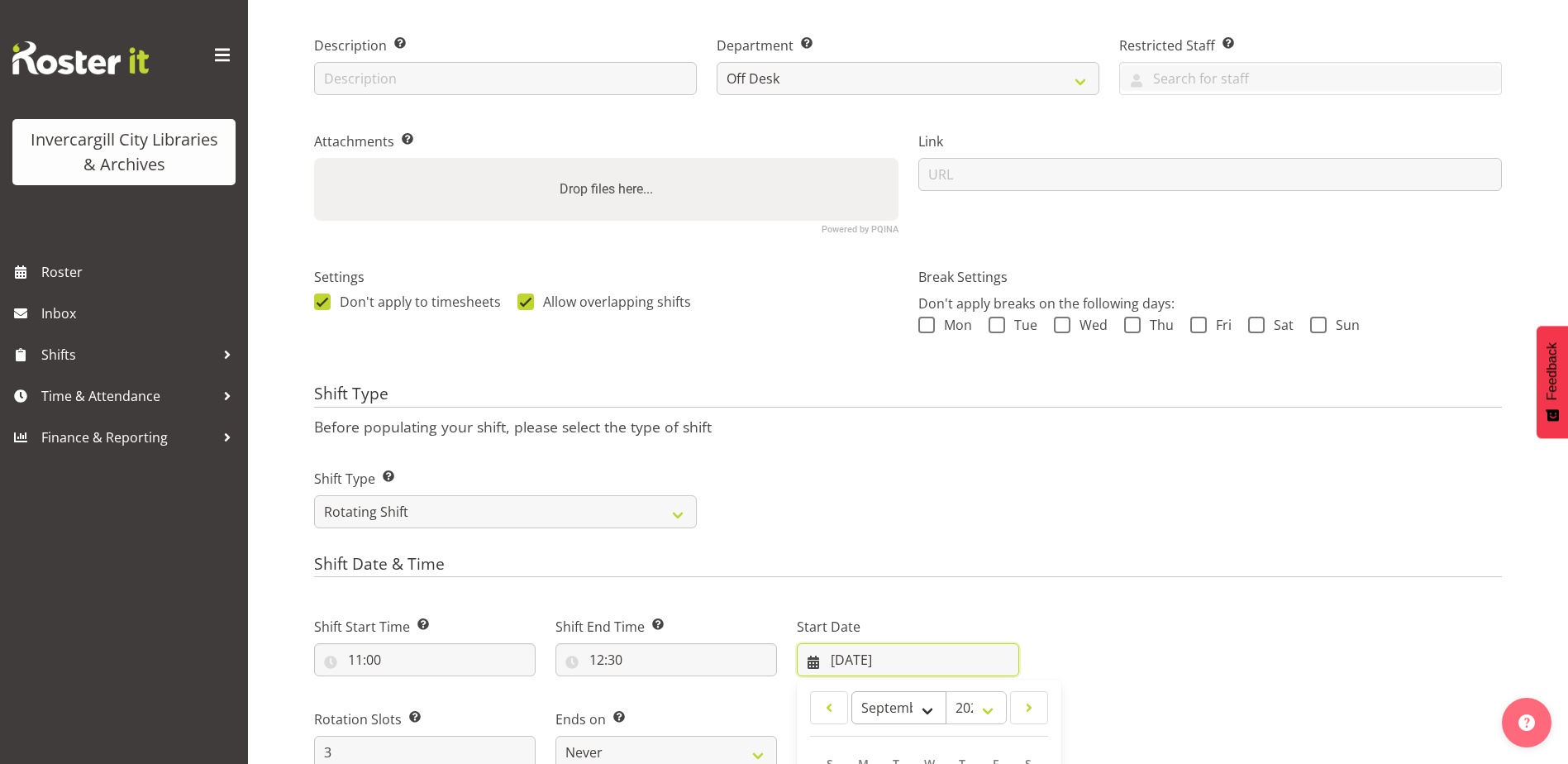
scroll to position [397, 0]
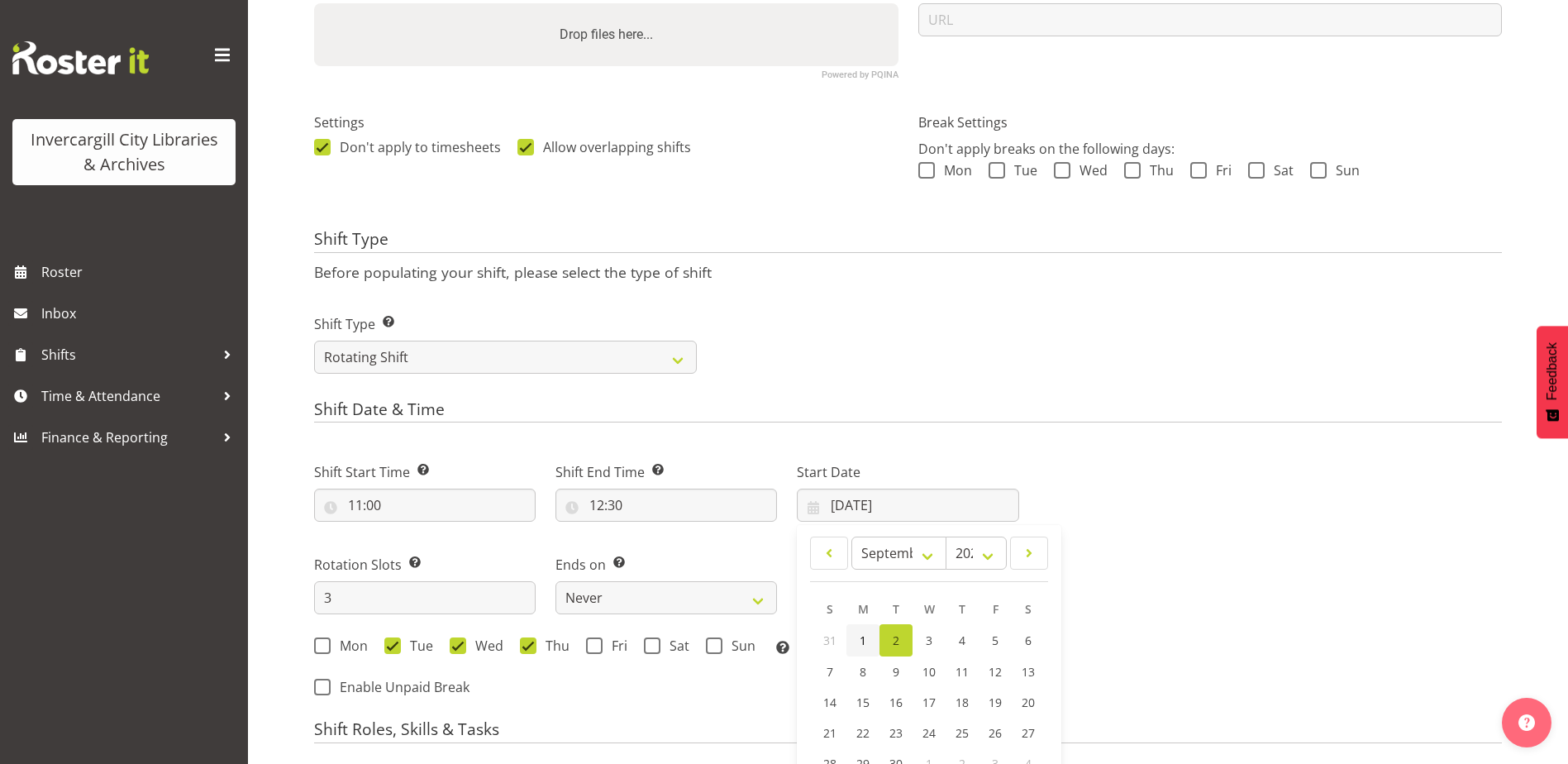
click at [867, 636] on link "1" at bounding box center [863, 640] width 33 height 32
type input "[DATE]"
click at [1300, 540] on div "Next Shifts" at bounding box center [1271, 574] width 483 height 271
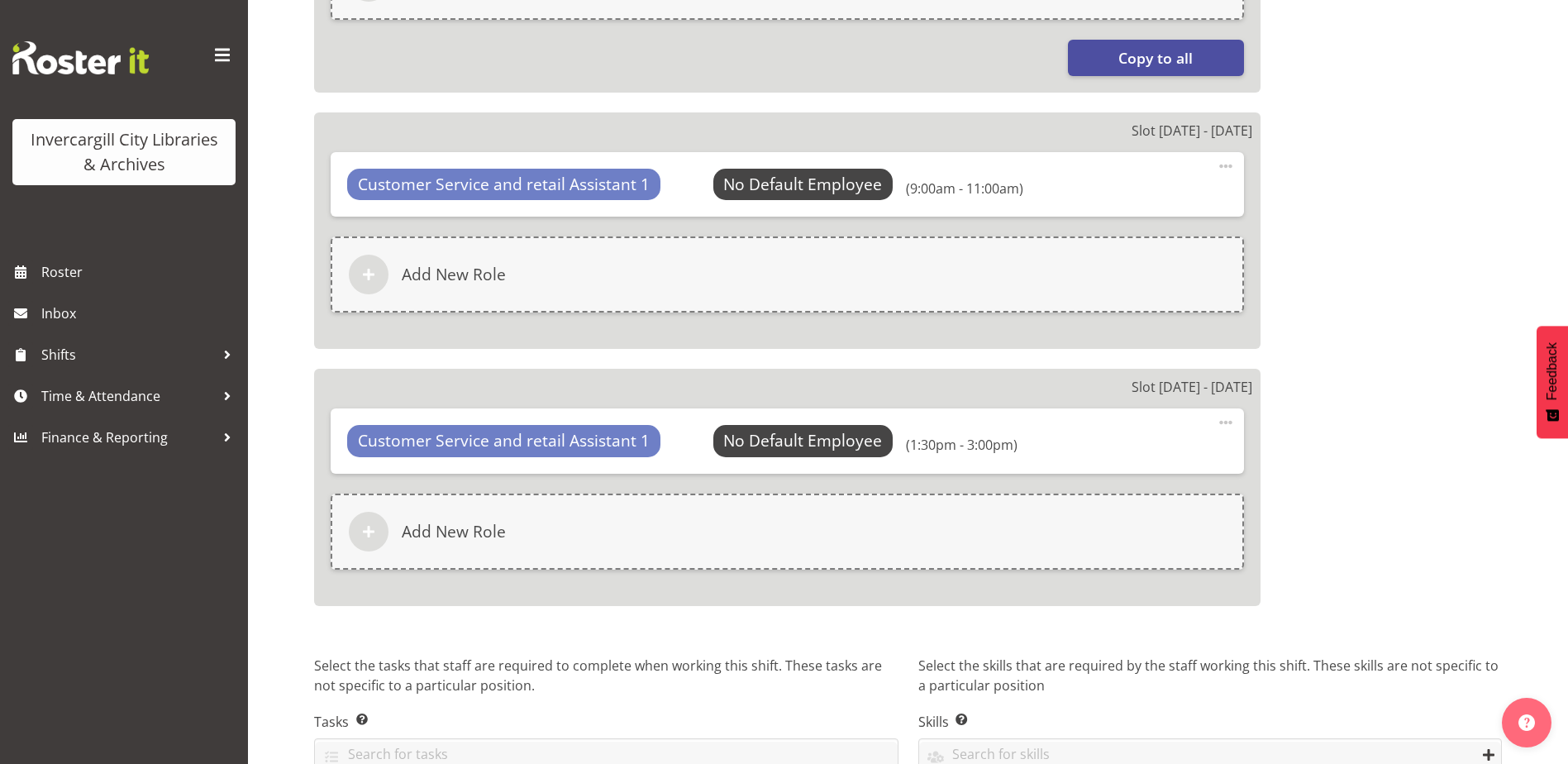
scroll to position [1443, 0]
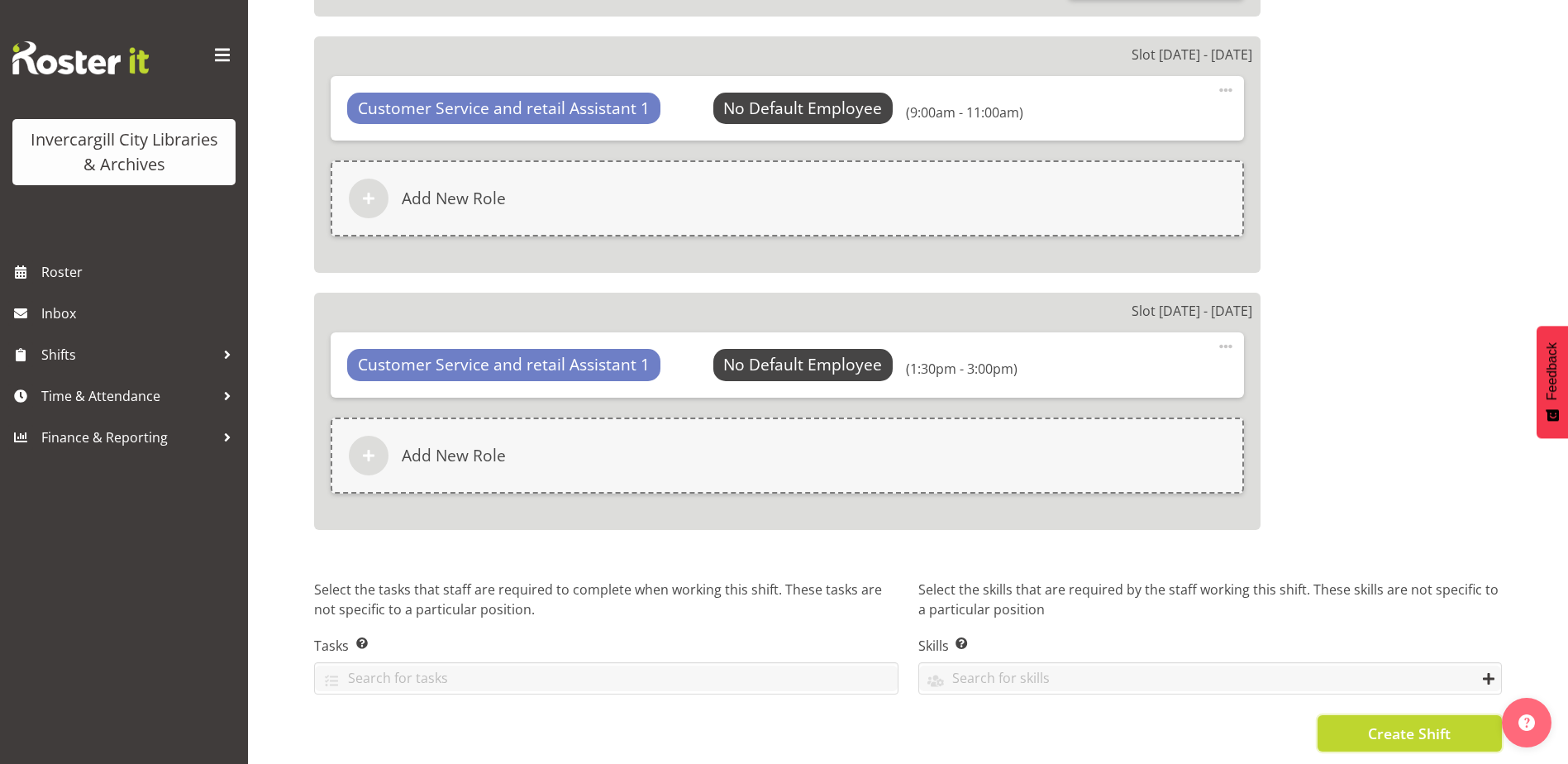
click at [1368, 724] on span "Create Shift" at bounding box center [1409, 733] width 82 height 21
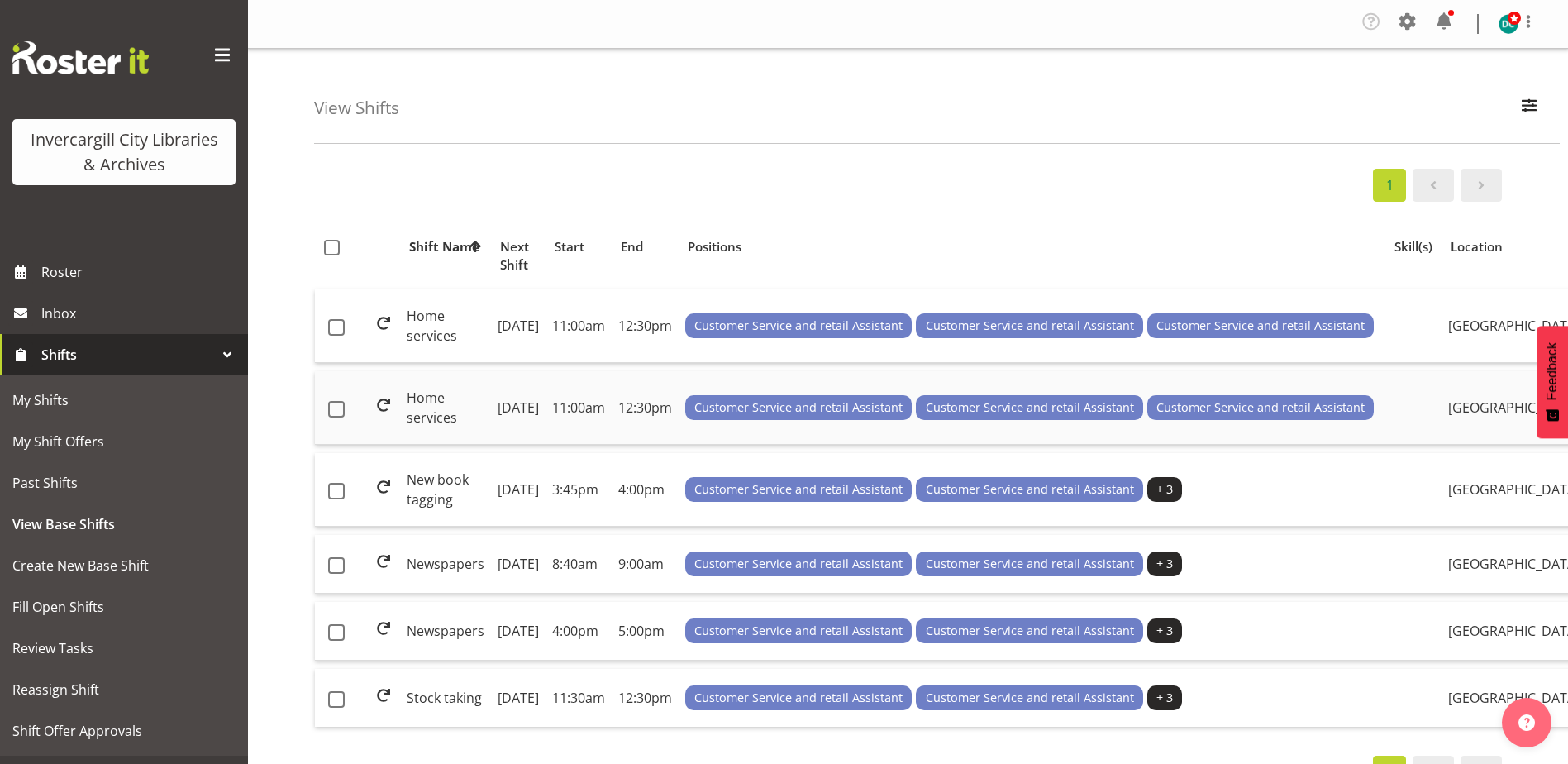
click at [431, 441] on td "Home services" at bounding box center [445, 408] width 90 height 73
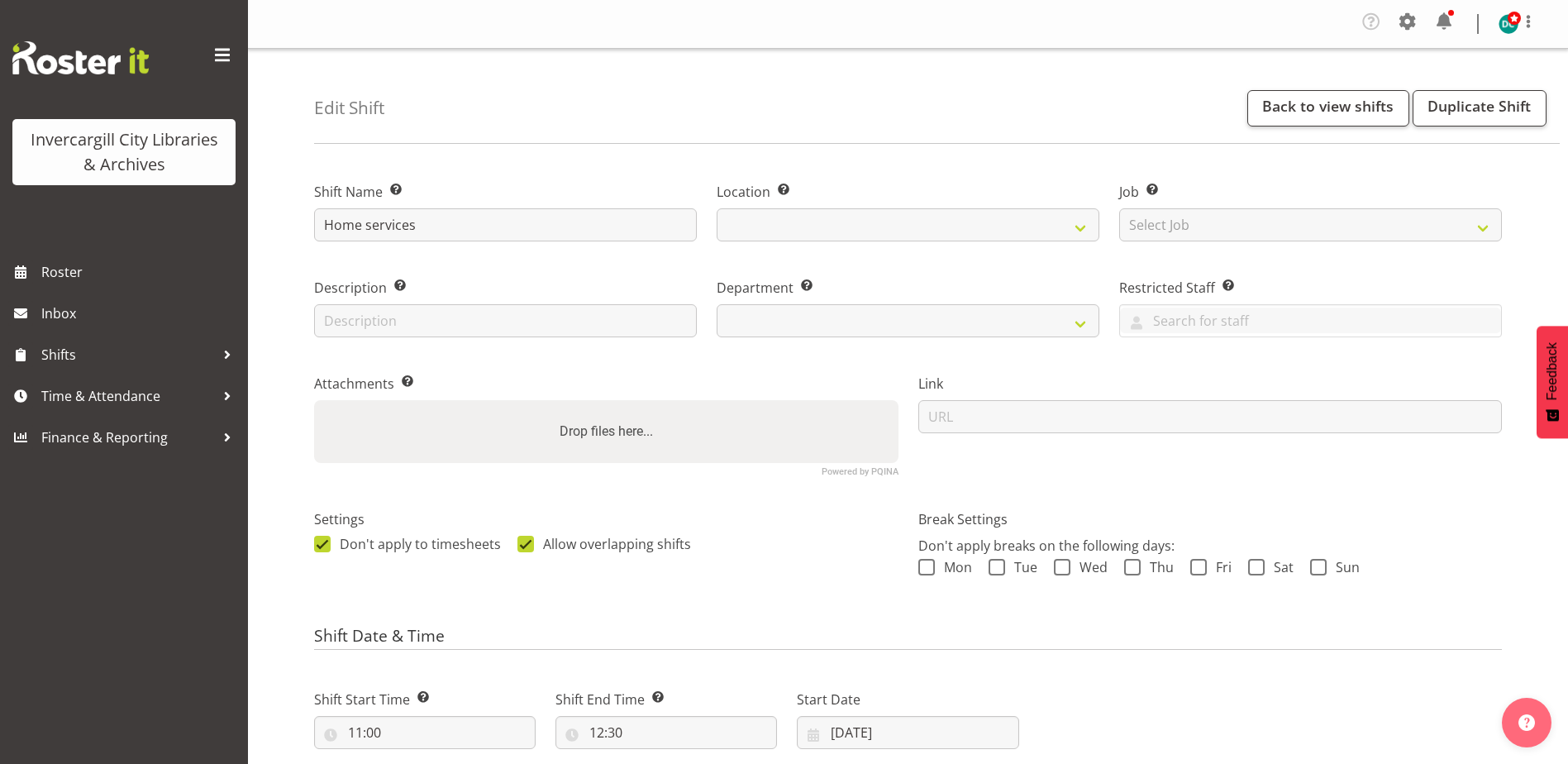
select select
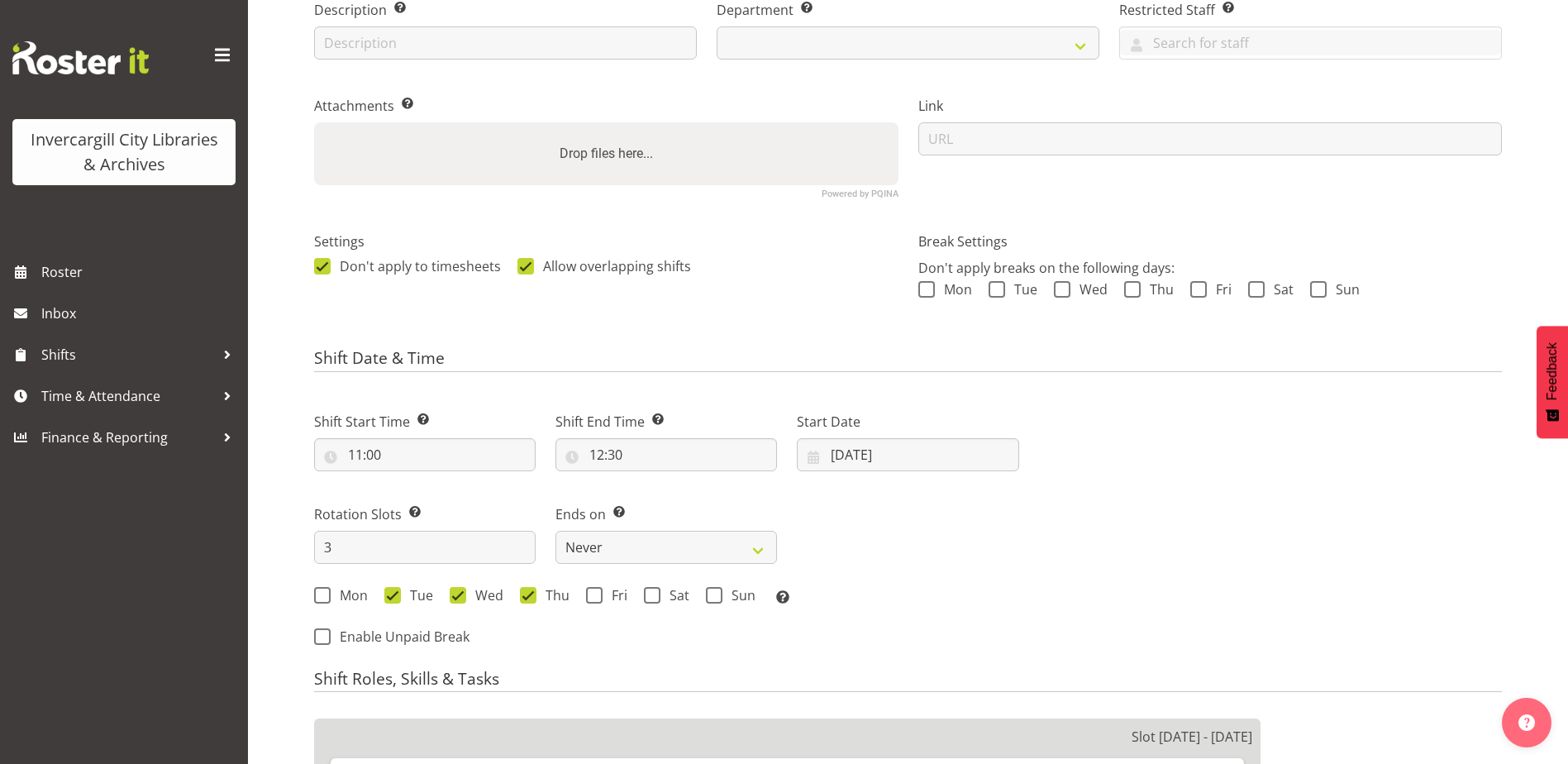
select select
select select "1276"
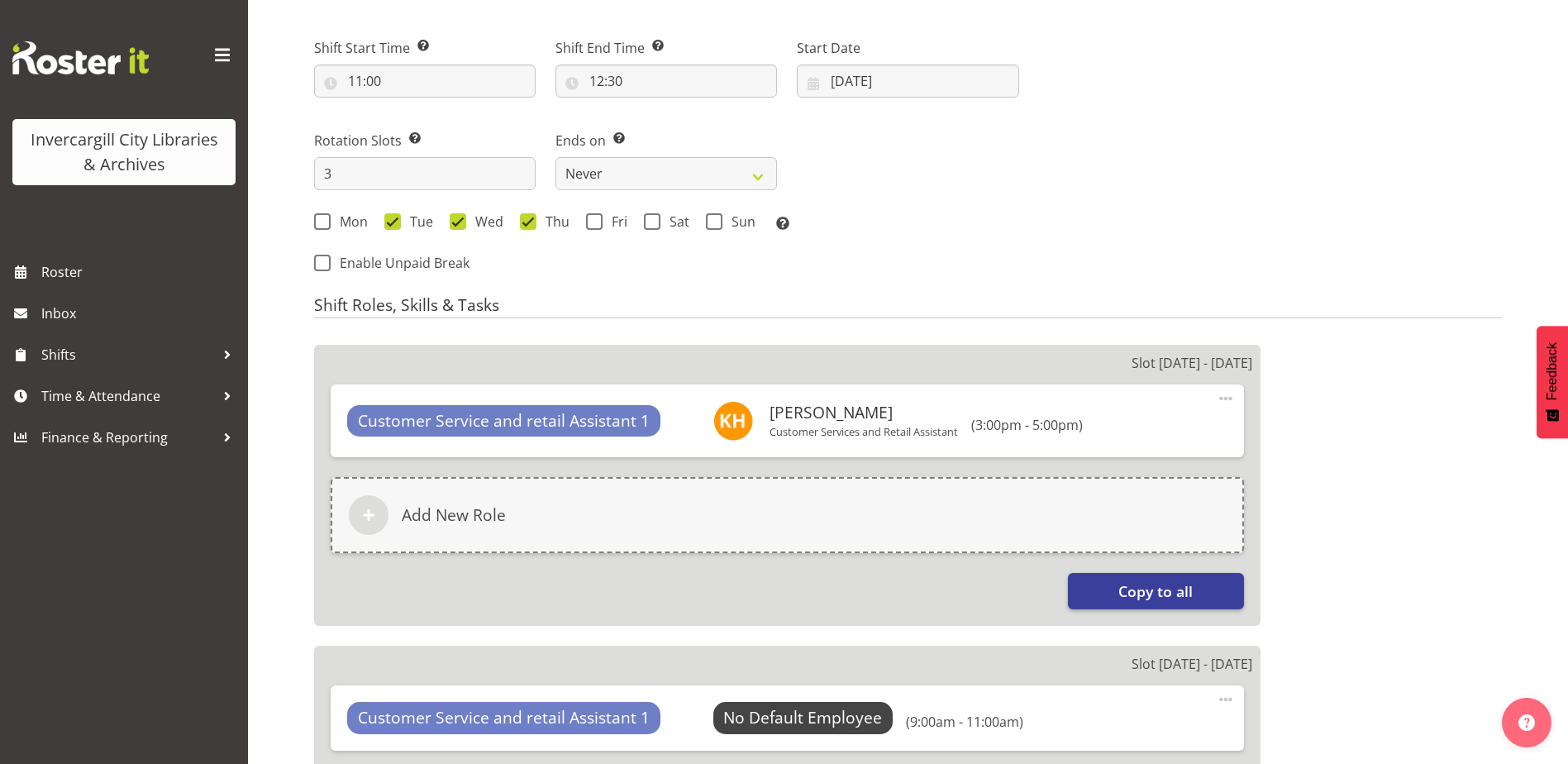
scroll to position [529, 0]
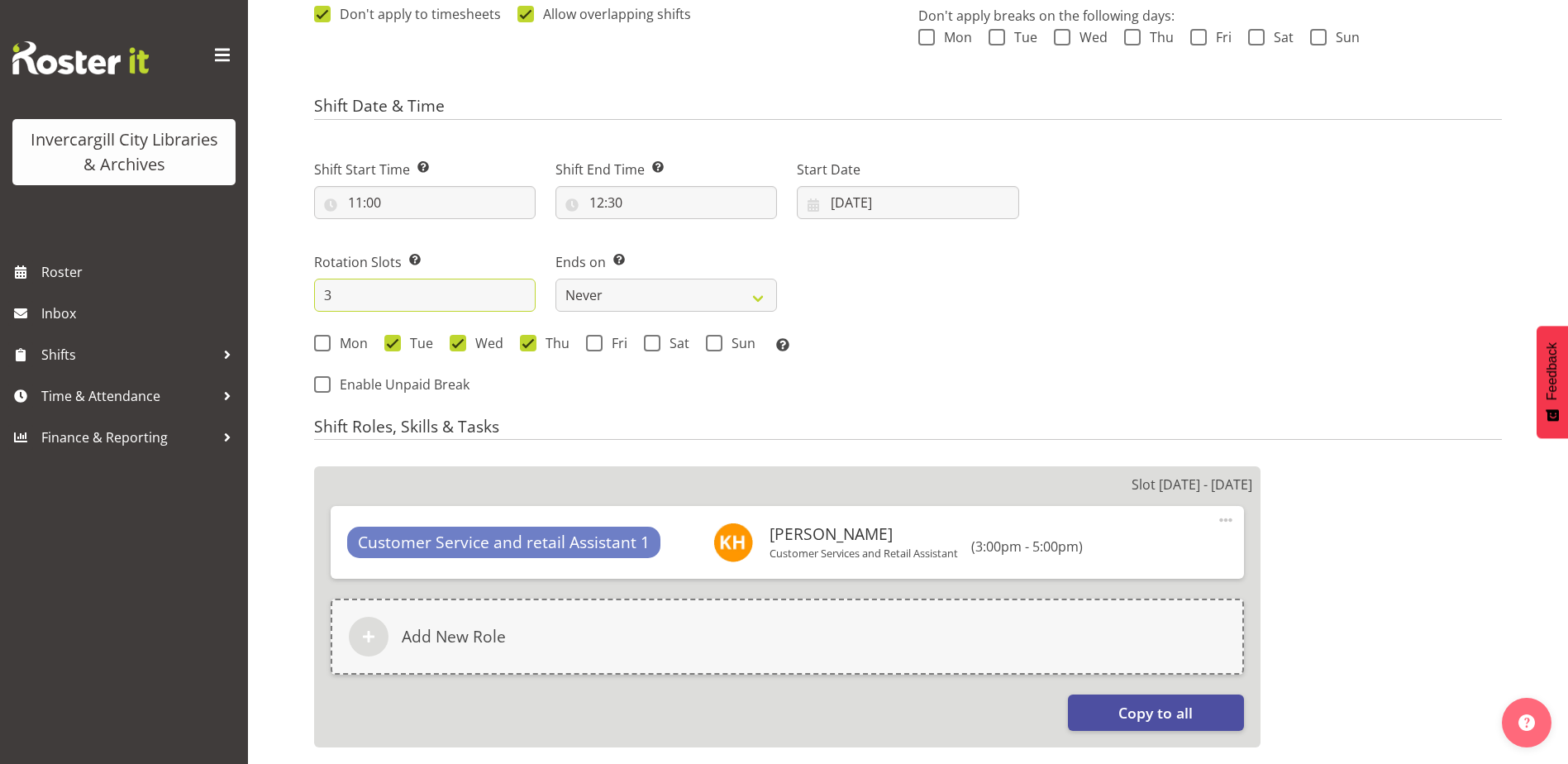
click at [348, 294] on input "3" at bounding box center [425, 295] width 221 height 33
click at [349, 291] on input "3" at bounding box center [425, 295] width 221 height 33
click at [529, 347] on span at bounding box center [528, 343] width 16 height 16
click at [529, 347] on input "Thu" at bounding box center [525, 342] width 11 height 11
checkbox input "false"
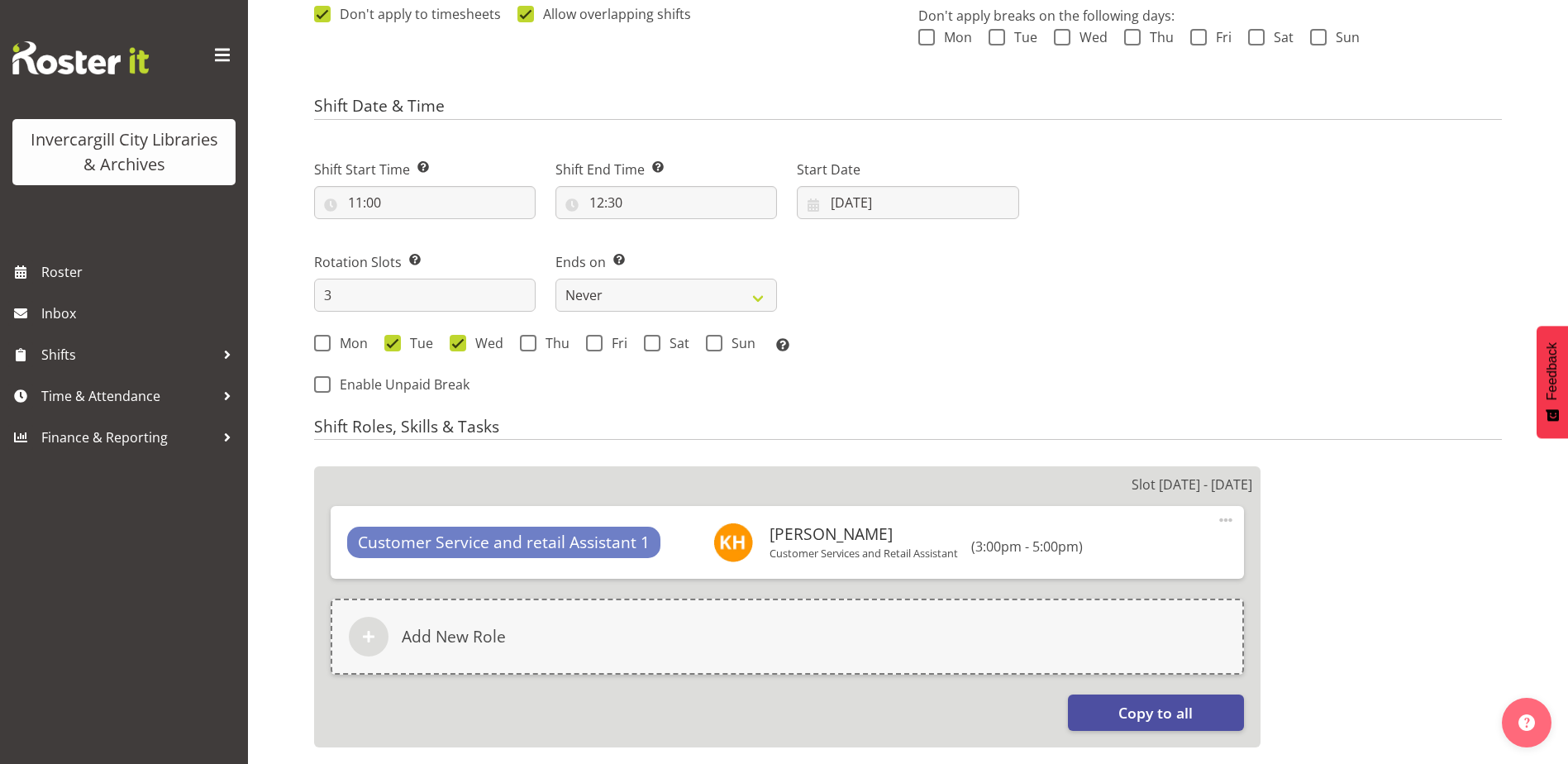
click at [451, 348] on span at bounding box center [458, 343] width 16 height 16
click at [451, 348] on input "Wed" at bounding box center [455, 342] width 11 height 11
checkbox input "false"
drag, startPoint x: 399, startPoint y: 348, endPoint x: 391, endPoint y: 348, distance: 8.0
click at [394, 348] on span at bounding box center [392, 343] width 16 height 16
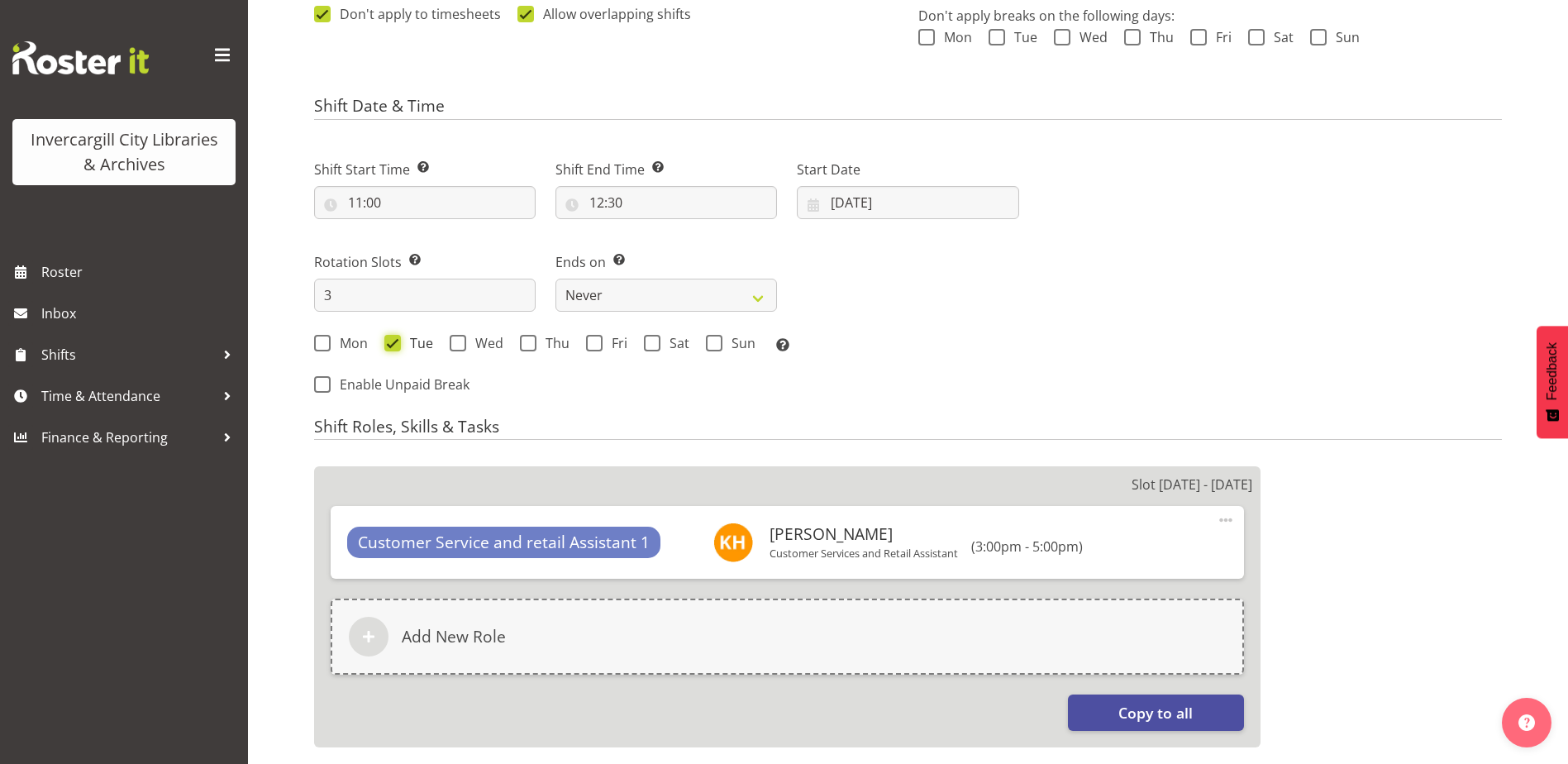
click at [394, 348] on input "Tue" at bounding box center [390, 342] width 11 height 11
checkbox input "false"
click at [325, 344] on span at bounding box center [323, 343] width 16 height 16
click at [325, 344] on input "Mon" at bounding box center [320, 342] width 11 height 11
checkbox input "true"
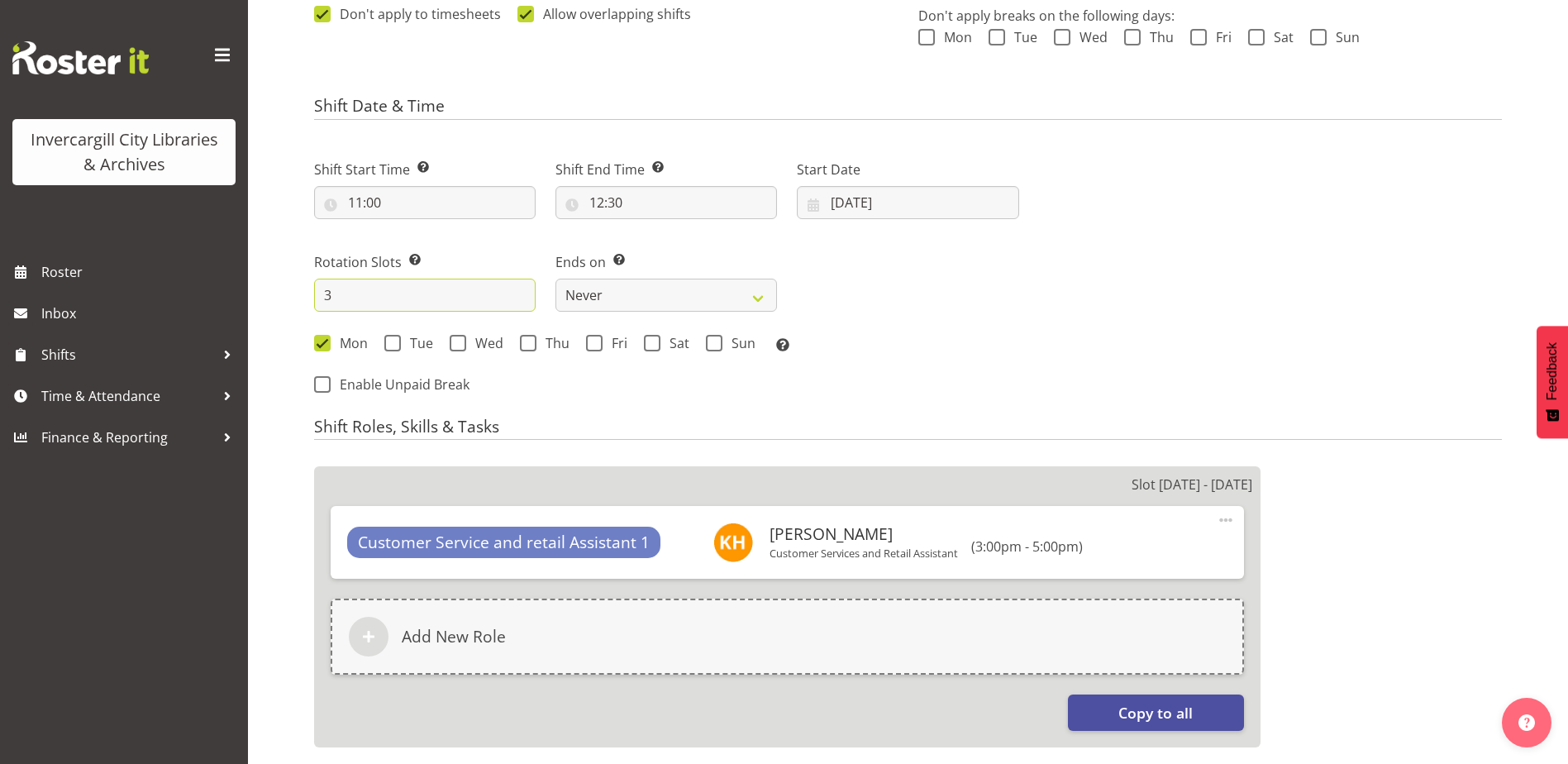
click at [332, 294] on input "3" at bounding box center [425, 295] width 221 height 33
click at [332, 293] on input "3" at bounding box center [425, 295] width 221 height 33
click at [332, 292] on input "3" at bounding box center [425, 295] width 221 height 33
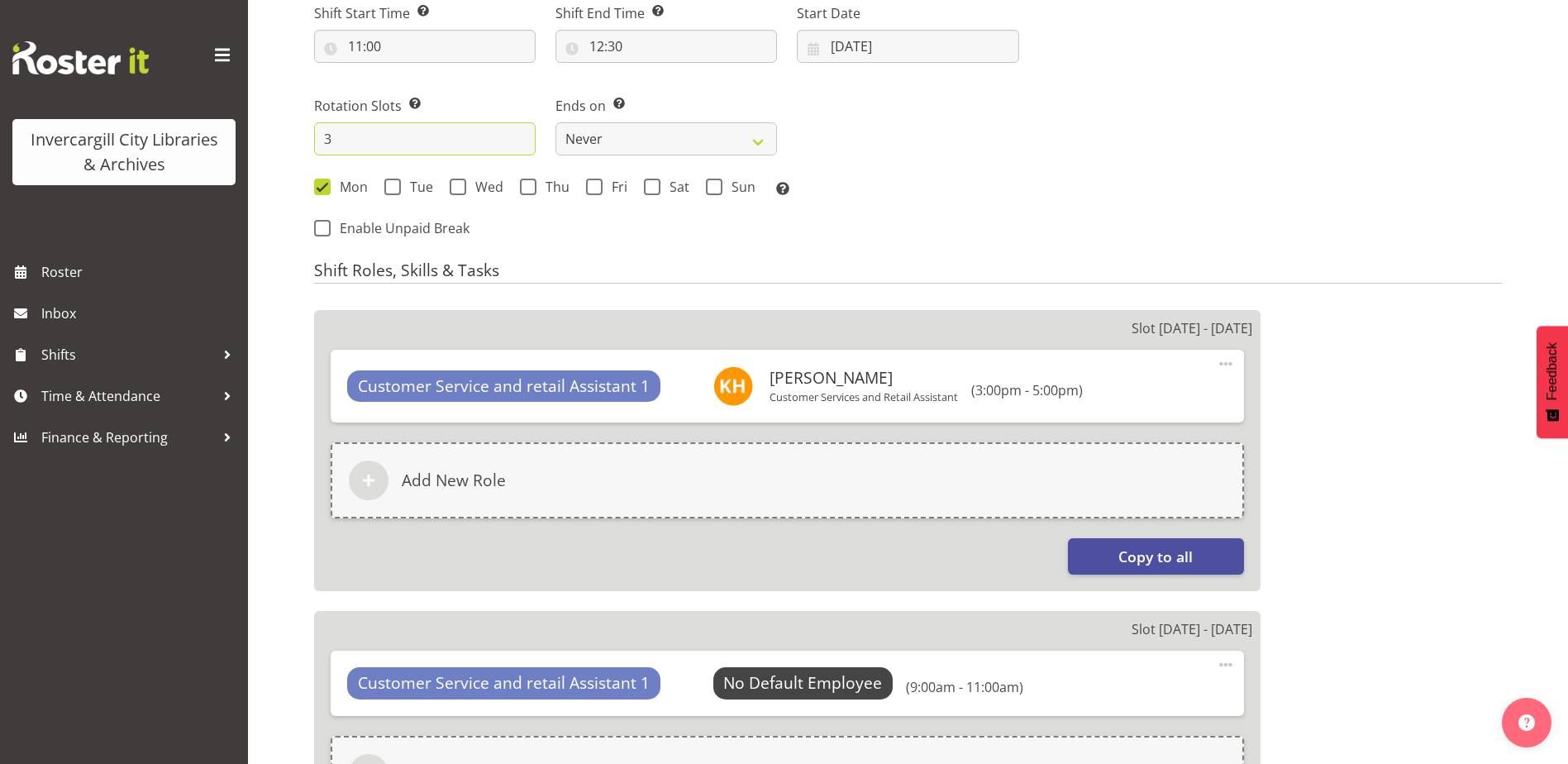
scroll to position [447, 0]
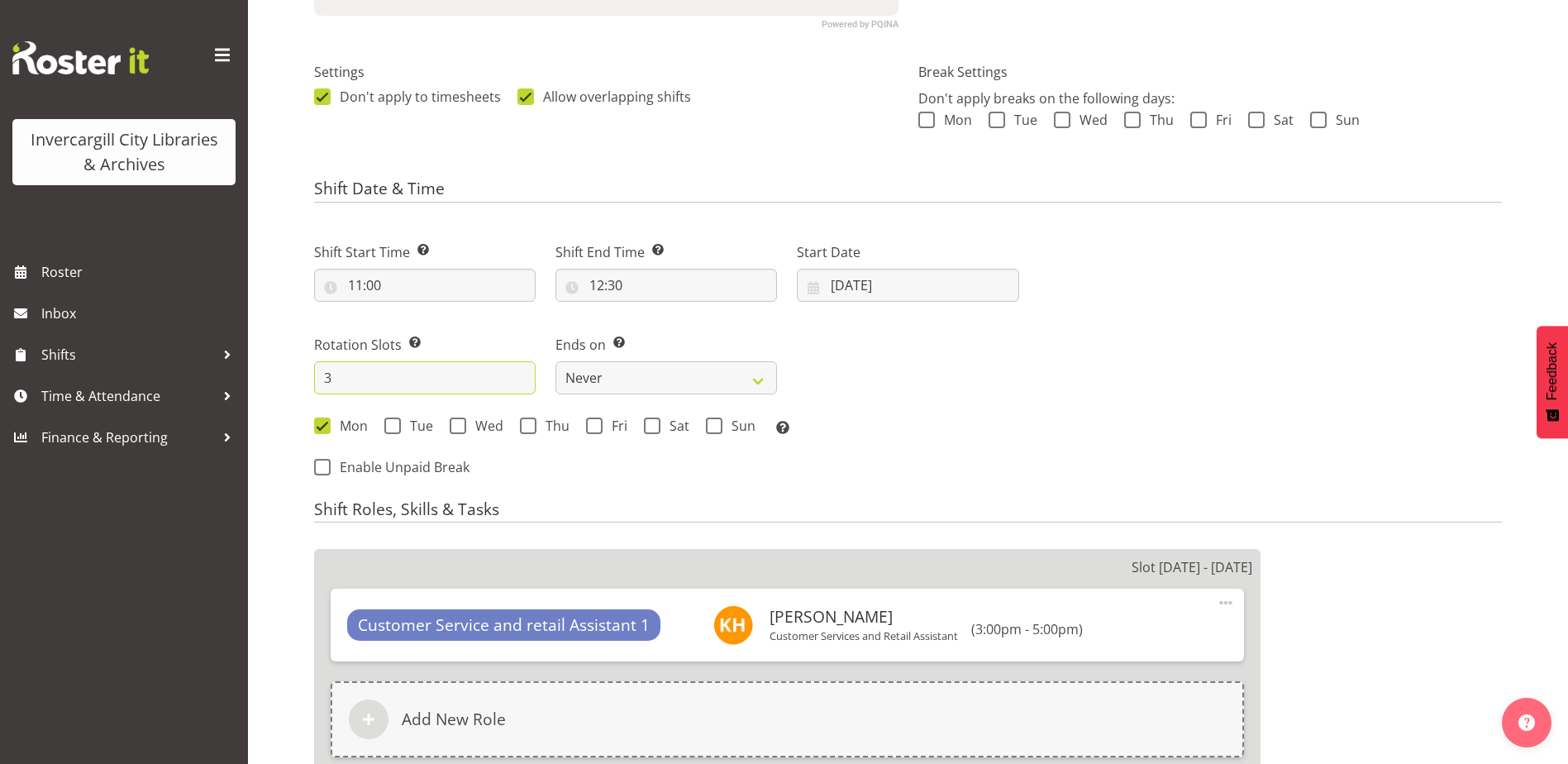
click at [402, 379] on input "3" at bounding box center [425, 377] width 221 height 33
click at [404, 376] on input "3" at bounding box center [425, 377] width 221 height 33
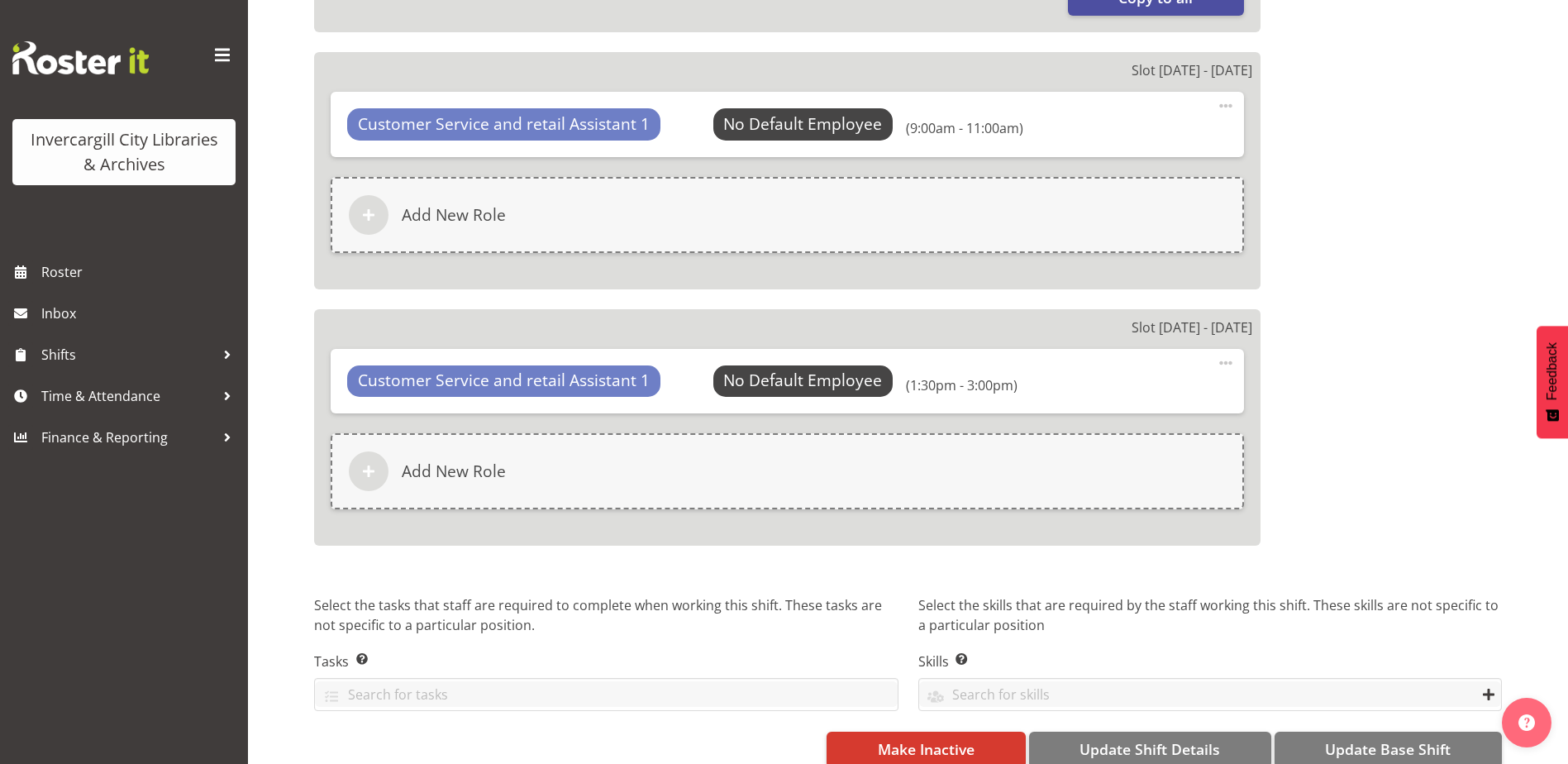
scroll to position [1274, 0]
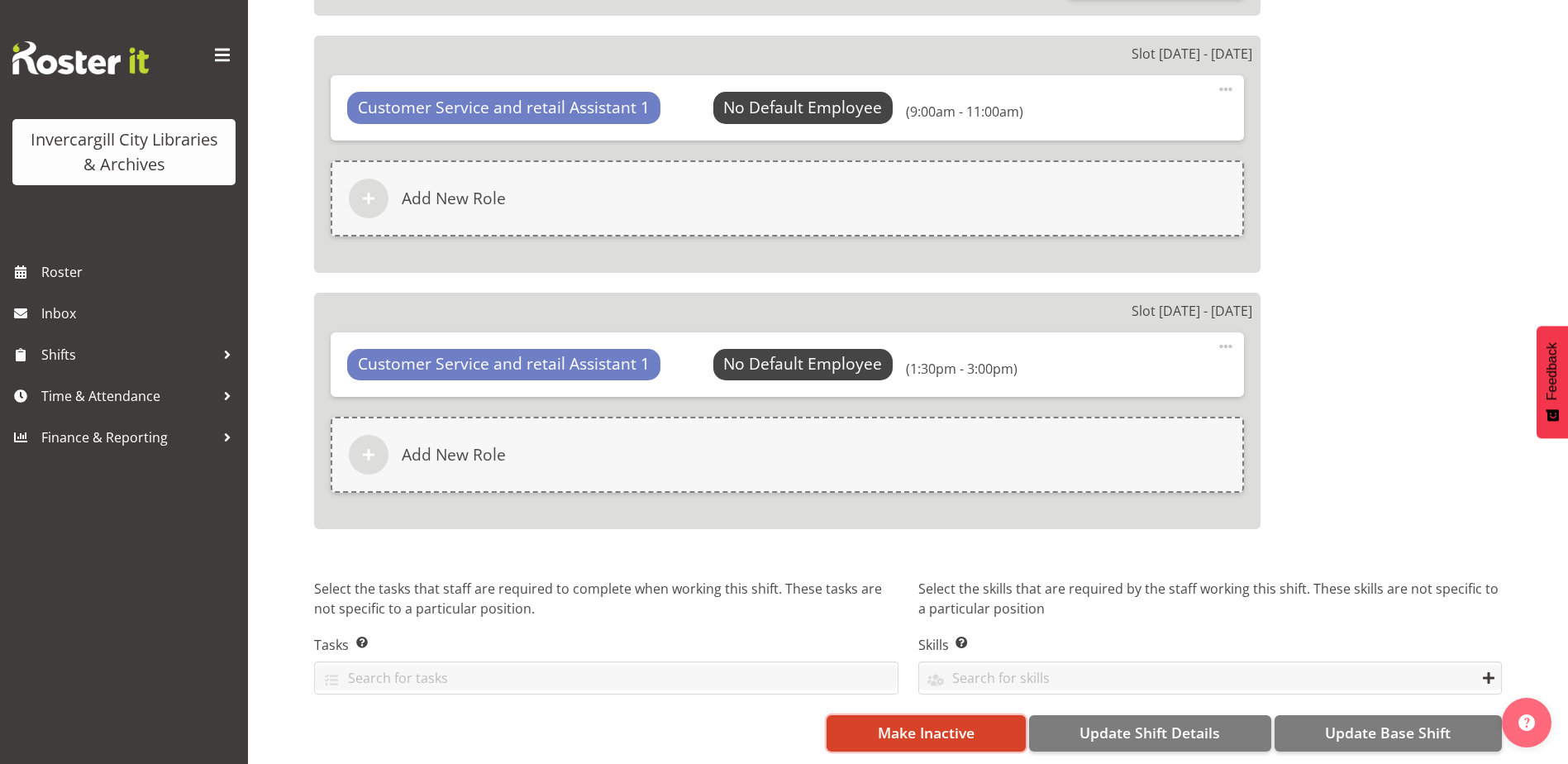
click at [865, 726] on button "Make Inactive" at bounding box center [926, 733] width 198 height 37
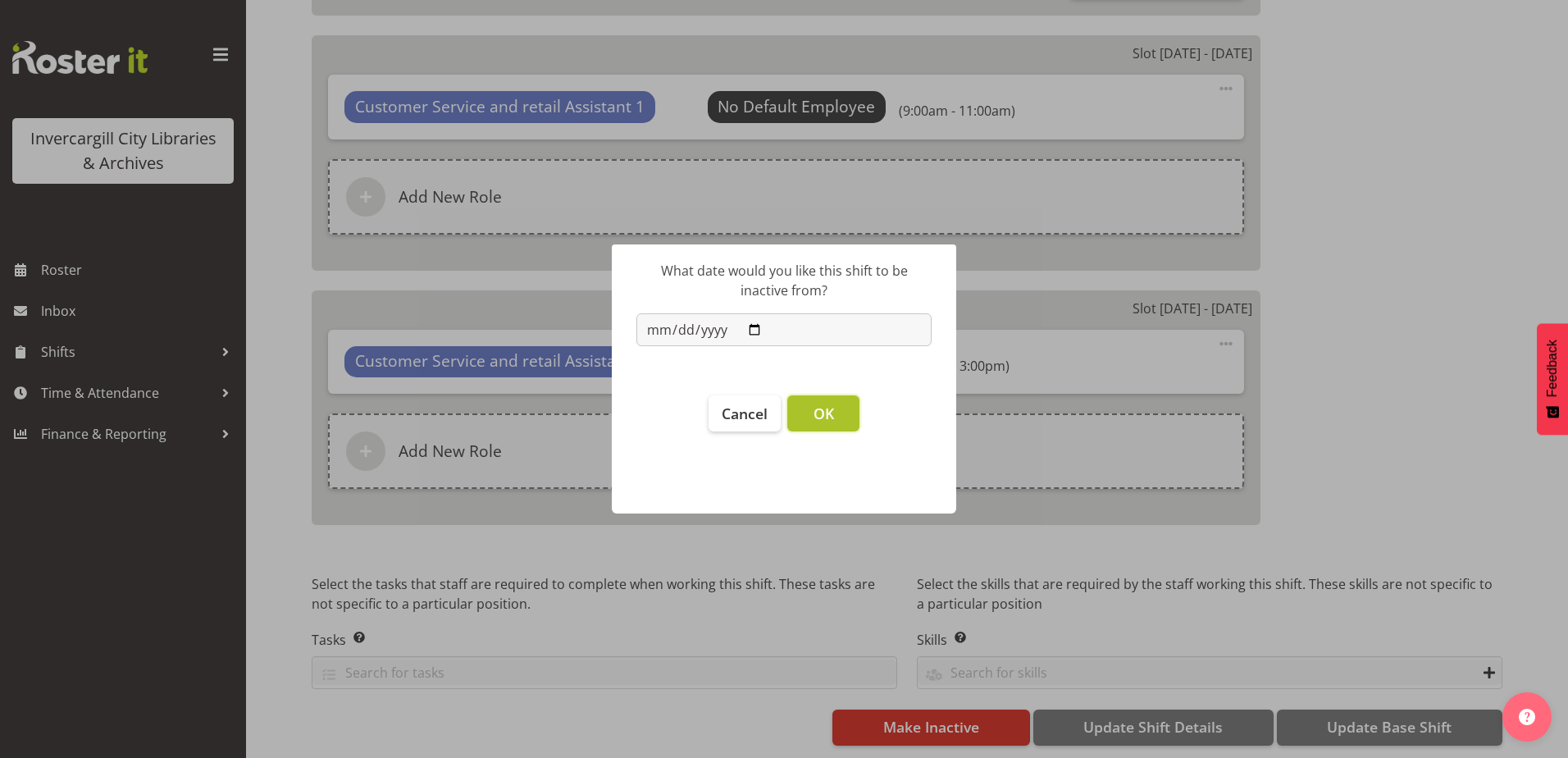
click at [826, 410] on span "OK" at bounding box center [823, 413] width 20 height 20
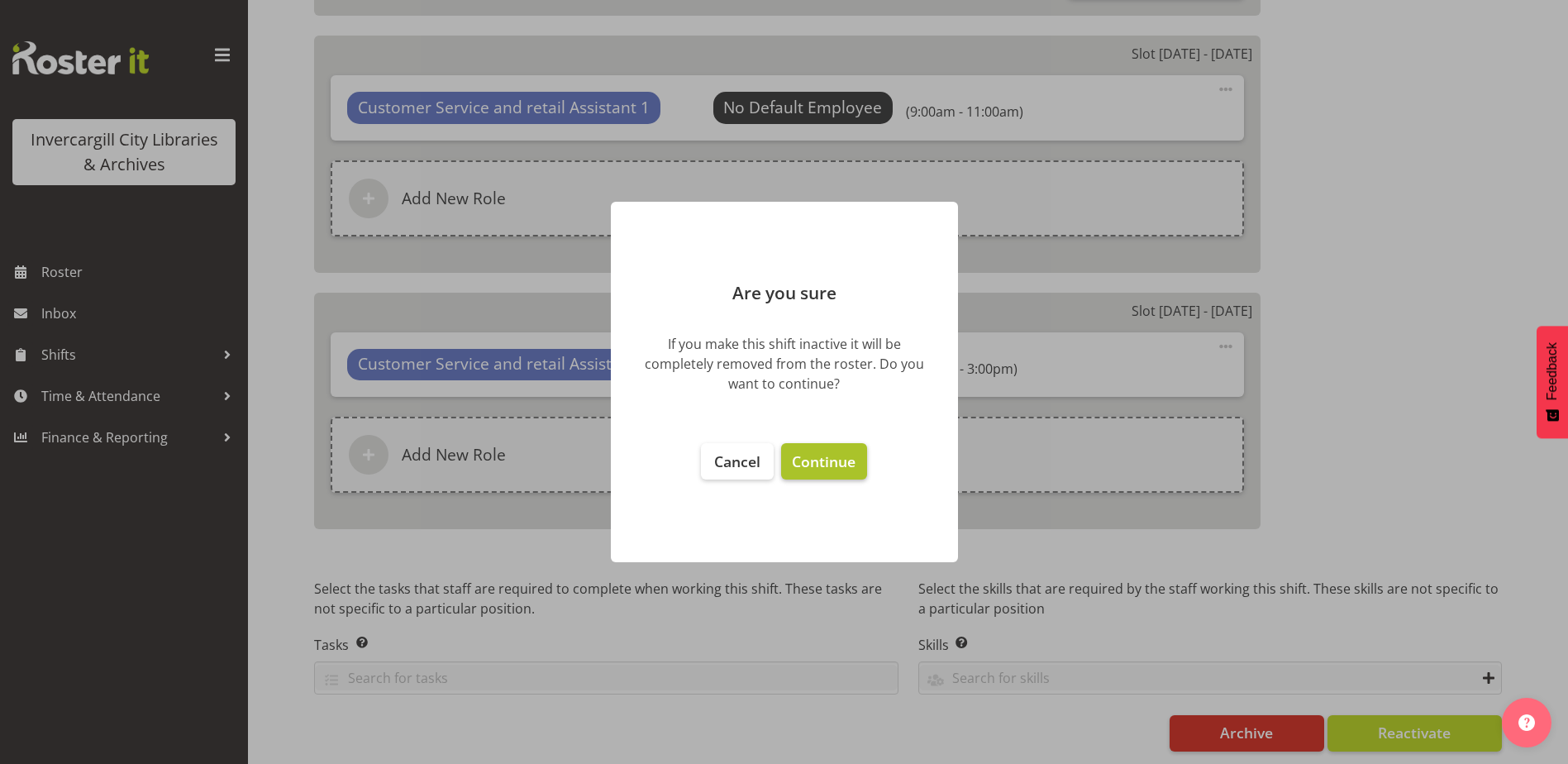
click at [849, 465] on span "Continue" at bounding box center [823, 461] width 64 height 20
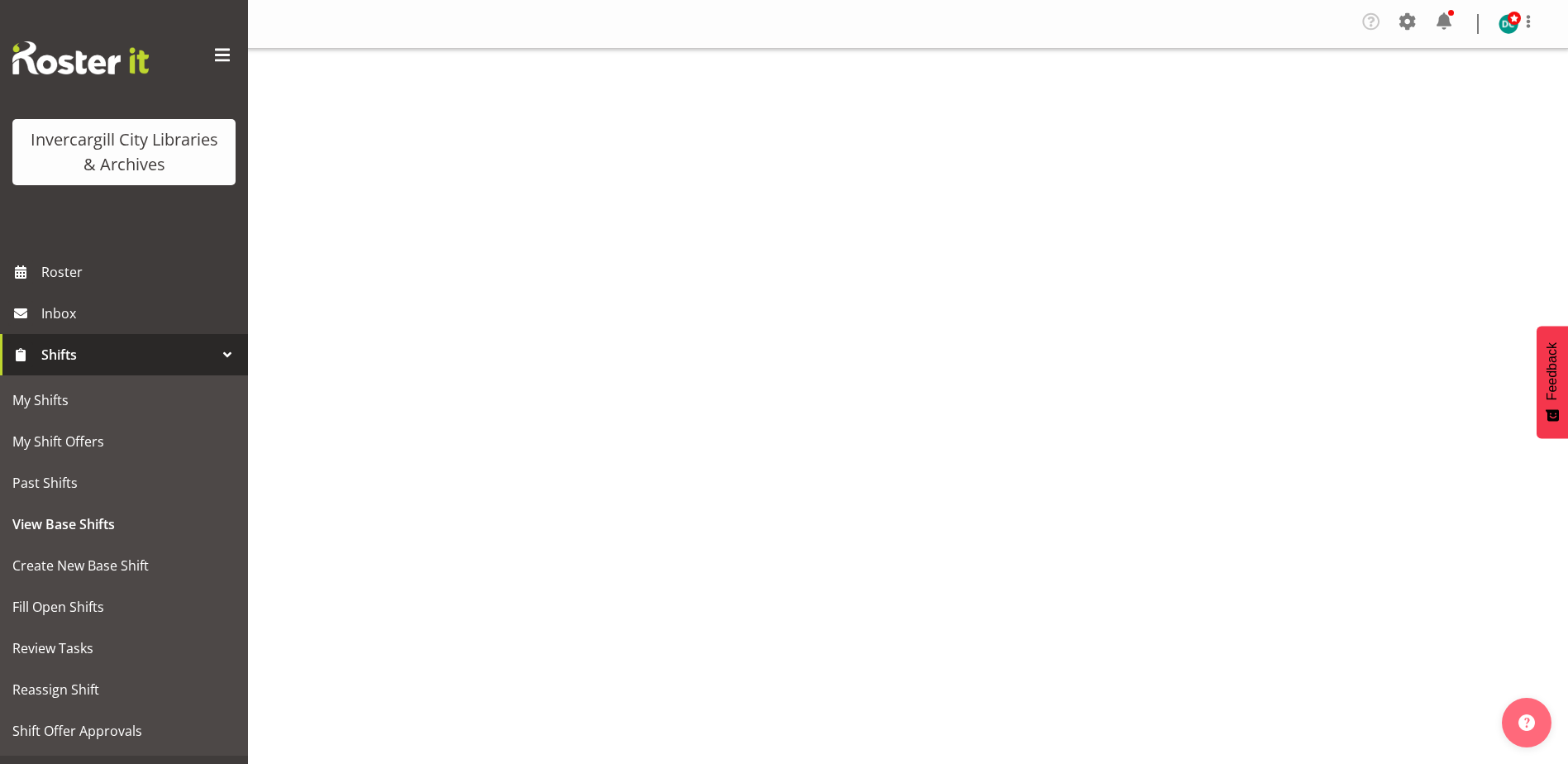
select select "920"
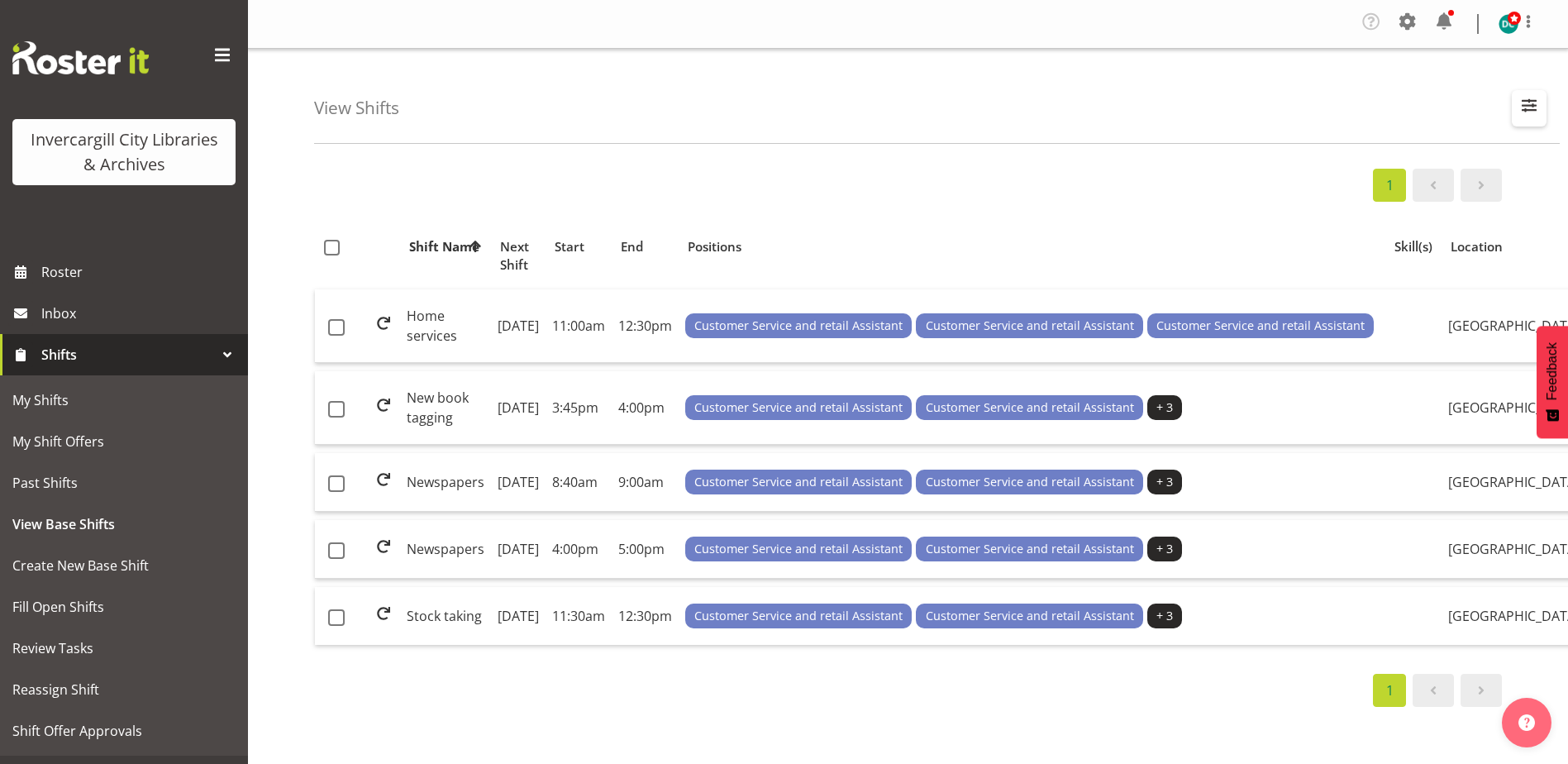
click at [1514, 108] on button "button" at bounding box center [1529, 108] width 35 height 37
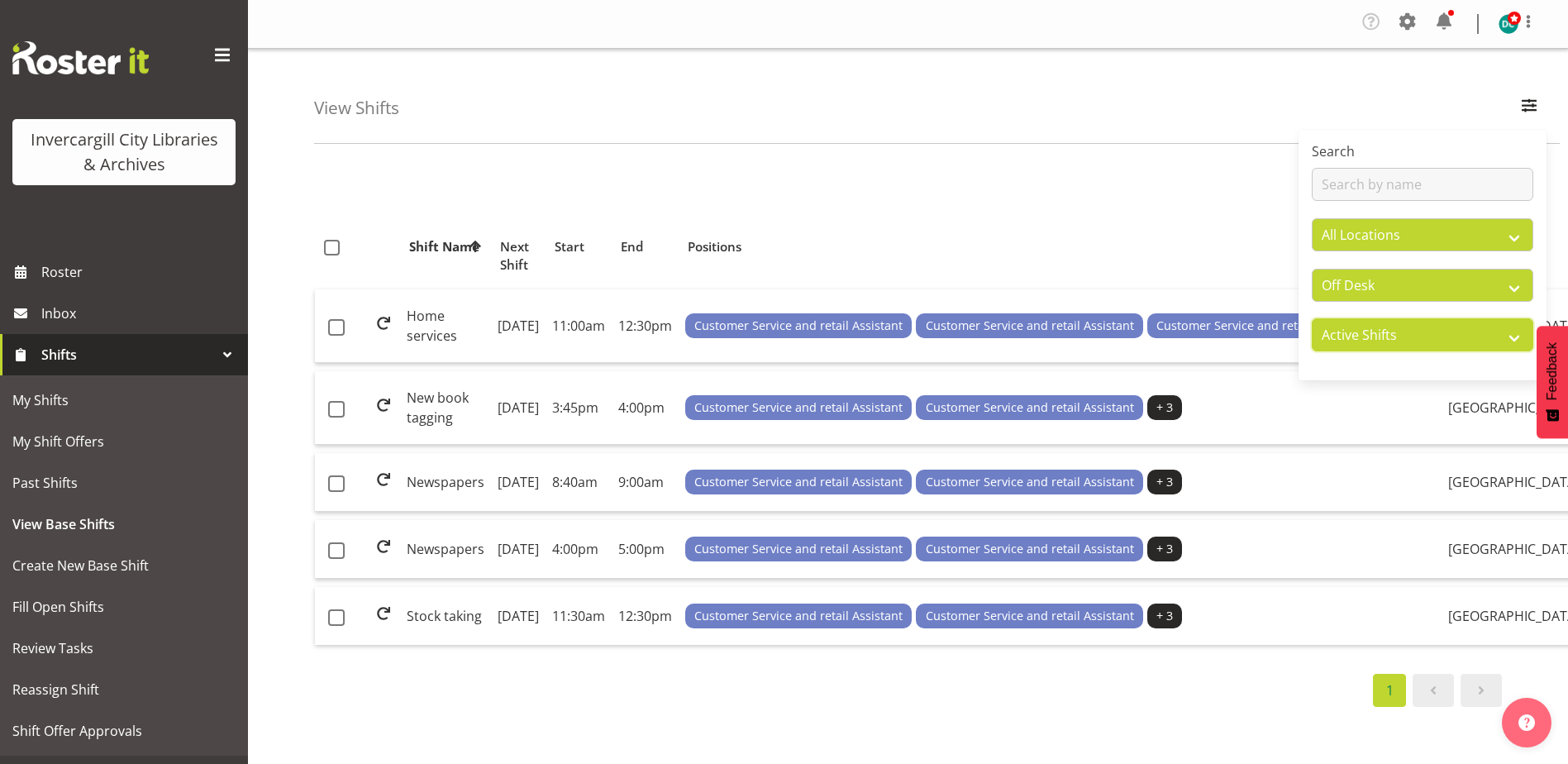
click at [1370, 337] on select "Active Shifts Inactive Shifts" at bounding box center [1422, 334] width 221 height 33
select select "inactive"
click at [1312, 318] on select "Active Shifts Inactive Shifts" at bounding box center [1422, 334] width 221 height 33
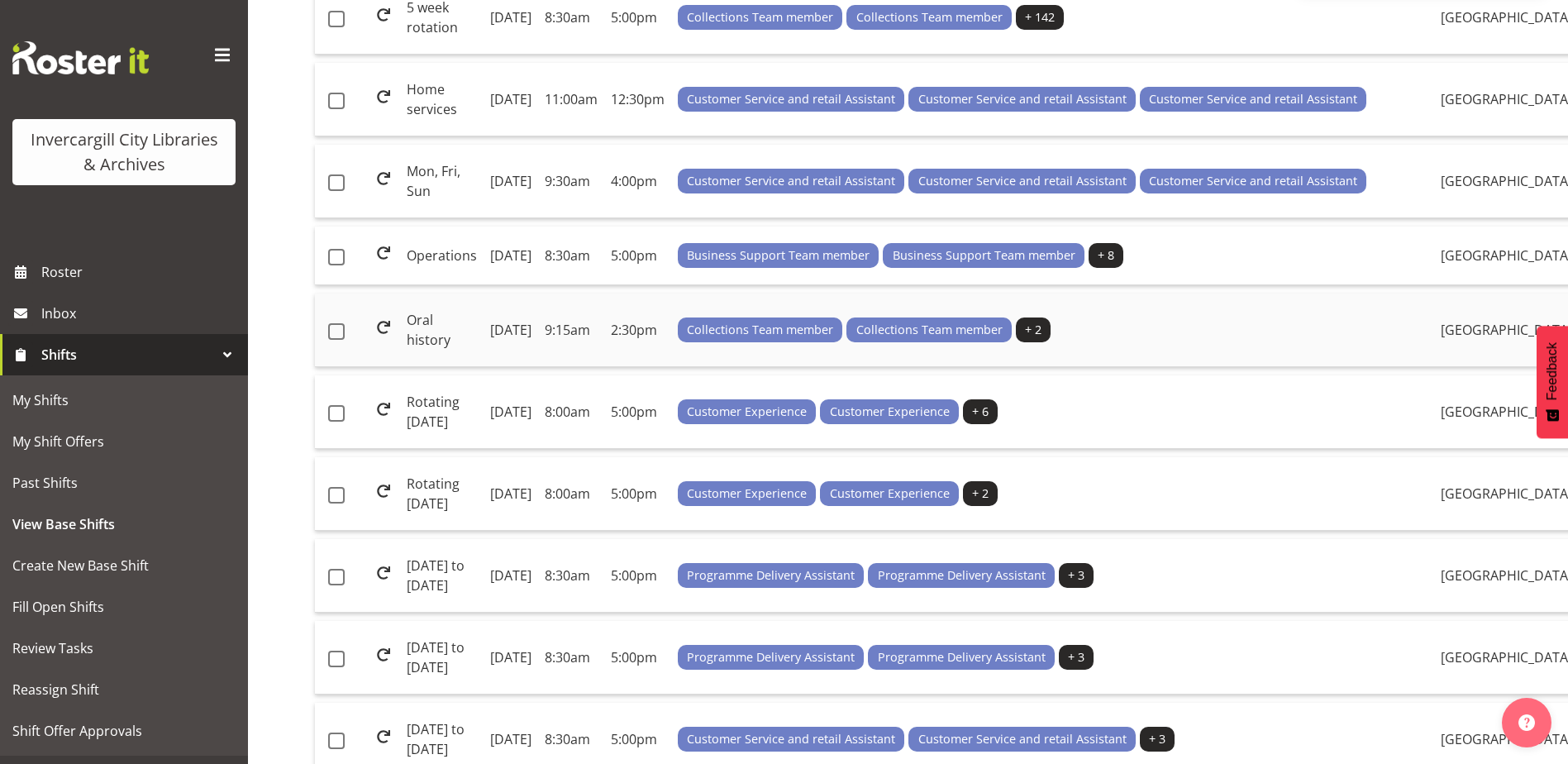
scroll to position [361, 0]
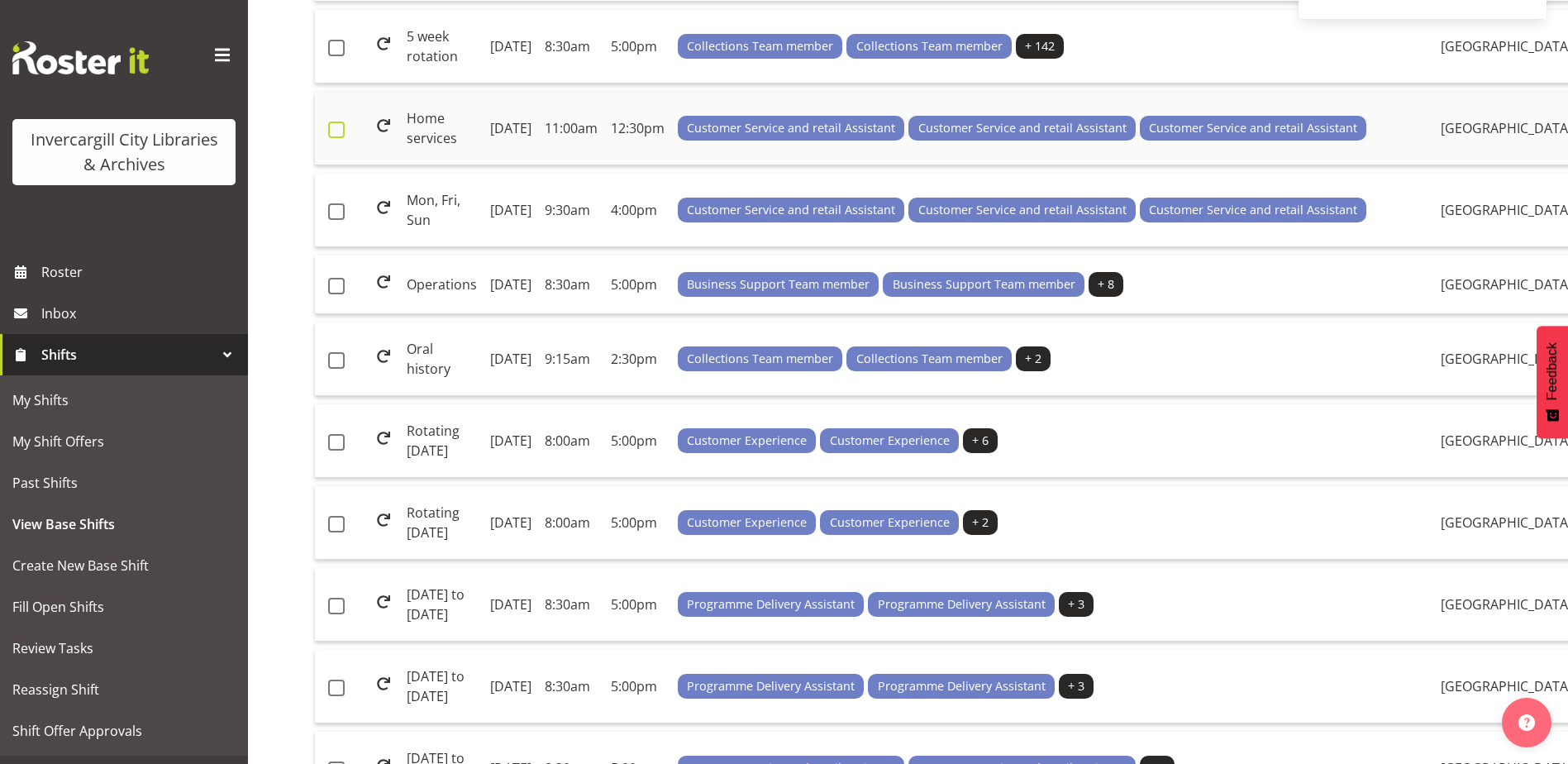
click at [335, 138] on span at bounding box center [336, 130] width 16 height 16
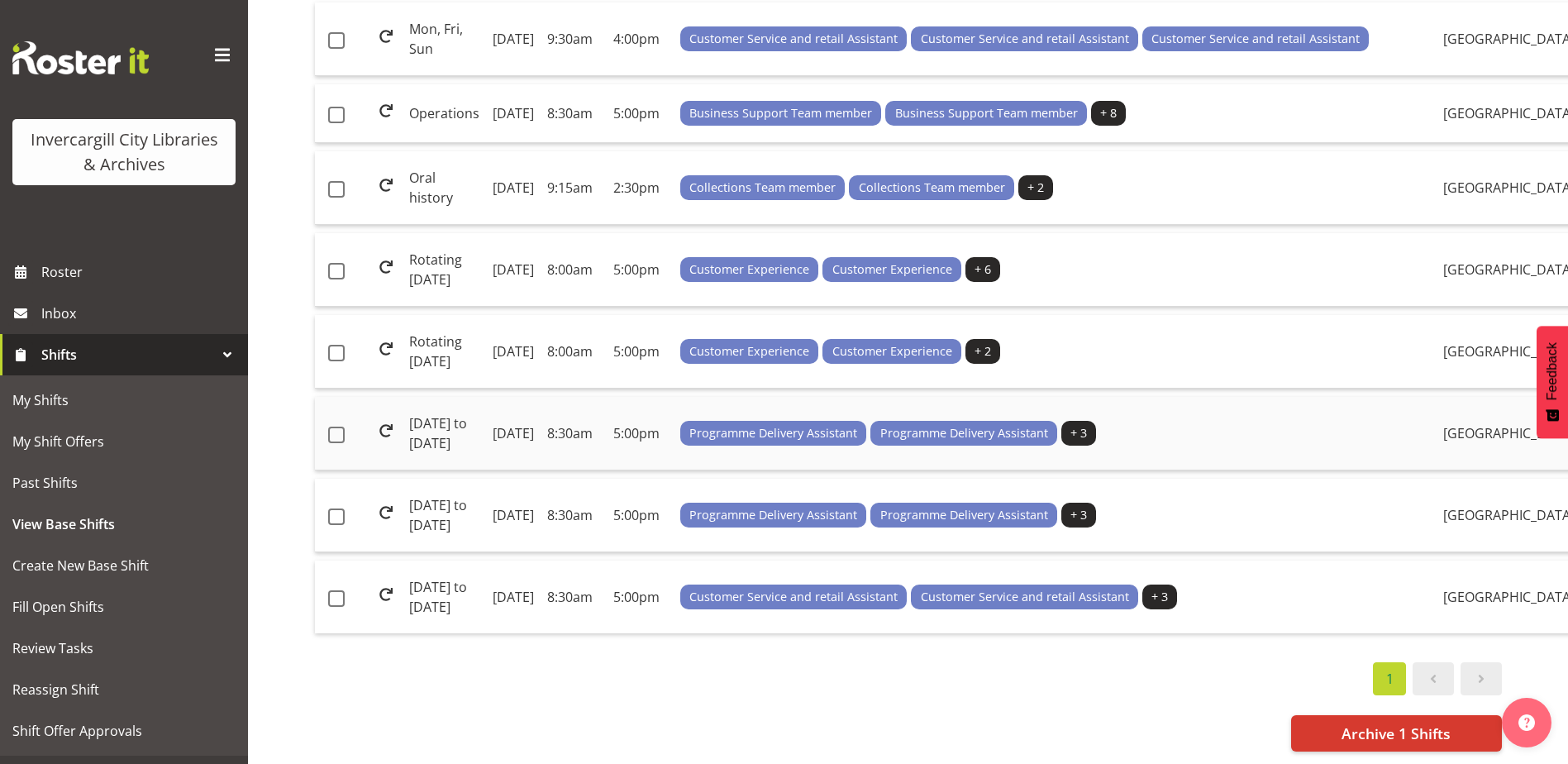
scroll to position [980, 0]
click at [1357, 722] on span "Archive 1 Shifts" at bounding box center [1397, 733] width 109 height 21
checkbox input "false"
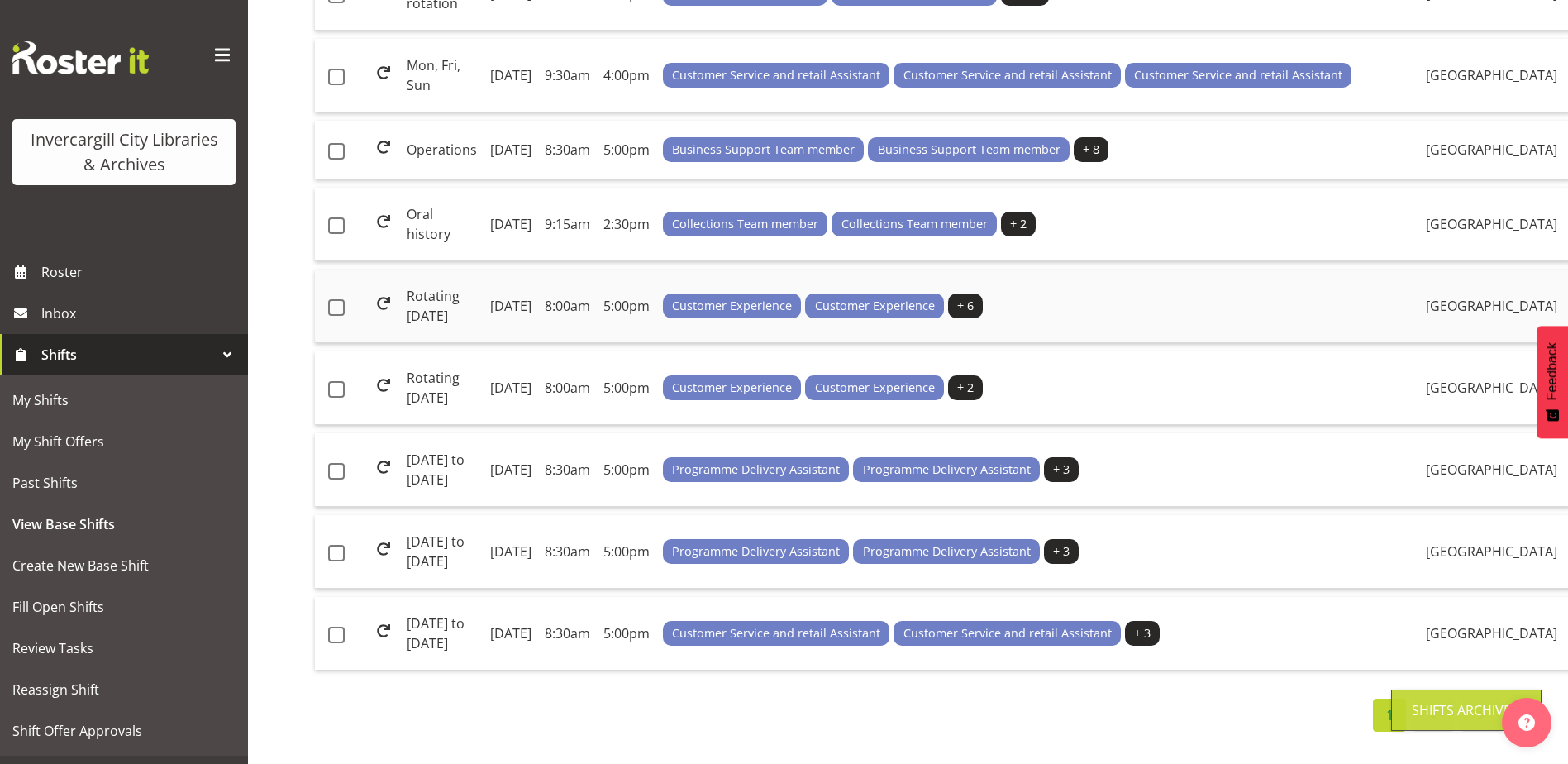
scroll to position [425, 0]
click at [419, 262] on td "Oral history" at bounding box center [442, 224] width 83 height 73
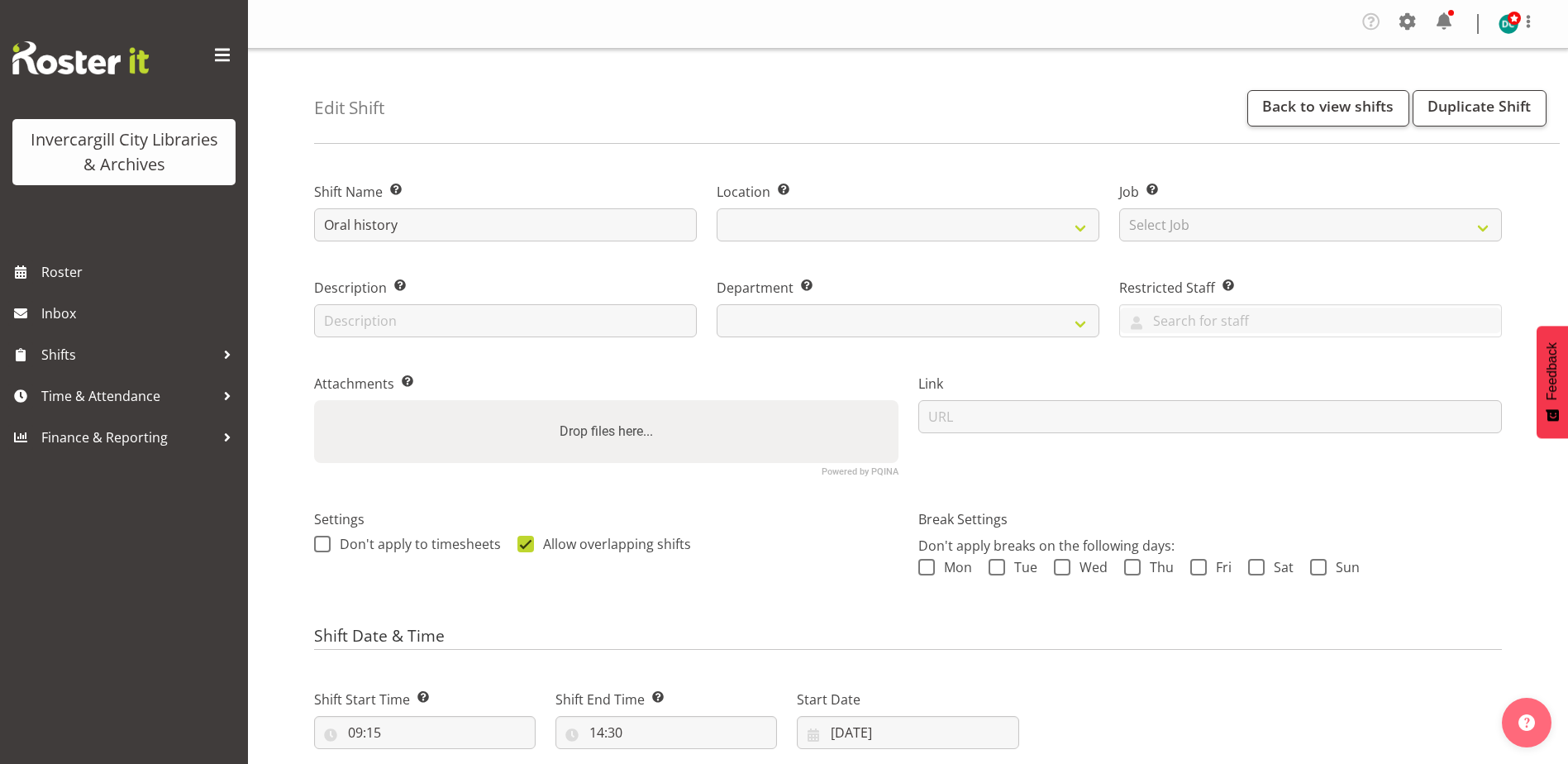
select select
select select "1276"
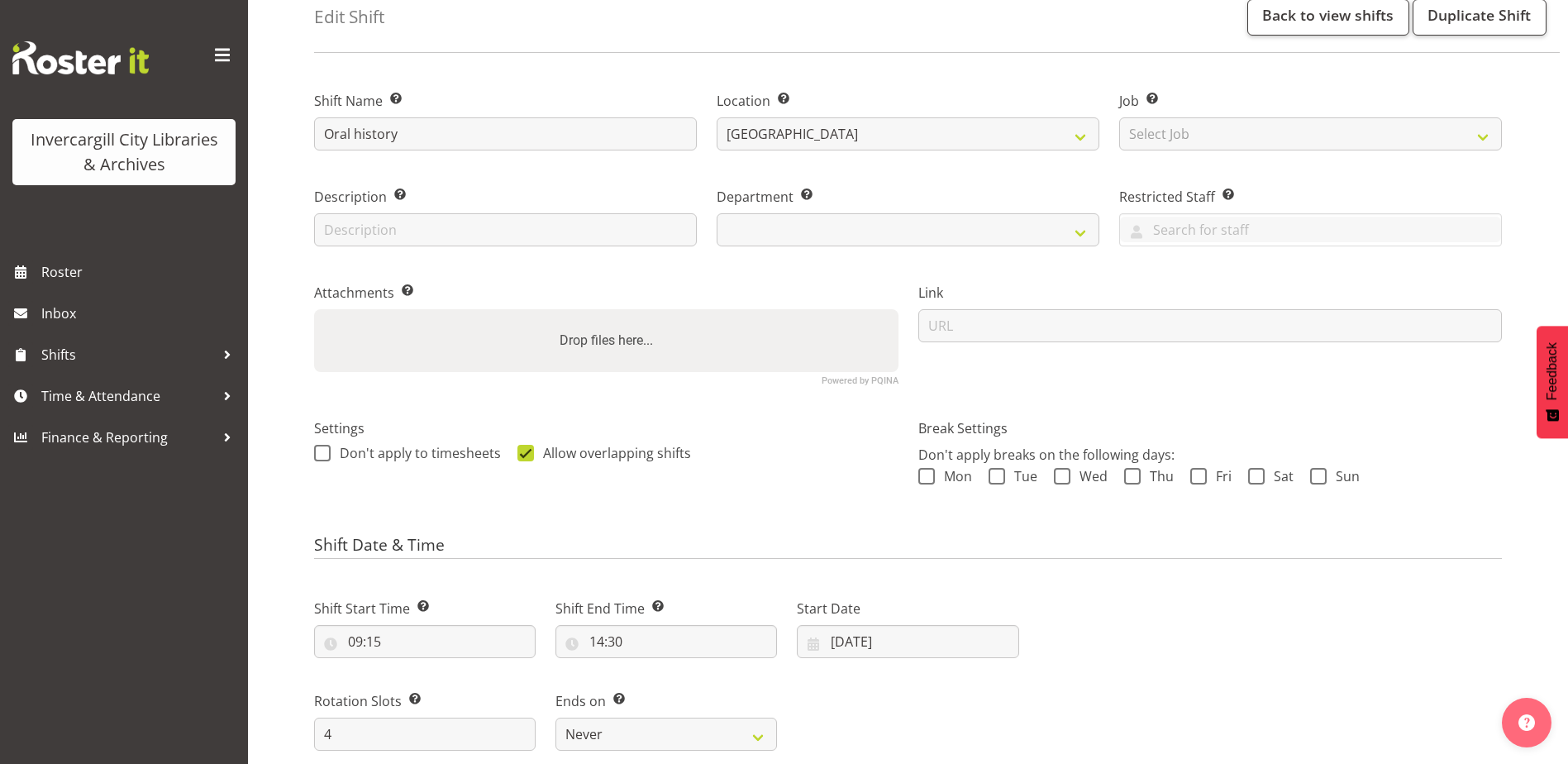
select select
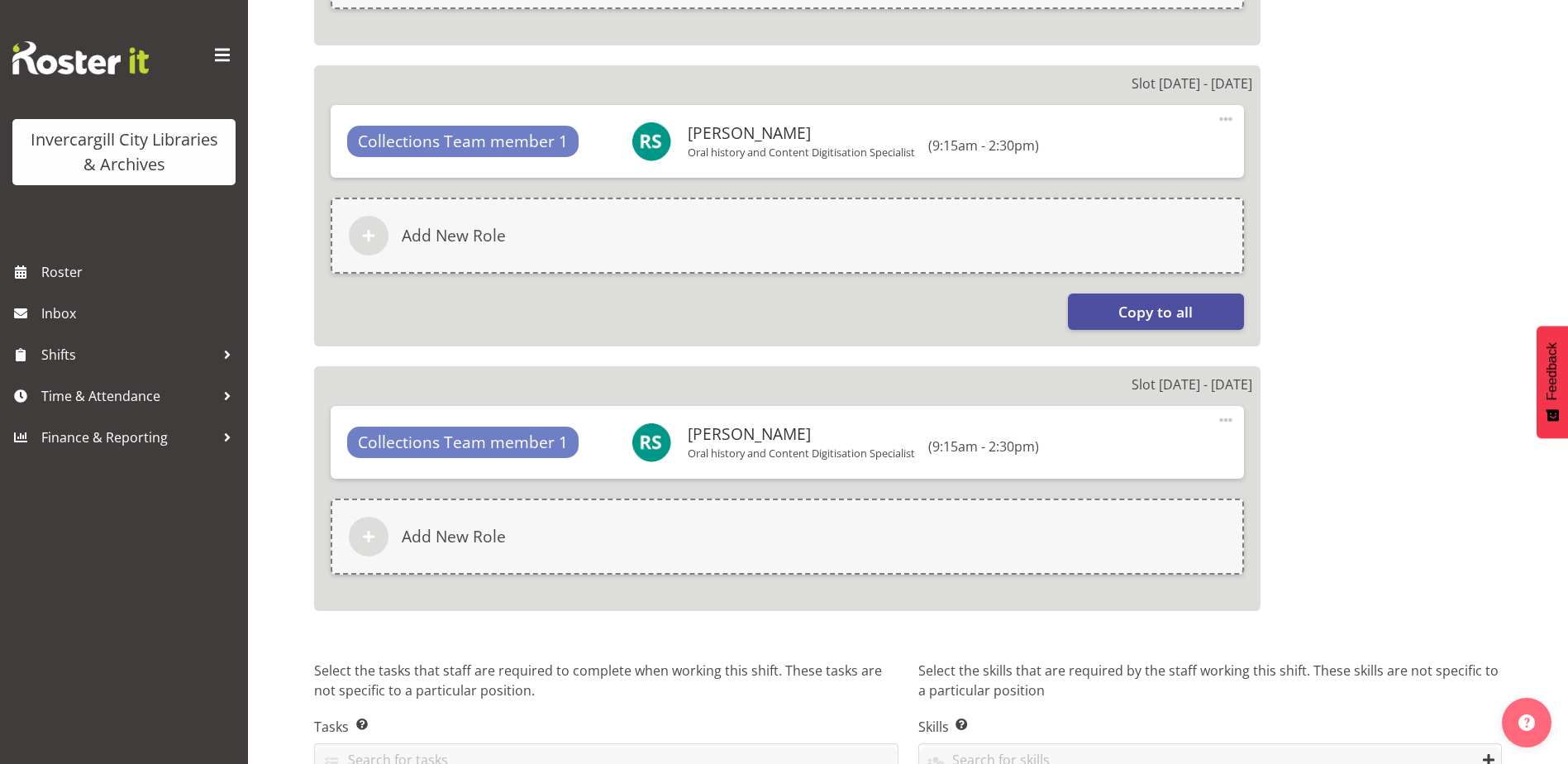
scroll to position [1554, 0]
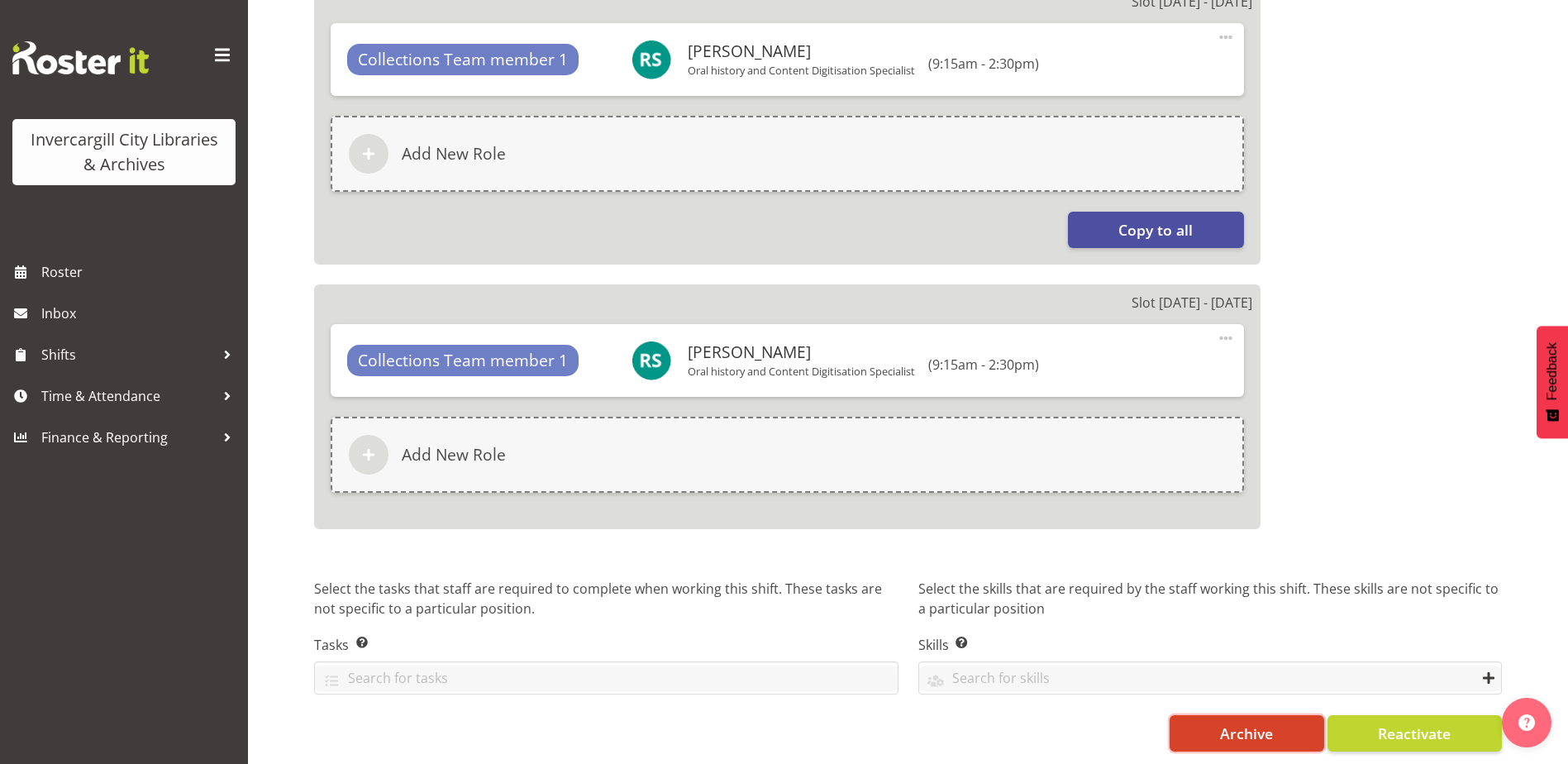
click at [1235, 725] on span "Archive" at bounding box center [1246, 733] width 53 height 21
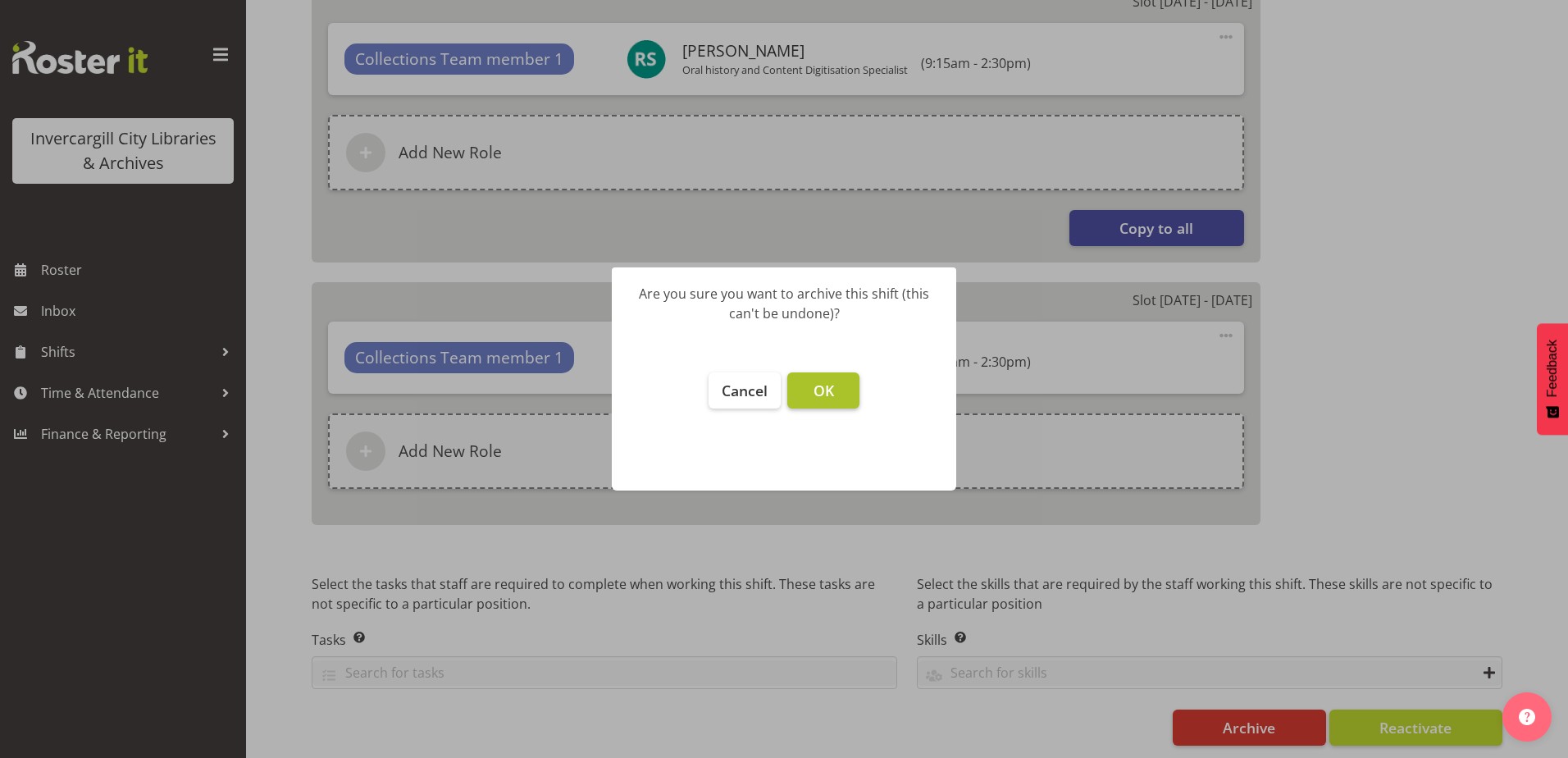
click at [822, 388] on span "OK" at bounding box center [823, 390] width 20 height 20
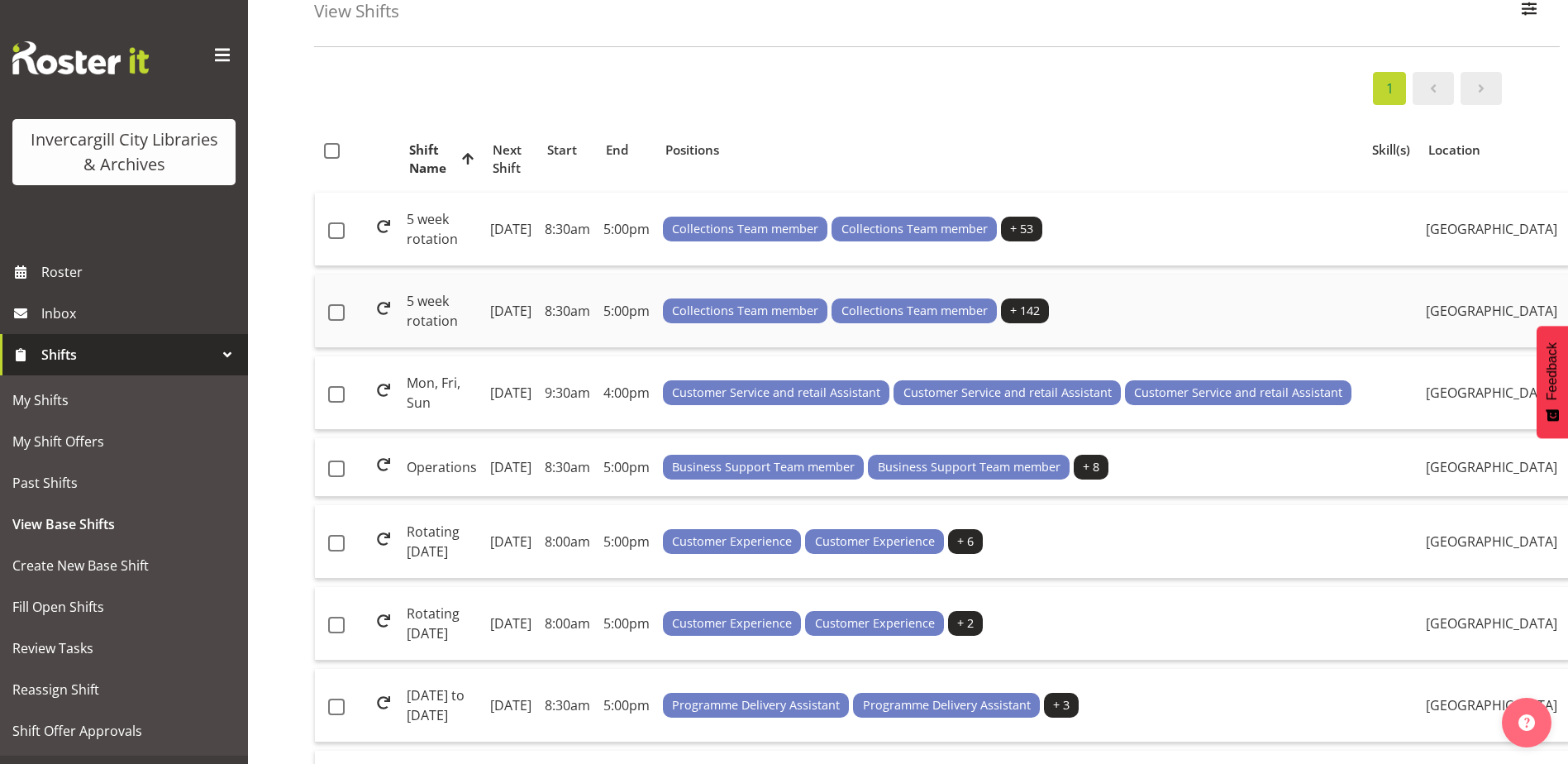
scroll to position [330, 0]
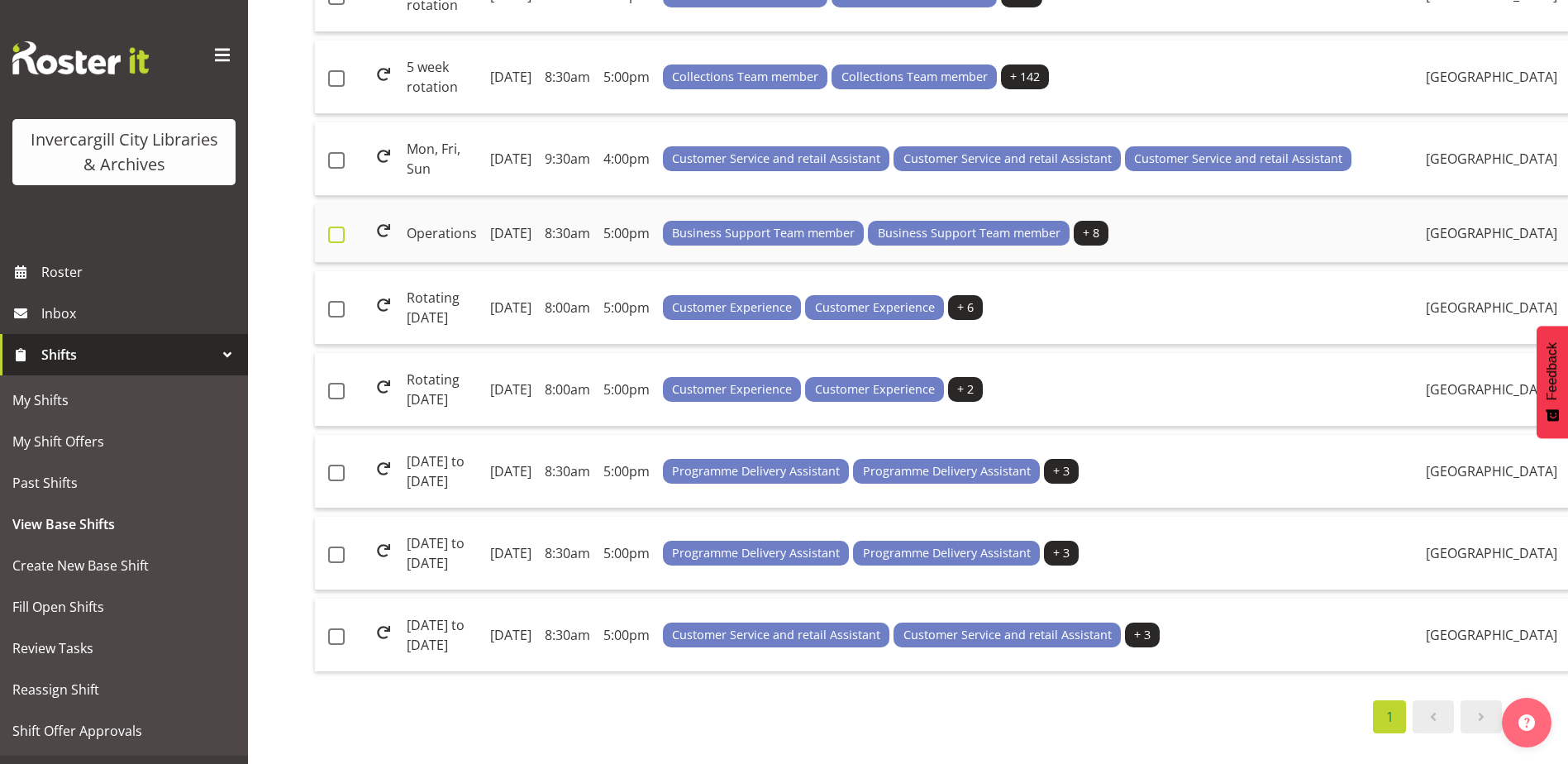
click at [338, 243] on span at bounding box center [336, 235] width 16 height 16
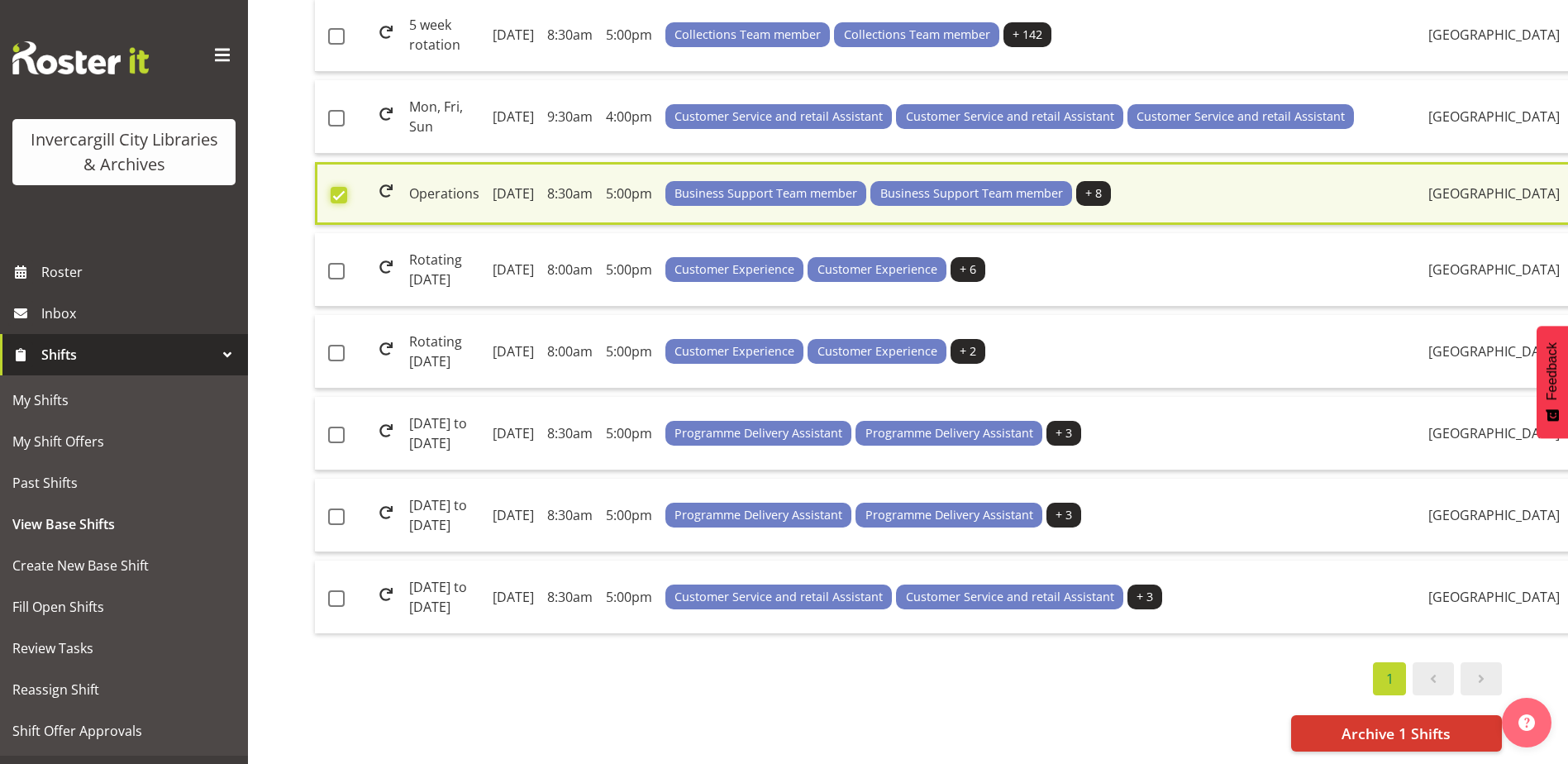
scroll to position [757, 0]
click at [1380, 725] on span "Archive 1 Shifts" at bounding box center [1397, 733] width 109 height 21
checkbox input "false"
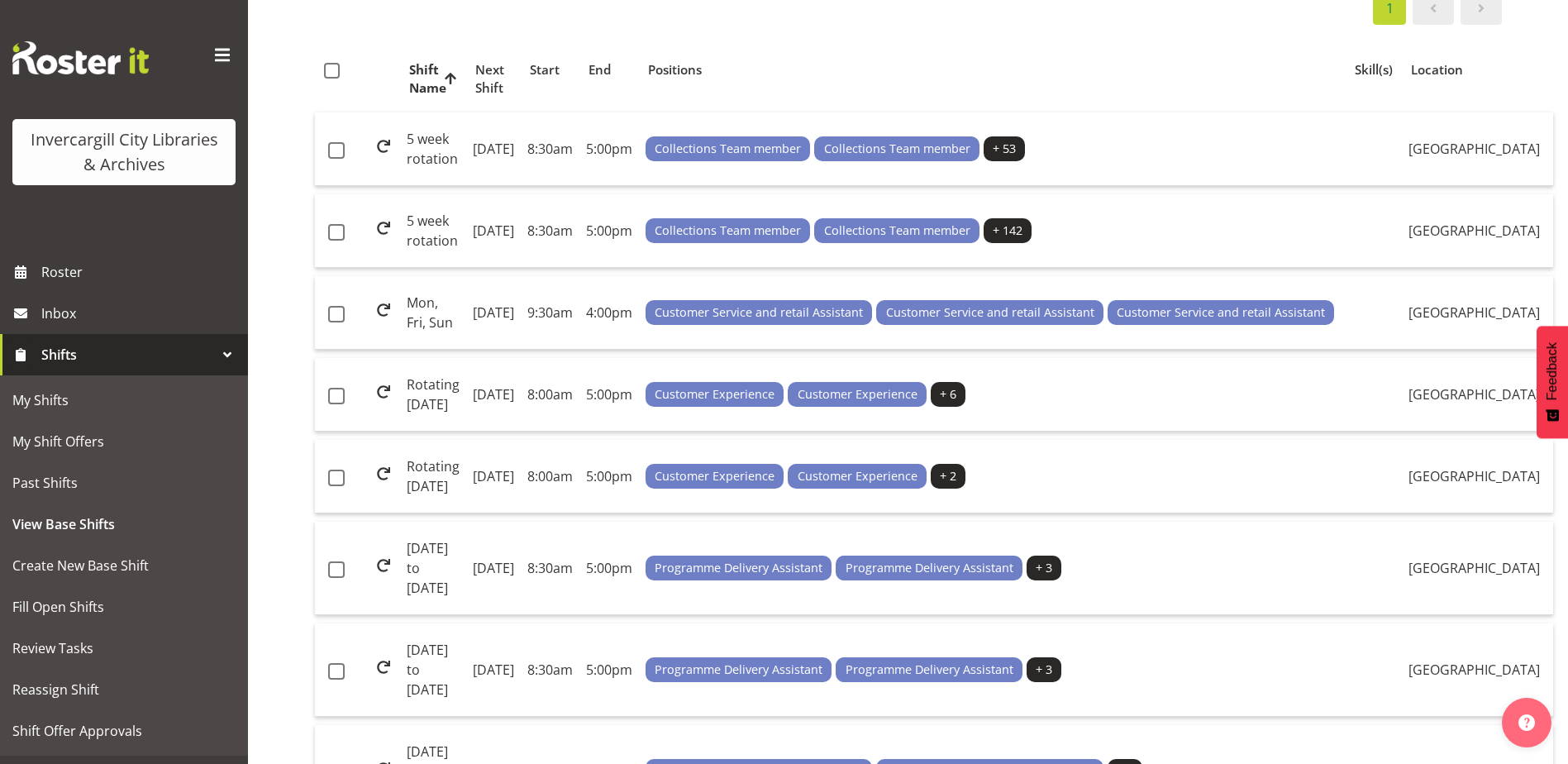
scroll to position [0, 0]
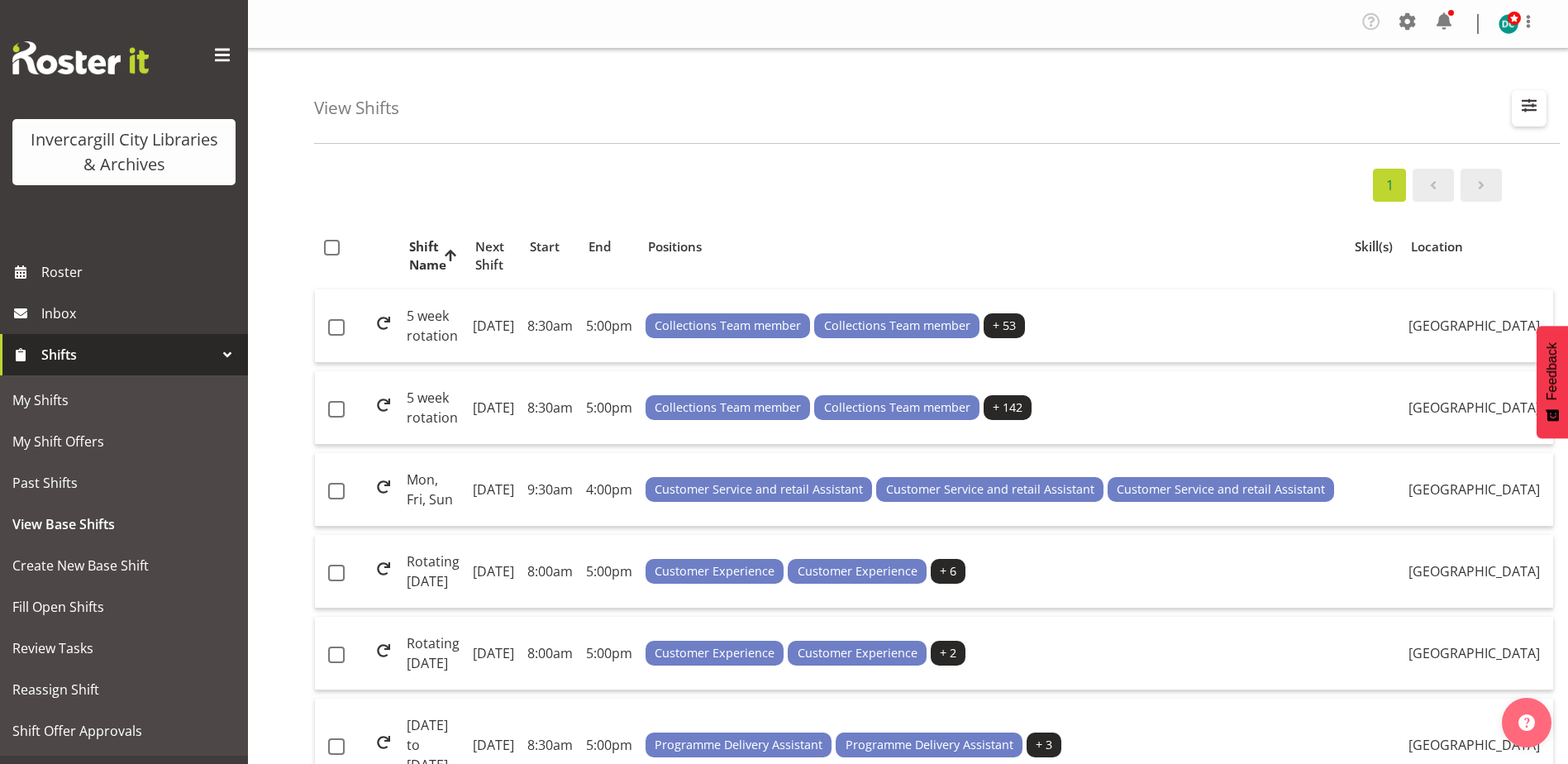
click at [1537, 105] on span "button" at bounding box center [1529, 105] width 22 height 21
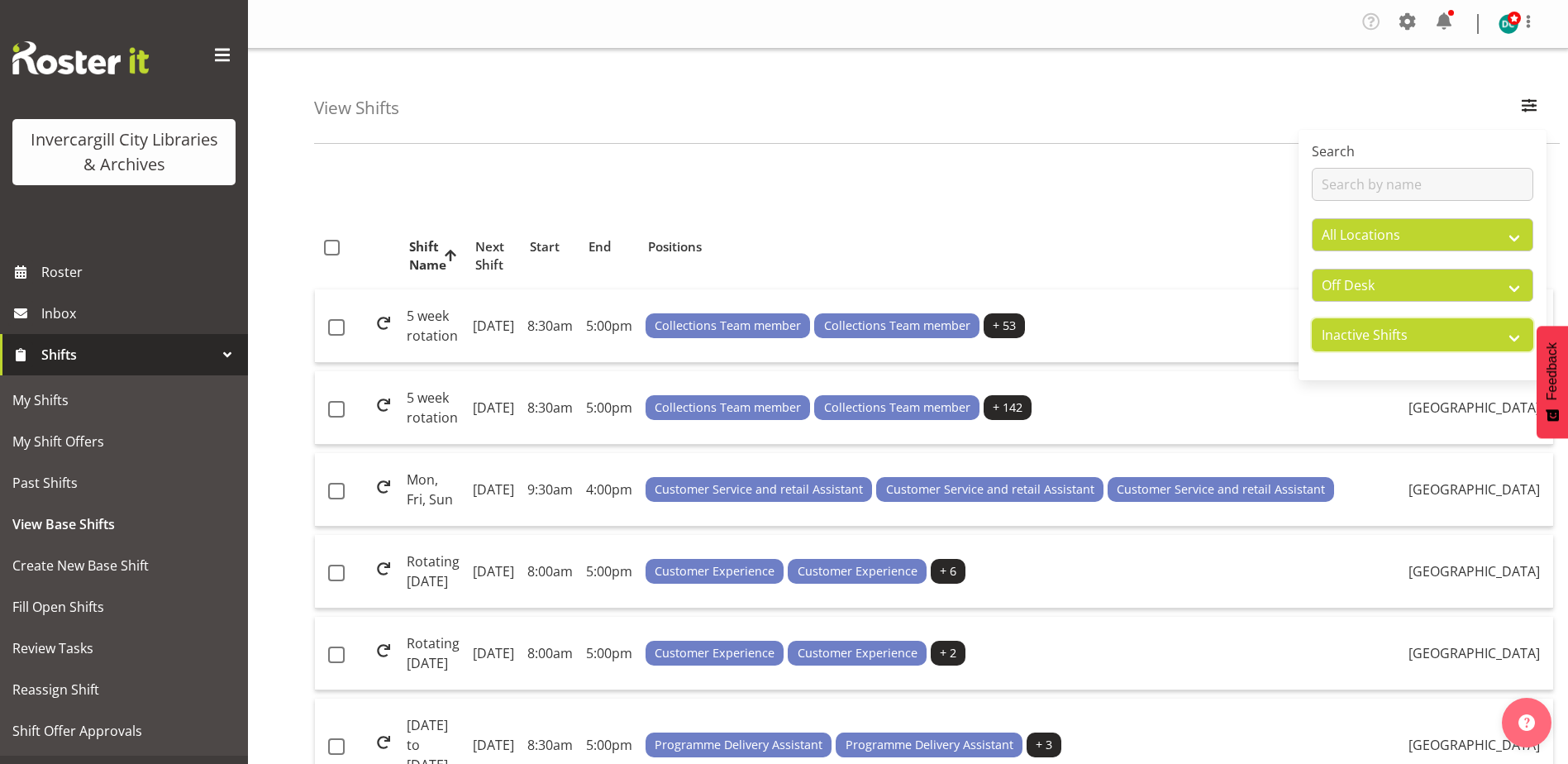
click at [1390, 335] on select "Active Shifts Inactive Shifts" at bounding box center [1422, 334] width 221 height 33
select select "active"
click at [1312, 318] on select "Active Shifts Inactive Shifts" at bounding box center [1422, 334] width 221 height 33
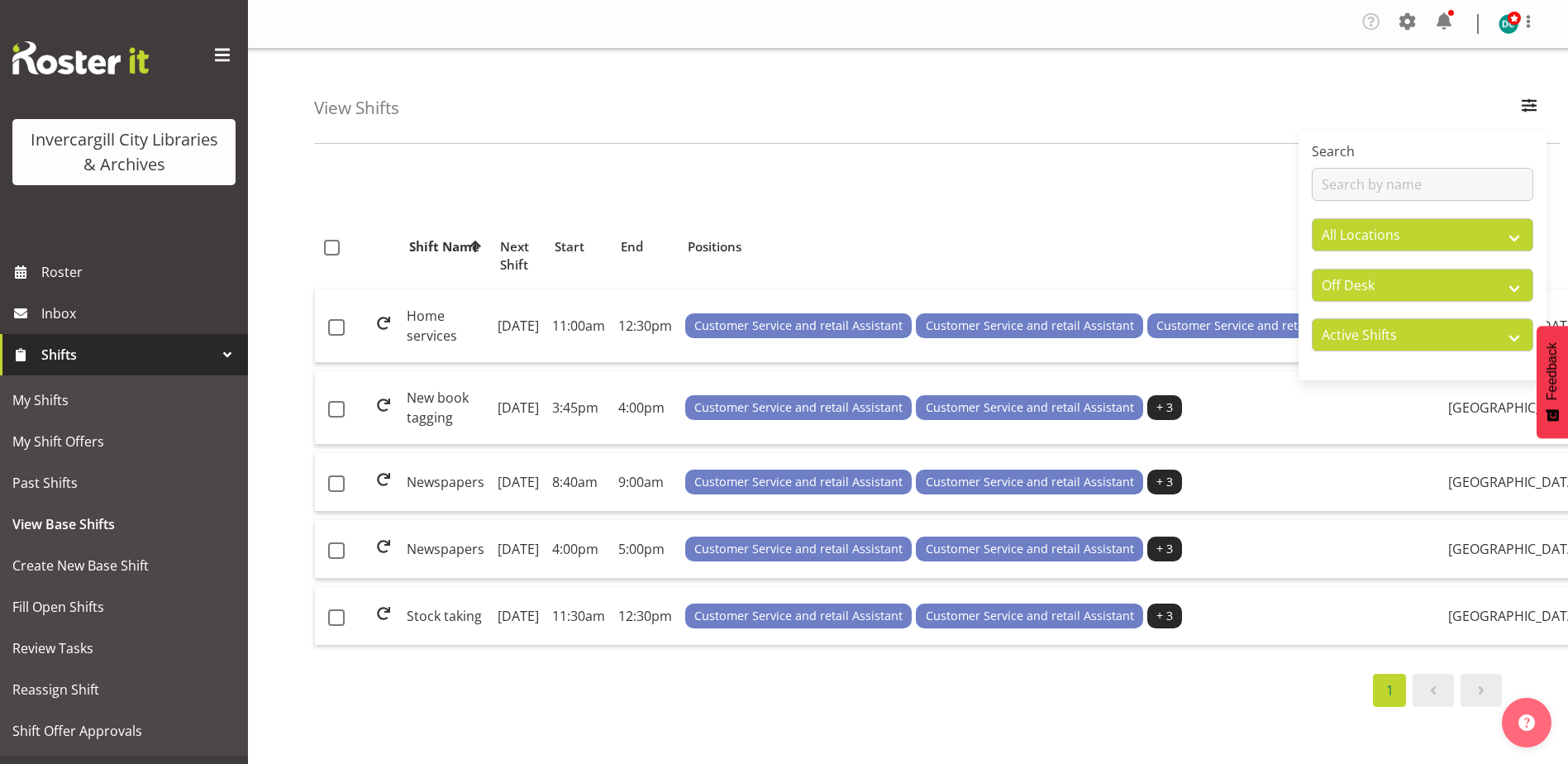
click at [955, 190] on div "1" at bounding box center [909, 185] width 1188 height 33
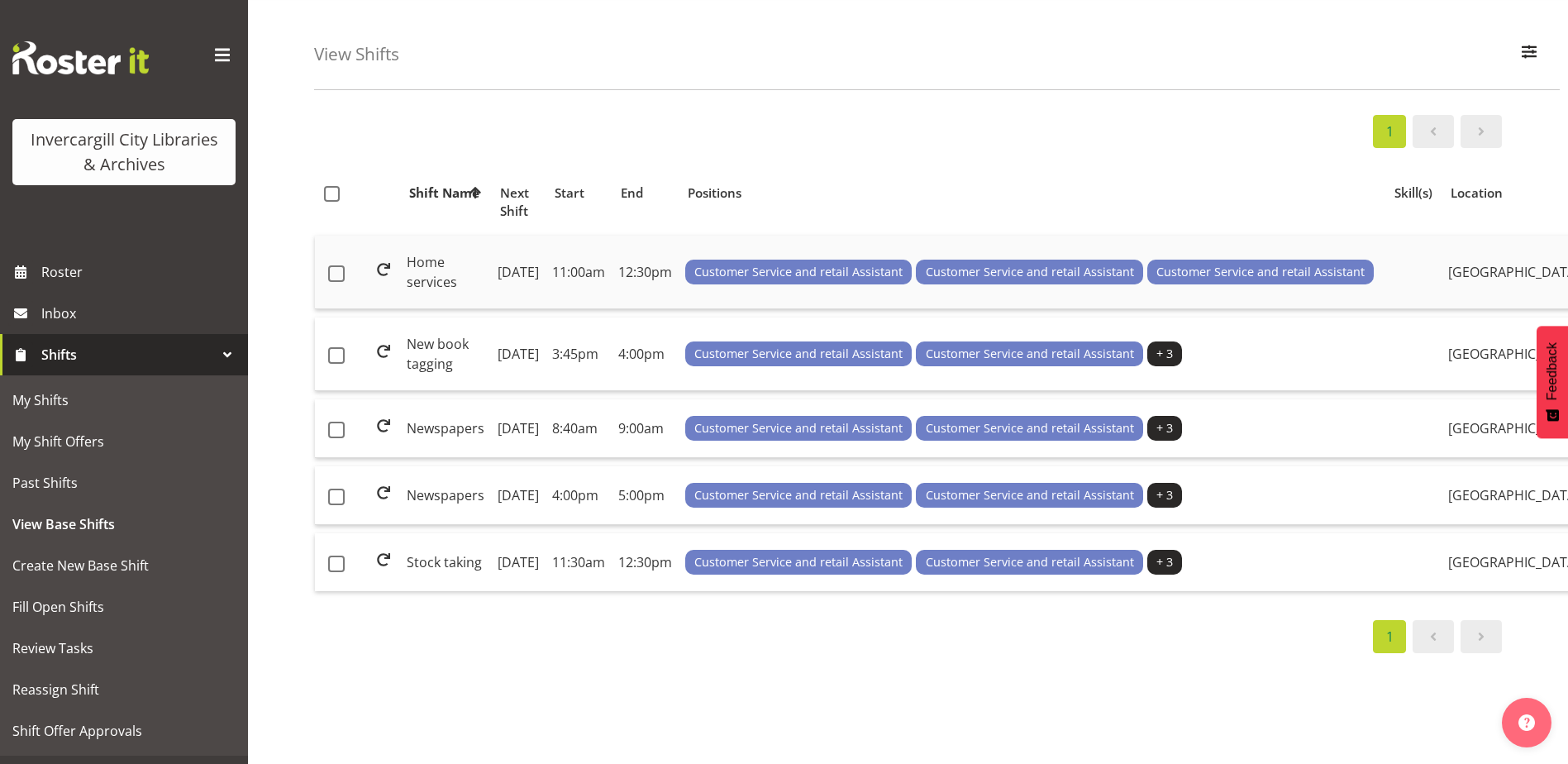
scroll to position [132, 0]
click at [437, 236] on td "Home services" at bounding box center [445, 272] width 90 height 73
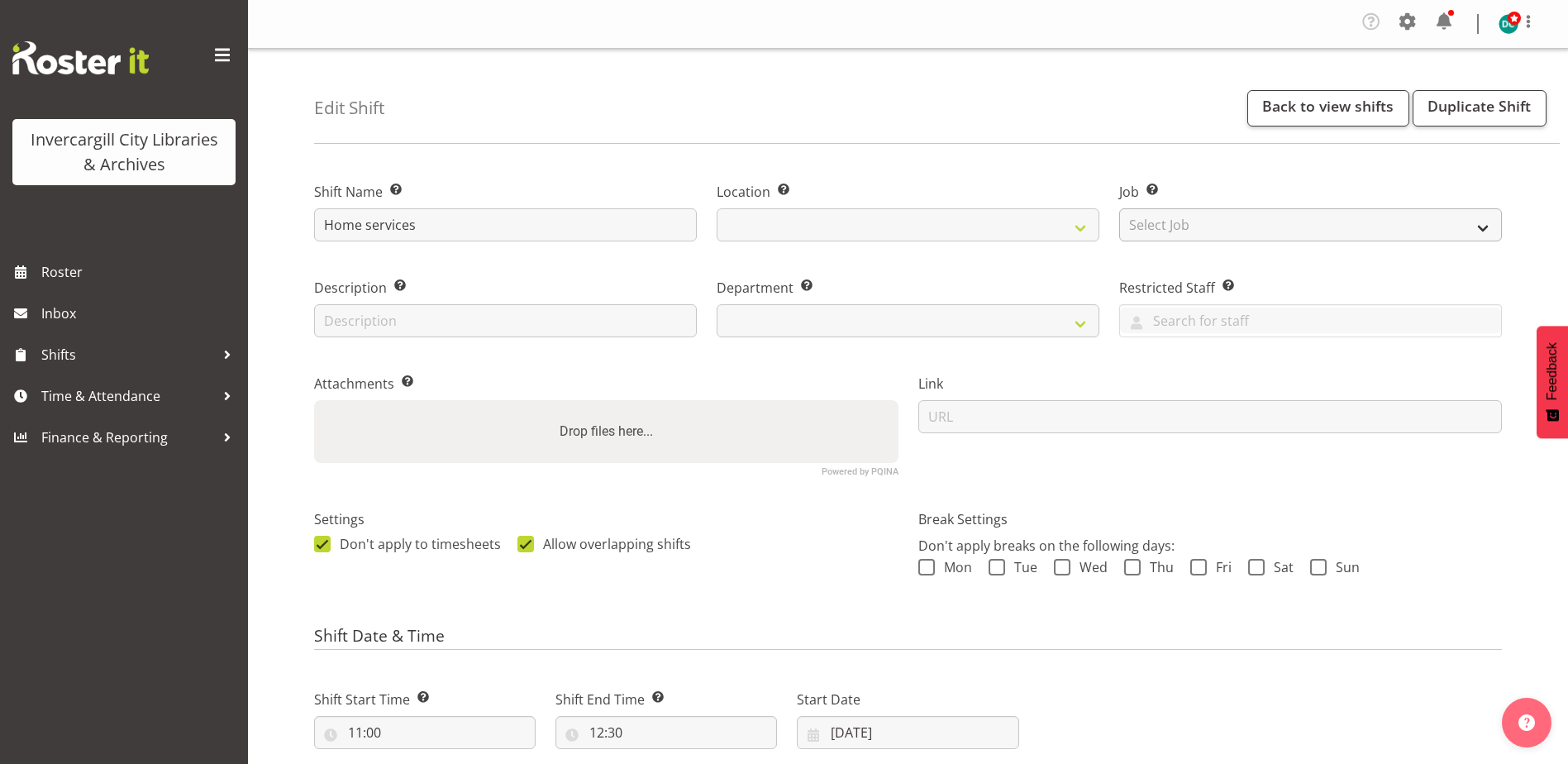
select select
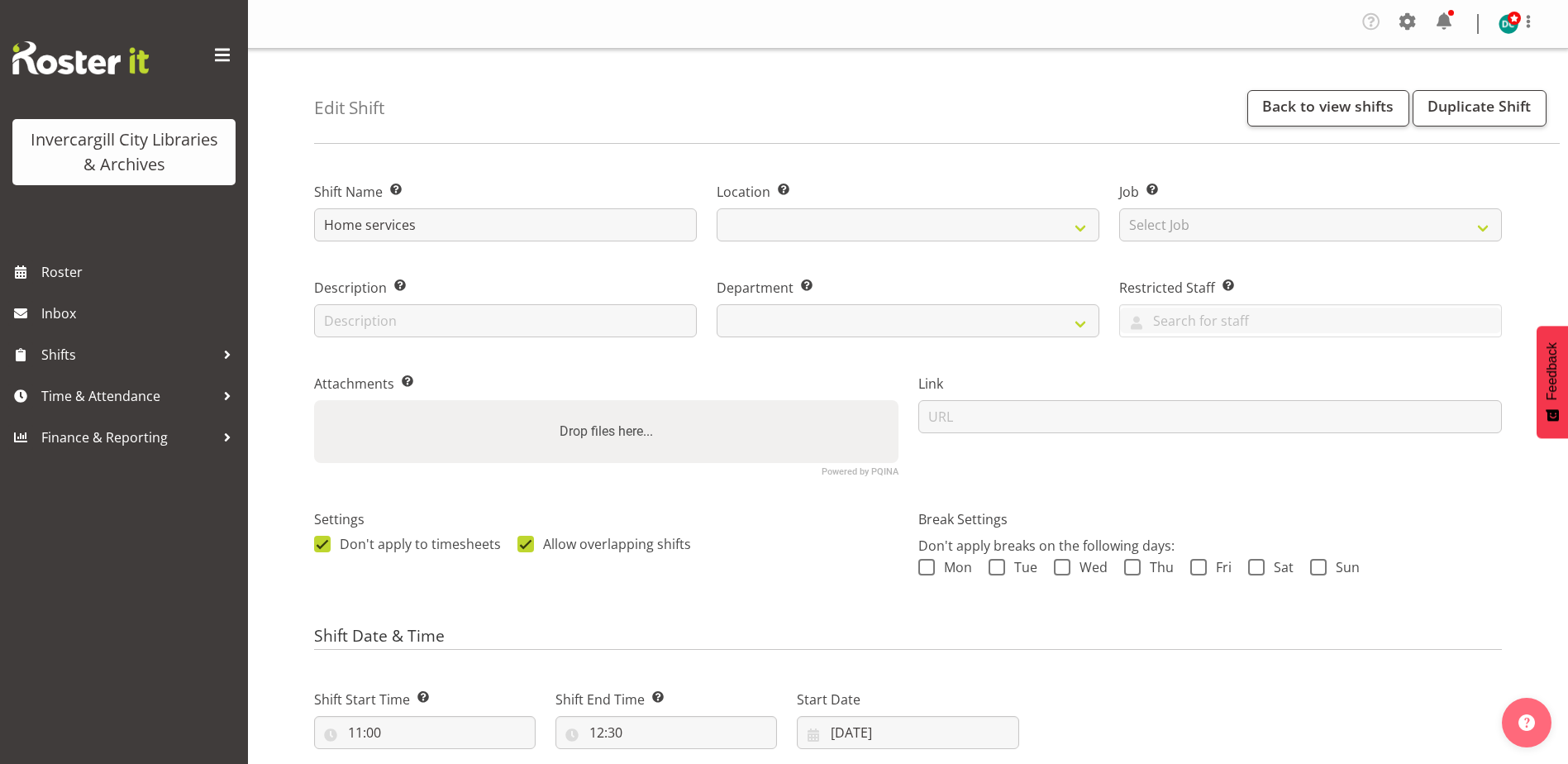
select select
select select "1276"
click at [1476, 107] on link "Duplicate Shift" at bounding box center [1479, 108] width 134 height 37
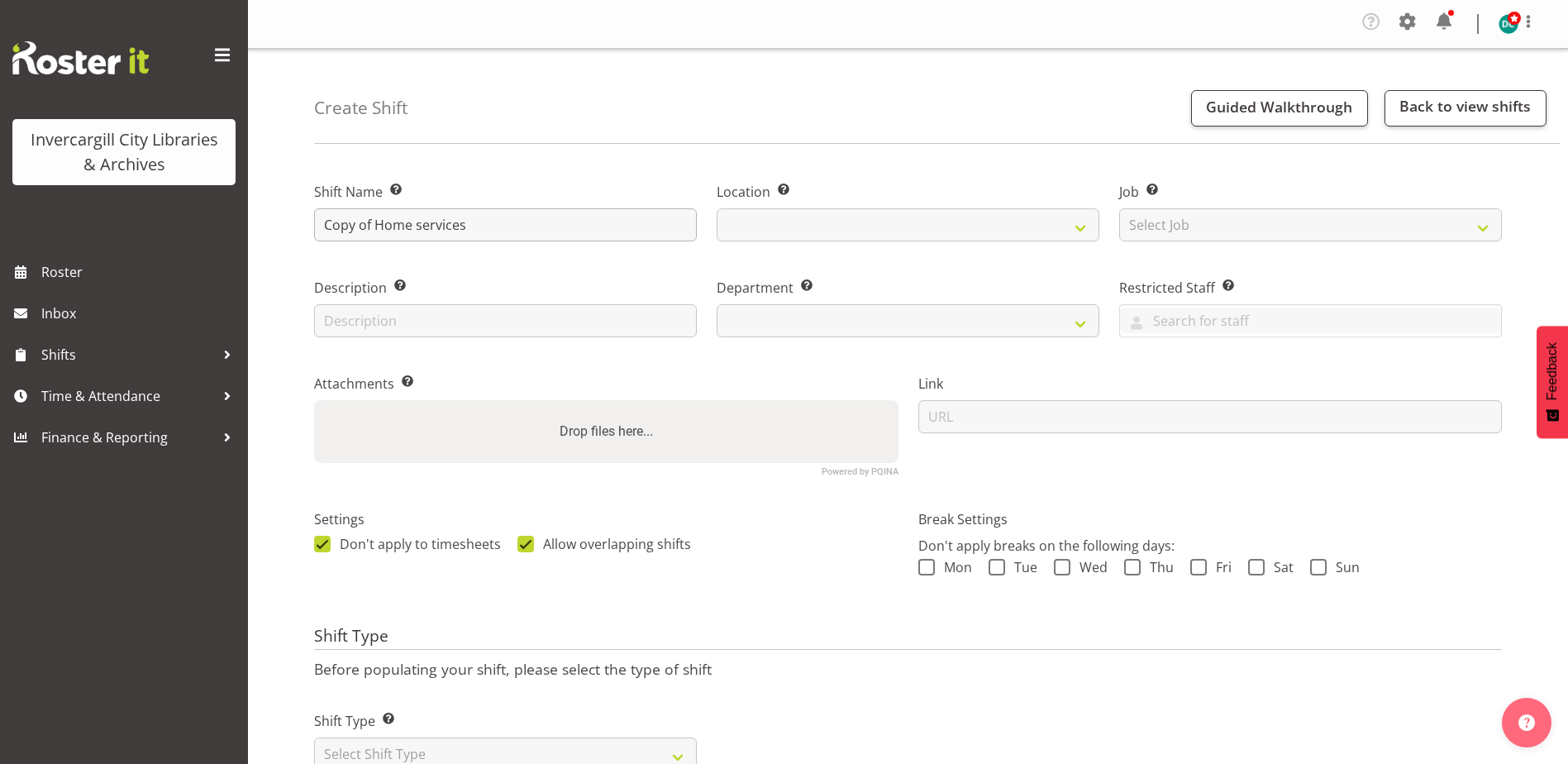
select select
select select "1276"
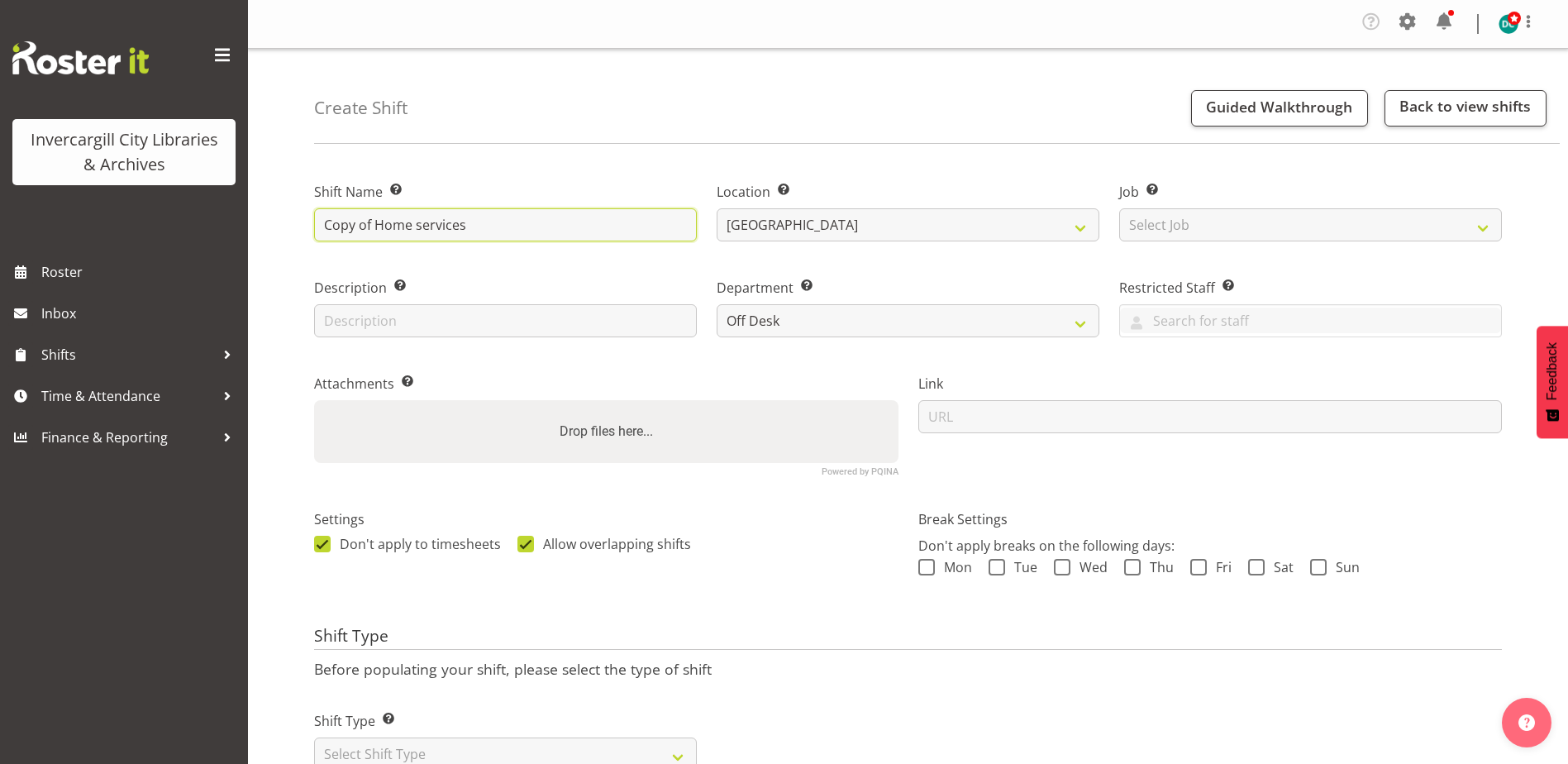
drag, startPoint x: 373, startPoint y: 223, endPoint x: 228, endPoint y: 227, distance: 145.1
click at [226, 230] on div "Invercargill City Libraries & Archives Roster Inbox Shifts Time & Attendance Fi…" at bounding box center [784, 408] width 1568 height 818
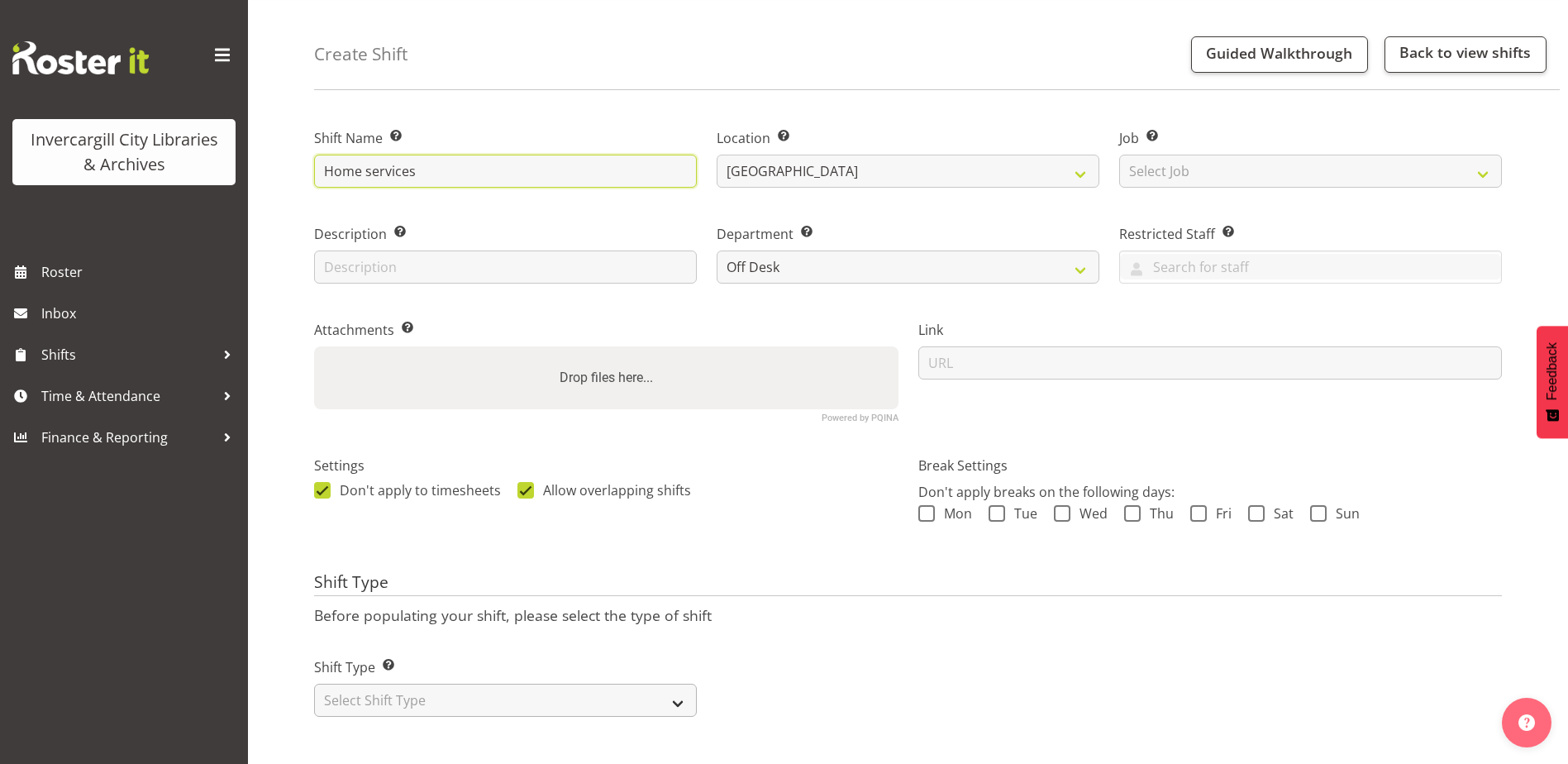
type input "Home services"
drag, startPoint x: 461, startPoint y: 691, endPoint x: 436, endPoint y: 691, distance: 25.0
click at [455, 690] on select "Select Shift Type One Off Shift Recurring Shift Rotating Shift" at bounding box center [505, 700] width 383 height 33
select select "rotating"
click at [314, 683] on select "Select Shift Type One Off Shift Recurring Shift Rotating Shift" at bounding box center [505, 700] width 383 height 33
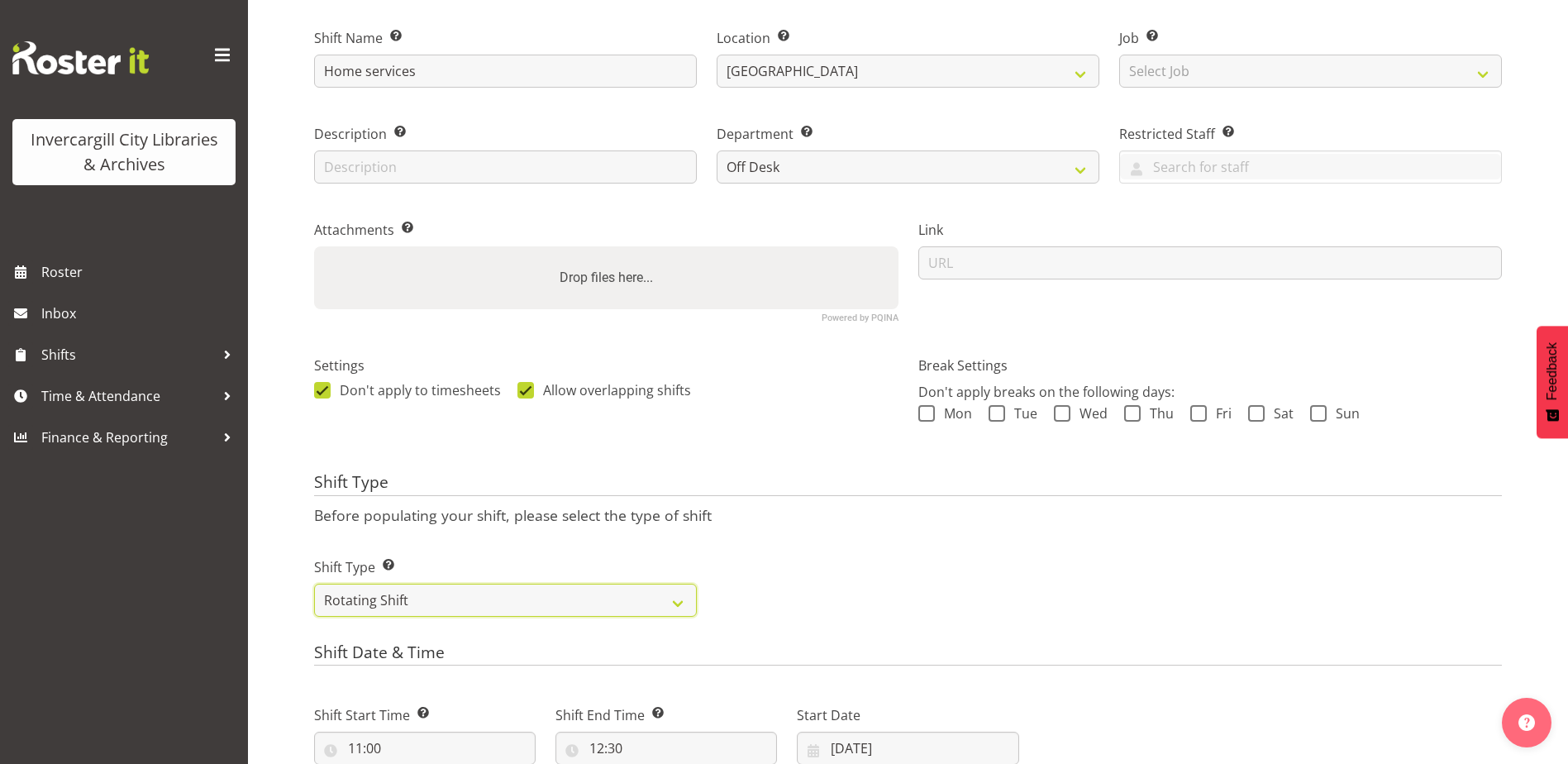
scroll to position [479, 0]
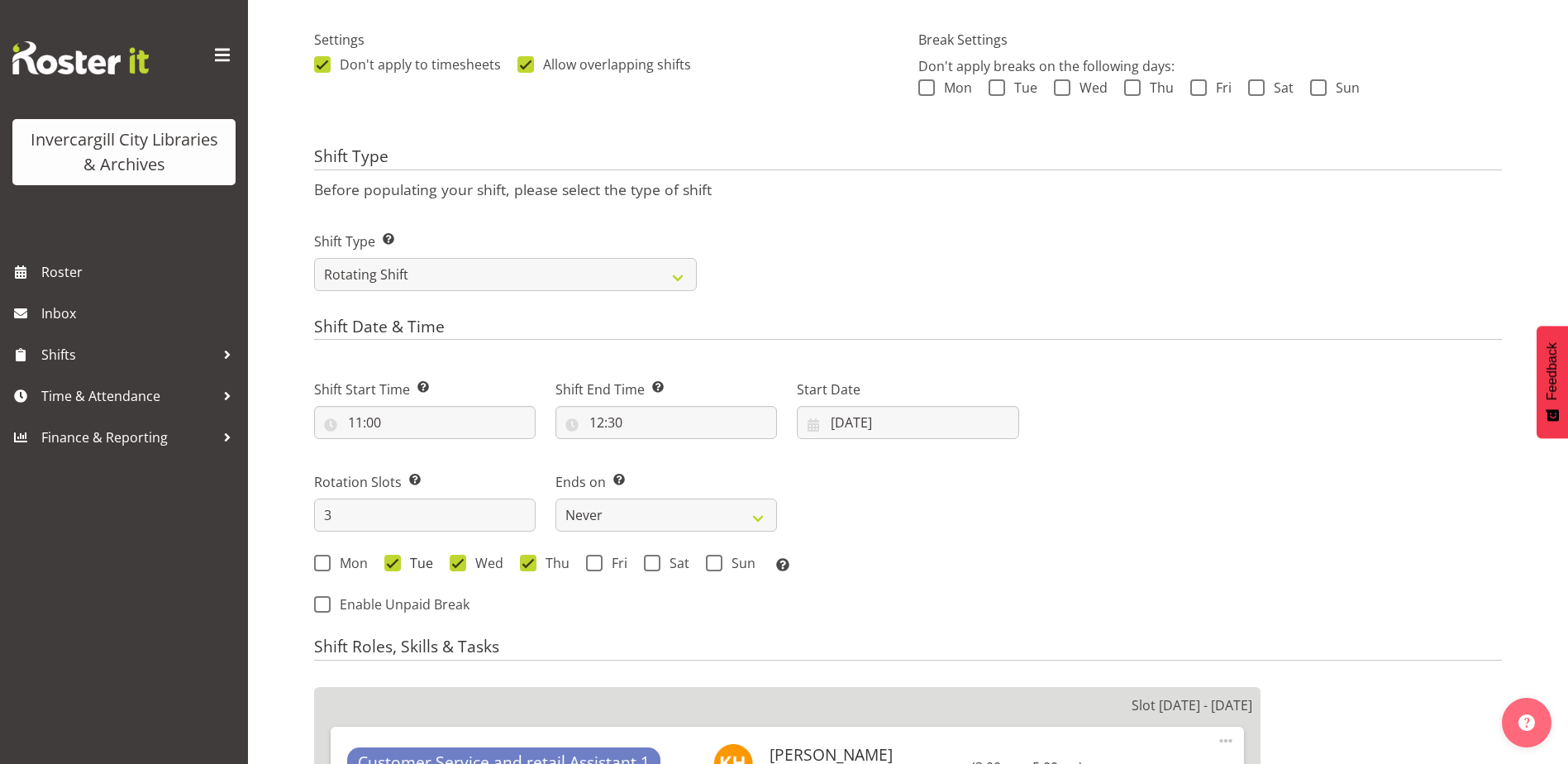
click at [384, 561] on span at bounding box center [392, 562] width 16 height 16
click at [384, 561] on input "Tue" at bounding box center [390, 563] width 11 height 11
checkbox input "false"
click at [350, 521] on input "3" at bounding box center [425, 514] width 221 height 33
type input "5"
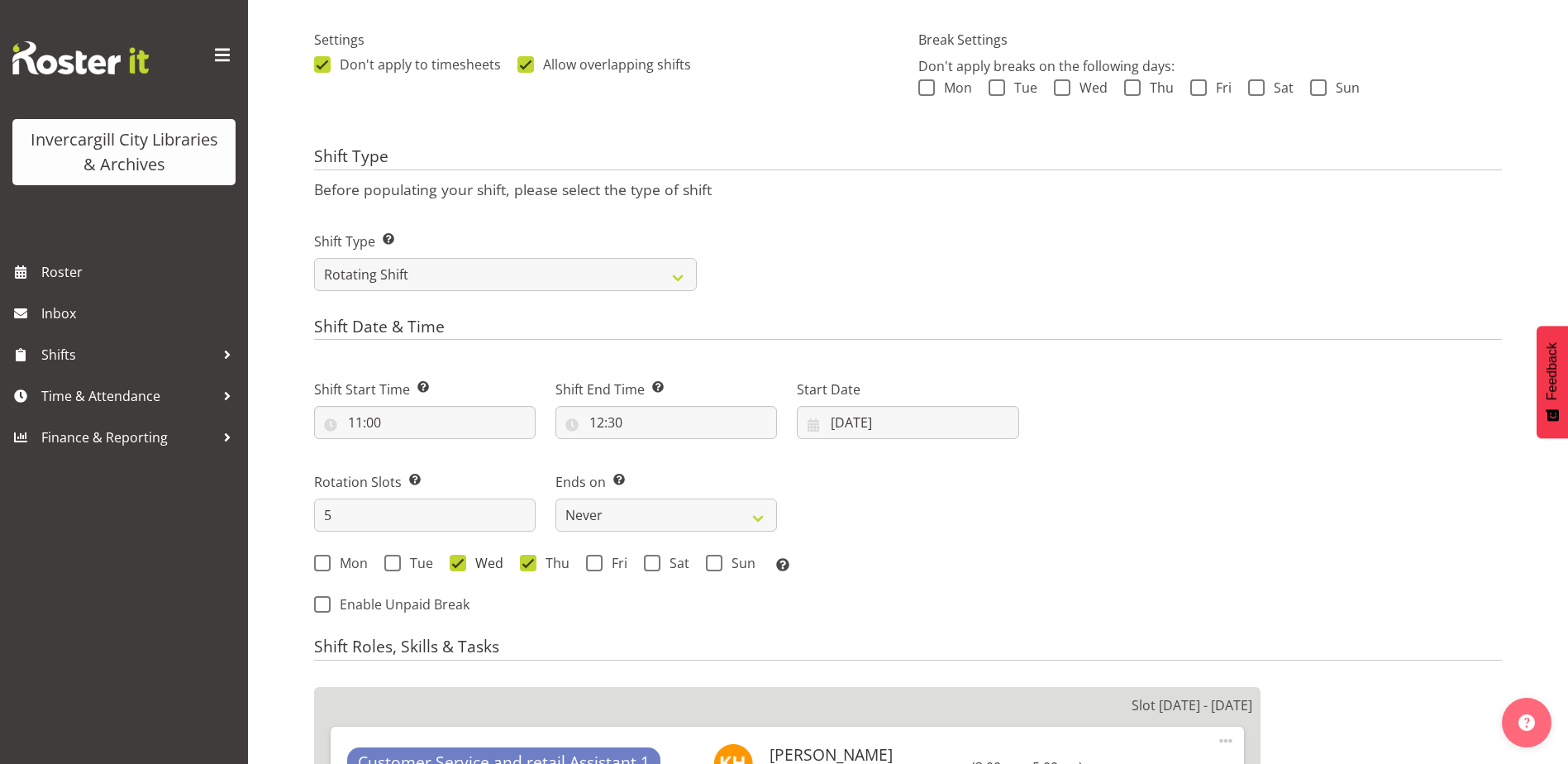
drag, startPoint x: 458, startPoint y: 560, endPoint x: 506, endPoint y: 553, distance: 48.5
click at [458, 561] on span at bounding box center [458, 562] width 16 height 16
click at [458, 561] on input "Wed" at bounding box center [455, 563] width 11 height 11
checkbox input "false"
drag, startPoint x: 528, startPoint y: 565, endPoint x: 474, endPoint y: 571, distance: 54.3
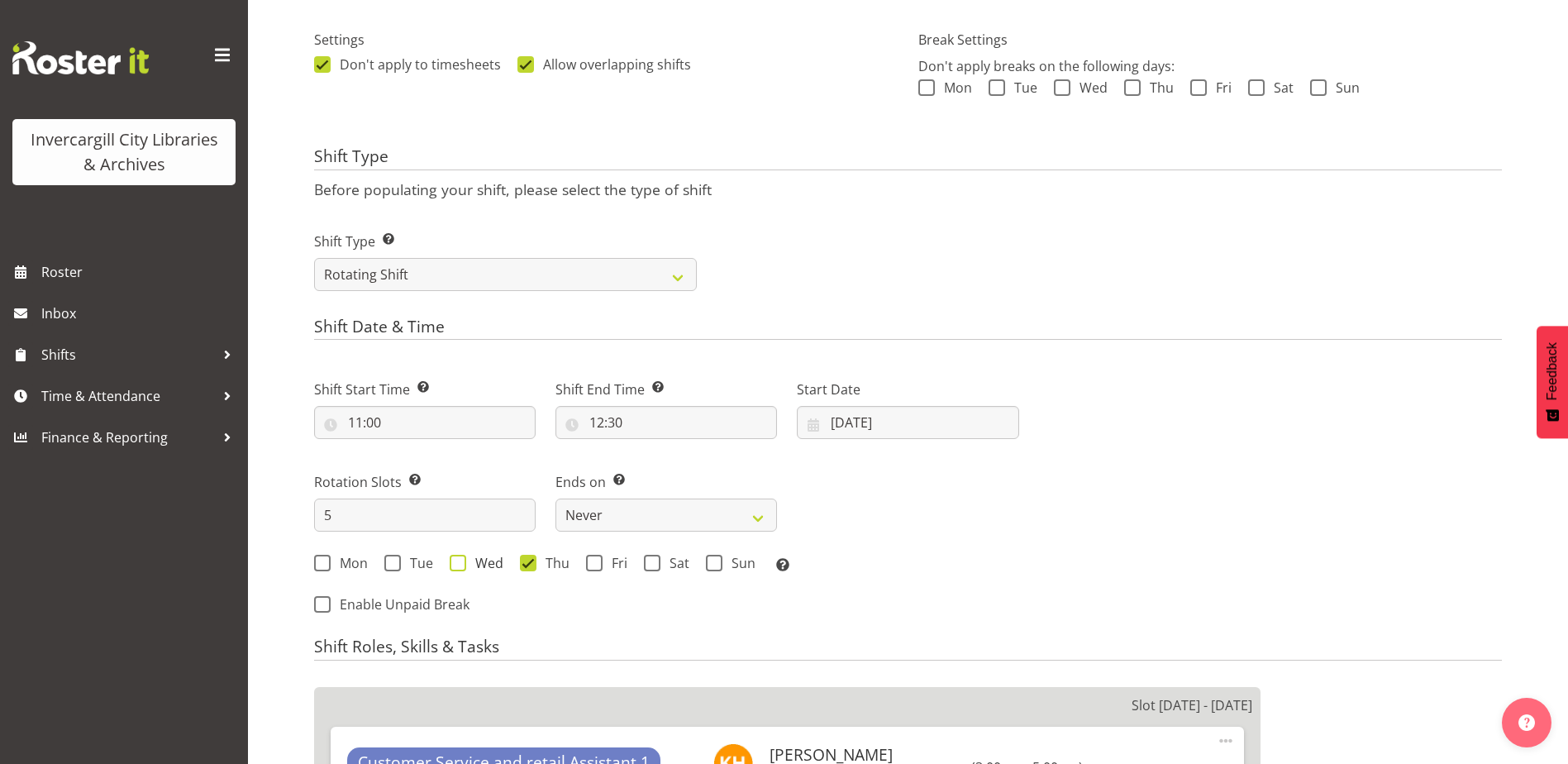
click at [524, 565] on span at bounding box center [528, 562] width 16 height 16
click at [524, 565] on input "Thu" at bounding box center [525, 563] width 11 height 11
checkbox input "false"
click at [315, 559] on span at bounding box center [323, 562] width 16 height 16
click at [315, 559] on input "Mon" at bounding box center [320, 563] width 11 height 11
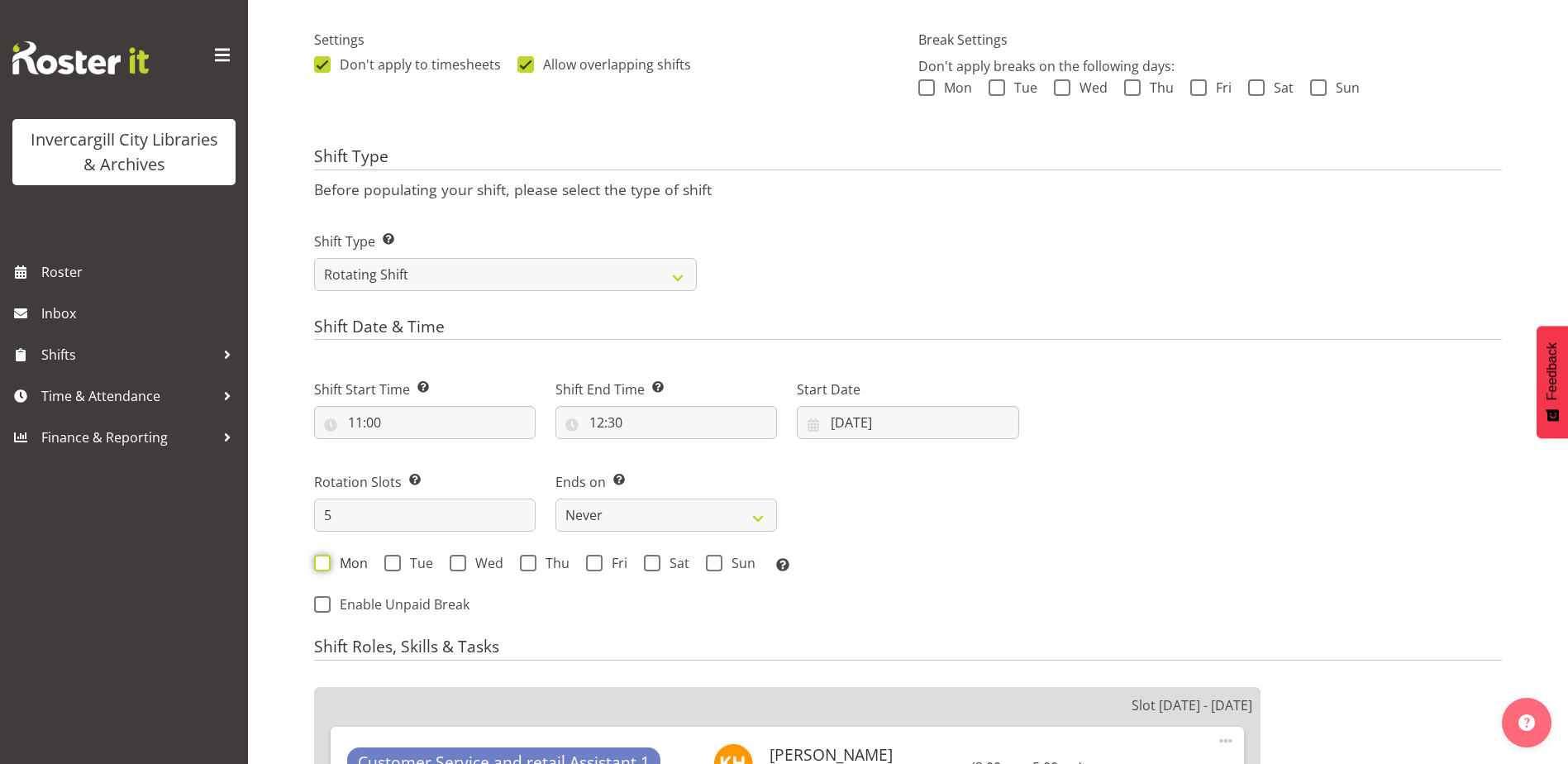
checkbox input "true"
click at [943, 424] on input "02/09/2025" at bounding box center [907, 422] width 221 height 33
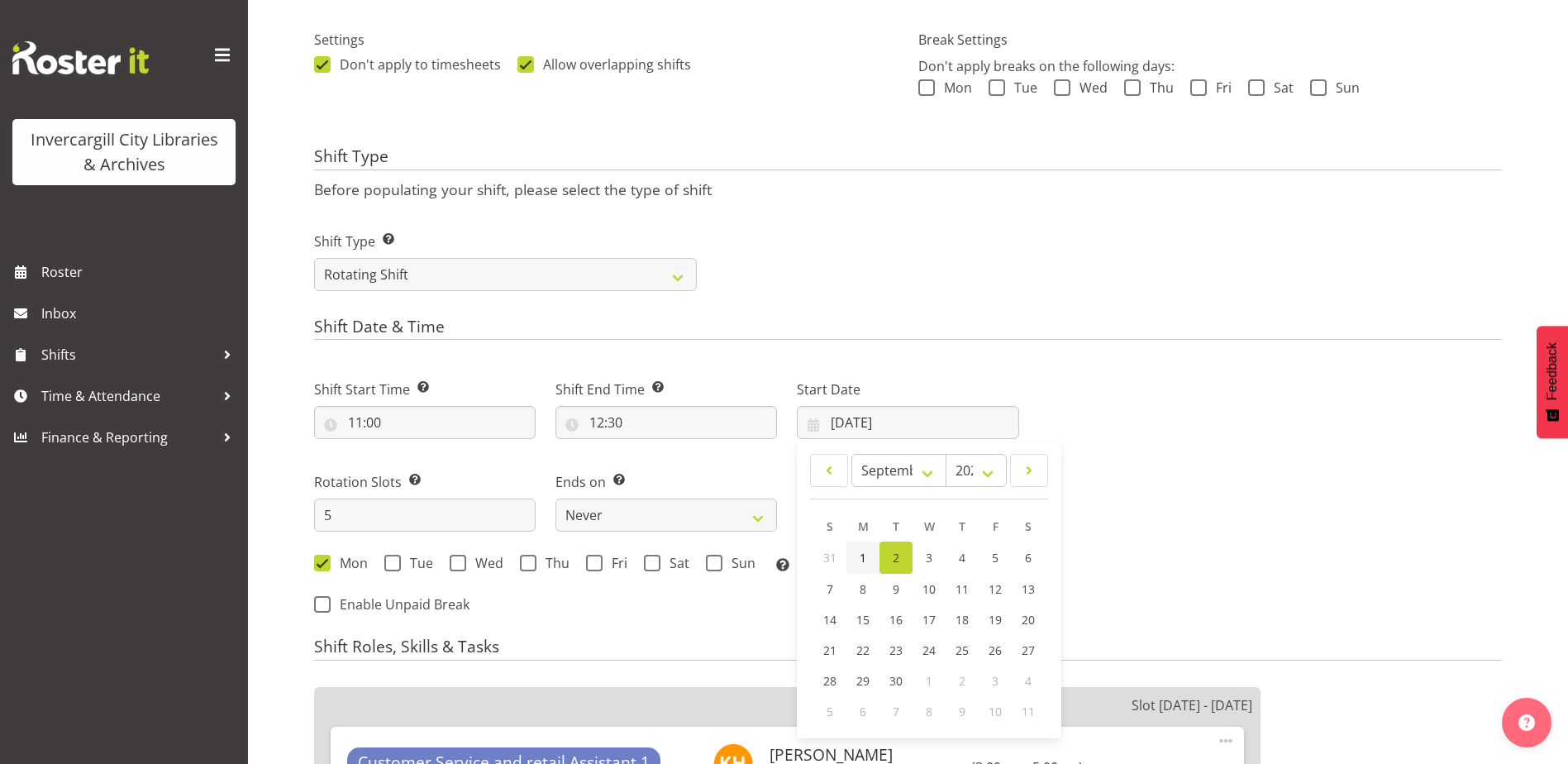
click at [859, 553] on link "1" at bounding box center [863, 557] width 33 height 32
type input "01/09/2025"
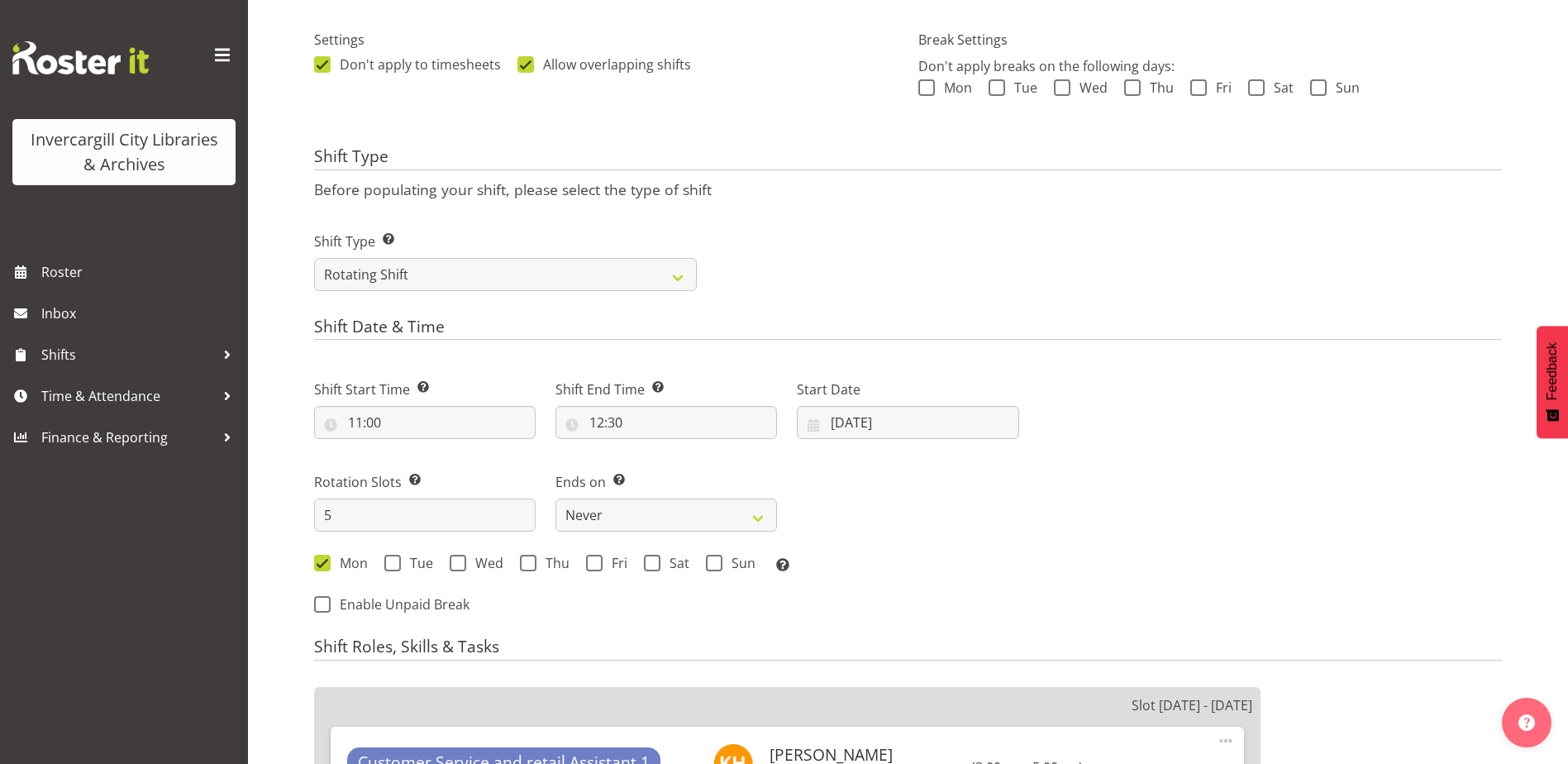
click at [1127, 528] on div "Next Shifts" at bounding box center [1271, 492] width 483 height 271
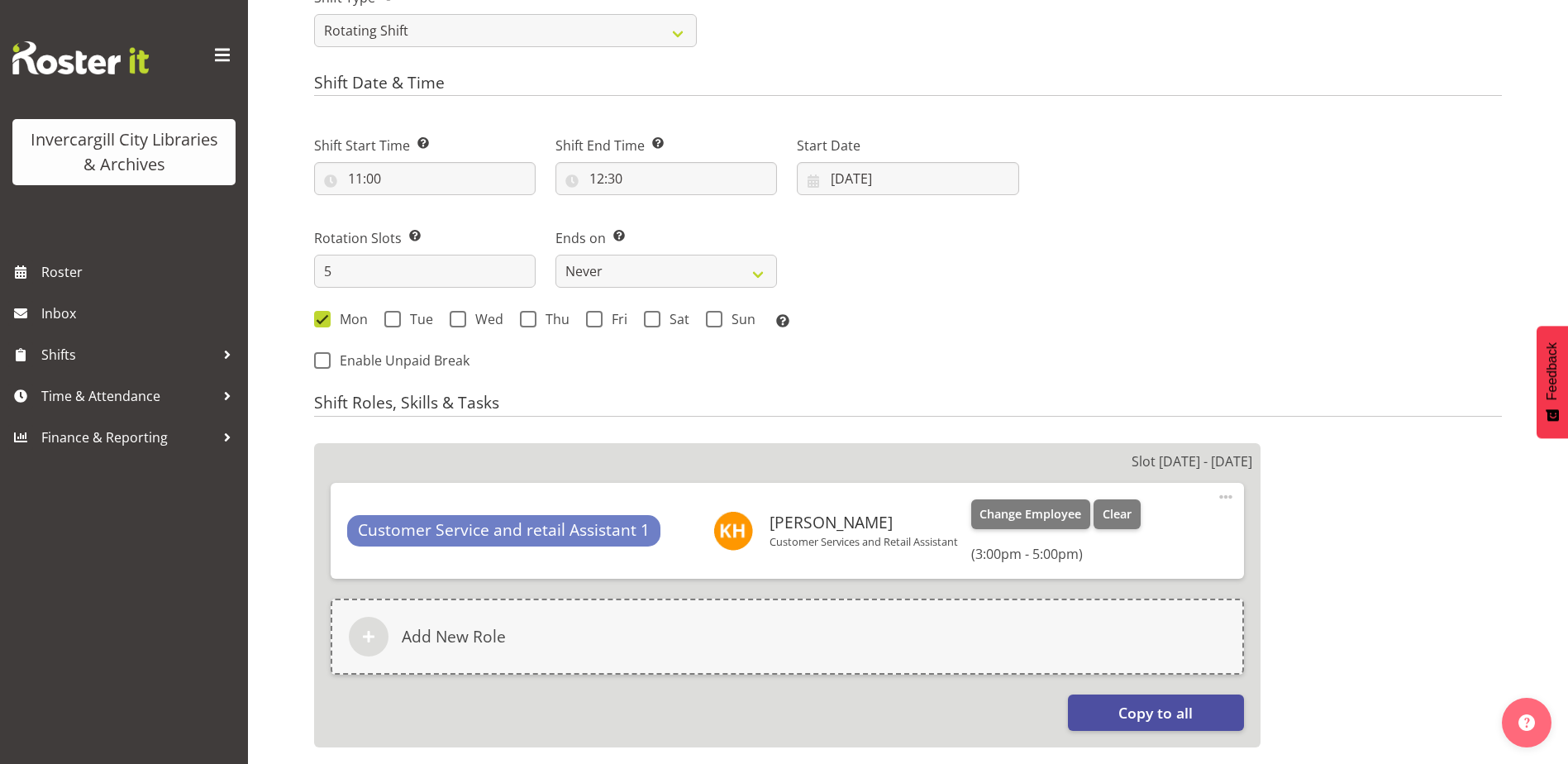
scroll to position [727, 0]
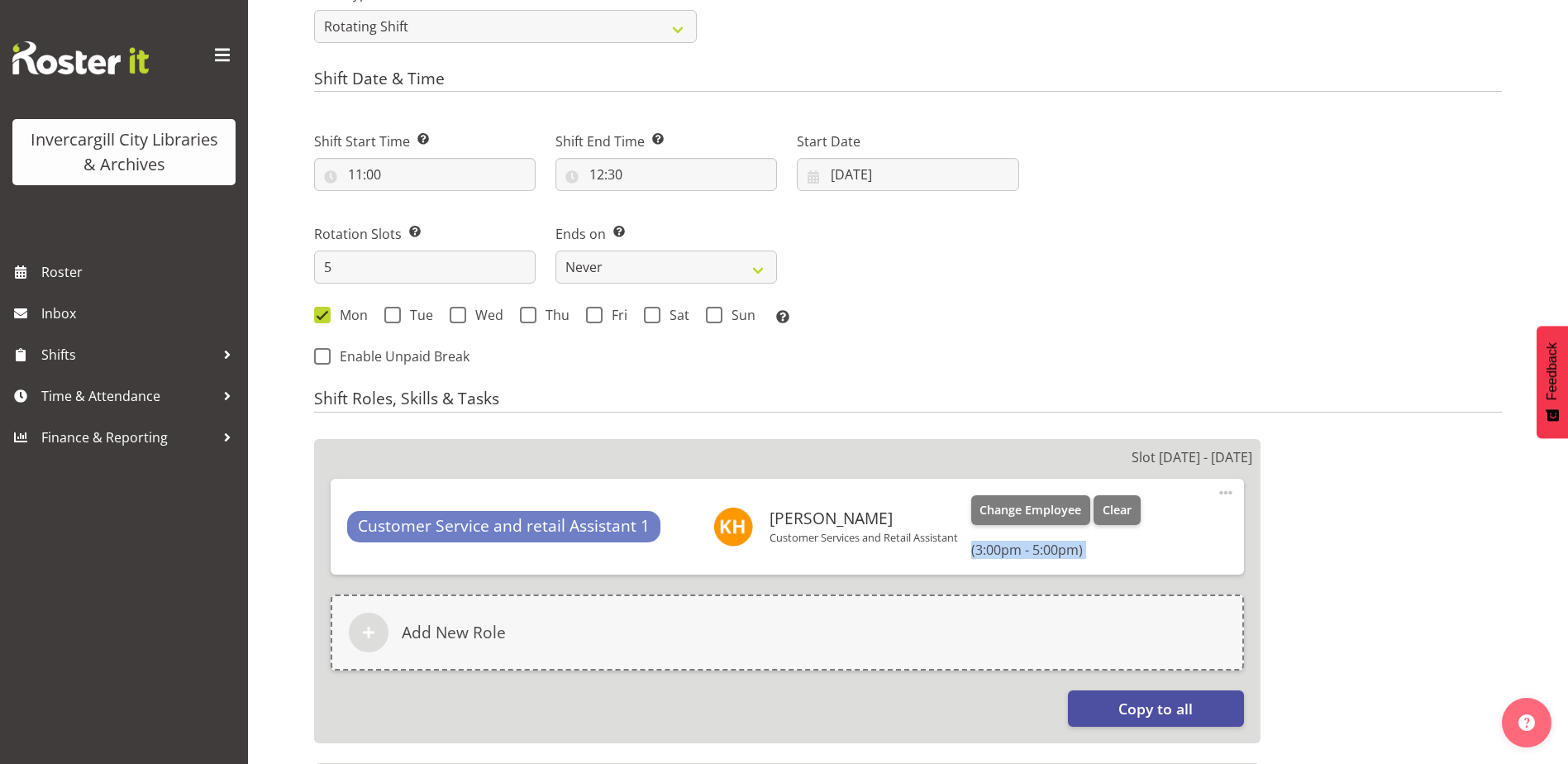
click at [1215, 494] on div "Customer Service and retail Assistant 1 Kaela Harley Customer Services and Reta…" at bounding box center [788, 526] width 914 height 96
drag, startPoint x: 1215, startPoint y: 494, endPoint x: 1229, endPoint y: 492, distance: 14.1
click at [1230, 492] on span at bounding box center [1226, 493] width 20 height 20
click at [1136, 560] on link "Delete" at bounding box center [1156, 562] width 159 height 30
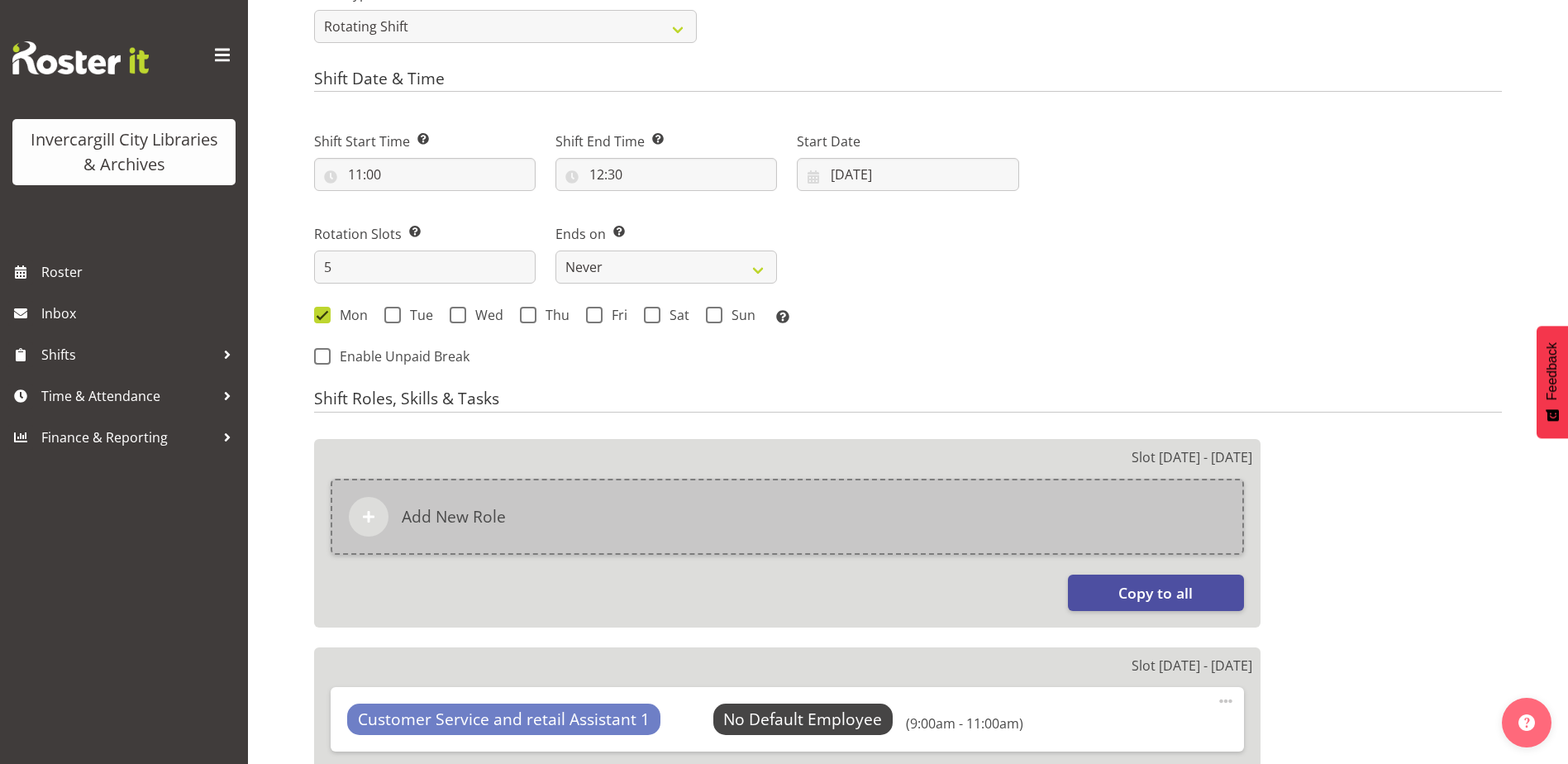
click at [932, 522] on div "Add New Role" at bounding box center [788, 516] width 914 height 76
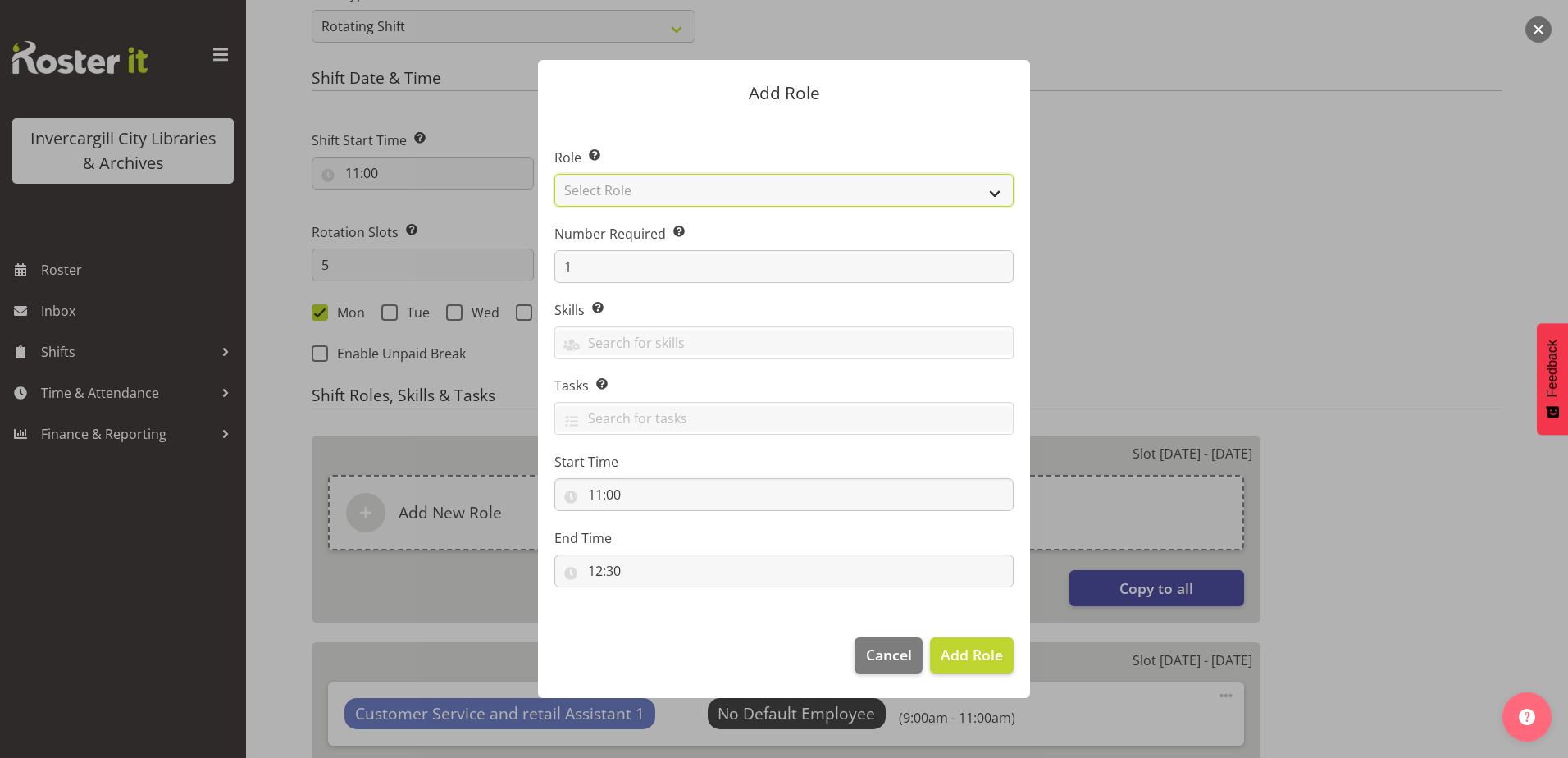
click at [620, 193] on select "Select Role 1st floor desk AQ operator Business Support Team member Casual Cust…" at bounding box center [784, 190] width 460 height 33
select select "1535"
click at [555, 174] on select "Select Role 1st floor desk AQ operator Business Support Team member Casual Cust…" at bounding box center [784, 190] width 460 height 33
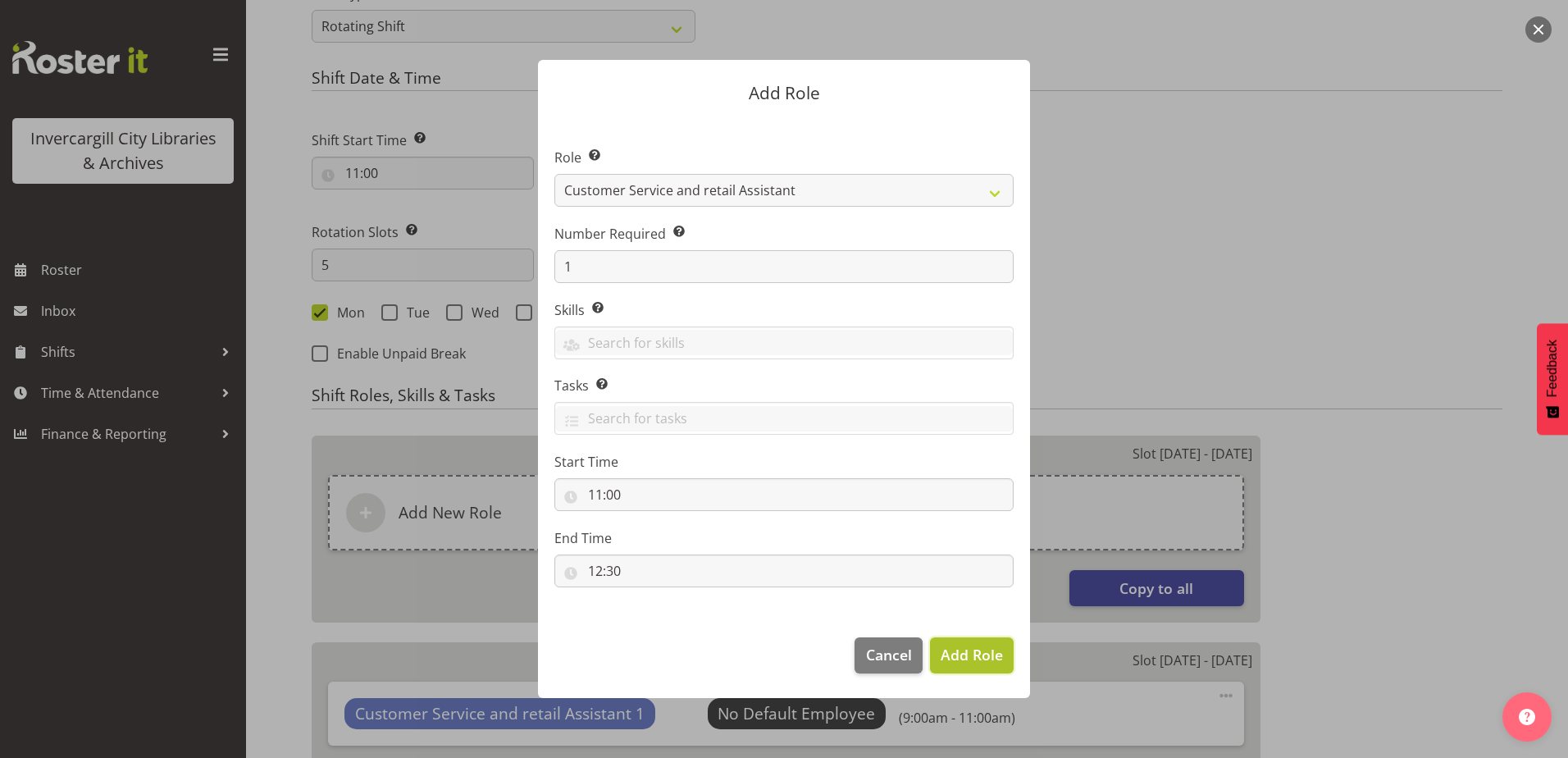
drag, startPoint x: 991, startPoint y: 657, endPoint x: 1016, endPoint y: 651, distance: 25.7
click at [991, 656] on span "Add Role" at bounding box center [972, 654] width 62 height 20
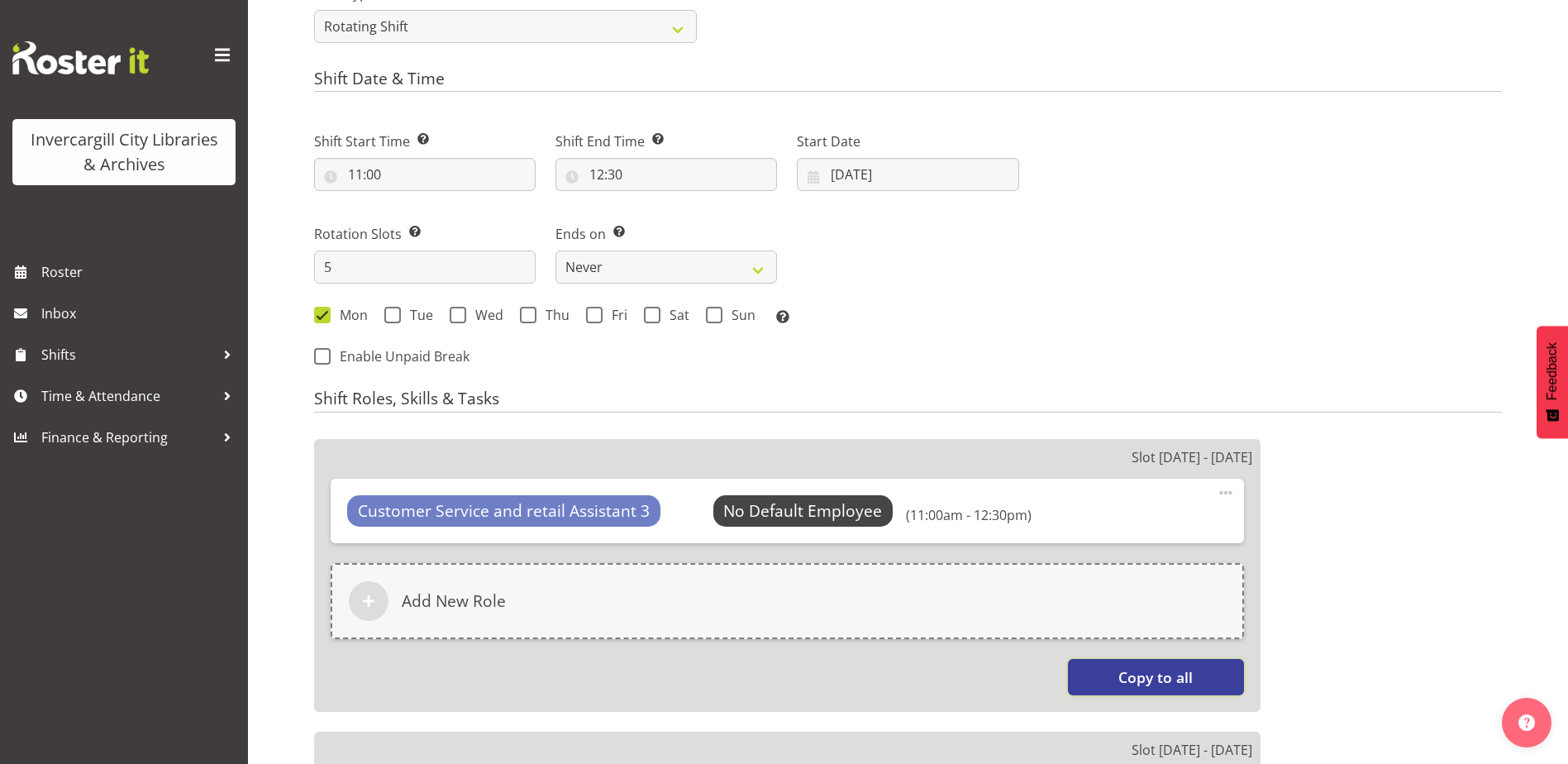
click at [1135, 682] on span "Copy to all" at bounding box center [1155, 677] width 74 height 21
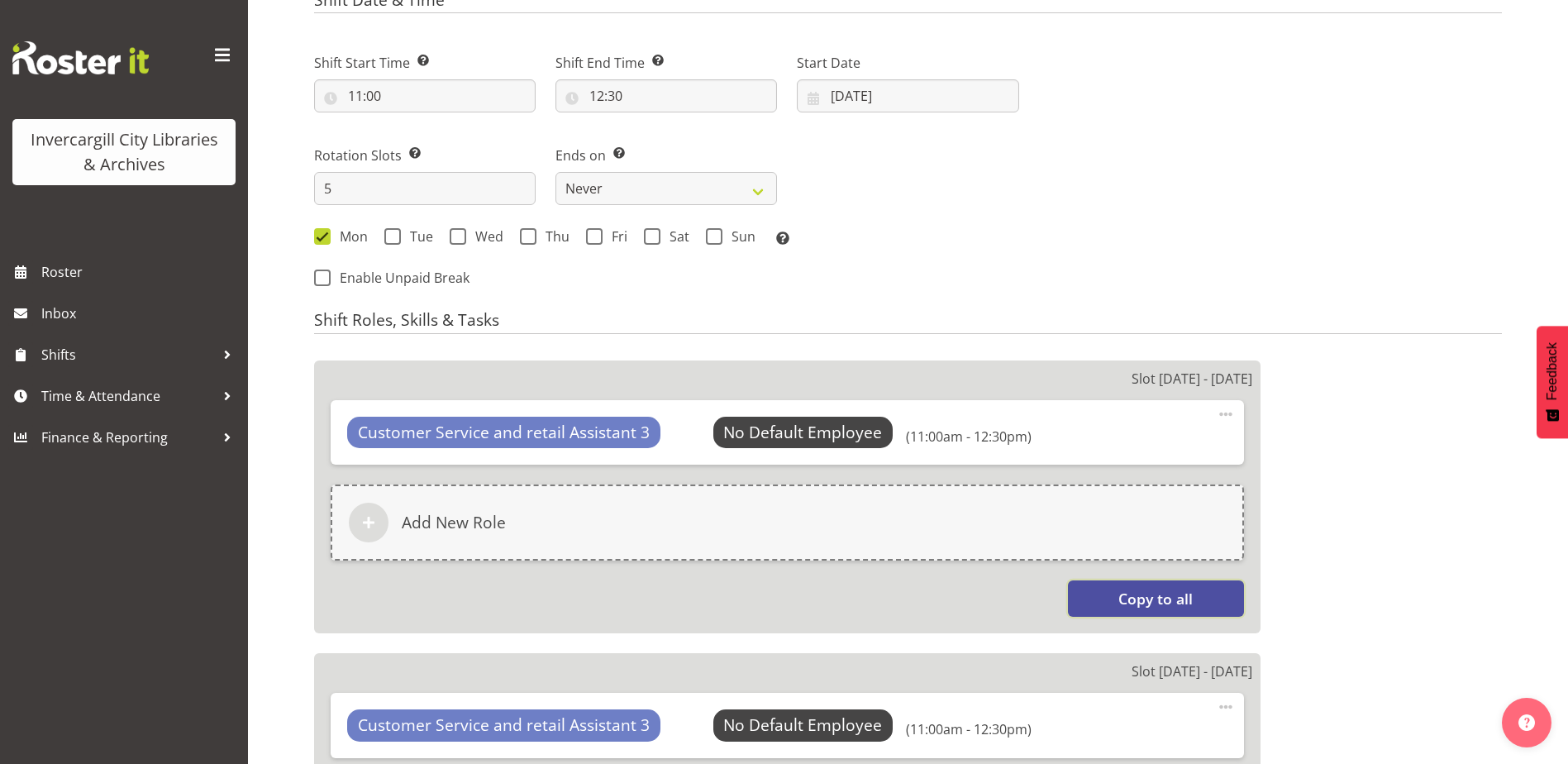
scroll to position [810, 0]
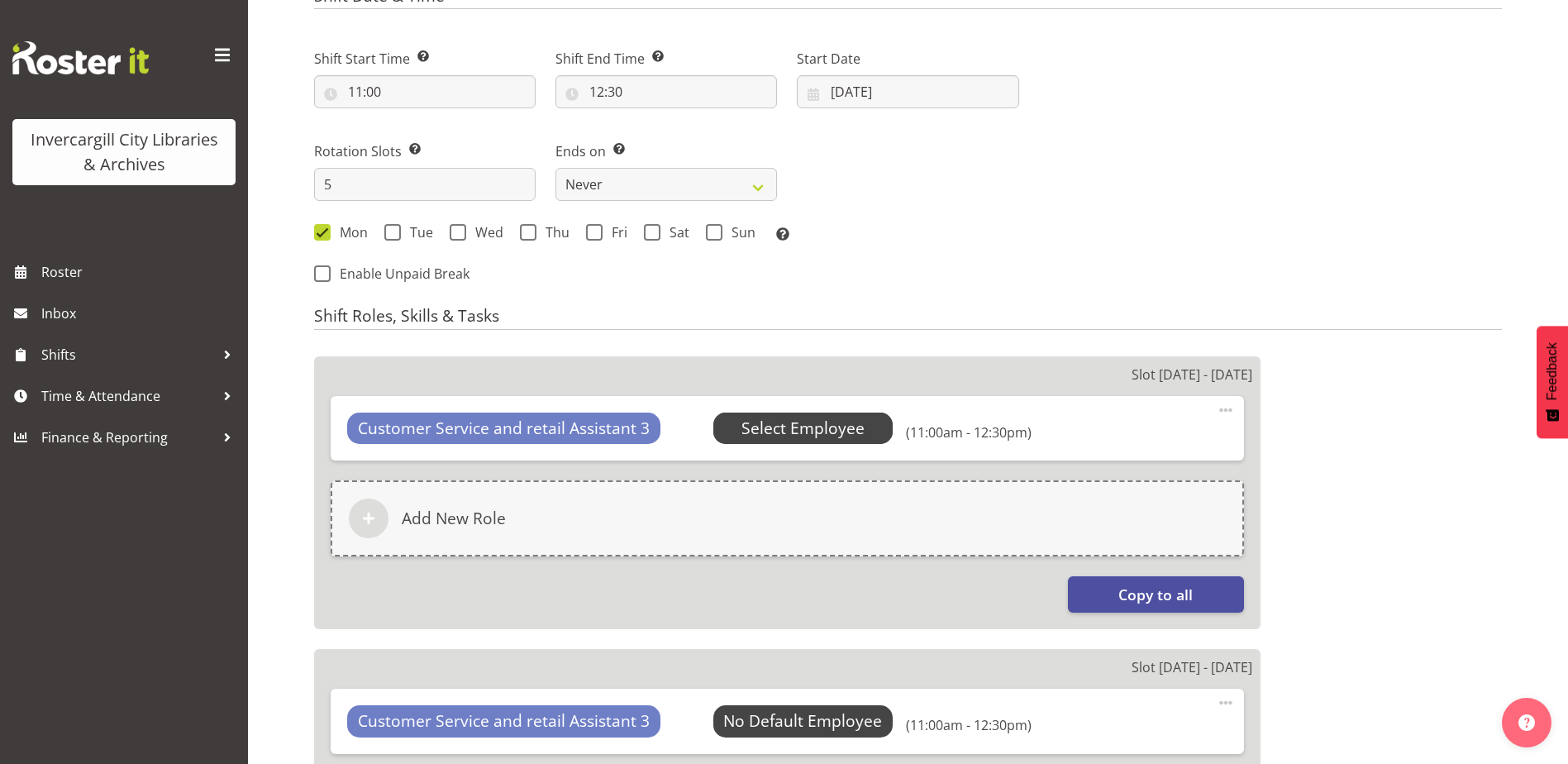
click at [775, 432] on span "Select Employee" at bounding box center [803, 428] width 123 height 24
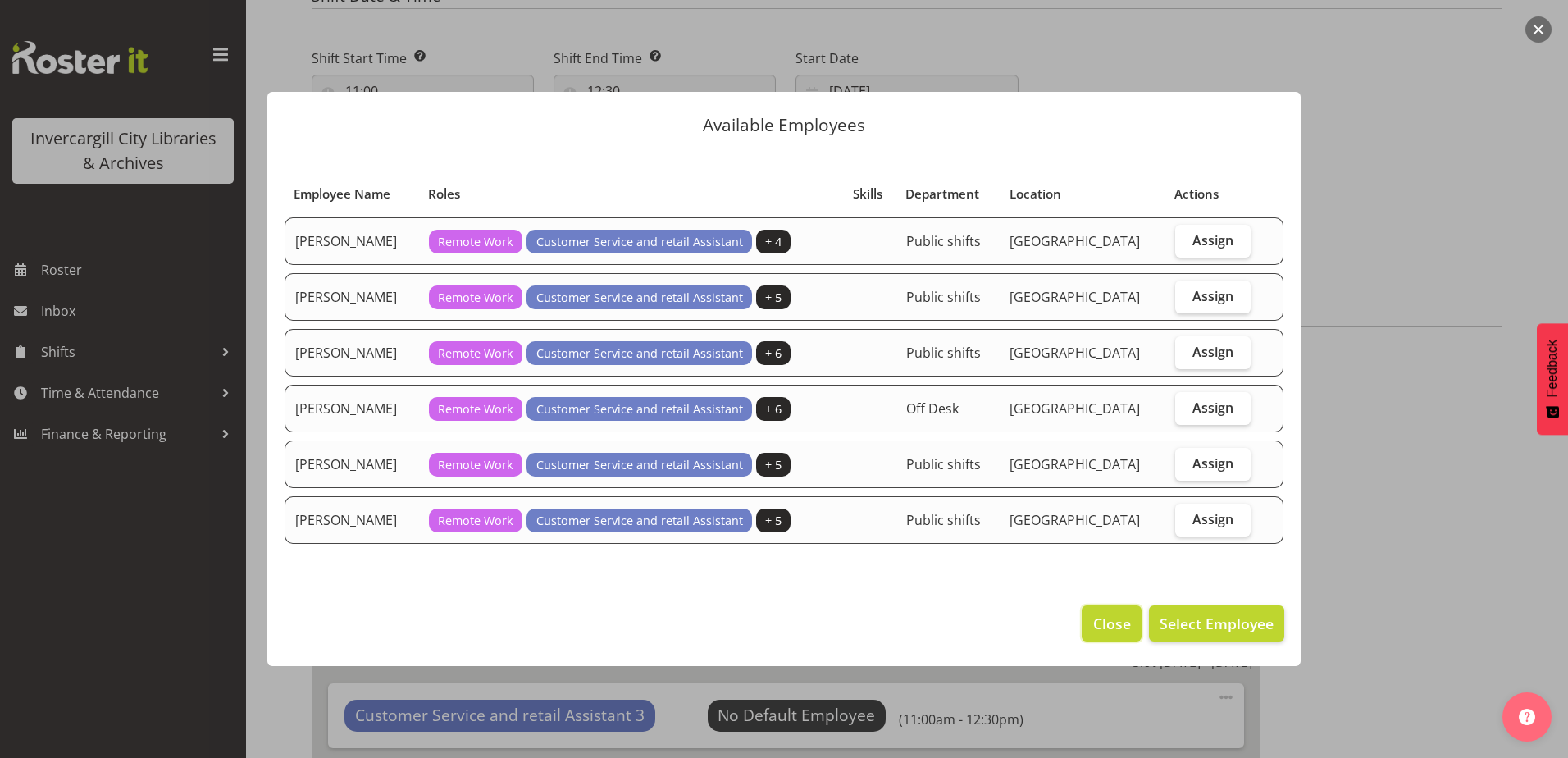
click at [1115, 618] on span "Close" at bounding box center [1112, 623] width 37 height 21
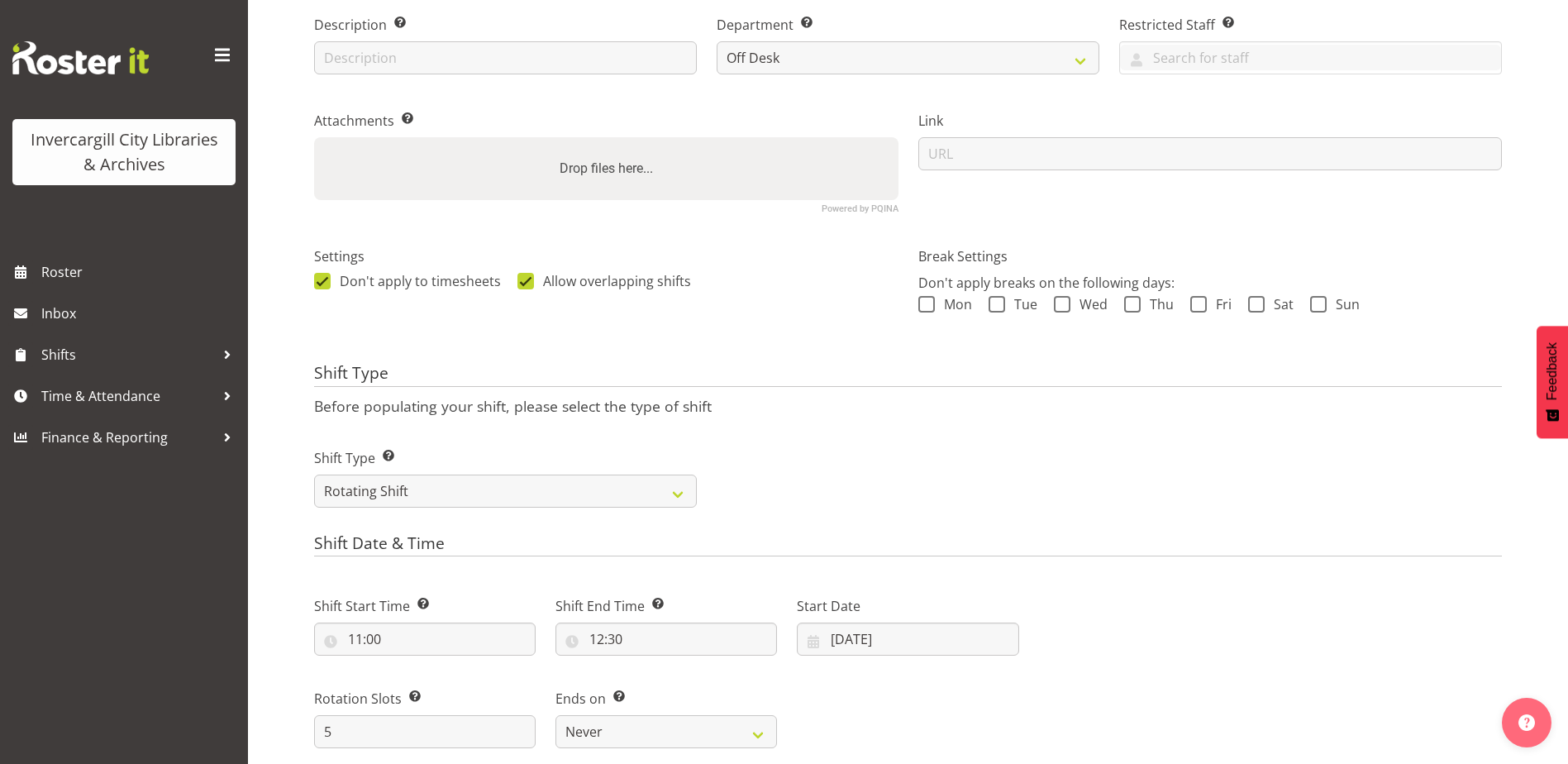
scroll to position [314, 0]
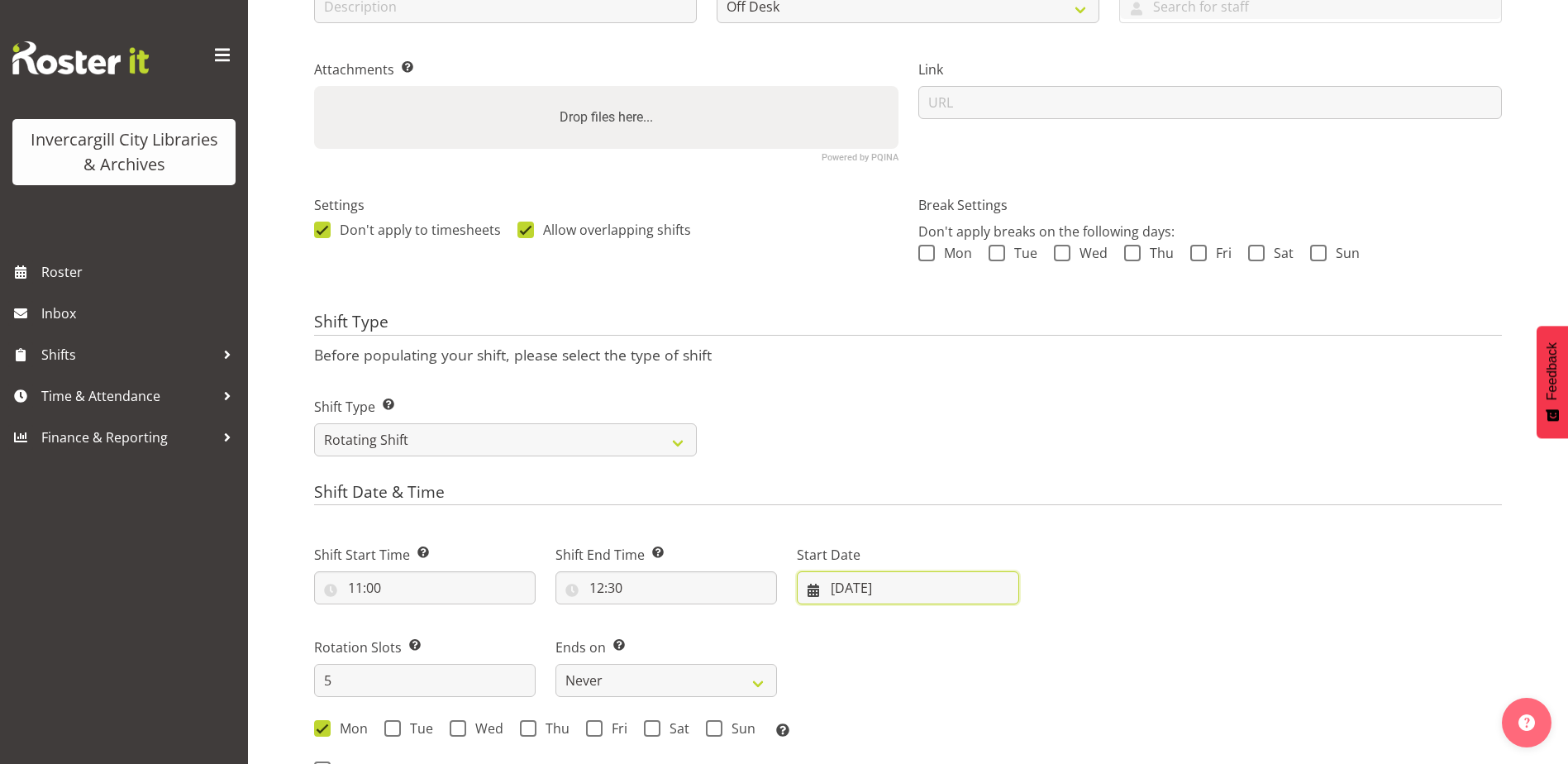
click at [877, 588] on input "01/09/2025" at bounding box center [907, 588] width 221 height 33
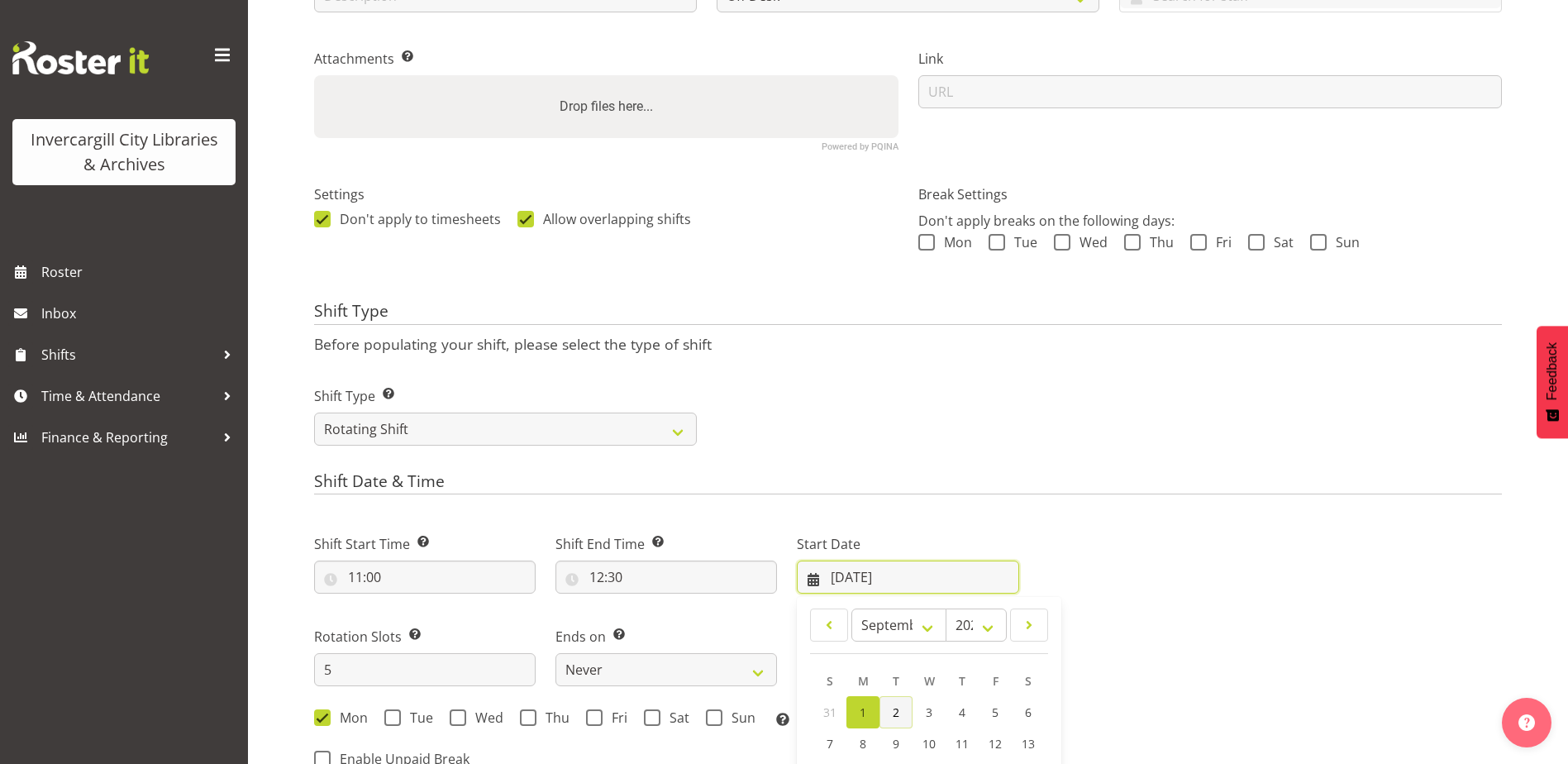
scroll to position [397, 0]
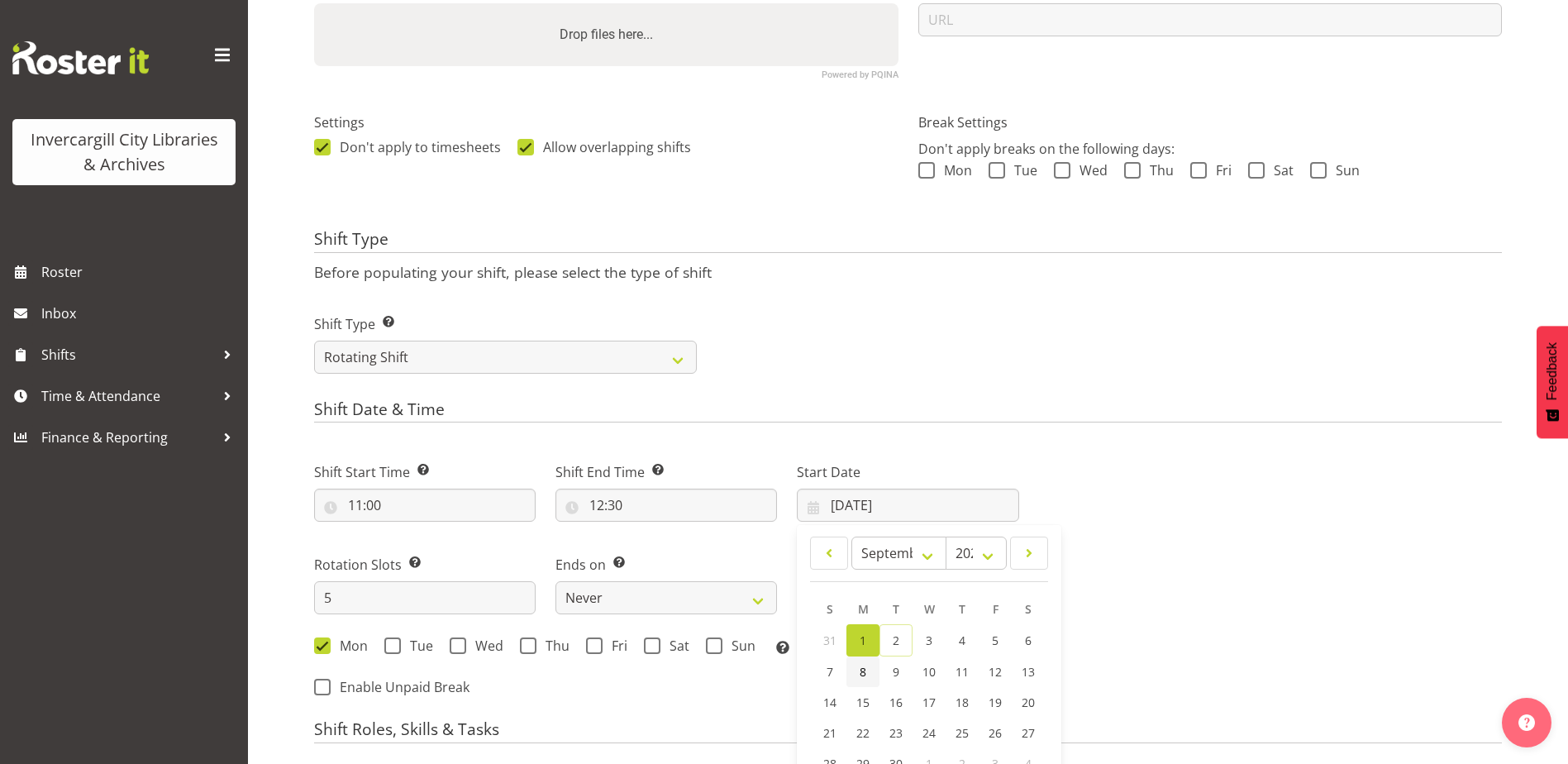
click at [862, 671] on span "8" at bounding box center [863, 672] width 6 height 16
type input "08/09/2025"
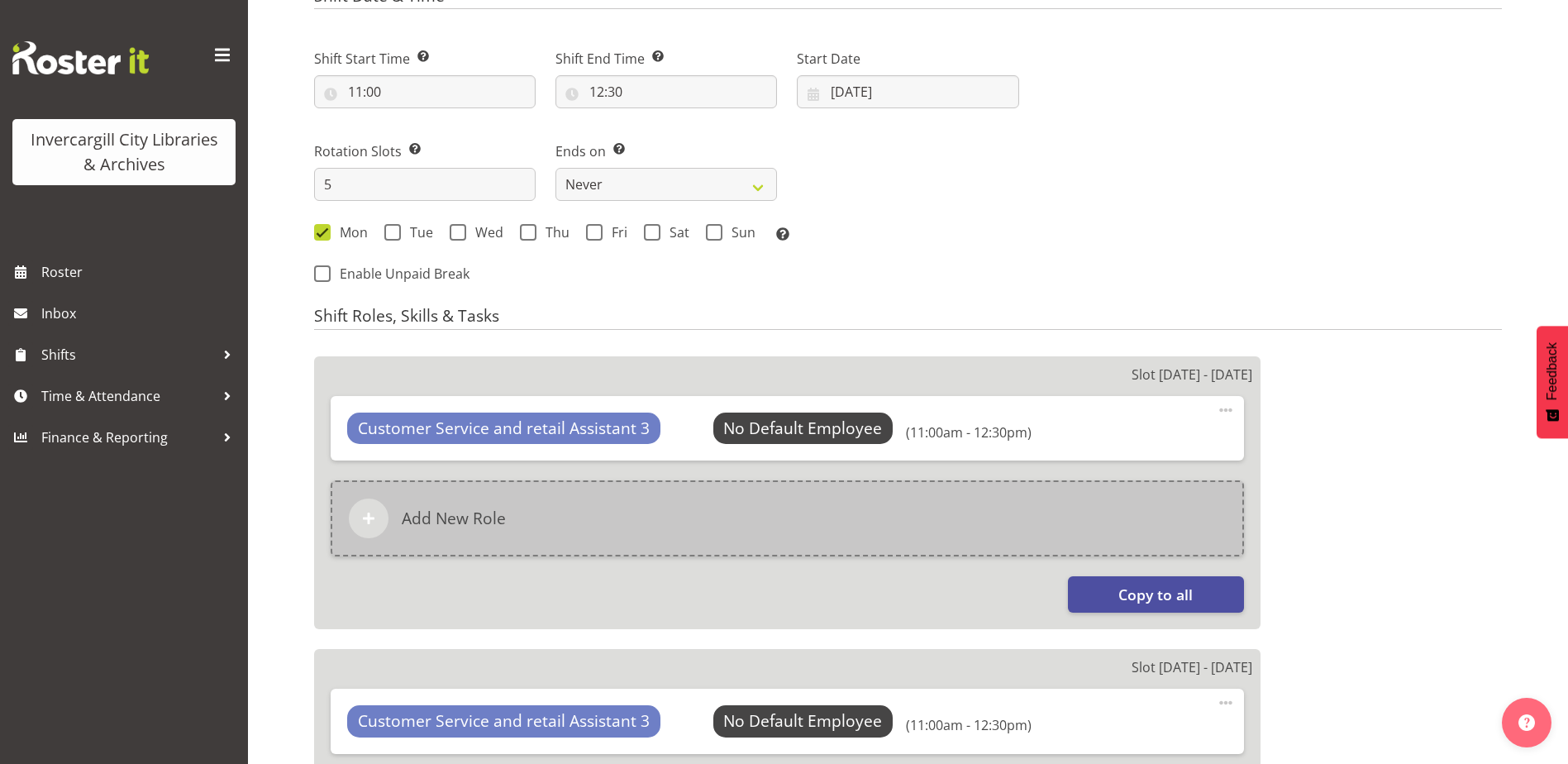
scroll to position [727, 0]
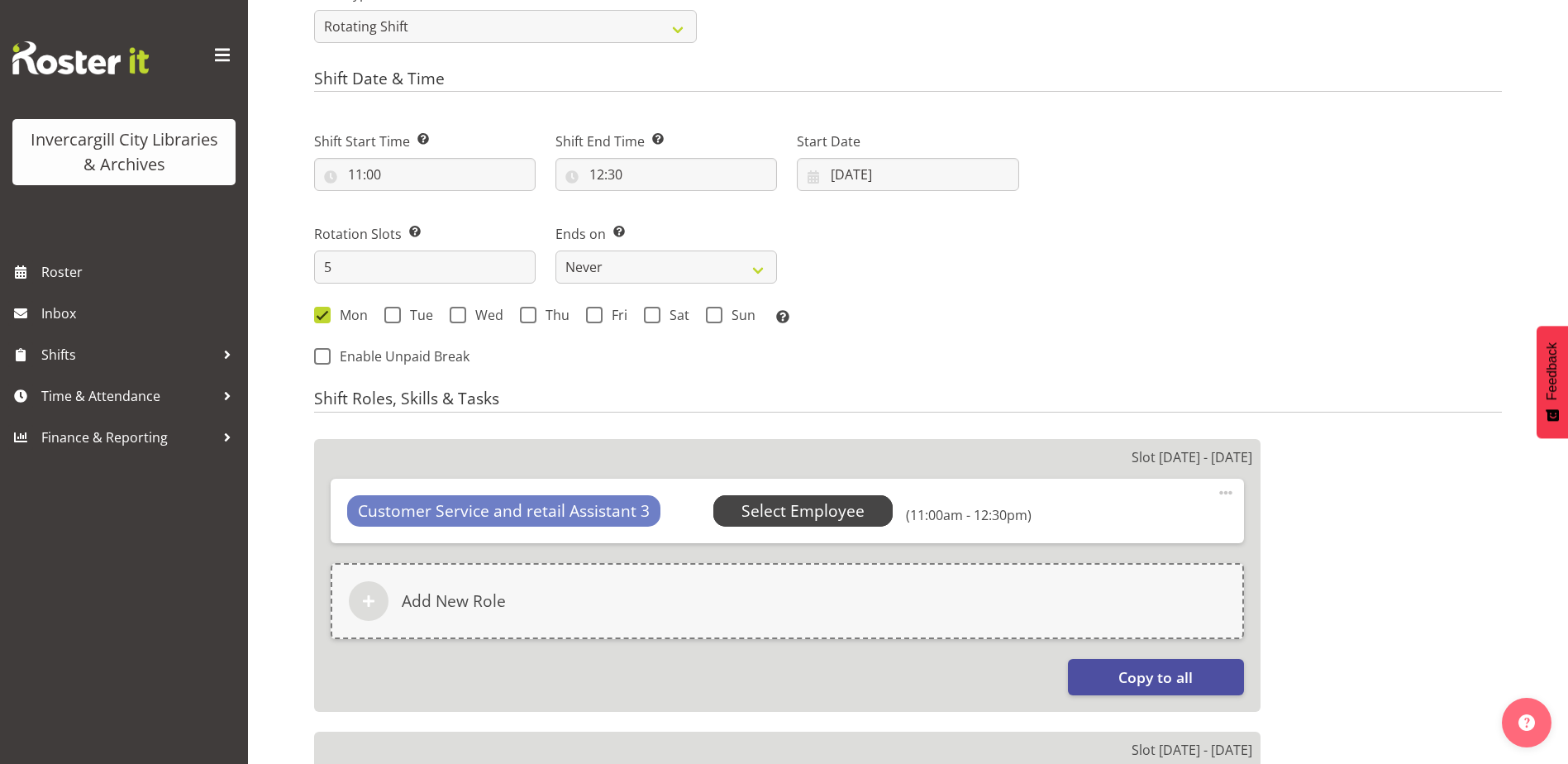
click at [802, 519] on span "Select Employee" at bounding box center [803, 511] width 123 height 24
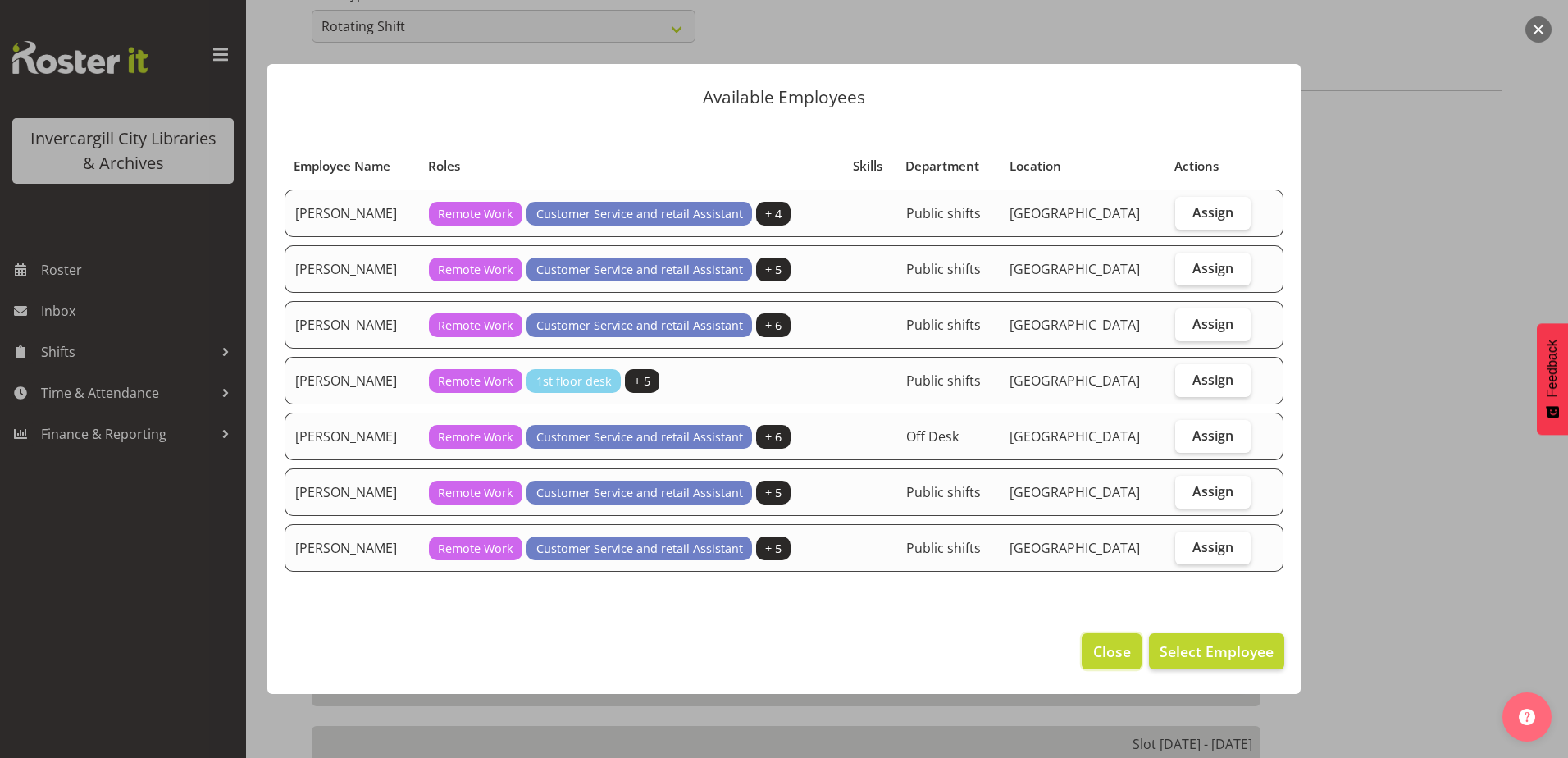
click at [1119, 649] on span "Close" at bounding box center [1112, 651] width 37 height 21
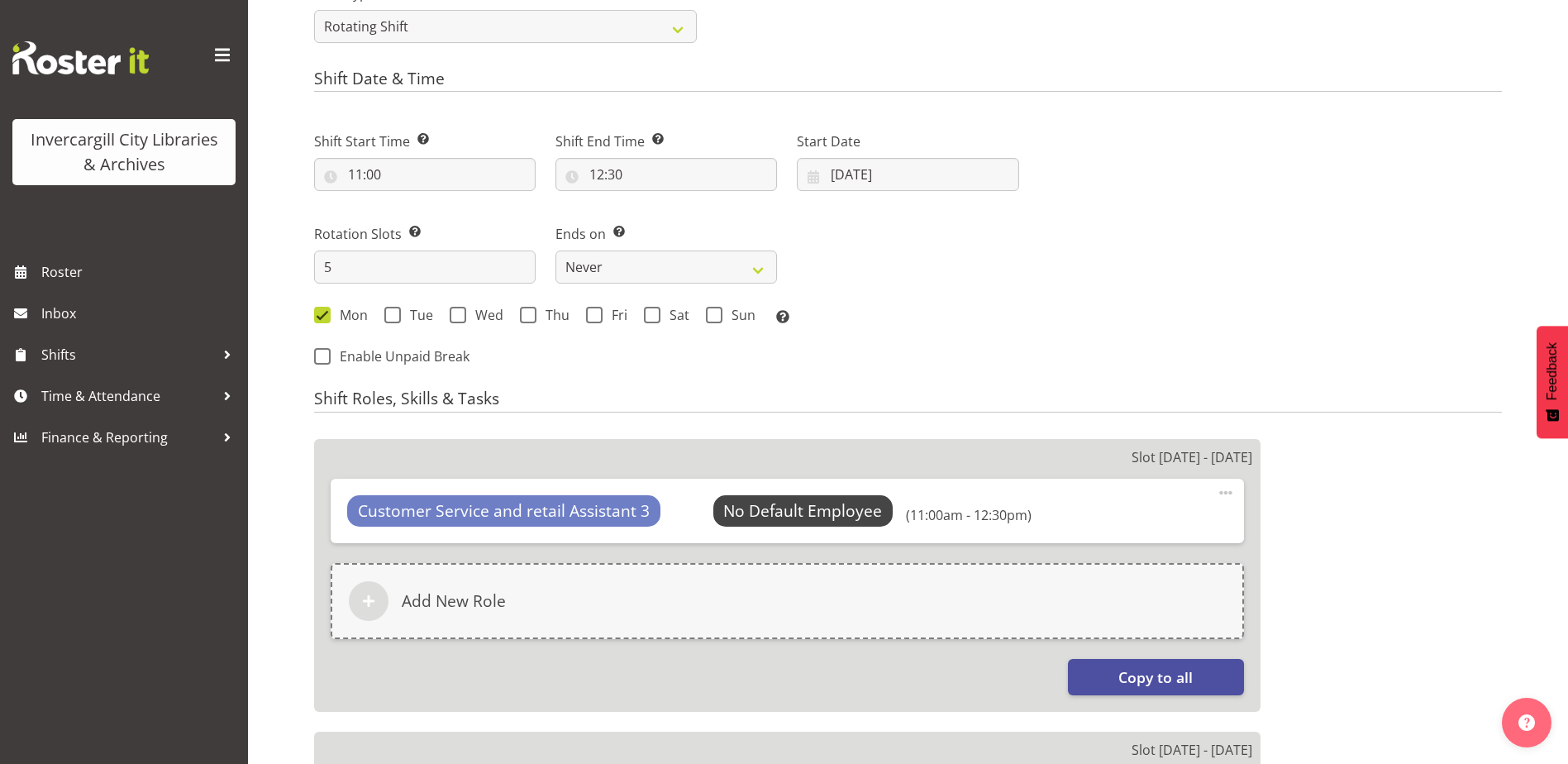
click at [1219, 491] on span at bounding box center [1226, 493] width 20 height 20
click at [1142, 538] on link "Edit" at bounding box center [1156, 532] width 159 height 30
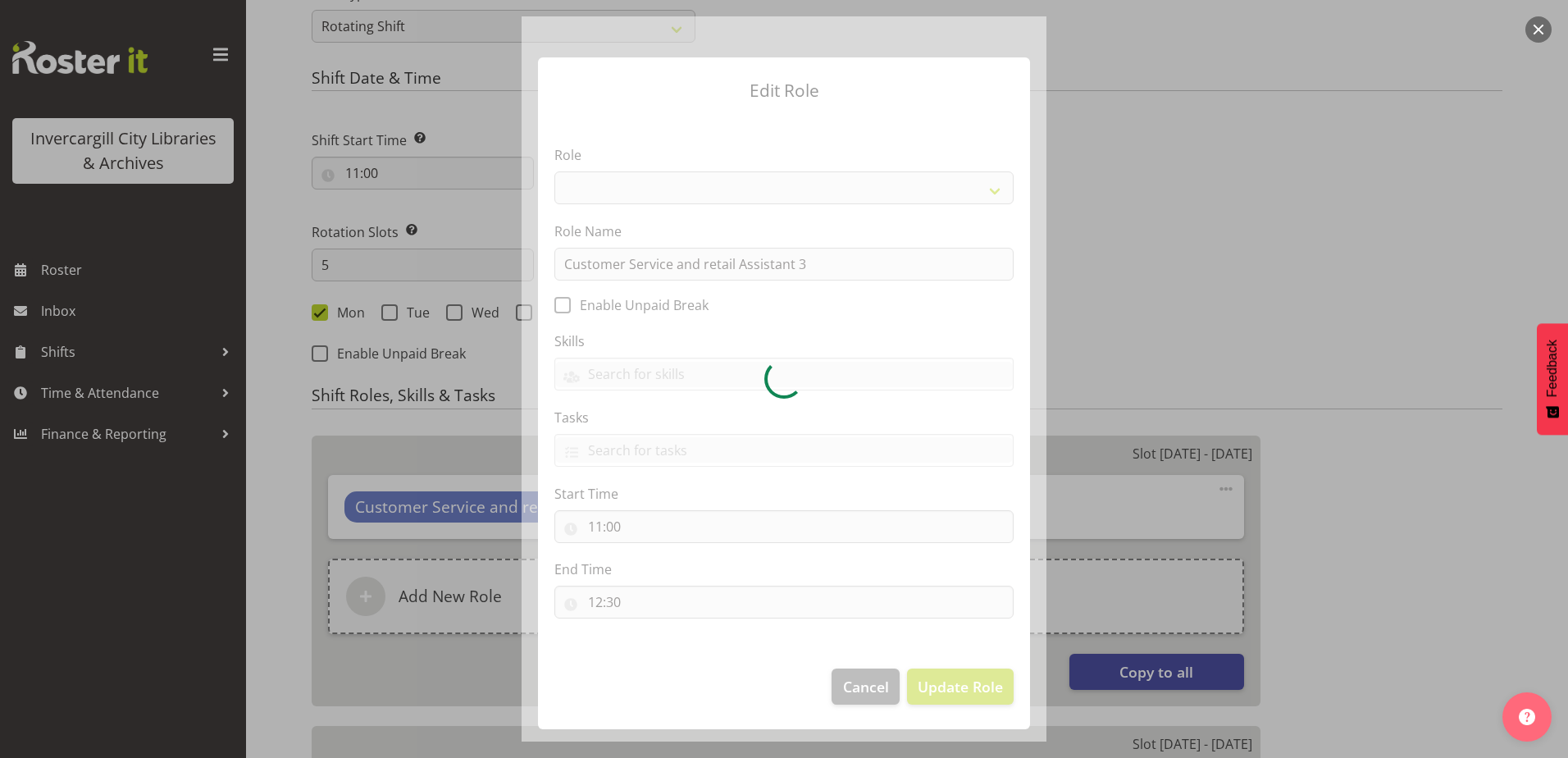
select select "1535"
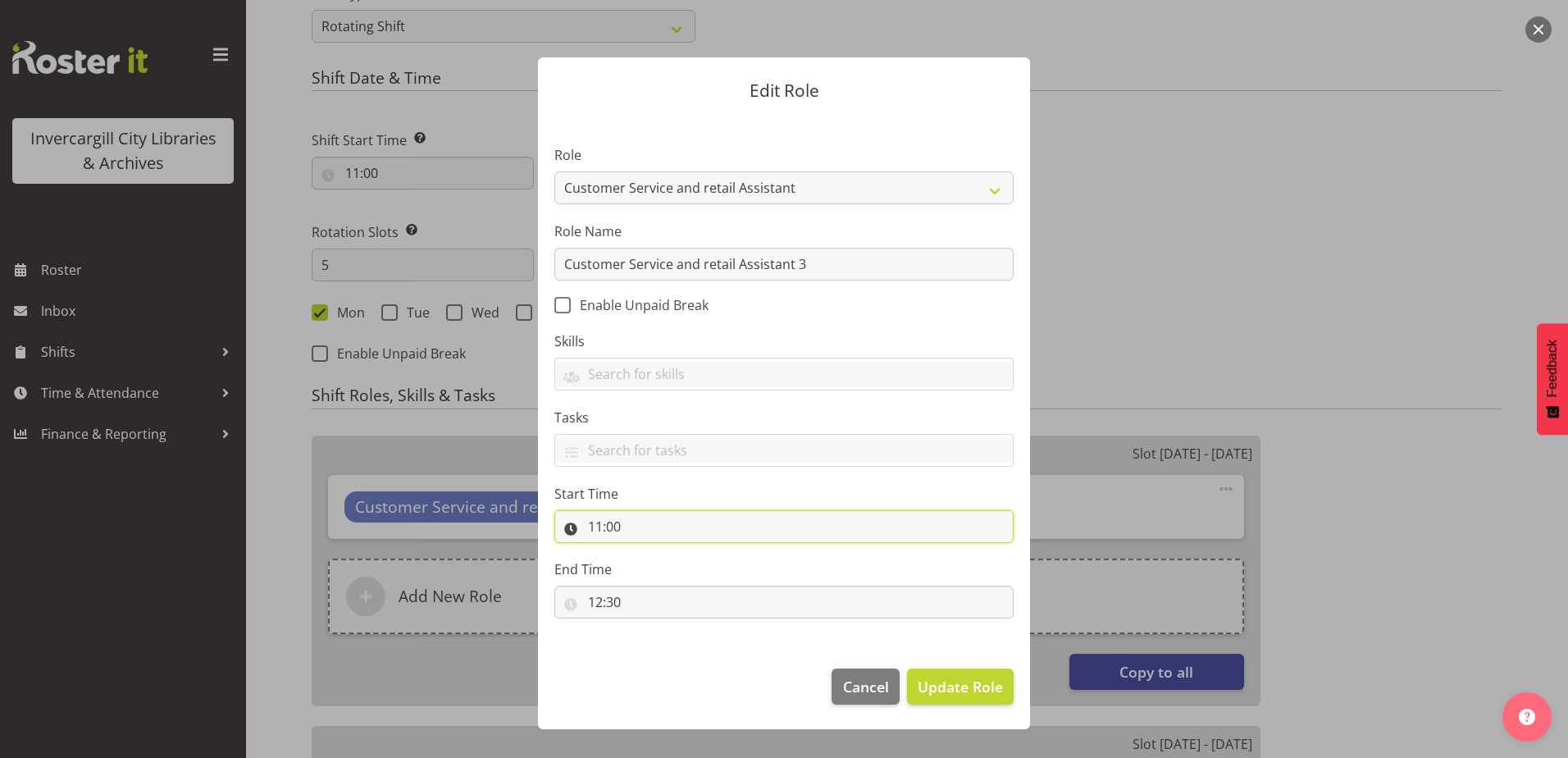
click at [620, 529] on input "11:00" at bounding box center [784, 526] width 460 height 33
click at [659, 579] on select "00 01 02 03 04 05 06 07 08 09 10 11 12 13 14 15 16 17 18 19 20 21 22 23" at bounding box center [667, 569] width 37 height 33
select select "15"
click at [648, 553] on select "00 01 02 03 04 05 06 07 08 09 10 11 12 13 14 15 16 17 18 19 20 21 22 23" at bounding box center [667, 569] width 37 height 33
type input "15:00"
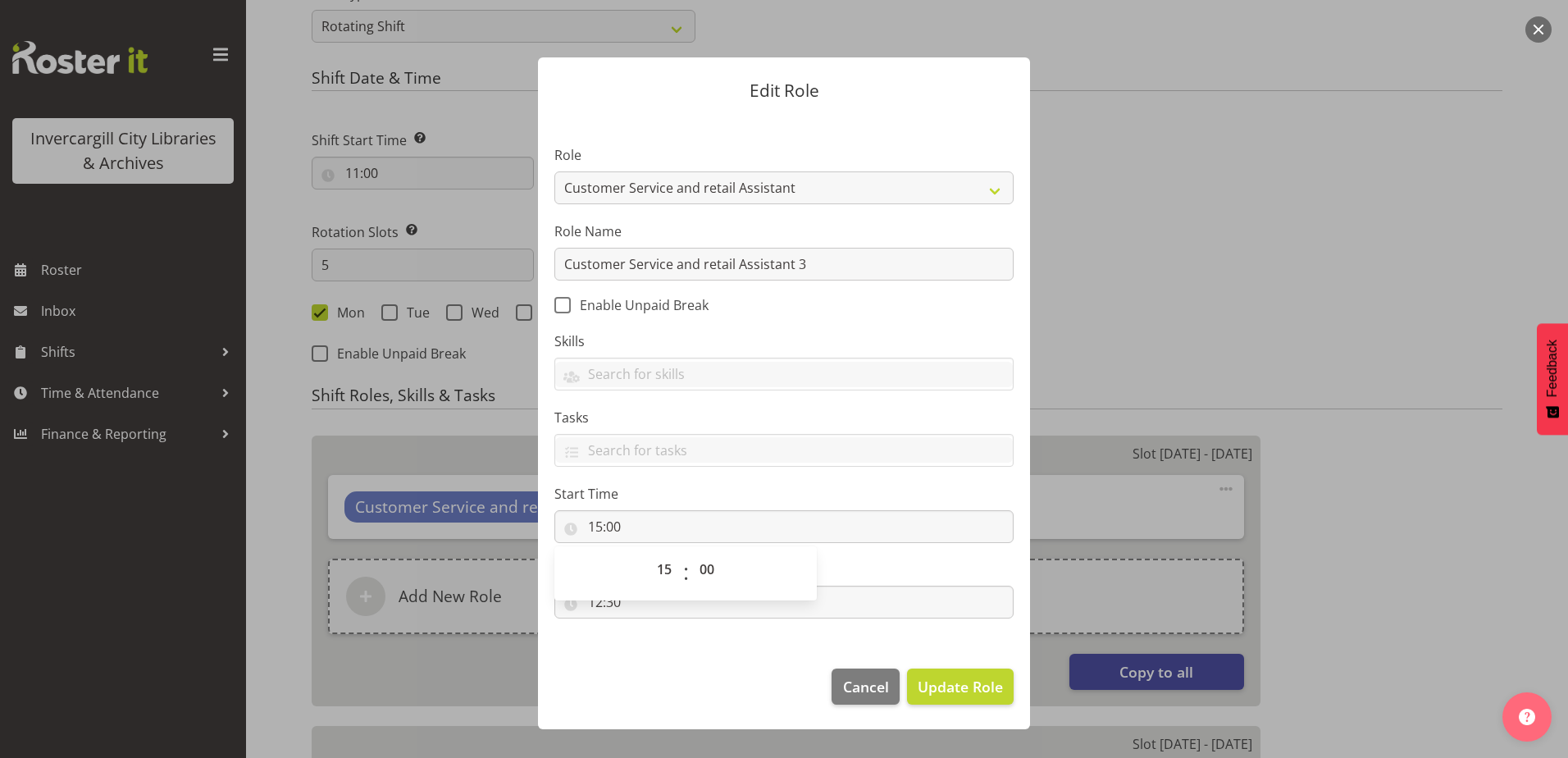
drag, startPoint x: 666, startPoint y: 657, endPoint x: 620, endPoint y: 635, distance: 51.0
click at [660, 654] on footer "Cancel Update Role" at bounding box center [784, 690] width 492 height 77
click at [602, 607] on input "12:30" at bounding box center [784, 602] width 460 height 33
click at [662, 647] on select "00 01 02 03 04 05 06 07 08 09 10 11 12 13 14 15 16 17 18 19 20 21 22 23" at bounding box center [667, 644] width 37 height 33
select select "0"
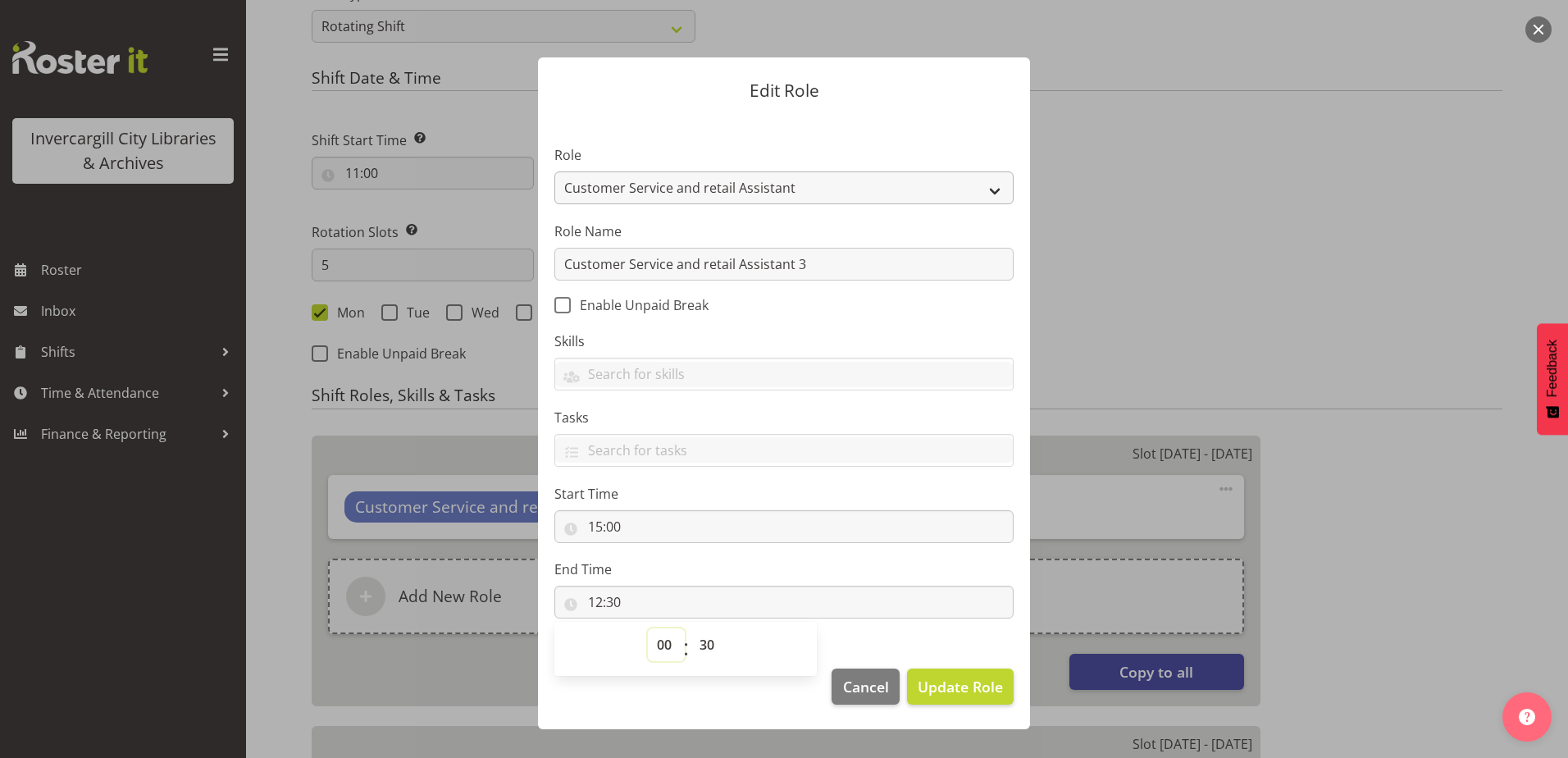
click at [648, 628] on select "00 01 02 03 04 05 06 07 08 09 10 11 12 13 14 15 16 17 18 19 20 21 22 23" at bounding box center [667, 644] width 37 height 33
type input "00:30"
click at [956, 674] on button "Update Role" at bounding box center [960, 686] width 107 height 36
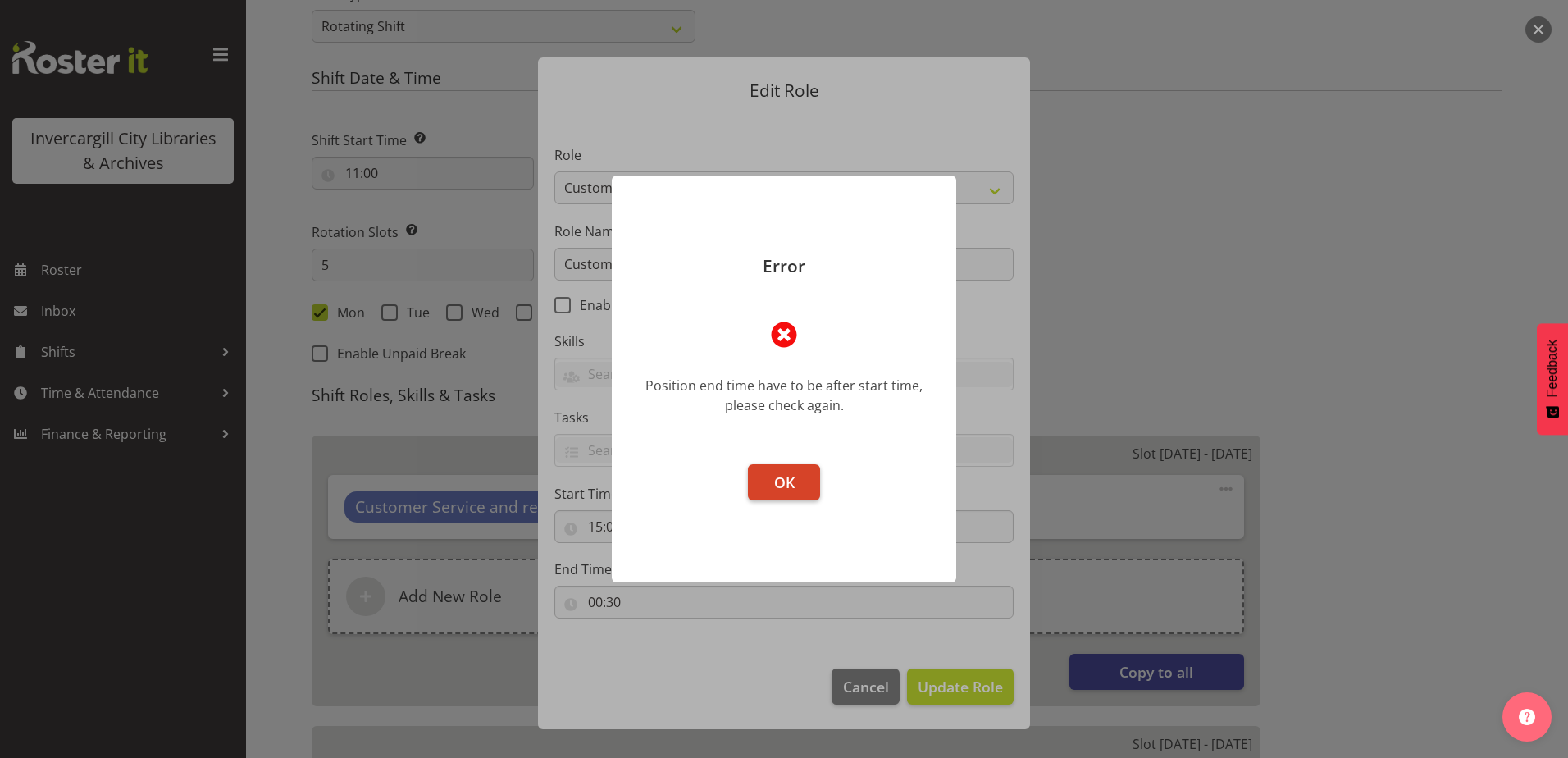
click at [804, 492] on button "OK" at bounding box center [783, 482] width 72 height 36
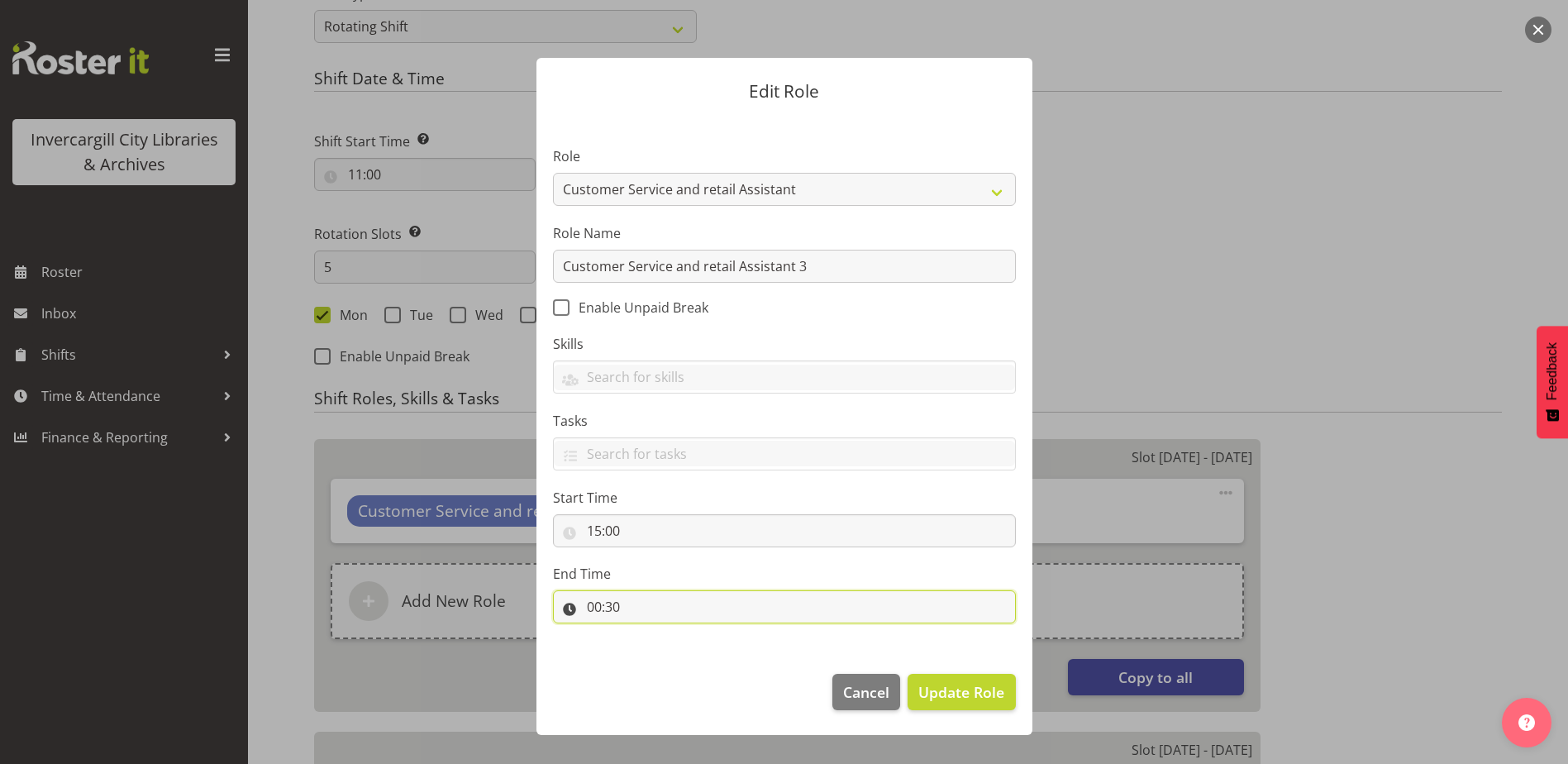
click at [602, 604] on input "00:30" at bounding box center [784, 606] width 463 height 33
click at [667, 639] on select "00 01 02 03 04 05 06 07 08 09 10 11 12 13 14 15 16 17 18 19 20 21 22 23" at bounding box center [666, 649] width 38 height 33
select select "17"
click at [647, 633] on select "00 01 02 03 04 05 06 07 08 09 10 11 12 13 14 15 16 17 18 19 20 21 22 23" at bounding box center [666, 649] width 38 height 33
type input "17:30"
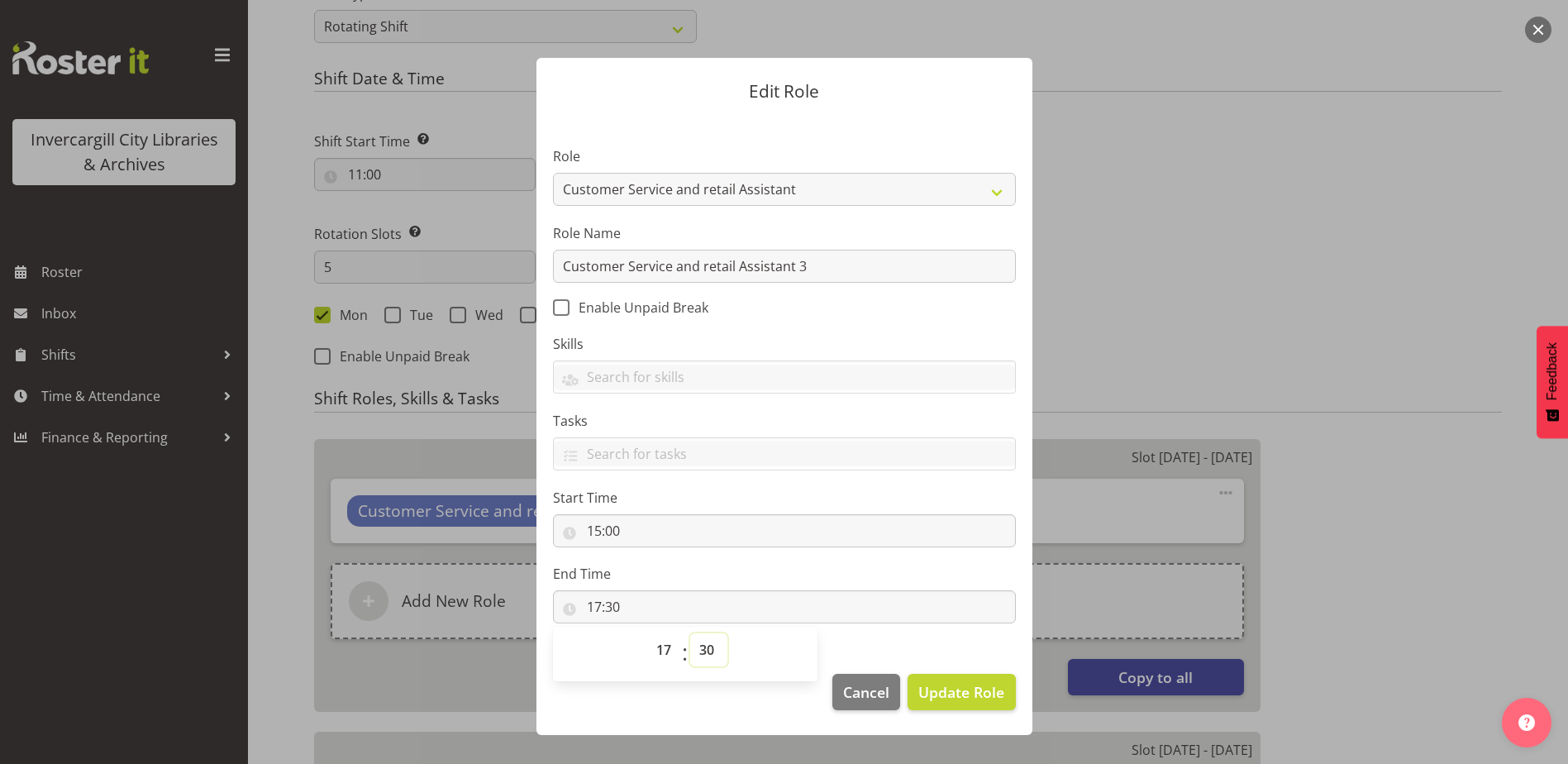
click at [704, 648] on select "00 01 02 03 04 05 06 07 08 09 10 11 12 13 14 15 16 17 18 19 20 21 22 23 24 25 2…" at bounding box center [709, 649] width 38 height 33
select select "0"
click at [690, 633] on select "00 01 02 03 04 05 06 07 08 09 10 11 12 13 14 15 16 17 18 19 20 21 22 23 24 25 2…" at bounding box center [709, 649] width 38 height 33
type input "17:00"
click at [987, 687] on span "Update Role" at bounding box center [961, 691] width 86 height 21
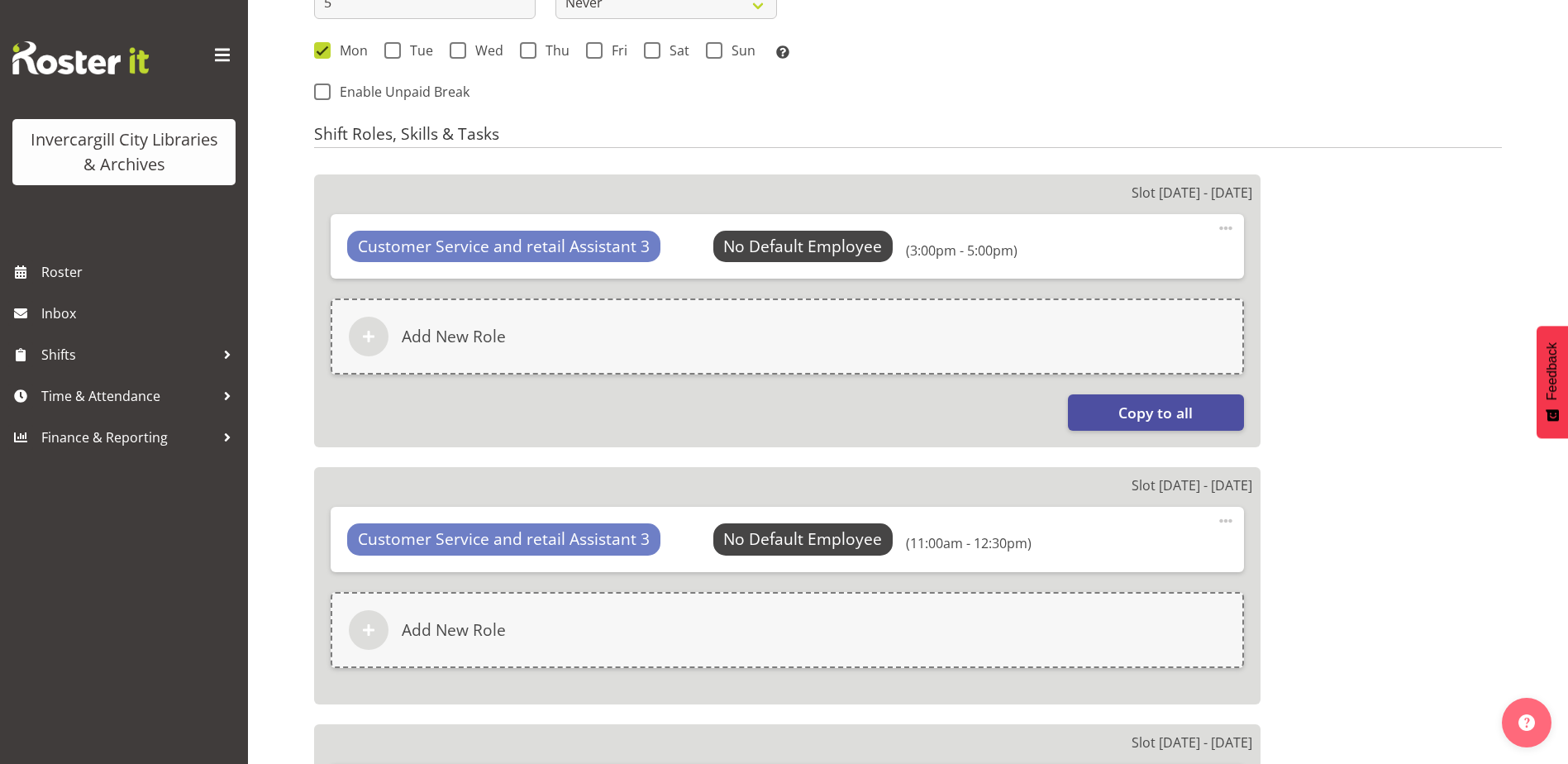
scroll to position [1058, 0]
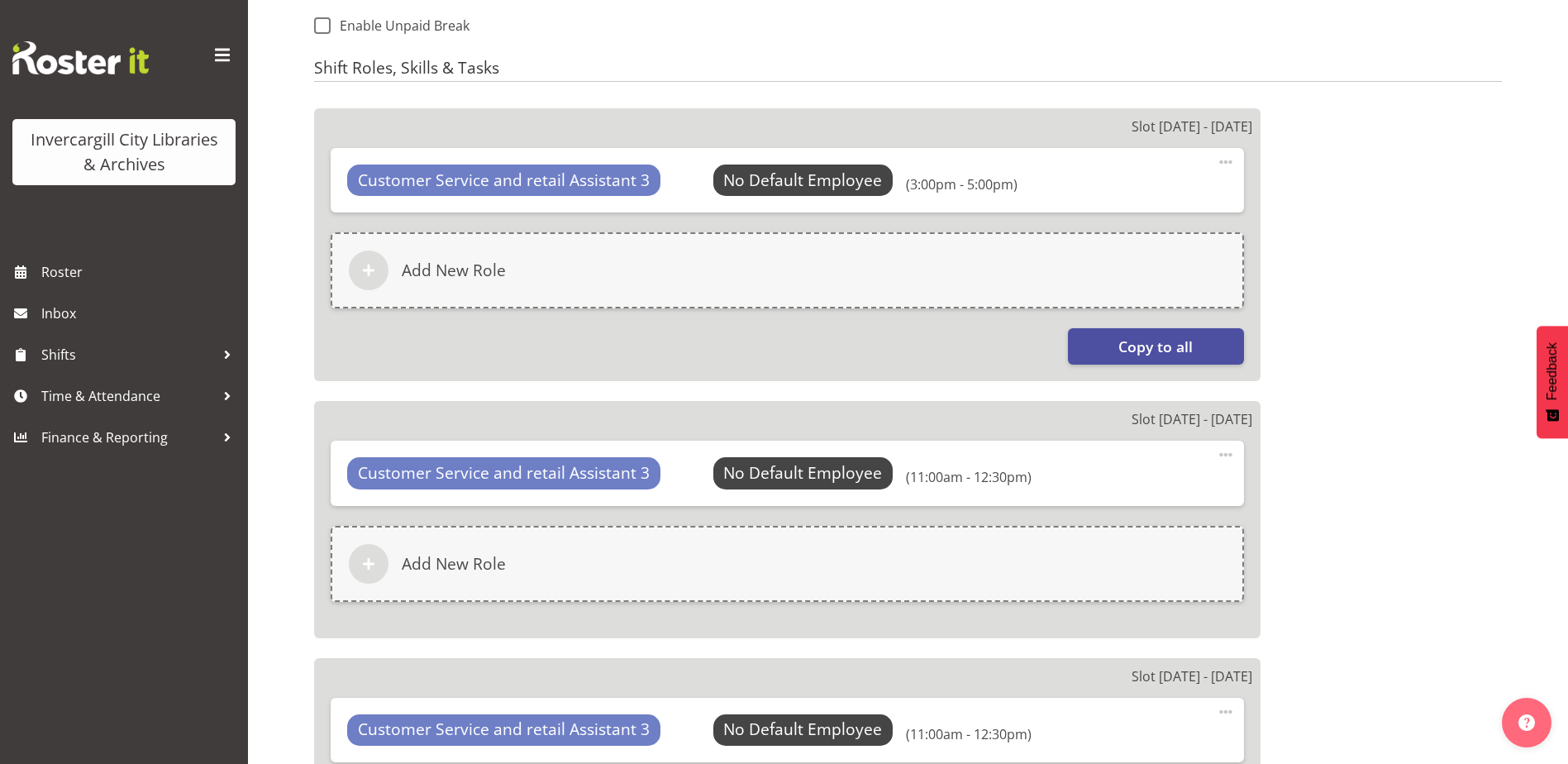
click at [1230, 455] on span at bounding box center [1226, 454] width 20 height 20
click at [1094, 498] on link "Edit" at bounding box center [1156, 494] width 159 height 30
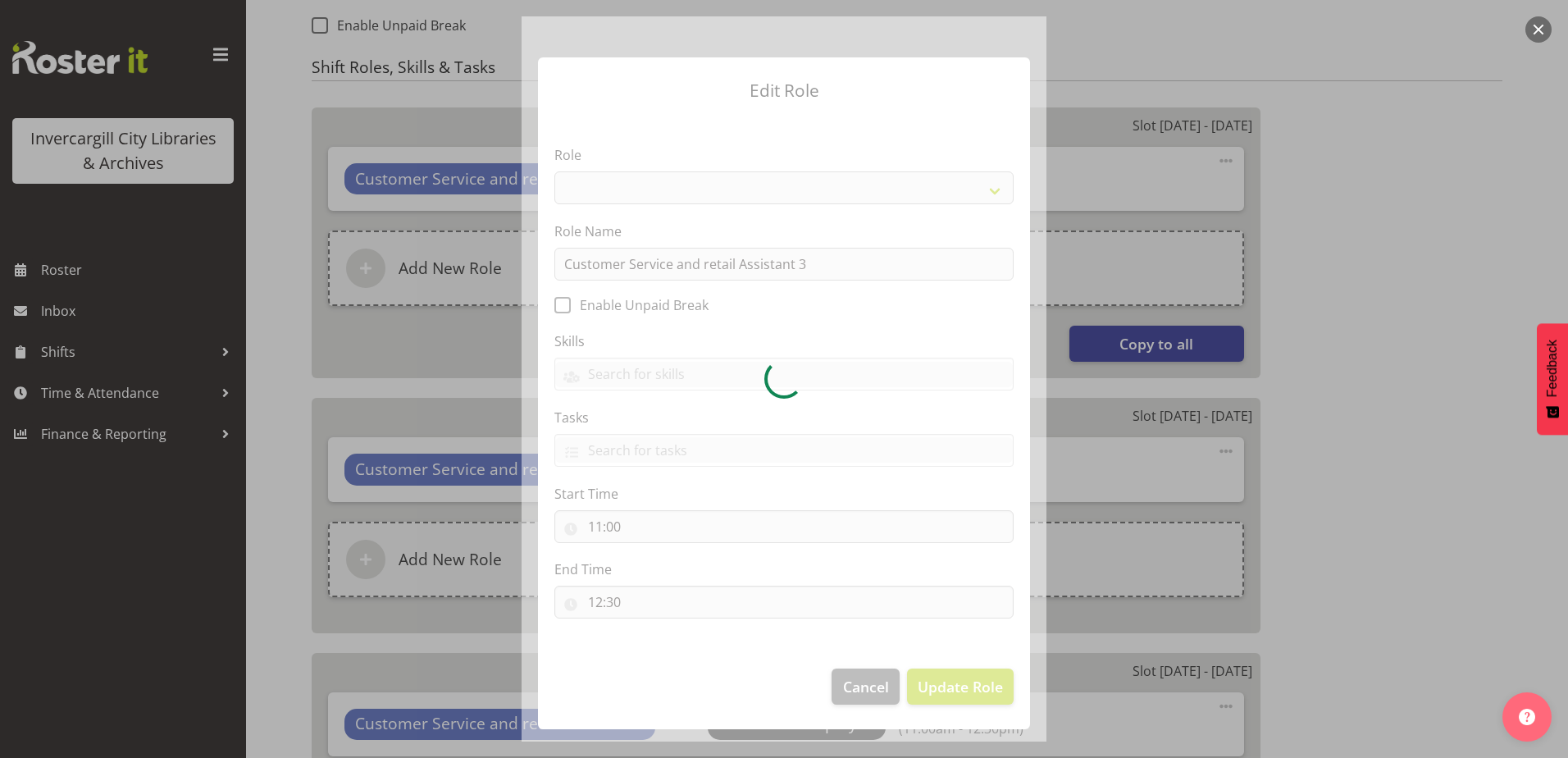
select select "1535"
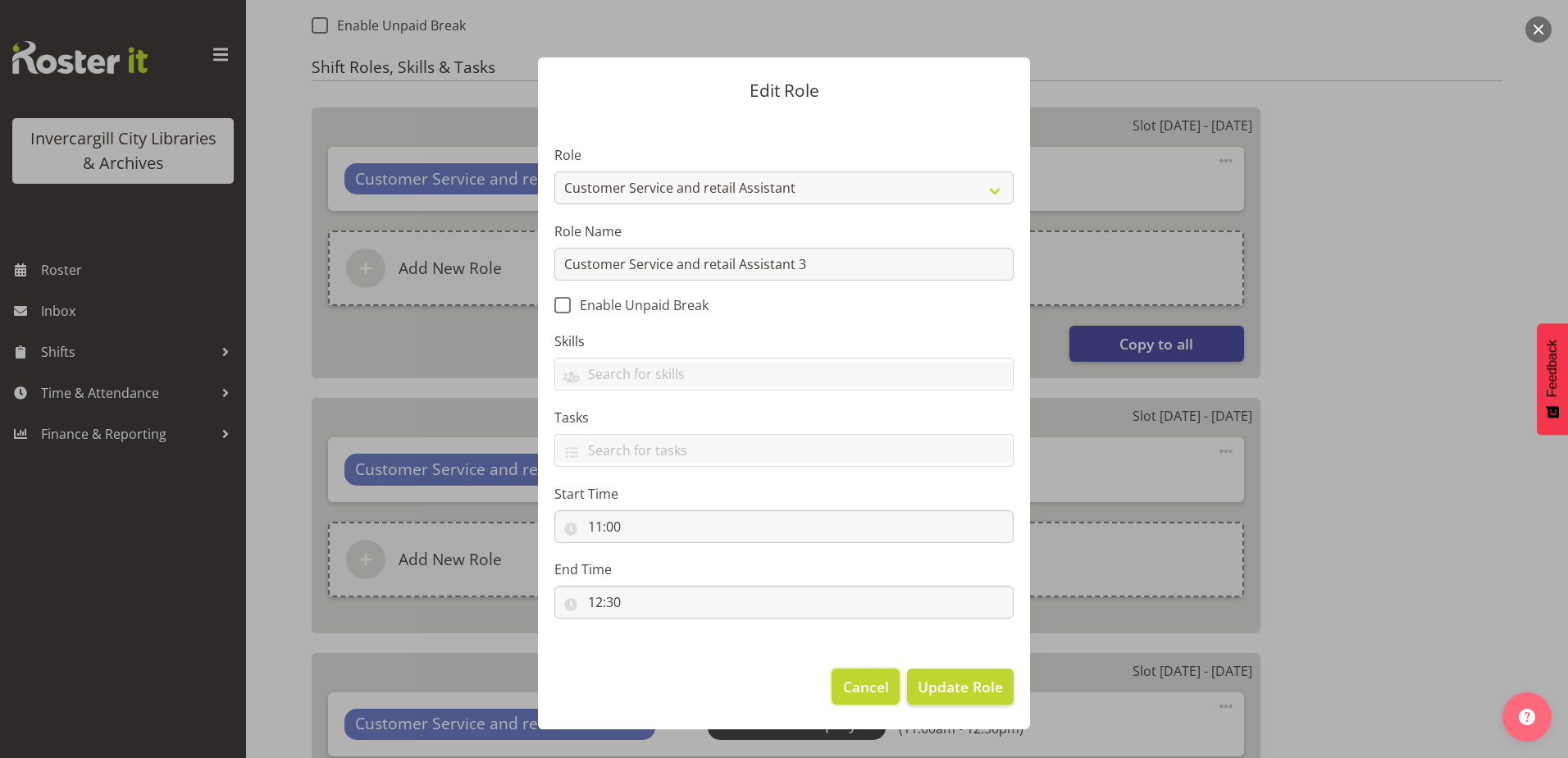
click at [858, 687] on span "Cancel" at bounding box center [867, 686] width 46 height 21
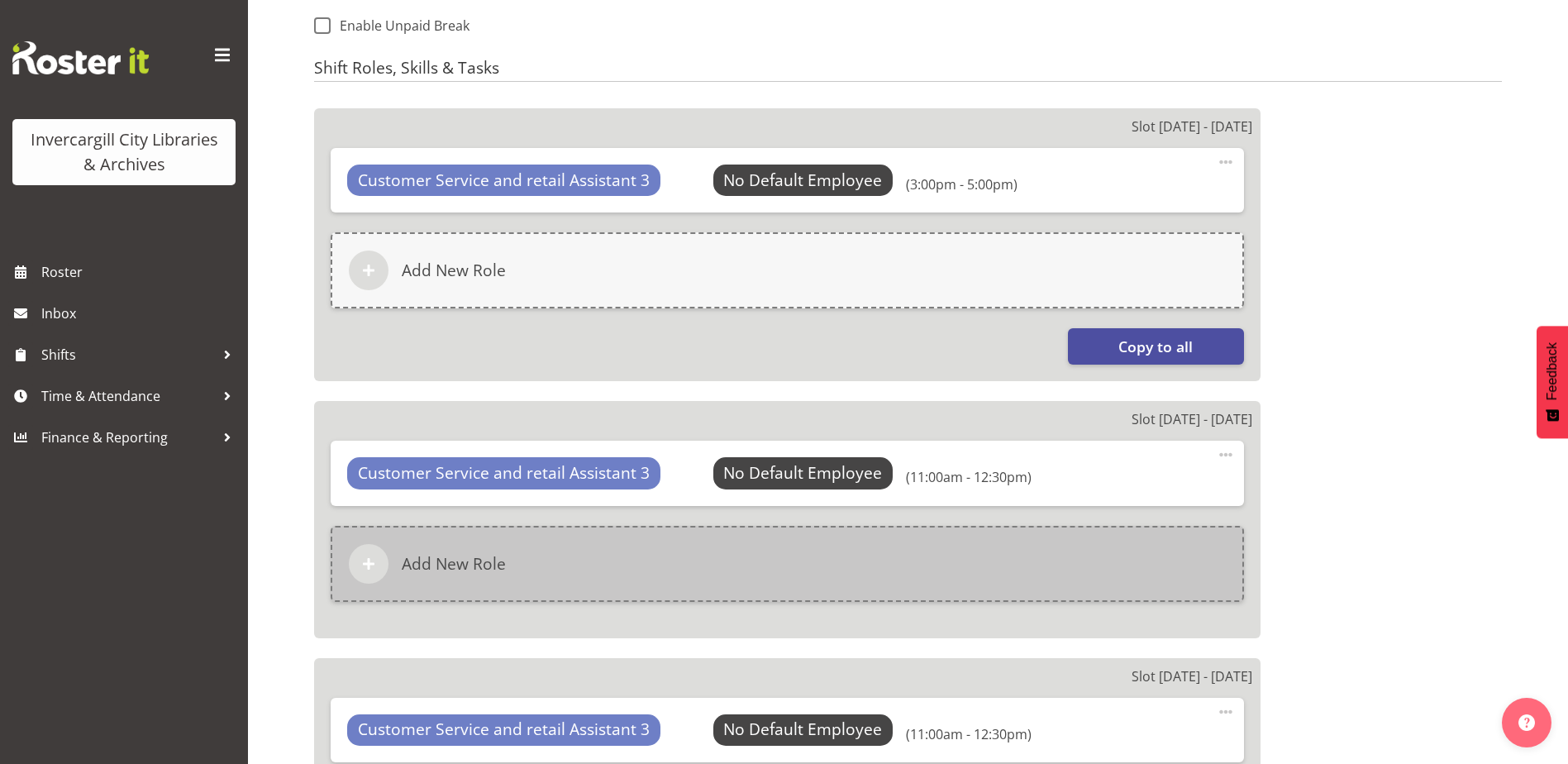
click at [461, 549] on div "Add New Role" at bounding box center [788, 563] width 914 height 76
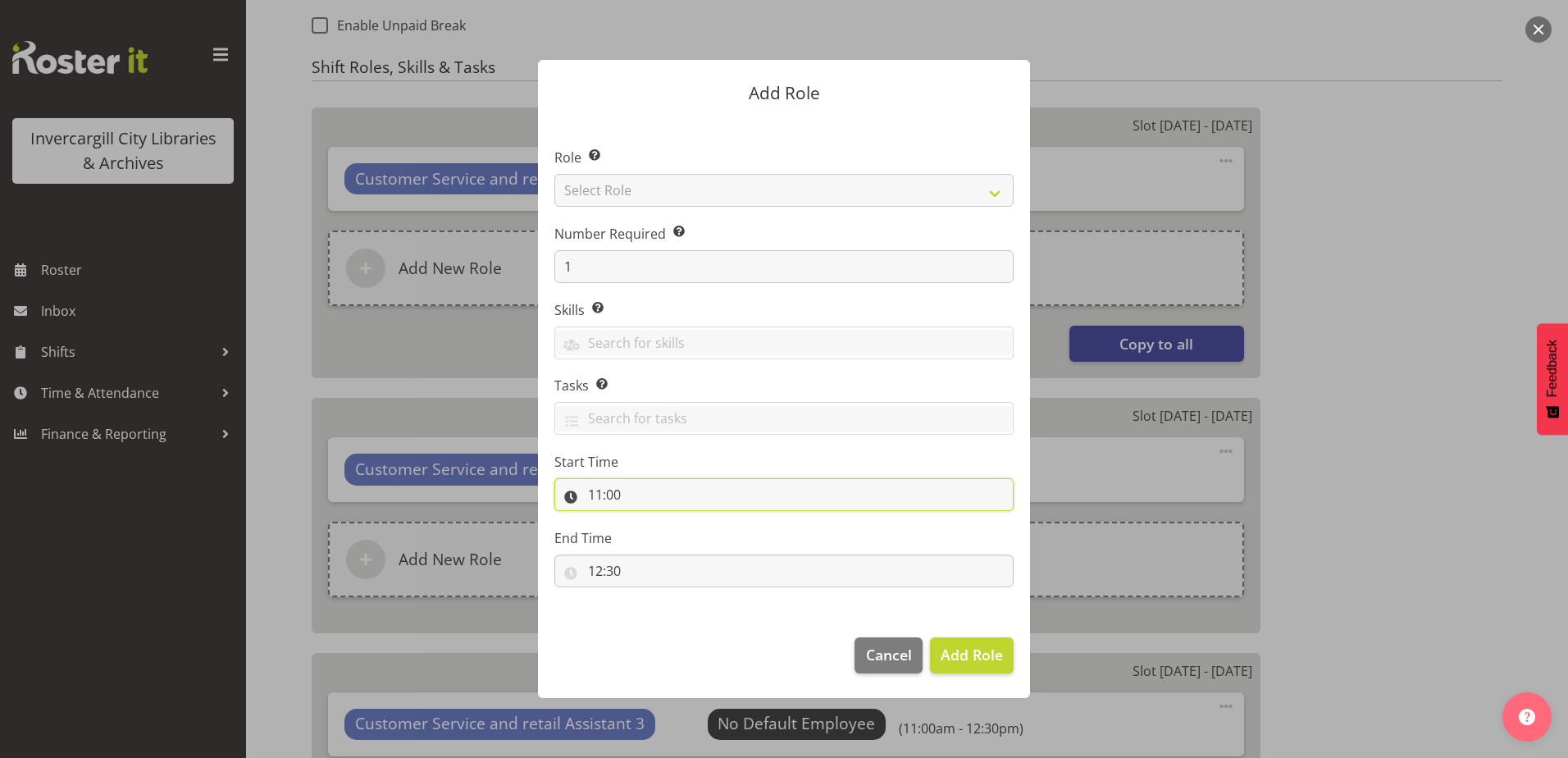
click at [625, 493] on input "11:00" at bounding box center [784, 494] width 460 height 33
click at [660, 535] on select "00 01 02 03 04 05 06 07 08 09 10 11 12 13 14 15 16 17 18 19 20 21 22 23" at bounding box center [667, 537] width 37 height 33
select select "13"
click at [648, 521] on select "00 01 02 03 04 05 06 07 08 09 10 11 12 13 14 15 16 17 18 19 20 21 22 23" at bounding box center [667, 537] width 37 height 33
type input "13:00"
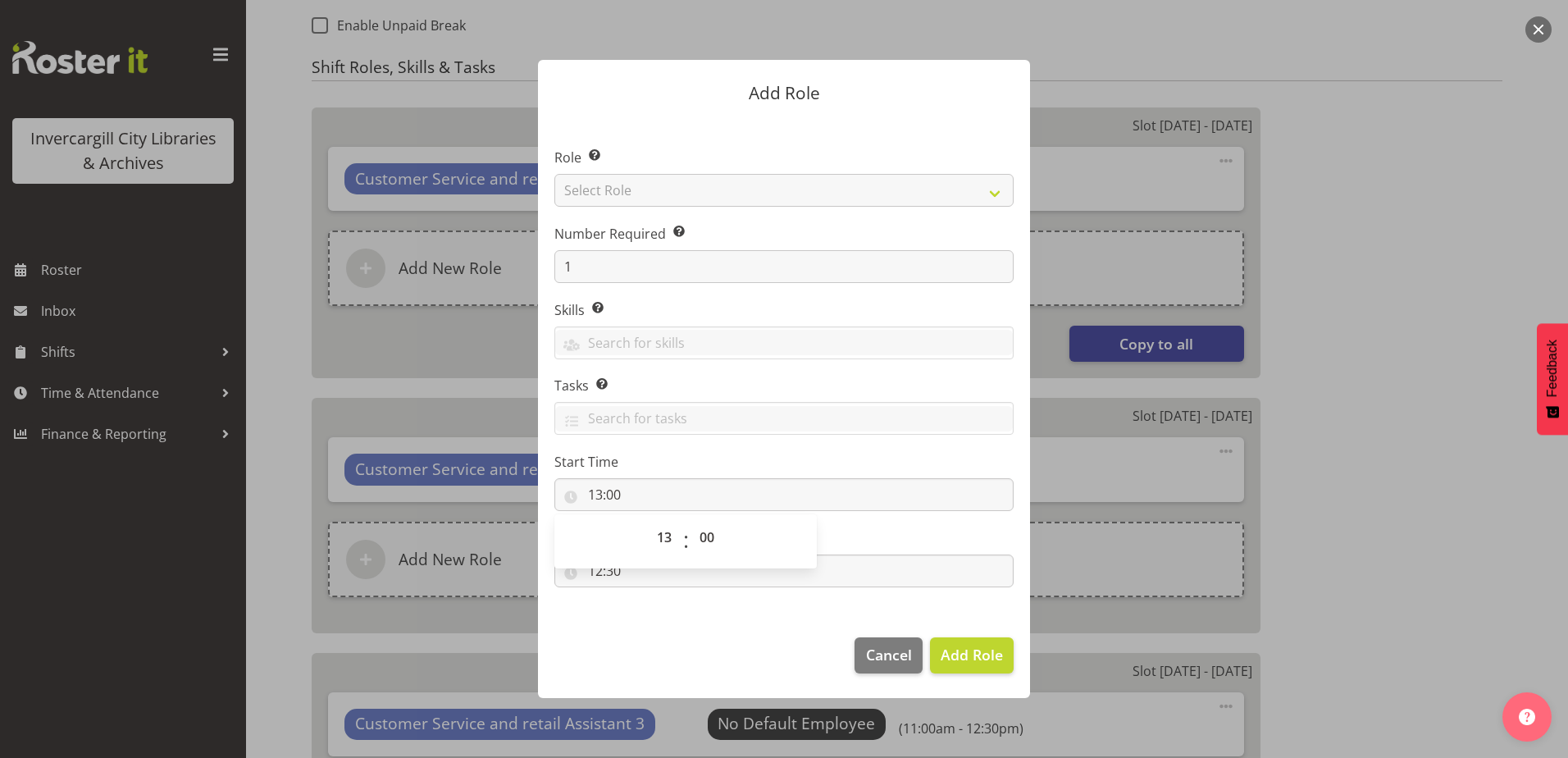
click at [693, 614] on section "Role Select the role you wish to add to the shift. Select Role 1st floor desk A…" at bounding box center [784, 369] width 492 height 502
click at [610, 571] on input "12:30" at bounding box center [784, 570] width 460 height 33
click at [662, 610] on select "00 01 02 03 04 05 06 07 08 09 10 11 12 13 14 15 16 17 18 19 20 21 22 23" at bounding box center [667, 613] width 37 height 33
select select "15"
click at [648, 597] on select "00 01 02 03 04 05 06 07 08 09 10 11 12 13 14 15 16 17 18 19 20 21 22 23" at bounding box center [667, 613] width 37 height 33
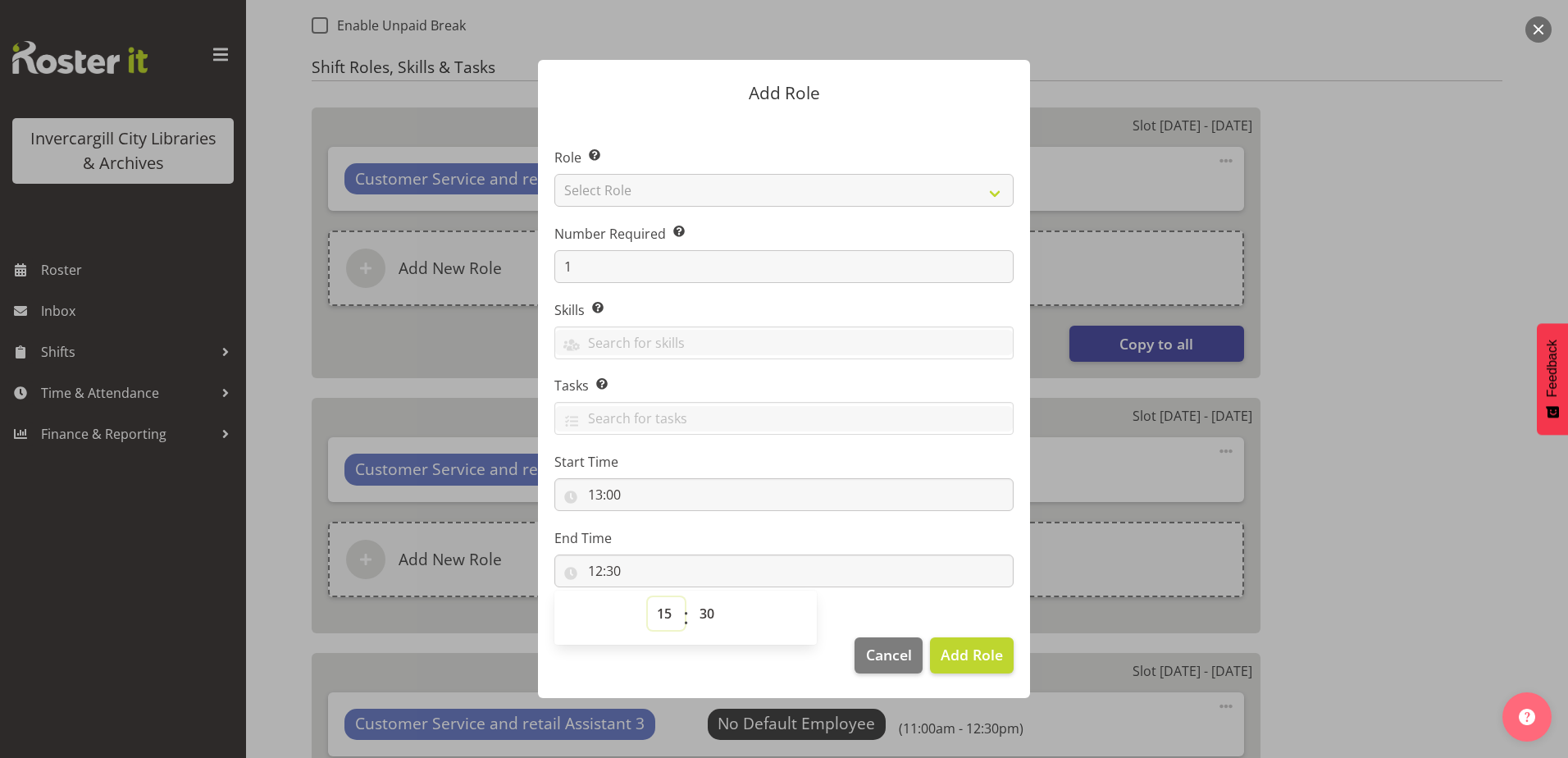
type input "15:30"
click at [716, 610] on select "00 01 02 03 04 05 06 07 08 09 10 11 12 13 14 15 16 17 18 19 20 21 22 23 24 25 2…" at bounding box center [709, 613] width 37 height 33
select select "0"
click at [691, 597] on select "00 01 02 03 04 05 06 07 08 09 10 11 12 13 14 15 16 17 18 19 20 21 22 23 24 25 2…" at bounding box center [709, 613] width 37 height 33
type input "15:00"
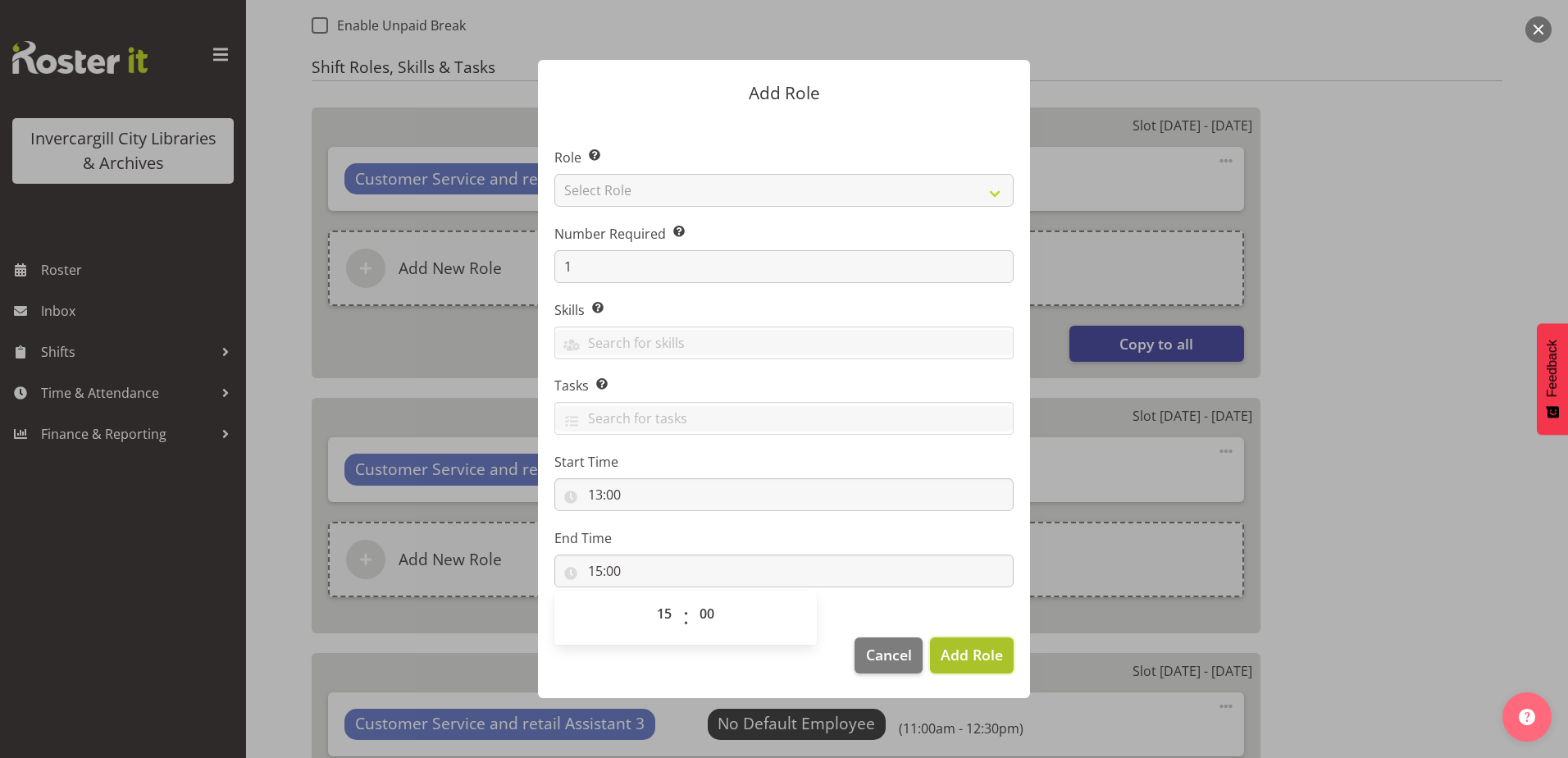
click at [986, 655] on span "Add Role" at bounding box center [972, 654] width 62 height 20
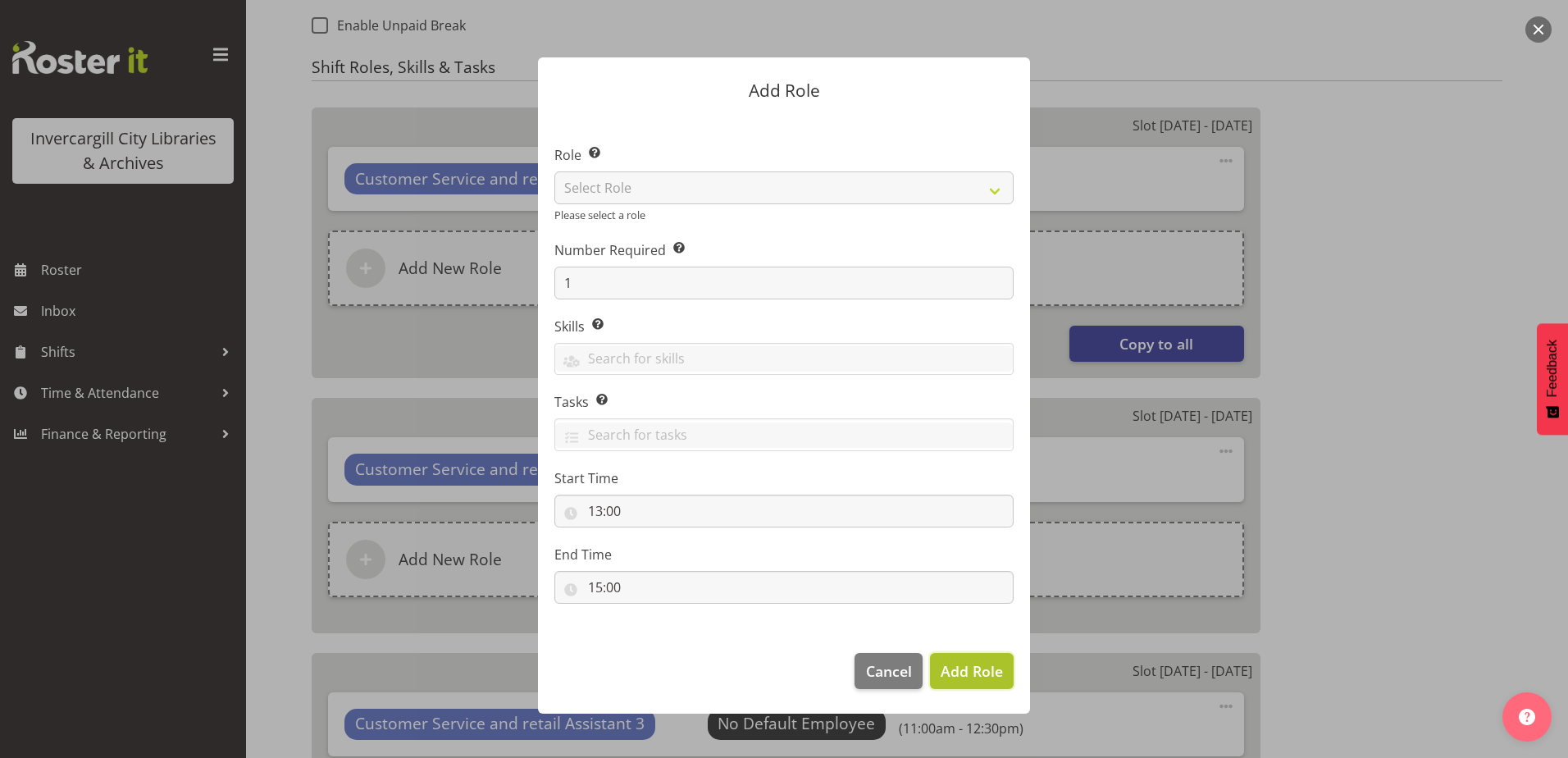
click at [982, 670] on span "Add Role" at bounding box center [972, 671] width 62 height 20
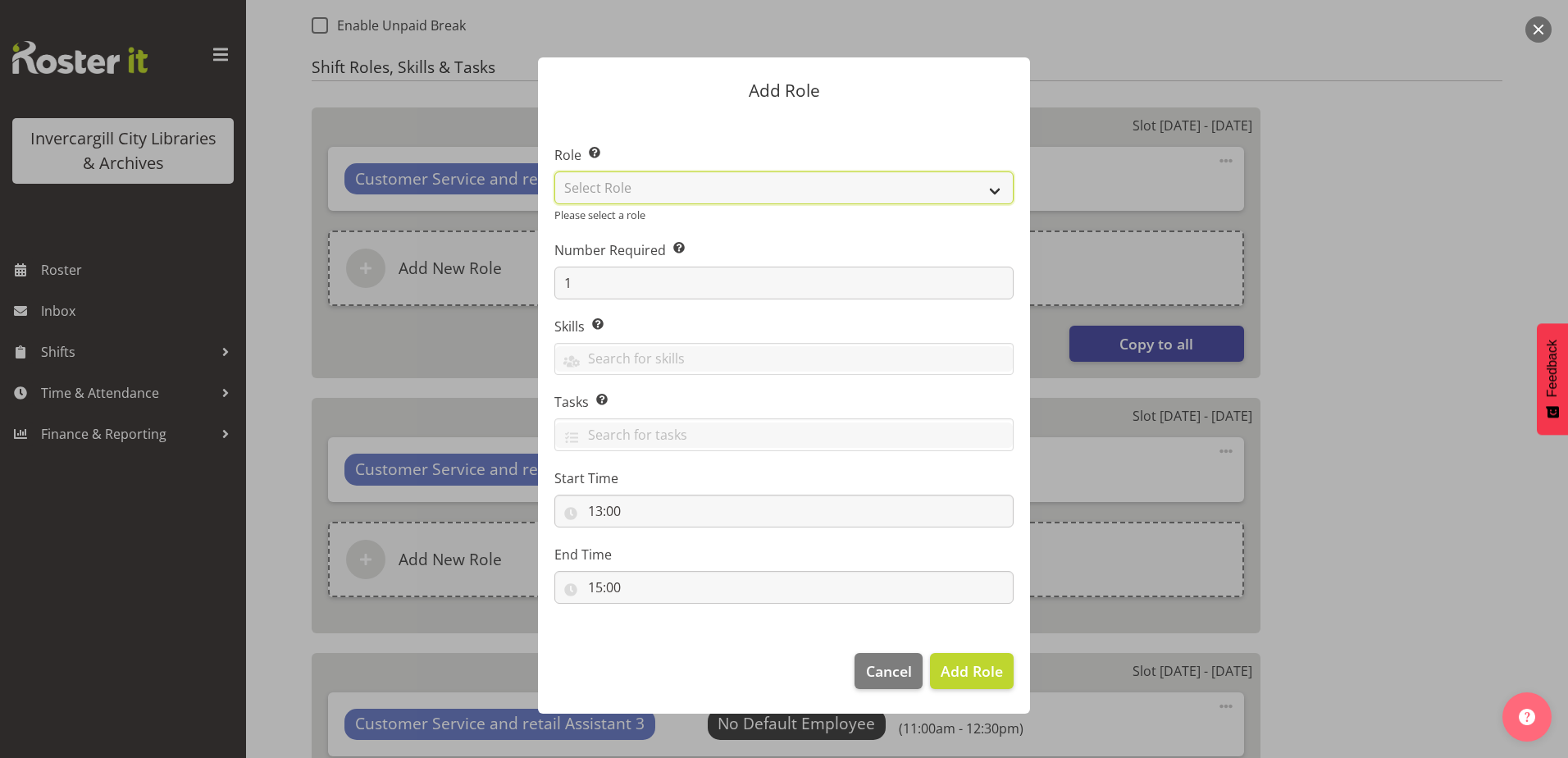
click at [820, 186] on select "Select Role 1st floor desk AQ operator Business Support Team member Casual Cust…" at bounding box center [784, 188] width 460 height 33
select select "1535"
click at [555, 174] on select "Select Role 1st floor desk AQ operator Business Support Team member Casual Cust…" at bounding box center [784, 188] width 460 height 33
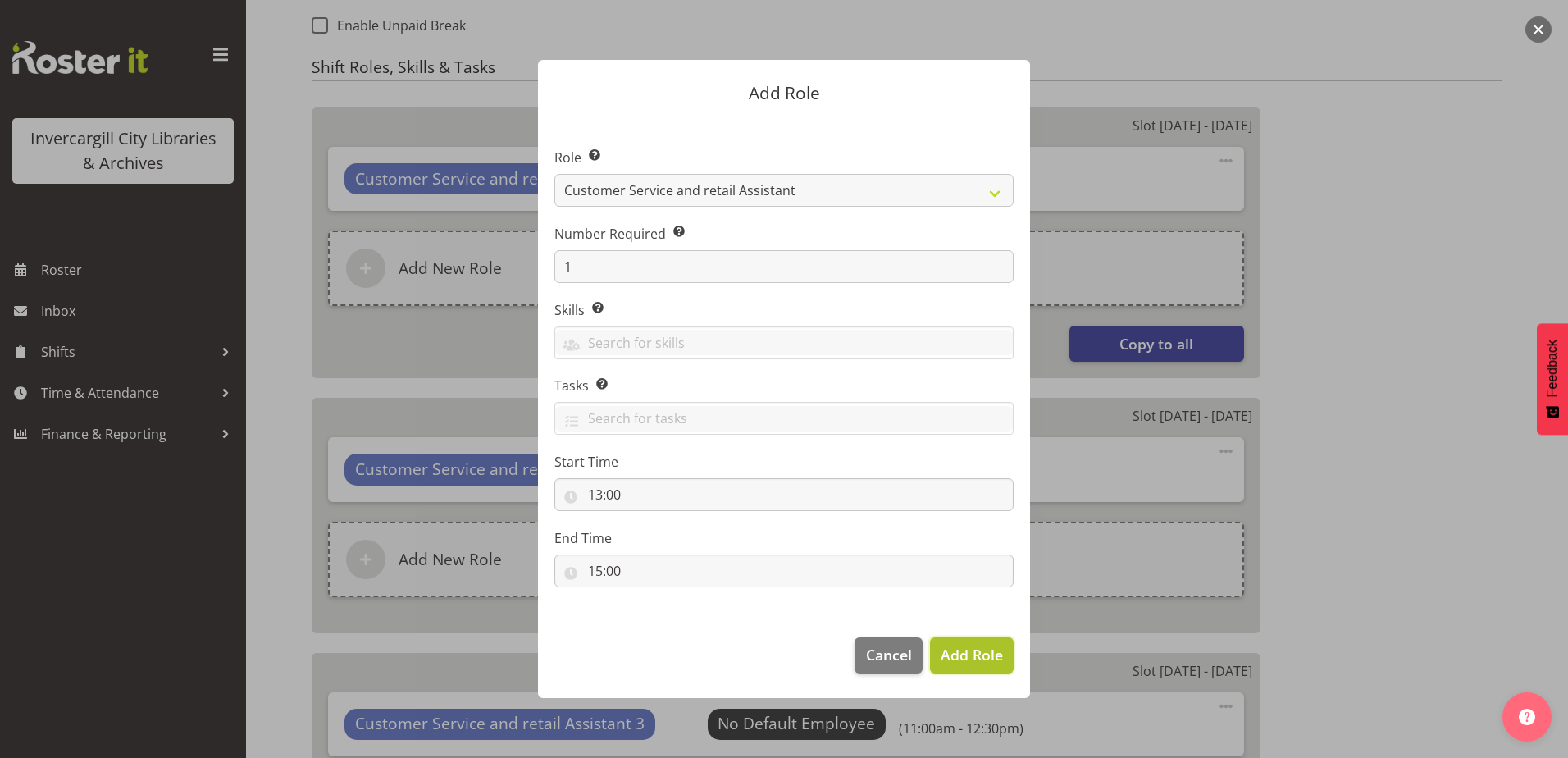
click at [953, 664] on span "Add Role" at bounding box center [972, 654] width 62 height 21
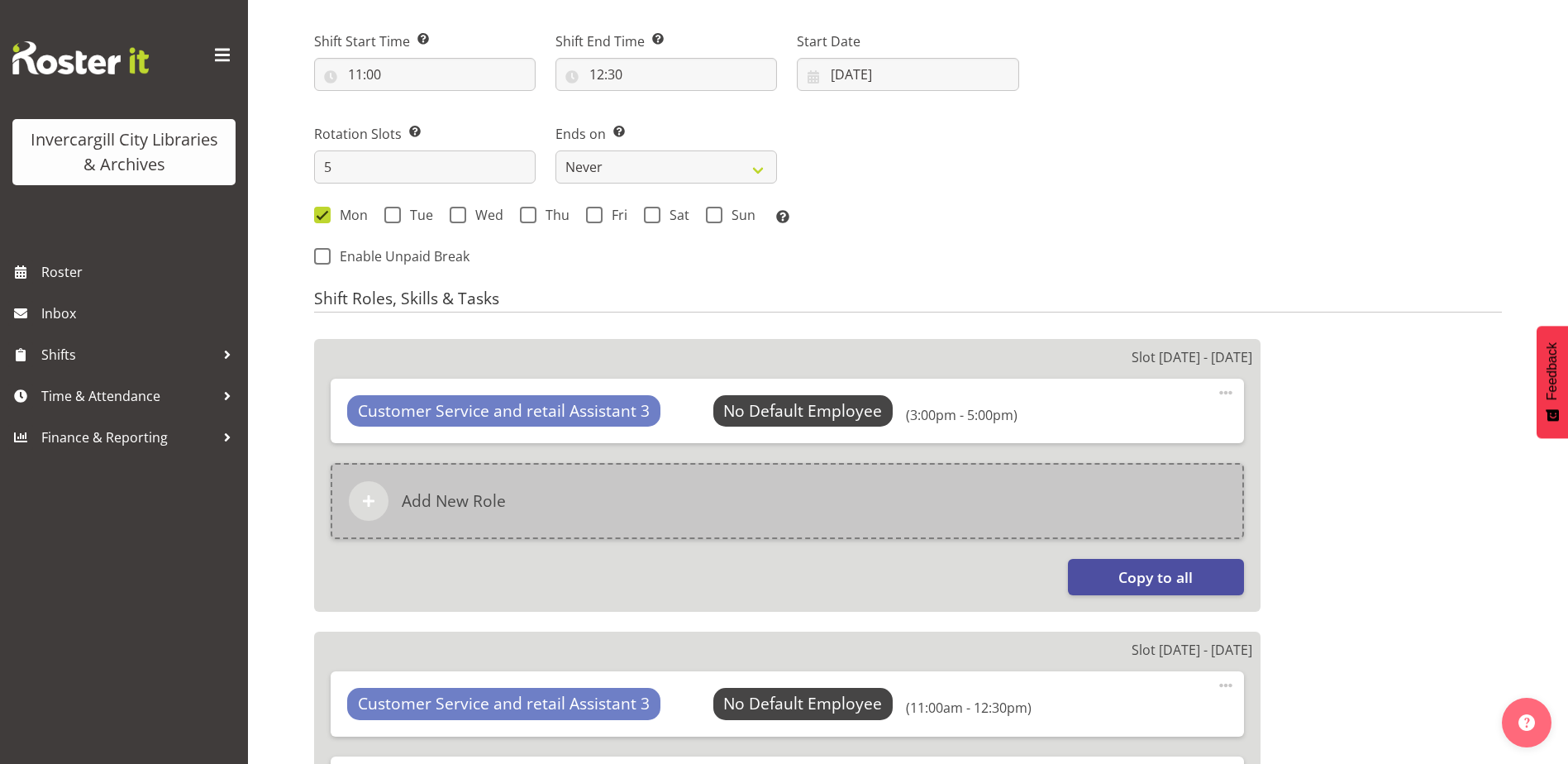
scroll to position [975, 0]
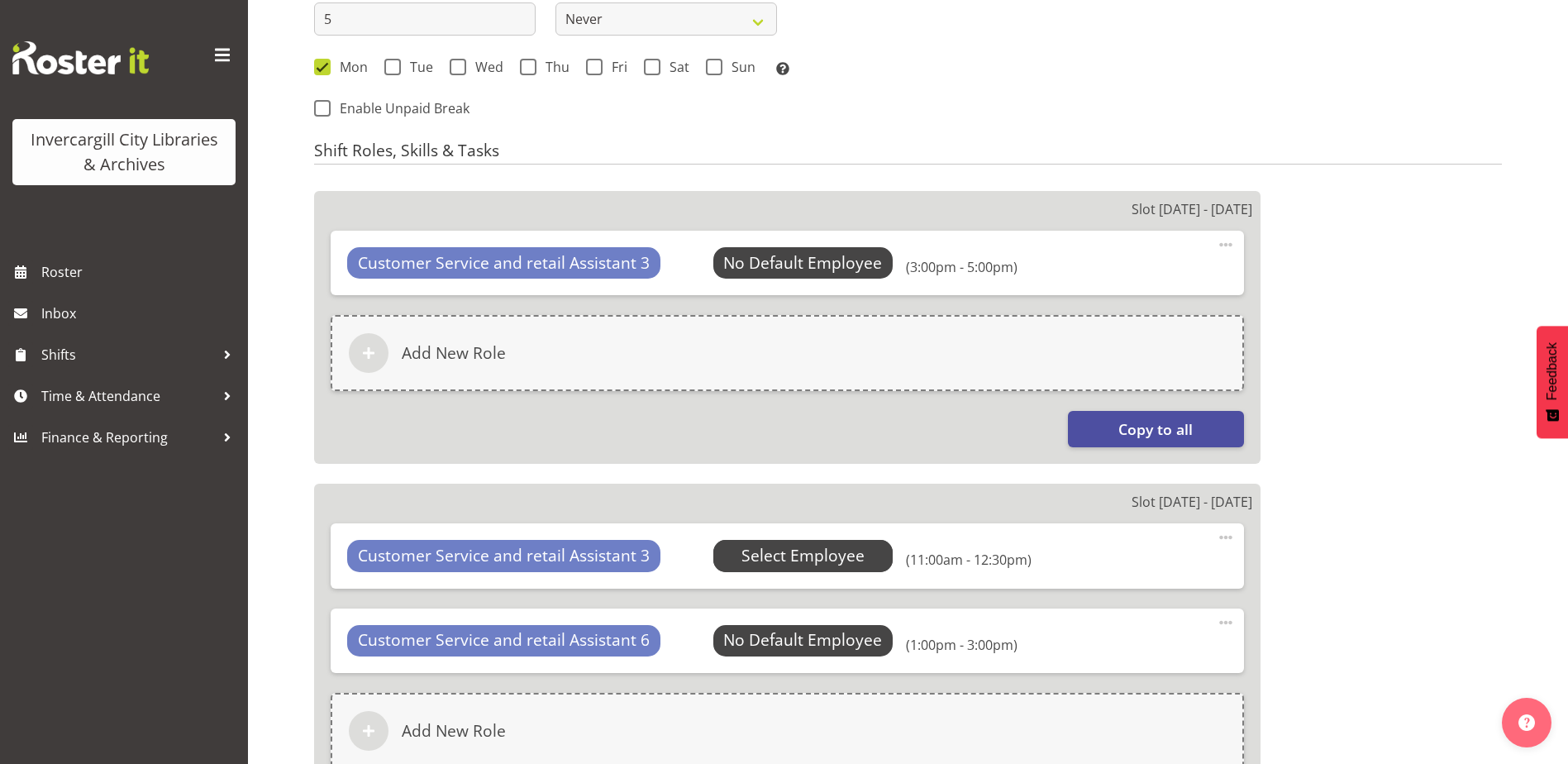
click at [0, 0] on span "Select Employee" at bounding box center [0, 0] width 0 height 0
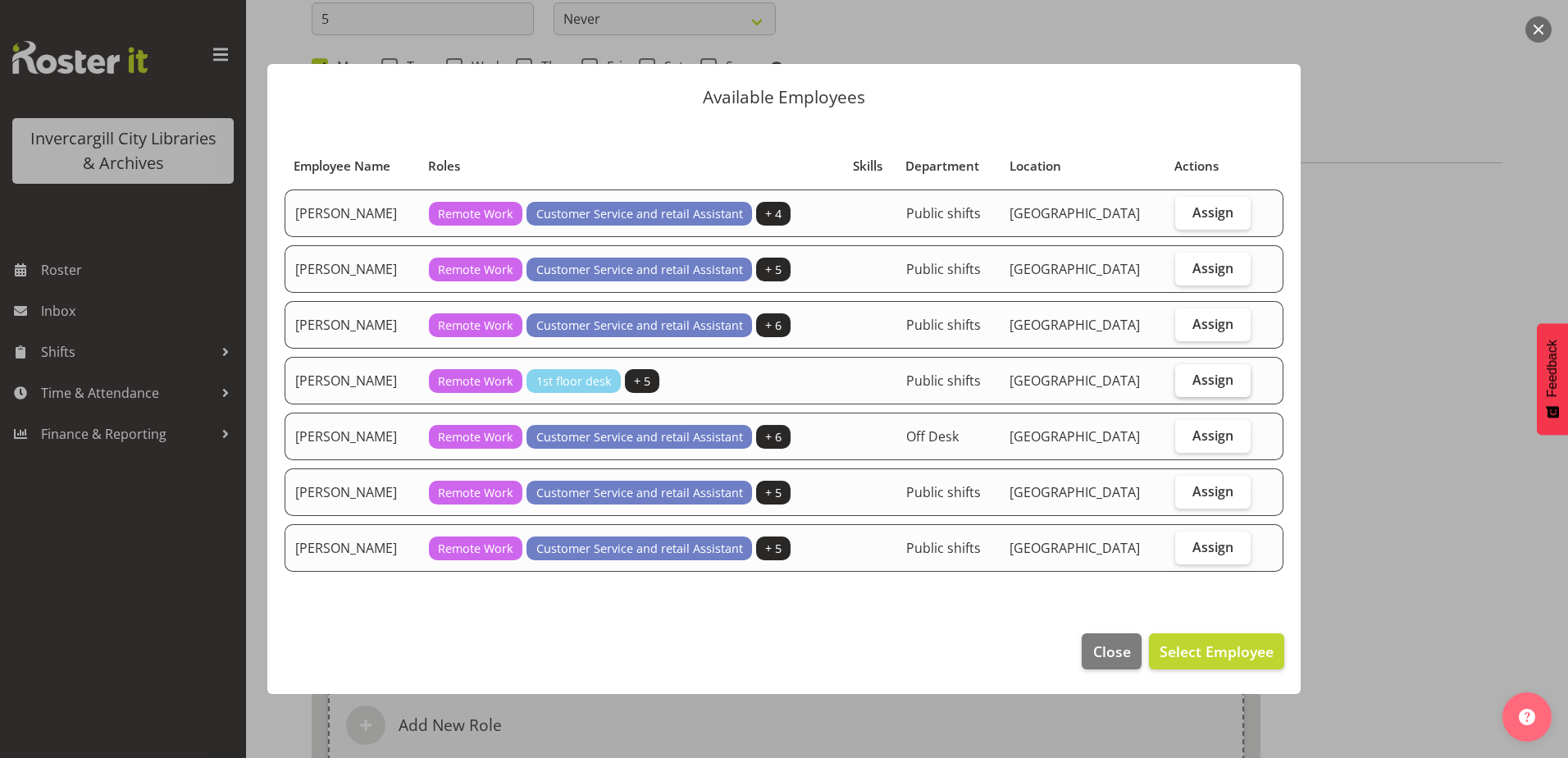
click at [1201, 374] on span "Assign" at bounding box center [1213, 379] width 41 height 16
click at [1186, 374] on input "Assign" at bounding box center [1180, 379] width 11 height 11
checkbox input "true"
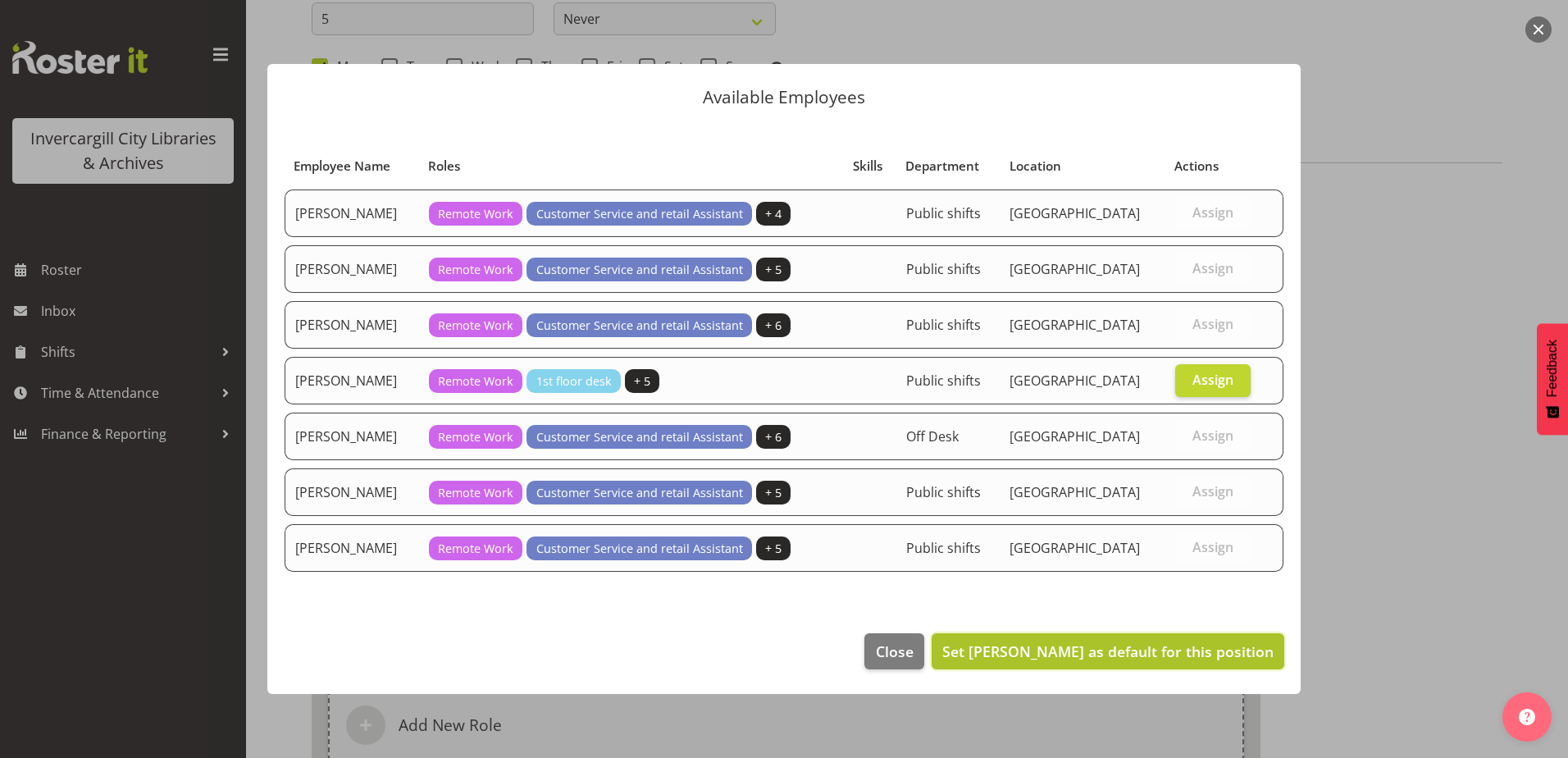
click at [1147, 649] on span "Set Mandy Stenton as default for this position" at bounding box center [1108, 651] width 332 height 20
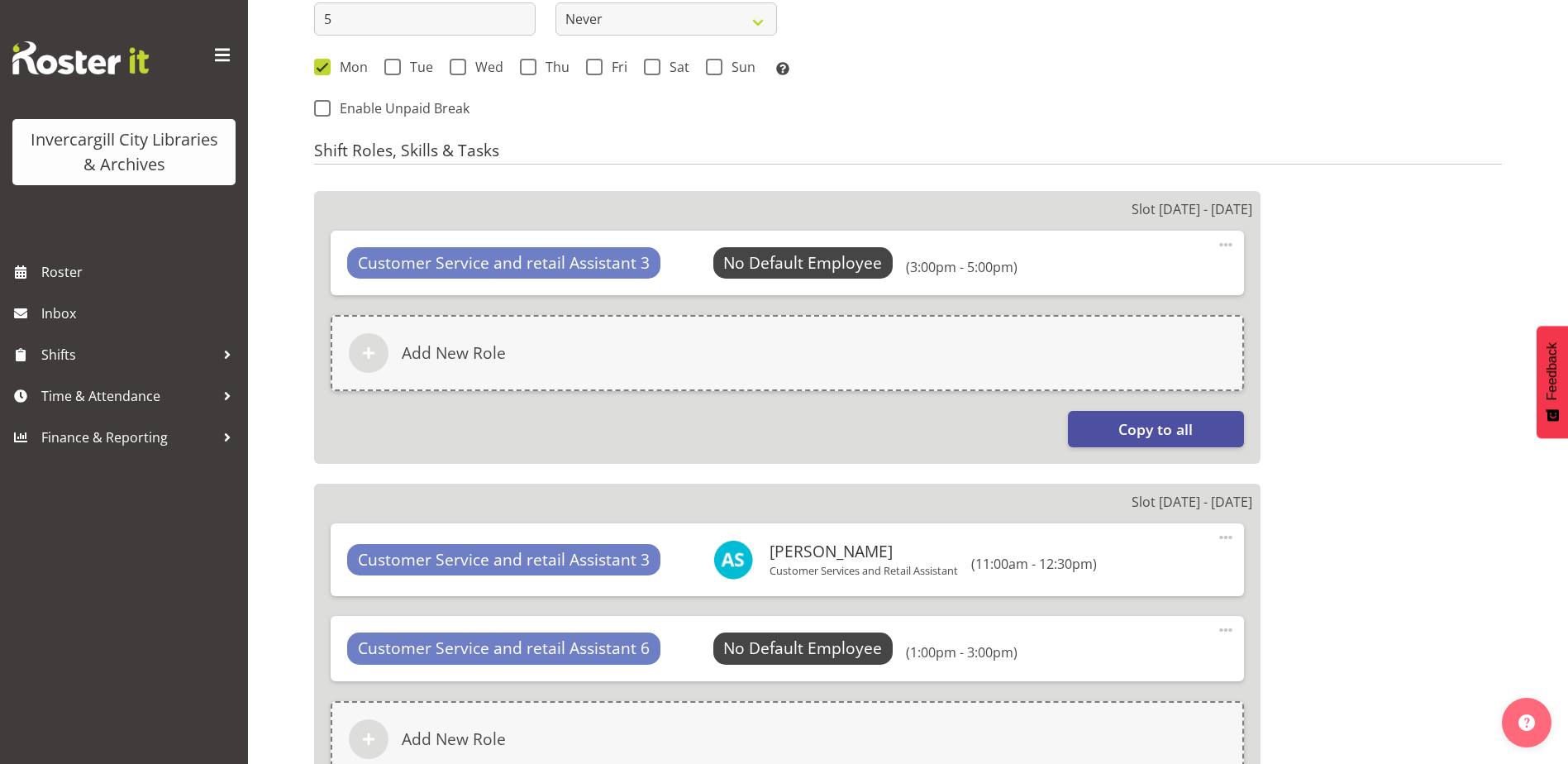
click at [1223, 246] on span at bounding box center [1226, 245] width 20 height 20
click at [1097, 312] on link "Delete" at bounding box center [1156, 313] width 159 height 30
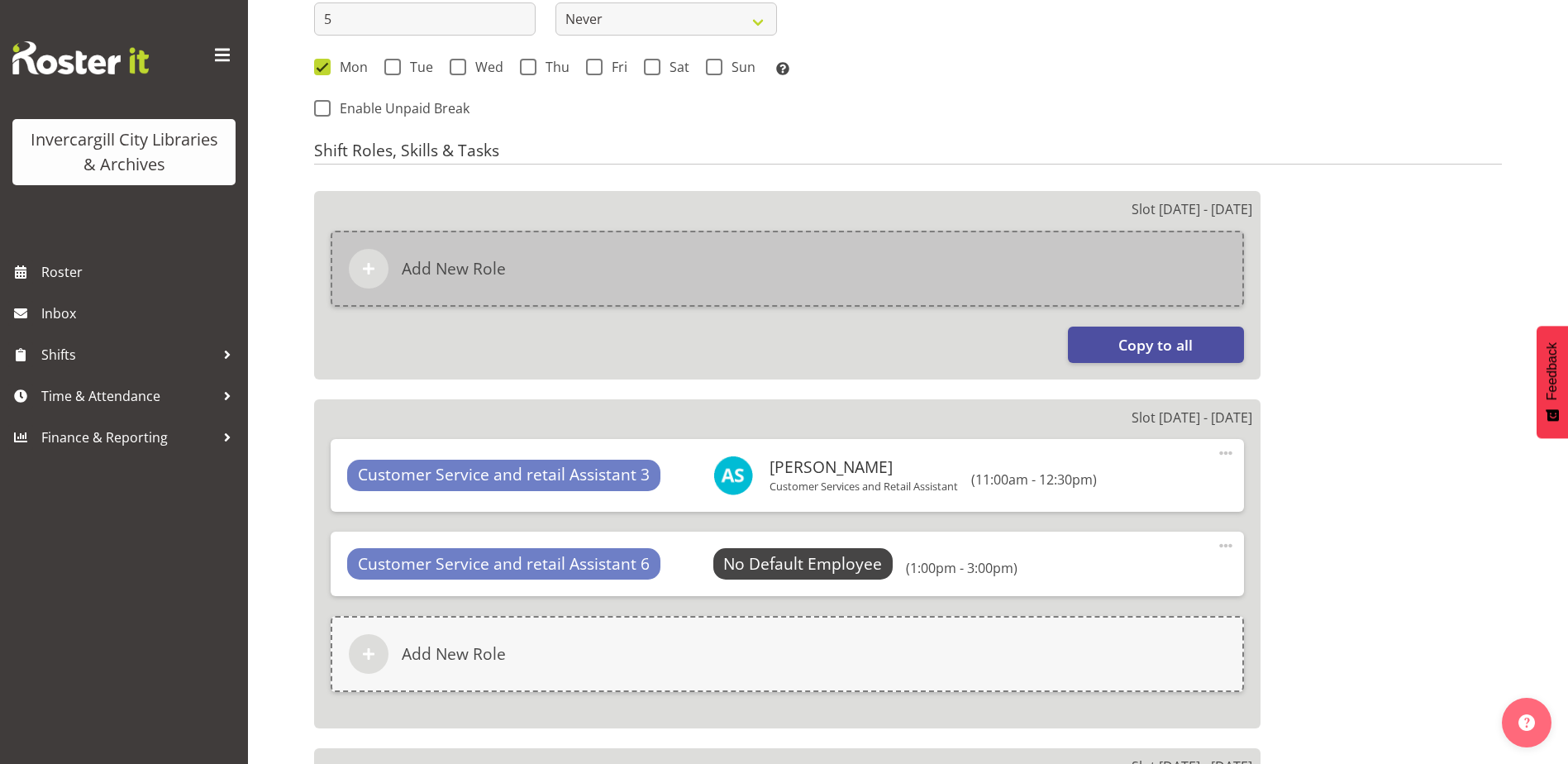
click at [748, 262] on div "Add New Role" at bounding box center [788, 268] width 914 height 76
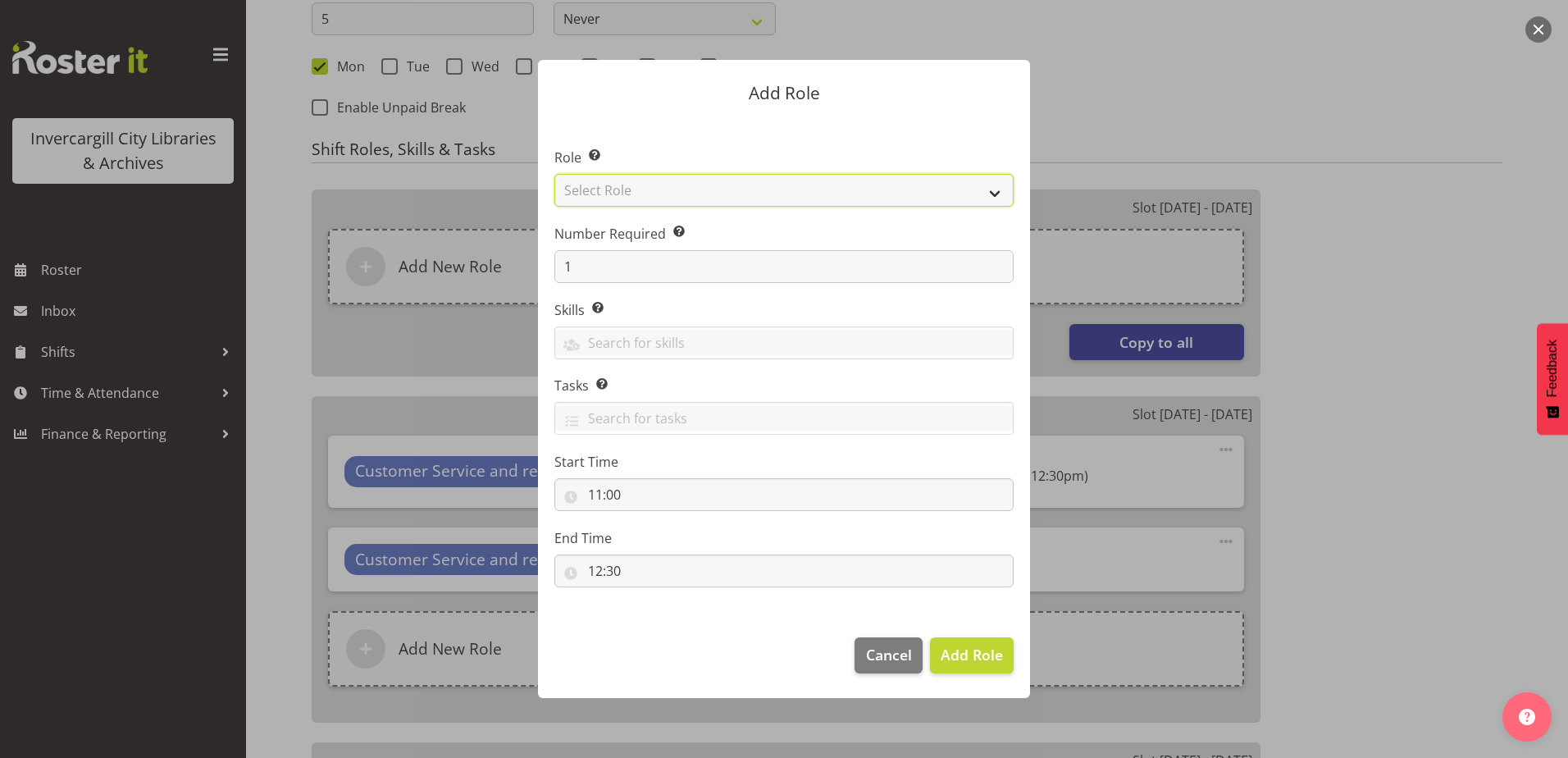
click at [634, 190] on select "Select Role 1st floor desk AQ operator Business Support Team member Casual Cust…" at bounding box center [784, 190] width 460 height 33
select select "1535"
click at [555, 174] on select "Select Role 1st floor desk AQ operator Business Support Team member Casual Cust…" at bounding box center [784, 190] width 460 height 33
click at [956, 652] on span "Add Role" at bounding box center [972, 654] width 62 height 20
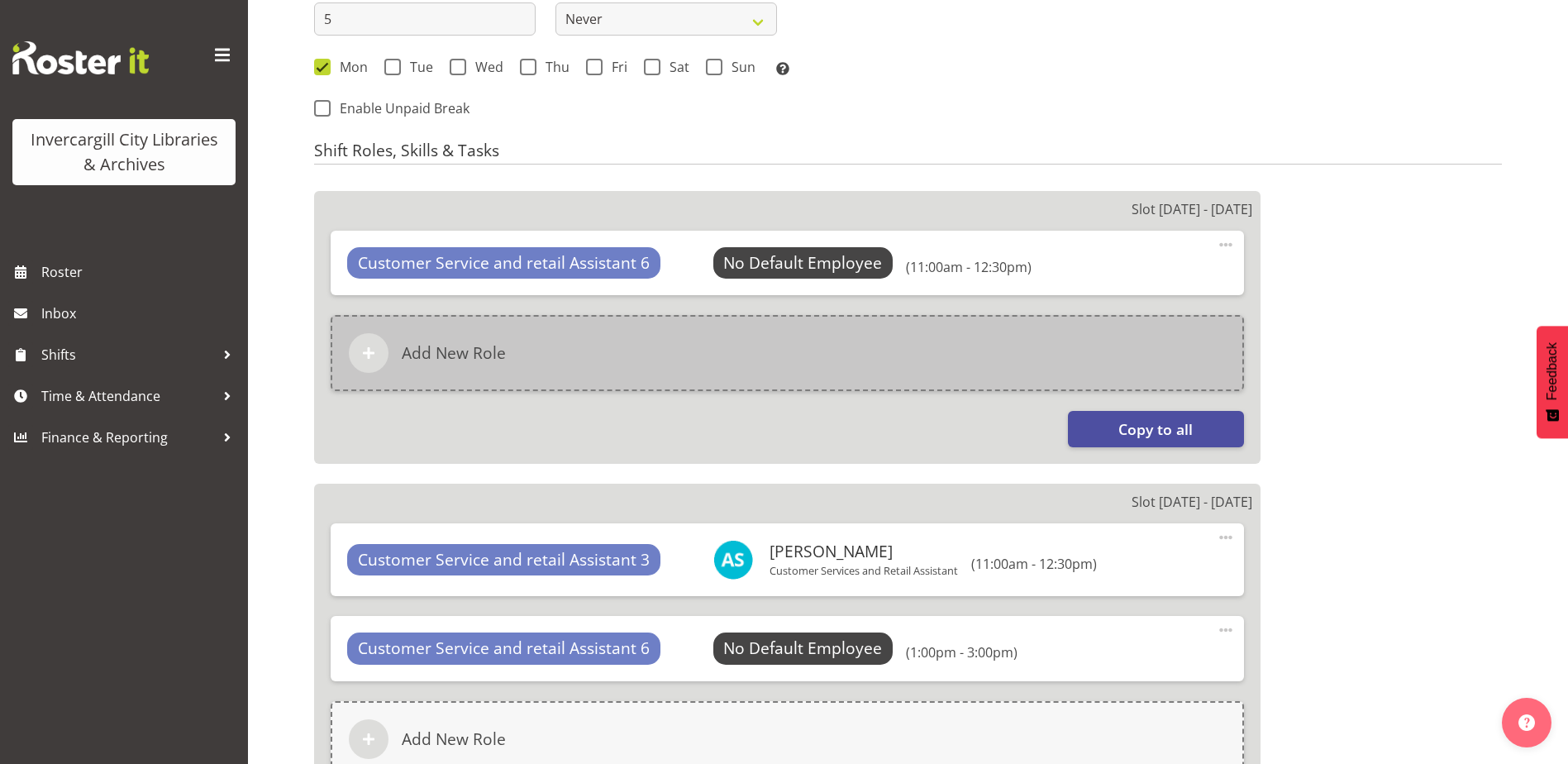
click at [1057, 353] on div "Add New Role" at bounding box center [788, 353] width 914 height 76
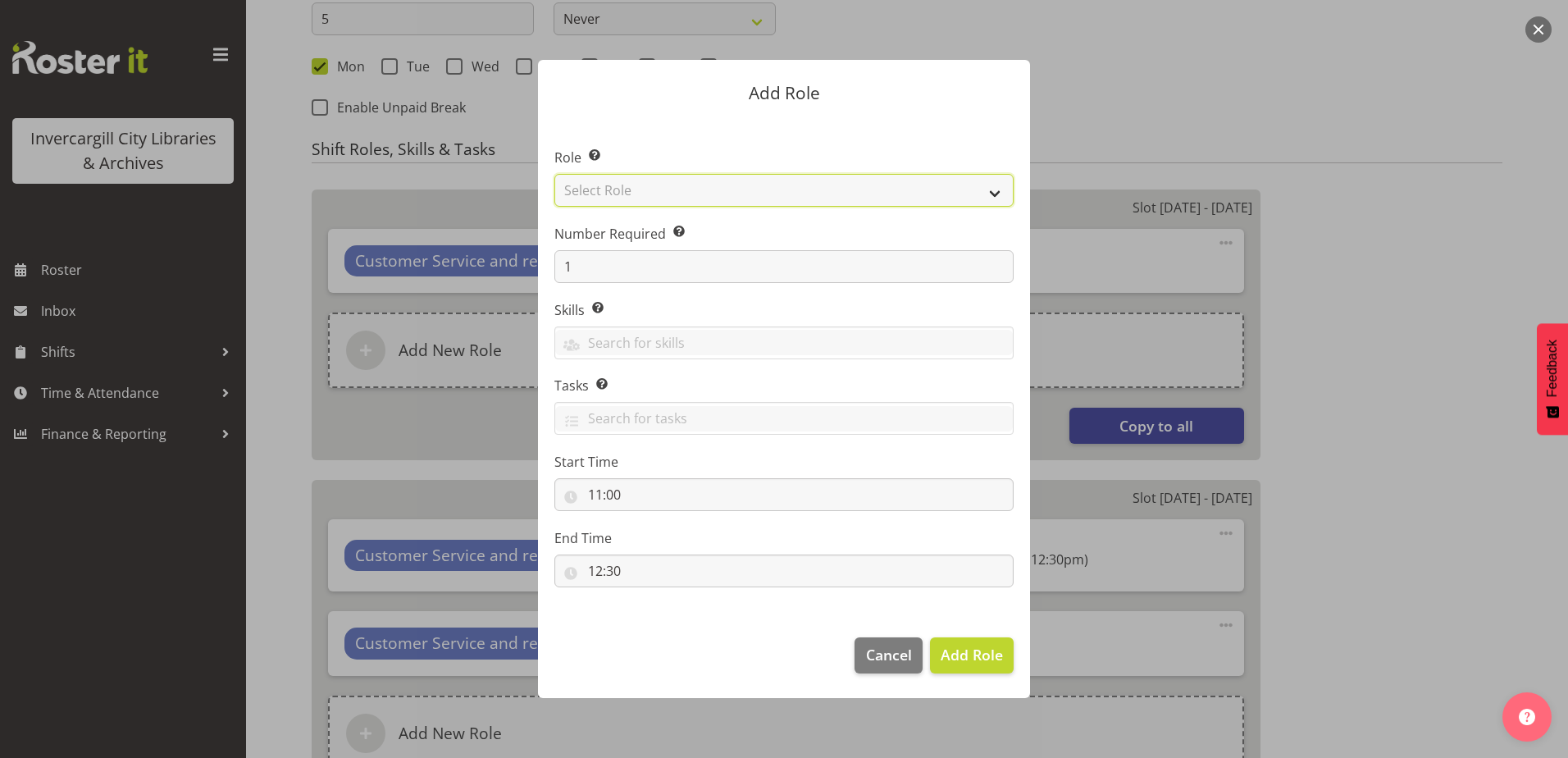
click at [644, 195] on select "Select Role 1st floor desk AQ operator Business Support Team member Casual Cust…" at bounding box center [784, 190] width 460 height 33
select select "1535"
click at [555, 174] on select "Select Role 1st floor desk AQ operator Business Support Team member Casual Cust…" at bounding box center [784, 190] width 460 height 33
click at [627, 493] on input "11:00" at bounding box center [784, 494] width 460 height 33
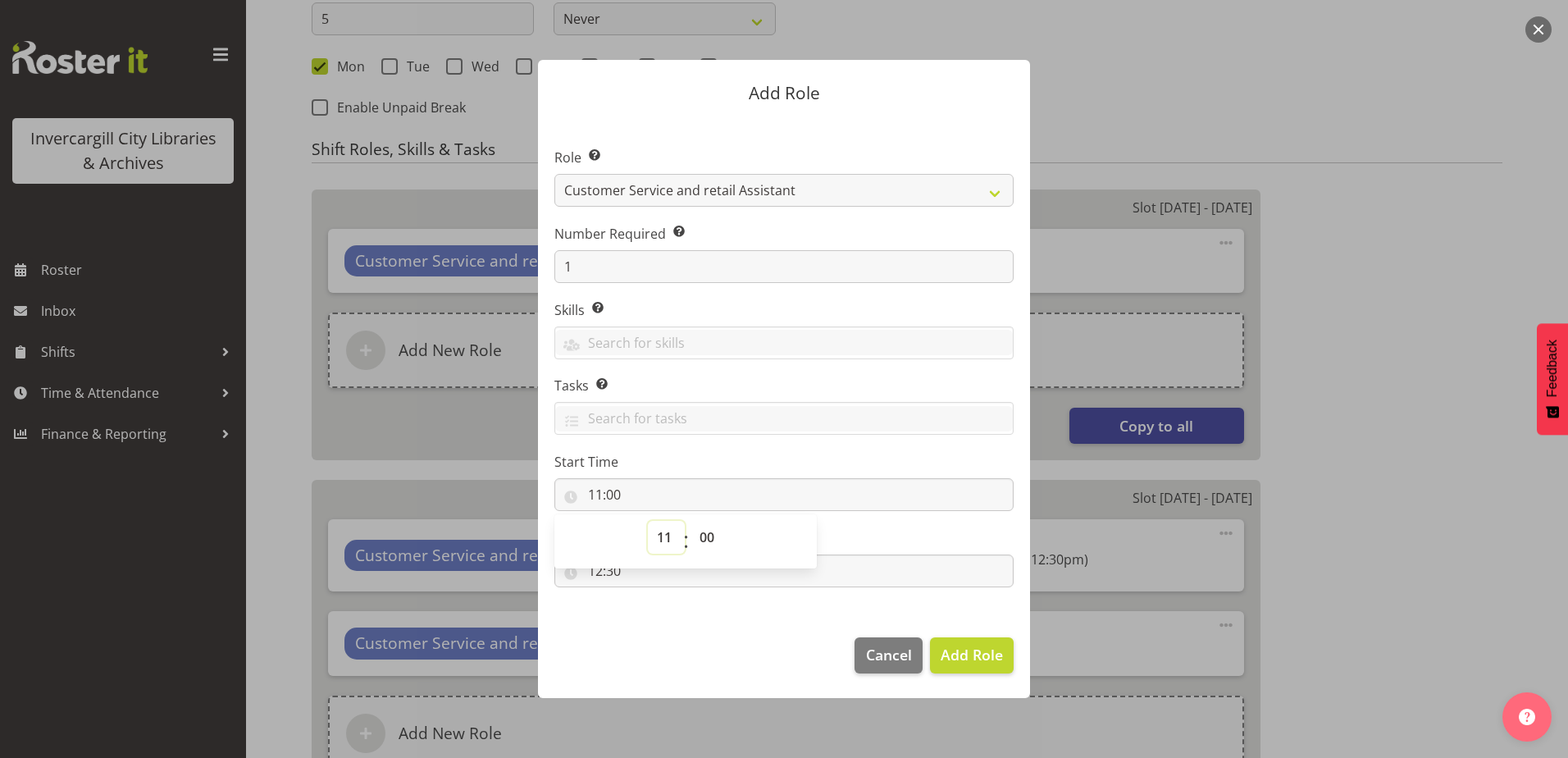
click at [668, 539] on select "00 01 02 03 04 05 06 07 08 09 10 11 12 13 14 15 16 17 18 19 20 21 22 23" at bounding box center [667, 537] width 37 height 33
select select "13"
click at [648, 521] on select "00 01 02 03 04 05 06 07 08 09 10 11 12 13 14 15 16 17 18 19 20 21 22 23" at bounding box center [667, 537] width 37 height 33
type input "13:00"
click at [662, 636] on footer "Cancel Add Role" at bounding box center [784, 658] width 492 height 77
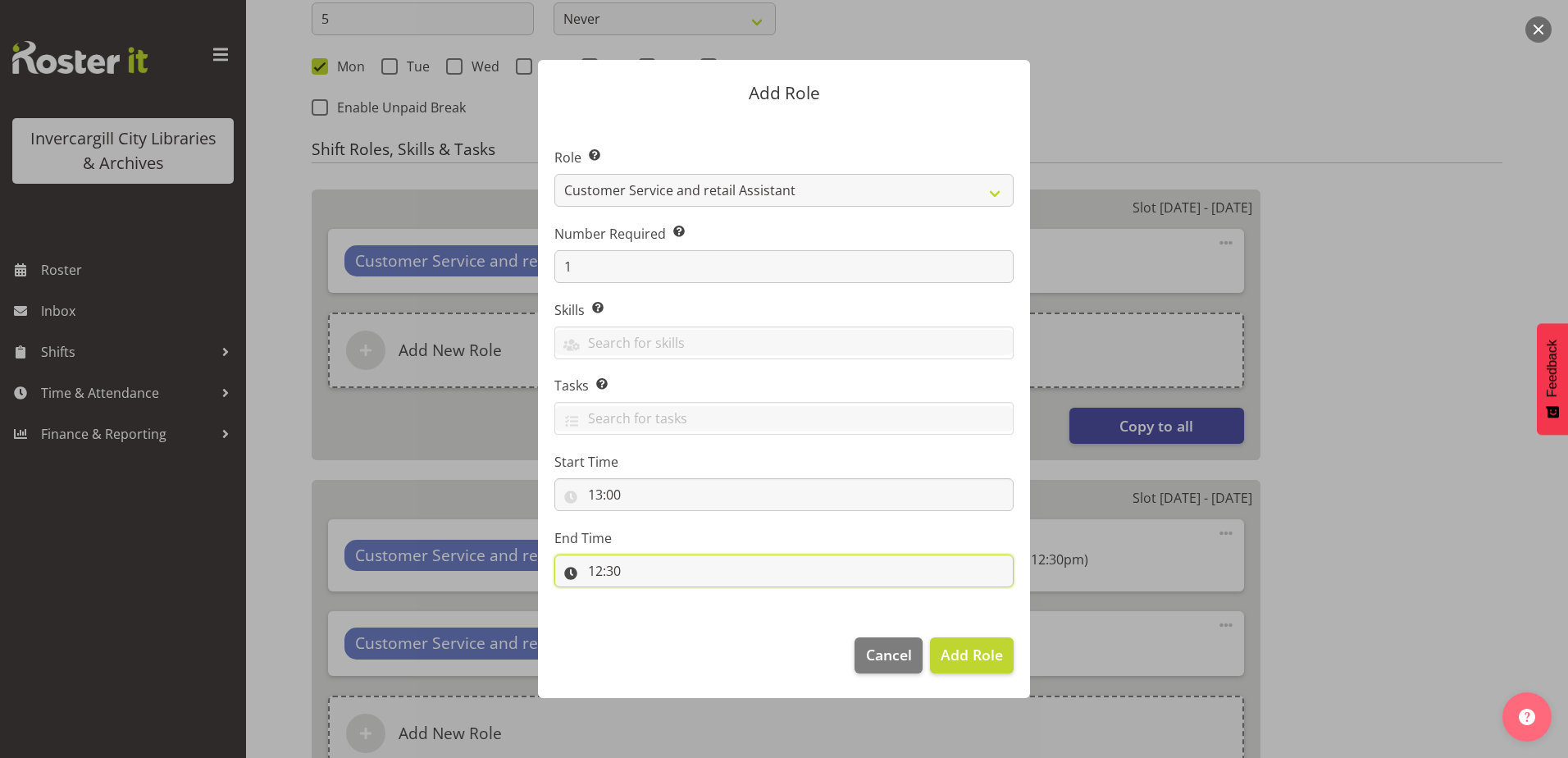
click at [605, 573] on input "12:30" at bounding box center [784, 570] width 460 height 33
drag, startPoint x: 605, startPoint y: 573, endPoint x: 661, endPoint y: 614, distance: 69.4
click at [663, 612] on select "00 01 02 03 04 05 06 07 08 09 10 11 12 13 14 15 16 17 18 19 20 21 22 23" at bounding box center [667, 613] width 37 height 33
select select "15"
click at [648, 597] on select "00 01 02 03 04 05 06 07 08 09 10 11 12 13 14 15 16 17 18 19 20 21 22 23" at bounding box center [667, 613] width 37 height 33
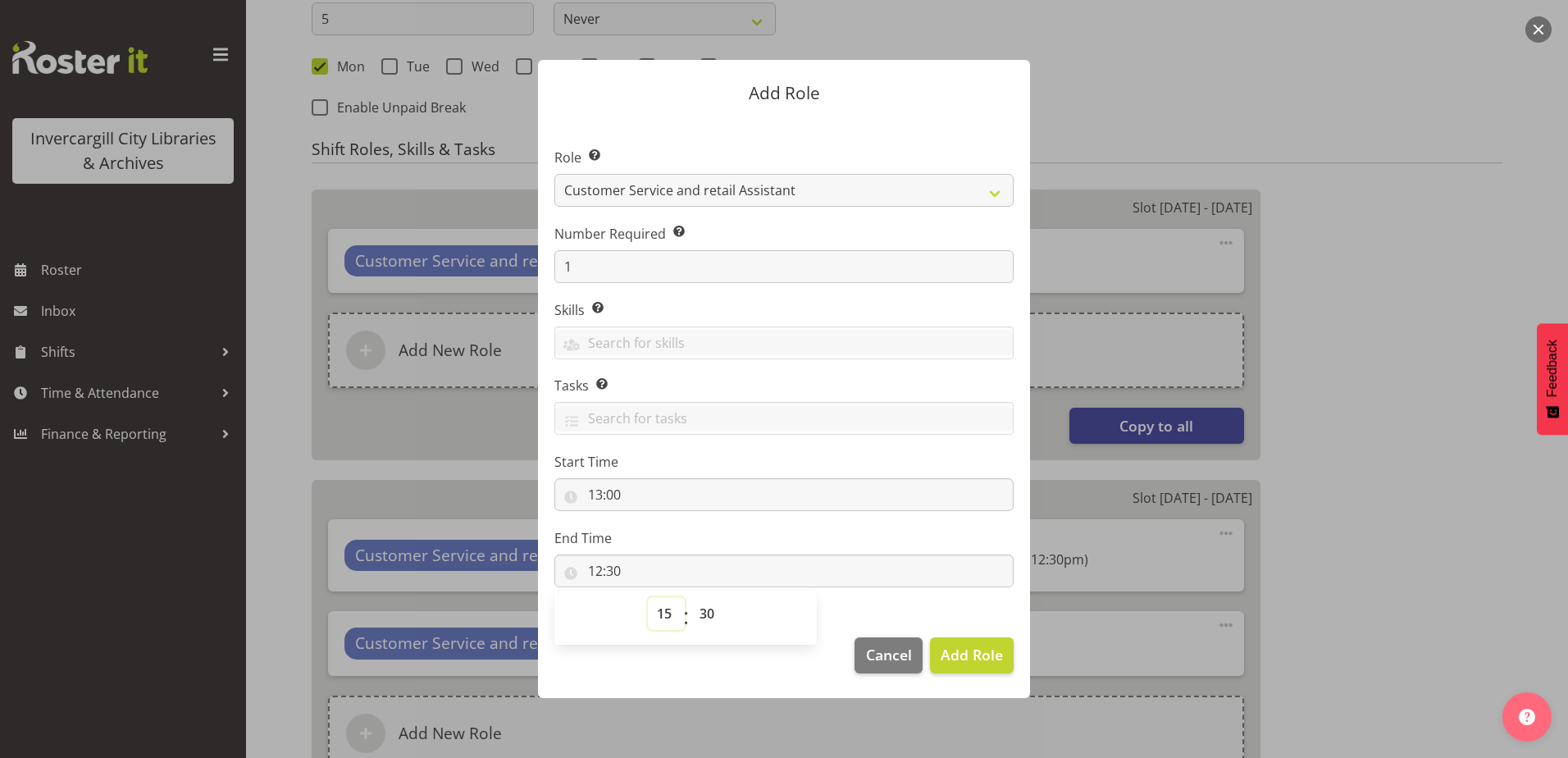
type input "15:30"
click at [714, 605] on select "00 01 02 03 04 05 06 07 08 09 10 11 12 13 14 15 16 17 18 19 20 21 22 23 24 25 2…" at bounding box center [709, 613] width 37 height 33
select select "0"
click at [691, 597] on select "00 01 02 03 04 05 06 07 08 09 10 11 12 13 14 15 16 17 18 19 20 21 22 23 24 25 2…" at bounding box center [709, 613] width 37 height 33
type input "15:00"
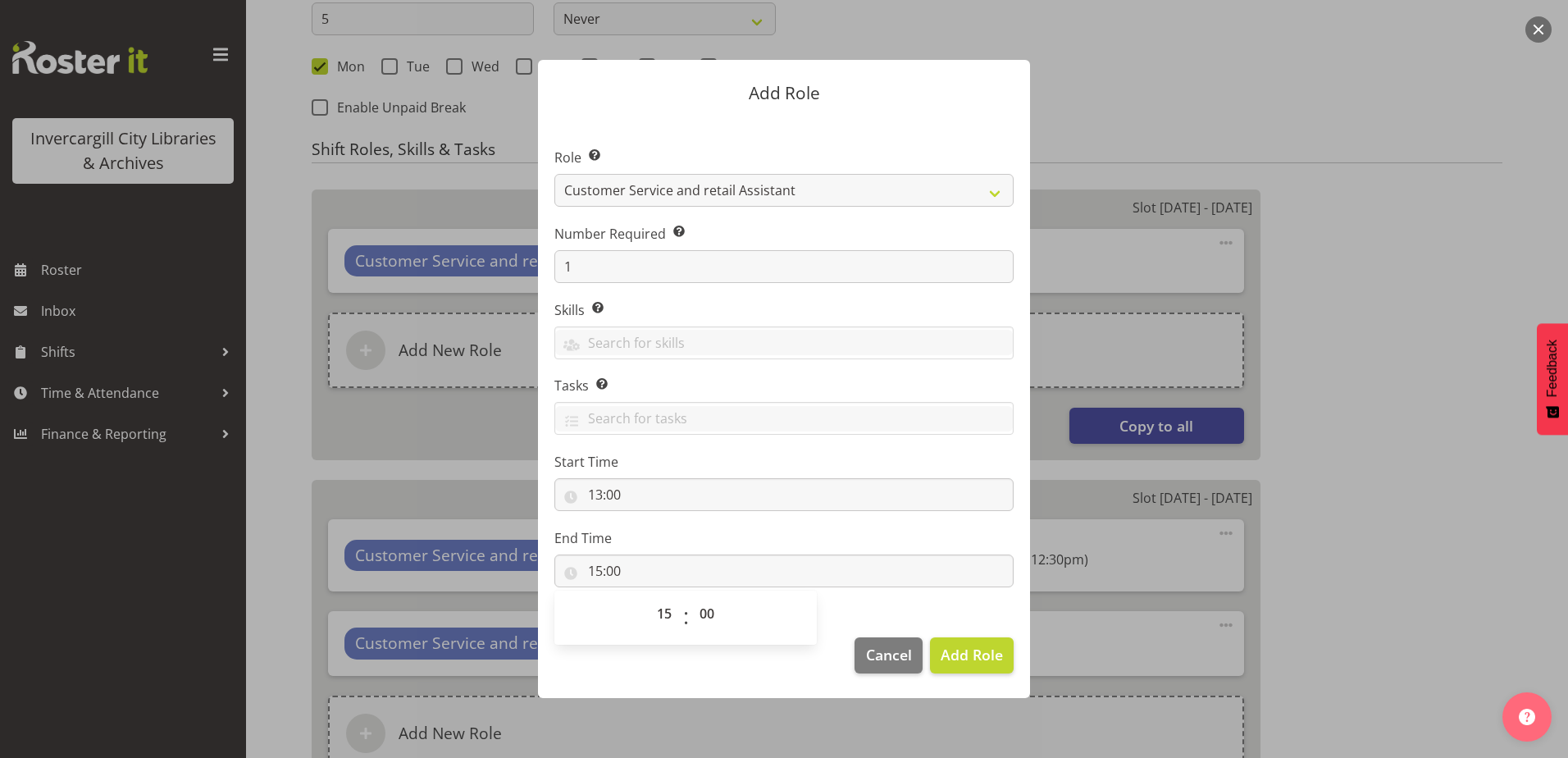
click at [759, 666] on footer "Cancel Add Role" at bounding box center [784, 658] width 492 height 77
click at [958, 656] on span "Add Role" at bounding box center [972, 654] width 62 height 20
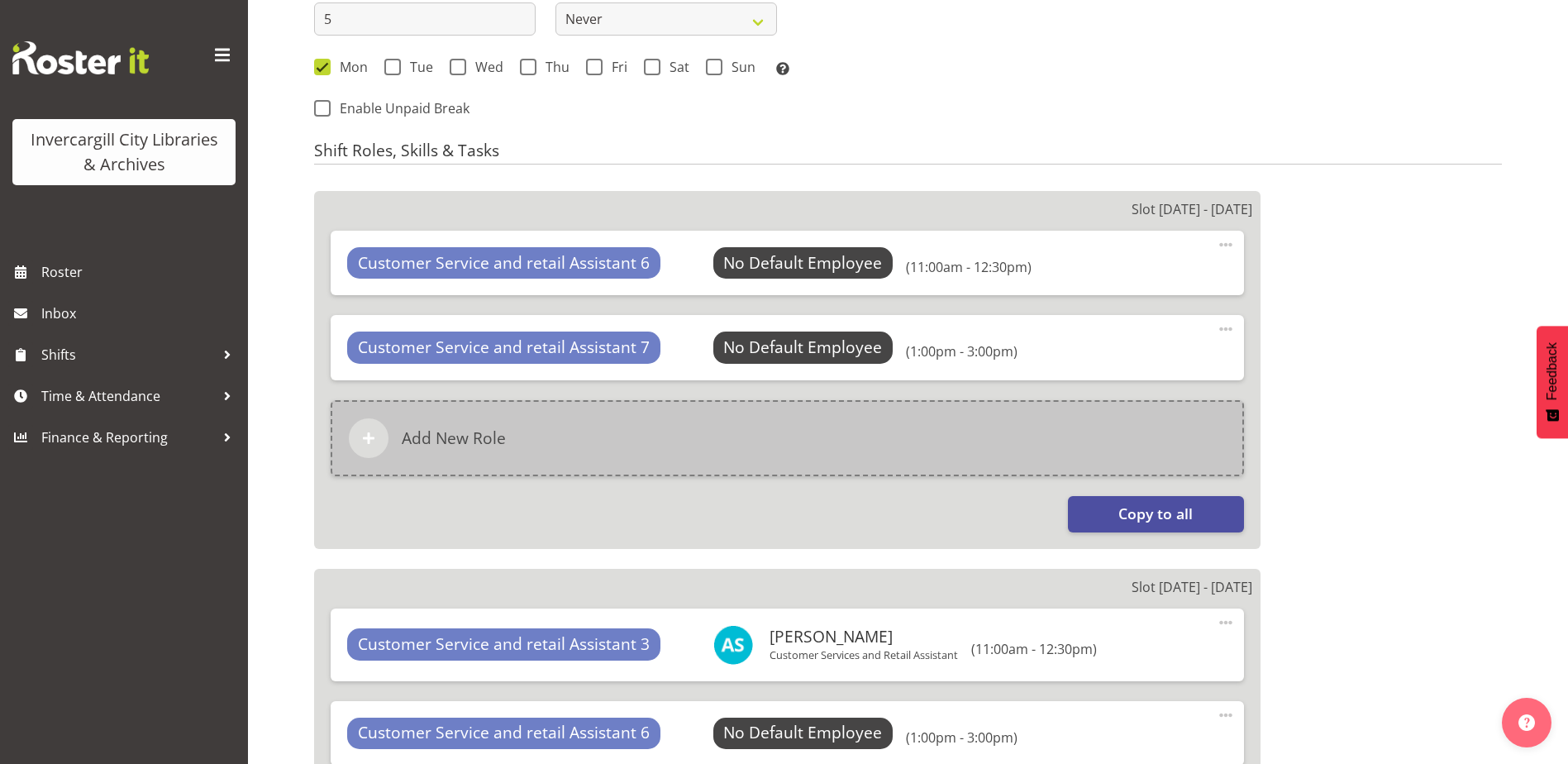
click at [590, 425] on div "Add New Role" at bounding box center [788, 438] width 914 height 76
select select "11"
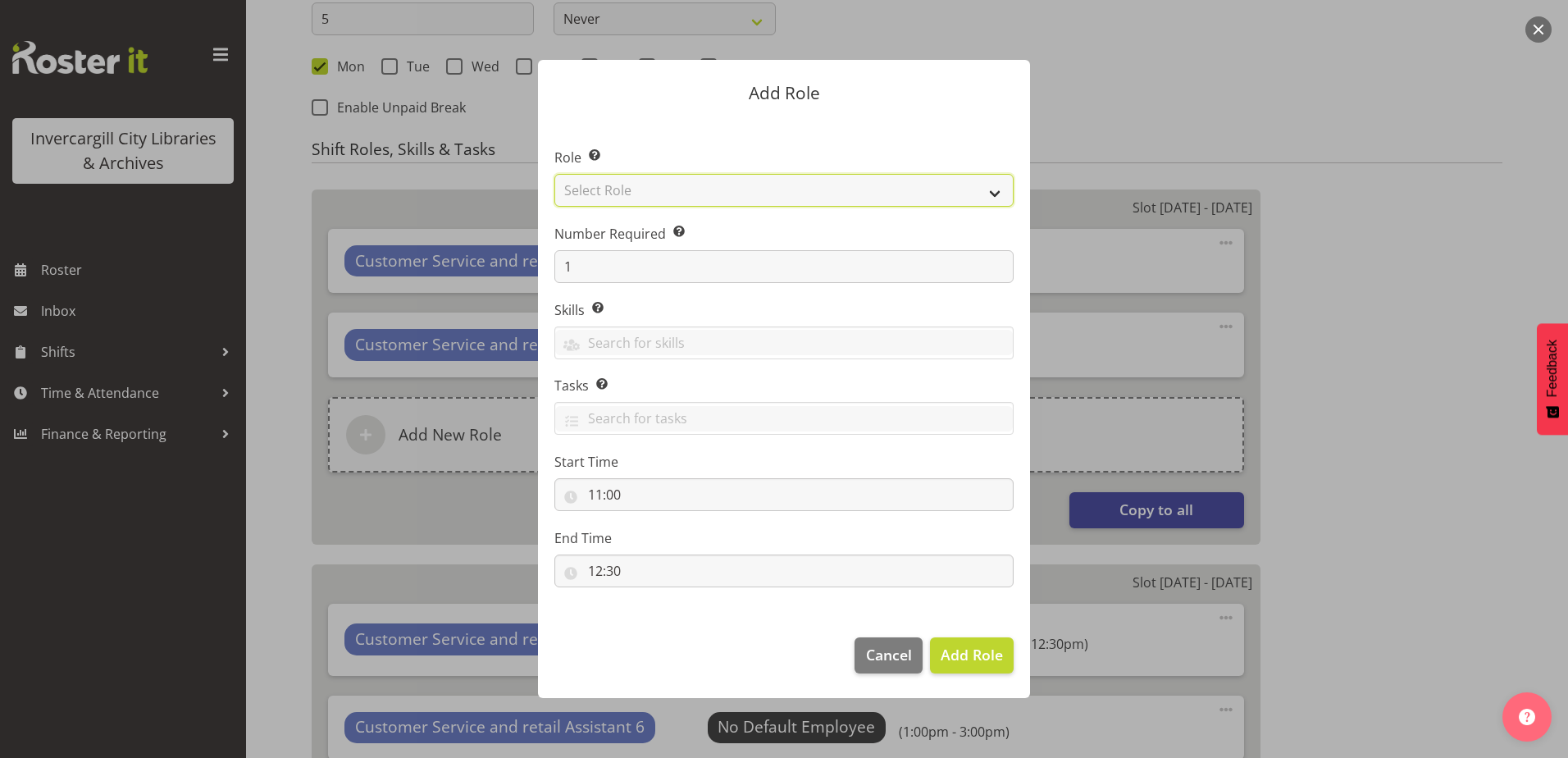
click at [713, 192] on select "Select Role 1st floor desk AQ operator Business Support Team member Casual Cust…" at bounding box center [784, 190] width 460 height 33
select select "1535"
click at [555, 174] on select "Select Role 1st floor desk AQ operator Business Support Team member Casual Cust…" at bounding box center [784, 190] width 460 height 33
click at [604, 490] on input "11:00" at bounding box center [784, 494] width 460 height 33
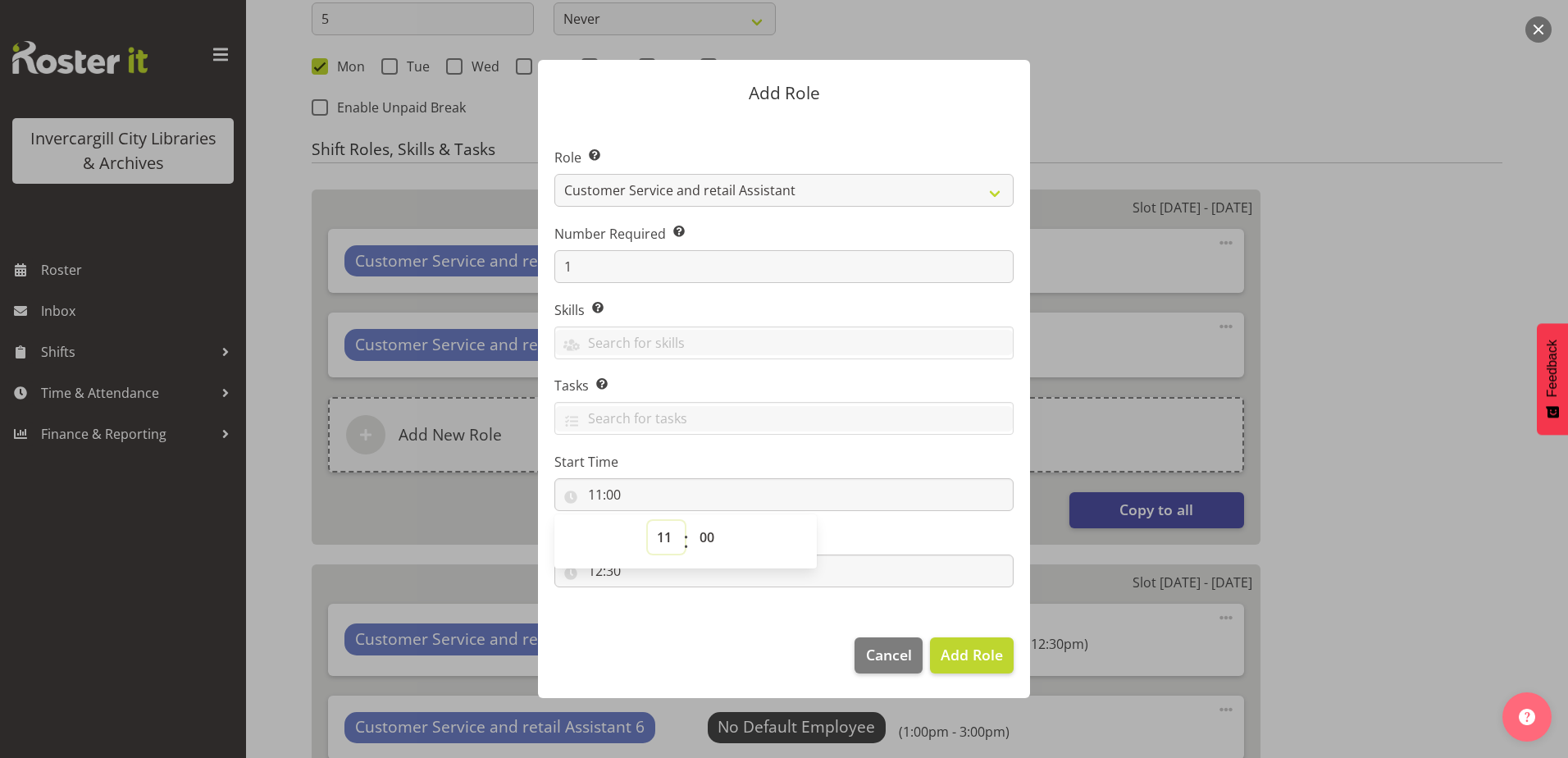
click at [681, 526] on select "00 01 02 03 04 05 06 07 08 09 10 11 12 13 14 15 16 17 18 19 20 21 22 23" at bounding box center [667, 537] width 37 height 33
select select "15"
click at [648, 521] on select "00 01 02 03 04 05 06 07 08 09 10 11 12 13 14 15 16 17 18 19 20 21 22 23" at bounding box center [667, 537] width 37 height 33
type input "15:00"
click at [665, 601] on section "Role Select the role you wish to add to the shift. 1st floor desk AQ operator B…" at bounding box center [784, 369] width 492 height 502
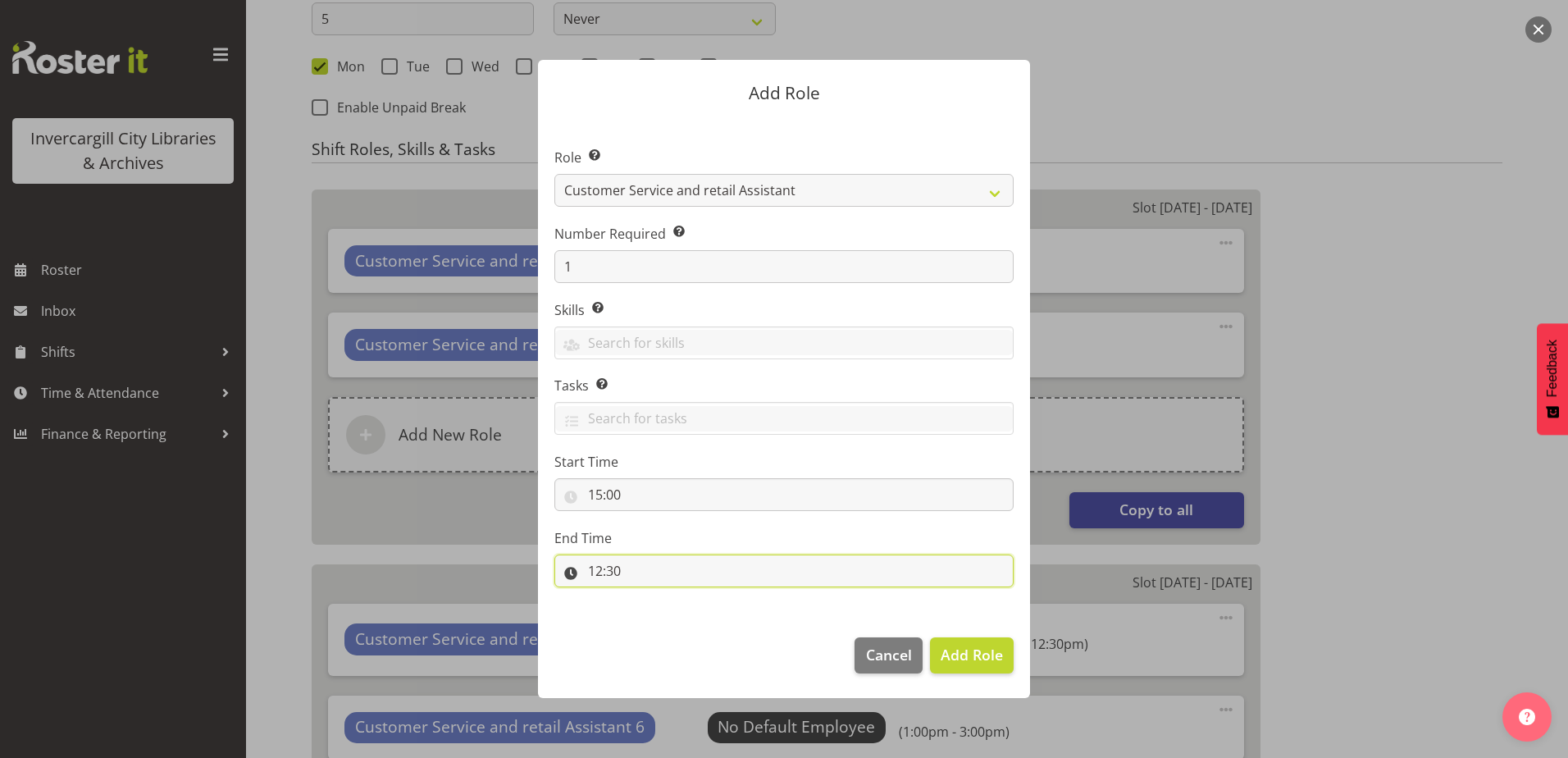
click at [608, 563] on input "12:30" at bounding box center [784, 570] width 460 height 33
click at [663, 607] on select "00 01 02 03 04 05 06 07 08 09 10 11 12 13 14 15 16 17 18 19 20 21 22 23" at bounding box center [667, 613] width 37 height 33
select select "17"
click at [648, 597] on select "00 01 02 03 04 05 06 07 08 09 10 11 12 13 14 15 16 17 18 19 20 21 22 23" at bounding box center [667, 613] width 37 height 33
type input "17:30"
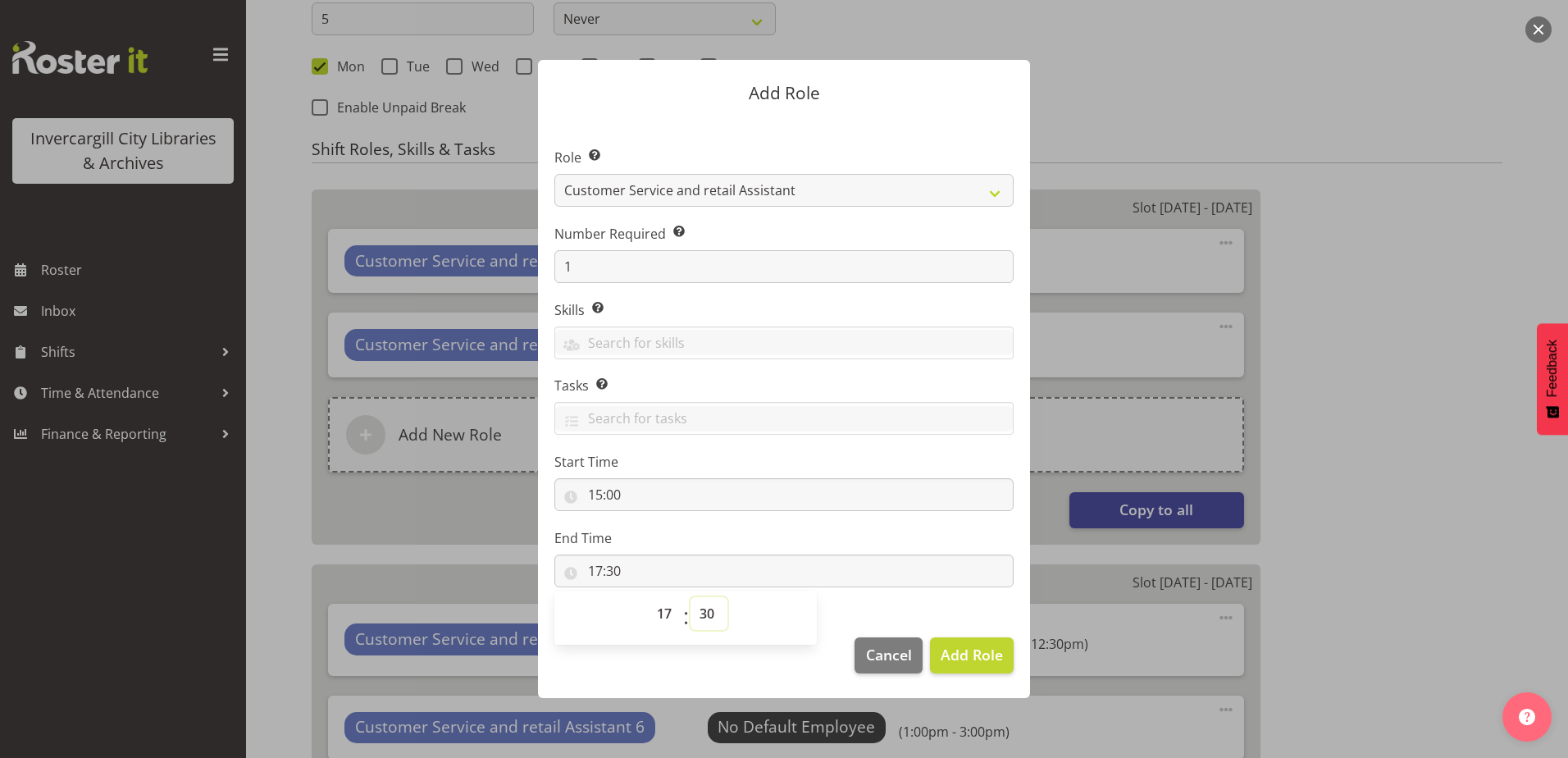
click at [696, 617] on select "00 01 02 03 04 05 06 07 08 09 10 11 12 13 14 15 16 17 18 19 20 21 22 23 24 25 2…" at bounding box center [709, 613] width 37 height 33
select select "0"
click at [691, 597] on select "00 01 02 03 04 05 06 07 08 09 10 11 12 13 14 15 16 17 18 19 20 21 22 23 24 25 2…" at bounding box center [709, 613] width 37 height 33
type input "17:00"
drag, startPoint x: 737, startPoint y: 681, endPoint x: 831, endPoint y: 691, distance: 94.5
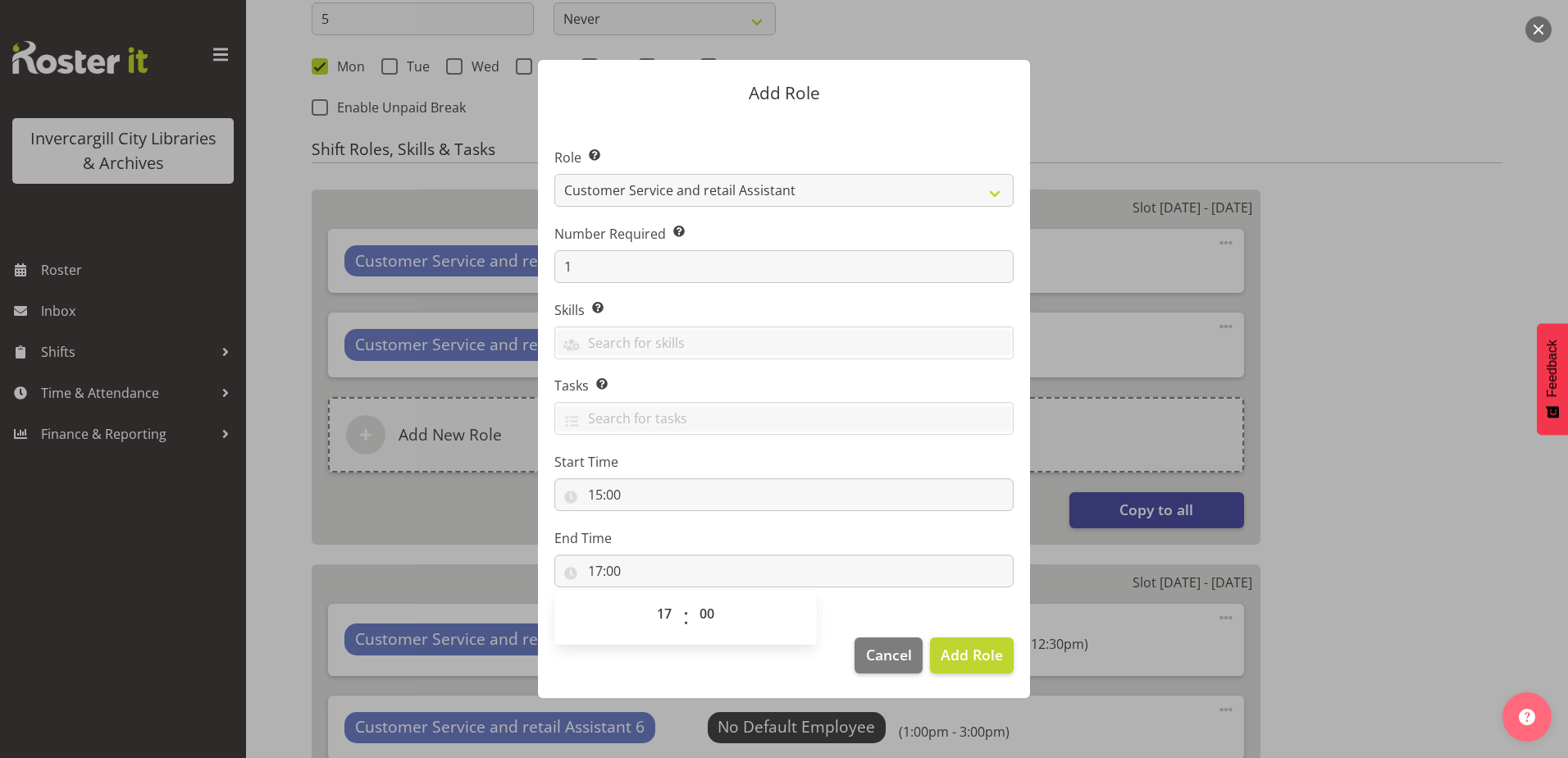
click at [736, 680] on footer "Cancel Add Role" at bounding box center [784, 658] width 492 height 77
click at [964, 661] on span "Add Role" at bounding box center [972, 654] width 62 height 20
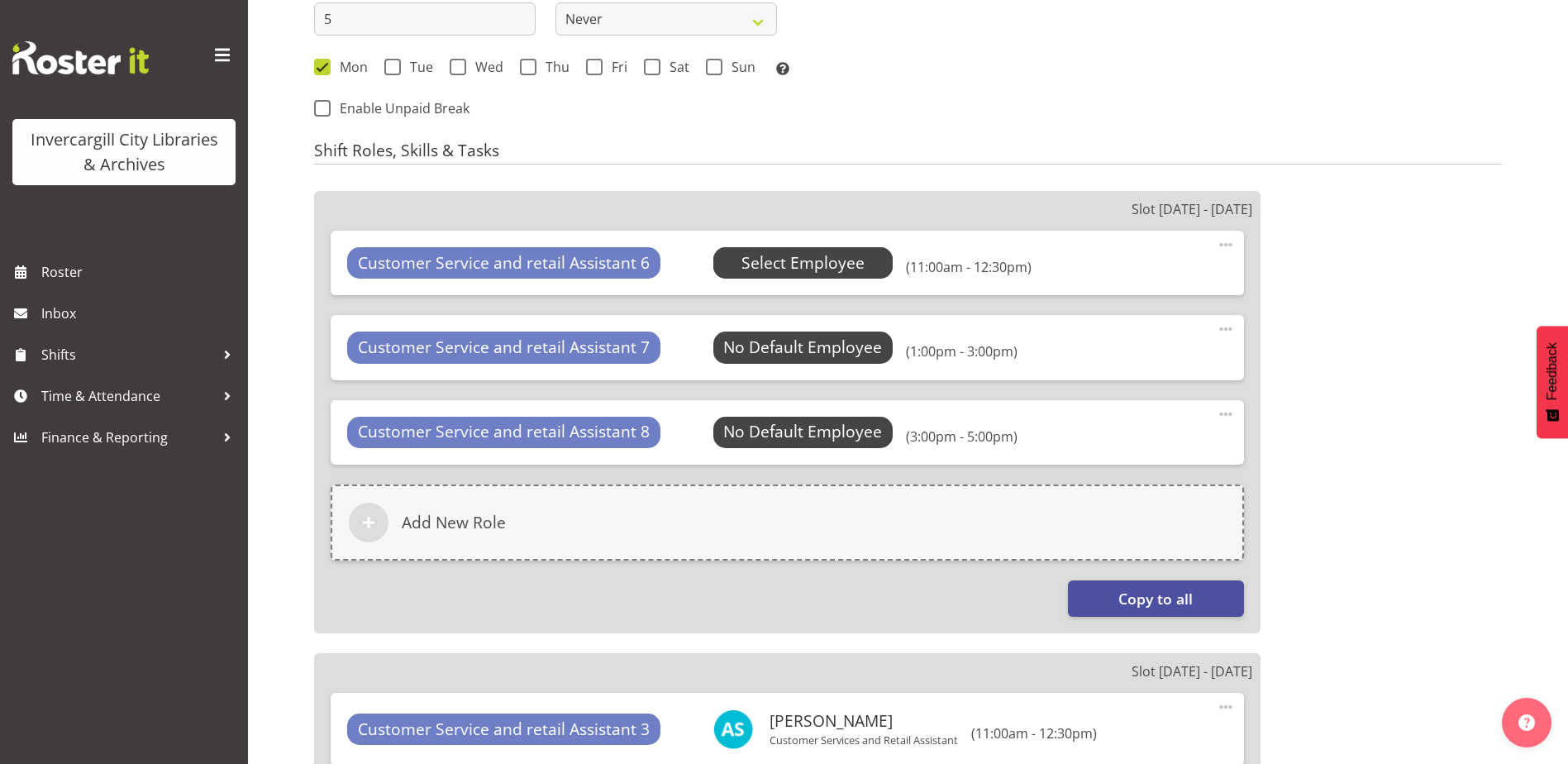
click at [789, 267] on span "Select Employee" at bounding box center [803, 262] width 123 height 24
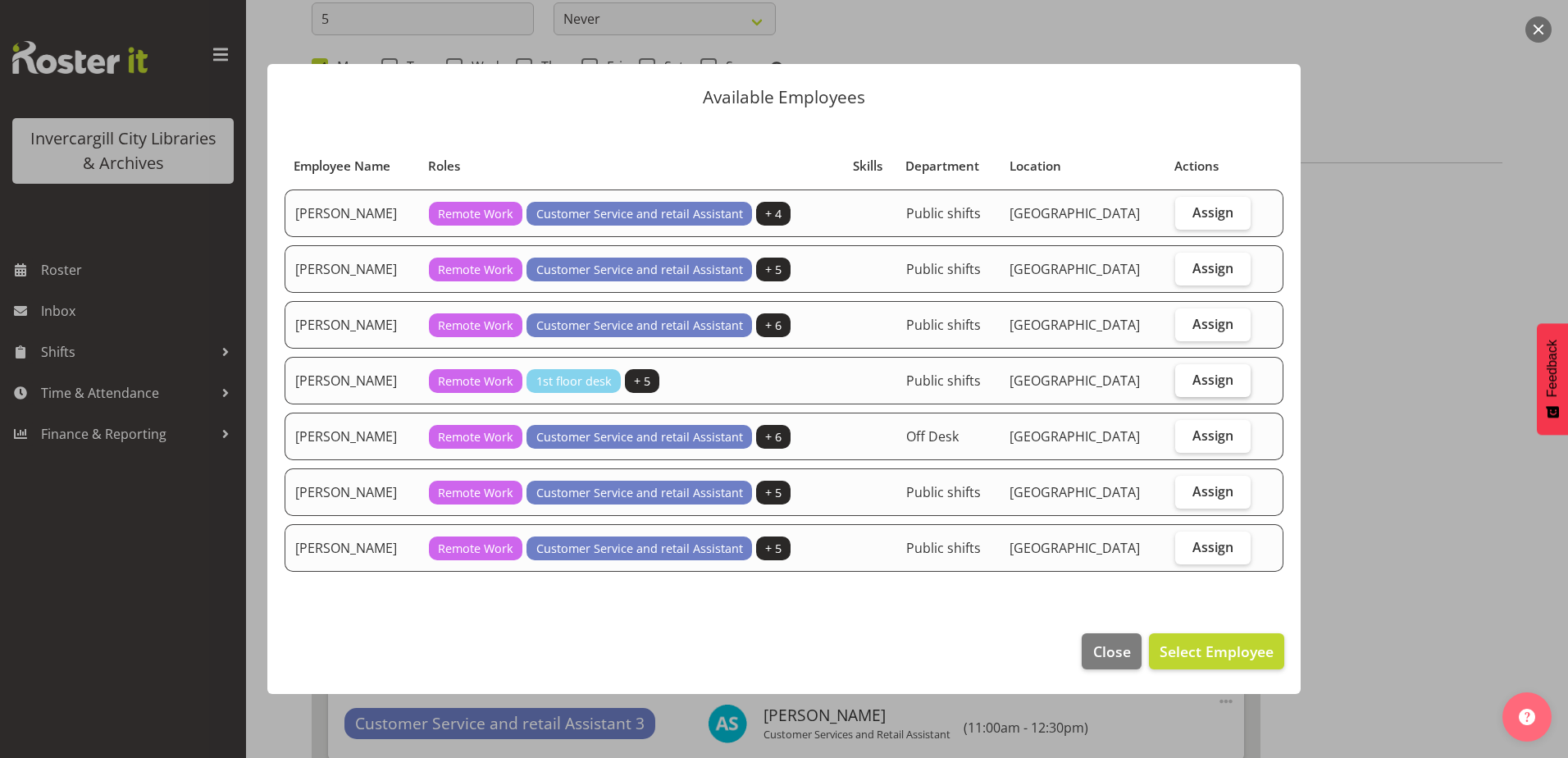
click at [1225, 377] on span "Assign" at bounding box center [1213, 379] width 41 height 16
click at [1186, 377] on input "Assign" at bounding box center [1180, 379] width 11 height 11
checkbox input "true"
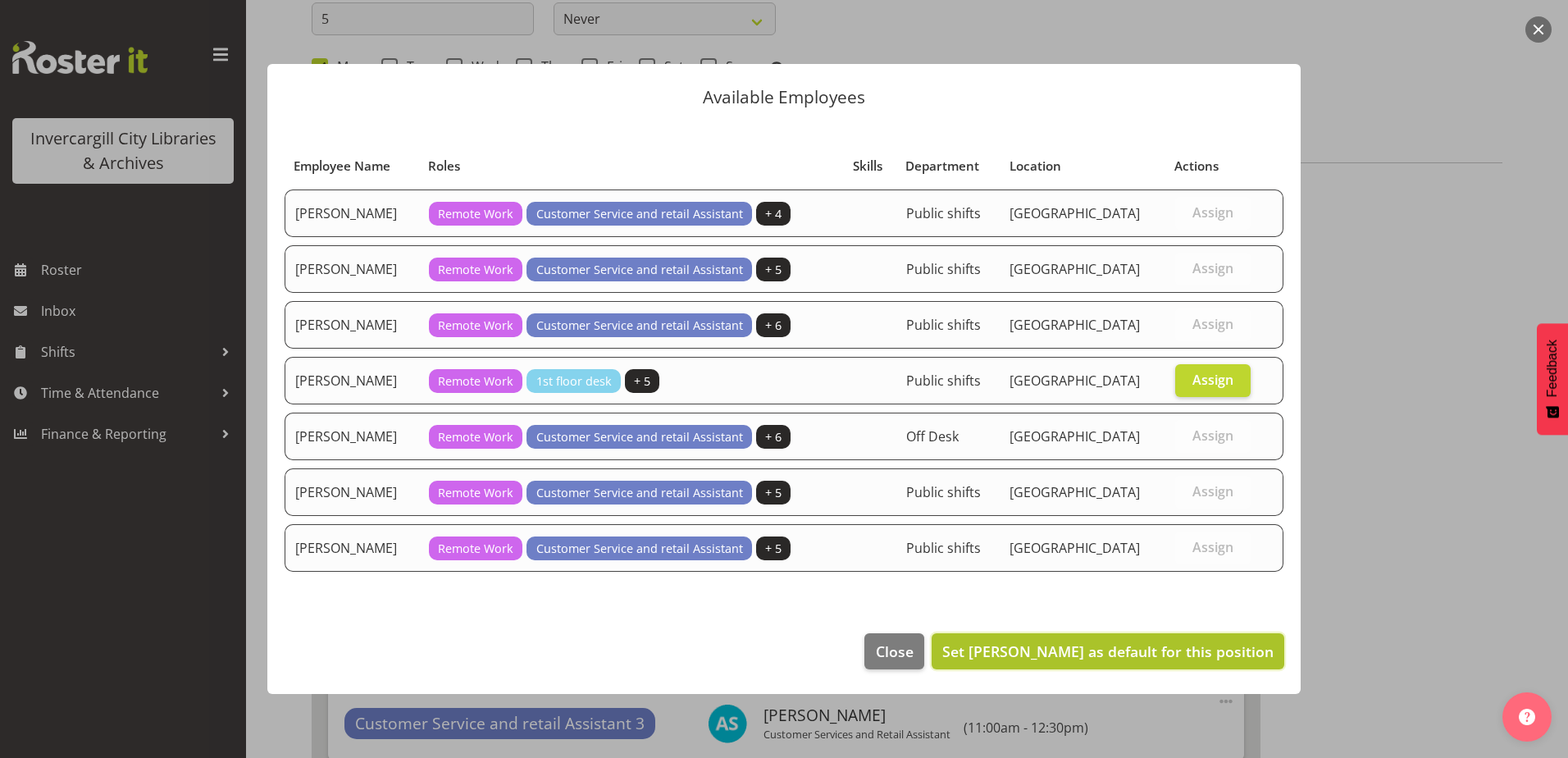
click at [1157, 649] on span "Set Mandy Stenton as default for this position" at bounding box center [1108, 651] width 332 height 20
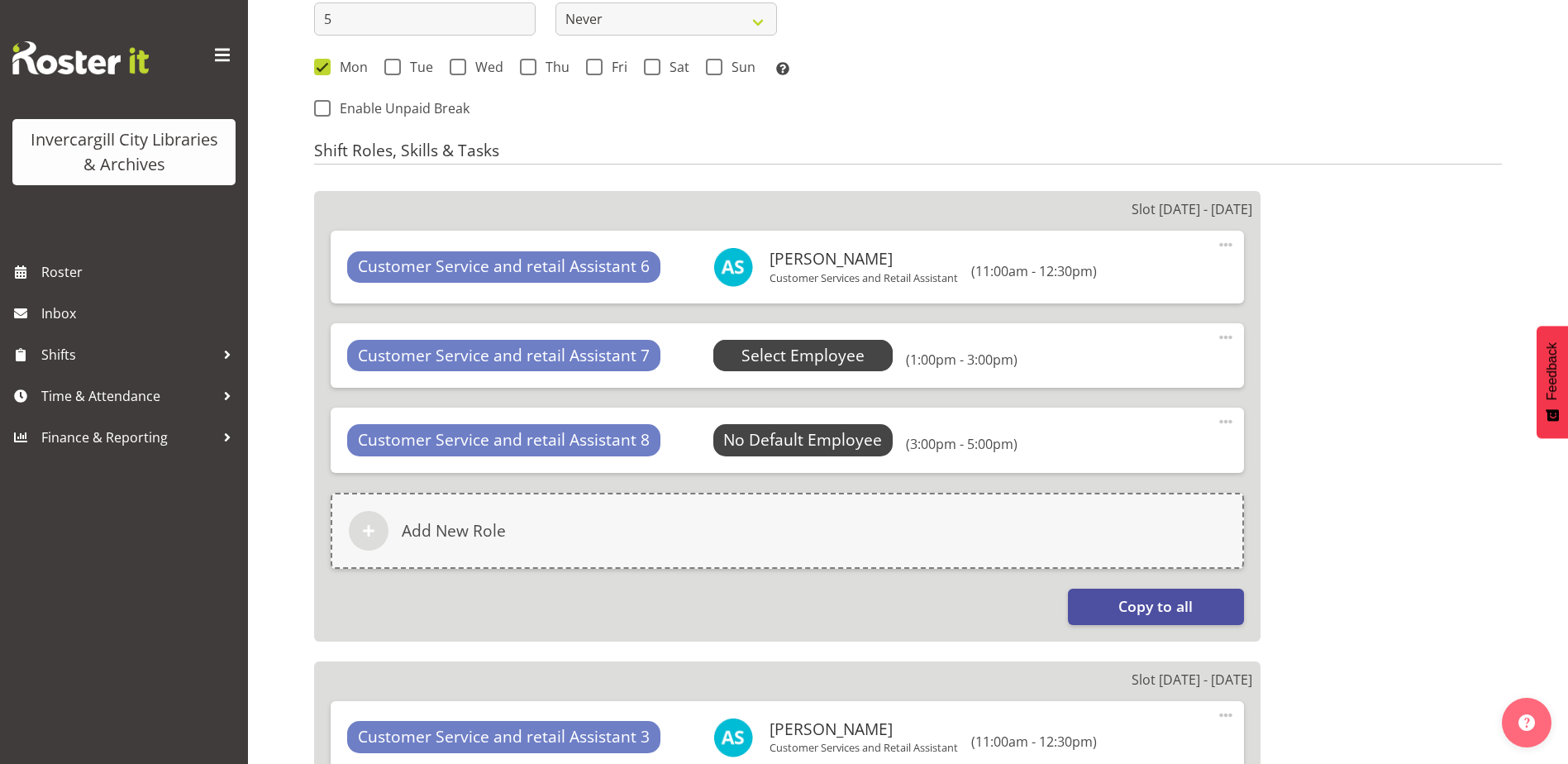
click at [818, 351] on span "Select Employee" at bounding box center [803, 356] width 123 height 24
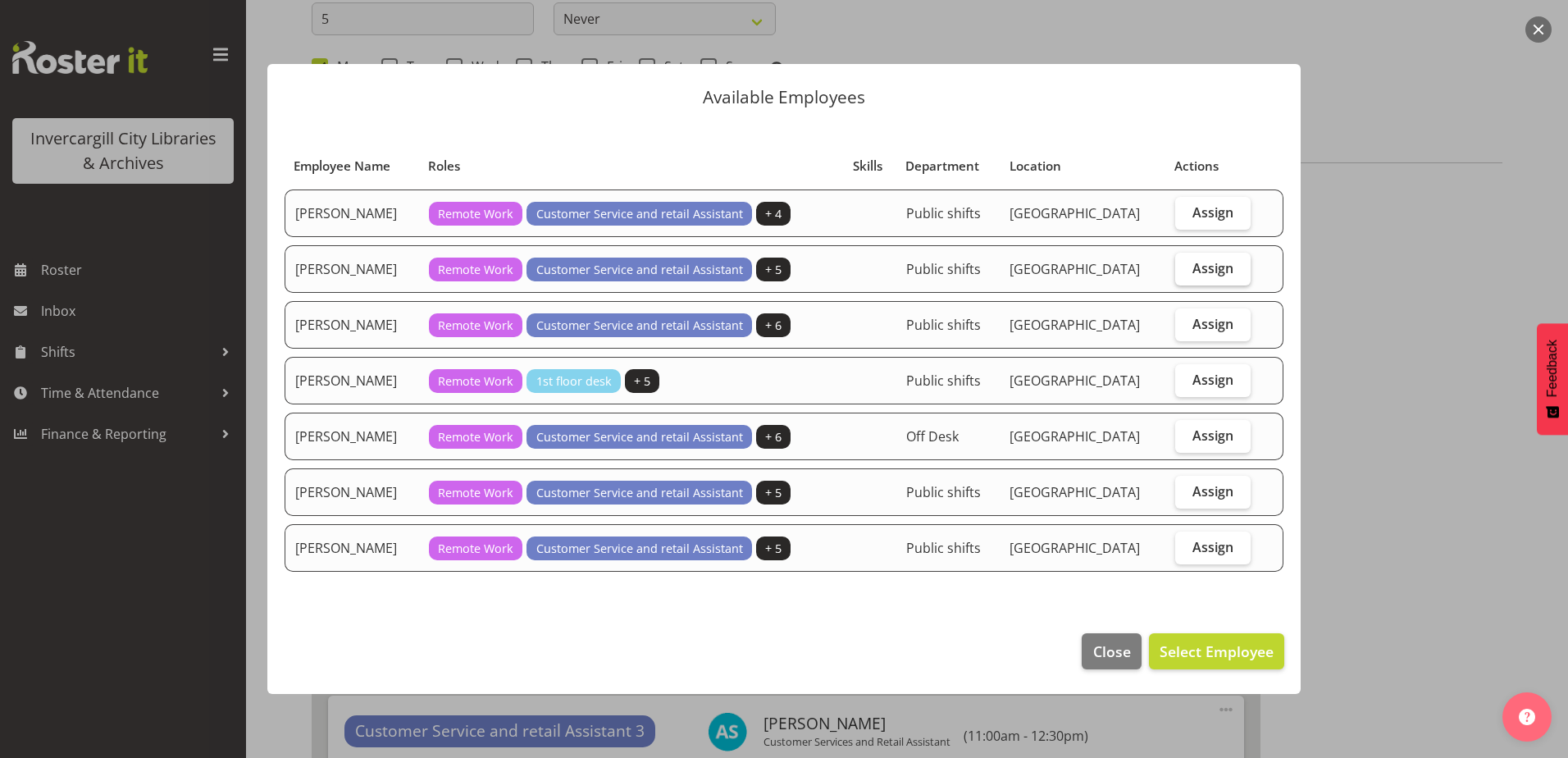
click at [1189, 270] on label "Assign" at bounding box center [1213, 268] width 76 height 33
click at [1186, 270] on input "Assign" at bounding box center [1180, 267] width 11 height 11
checkbox input "true"
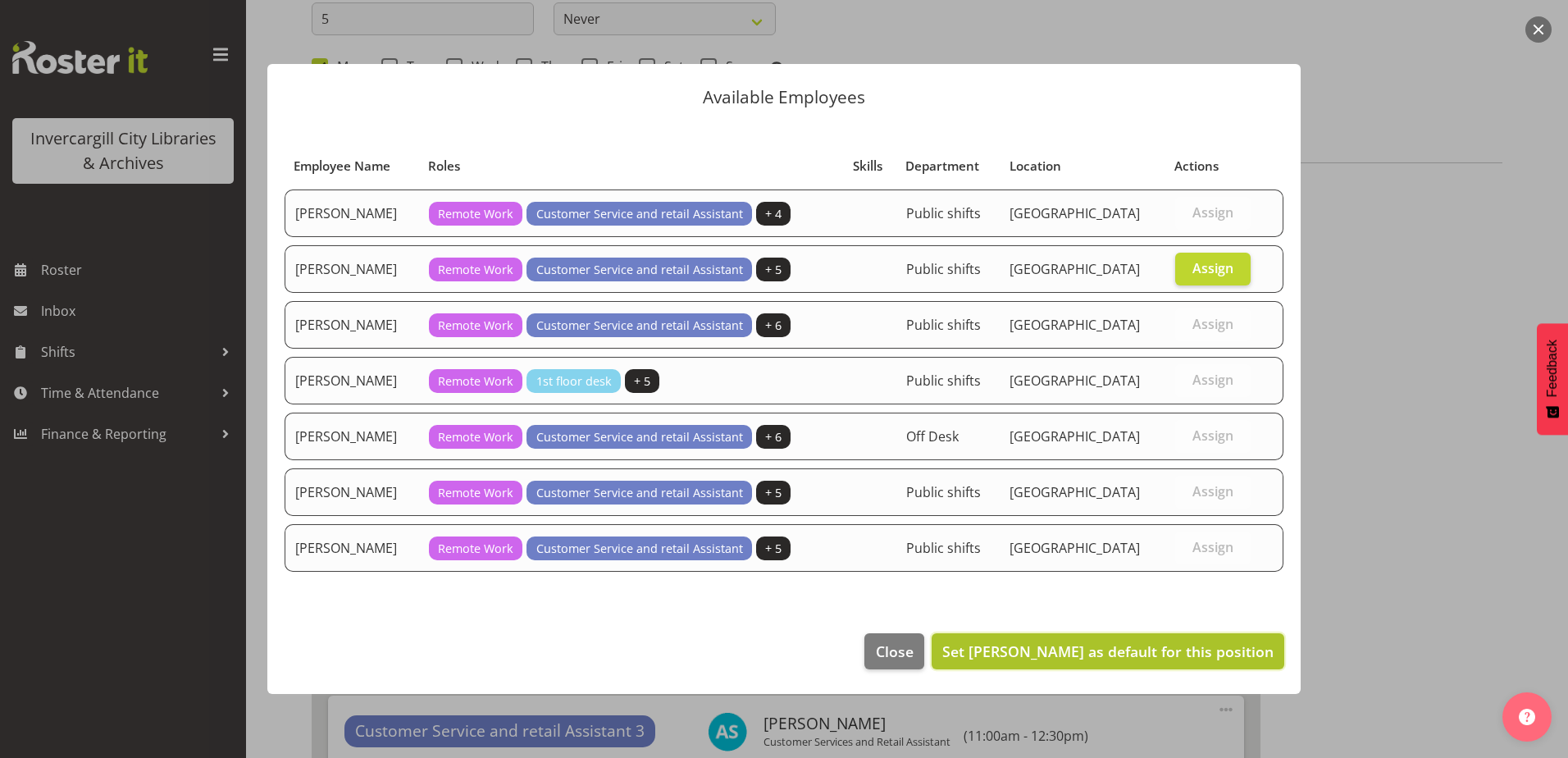
click at [1141, 650] on span "Set Kaela Harley as default for this position" at bounding box center [1108, 651] width 332 height 20
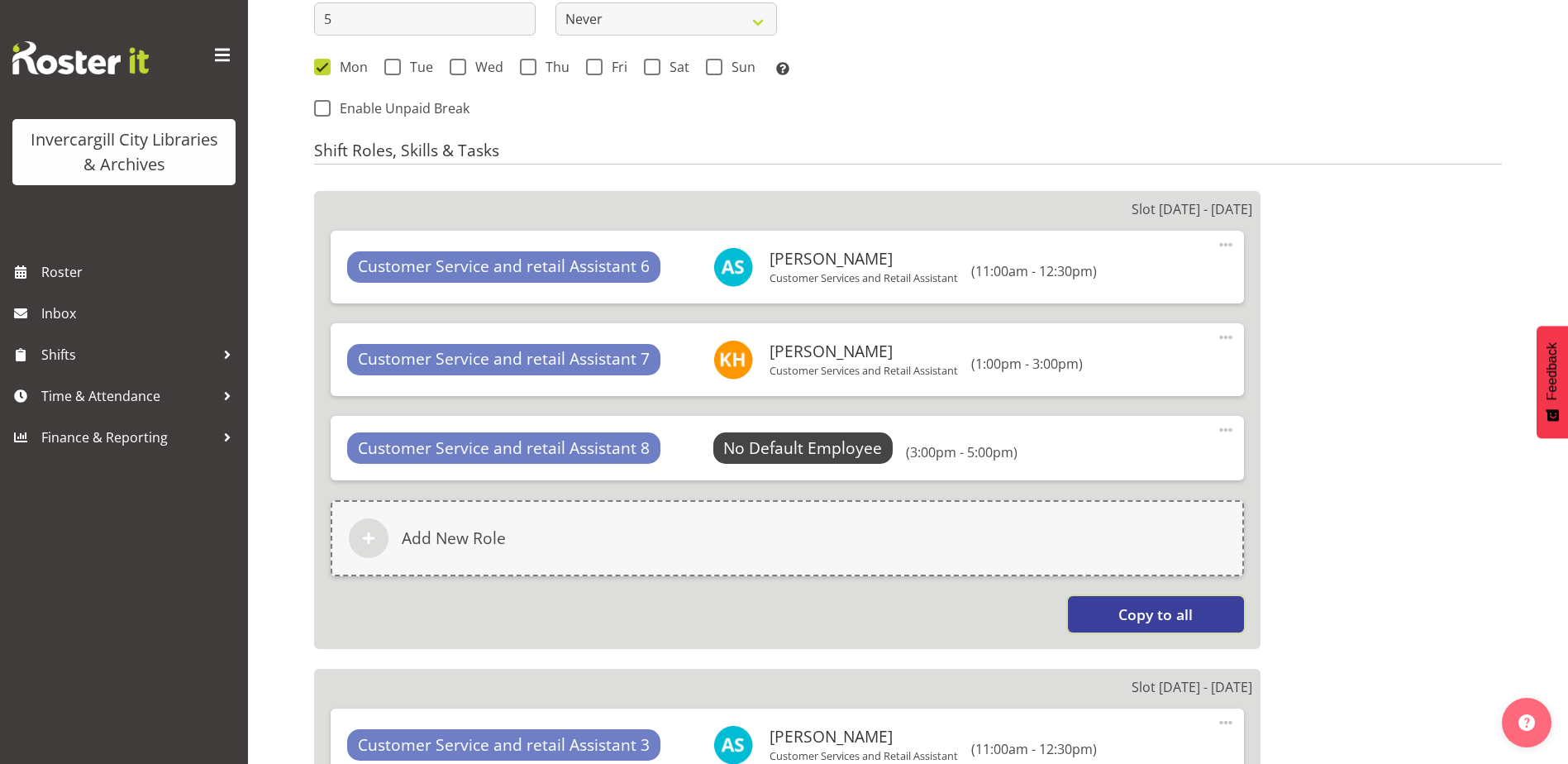
click at [1152, 615] on span "Copy to all" at bounding box center [1155, 614] width 74 height 21
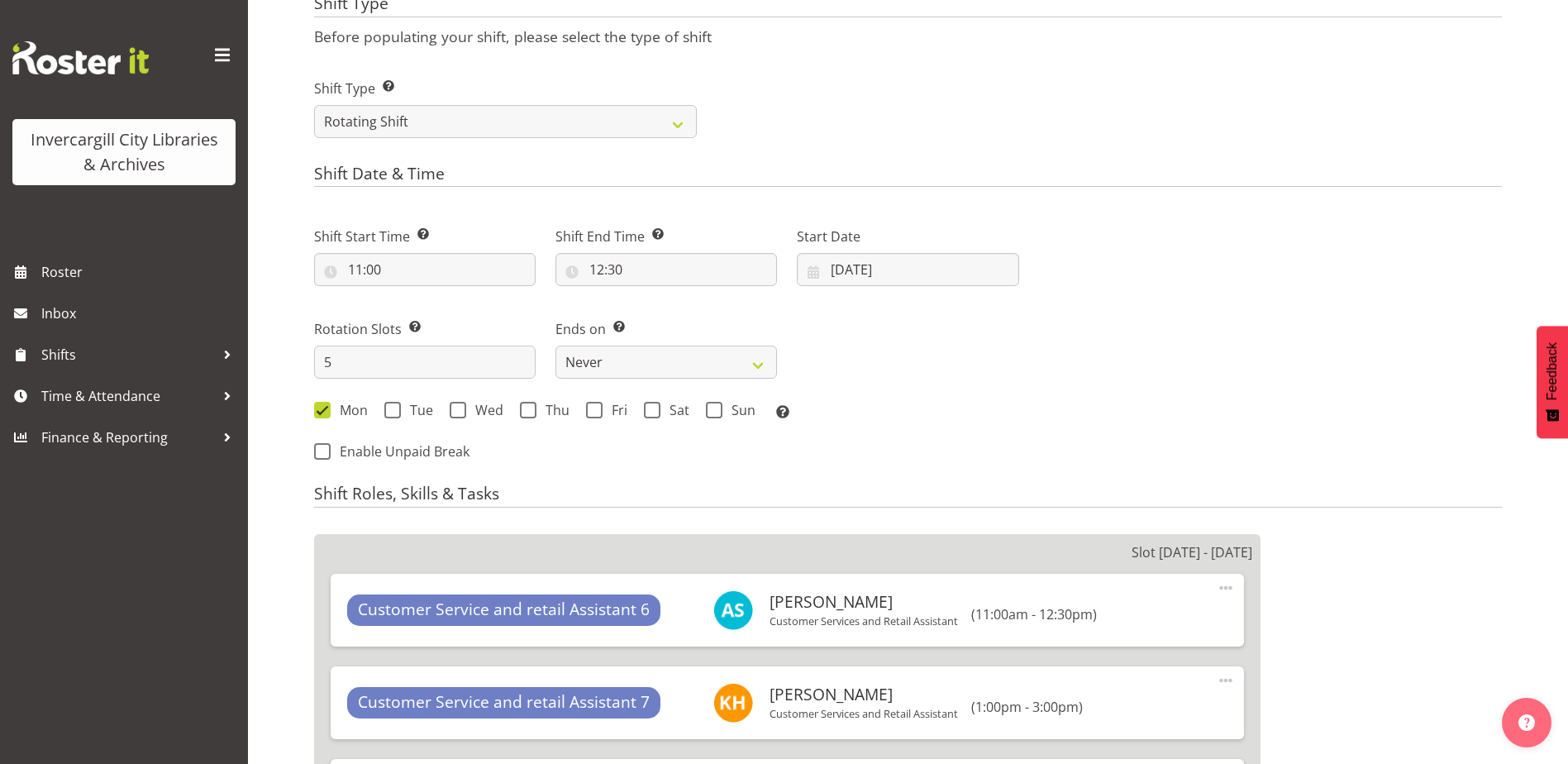
scroll to position [810, 0]
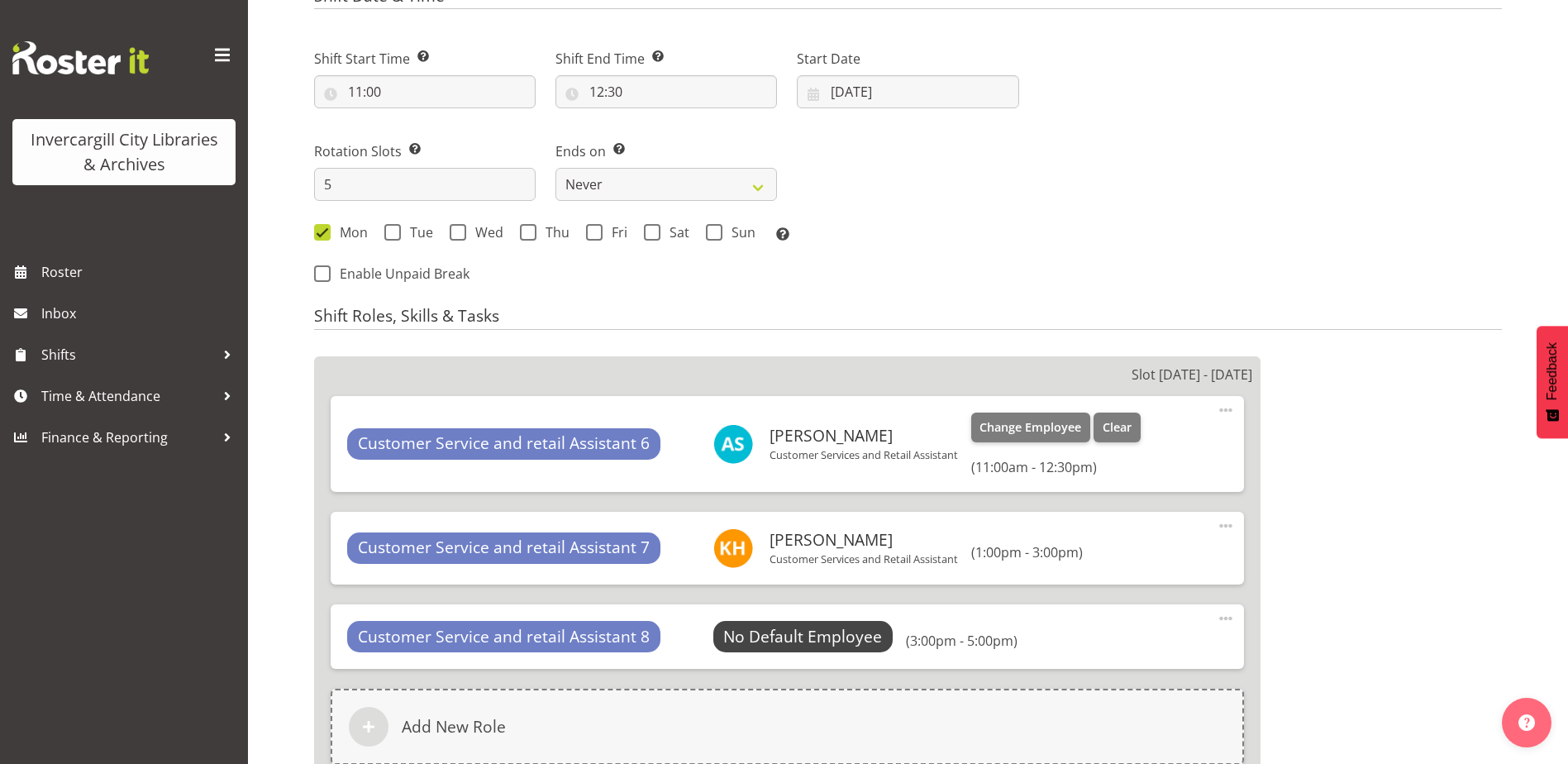
click at [1230, 409] on span at bounding box center [1226, 410] width 20 height 20
click at [1147, 476] on link "Delete" at bounding box center [1156, 479] width 159 height 30
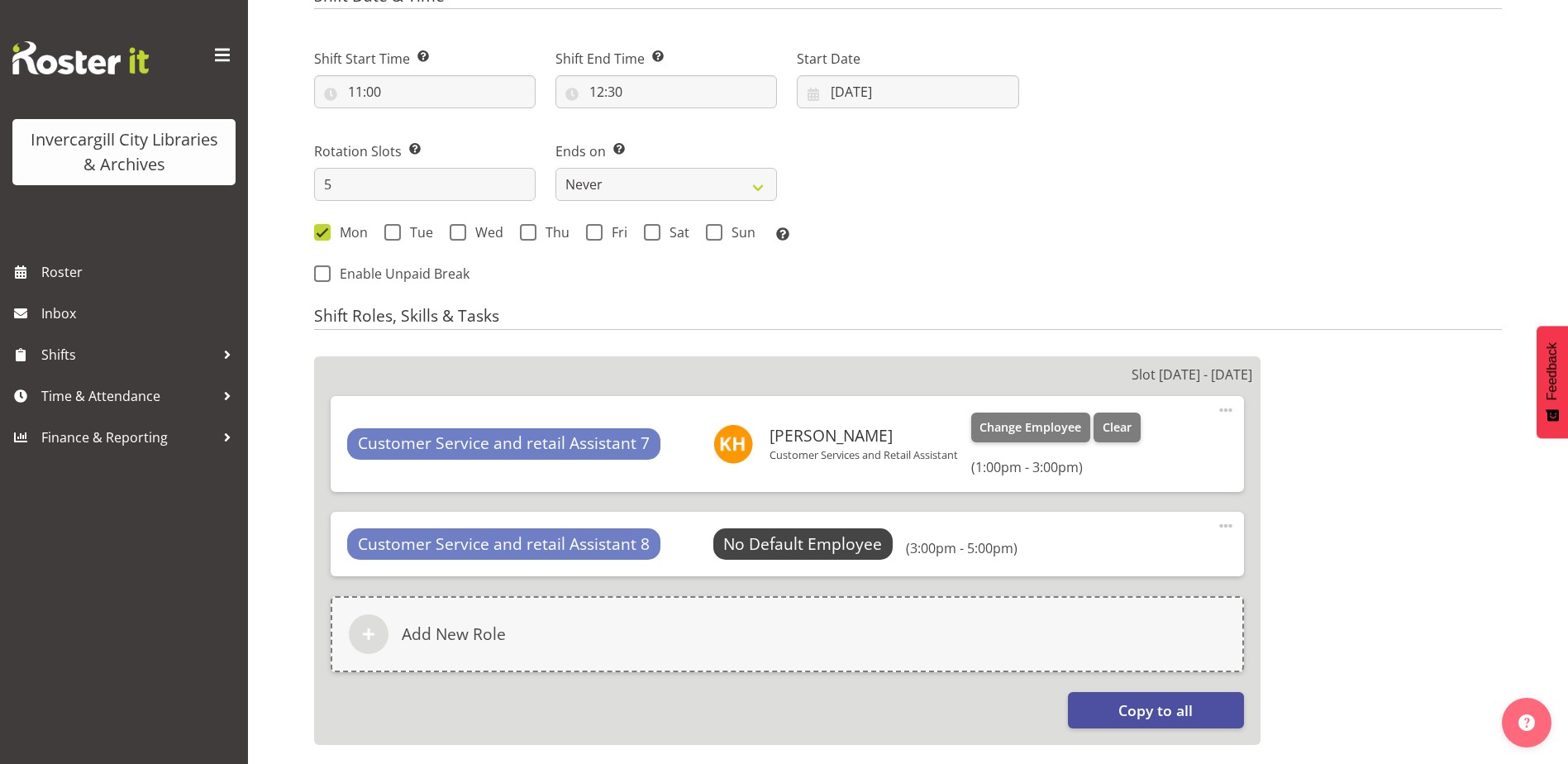
click at [1228, 406] on span at bounding box center [1226, 410] width 20 height 20
click at [1134, 476] on link "Delete" at bounding box center [1156, 479] width 159 height 30
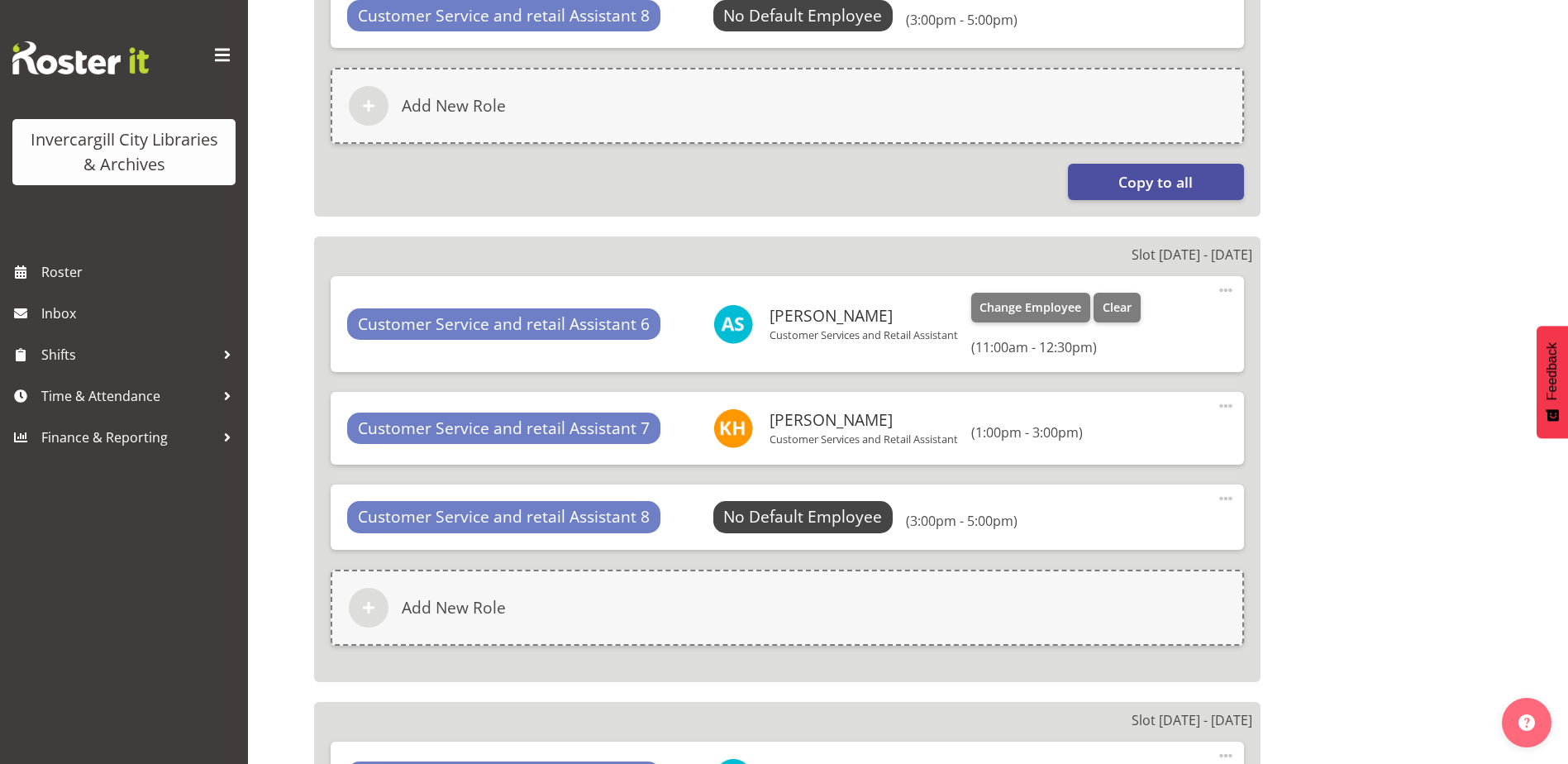
scroll to position [1223, 0]
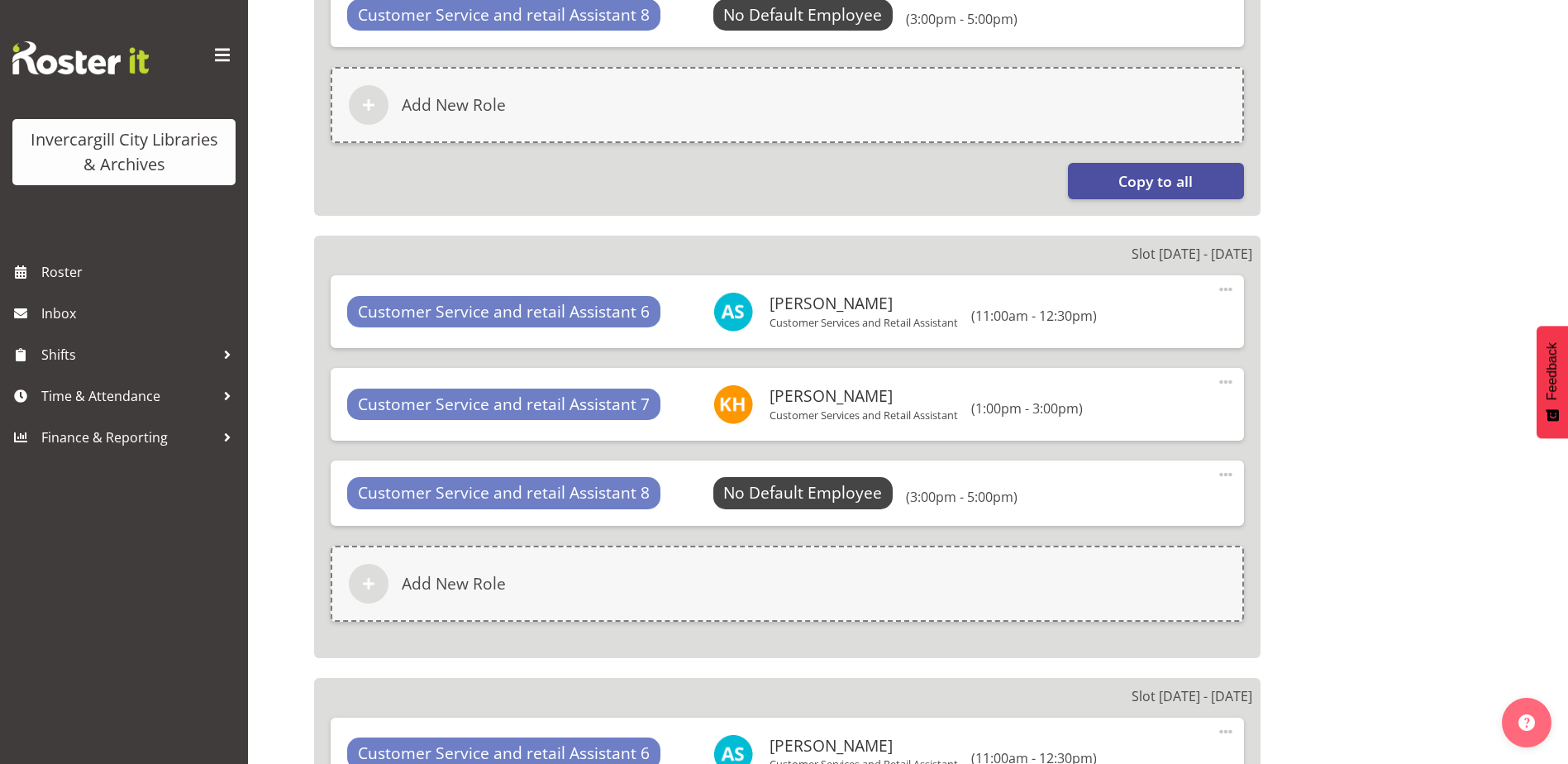
click at [1232, 476] on span at bounding box center [1226, 475] width 20 height 20
click at [1149, 542] on link "Delete" at bounding box center [1156, 544] width 159 height 30
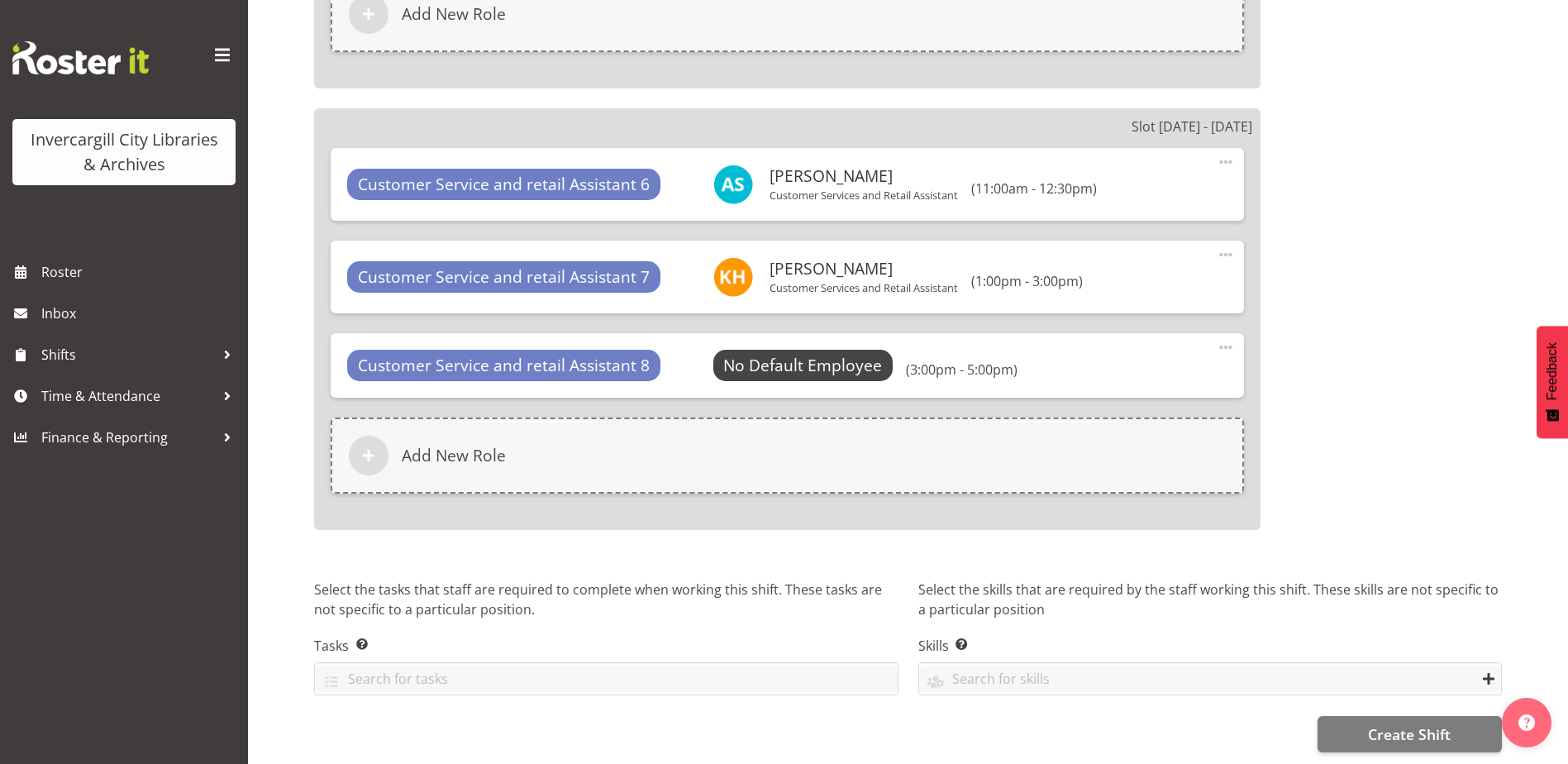
scroll to position [2604, 0]
click at [1364, 715] on button "Create Shift" at bounding box center [1410, 733] width 185 height 37
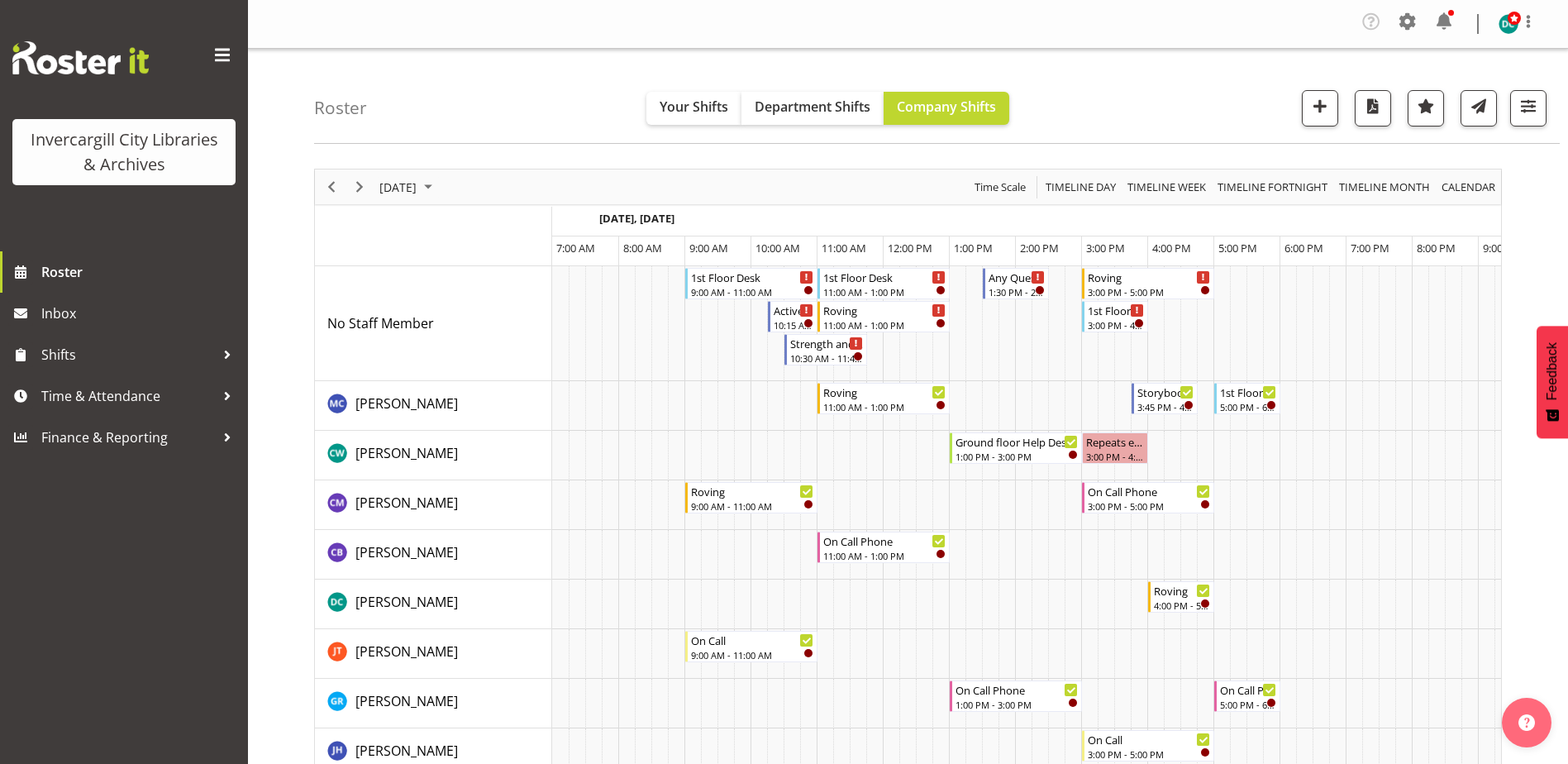
scroll to position [0, 43]
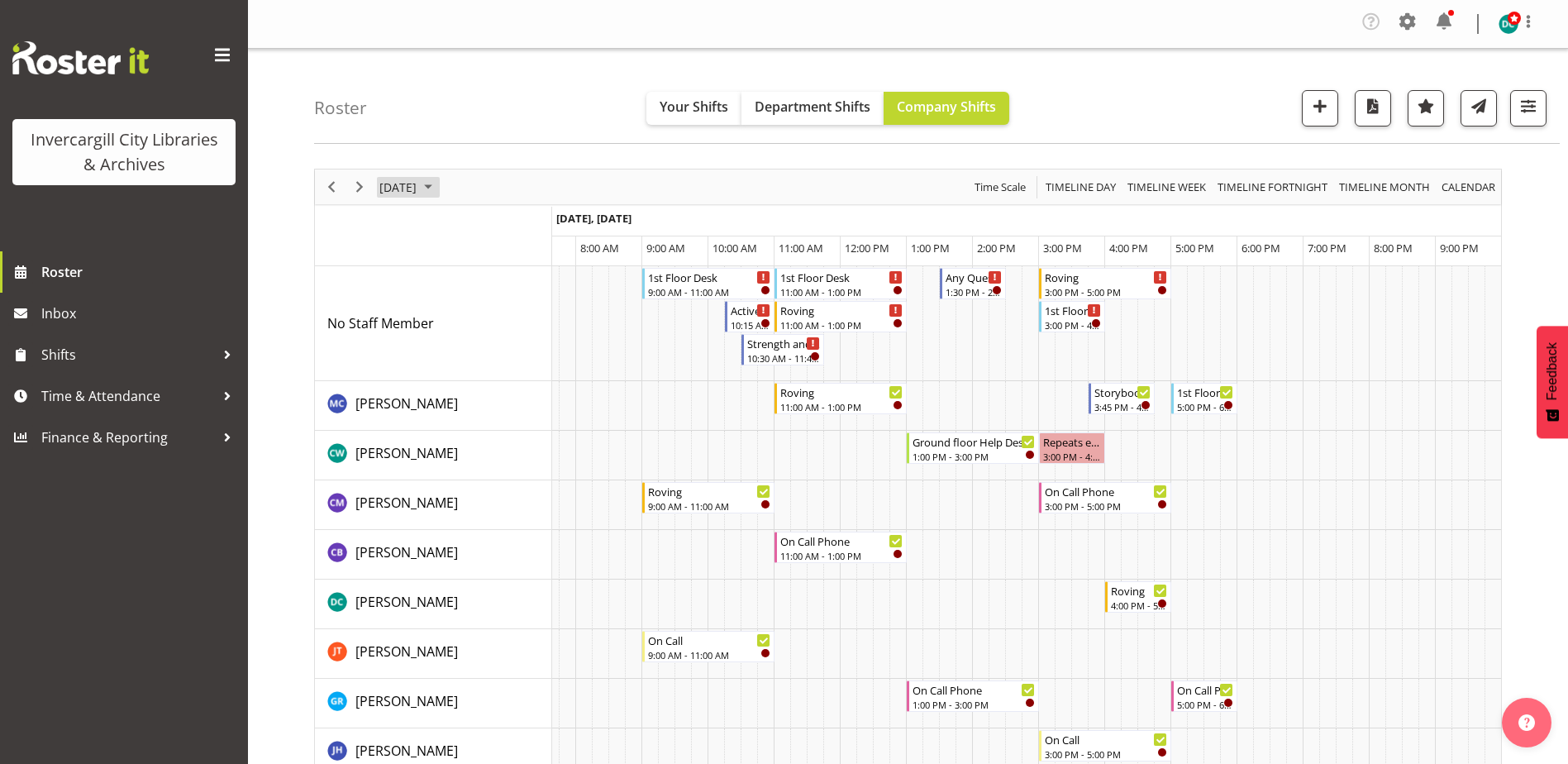
click at [418, 185] on span "September 16, 2025" at bounding box center [398, 186] width 40 height 21
drag, startPoint x: 420, startPoint y: 285, endPoint x: 471, endPoint y: 320, distance: 61.9
click at [419, 284] on span "1" at bounding box center [424, 285] width 25 height 25
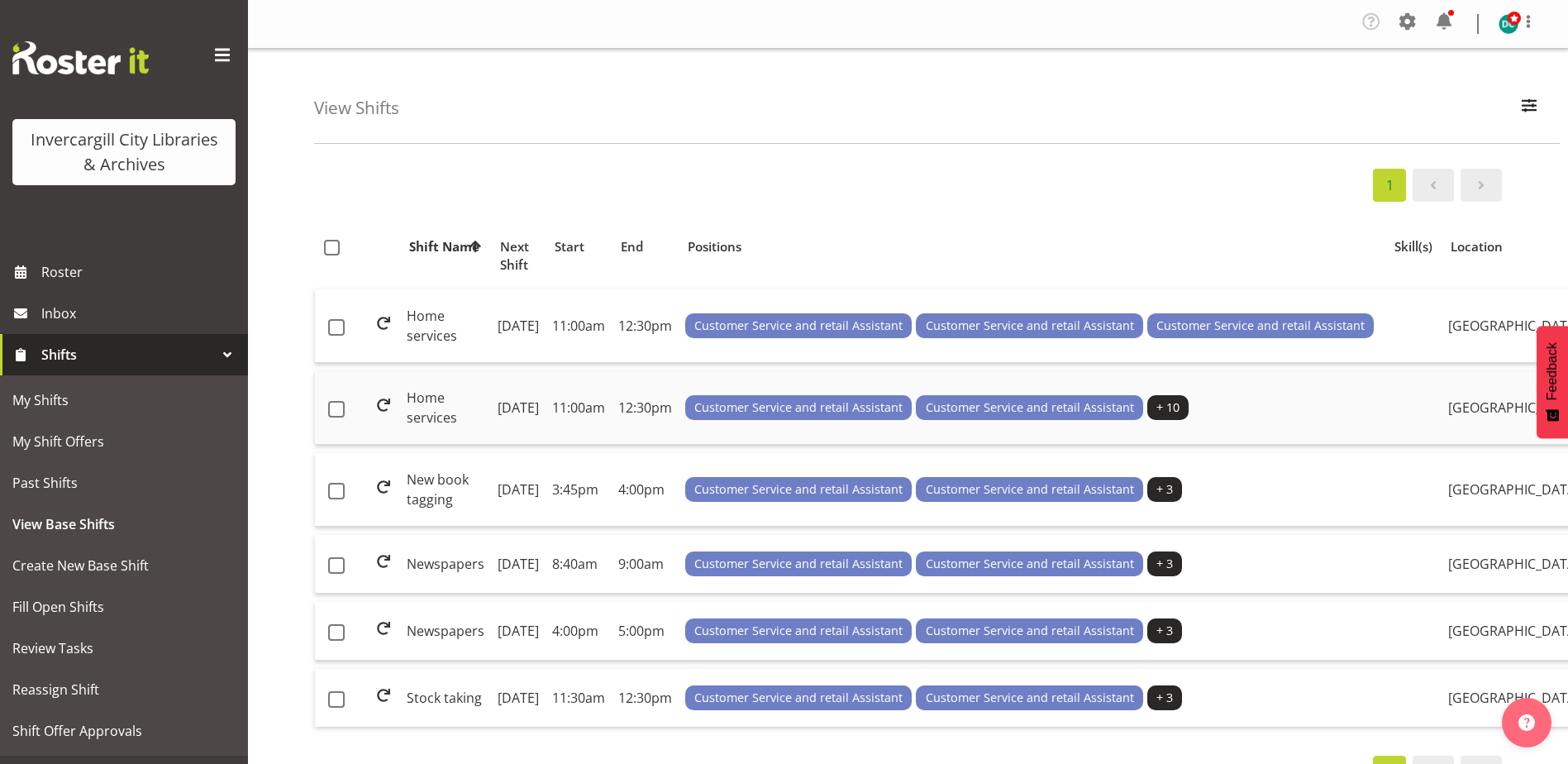
click at [444, 430] on td "Home services" at bounding box center [445, 408] width 90 height 73
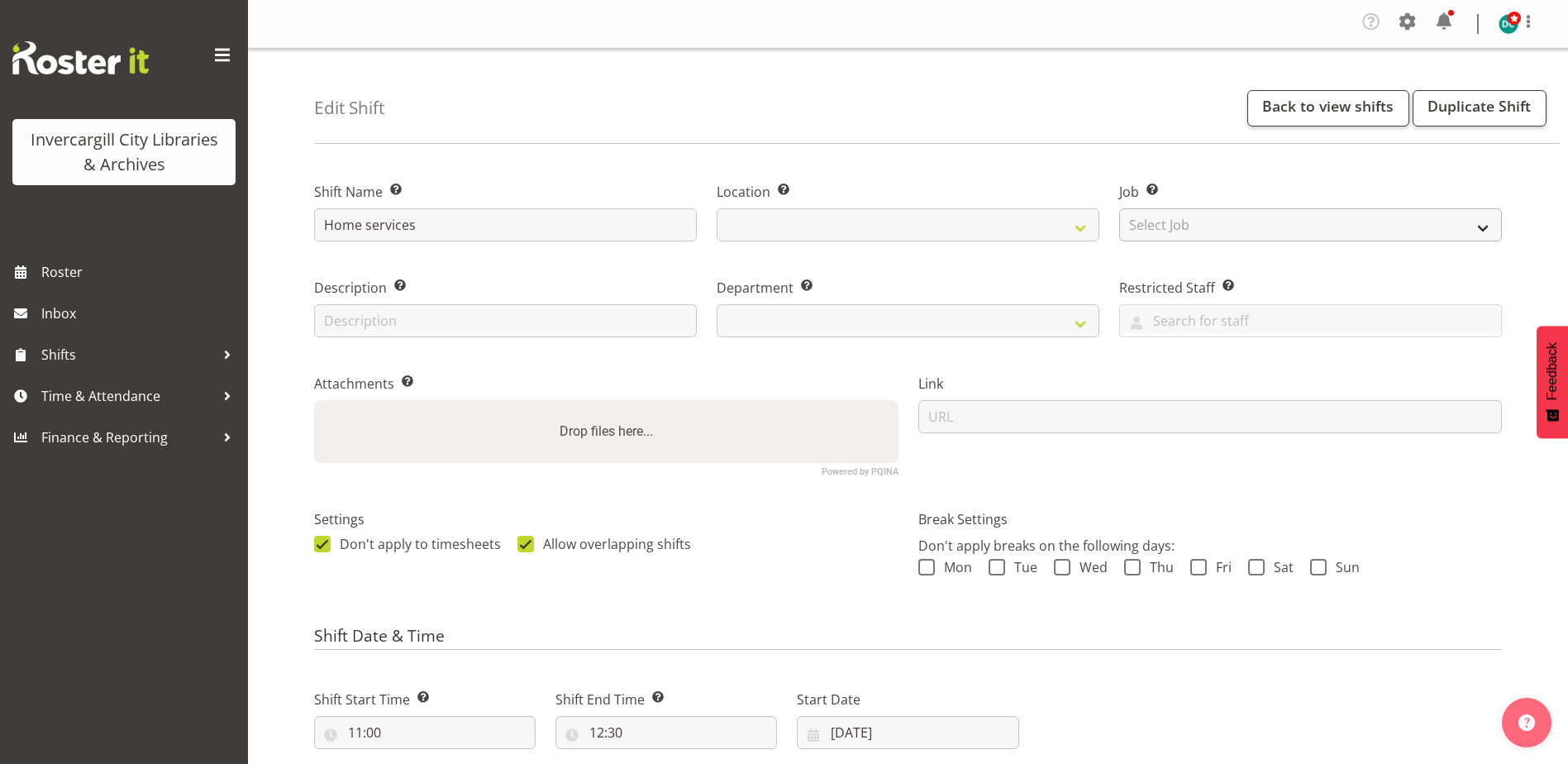
select select
select select "1276"
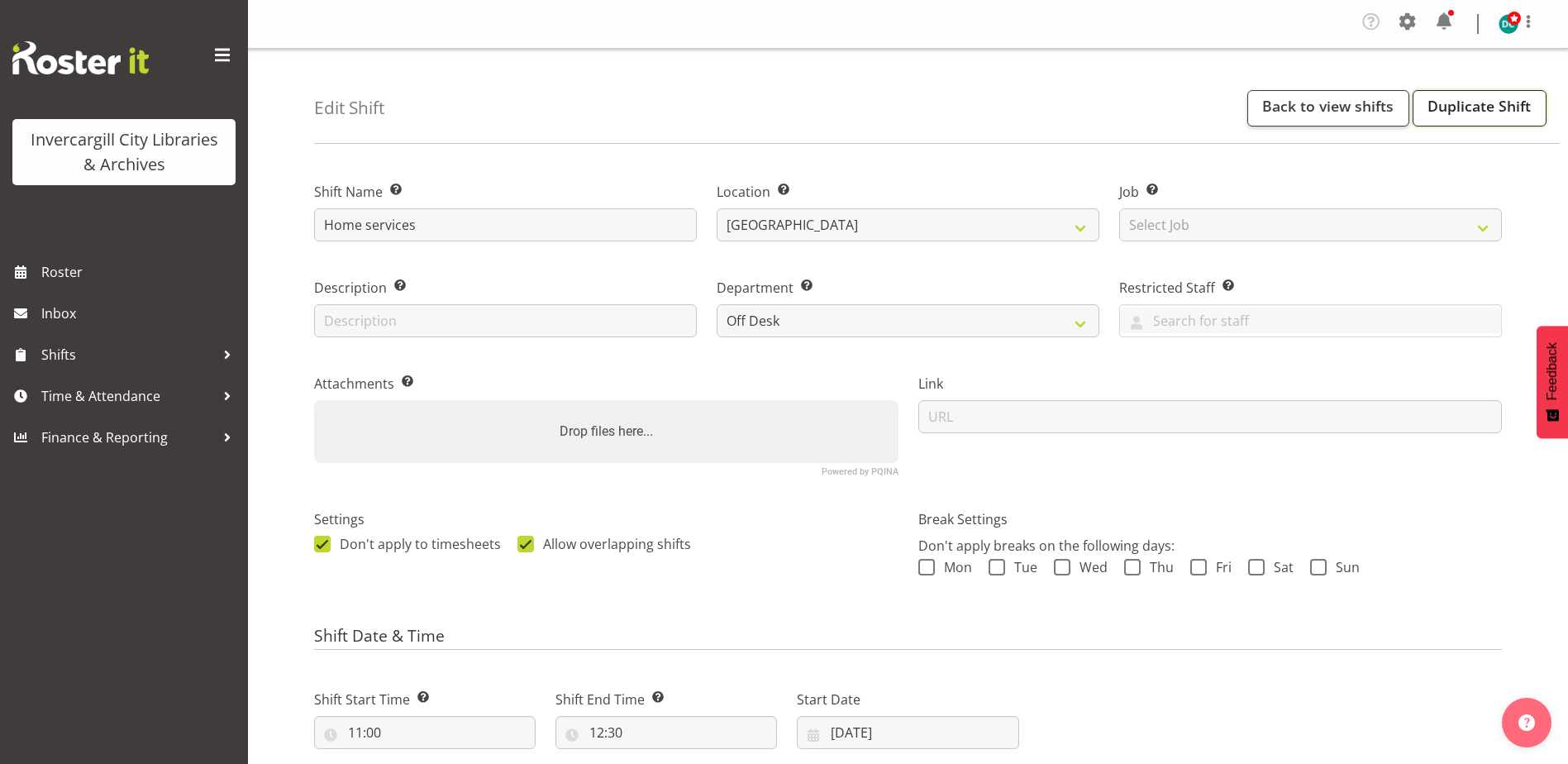
drag, startPoint x: 1487, startPoint y: 95, endPoint x: 1467, endPoint y: 96, distance: 20.0
click at [1487, 96] on link "Duplicate Shift" at bounding box center [1479, 108] width 134 height 37
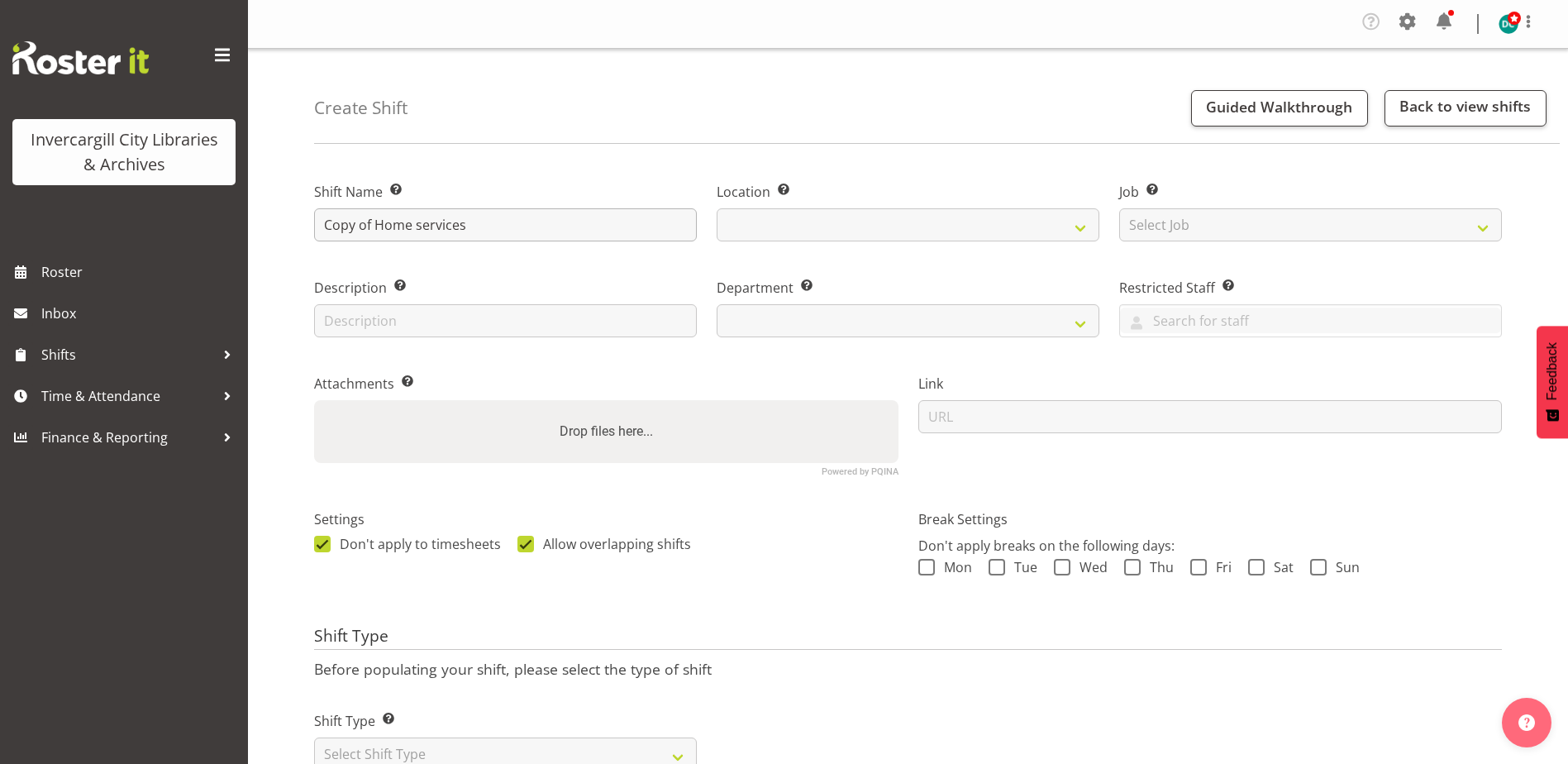
select select
select select "1276"
drag, startPoint x: 373, startPoint y: 225, endPoint x: 366, endPoint y: 220, distance: 8.6
click at [299, 215] on div "Create Shift Guided Walkthrough Back to view shifts Shift Name Enter a name for…" at bounding box center [909, 433] width 1321 height 768
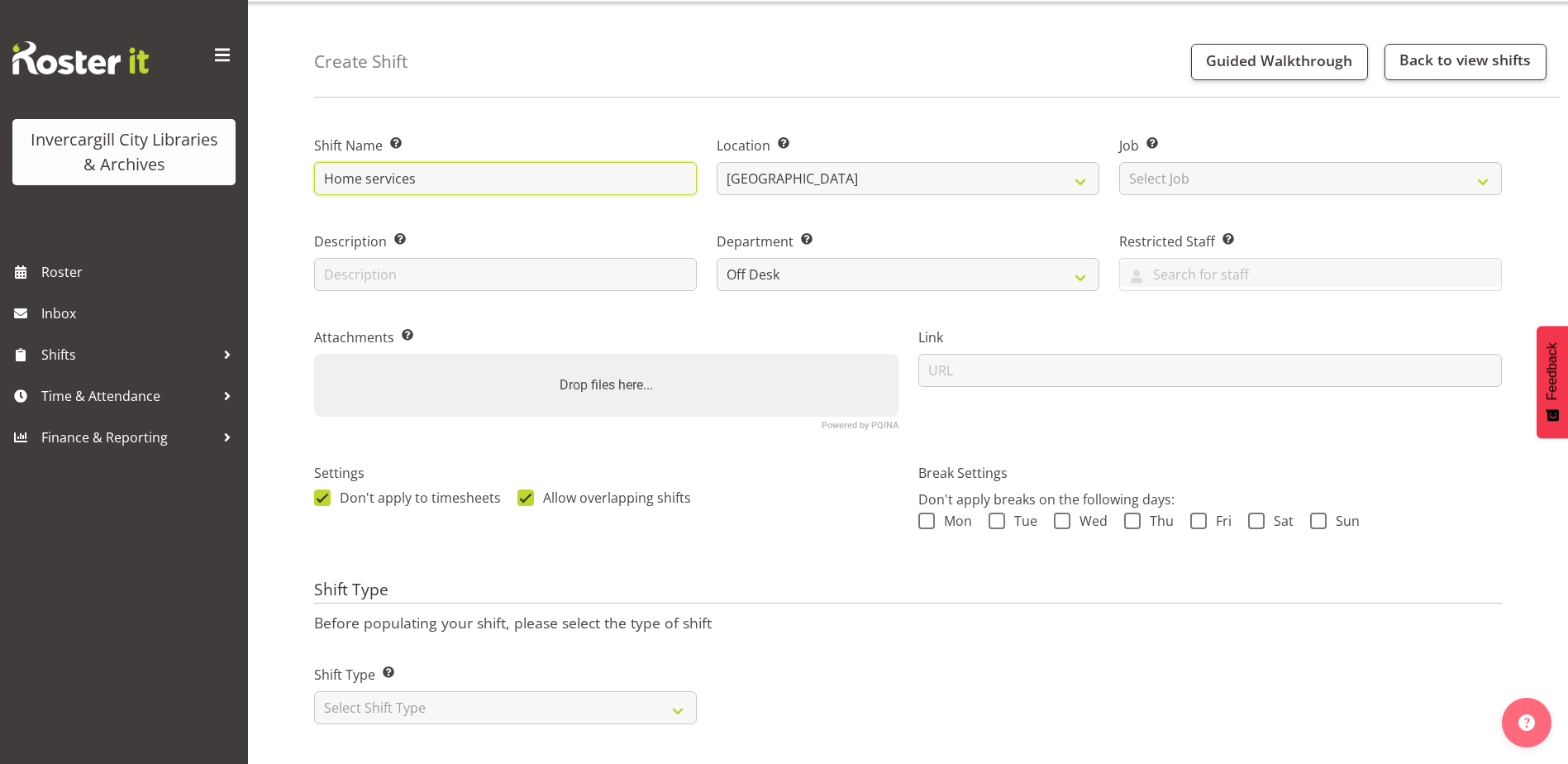
scroll to position [66, 0]
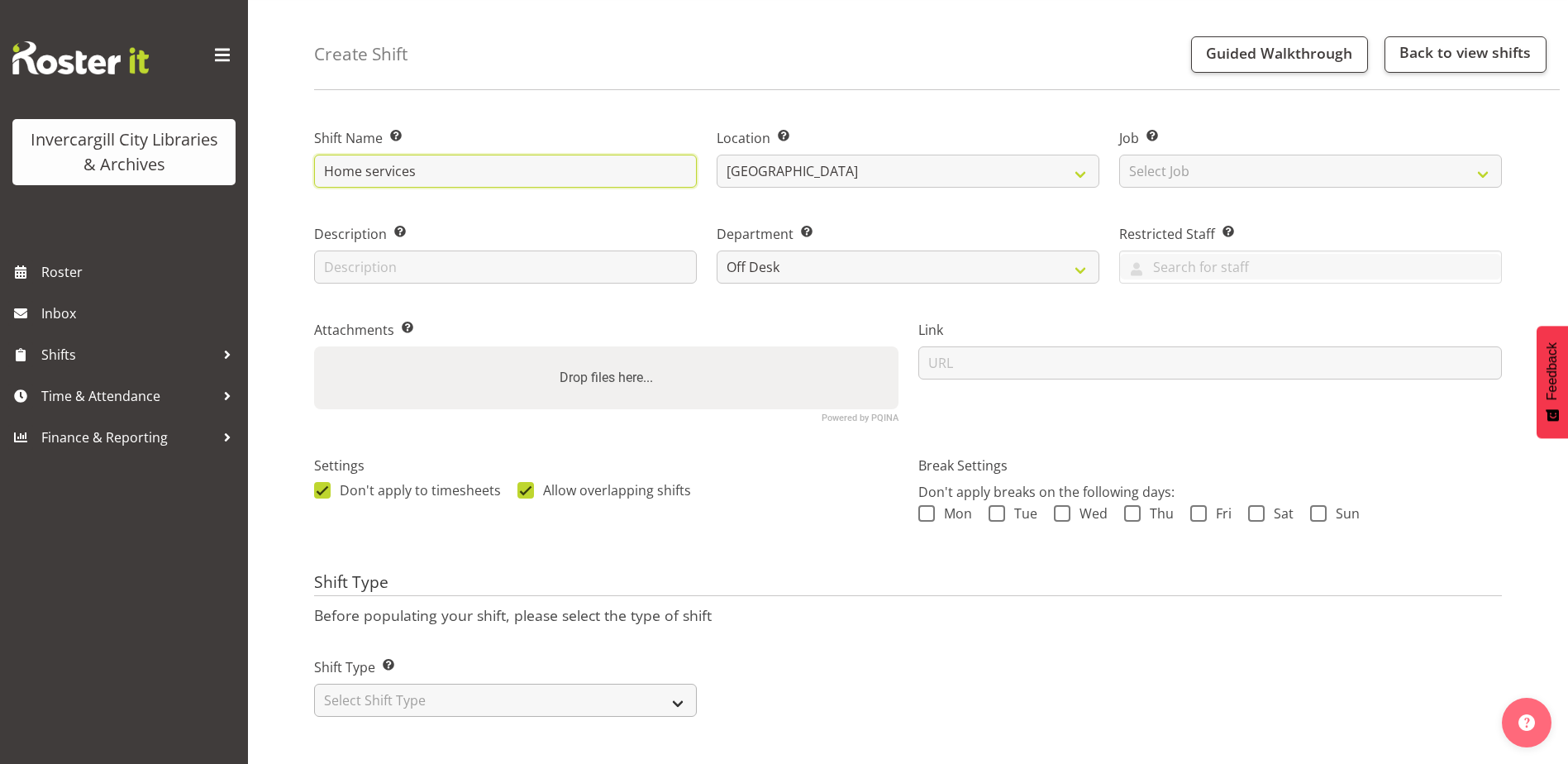
type input "Home services"
click at [412, 683] on select "Select Shift Type One Off Shift Recurring Shift Rotating Shift" at bounding box center [505, 700] width 383 height 33
select select "rotating"
click at [314, 683] on select "Select Shift Type One Off Shift Recurring Shift Rotating Shift" at bounding box center [505, 700] width 383 height 33
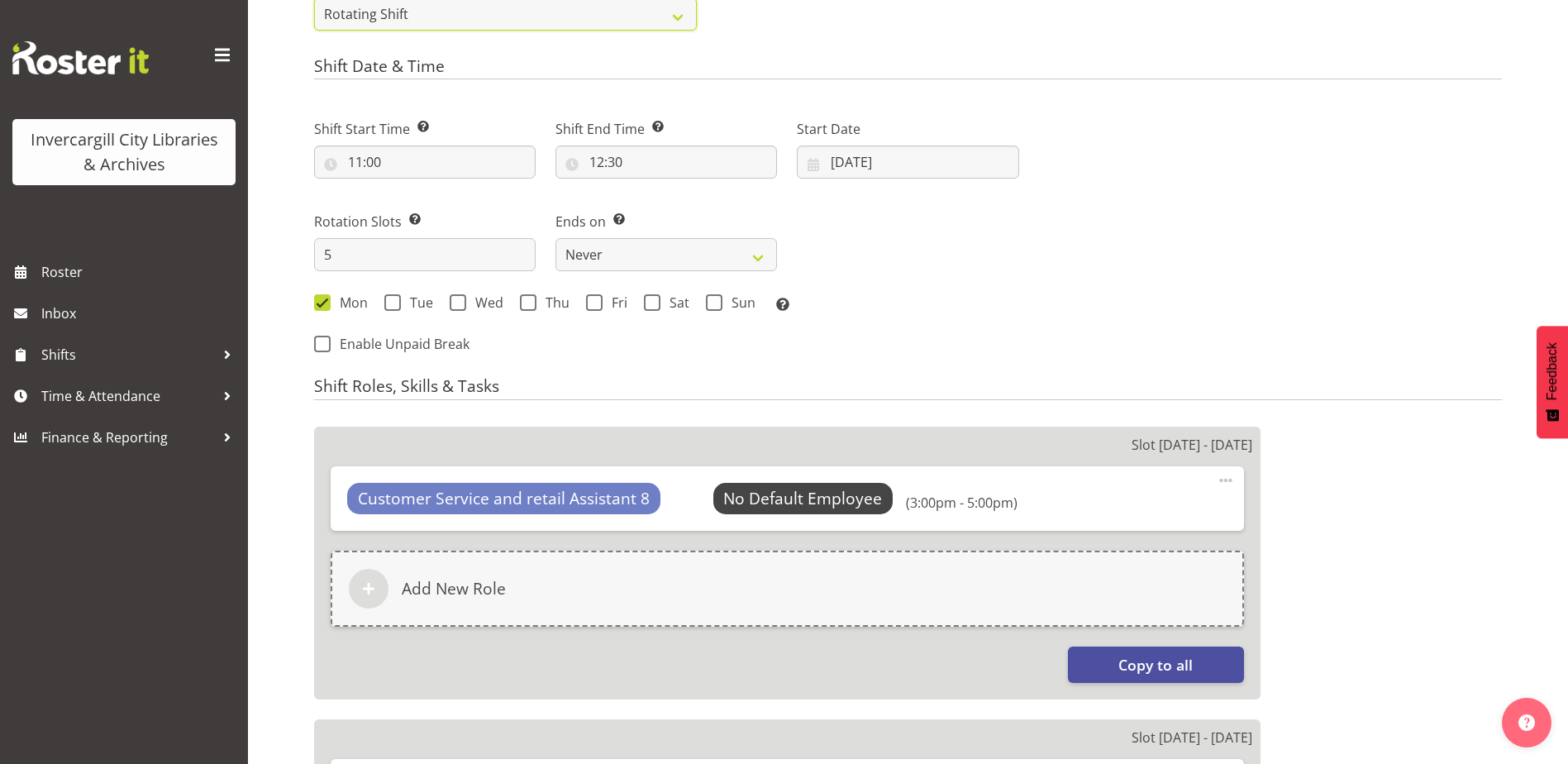
scroll to position [892, 0]
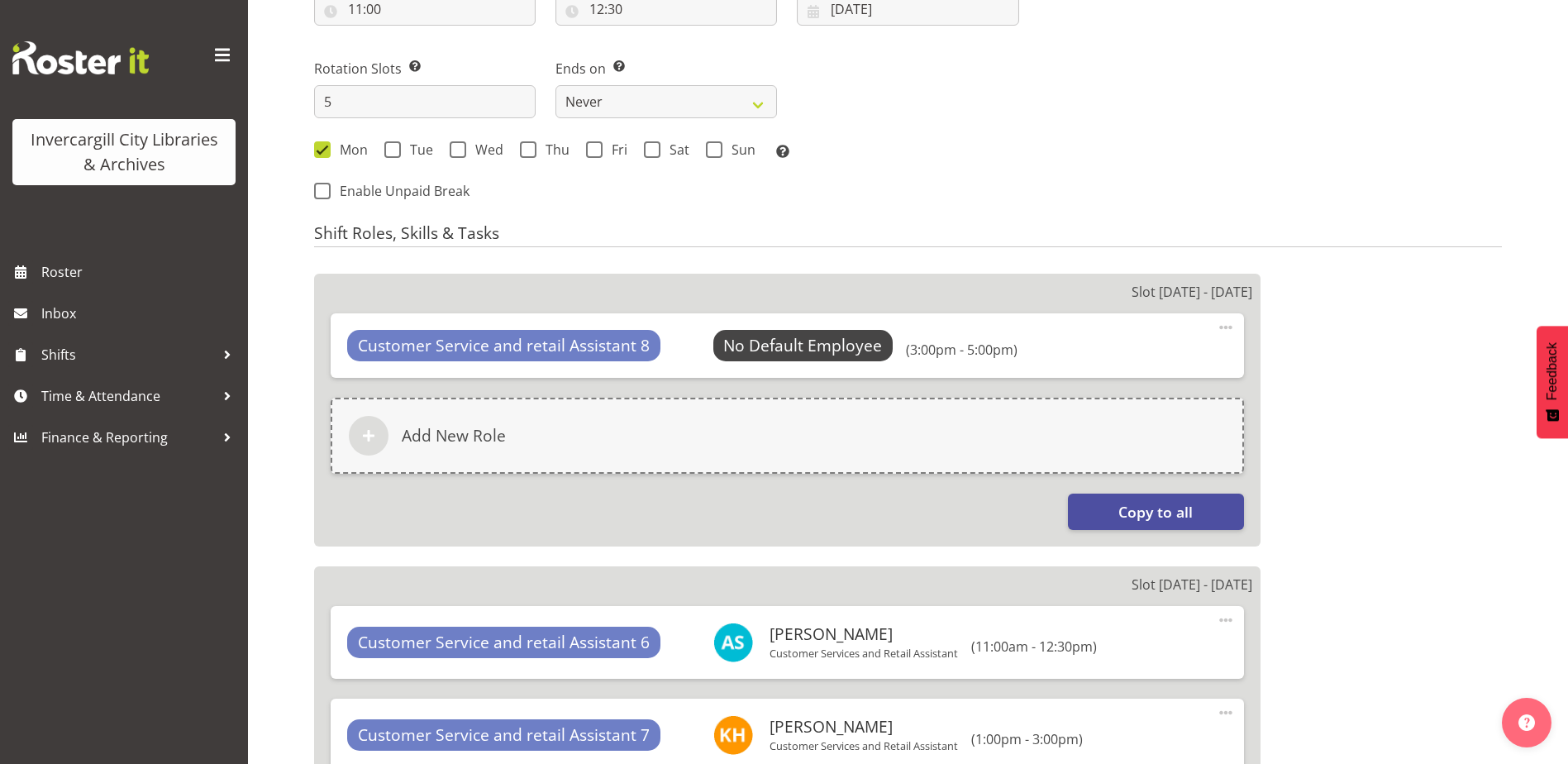
click at [1229, 326] on span at bounding box center [1226, 327] width 20 height 20
click at [1181, 397] on link "Delete" at bounding box center [1156, 396] width 159 height 30
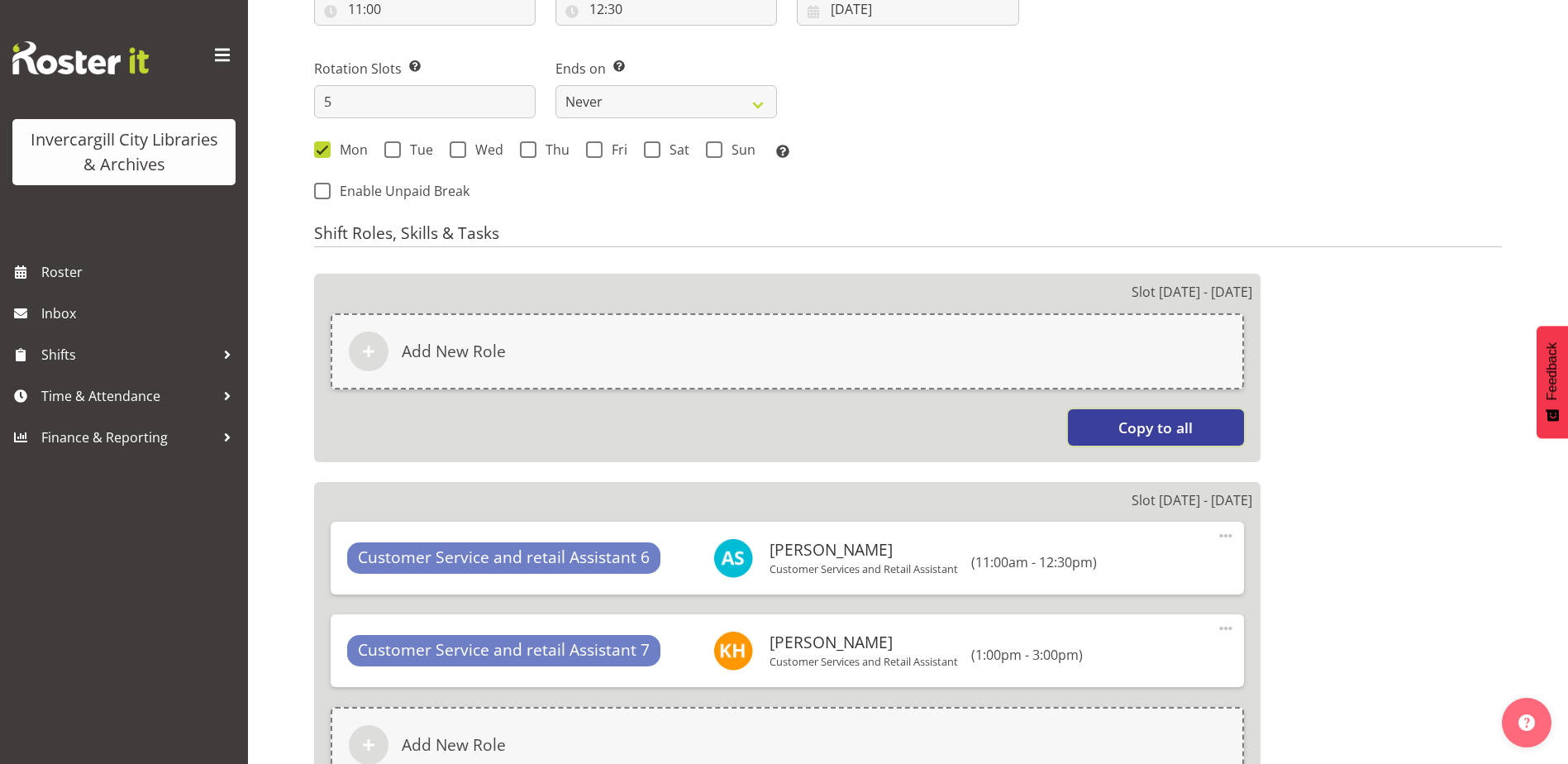
drag, startPoint x: 1166, startPoint y: 412, endPoint x: 1166, endPoint y: 422, distance: 10.0
click at [1166, 415] on button "Copy to all" at bounding box center [1156, 427] width 177 height 37
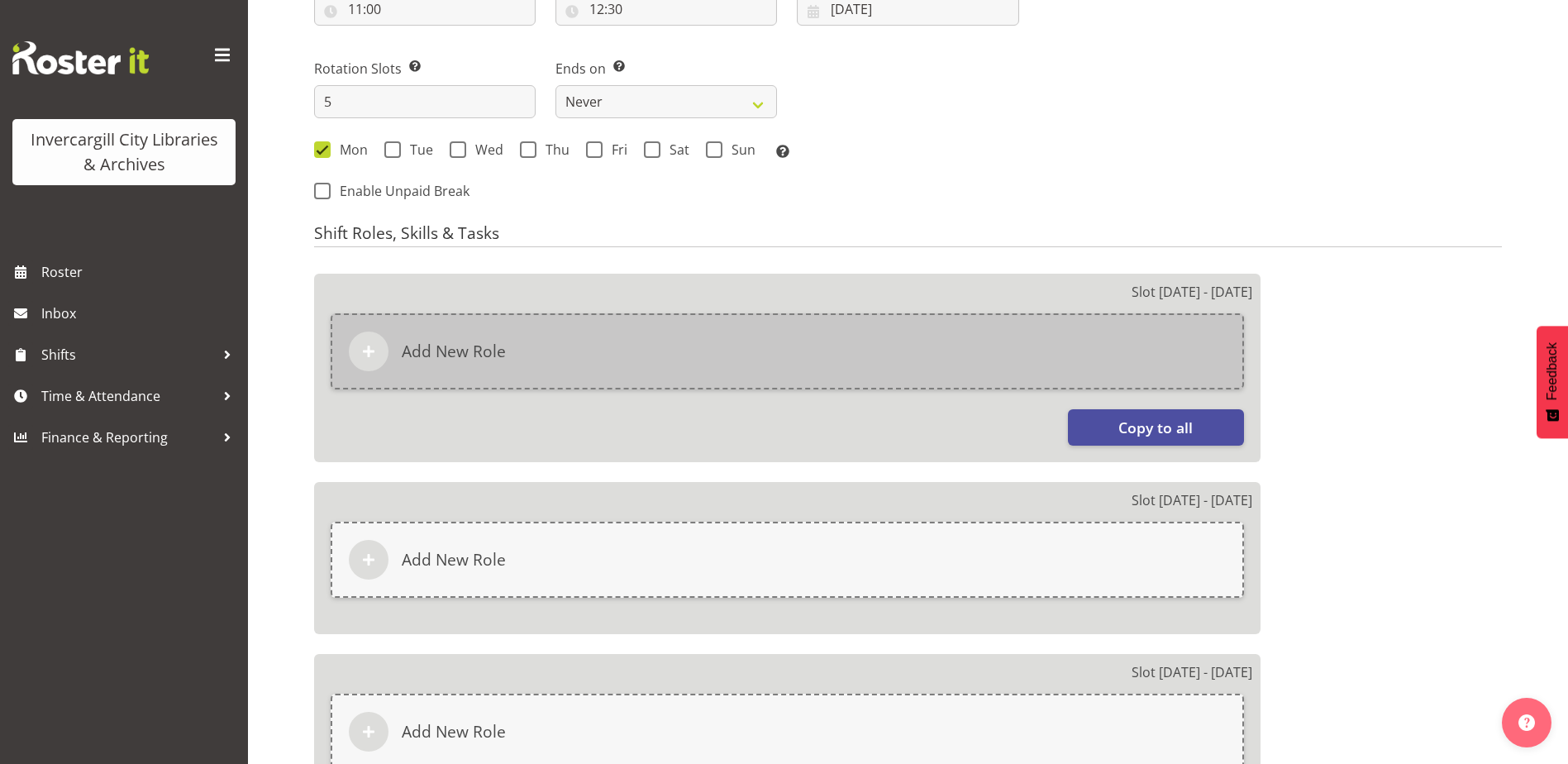
click at [1090, 342] on div "Add New Role" at bounding box center [788, 351] width 914 height 76
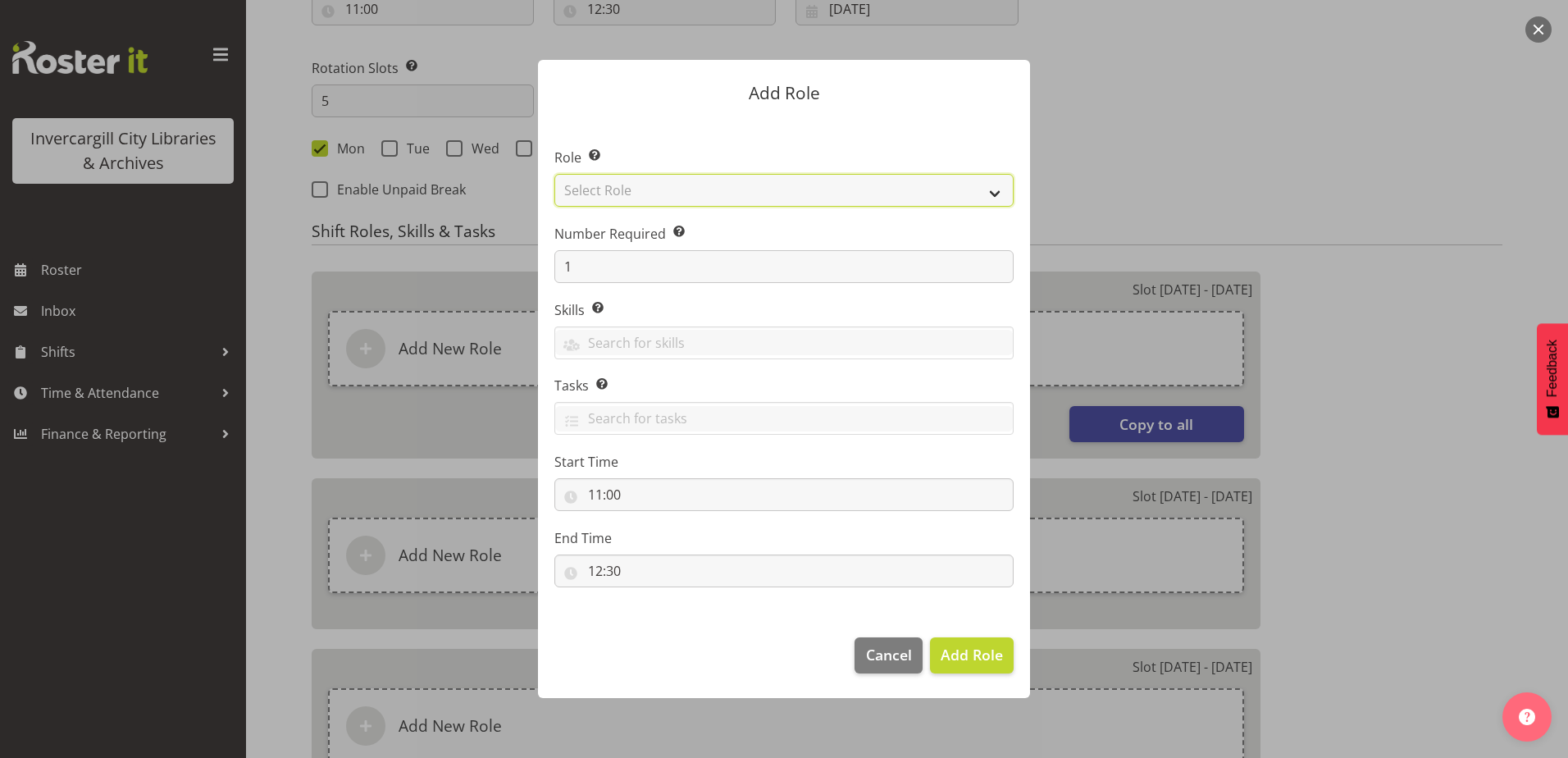
click at [631, 195] on select "Select Role 1st floor desk AQ operator Business Support Team member Casual Cust…" at bounding box center [784, 190] width 460 height 33
select select "1535"
click at [555, 174] on select "Select Role 1st floor desk AQ operator Business Support Team member Casual Cust…" at bounding box center [784, 190] width 460 height 33
click at [620, 499] on input "11:00" at bounding box center [784, 494] width 460 height 33
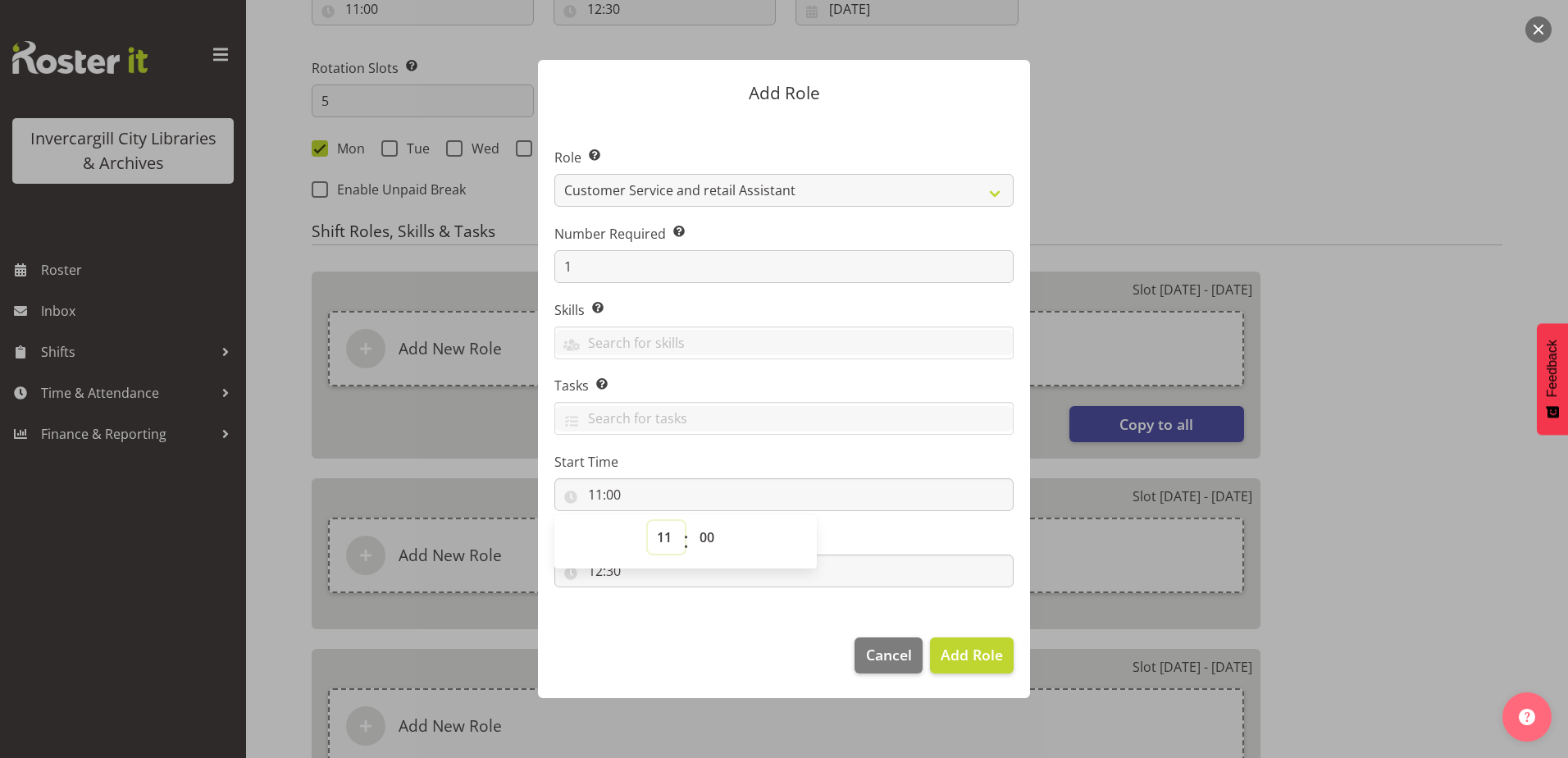
click at [678, 537] on select "00 01 02 03 04 05 06 07 08 09 10 11 12 13 14 15 16 17 18 19 20 21 22 23" at bounding box center [667, 537] width 37 height 33
select select "9"
click at [648, 521] on select "00 01 02 03 04 05 06 07 08 09 10 11 12 13 14 15 16 17 18 19 20 21 22 23" at bounding box center [667, 537] width 37 height 33
type input "09:00"
drag, startPoint x: 652, startPoint y: 620, endPoint x: 601, endPoint y: 586, distance: 61.3
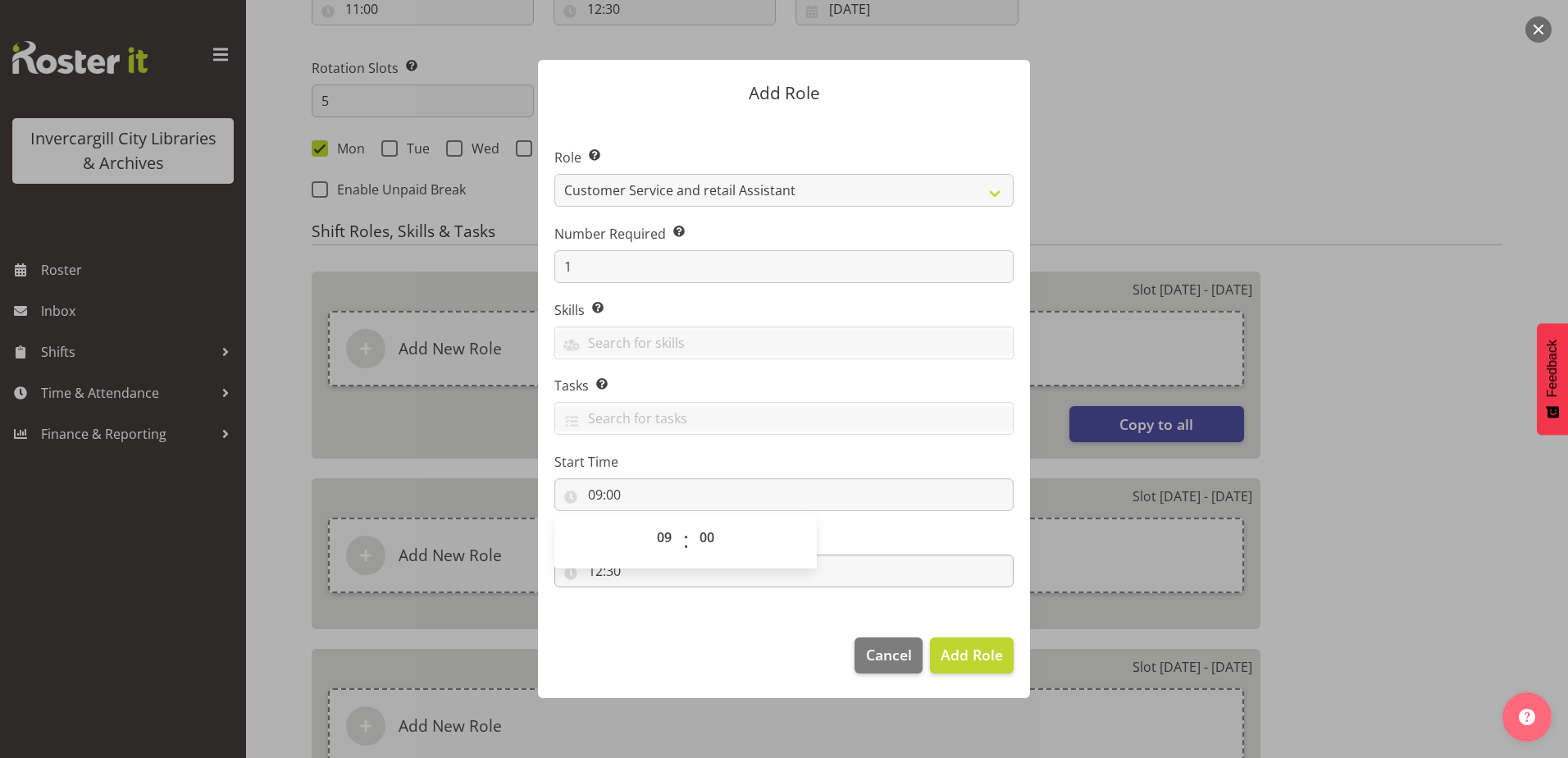
click at [650, 619] on div "Add Role Role Select the role you wish to add to the shift. 1st floor desk AQ o…" at bounding box center [784, 378] width 525 height 719
click at [600, 578] on input "12:30" at bounding box center [784, 570] width 460 height 33
click at [665, 612] on select "00 01 02 03 04 05 06 07 08 09 10 11 12 13 14 15 16 17 18 19 20 21 22 23" at bounding box center [667, 613] width 37 height 33
select select "11"
click at [648, 597] on select "00 01 02 03 04 05 06 07 08 09 10 11 12 13 14 15 16 17 18 19 20 21 22 23" at bounding box center [667, 613] width 37 height 33
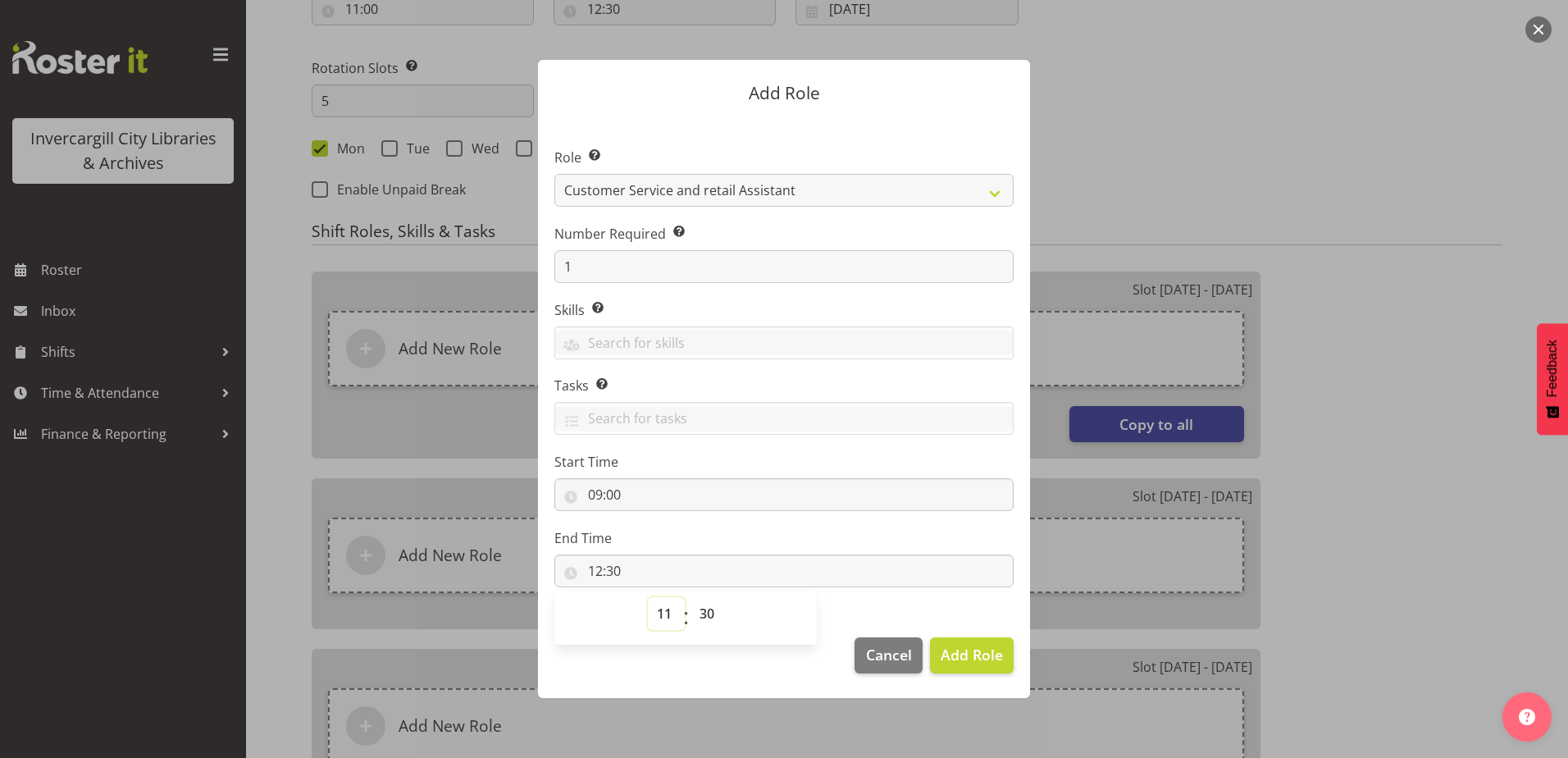
type input "11:30"
click at [700, 612] on select "00 01 02 03 04 05 06 07 08 09 10 11 12 13 14 15 16 17 18 19 20 21 22 23 24 25 2…" at bounding box center [709, 613] width 37 height 33
select select "0"
click at [691, 597] on select "00 01 02 03 04 05 06 07 08 09 10 11 12 13 14 15 16 17 18 19 20 21 22 23 24 25 2…" at bounding box center [709, 613] width 37 height 33
type input "11:00"
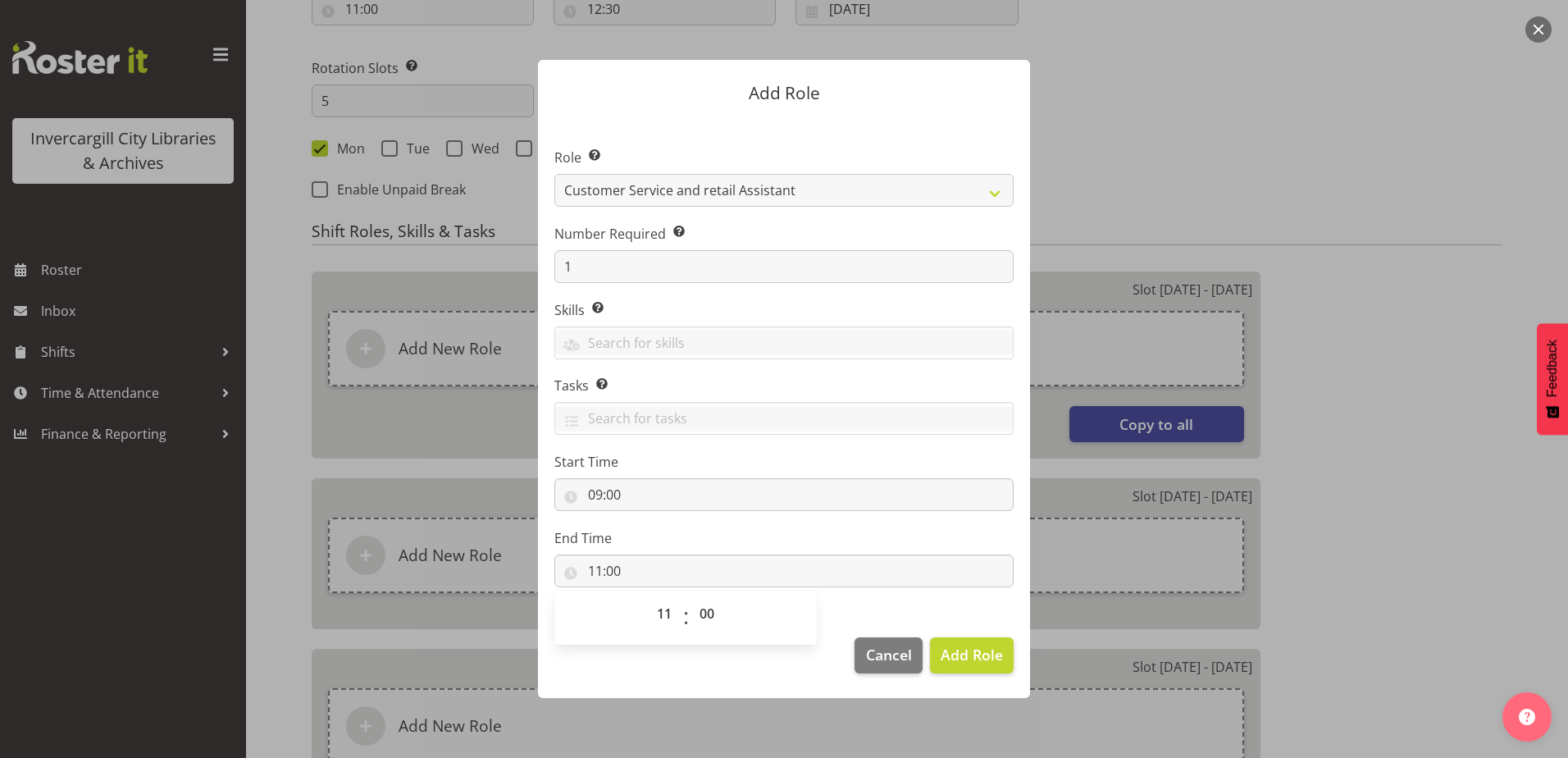
drag, startPoint x: 780, startPoint y: 675, endPoint x: 956, endPoint y: 670, distance: 176.1
click at [780, 674] on footer "Cancel Add Role" at bounding box center [784, 658] width 492 height 77
click at [964, 657] on span "Add Role" at bounding box center [972, 654] width 62 height 20
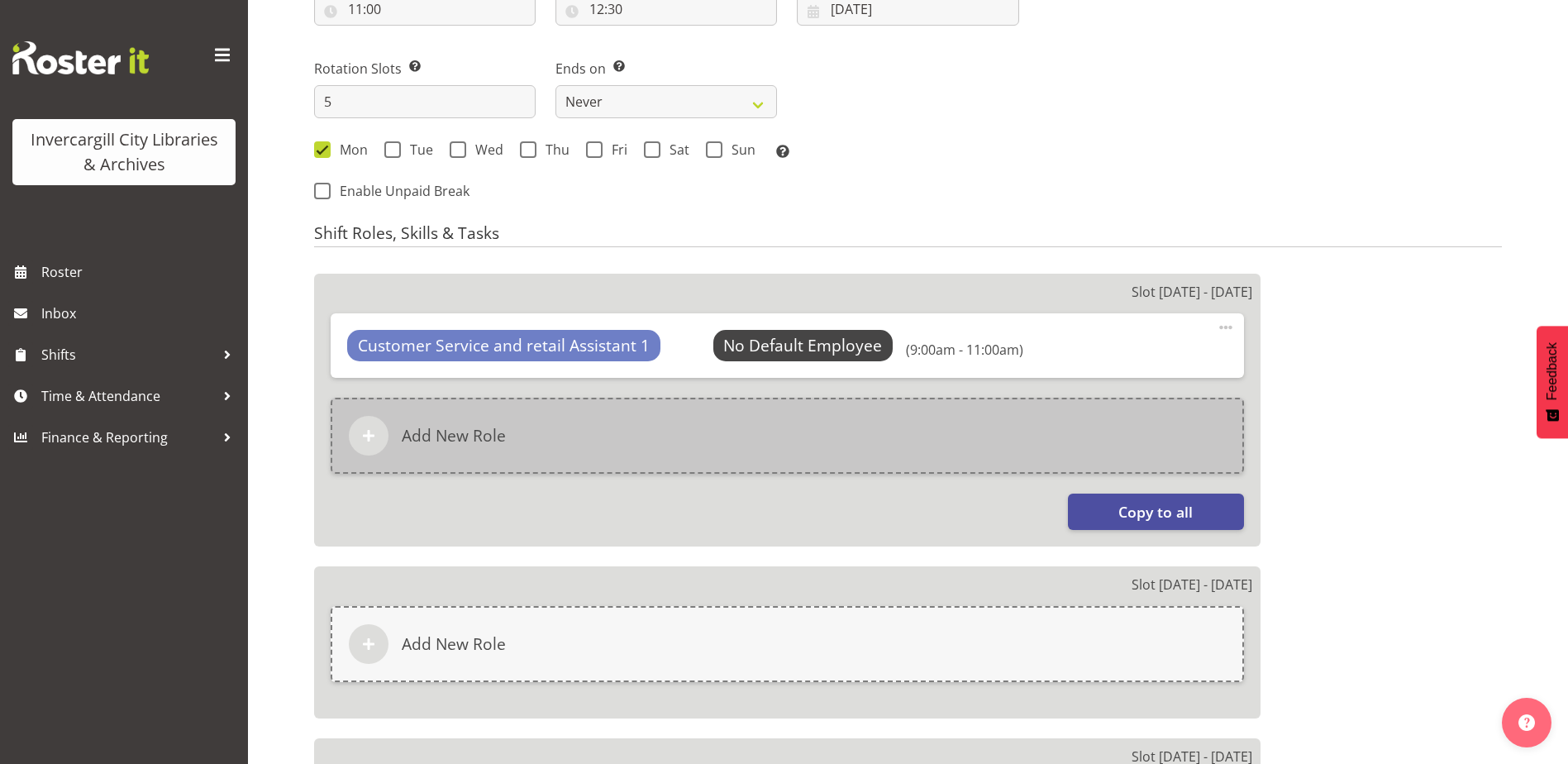
click at [575, 435] on div "Add New Role" at bounding box center [788, 435] width 914 height 76
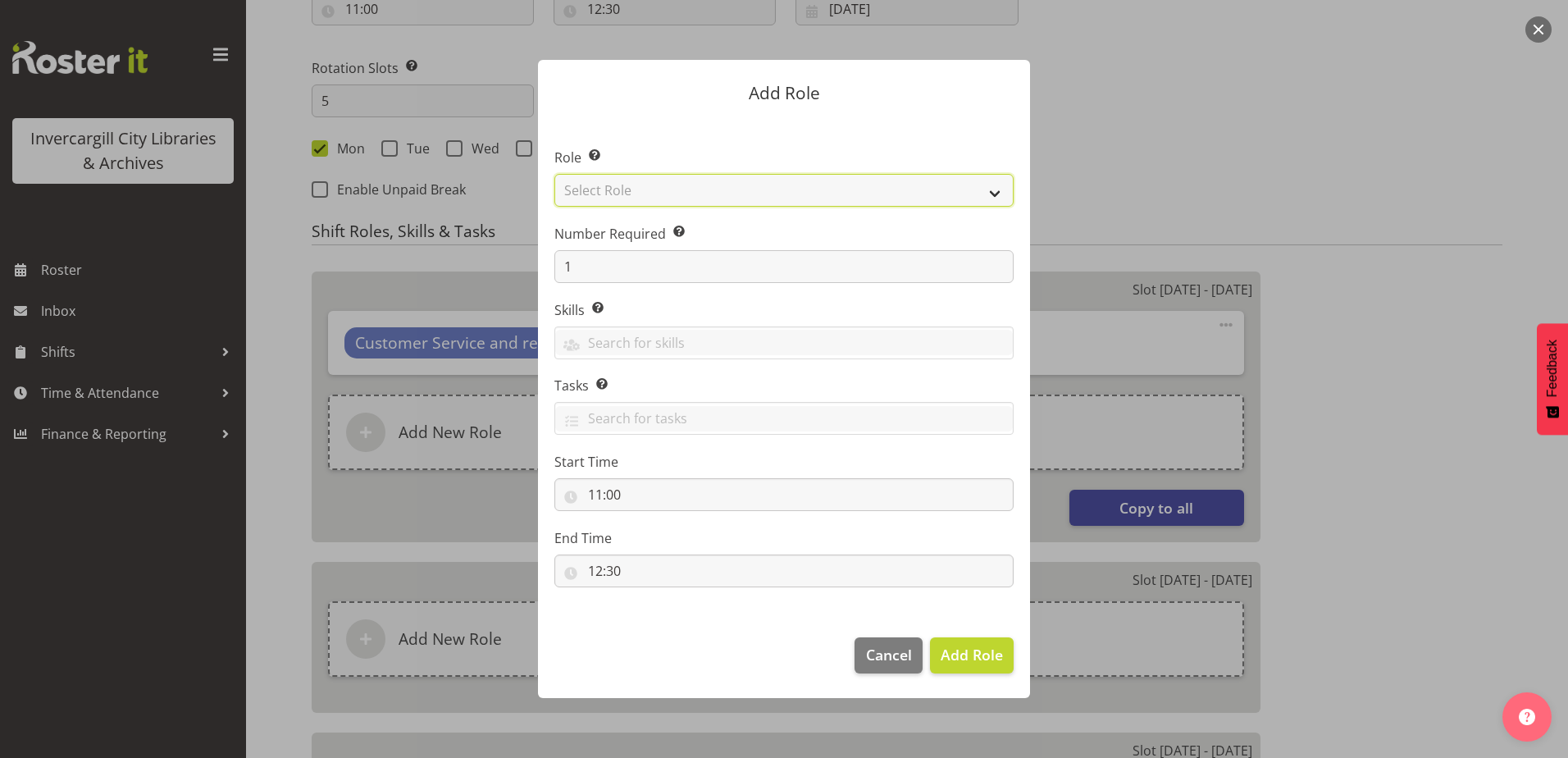
click at [650, 182] on select "Select Role 1st floor desk AQ operator Business Support Team member Casual Cust…" at bounding box center [784, 190] width 460 height 33
select select "1535"
click at [555, 174] on select "Select Role 1st floor desk AQ operator Business Support Team member Casual Cust…" at bounding box center [784, 190] width 460 height 33
click at [599, 485] on input "11:00" at bounding box center [784, 494] width 460 height 33
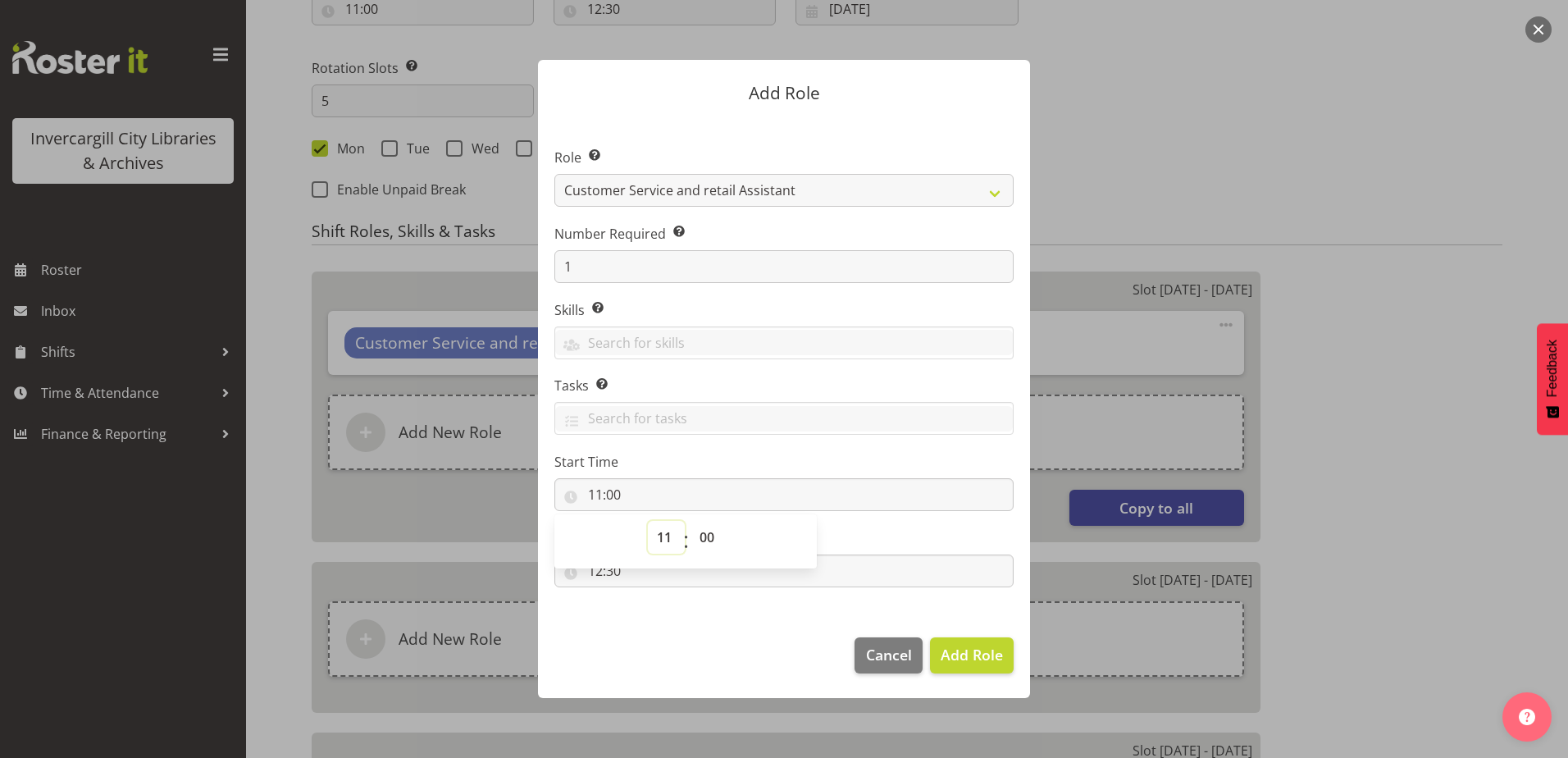
click at [660, 541] on select "00 01 02 03 04 05 06 07 08 09 10 11 12 13 14 15 16 17 18 19 20 21 22 23" at bounding box center [667, 537] width 37 height 33
select select "13"
click at [648, 521] on select "00 01 02 03 04 05 06 07 08 09 10 11 12 13 14 15 16 17 18 19 20 21 22 23" at bounding box center [667, 537] width 37 height 33
type input "13:00"
drag, startPoint x: 681, startPoint y: 645, endPoint x: 578, endPoint y: 583, distance: 120.2
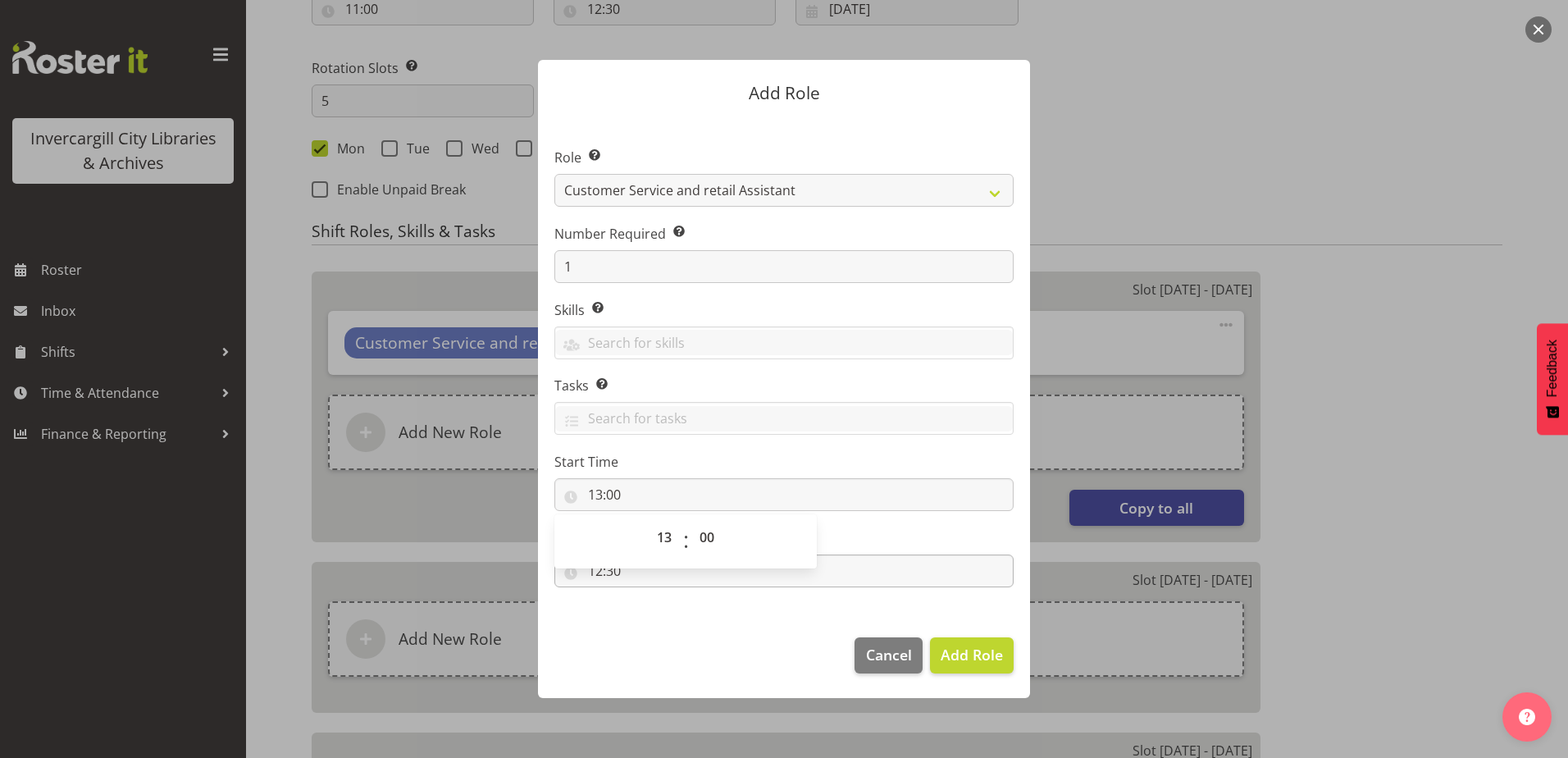
click at [677, 642] on footer "Cancel Add Role" at bounding box center [784, 658] width 492 height 77
click at [591, 571] on input "12:30" at bounding box center [784, 570] width 460 height 33
click at [663, 618] on select "00 01 02 03 04 05 06 07 08 09 10 11 12 13 14 15 16 17 18 19 20 21 22 23" at bounding box center [667, 613] width 37 height 33
select select "15"
click at [648, 597] on select "00 01 02 03 04 05 06 07 08 09 10 11 12 13 14 15 16 17 18 19 20 21 22 23" at bounding box center [667, 613] width 37 height 33
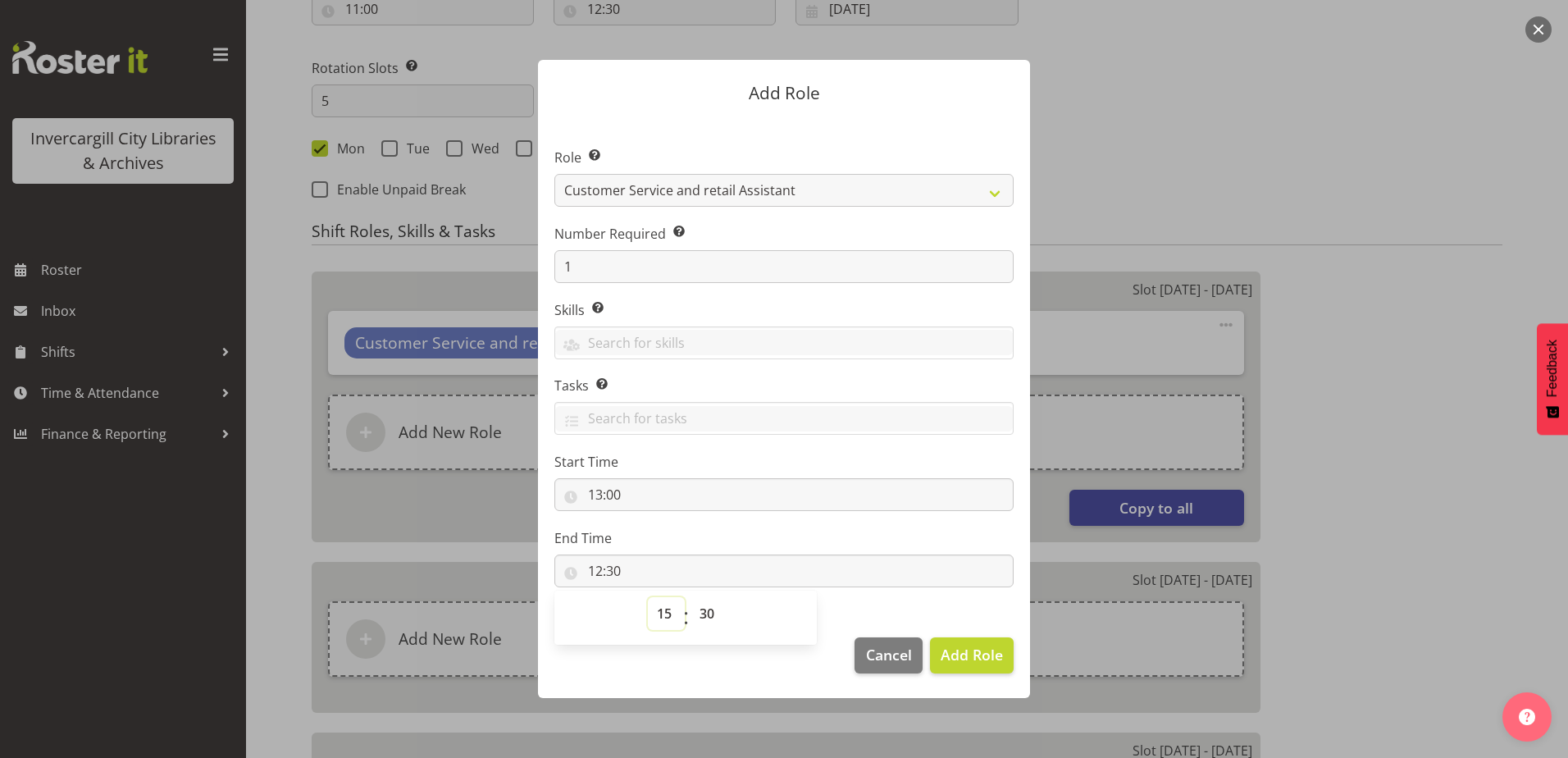
type input "15:30"
click at [709, 619] on select "00 01 02 03 04 05 06 07 08 09 10 11 12 13 14 15 16 17 18 19 20 21 22 23 24 25 2…" at bounding box center [709, 613] width 37 height 33
select select "0"
click at [691, 597] on select "00 01 02 03 04 05 06 07 08 09 10 11 12 13 14 15 16 17 18 19 20 21 22 23 24 25 2…" at bounding box center [709, 613] width 37 height 33
type input "15:00"
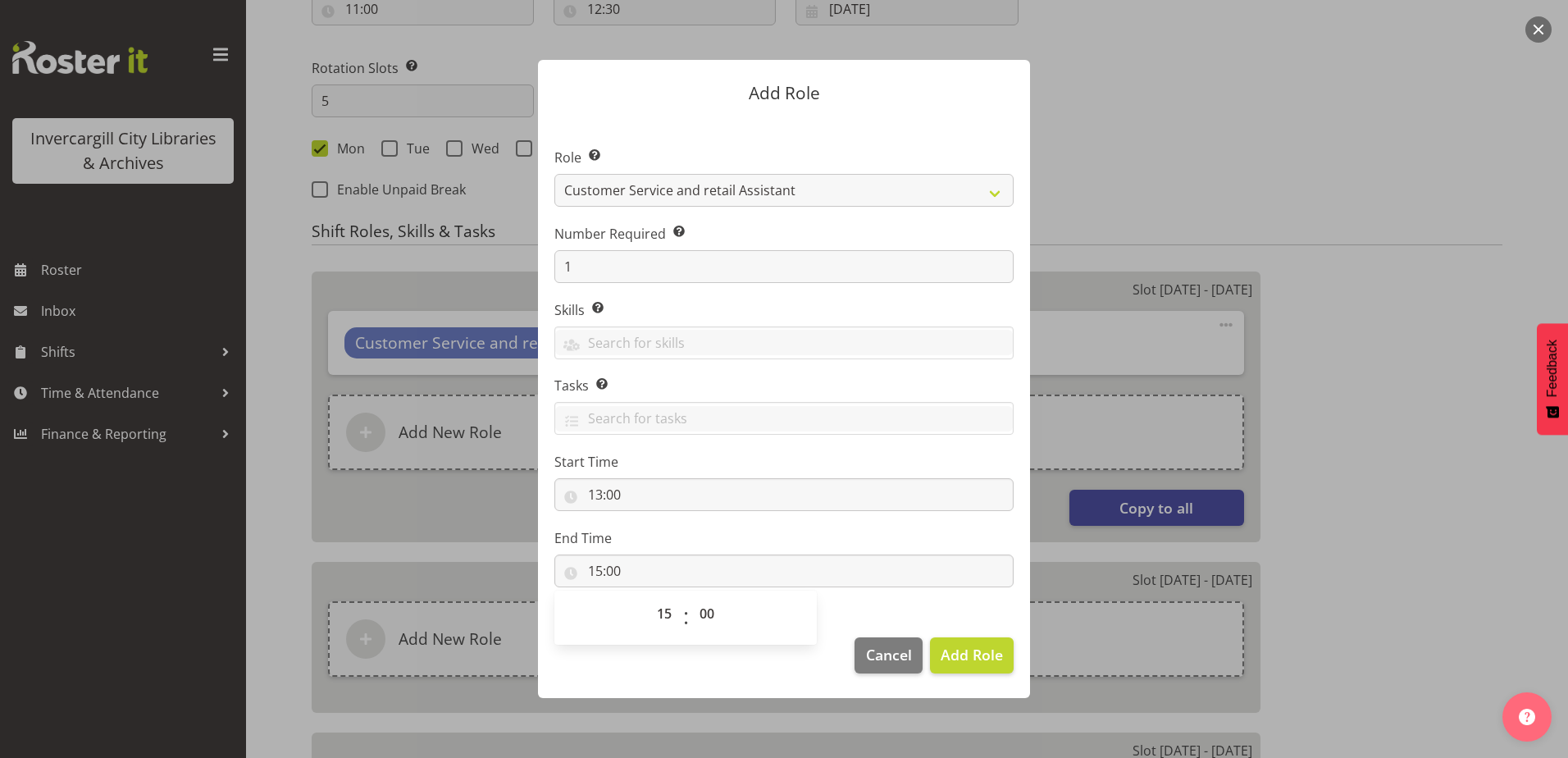
drag, startPoint x: 674, startPoint y: 702, endPoint x: 672, endPoint y: 693, distance: 9.2
click at [671, 697] on div "Add Role Role Select the role you wish to add to the shift. 1st floor desk AQ o…" at bounding box center [784, 378] width 525 height 719
click at [964, 658] on span "Add Role" at bounding box center [972, 654] width 62 height 20
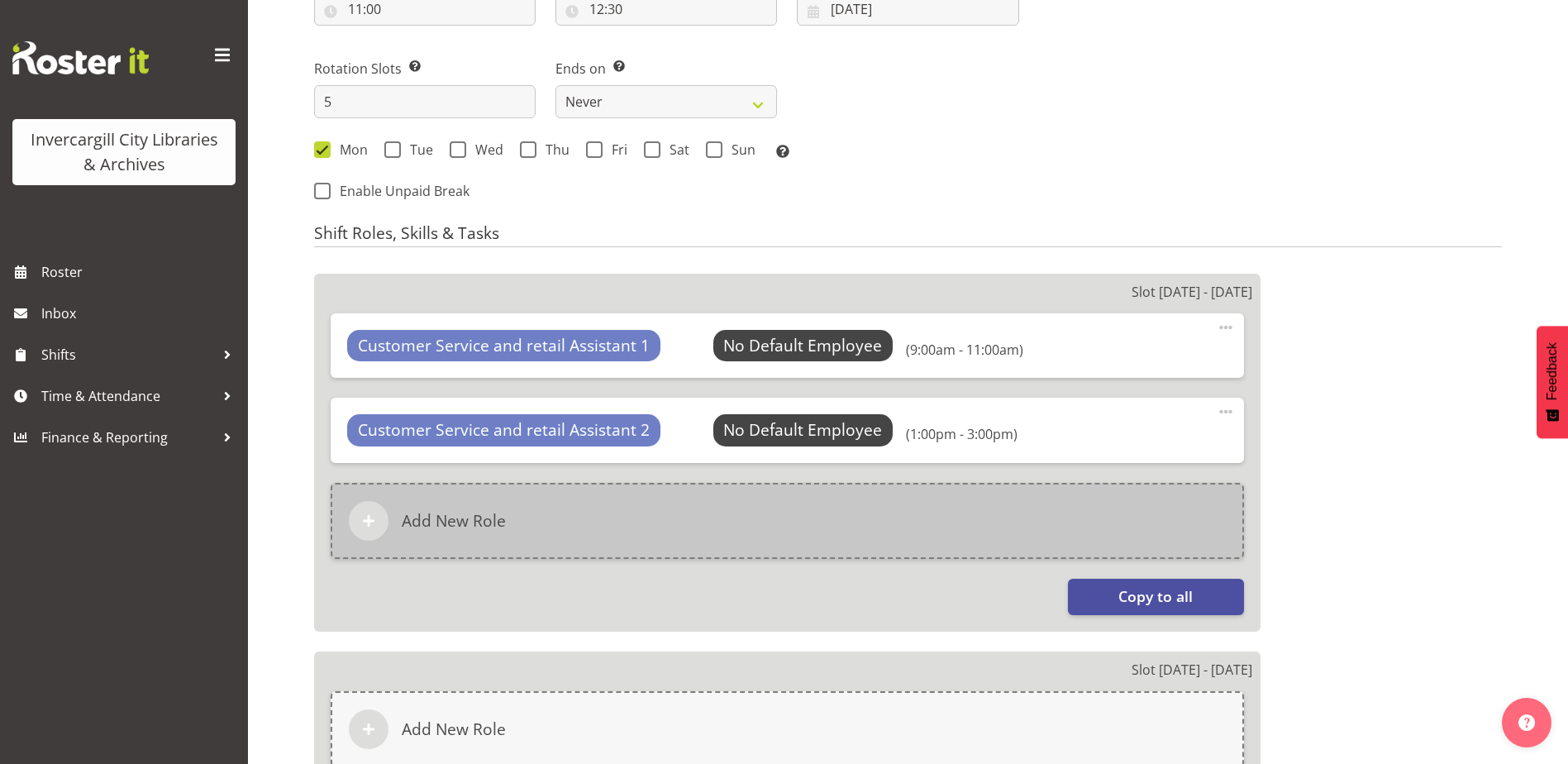
click at [543, 531] on div "Add New Role" at bounding box center [788, 520] width 914 height 76
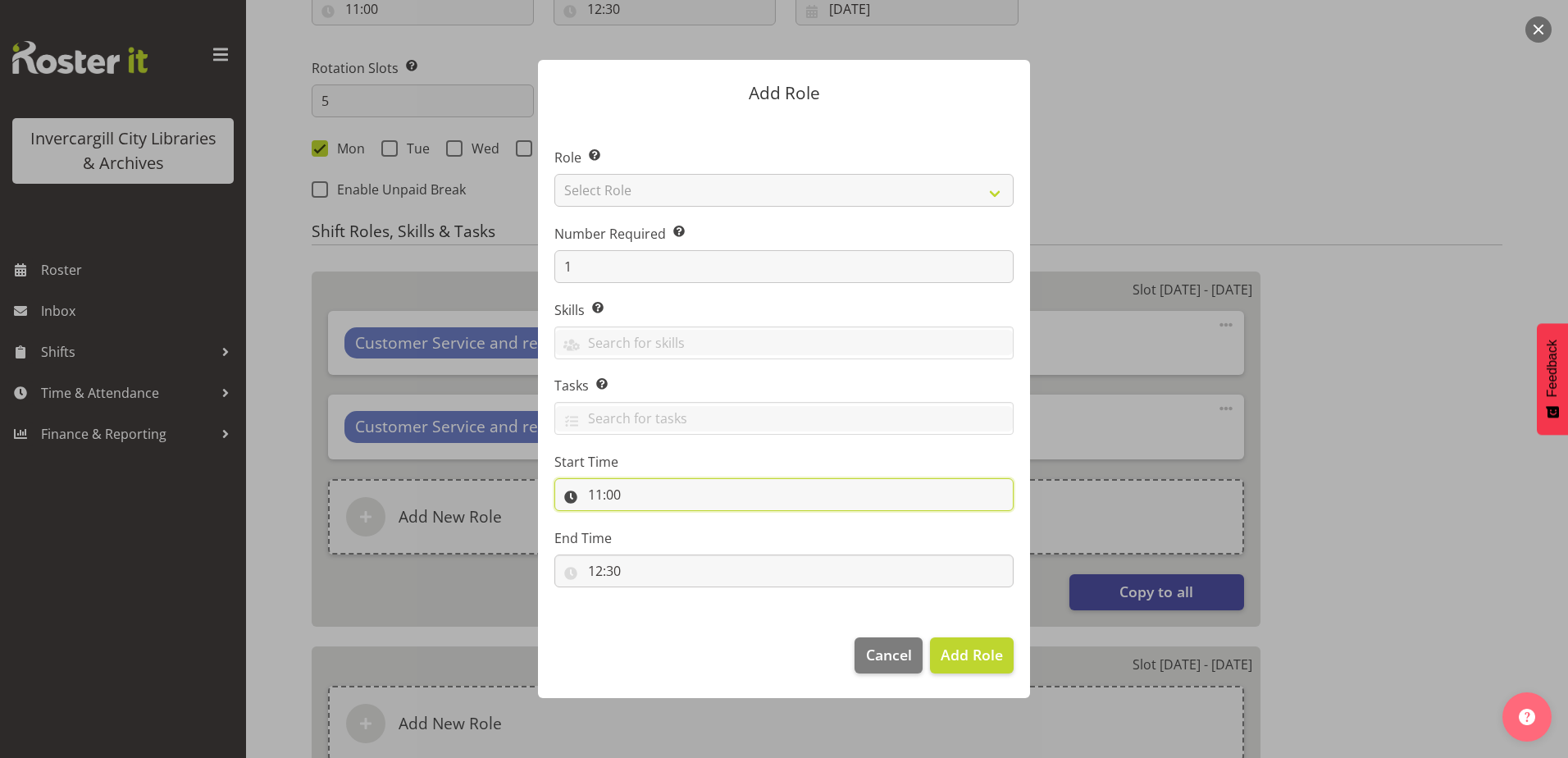
click at [607, 501] on input "11:00" at bounding box center [784, 494] width 460 height 33
click at [663, 534] on select "00 01 02 03 04 05 06 07 08 09 10 11 12 13 14 15 16 17 18 19 20 21 22 23" at bounding box center [667, 537] width 37 height 33
select select "15"
click at [648, 521] on select "00 01 02 03 04 05 06 07 08 09 10 11 12 13 14 15 16 17 18 19 20 21 22 23" at bounding box center [667, 537] width 37 height 33
type input "15:00"
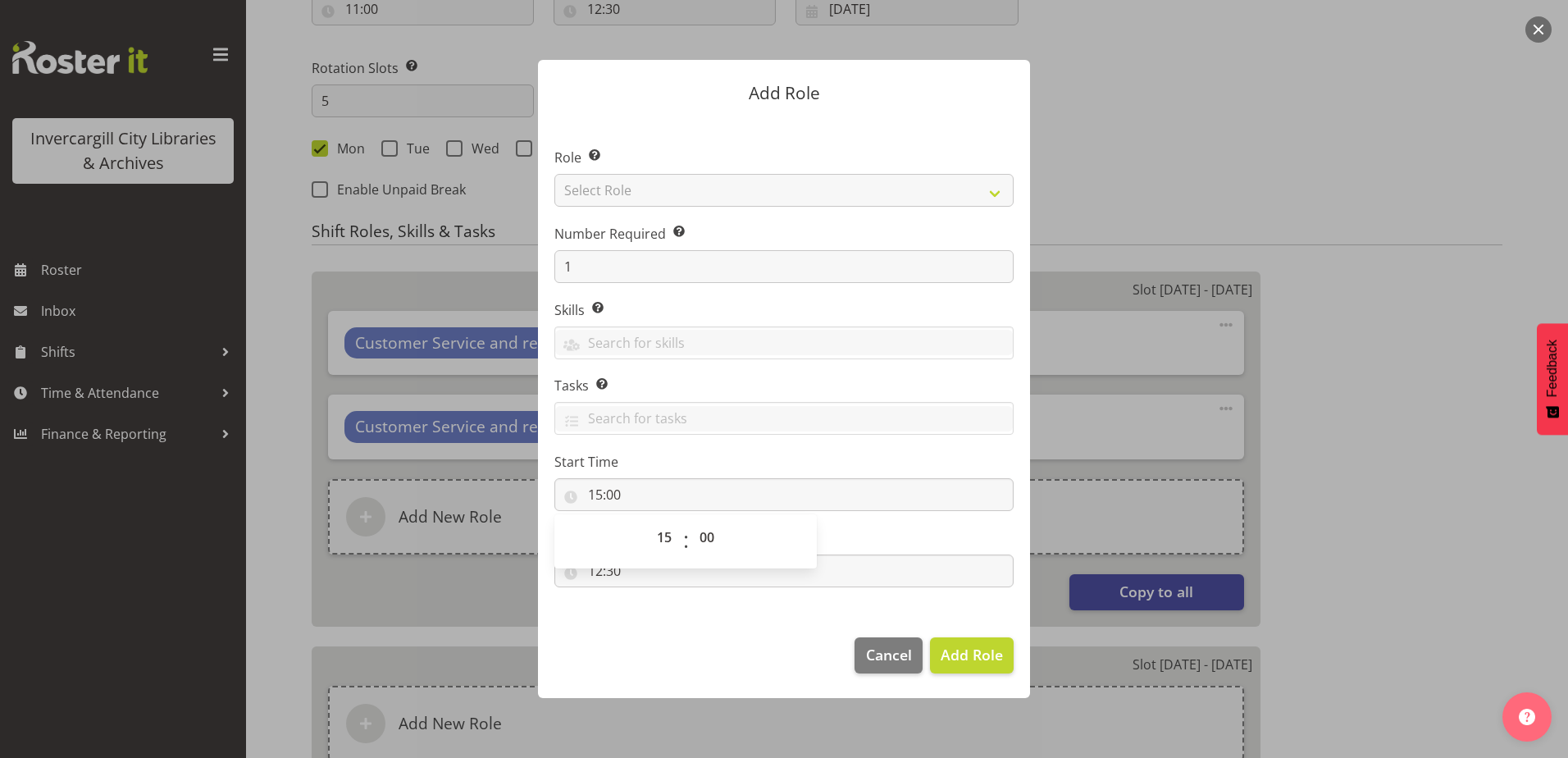
click at [633, 657] on footer "Cancel Add Role" at bounding box center [784, 658] width 492 height 77
click at [591, 571] on input "12:30" at bounding box center [784, 570] width 460 height 33
click at [661, 621] on select "00 01 02 03 04 05 06 07 08 09 10 11 12 13 14 15 16 17 18 19 20 21 22 23" at bounding box center [667, 613] width 37 height 33
select select "17"
click at [648, 597] on select "00 01 02 03 04 05 06 07 08 09 10 11 12 13 14 15 16 17 18 19 20 21 22 23" at bounding box center [667, 613] width 37 height 33
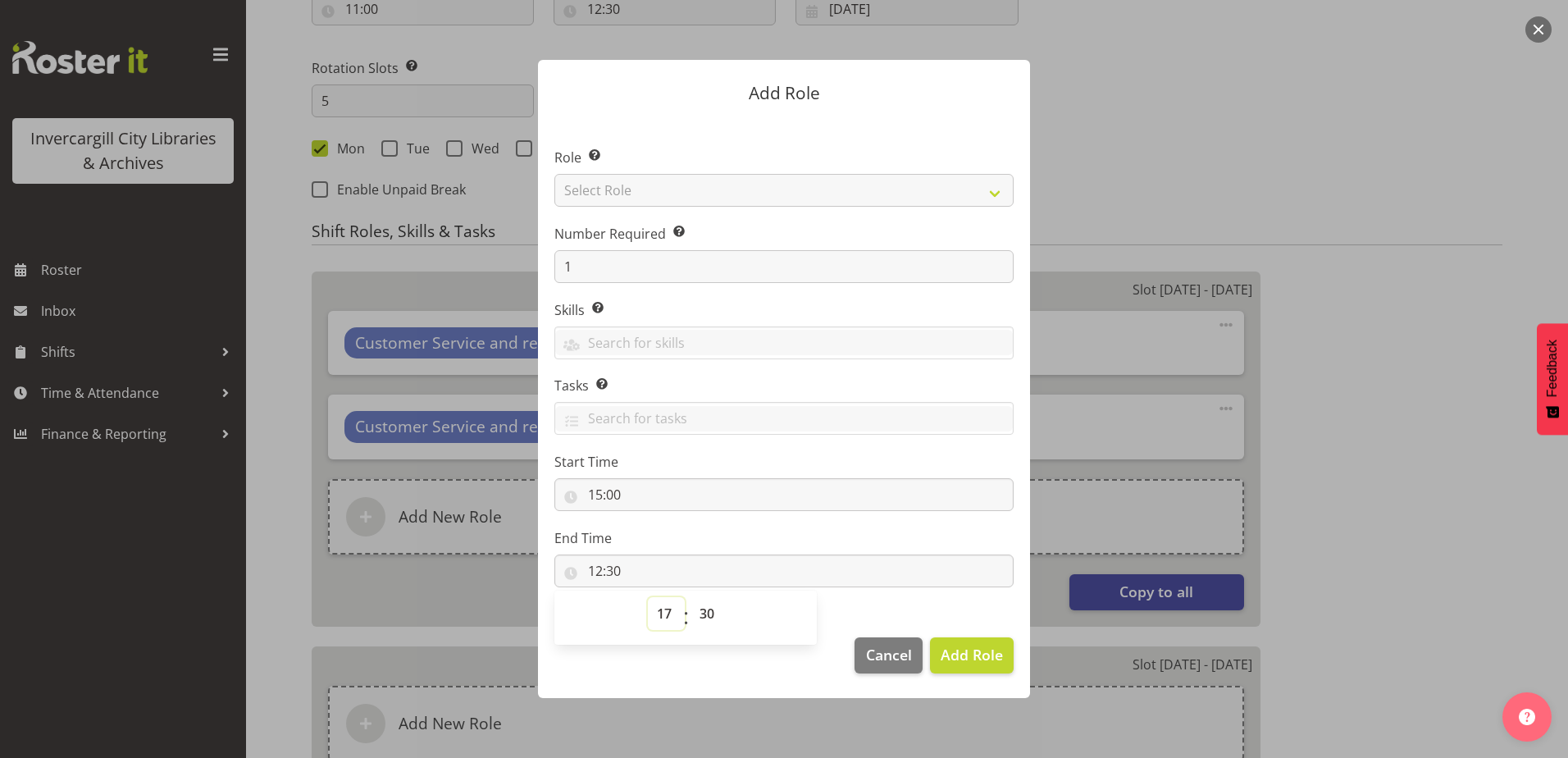
type input "17:30"
drag, startPoint x: 710, startPoint y: 613, endPoint x: 703, endPoint y: 594, distance: 20.2
click at [710, 613] on select "00 01 02 03 04 05 06 07 08 09 10 11 12 13 14 15 16 17 18 19 20 21 22 23 24 25 2…" at bounding box center [709, 613] width 37 height 33
select select "0"
click at [691, 597] on select "00 01 02 03 04 05 06 07 08 09 10 11 12 13 14 15 16 17 18 19 20 21 22 23 24 25 2…" at bounding box center [709, 613] width 37 height 33
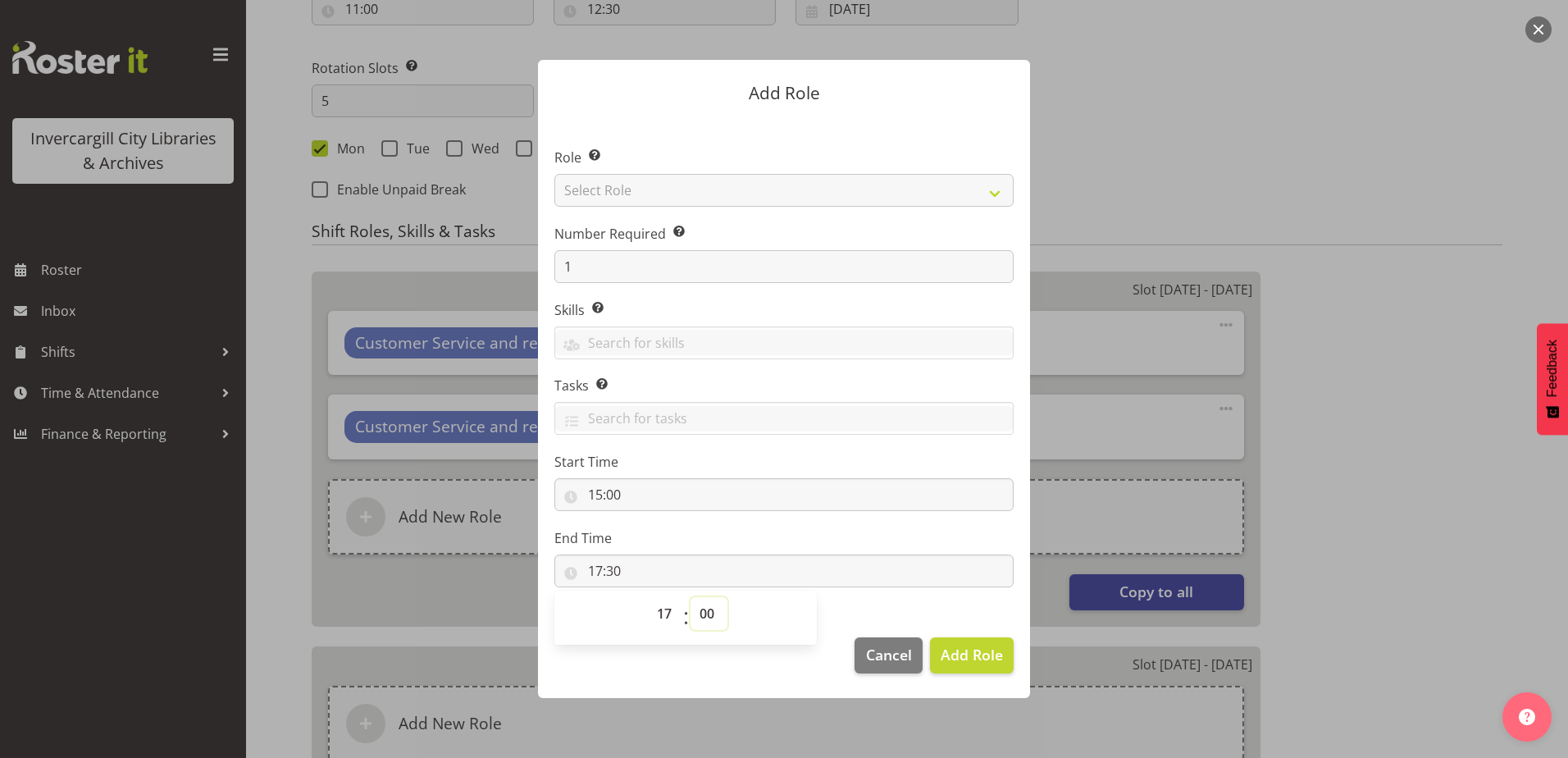
type input "17:00"
click at [972, 674] on footer "Cancel Add Role" at bounding box center [784, 658] width 492 height 77
click at [975, 663] on span "Add Role" at bounding box center [972, 654] width 62 height 20
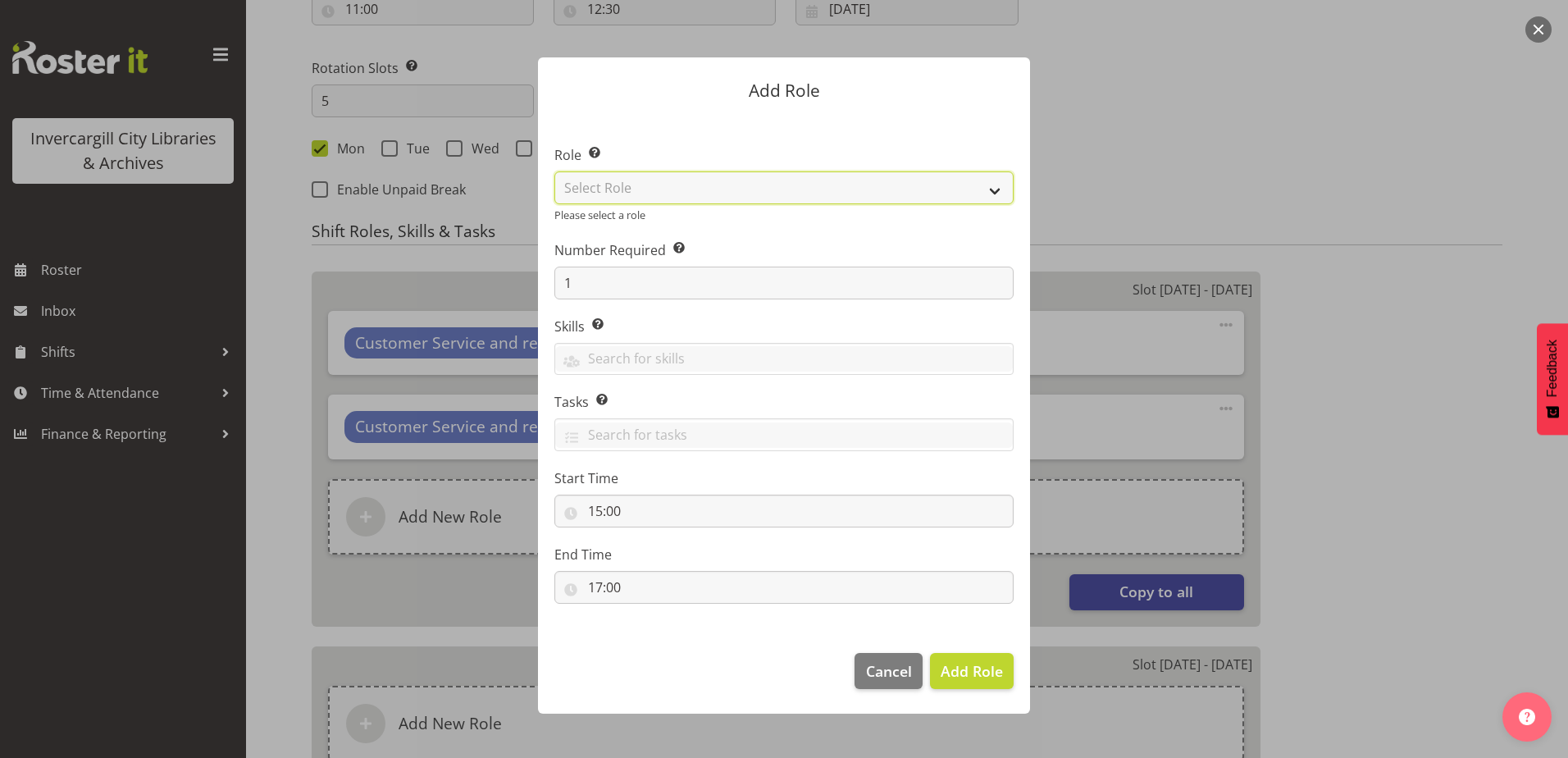
click at [663, 195] on select "Select Role 1st floor desk AQ operator Business Support Team member Casual Cust…" at bounding box center [784, 188] width 460 height 33
select select "1535"
click at [555, 174] on select "Select Role 1st floor desk AQ operator Business Support Team member Casual Cust…" at bounding box center [784, 188] width 460 height 33
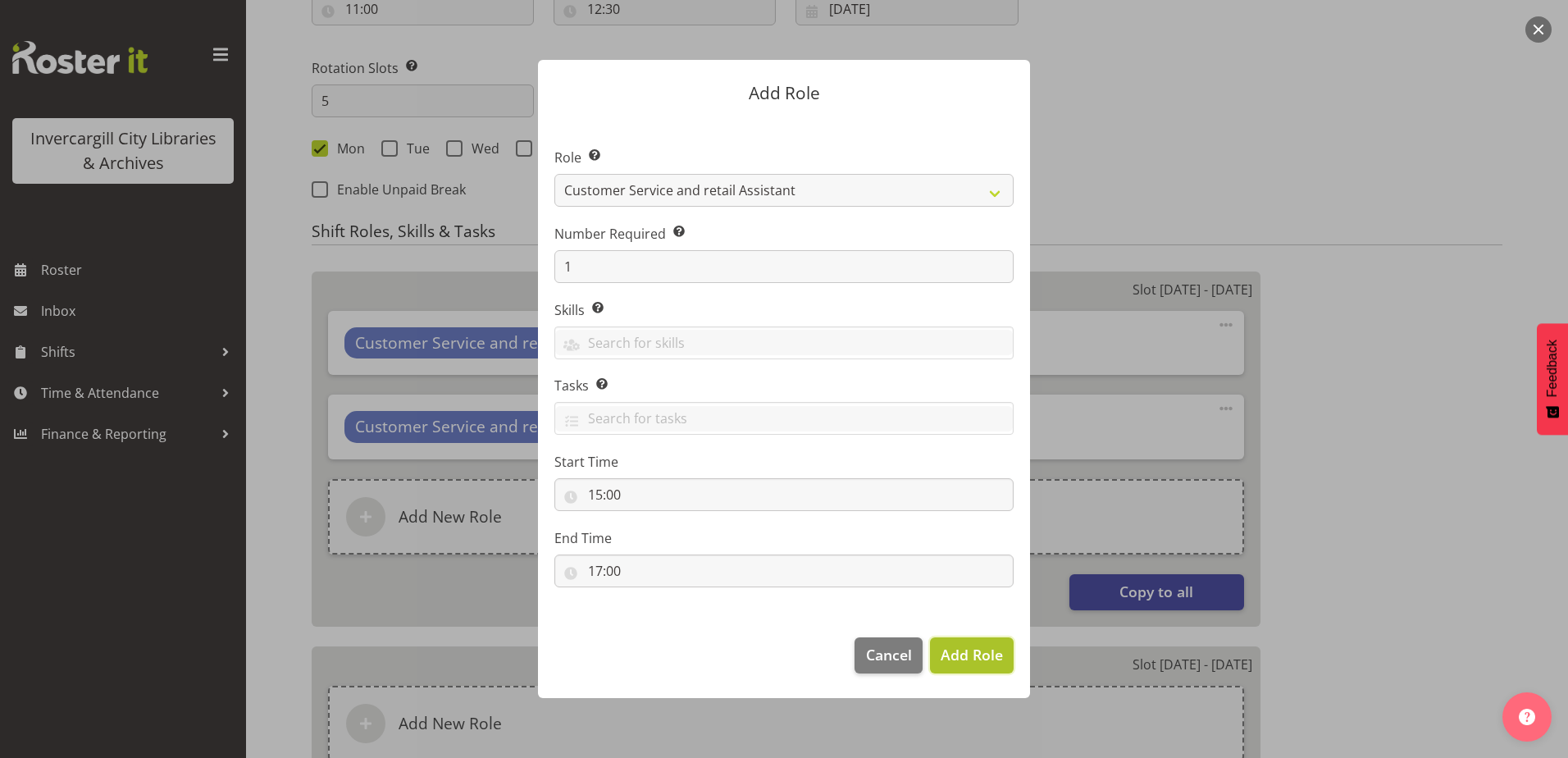
click at [958, 652] on span "Add Role" at bounding box center [972, 654] width 62 height 20
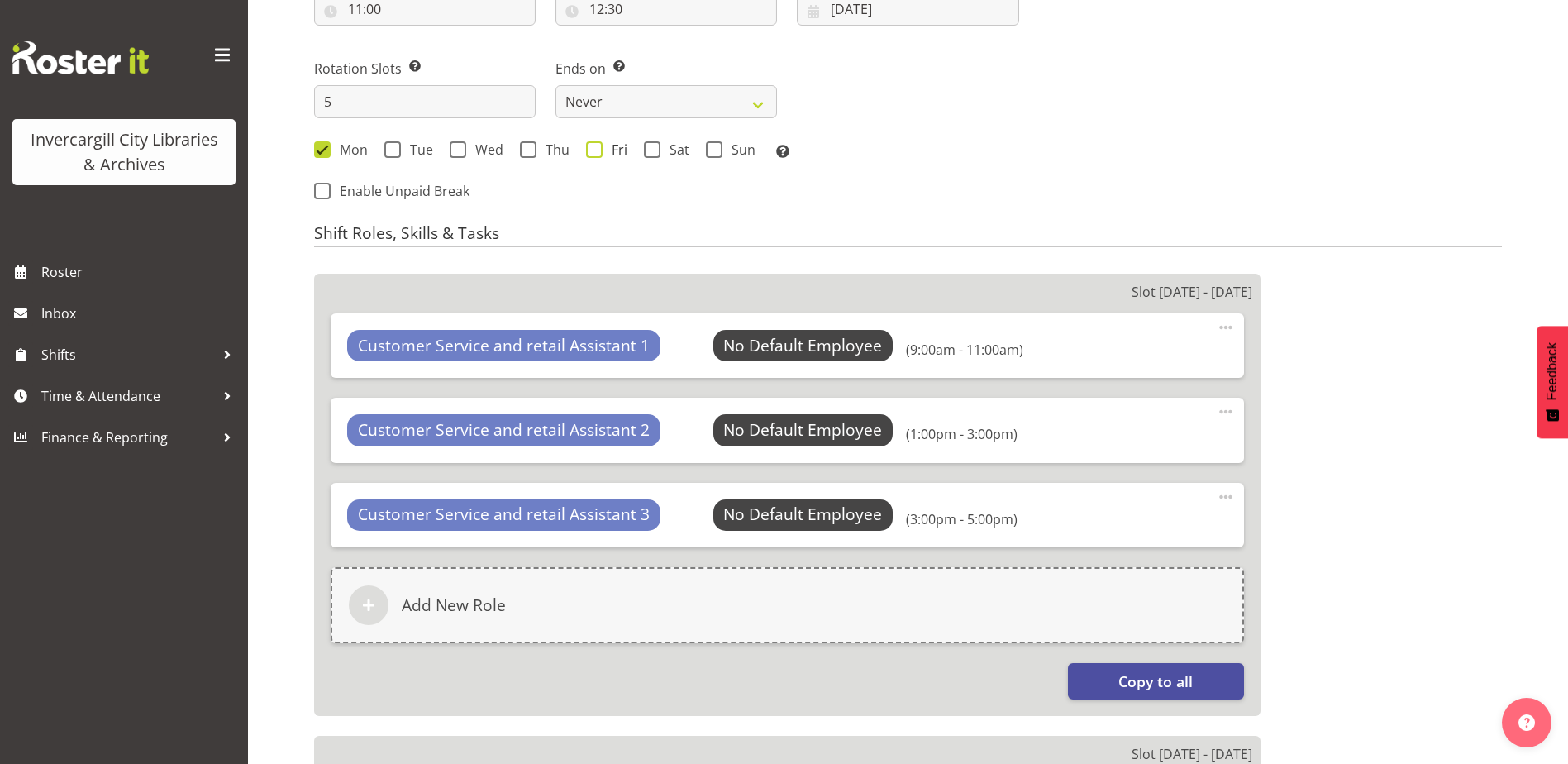
click at [595, 153] on span at bounding box center [594, 150] width 16 height 16
click at [595, 153] on input "Fri" at bounding box center [591, 150] width 11 height 11
checkbox input "true"
click at [325, 152] on span at bounding box center [323, 150] width 16 height 16
click at [325, 152] on input "Mon" at bounding box center [320, 150] width 11 height 11
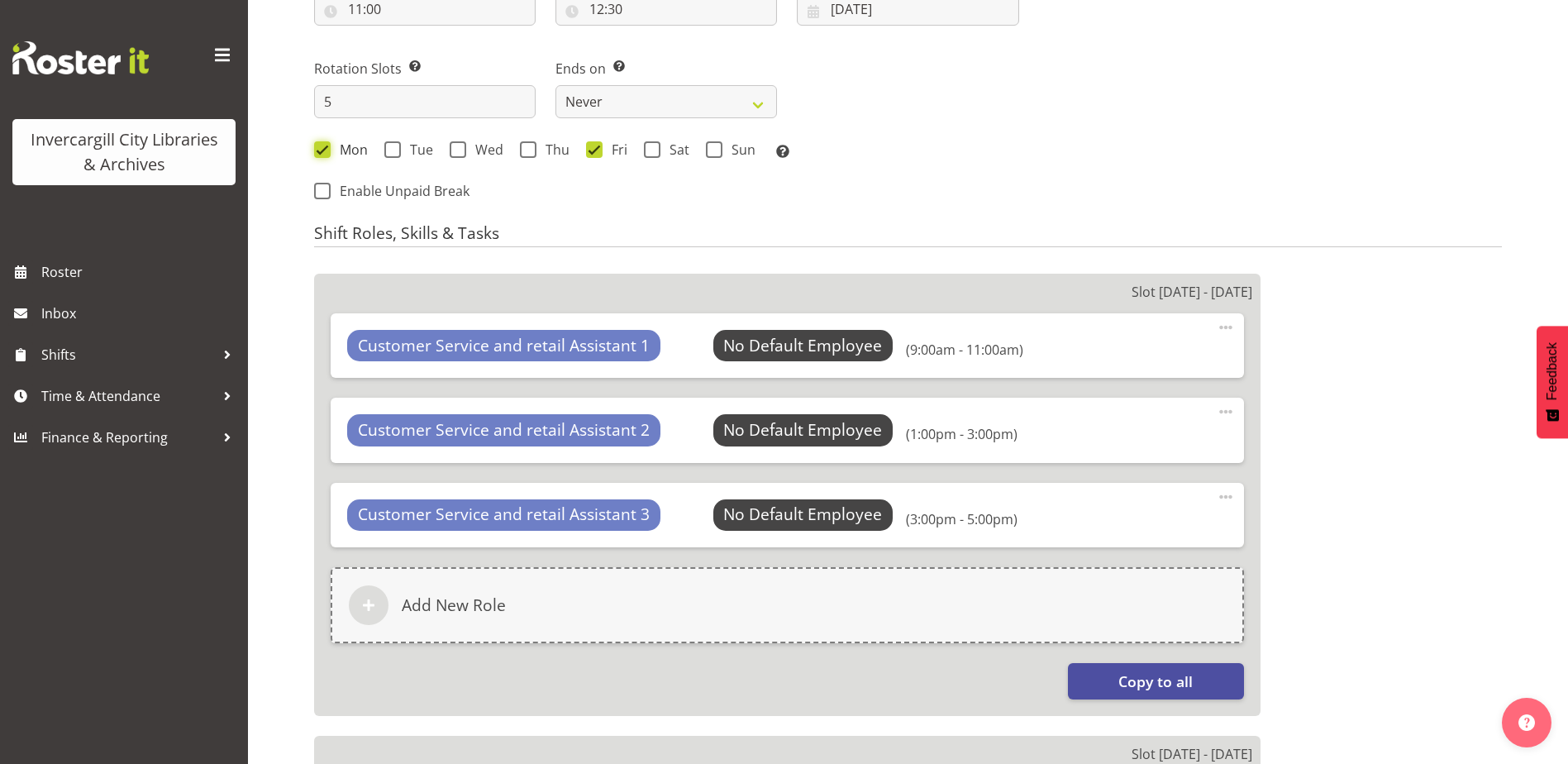
checkbox input "false"
click at [780, 348] on span "Select Employee" at bounding box center [803, 346] width 123 height 24
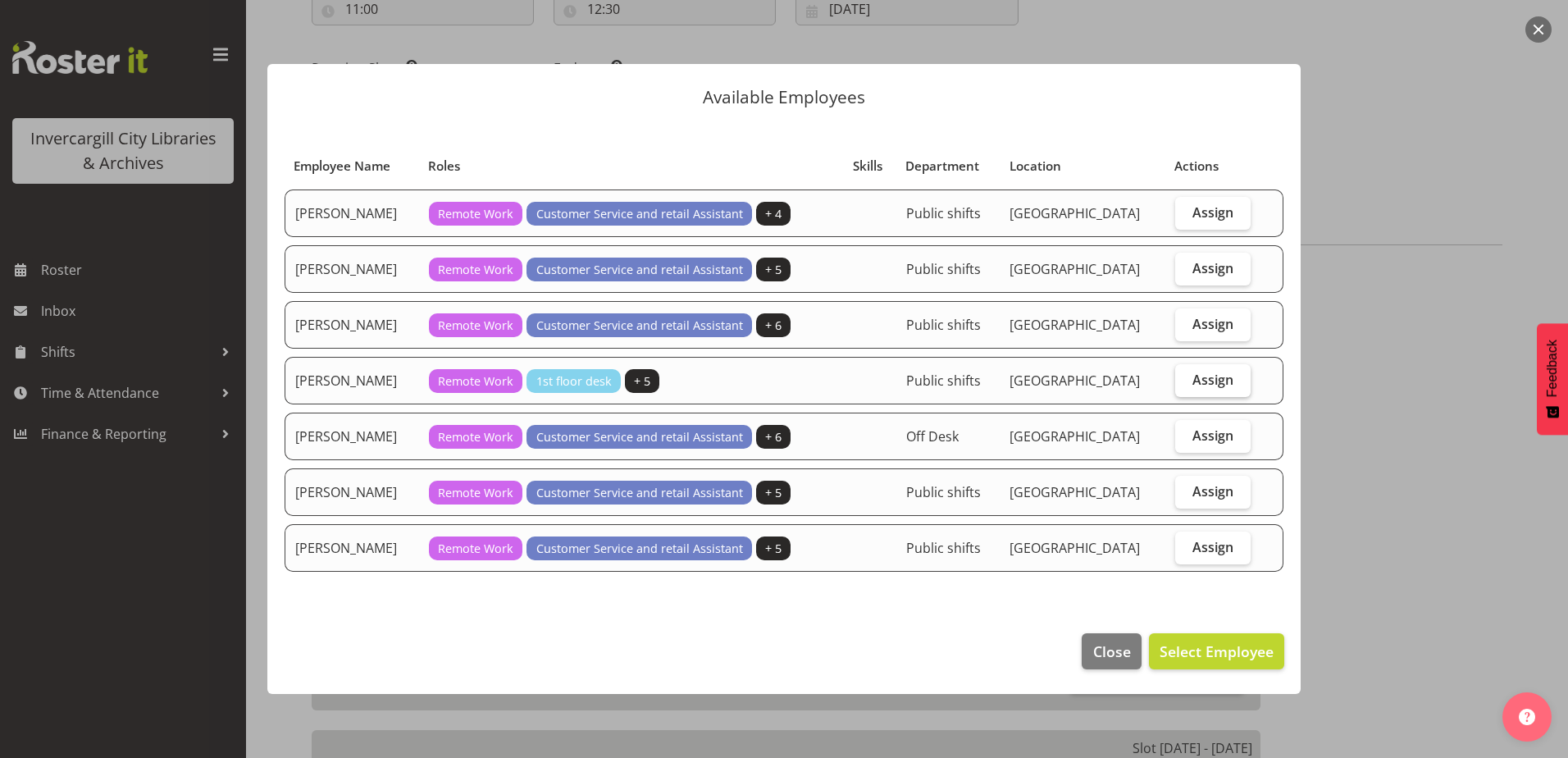
drag, startPoint x: 1214, startPoint y: 320, endPoint x: 1206, endPoint y: 385, distance: 65.5
click at [1207, 315] on span "Assign" at bounding box center [1213, 323] width 41 height 16
click at [1186, 318] on input "Assign" at bounding box center [1180, 323] width 11 height 11
checkbox input "true"
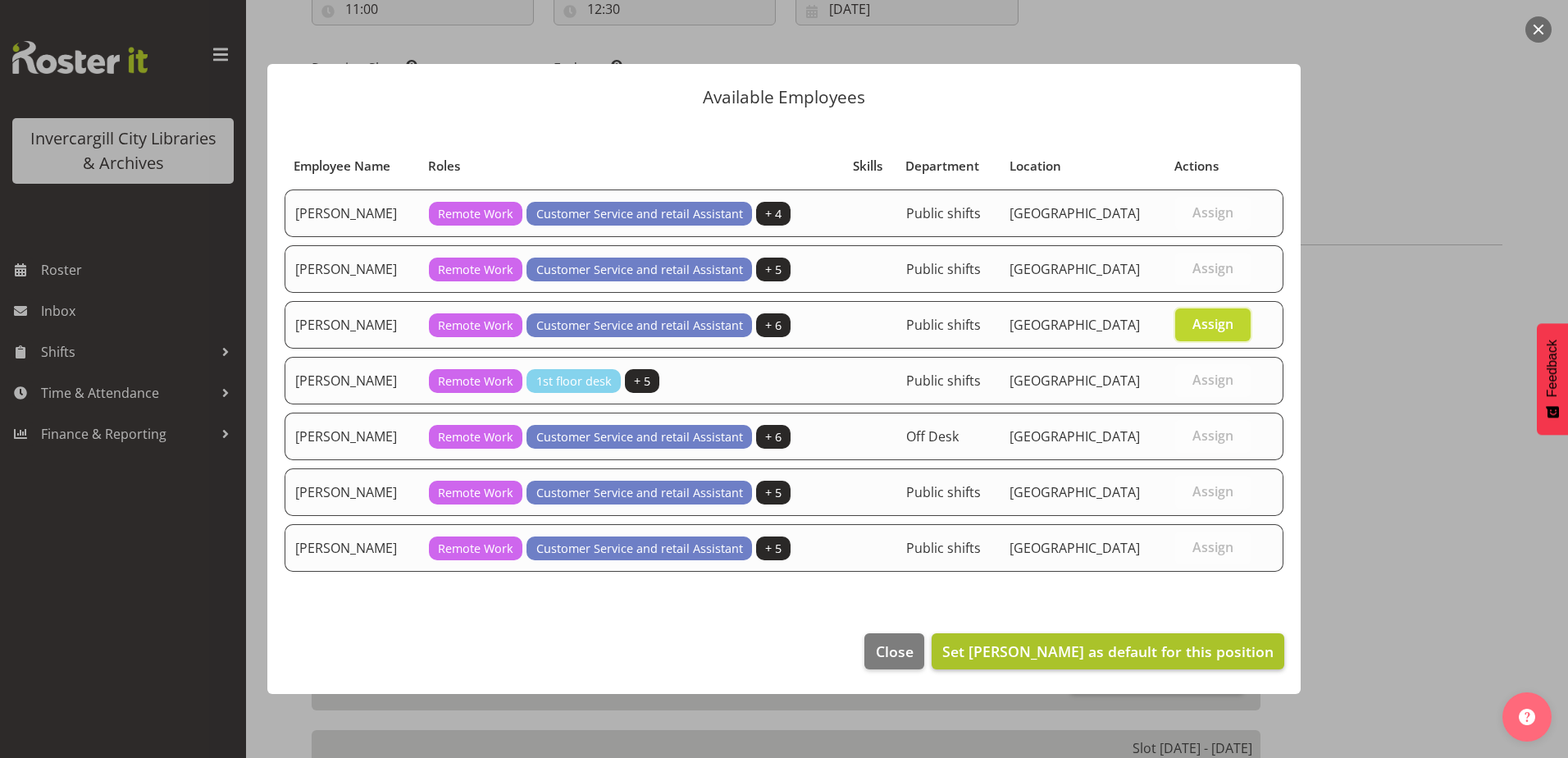
click at [1197, 634] on footer "Close Set Lisa Griffiths as default for this position" at bounding box center [784, 655] width 1034 height 77
click at [1197, 642] on span "Set Lisa Griffiths as default for this position" at bounding box center [1108, 651] width 332 height 20
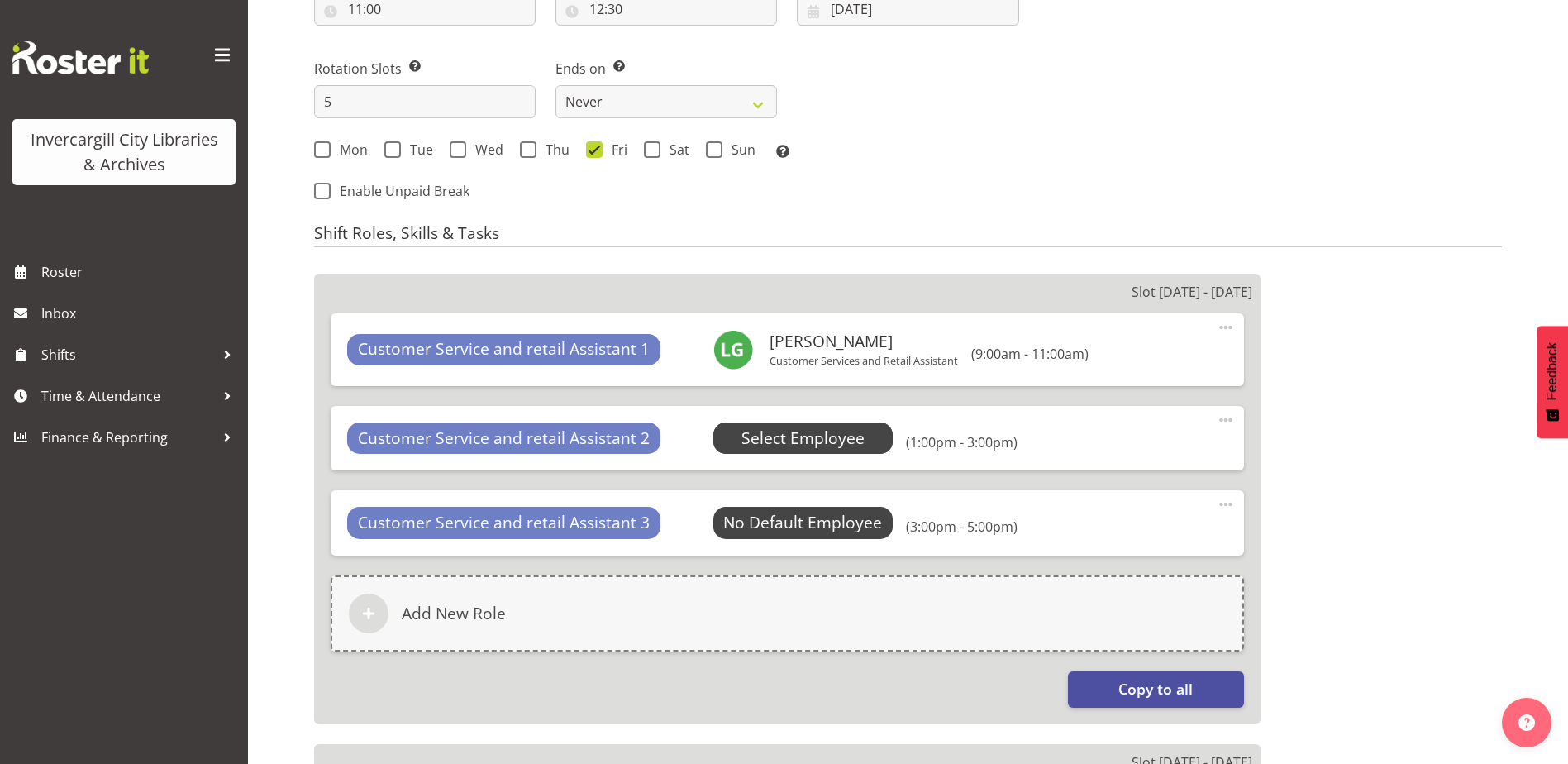
click at [810, 434] on span "Select Employee" at bounding box center [803, 438] width 123 height 24
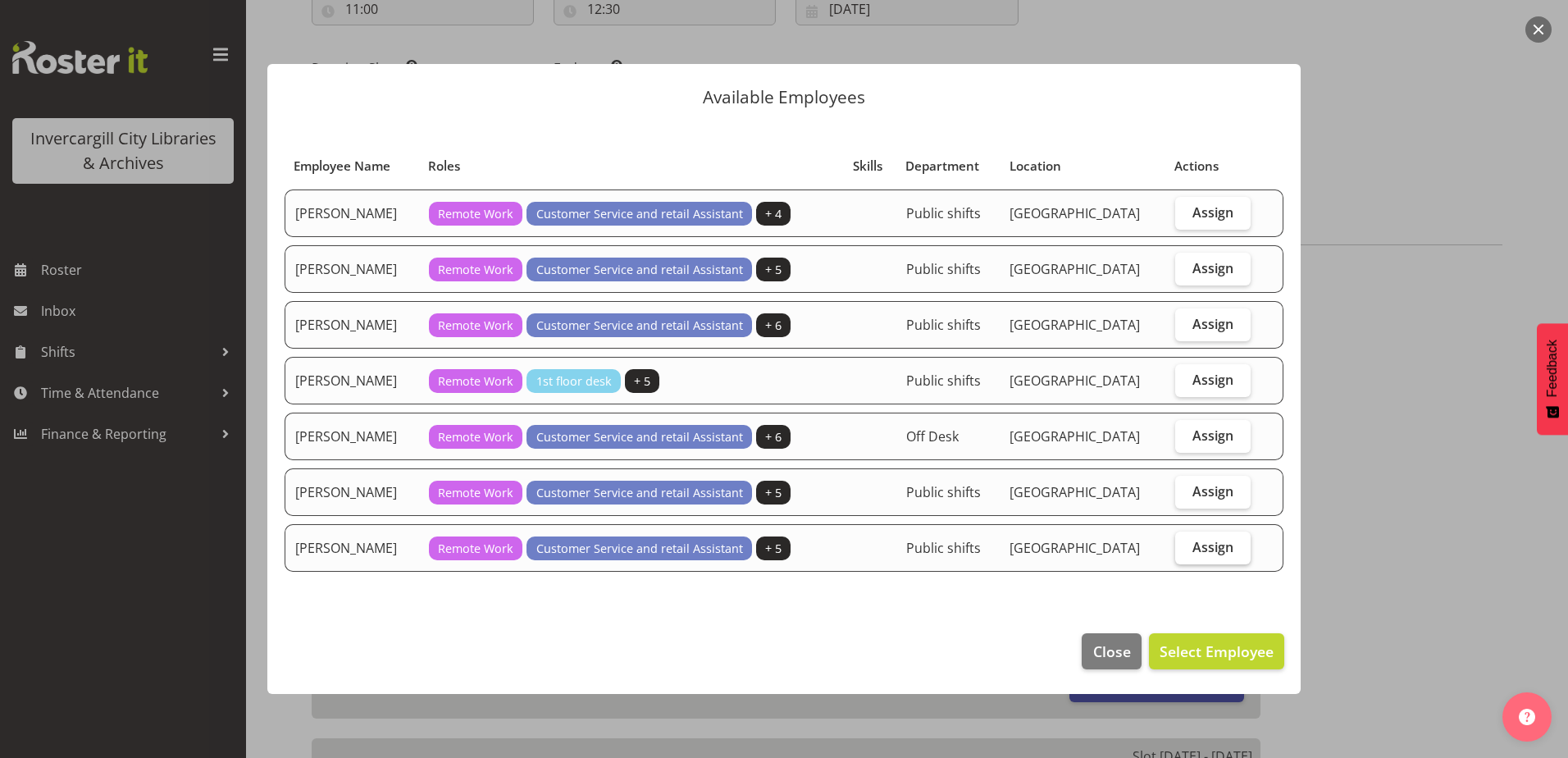
click at [1204, 547] on span "Assign" at bounding box center [1213, 547] width 41 height 16
click at [1186, 547] on input "Assign" at bounding box center [1180, 547] width 11 height 11
checkbox input "true"
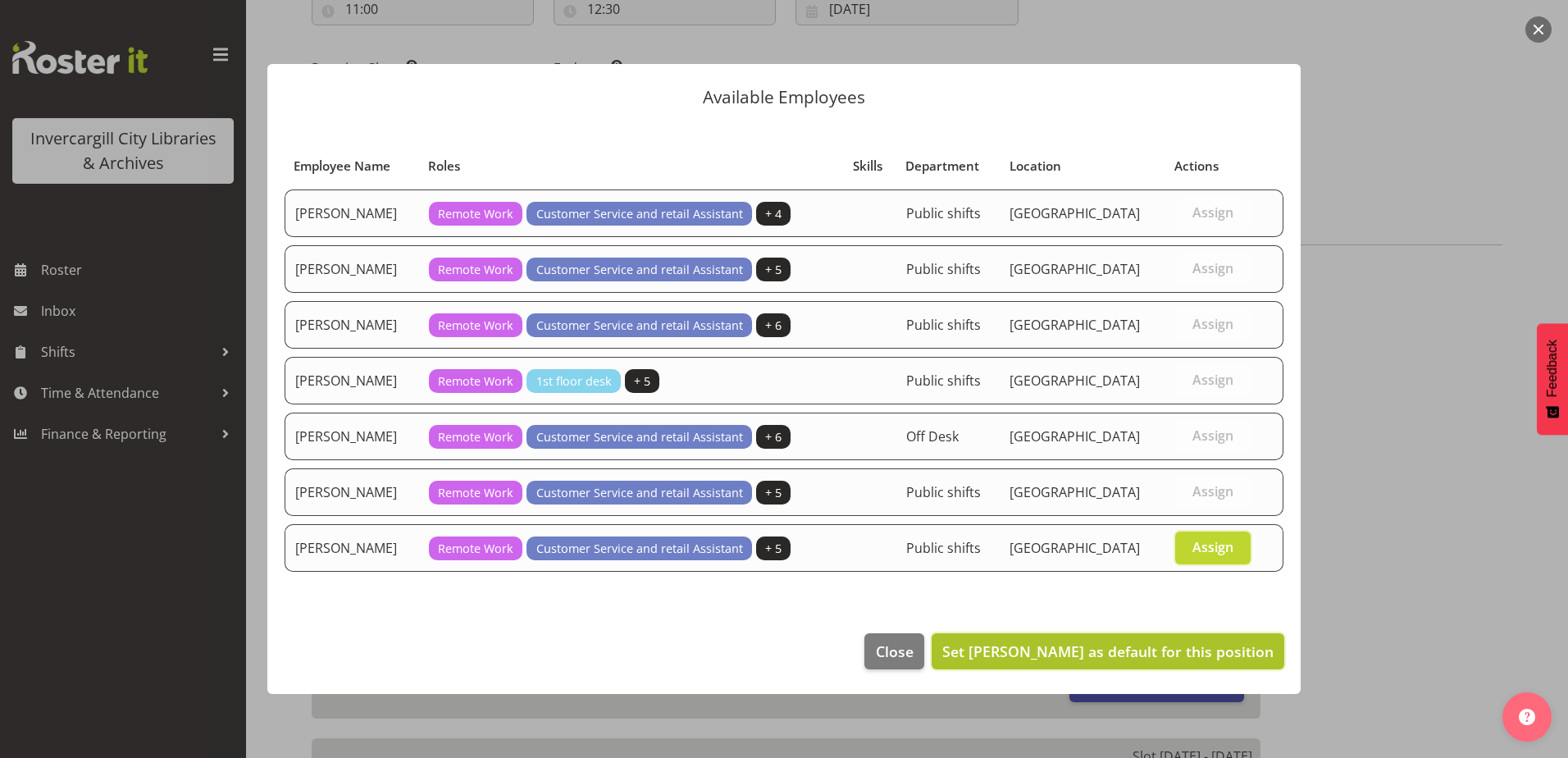
click at [1197, 663] on button "Set Serena Casey as default for this position" at bounding box center [1108, 650] width 353 height 36
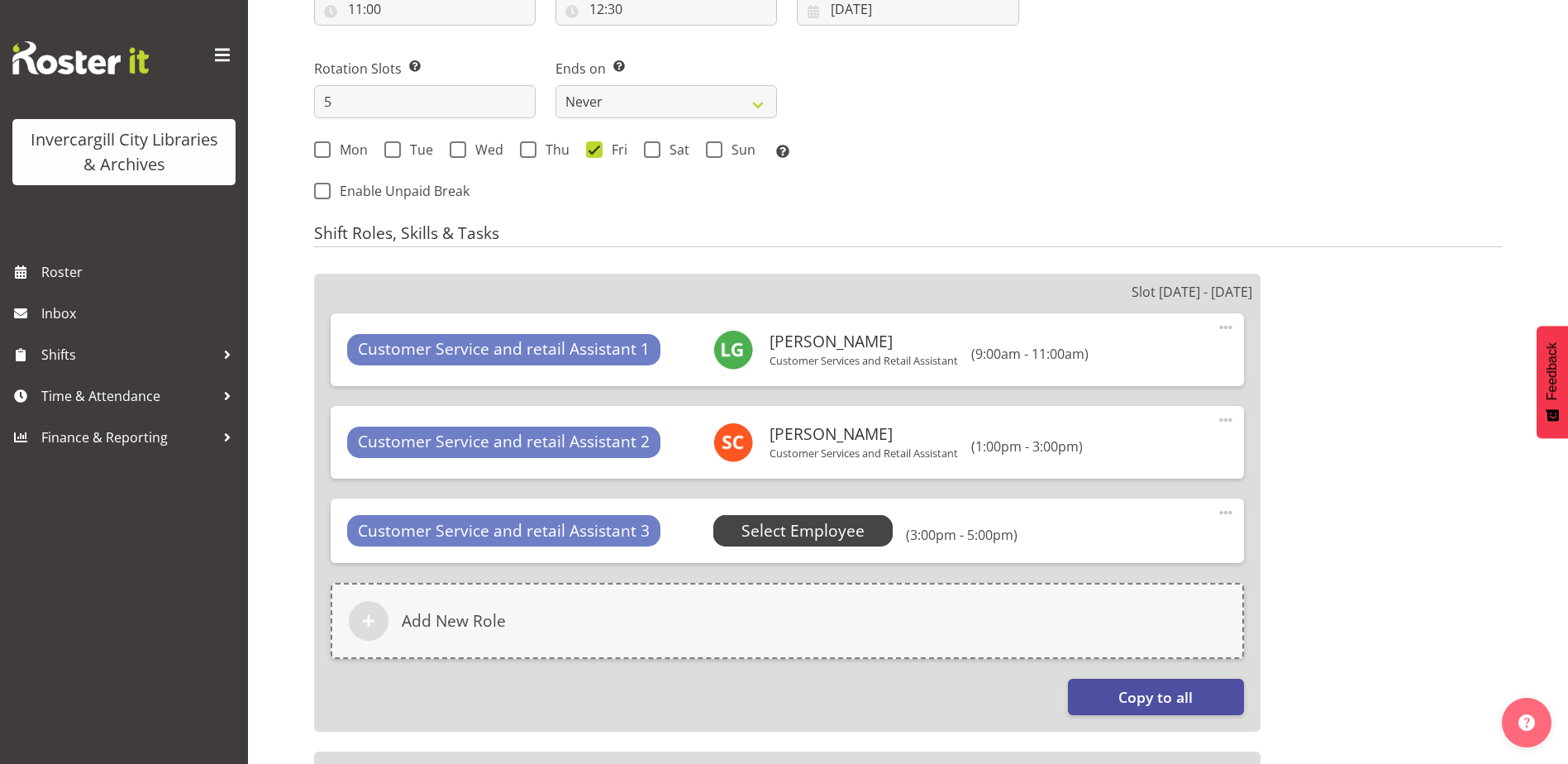
click at [769, 536] on span "Select Employee" at bounding box center [803, 530] width 123 height 24
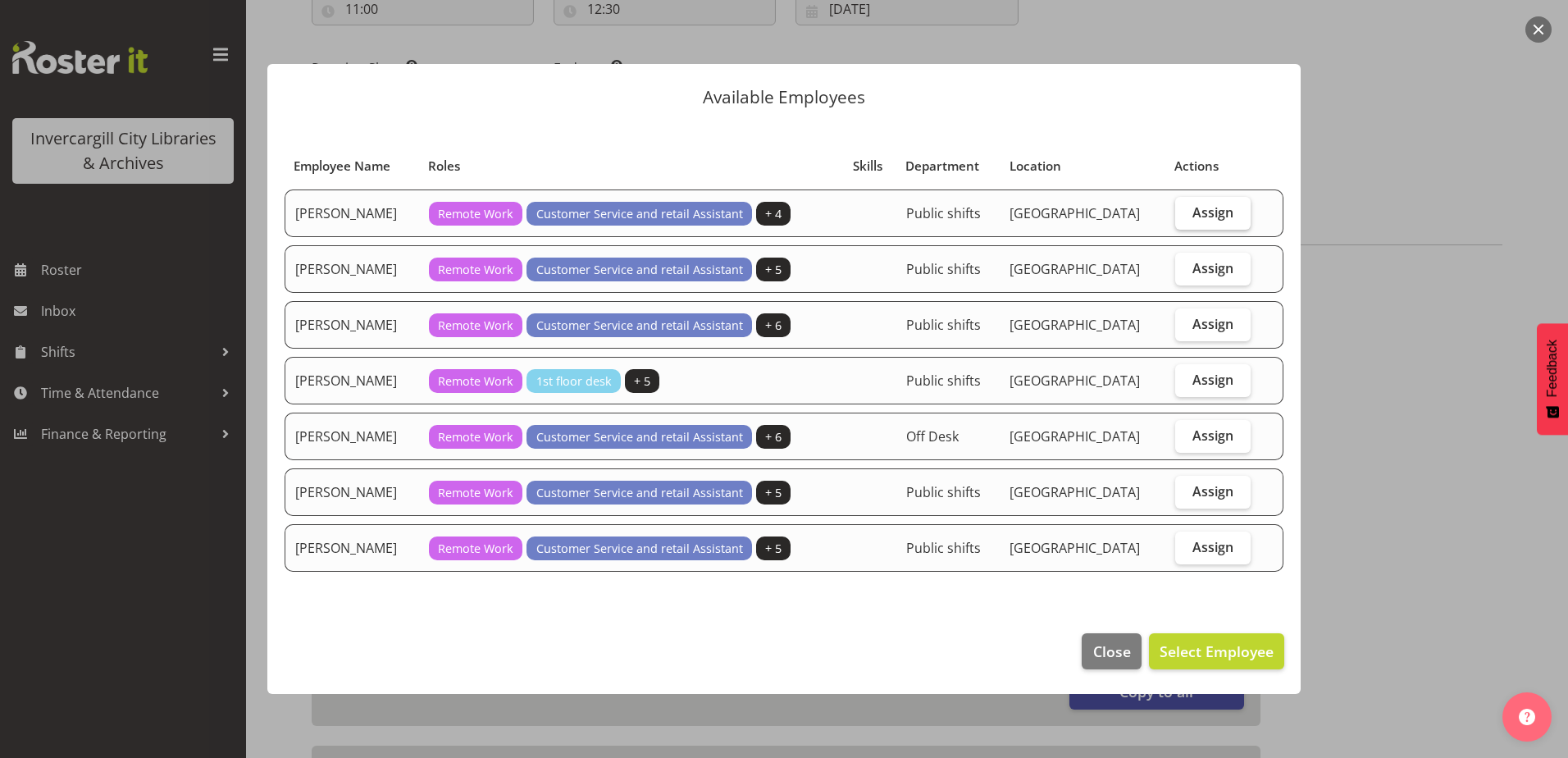
click at [1180, 210] on label "Assign" at bounding box center [1213, 212] width 76 height 33
click at [1180, 210] on input "Assign" at bounding box center [1180, 212] width 11 height 11
checkbox input "true"
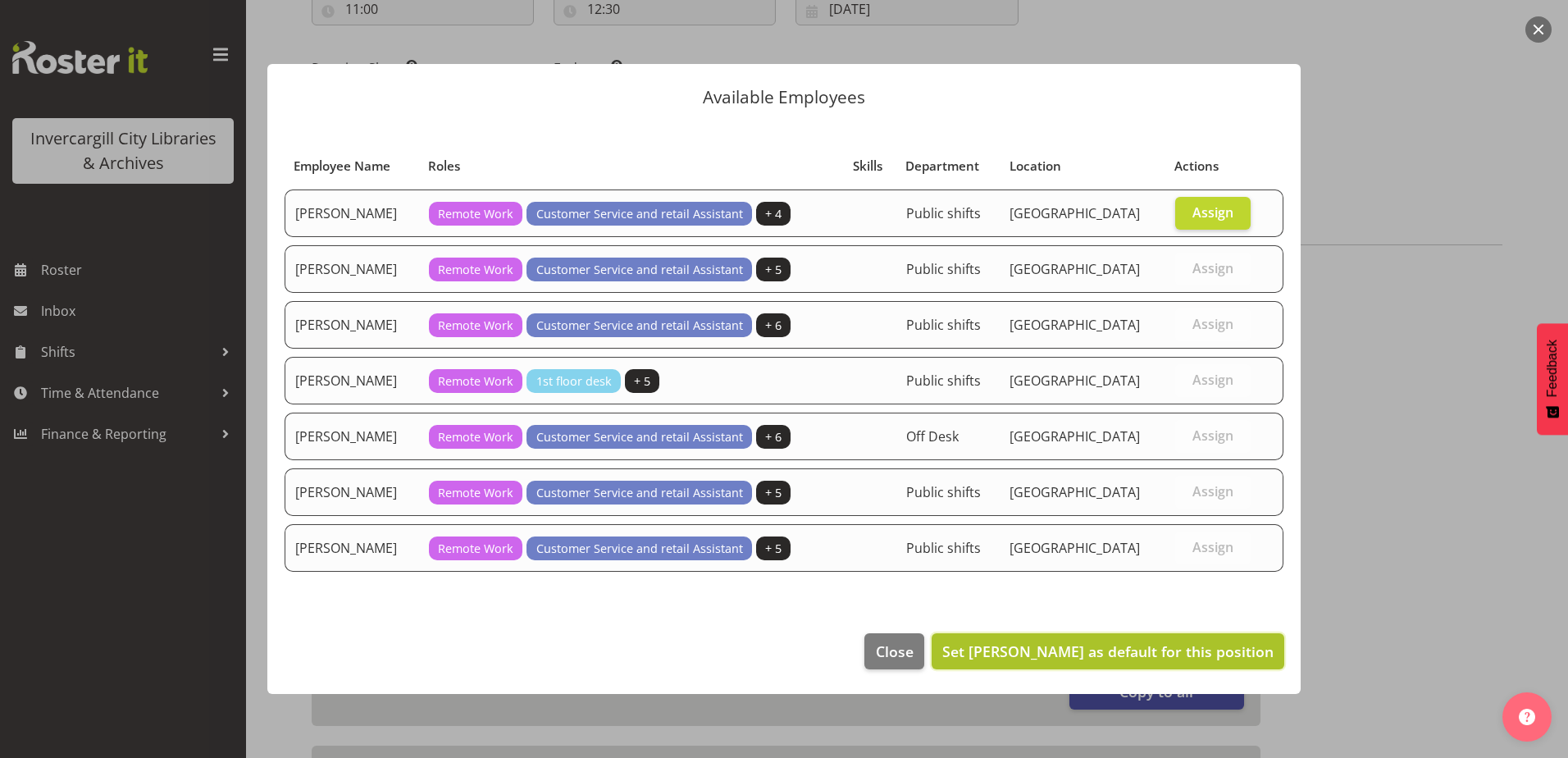
click at [1099, 658] on span "Set Gabriel McKay Smith as default for this position" at bounding box center [1108, 651] width 332 height 20
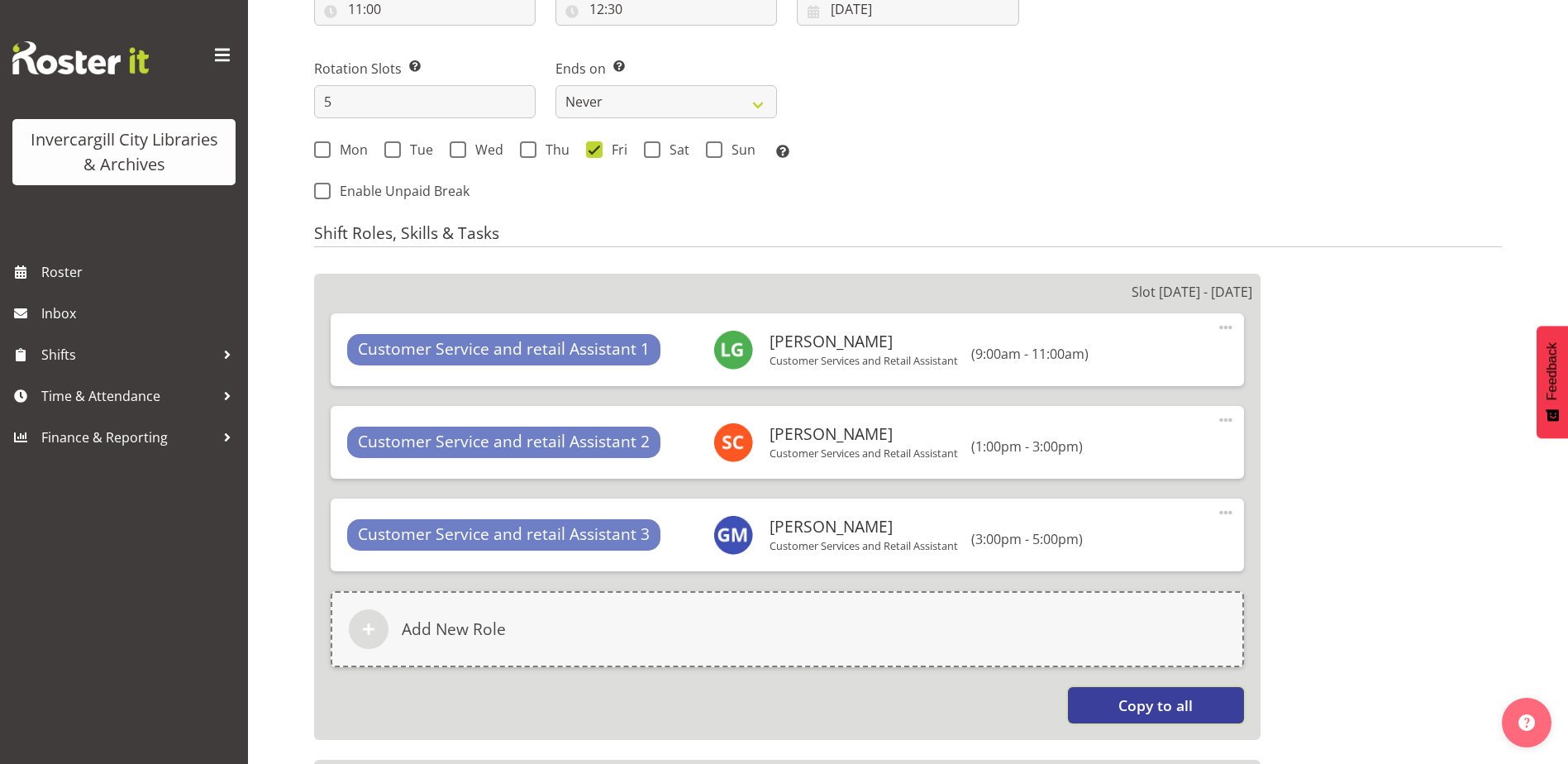
click at [1105, 700] on button "Copy to all" at bounding box center [1156, 705] width 177 height 37
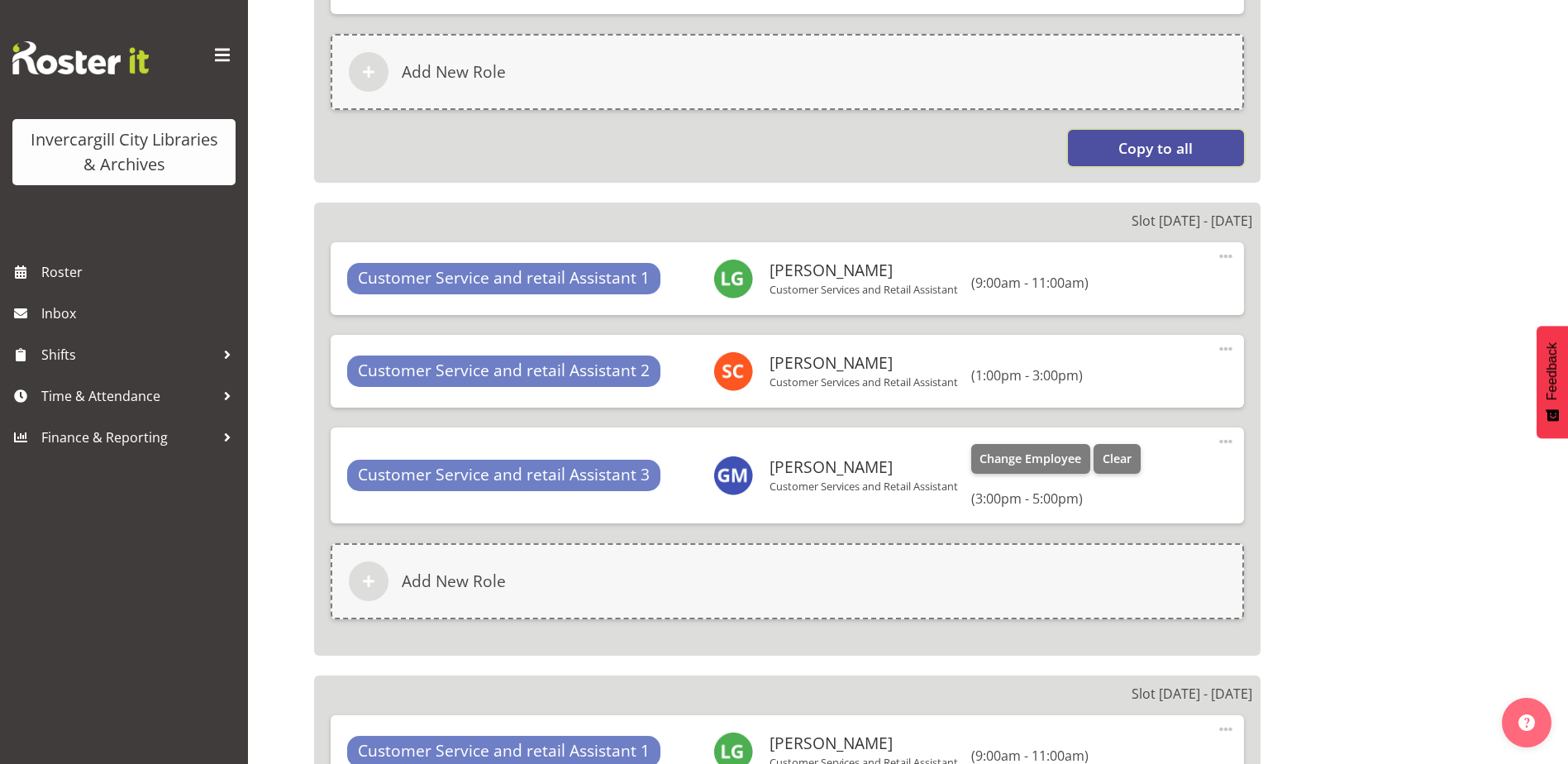
scroll to position [1471, 0]
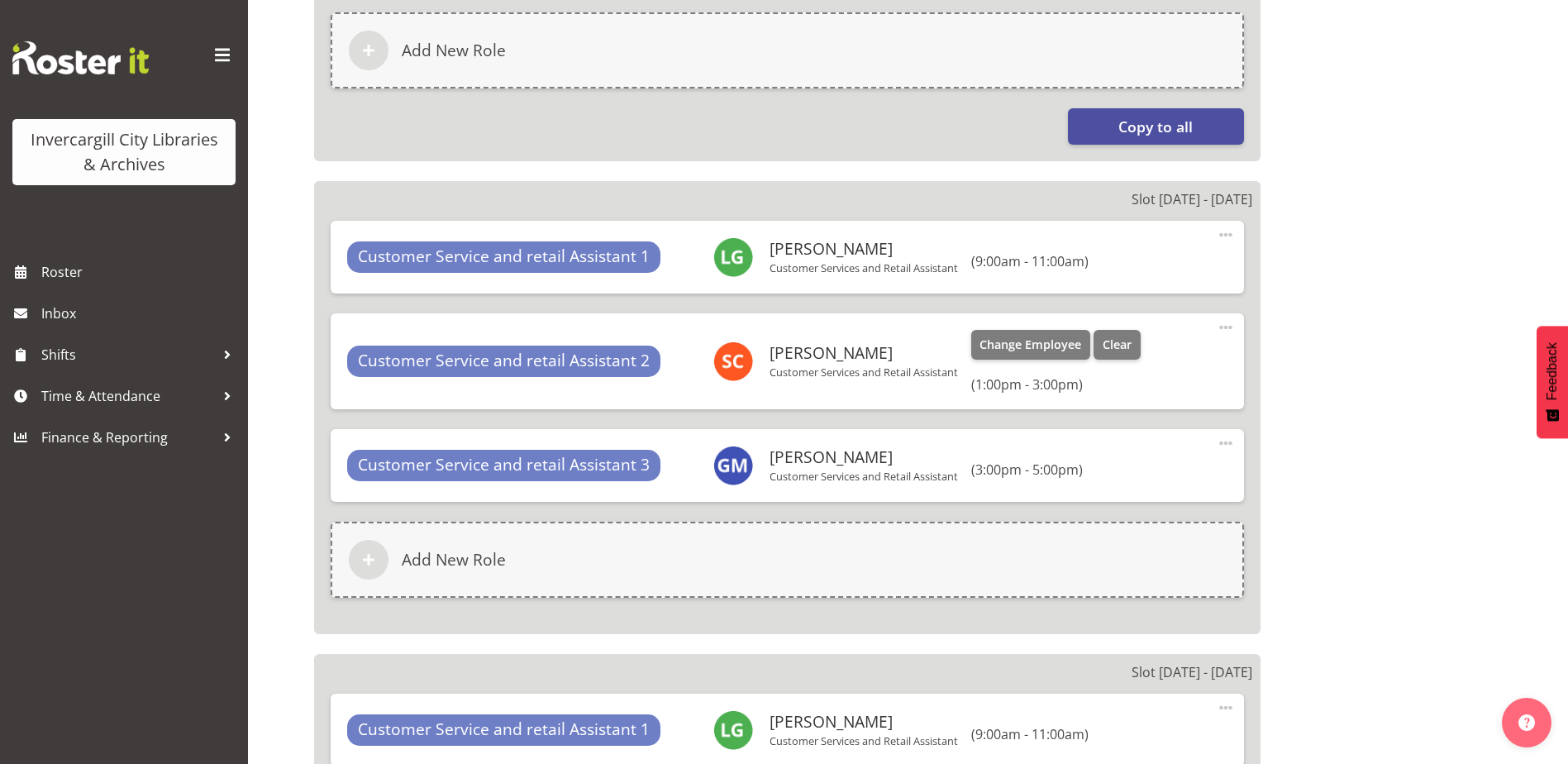
click at [1224, 326] on span at bounding box center [1226, 327] width 20 height 20
click at [1117, 390] on link "Delete" at bounding box center [1156, 396] width 159 height 30
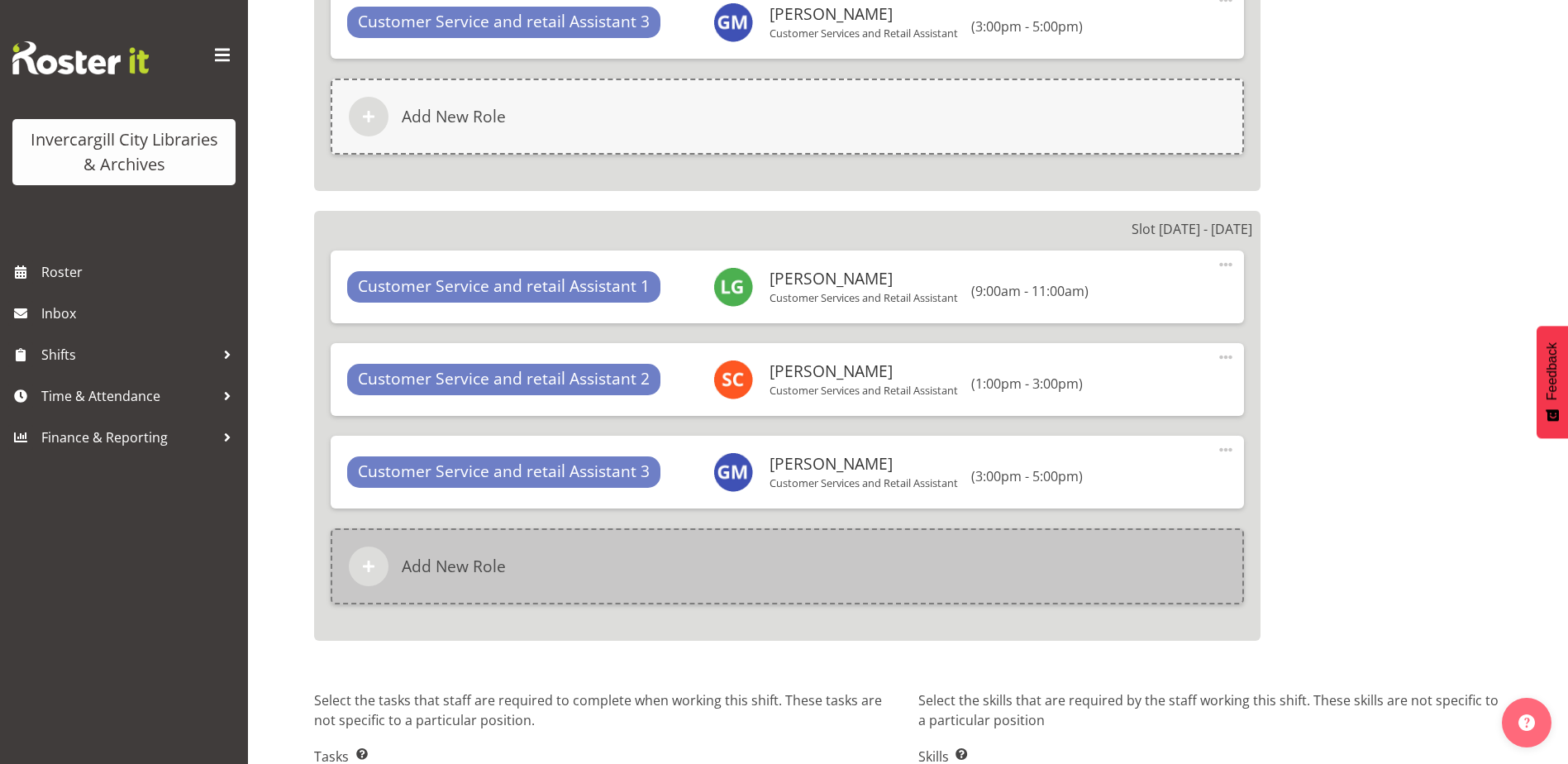
scroll to position [2820, 0]
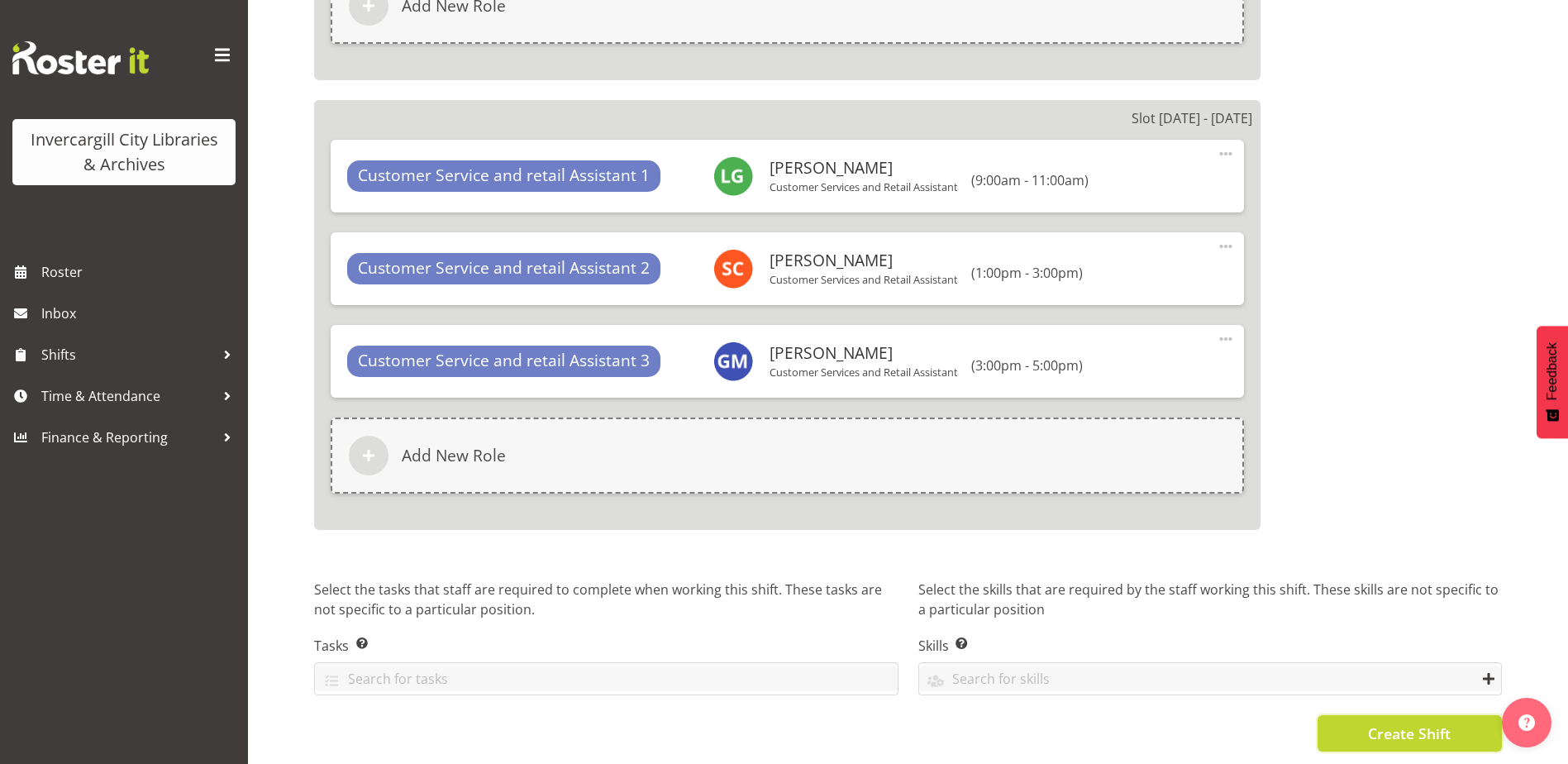
click at [1413, 722] on span "Create Shift" at bounding box center [1409, 733] width 82 height 21
